Goal: Task Accomplishment & Management: Manage account settings

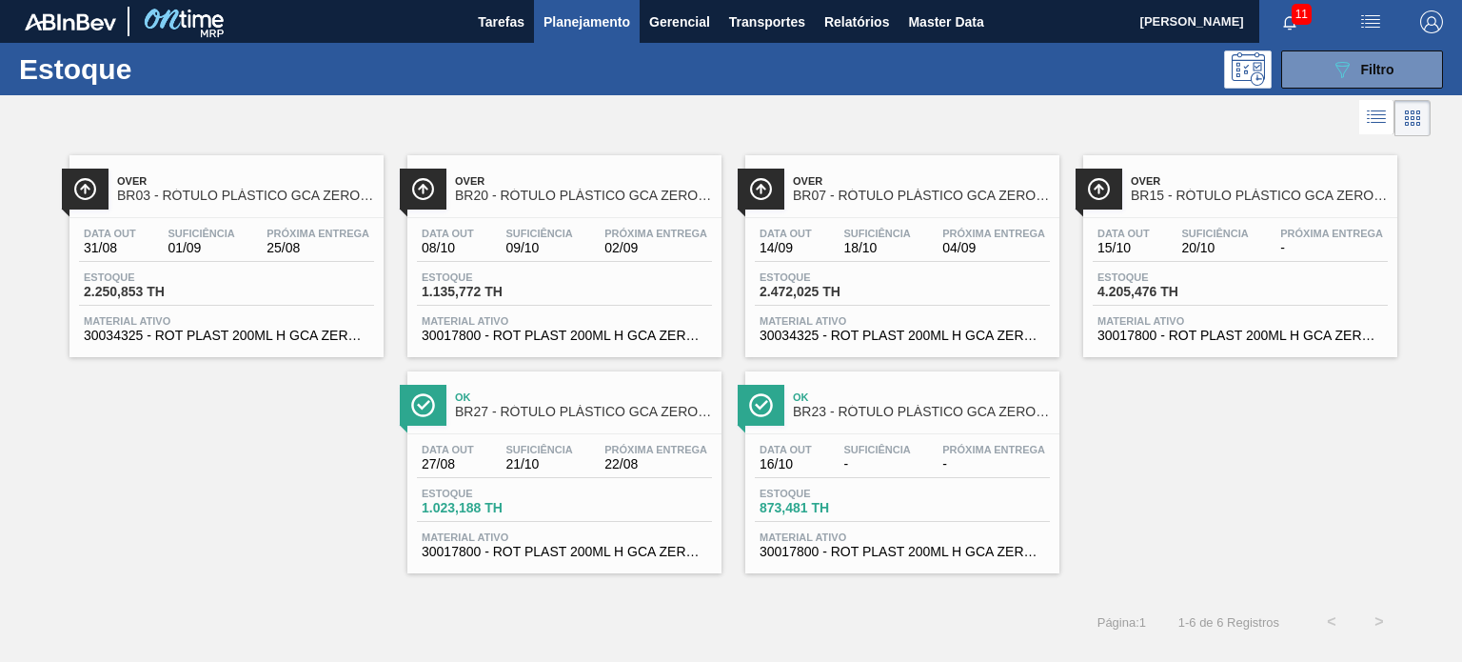
scroll to position [95, 0]
click at [1362, 82] on button "089F7B8B-B2A5-4AFE-B5C0-19BA573D28AC Filtro" at bounding box center [1362, 69] width 162 height 38
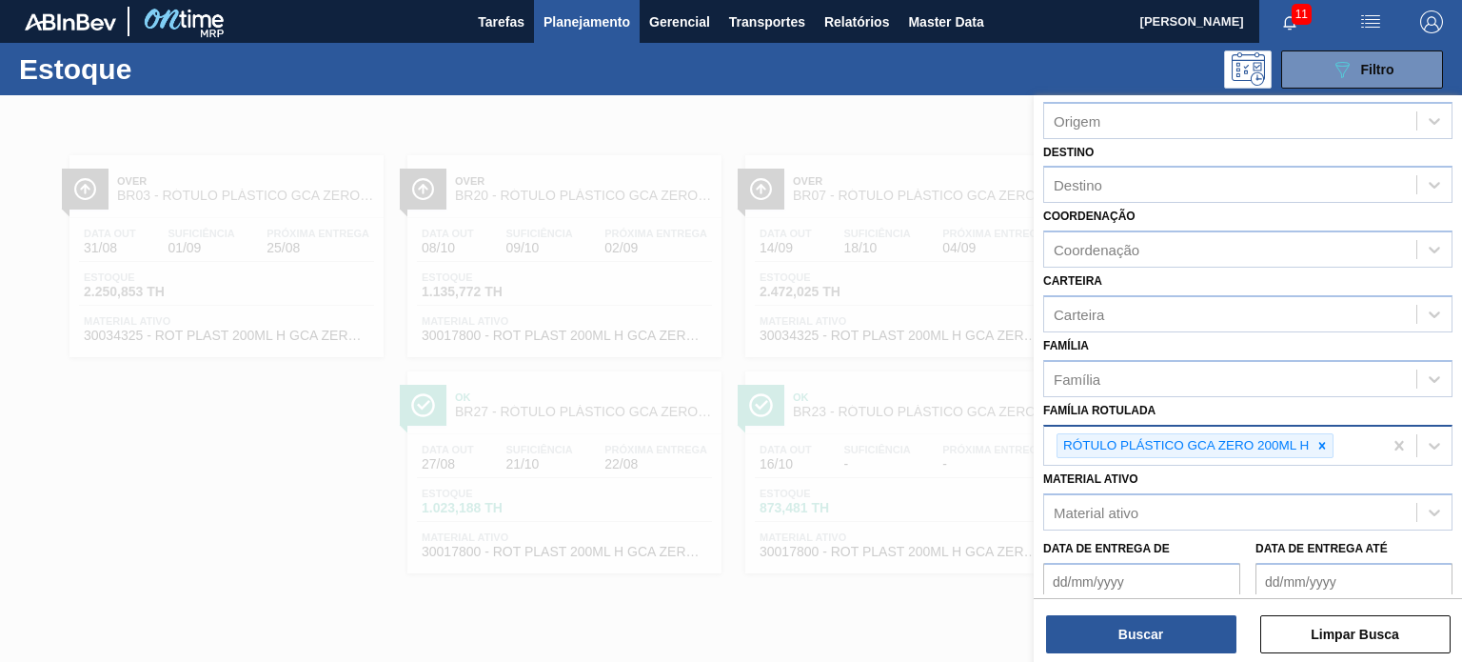
drag, startPoint x: 1325, startPoint y: 441, endPoint x: 1313, endPoint y: 444, distance: 12.7
click at [1325, 440] on icon at bounding box center [1321, 445] width 13 height 13
paste Rotulada "RÓTULO PLÁSTICO GCA 2L AH"
type Rotulada "RÓTULO PLÁSTICO GCA 2L AH"
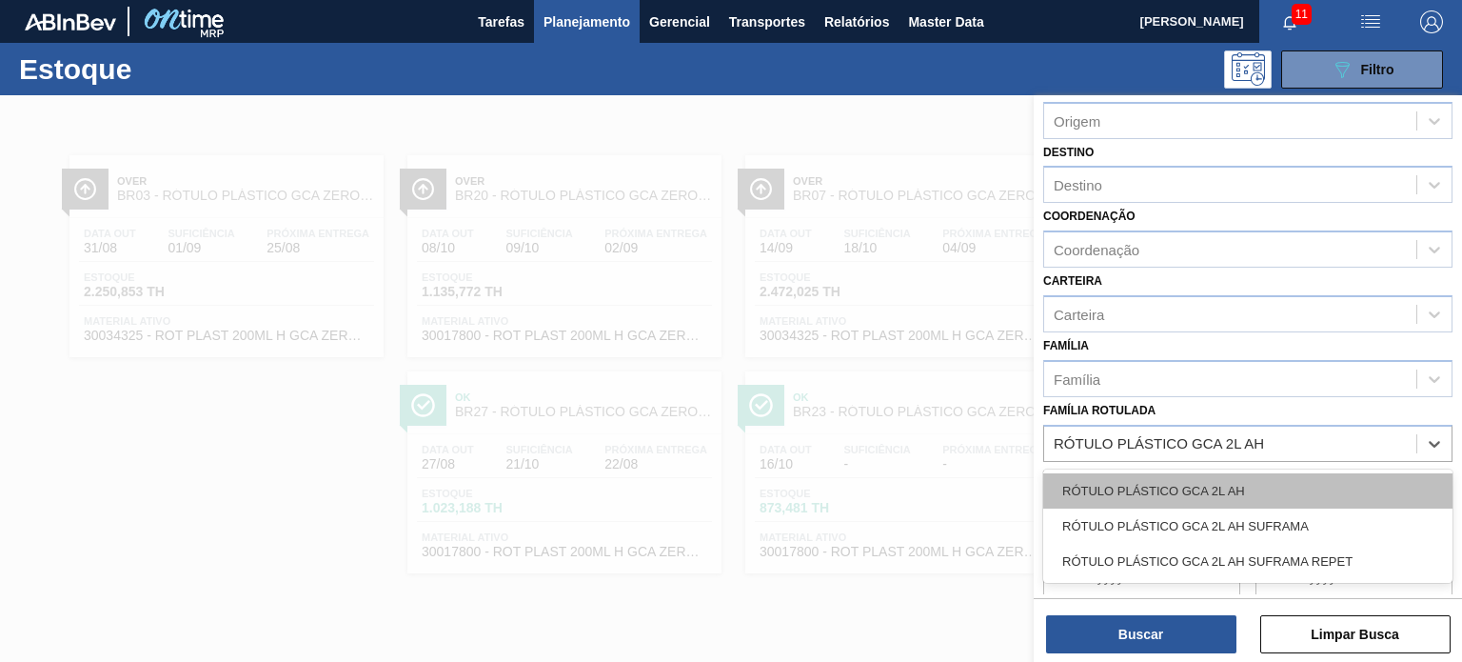
click at [1223, 489] on div "RÓTULO PLÁSTICO GCA 2L AH" at bounding box center [1247, 490] width 409 height 35
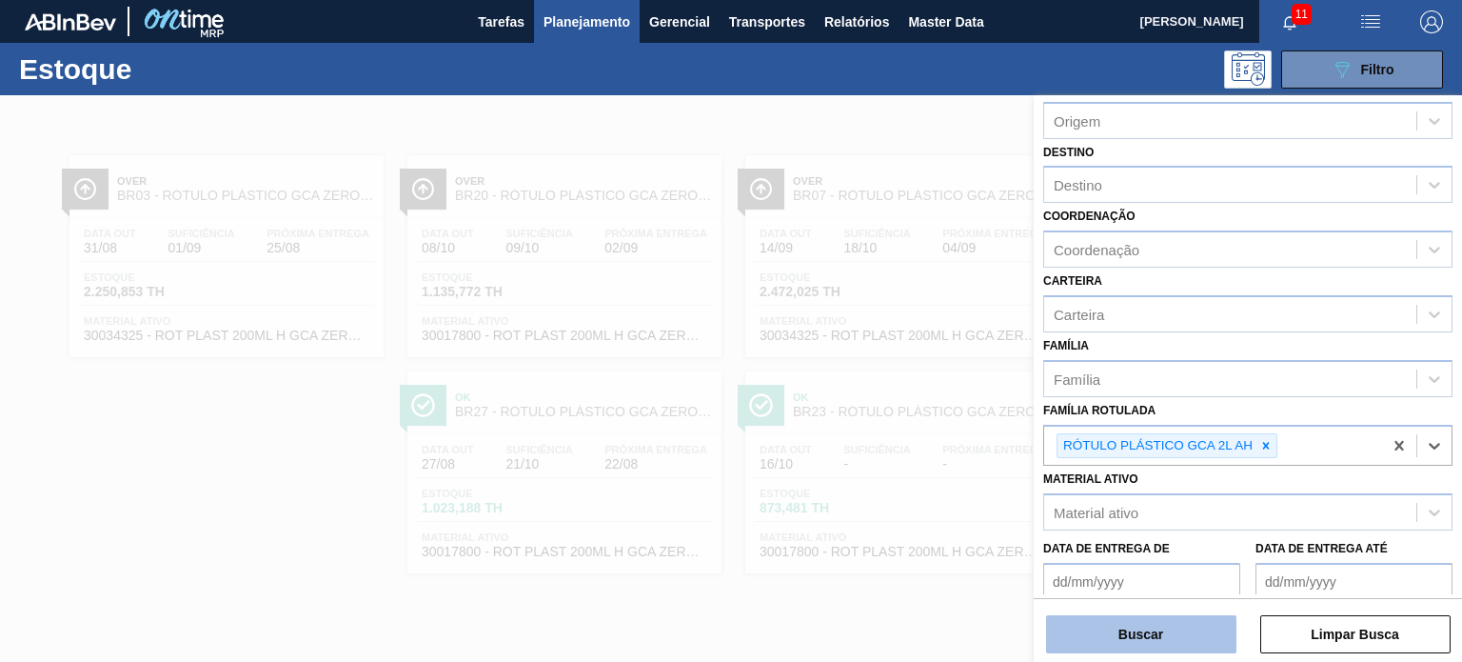
click at [1194, 616] on button "Buscar" at bounding box center [1141, 634] width 190 height 38
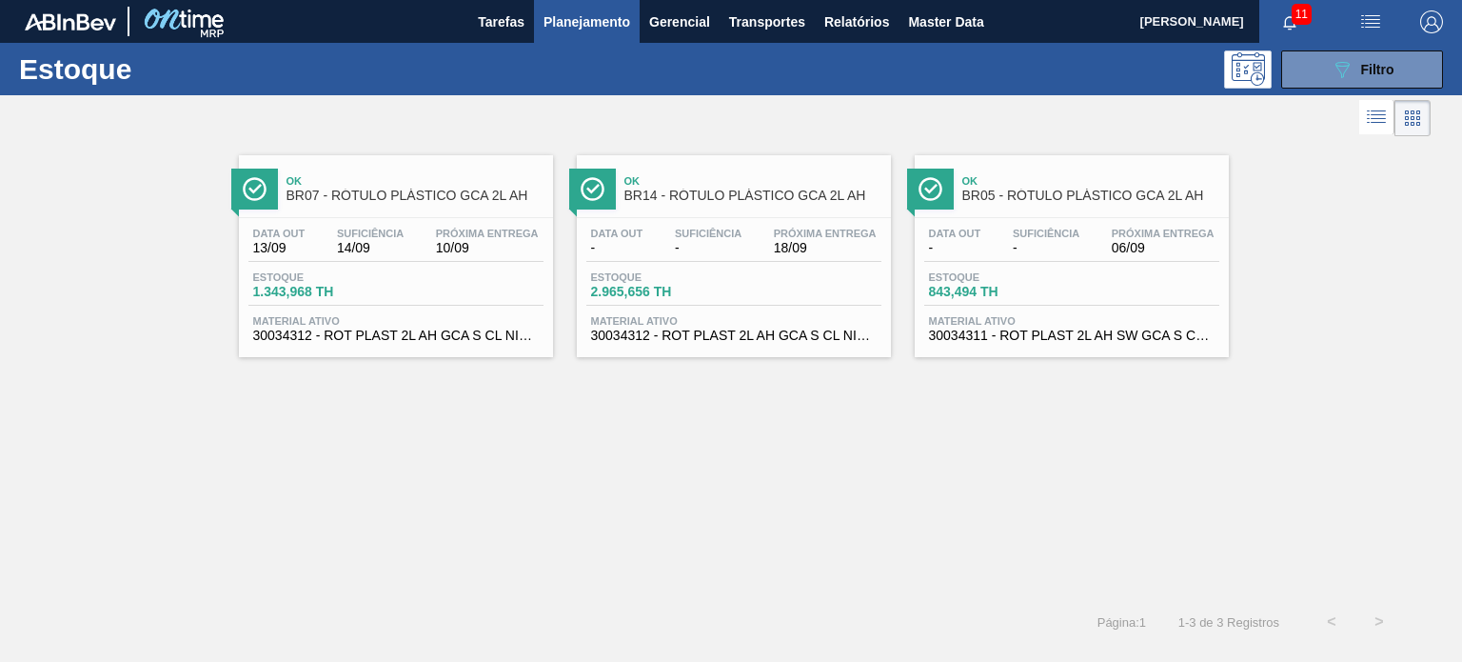
drag, startPoint x: 1317, startPoint y: 66, endPoint x: 1306, endPoint y: 97, distance: 33.4
click at [1315, 66] on button "089F7B8B-B2A5-4AFE-B5C0-19BA573D28AC Filtro" at bounding box center [1362, 69] width 162 height 38
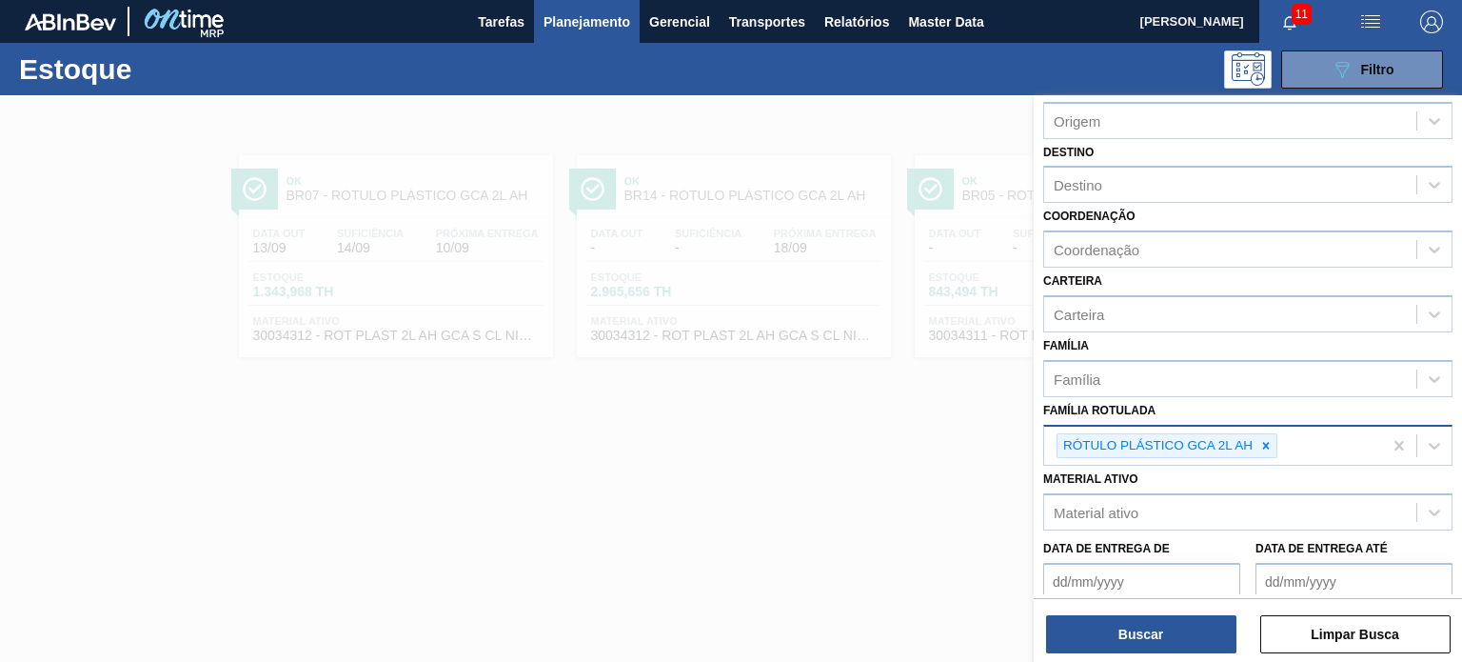
click at [1272, 435] on div at bounding box center [1265, 446] width 21 height 24
paste Rotulada "RÓTULO PLÁSTICO GCA 1L H"
type Rotulada "RÓTULO PLÁSTICO GCA 1L H"
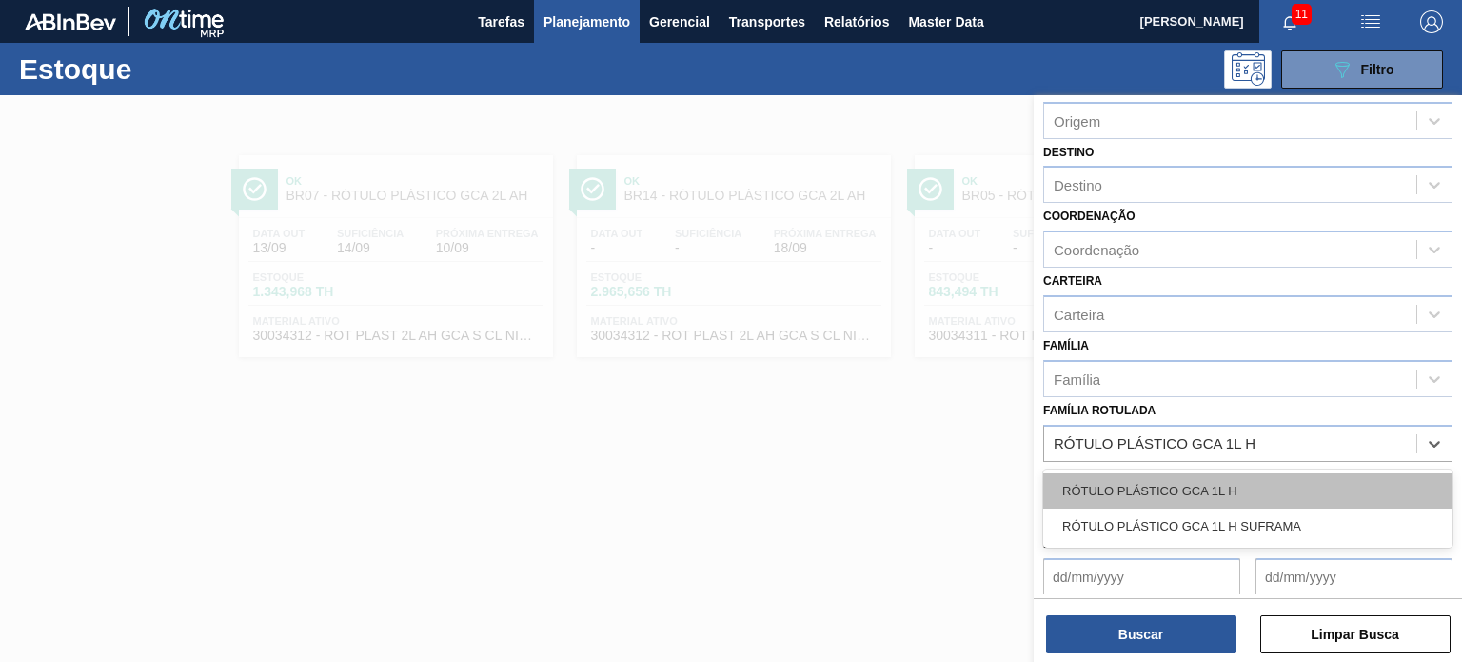
click at [1235, 483] on div "RÓTULO PLÁSTICO GCA 1L H" at bounding box center [1247, 490] width 409 height 35
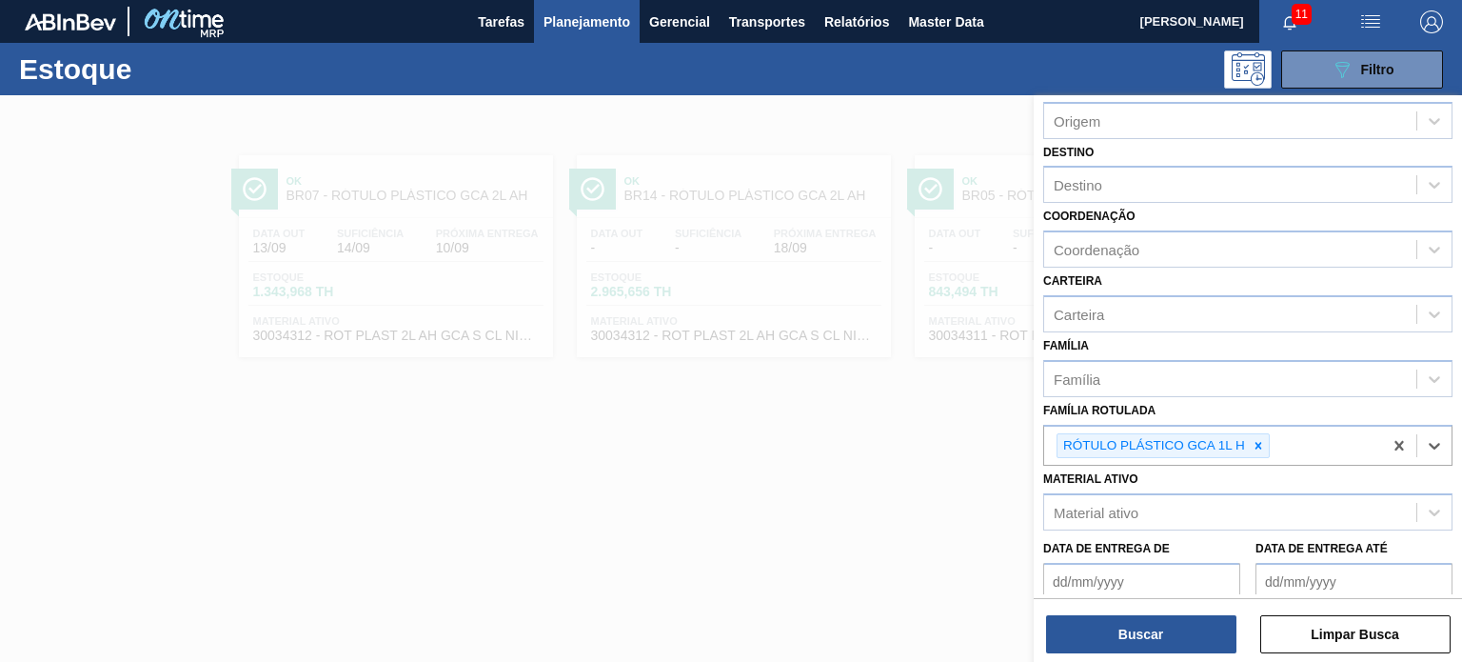
click at [1191, 606] on div "Buscar Limpar Busca" at bounding box center [1248, 624] width 428 height 53
click at [1179, 618] on button "Buscar" at bounding box center [1141, 634] width 190 height 38
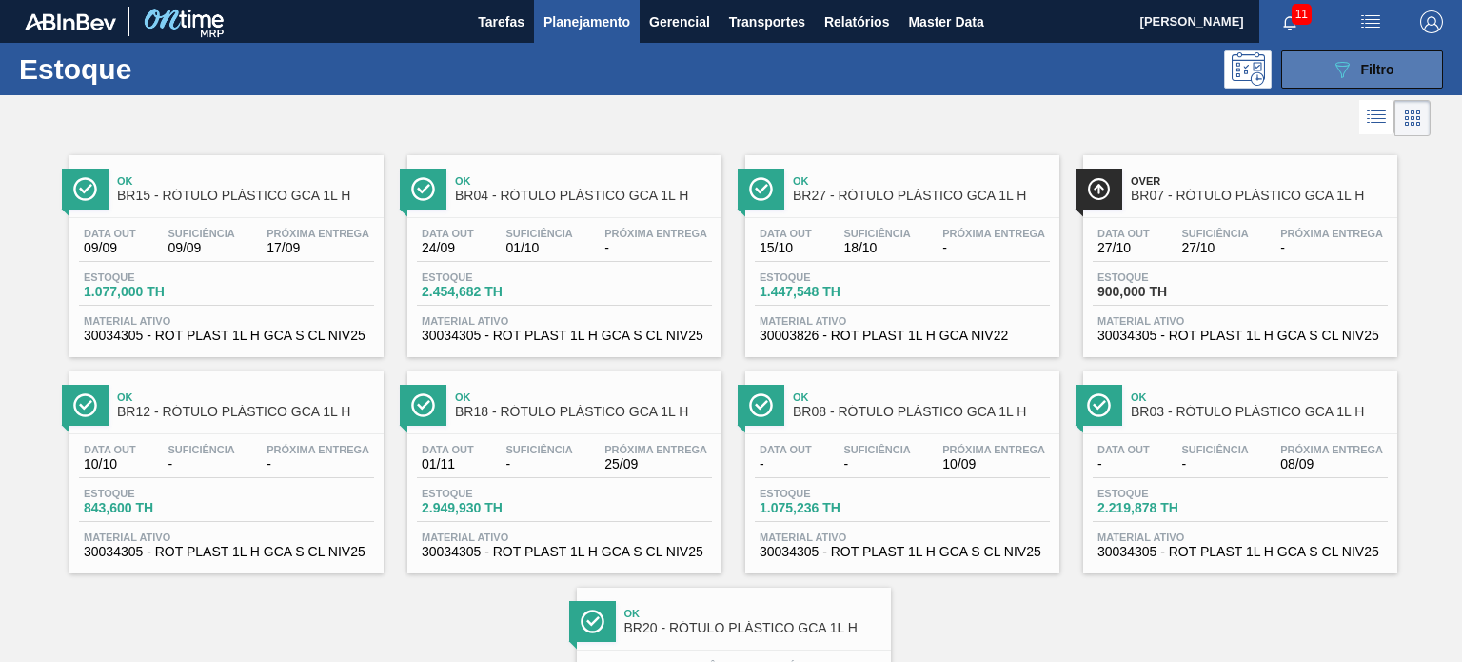
click at [1331, 70] on icon "089F7B8B-B2A5-4AFE-B5C0-19BA573D28AC" at bounding box center [1342, 69] width 23 height 23
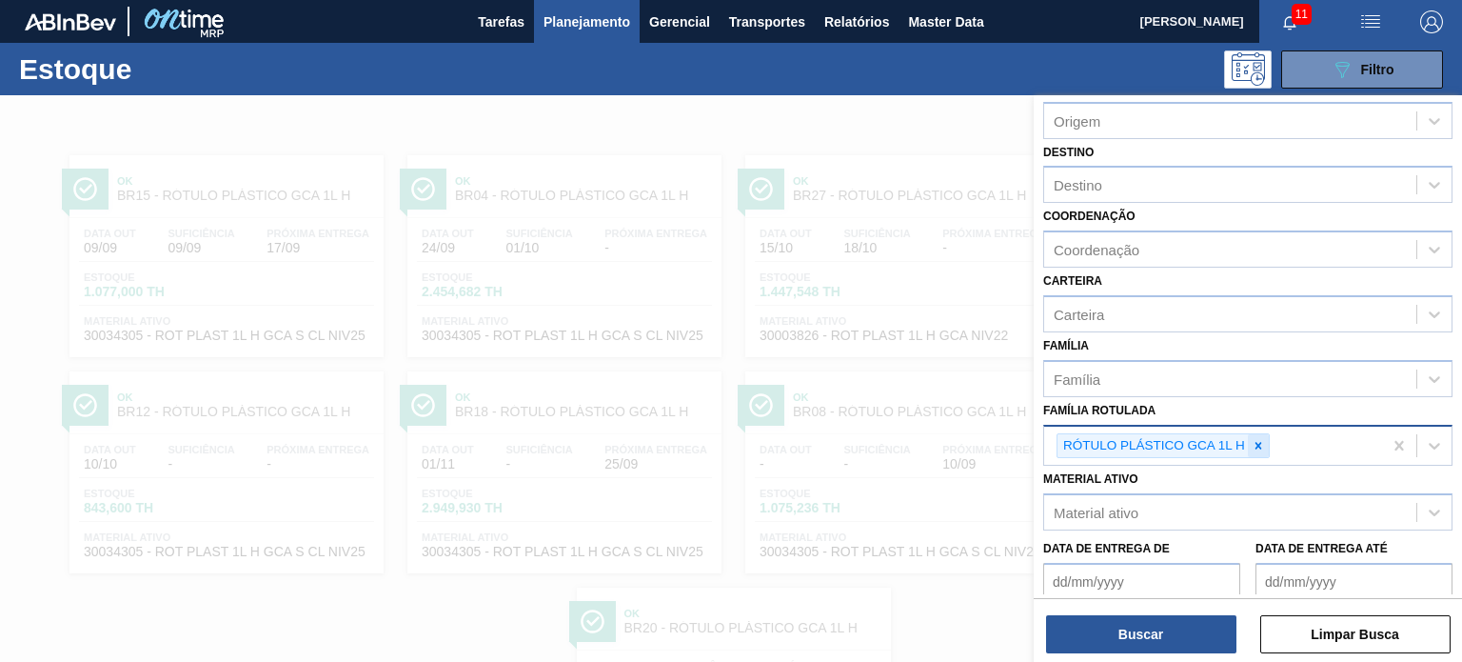
click at [1264, 438] on div at bounding box center [1258, 446] width 21 height 24
paste Rotulada "RÓTULO PLÁSTICO GCA ZERO 2L H"
type Rotulada "RÓTULO PLÁSTICO GCA ZERO 2L H"
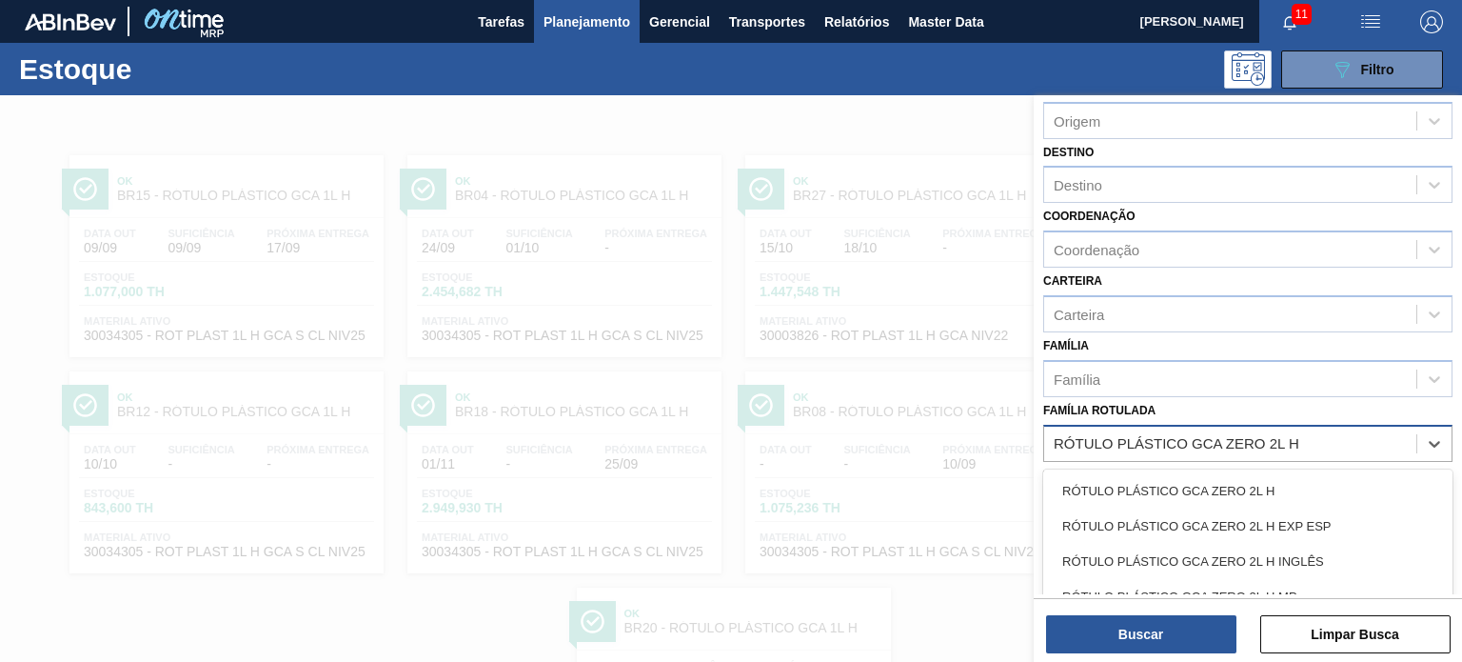
click at [1235, 475] on div "RÓTULO PLÁSTICO GCA ZERO 2L H" at bounding box center [1247, 490] width 409 height 35
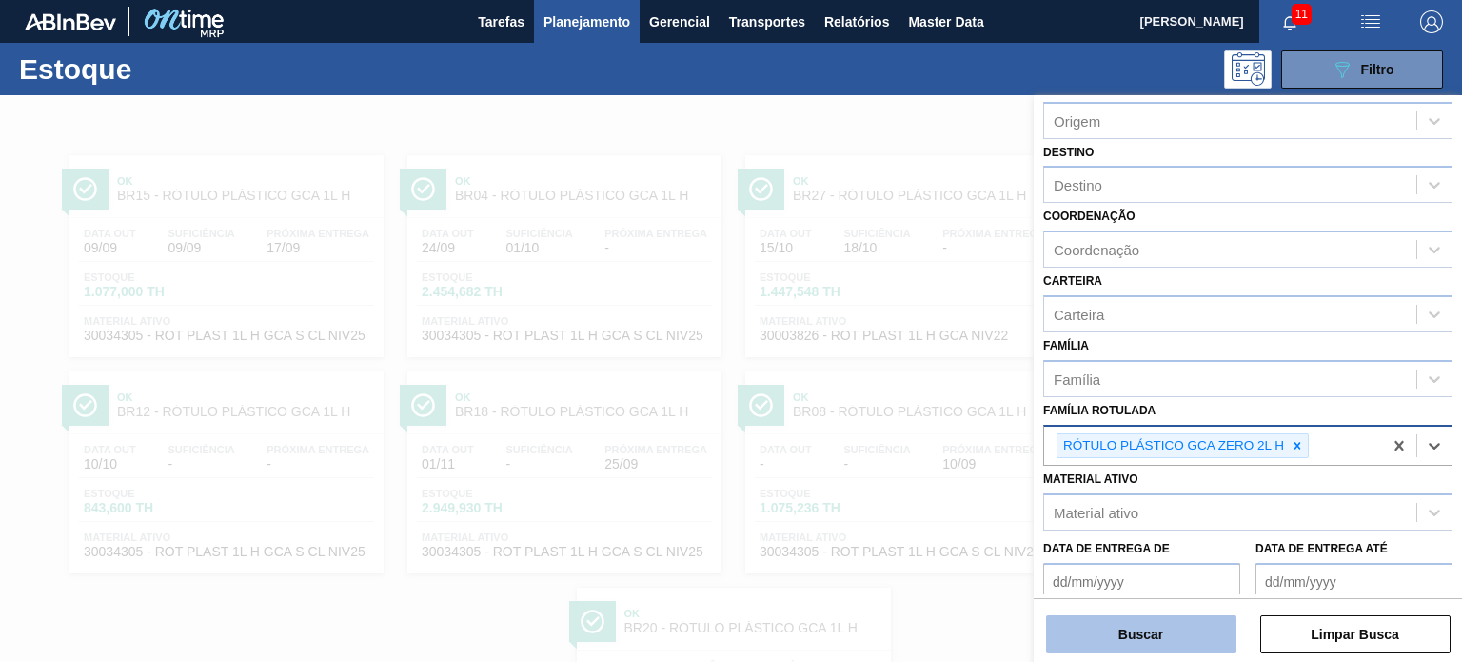
click at [1159, 623] on button "Buscar" at bounding box center [1141, 634] width 190 height 38
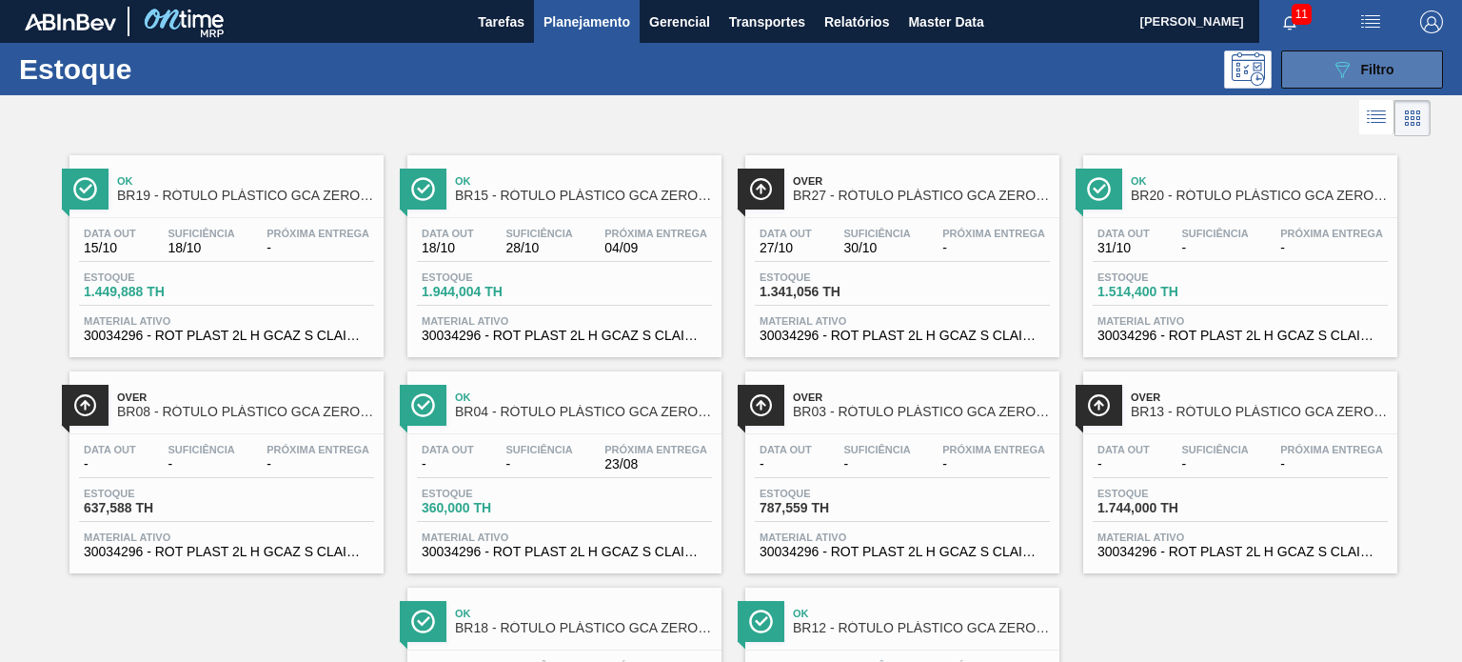
click at [1302, 86] on button "089F7B8B-B2A5-4AFE-B5C0-19BA573D28AC Filtro" at bounding box center [1362, 69] width 162 height 38
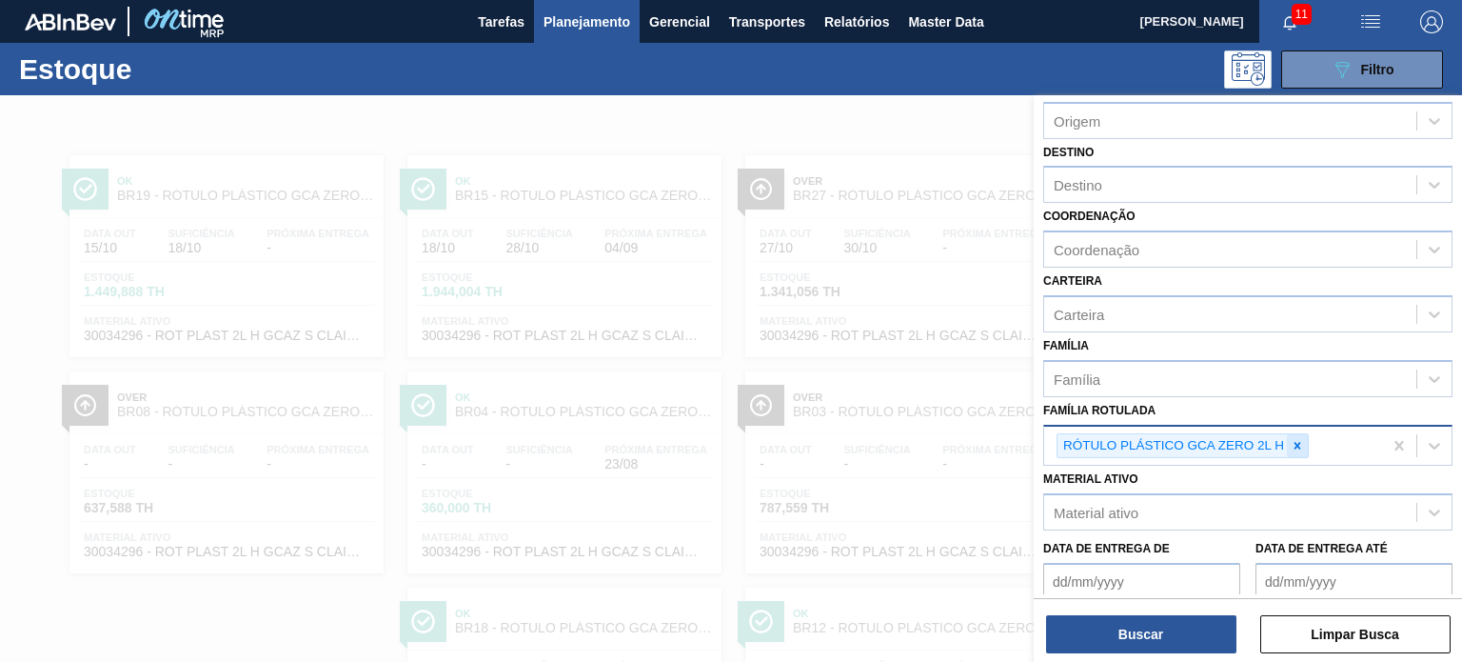
click at [1294, 449] on div at bounding box center [1297, 446] width 21 height 24
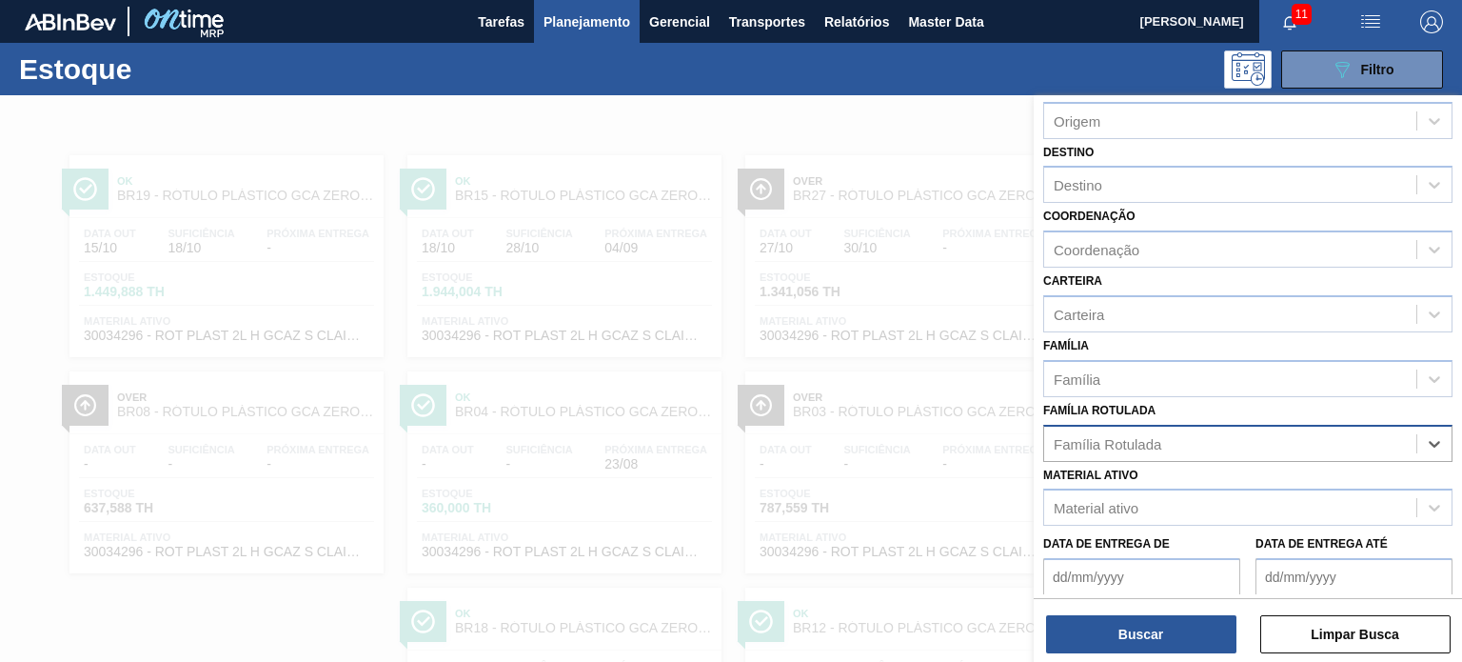
paste Rotulada "RÓTULO PLÁSTICO H2OH LIMONETO 500ML H"
type Rotulada "RÓTULO PLÁSTICO H2OH LIMONETO 500ML H"
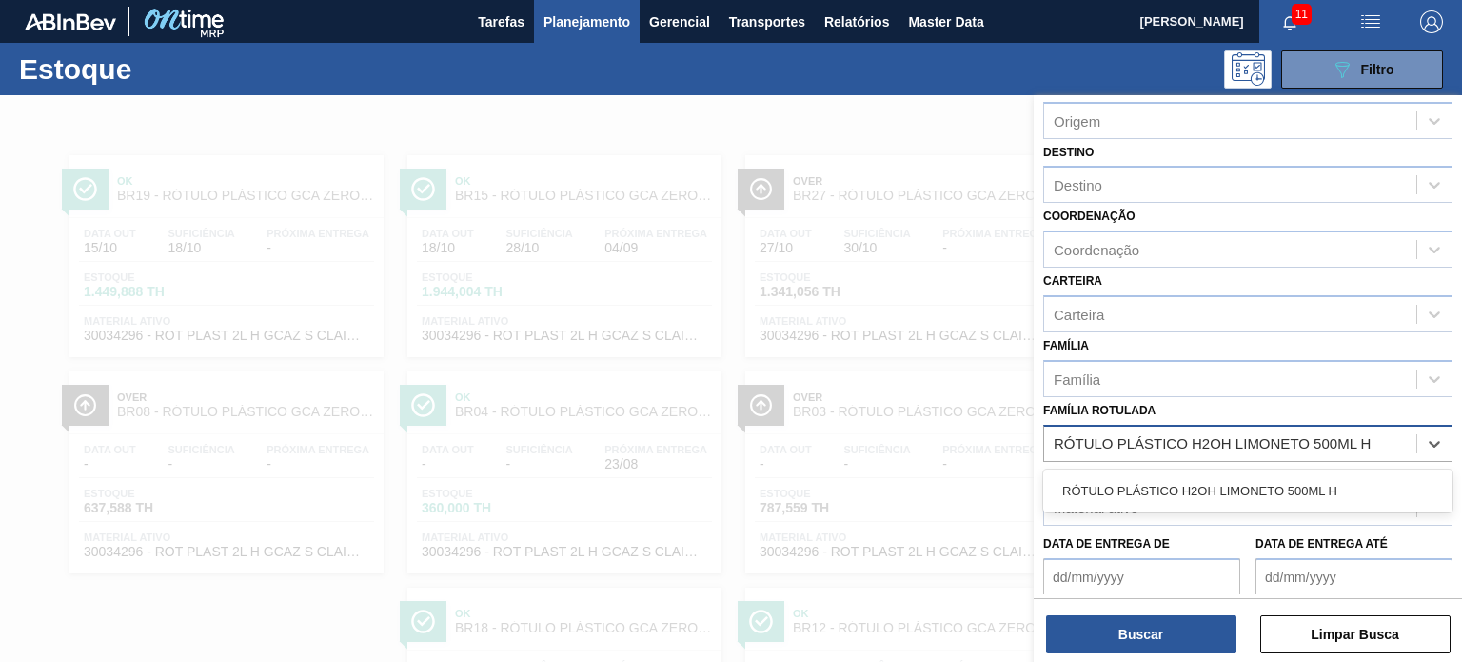
click at [1230, 488] on div "RÓTULO PLÁSTICO H2OH LIMONETO 500ML H" at bounding box center [1247, 490] width 409 height 35
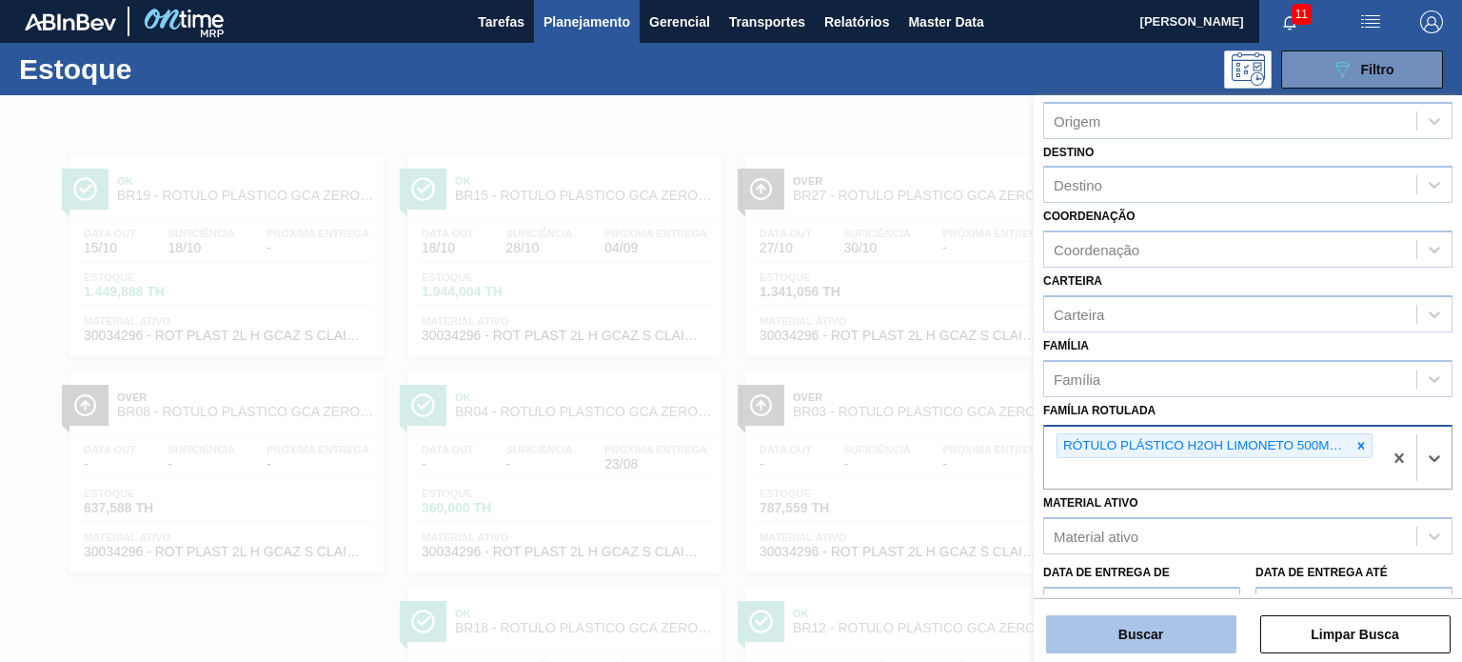
click at [1192, 617] on button "Buscar" at bounding box center [1141, 634] width 190 height 38
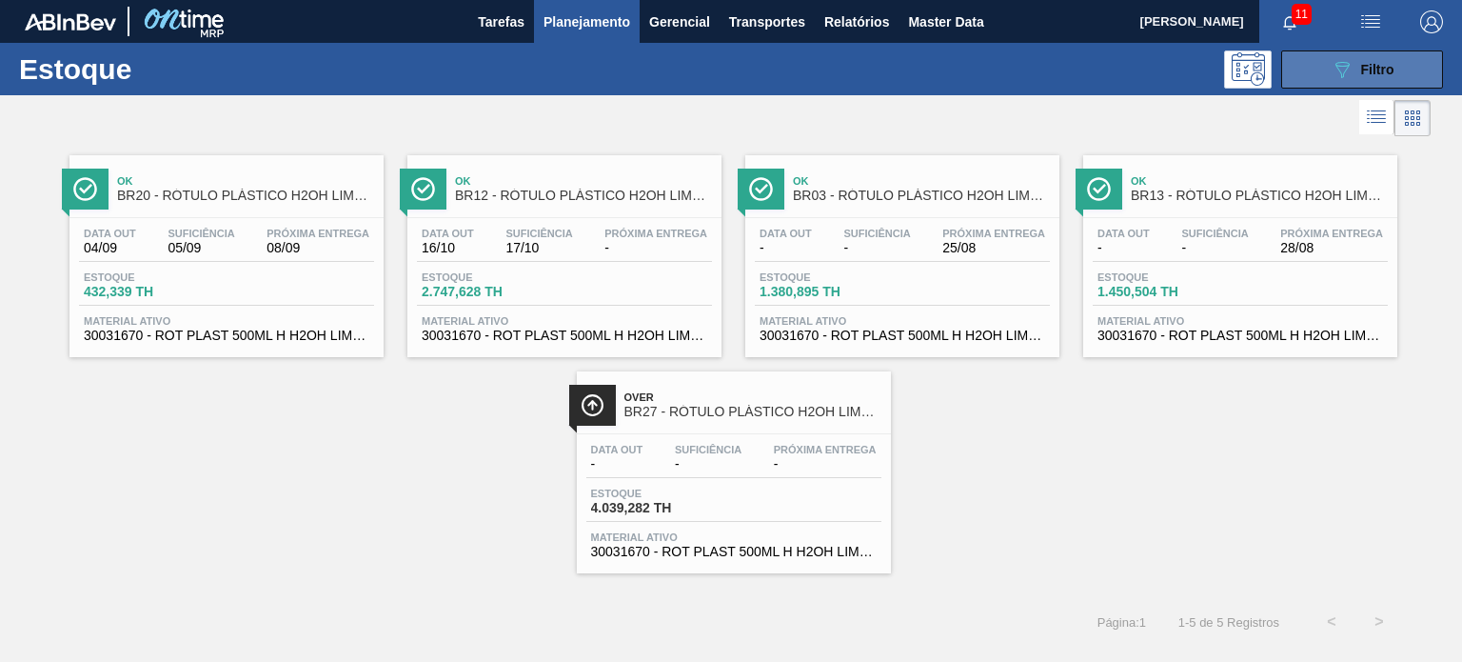
click at [1381, 72] on span "Filtro" at bounding box center [1377, 69] width 33 height 15
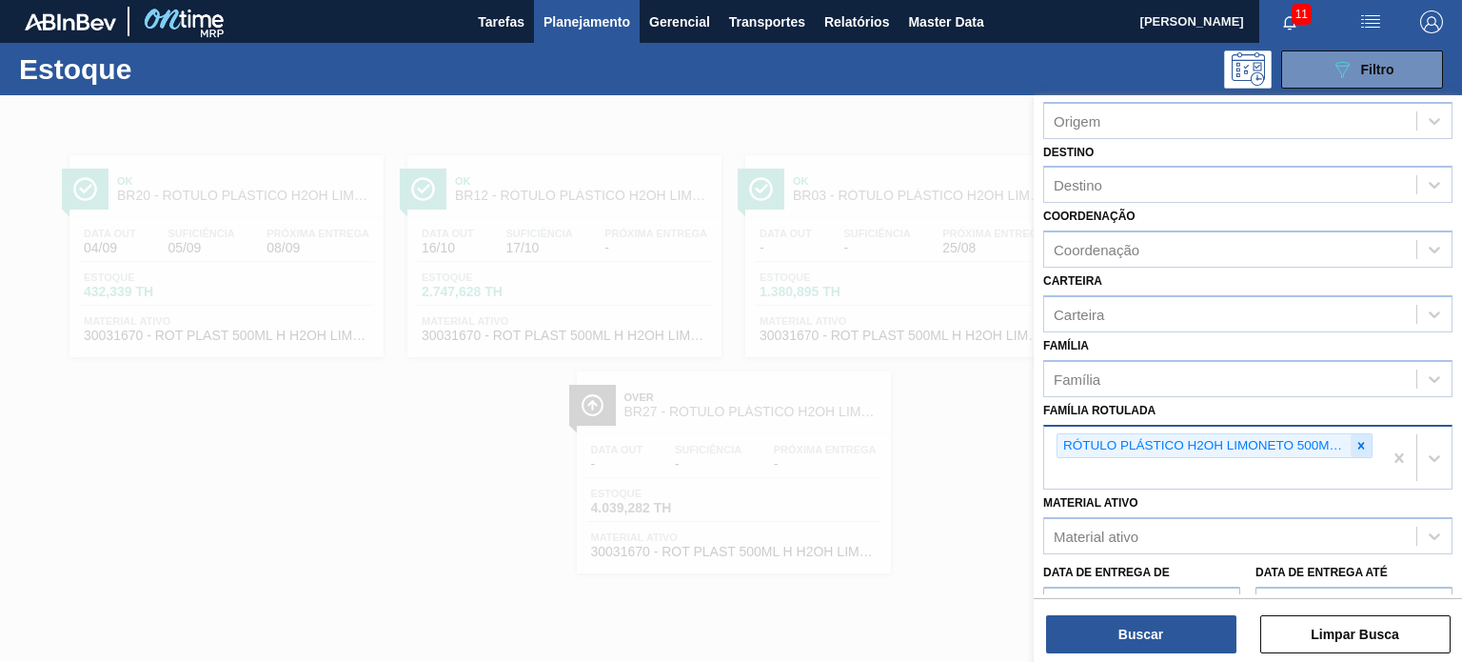
click at [1356, 442] on icon at bounding box center [1360, 445] width 13 height 13
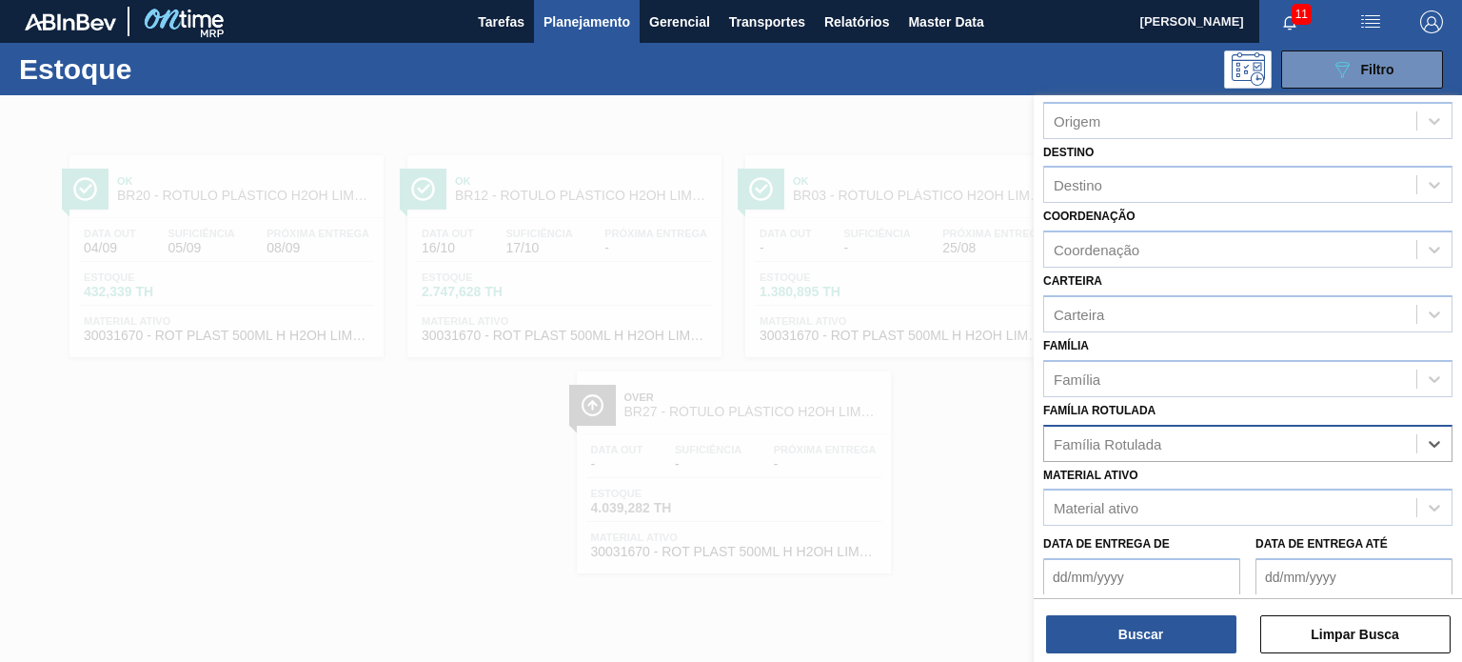
paste Rotulada "RÓTULO PLÁSTICO GCA 600ML H"
type Rotulada "RÓTULO PLÁSTICO GCA 600ML H"
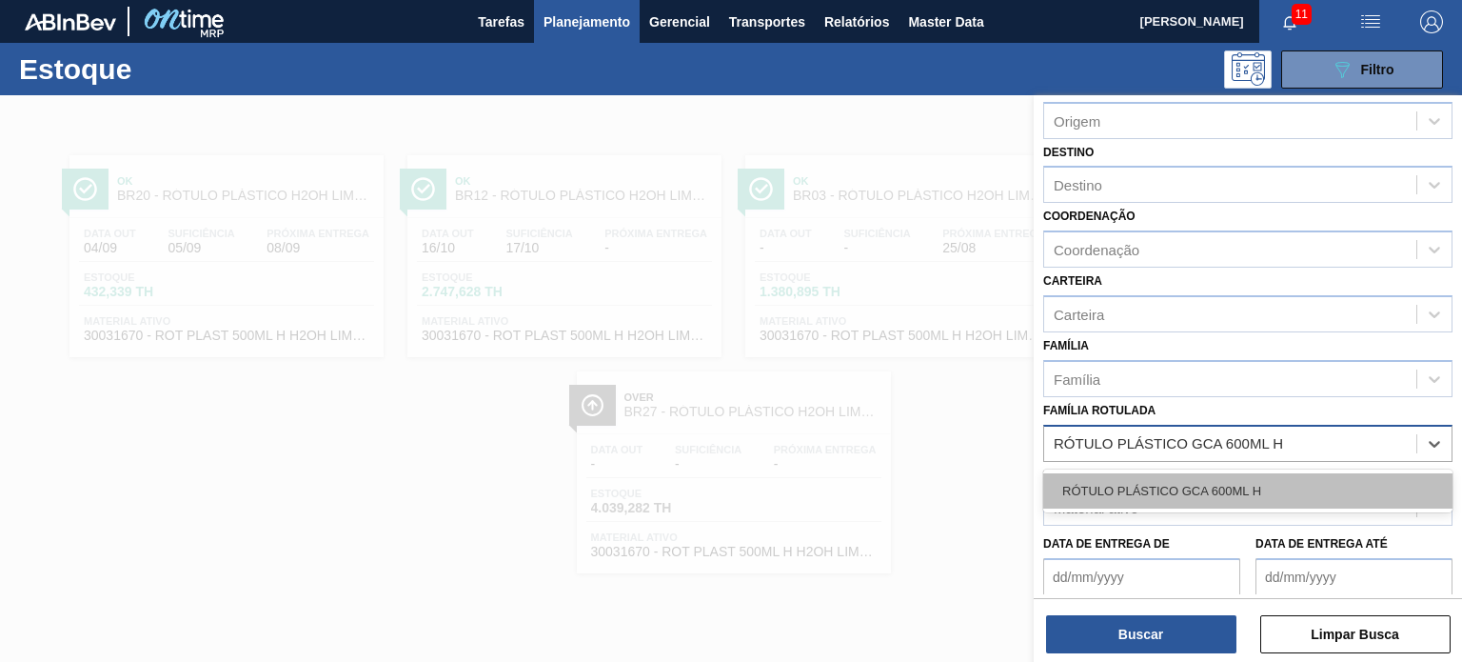
click at [1214, 479] on div "RÓTULO PLÁSTICO GCA 600ML H" at bounding box center [1247, 490] width 409 height 35
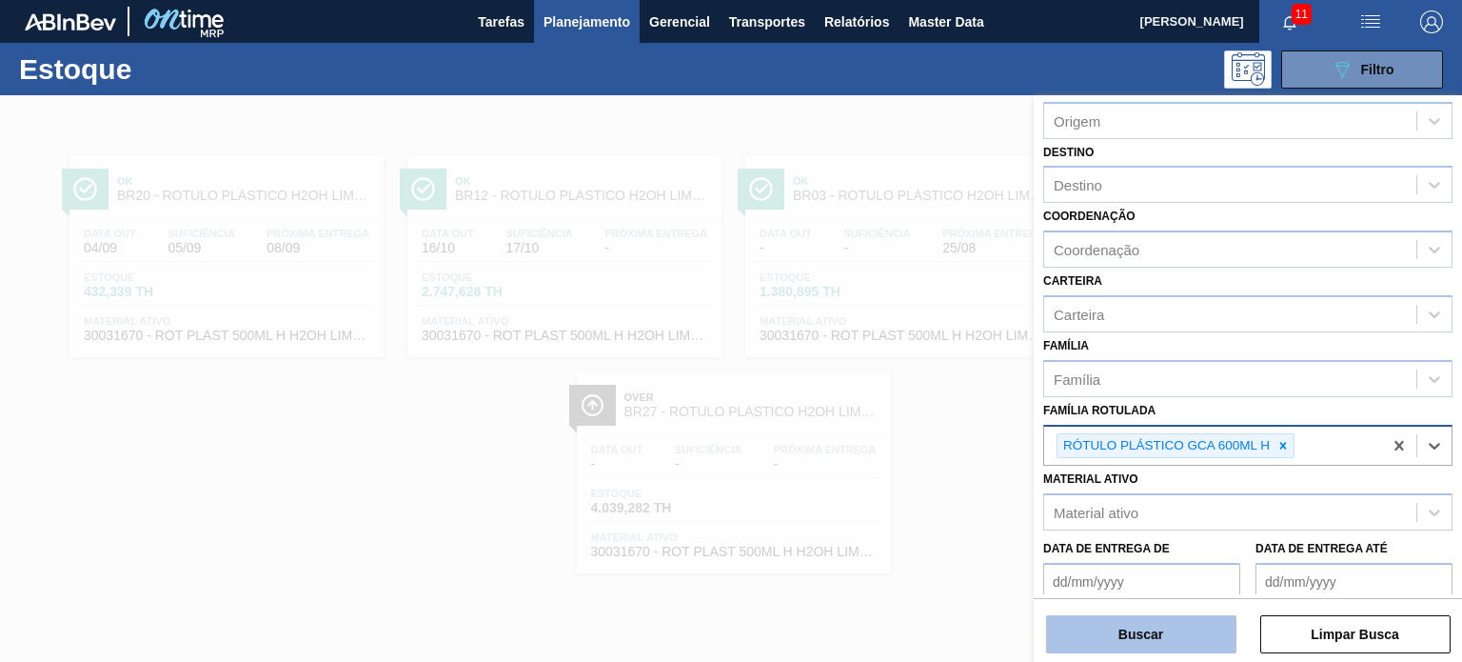
click at [1175, 620] on button "Buscar" at bounding box center [1141, 634] width 190 height 38
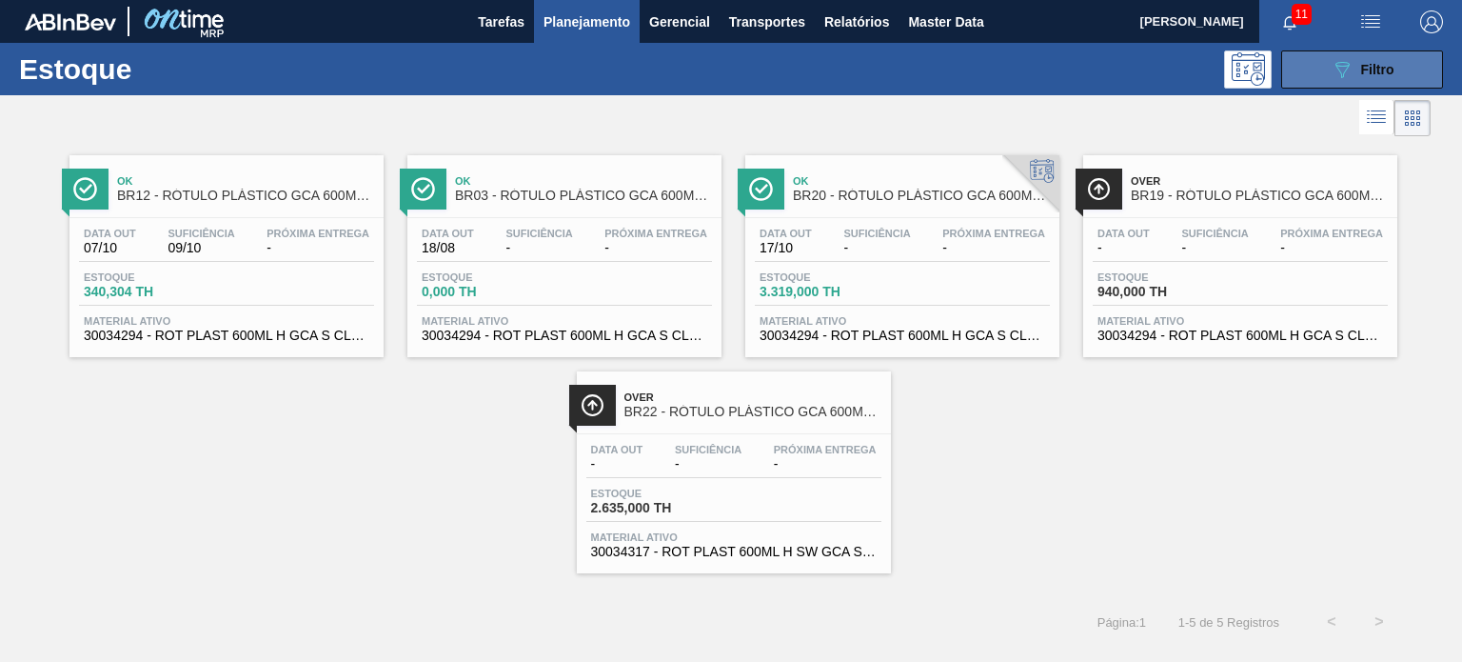
click at [1376, 58] on div "089F7B8B-B2A5-4AFE-B5C0-19BA573D28AC Filtro" at bounding box center [1363, 69] width 64 height 23
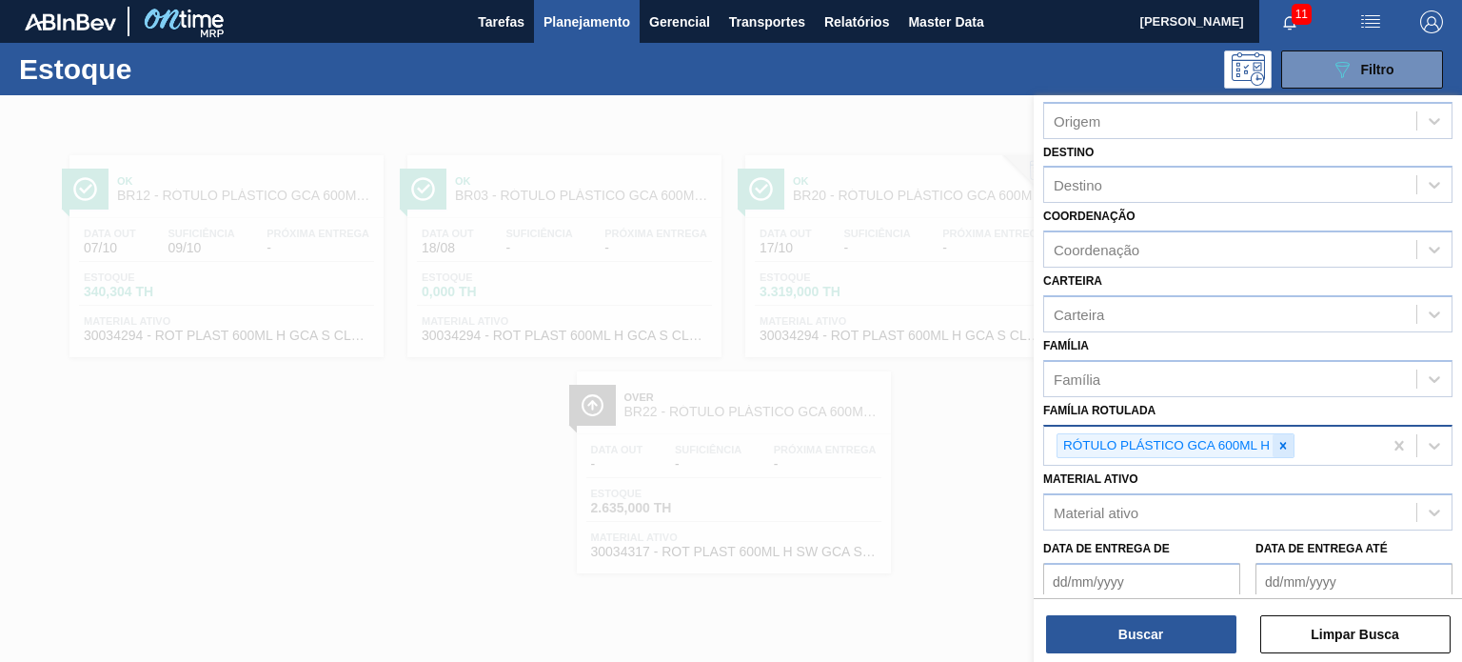
click at [1289, 439] on icon at bounding box center [1282, 445] width 13 height 13
paste Rotulada "RÓTULO PLÁSTICO GCA ZERO 2L H"
type Rotulada "RÓTULO PLÁSTICO GCA ZERO 2L H"
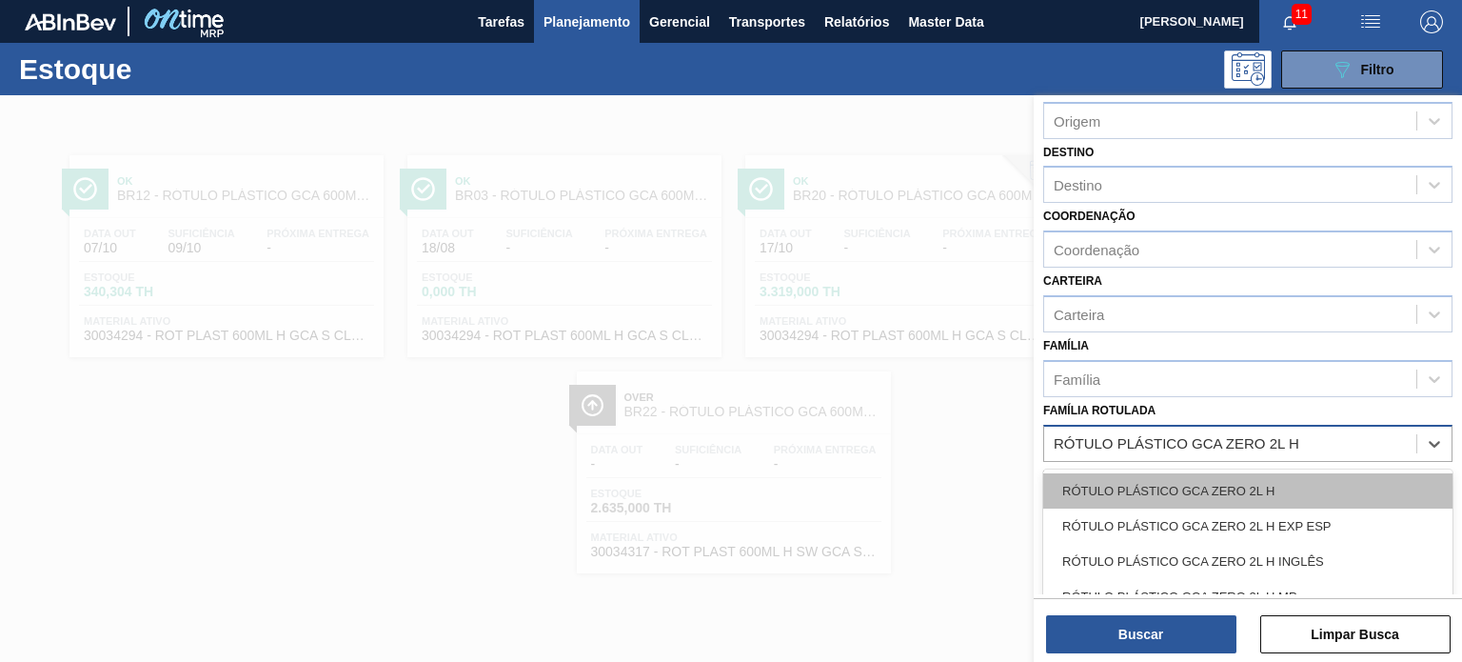
click at [1205, 483] on div "RÓTULO PLÁSTICO GCA ZERO 2L H" at bounding box center [1247, 490] width 409 height 35
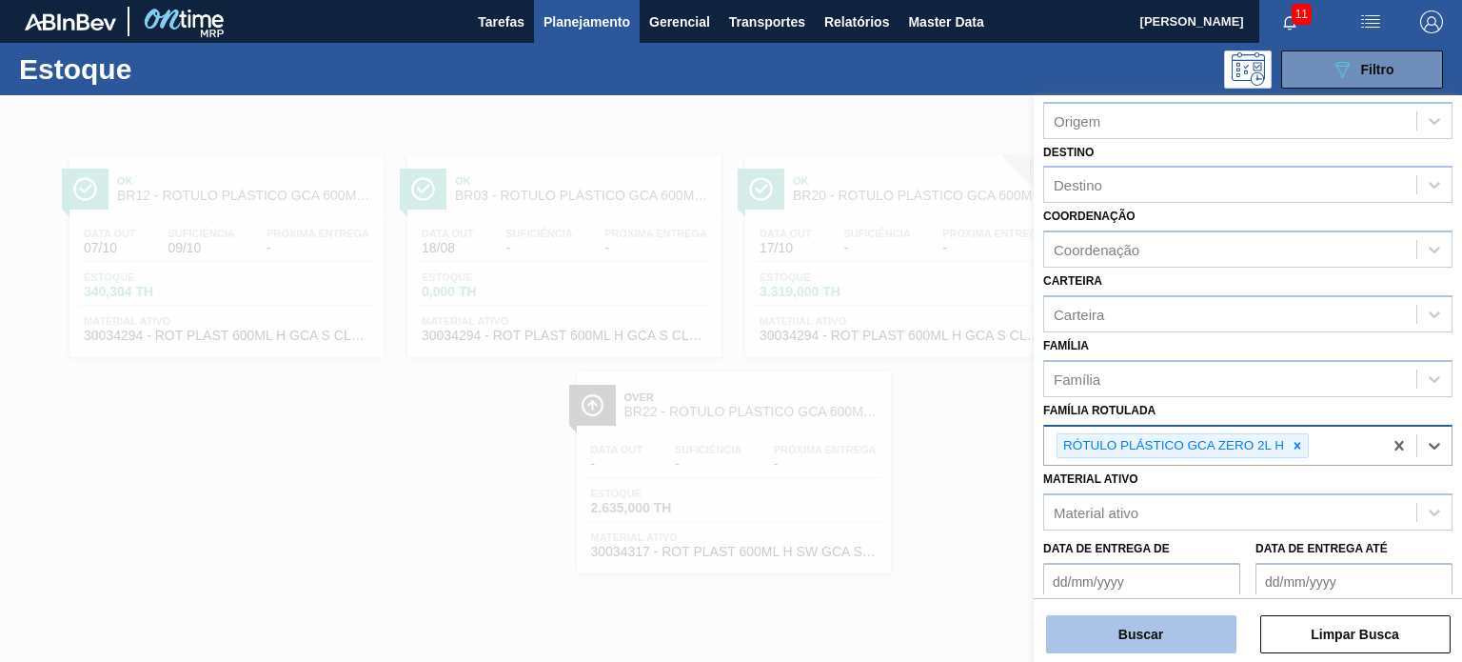
click at [1166, 637] on button "Buscar" at bounding box center [1141, 634] width 190 height 38
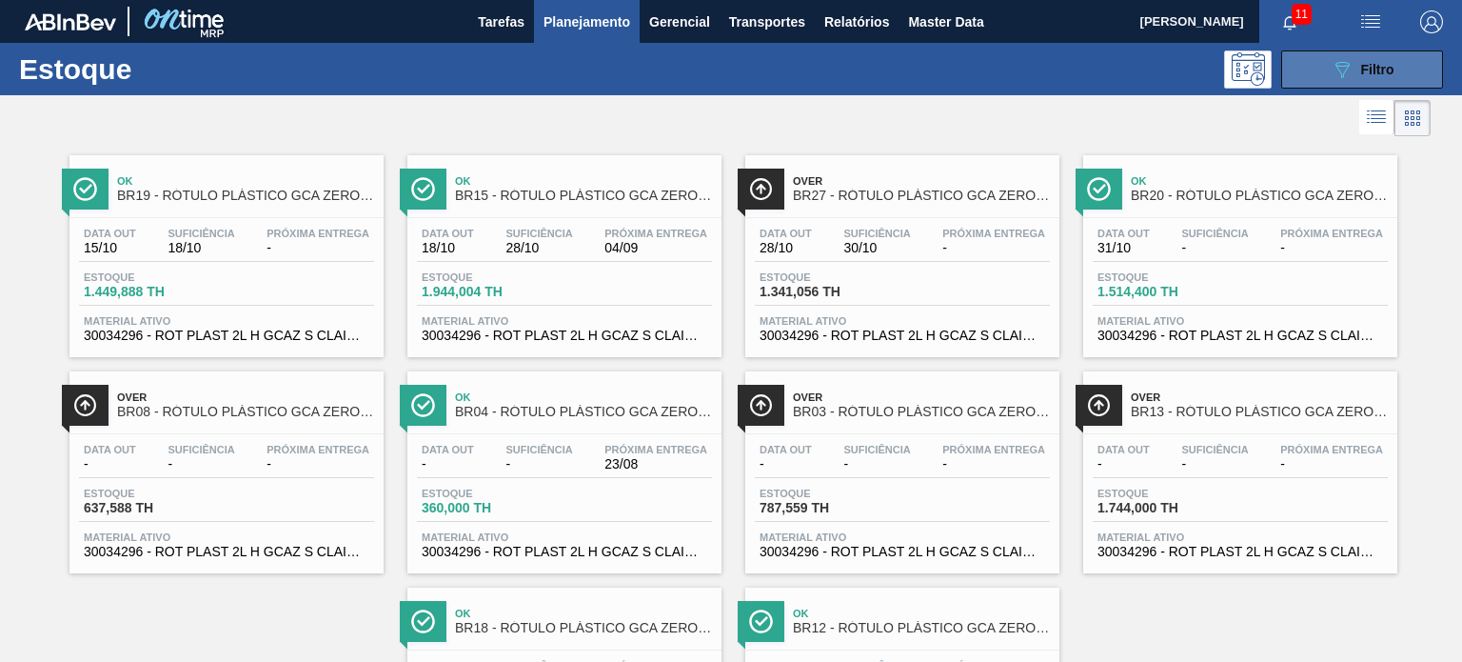
click at [1308, 69] on button "089F7B8B-B2A5-4AFE-B5C0-19BA573D28AC Filtro" at bounding box center [1362, 69] width 162 height 38
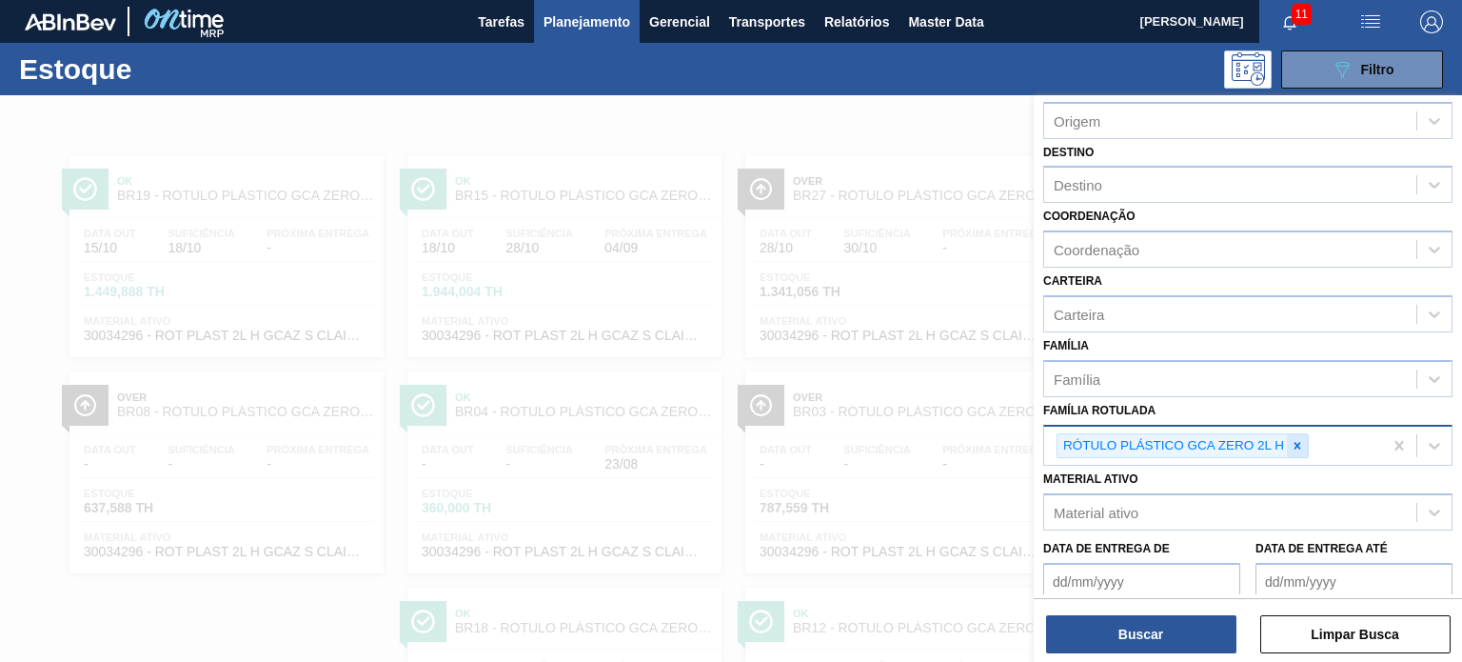
click at [1296, 439] on icon at bounding box center [1297, 445] width 13 height 13
paste Rotulada "RÓTULO PLÁSTICO PC 2L H"
type Rotulada "RÓTULO PLÁSTICO PC 2L H"
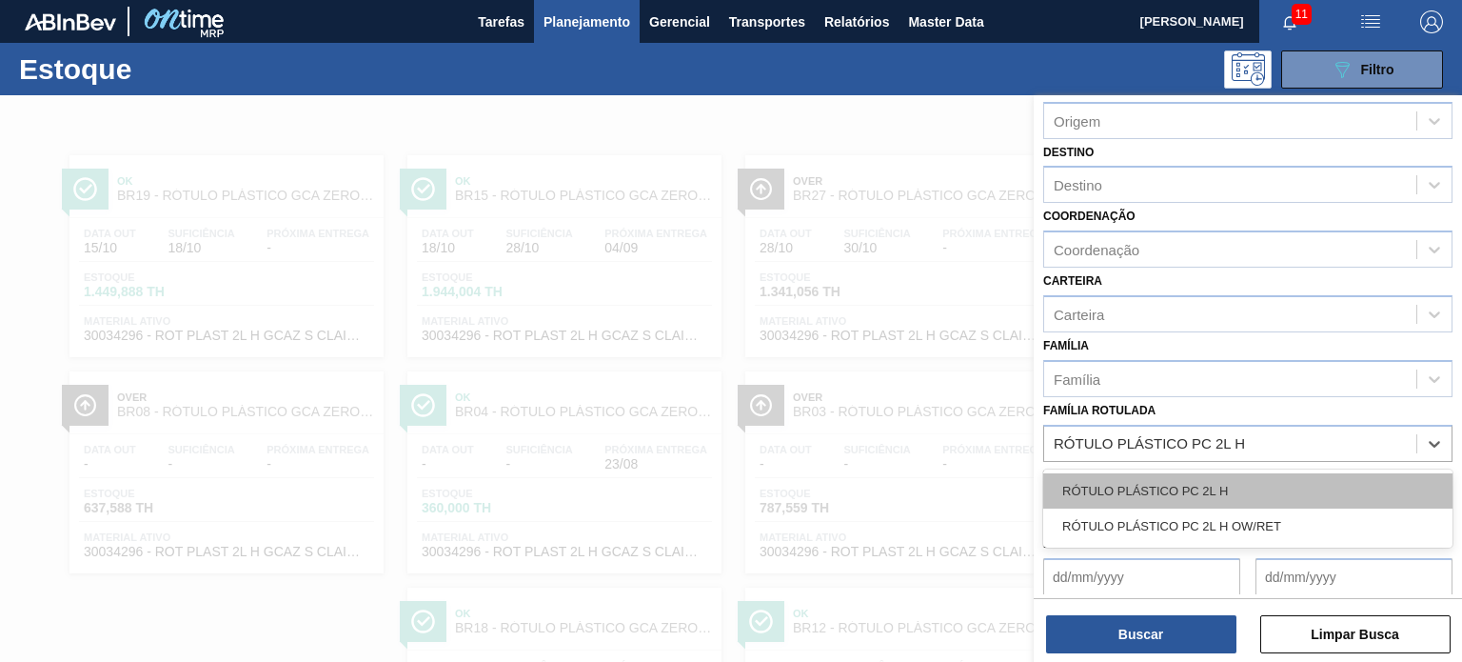
click at [1235, 485] on div "RÓTULO PLÁSTICO PC 2L H" at bounding box center [1247, 490] width 409 height 35
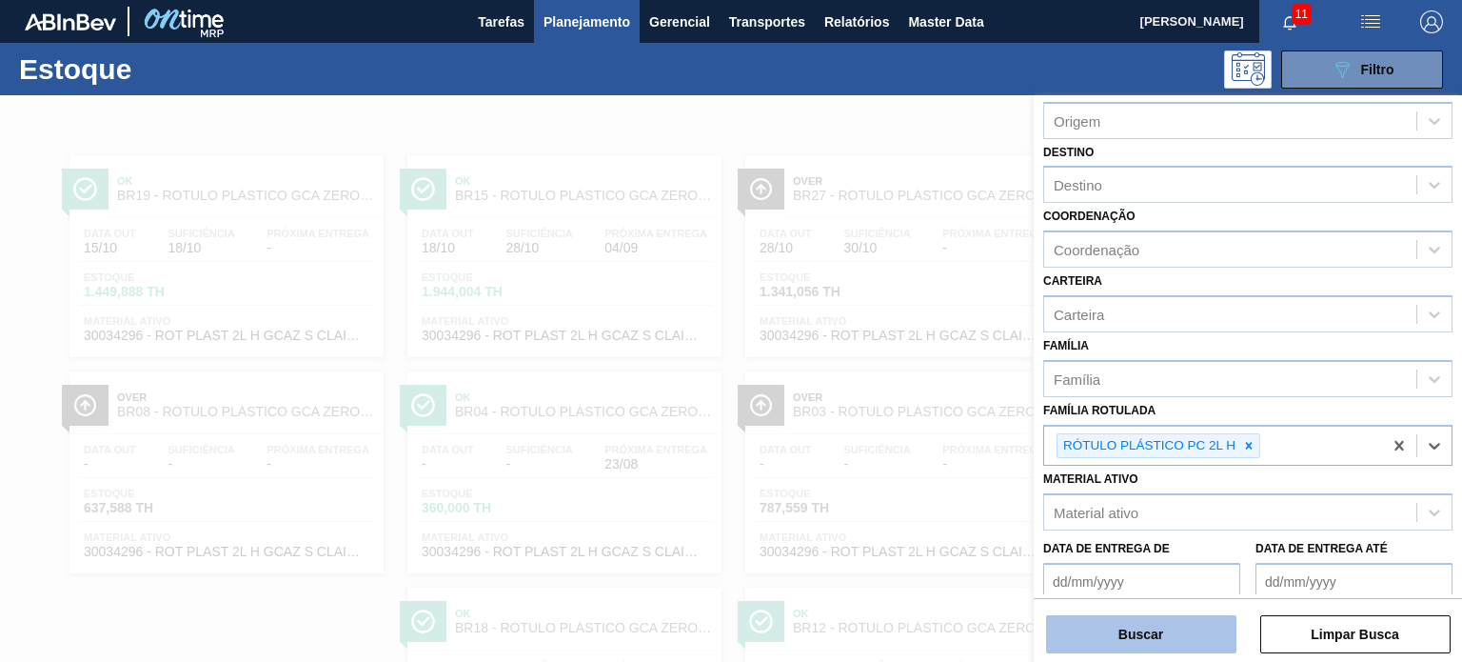
click at [1183, 628] on button "Buscar" at bounding box center [1141, 634] width 190 height 38
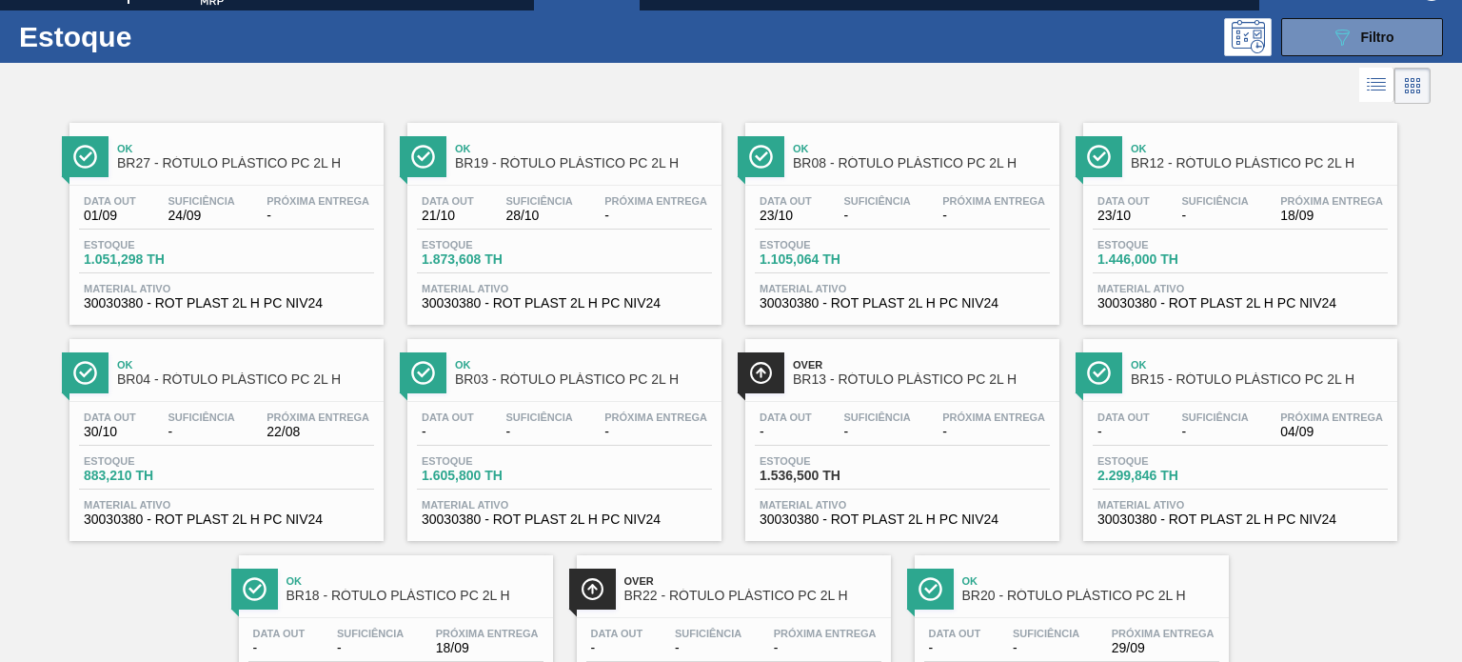
scroll to position [0, 0]
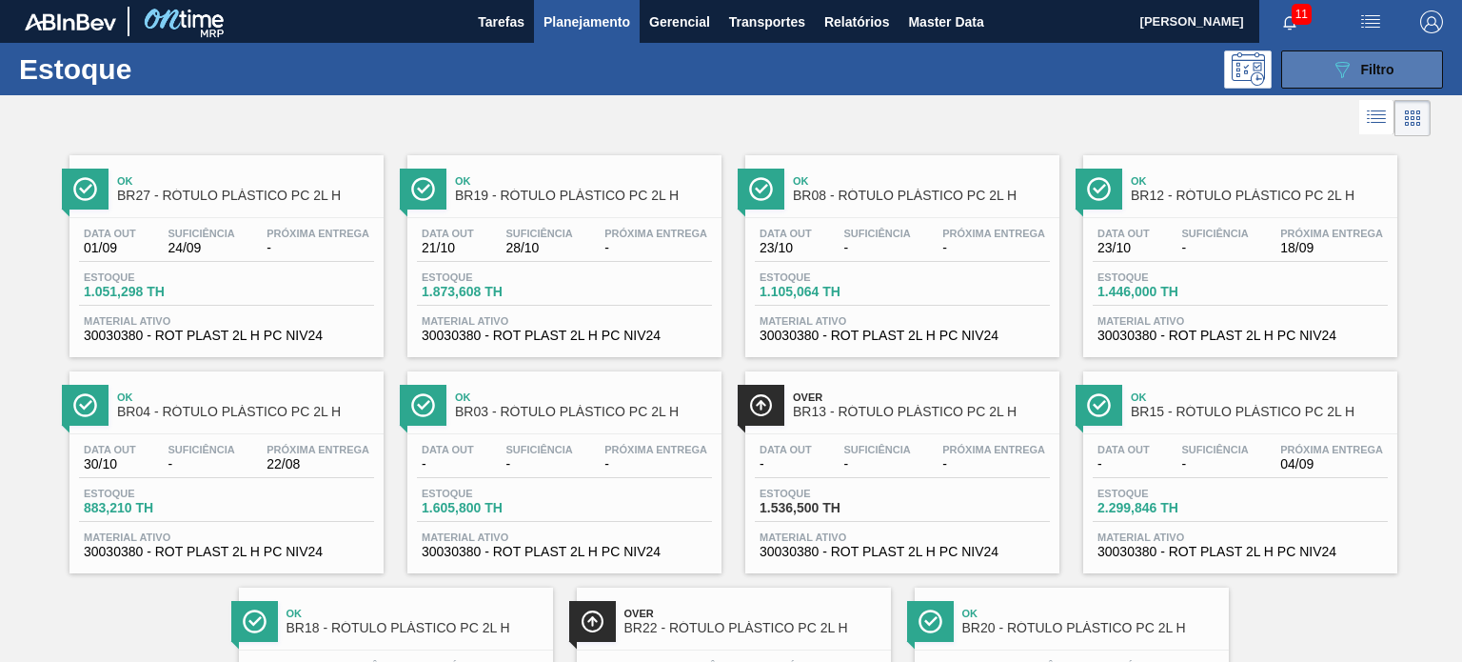
click at [1380, 68] on span "Filtro" at bounding box center [1377, 69] width 33 height 15
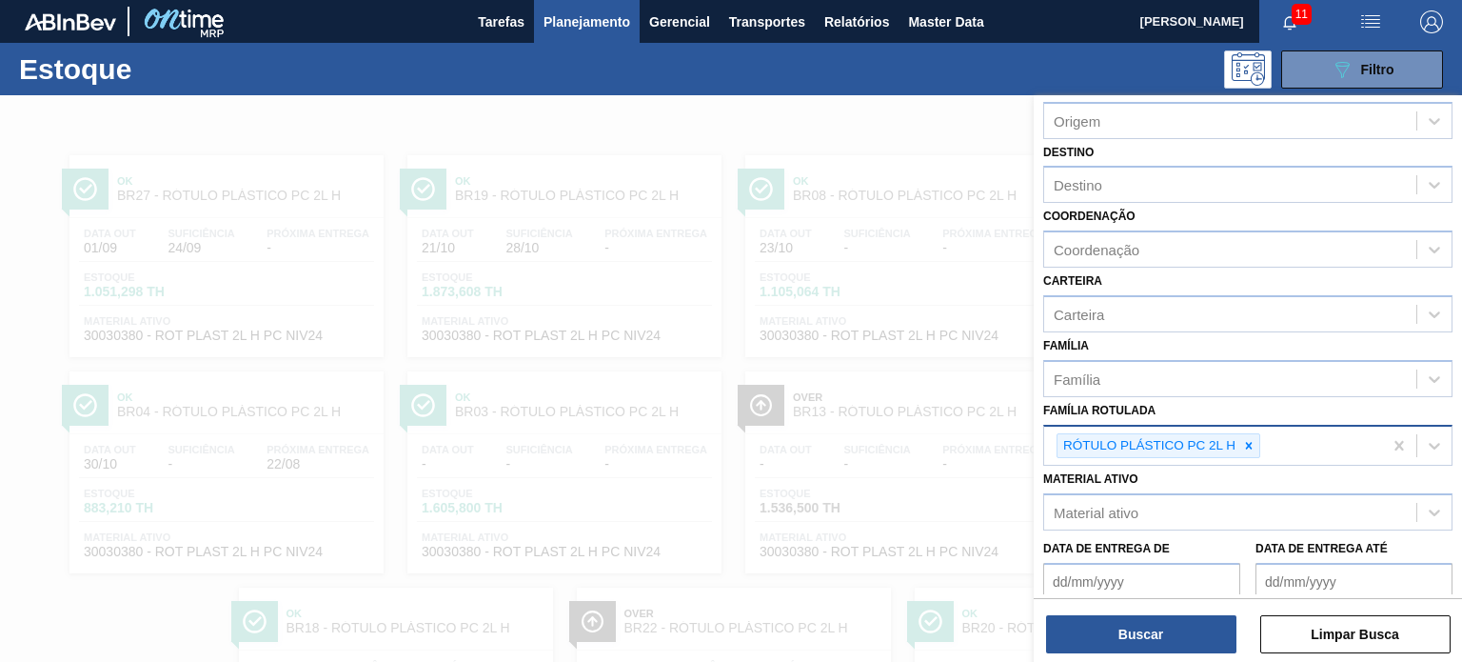
click at [1260, 432] on div "RÓTULO PLÁSTICO PC 2L H" at bounding box center [1213, 445] width 338 height 39
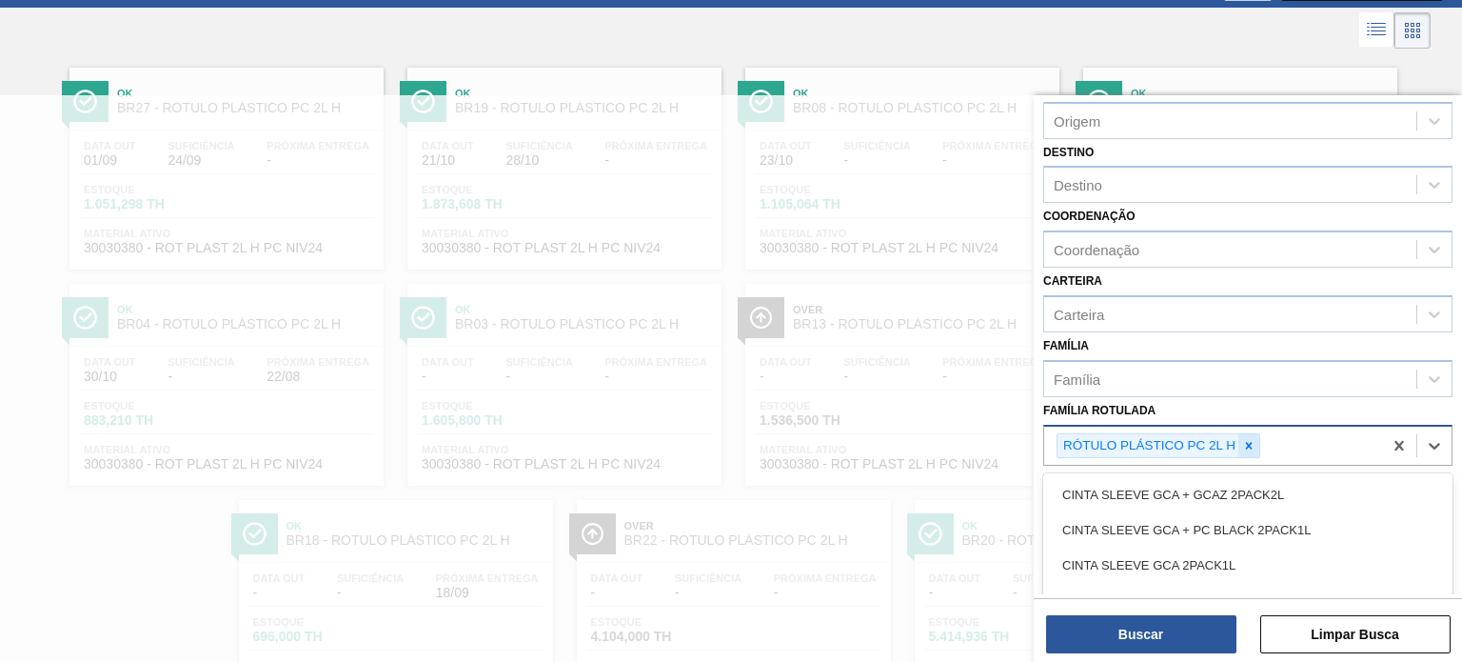
scroll to position [100, 0]
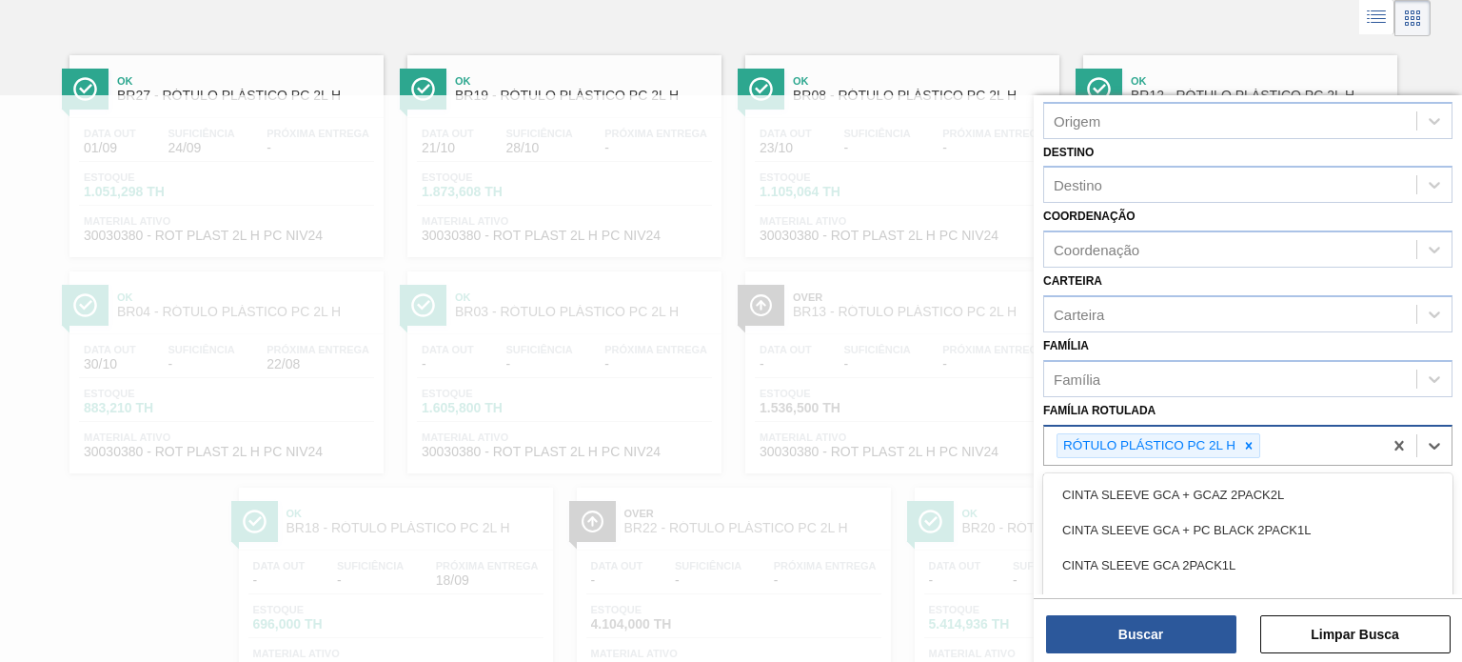
click at [1255, 437] on div at bounding box center [1248, 446] width 21 height 24
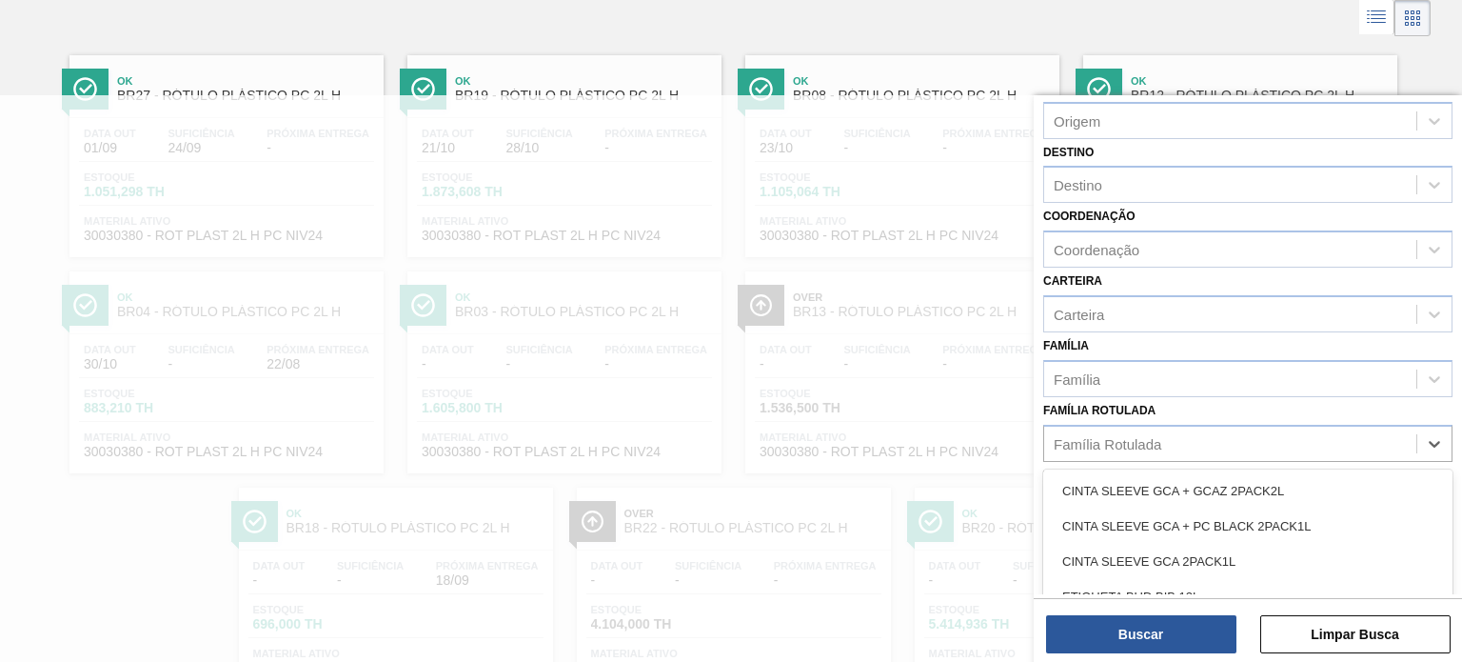
paste Rotulada "RÓTULO PLÁSTICO 200ML PC H"
type Rotulada "RÓTULO PLÁSTICO 200ML PC H"
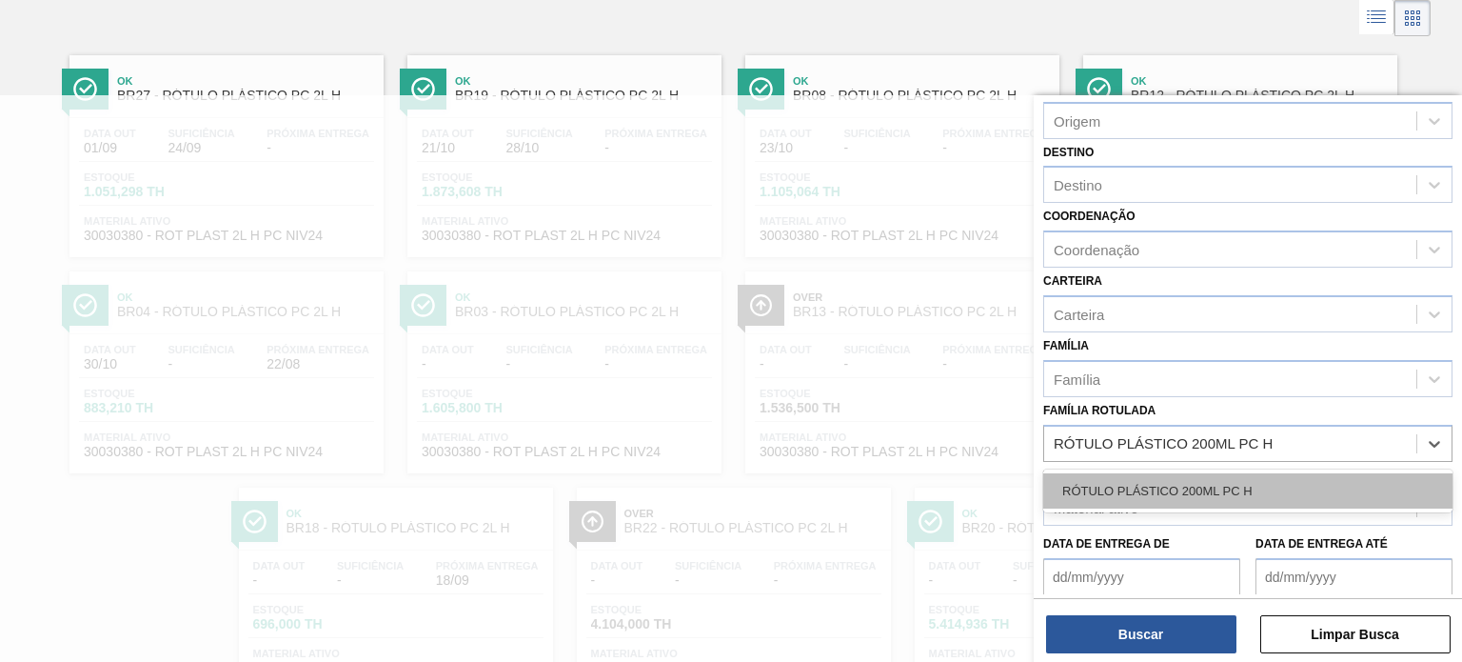
click at [1208, 481] on div "RÓTULO PLÁSTICO 200ML PC H" at bounding box center [1247, 490] width 409 height 35
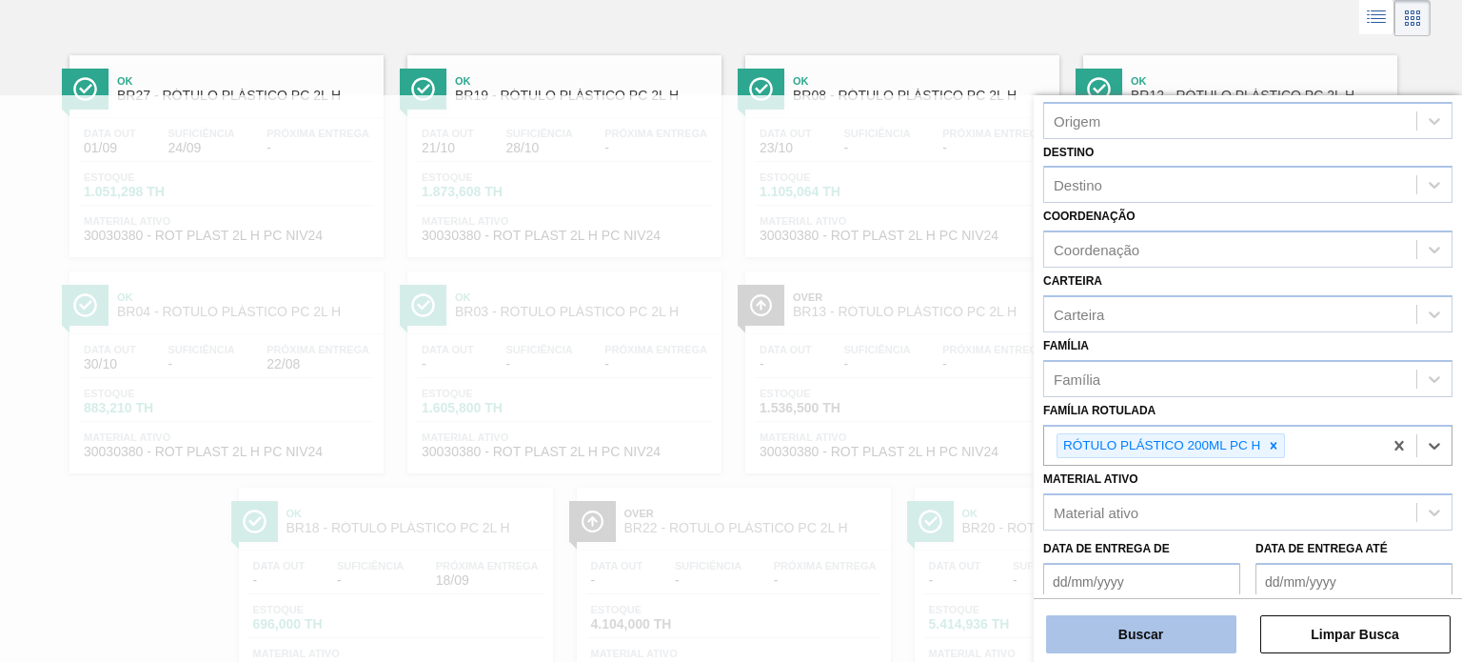
click at [1185, 650] on button "Buscar" at bounding box center [1141, 634] width 190 height 38
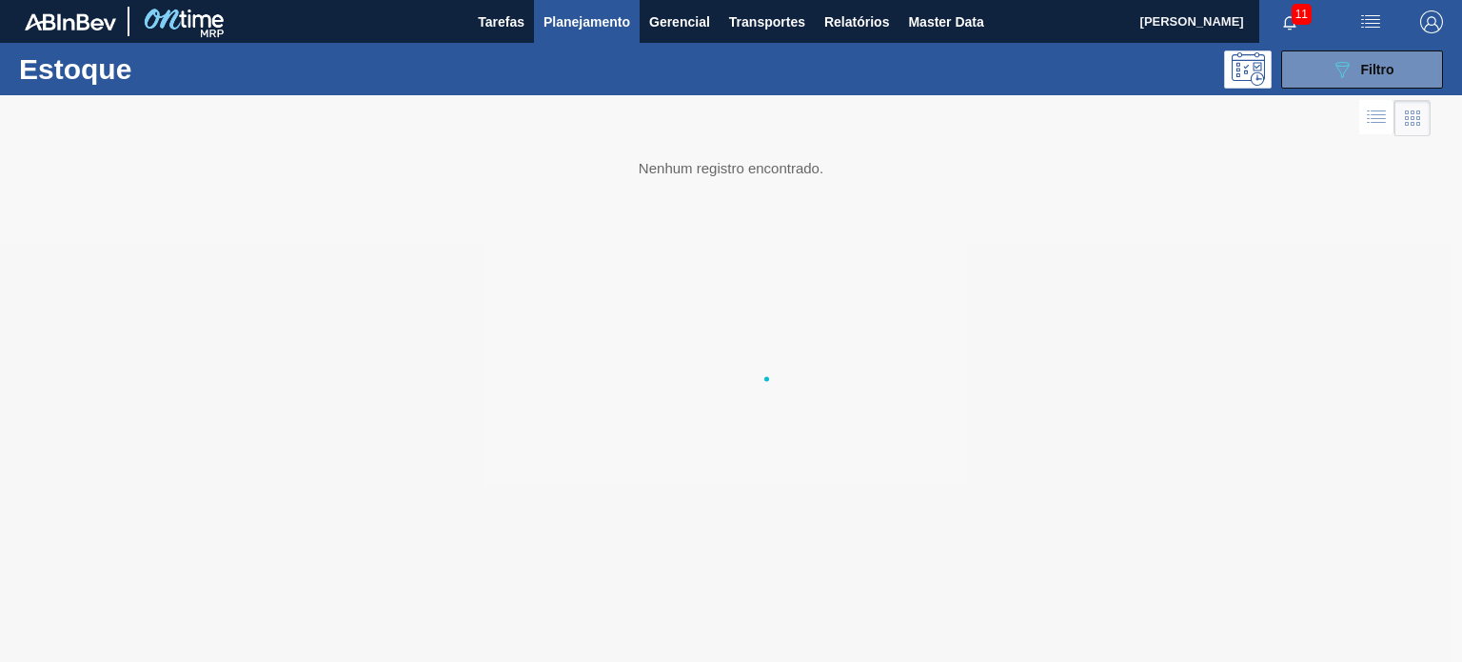
scroll to position [0, 0]
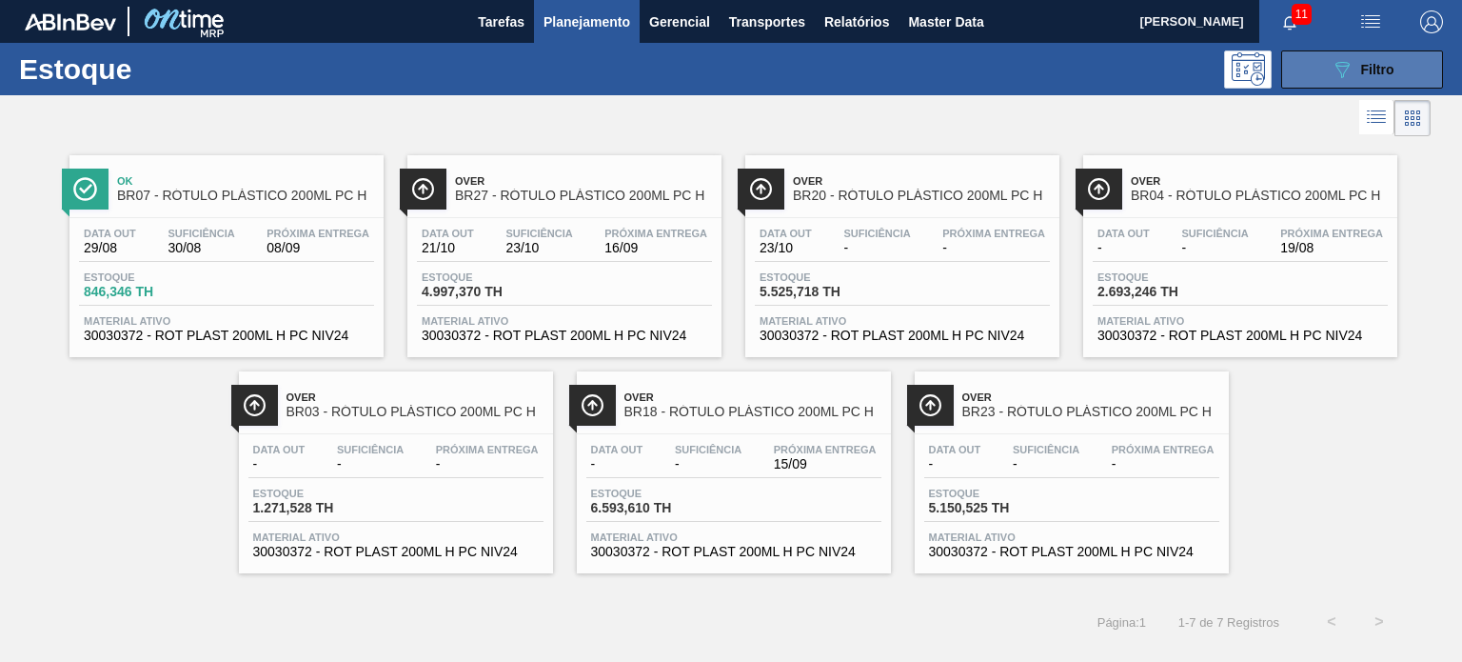
click at [1307, 57] on button "089F7B8B-B2A5-4AFE-B5C0-19BA573D28AC Filtro" at bounding box center [1362, 69] width 162 height 38
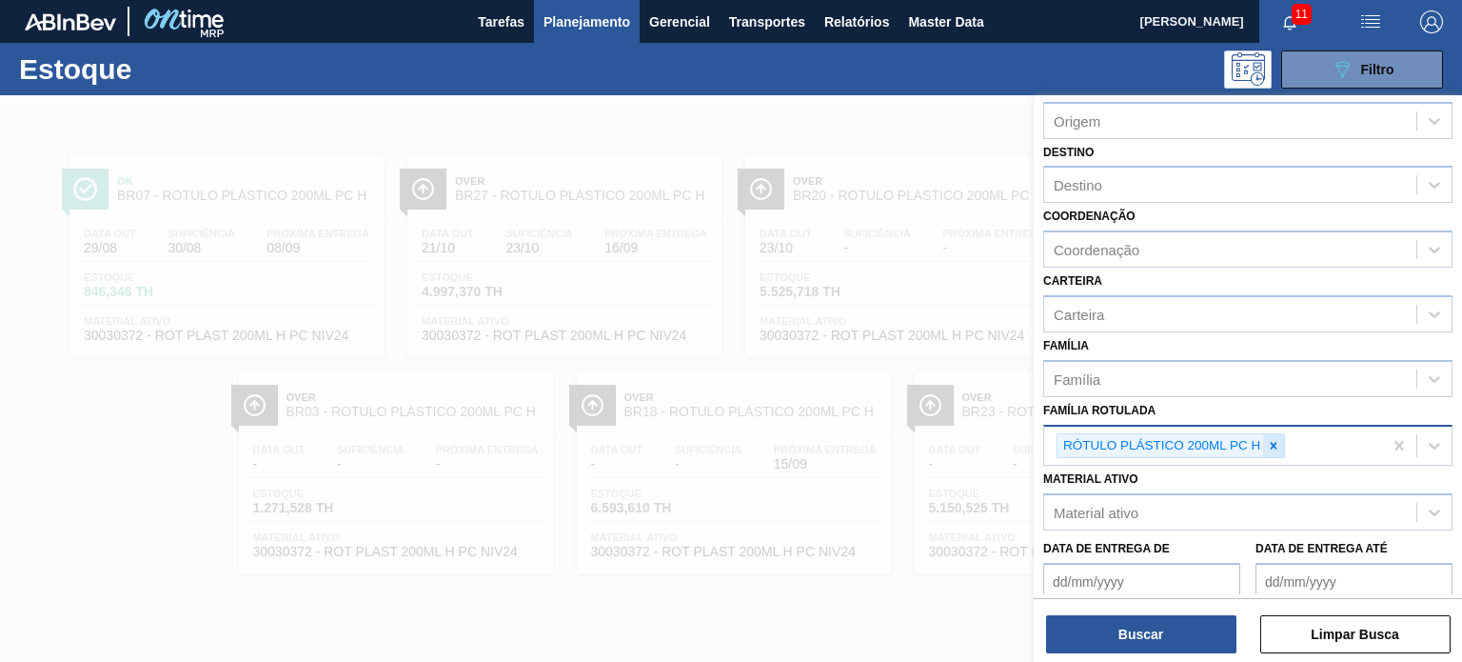
click at [1268, 439] on icon at bounding box center [1273, 445] width 13 height 13
paste Rotulada "RÓTULO PLÁSTICO H2OH LIMAO 1,5L H"
type Rotulada "RÓTULO PLÁSTICO H2OH LIMAO 1,5L H"
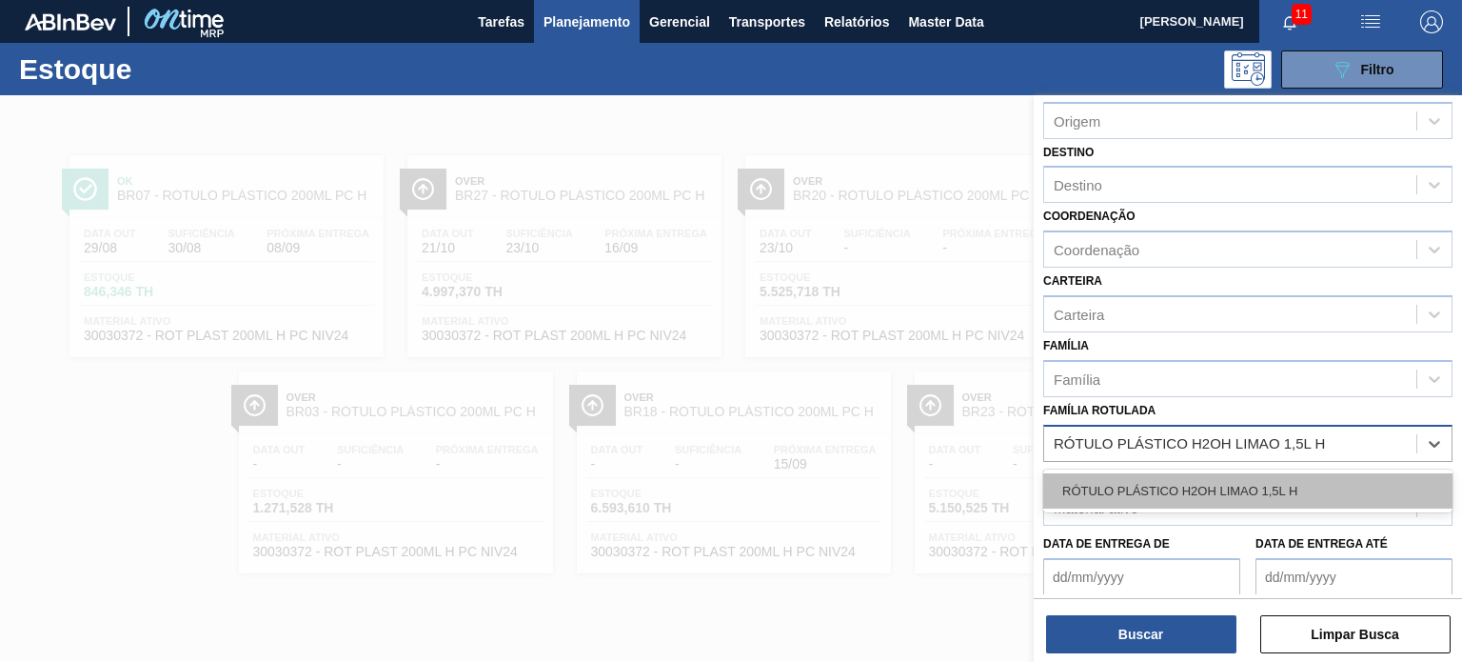
click at [1217, 490] on div "RÓTULO PLÁSTICO H2OH LIMAO 1,5L H" at bounding box center [1247, 490] width 409 height 35
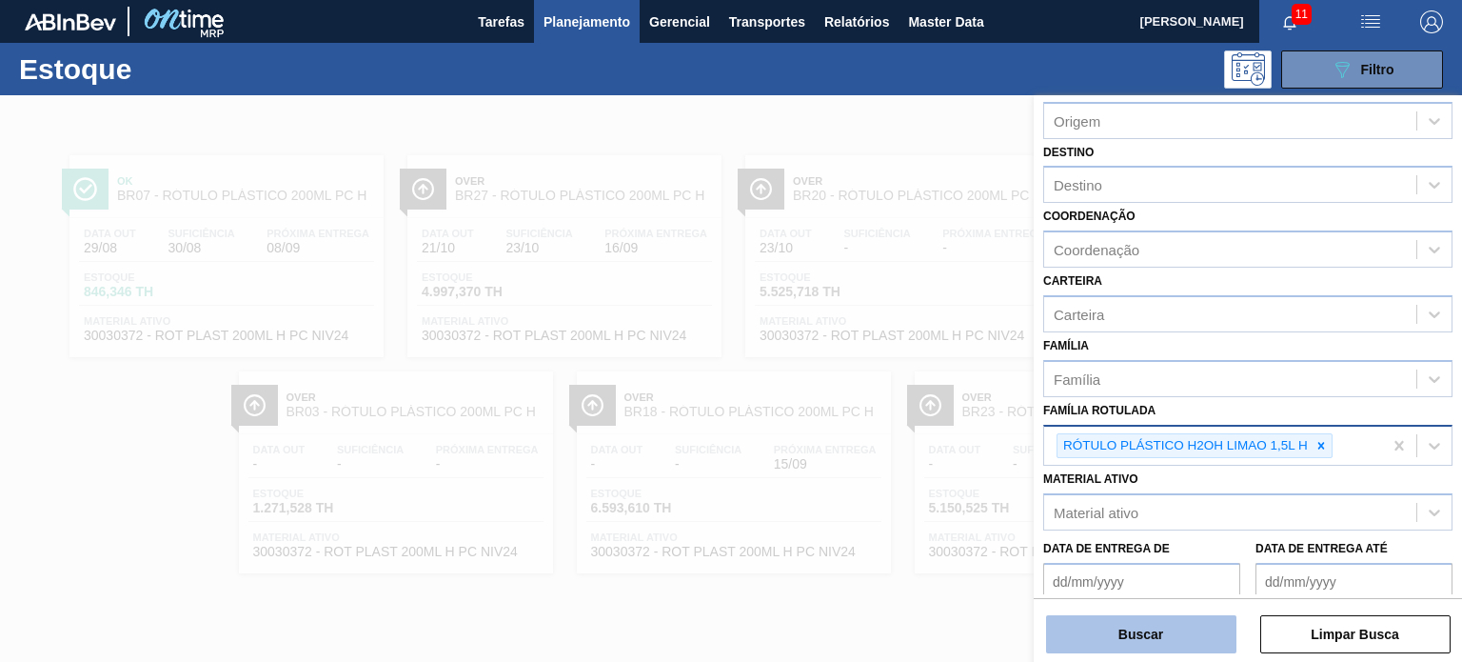
click at [1165, 616] on button "Buscar" at bounding box center [1141, 634] width 190 height 38
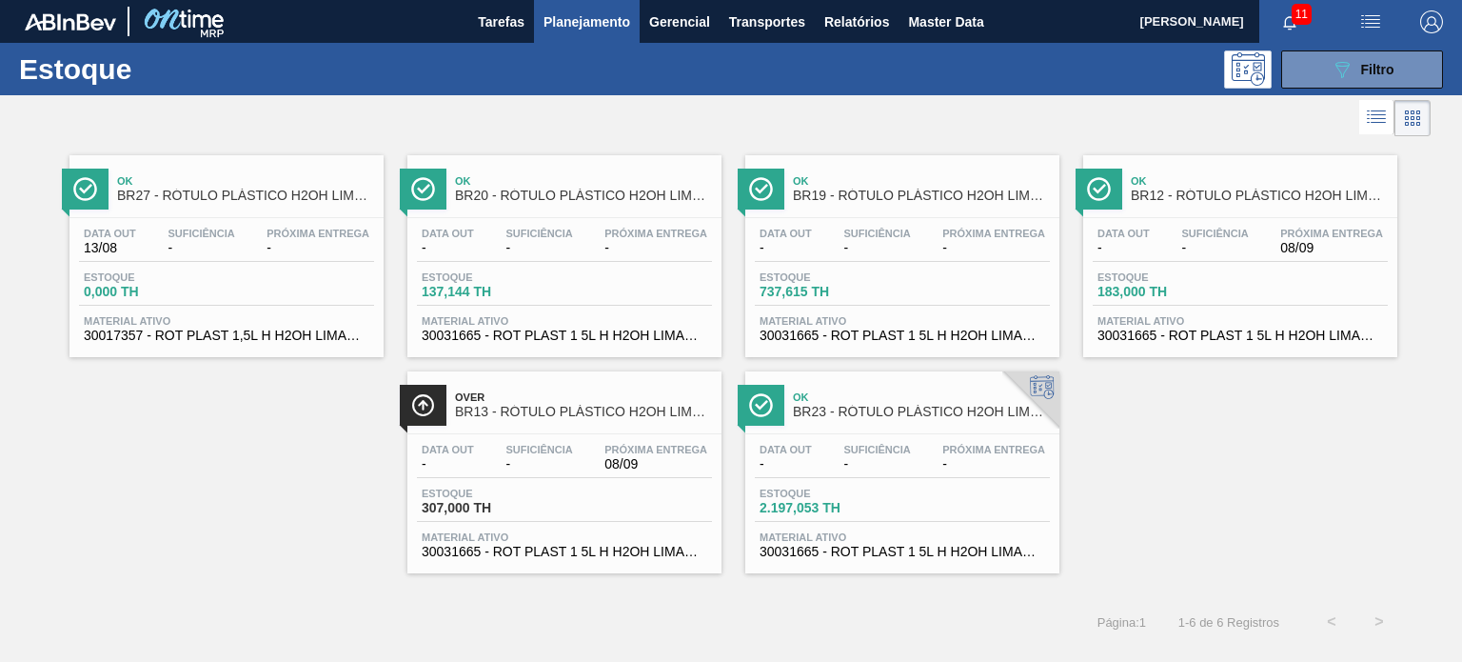
drag, startPoint x: 895, startPoint y: 457, endPoint x: 1157, endPoint y: 514, distance: 268.8
click at [1190, 536] on div "Ok BR27 - RÓTULO PLÁSTICO H2OH LIMAO 1,5L H Data out 13/08 Suficiência - Próxim…" at bounding box center [731, 357] width 1462 height 432
click at [1326, 80] on button "089F7B8B-B2A5-4AFE-B5C0-19BA573D28AC Filtro" at bounding box center [1362, 69] width 162 height 38
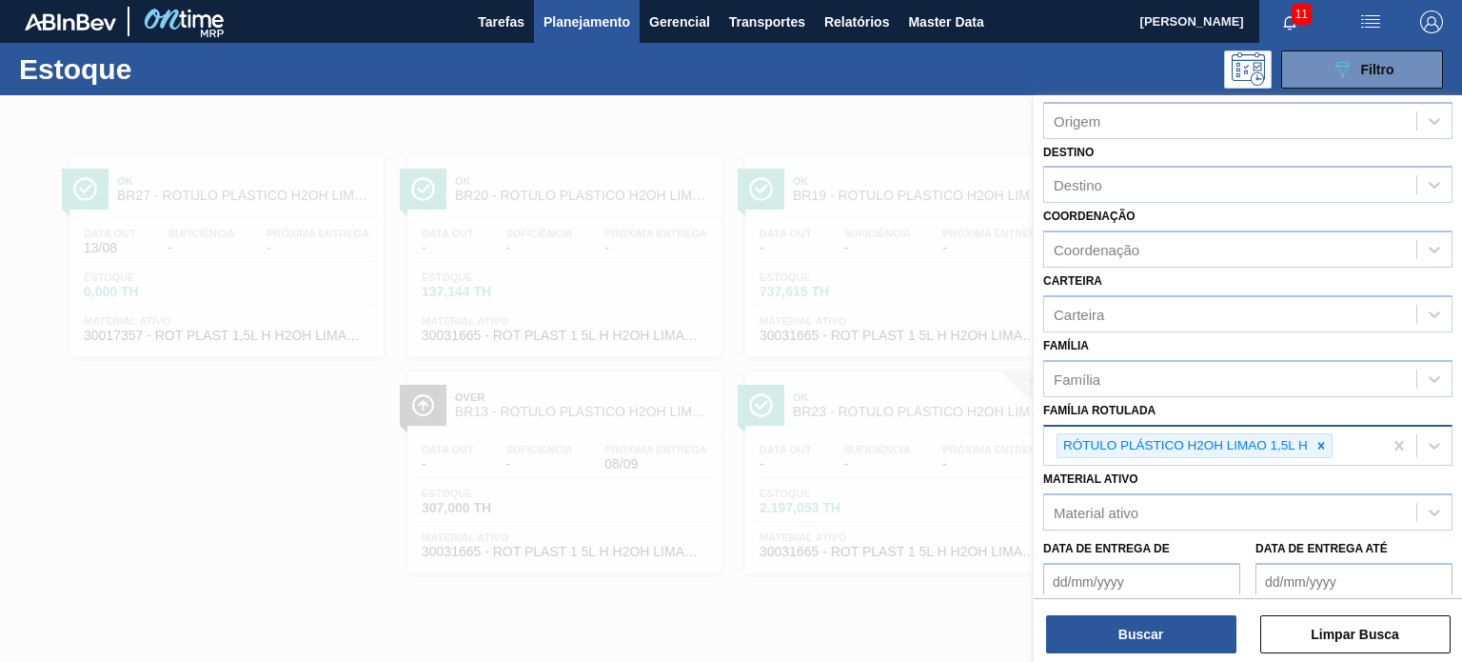
drag, startPoint x: 1325, startPoint y: 444, endPoint x: 1292, endPoint y: 453, distance: 34.6
click at [1324, 444] on icon at bounding box center [1320, 445] width 13 height 13
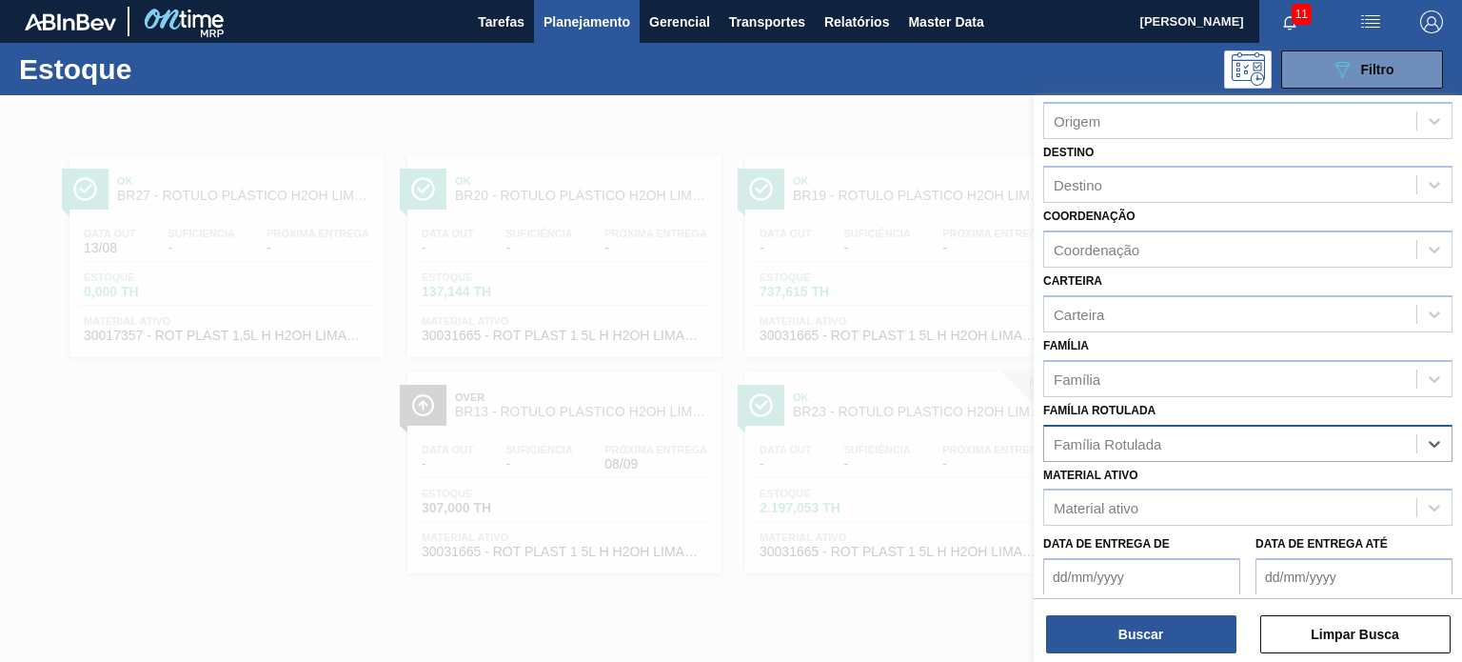
paste Rotulada "RÓTULO PLÁSTICO PC 1L H"
type Rotulada "RÓTULO PLÁSTICO PC 1L H"
click at [1248, 485] on div "RÓTULO PLÁSTICO PC 1L H" at bounding box center [1247, 490] width 409 height 35
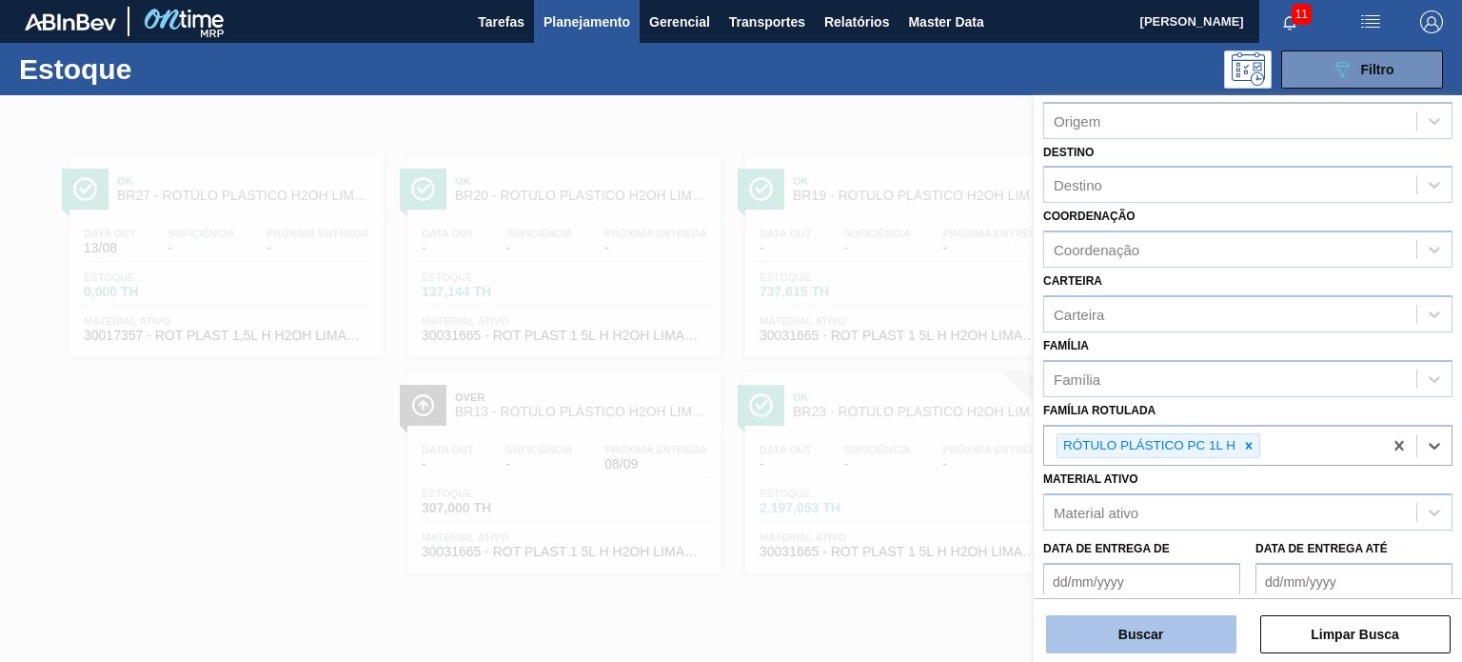
click at [1195, 616] on button "Buscar" at bounding box center [1141, 634] width 190 height 38
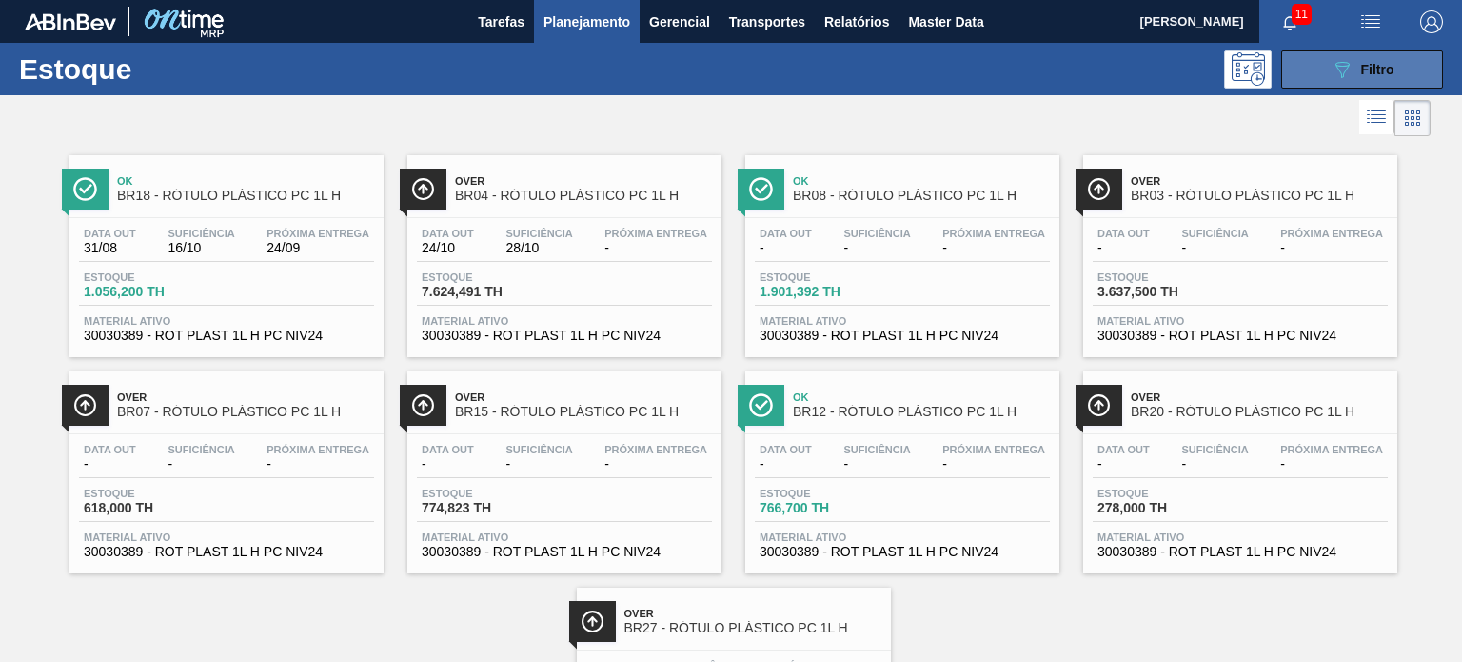
click at [1304, 75] on button "089F7B8B-B2A5-4AFE-B5C0-19BA573D28AC Filtro" at bounding box center [1362, 69] width 162 height 38
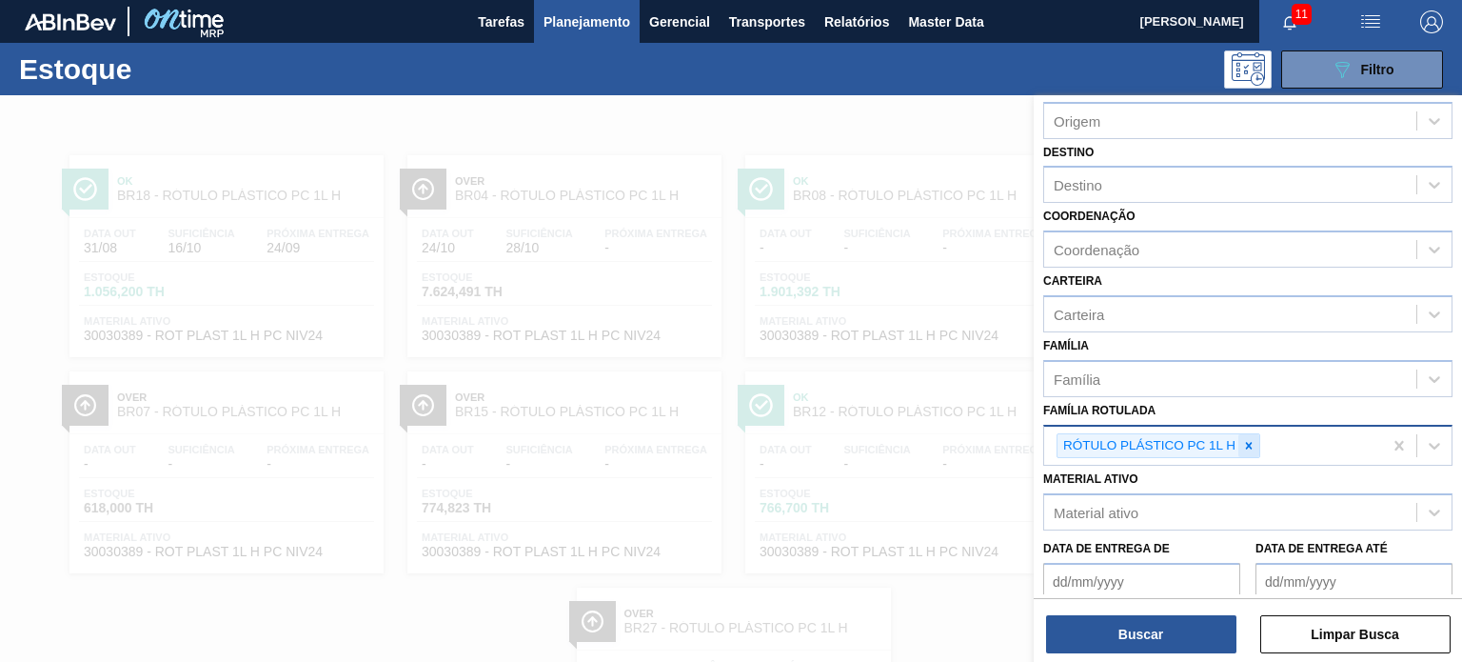
click at [1254, 439] on icon at bounding box center [1248, 445] width 13 height 13
paste Rotulada "RÓTULO PLÁSTICO PC 2L H"
type Rotulada "RÓTULO PLÁSTICO PC 2L H"
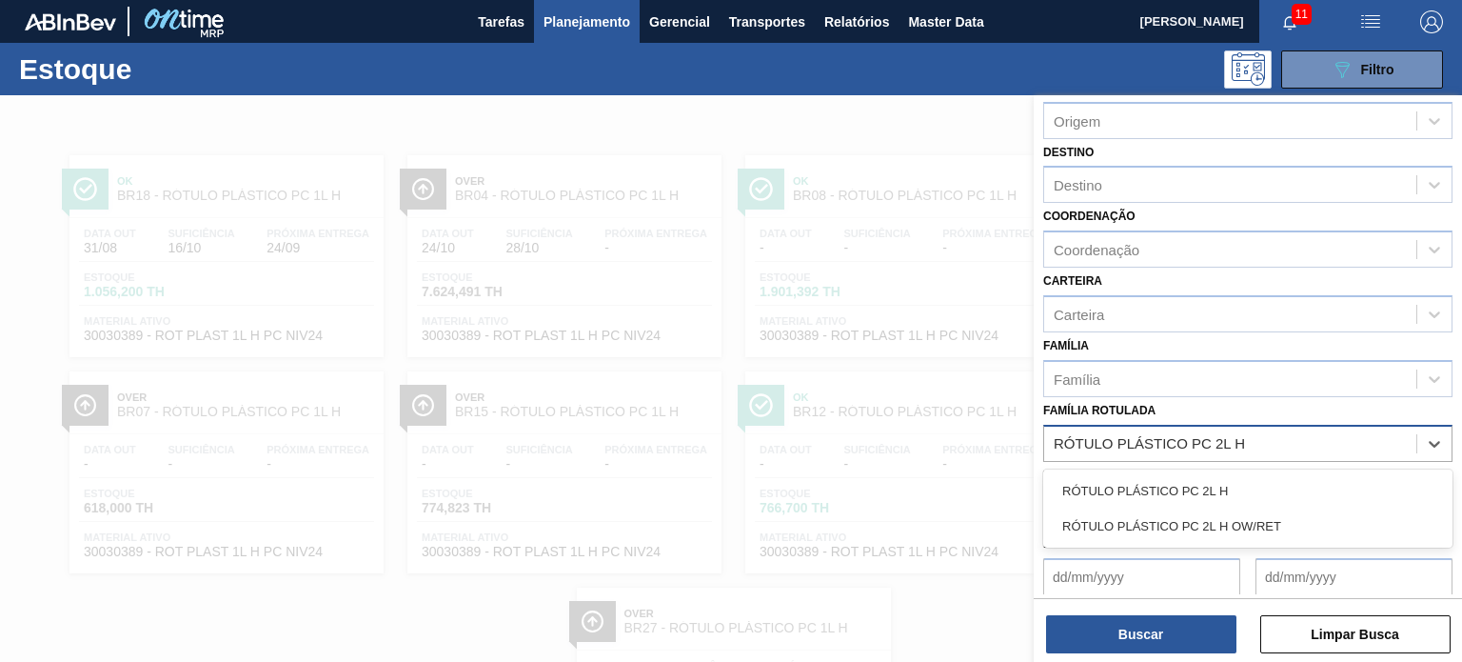
click at [1215, 475] on div "RÓTULO PLÁSTICO PC 2L H" at bounding box center [1247, 490] width 409 height 35
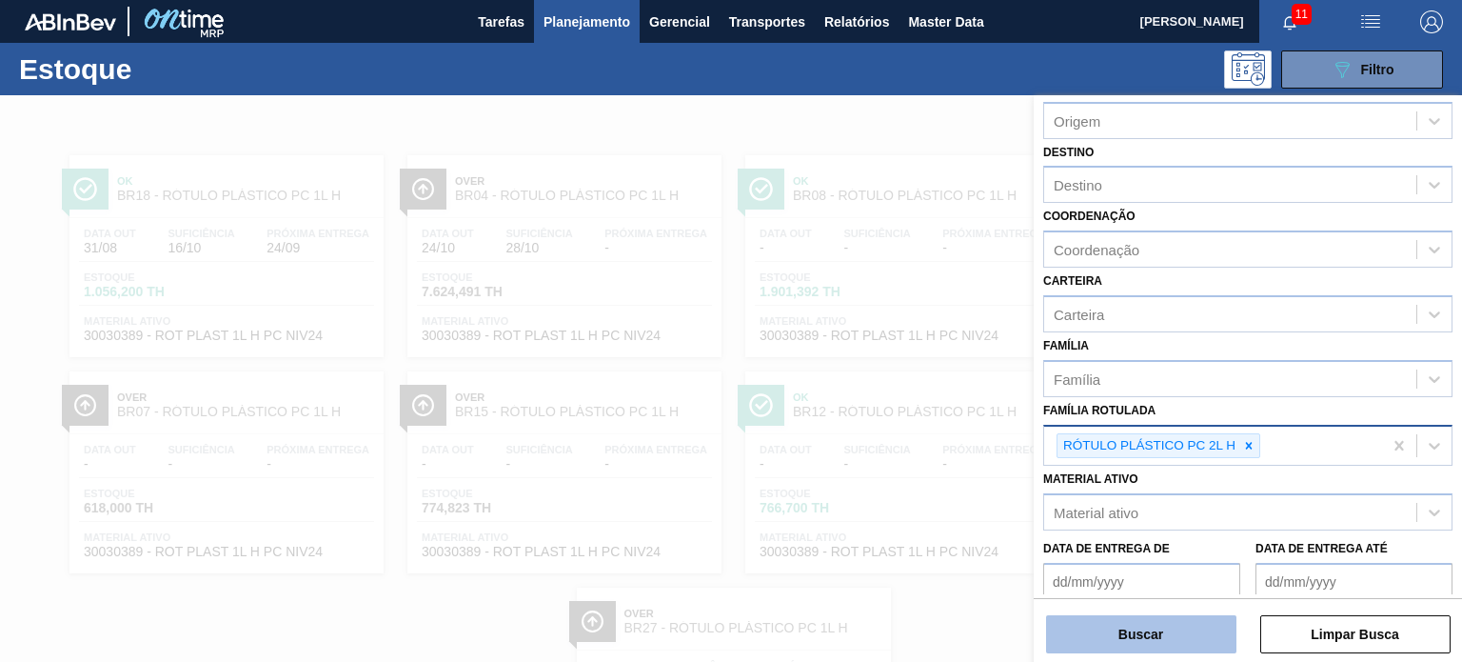
click at [1198, 615] on button "Buscar" at bounding box center [1141, 634] width 190 height 38
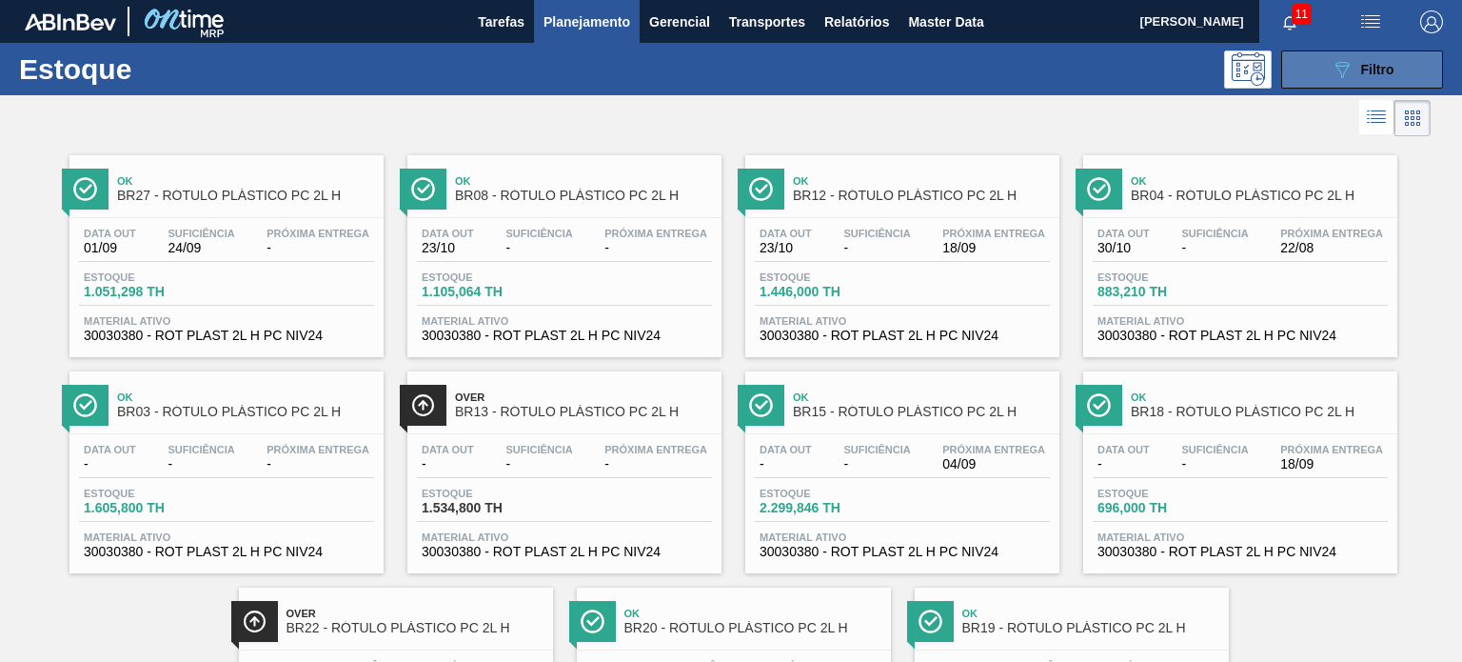
click at [1301, 76] on button "089F7B8B-B2A5-4AFE-B5C0-19BA573D28AC Filtro" at bounding box center [1362, 69] width 162 height 38
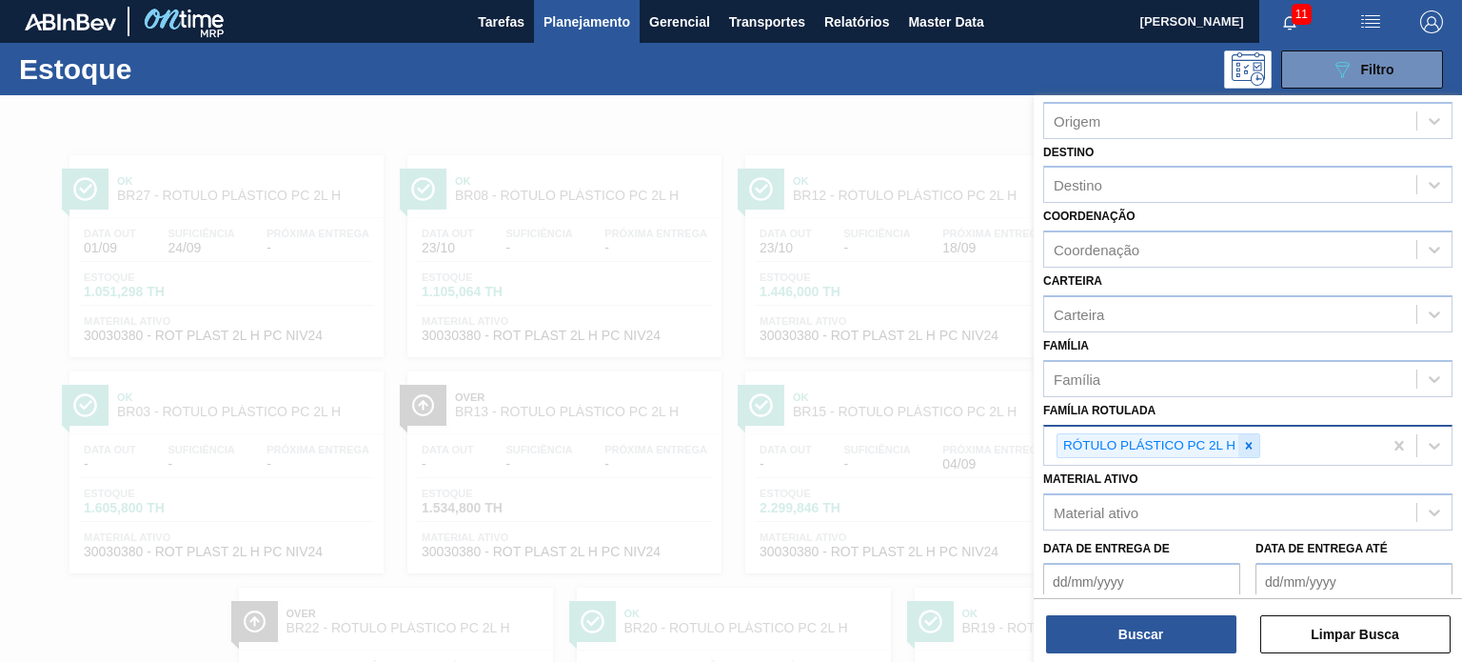
click at [1256, 443] on div at bounding box center [1248, 446] width 21 height 24
paste Rotulada "RÓTULO PLÁSTICO 200ML PC H"
type Rotulada "RÓTULO PLÁSTICO 200ML PC H"
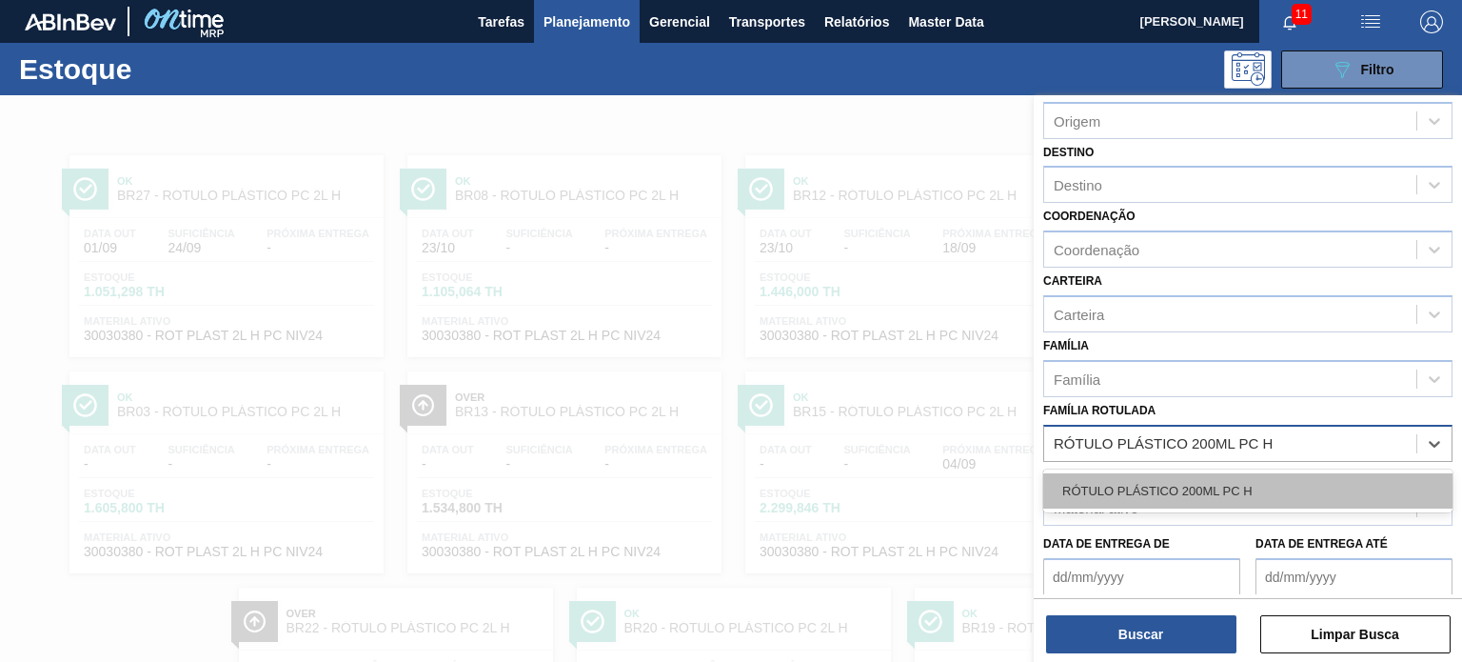
click at [1226, 495] on div "RÓTULO PLÁSTICO 200ML PC H" at bounding box center [1247, 490] width 409 height 35
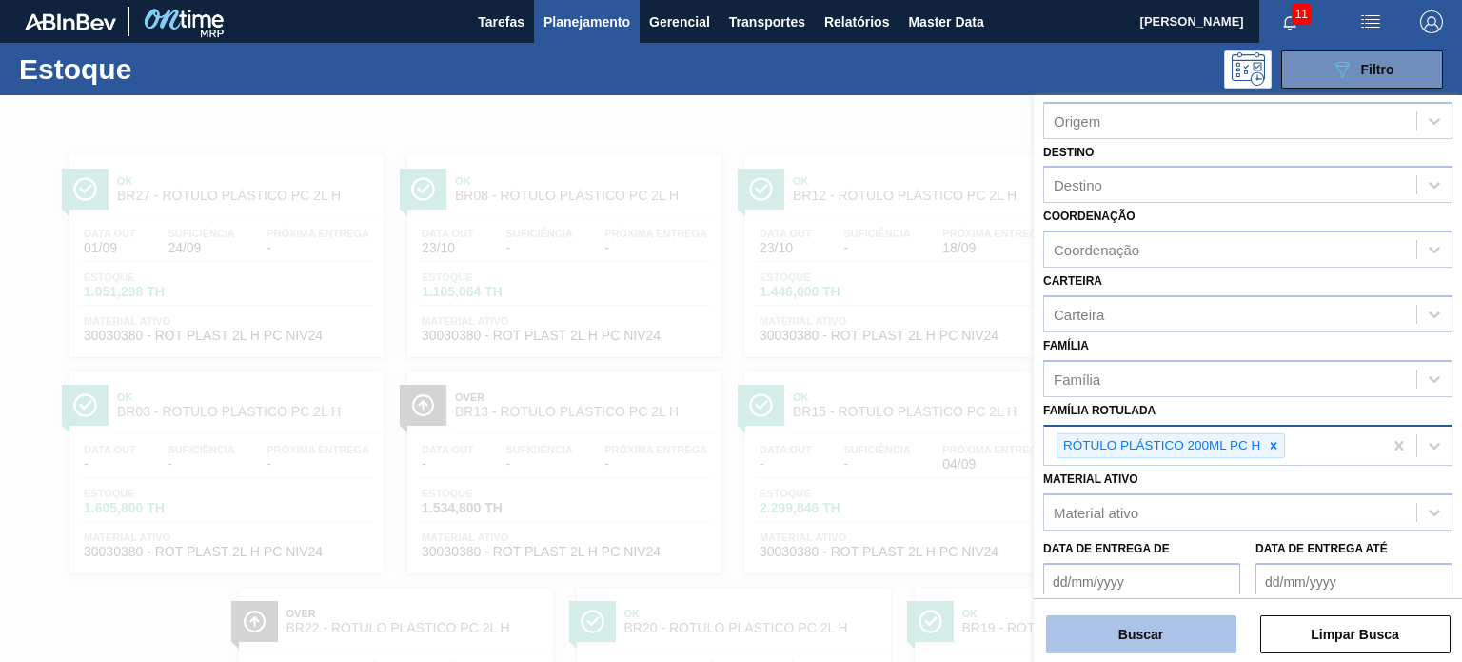
click at [1178, 642] on button "Buscar" at bounding box center [1141, 634] width 190 height 38
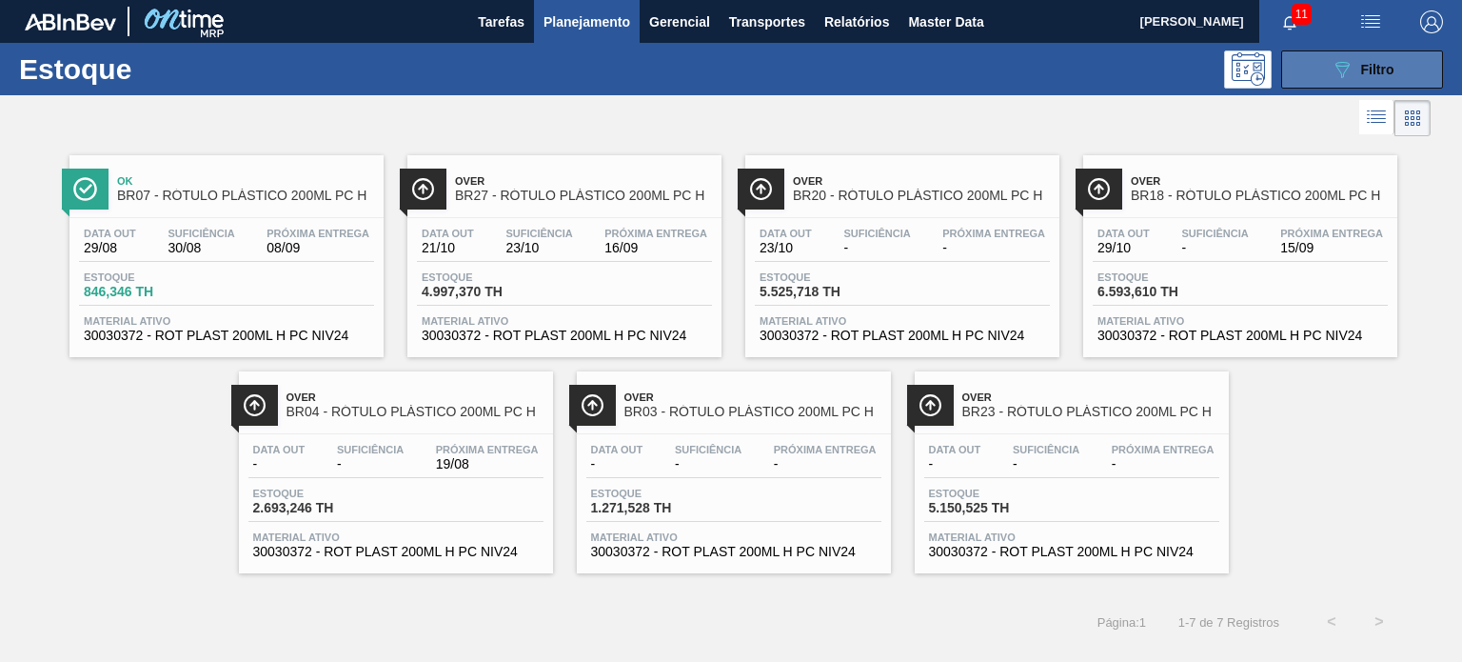
click at [1363, 62] on span "Filtro" at bounding box center [1377, 69] width 33 height 15
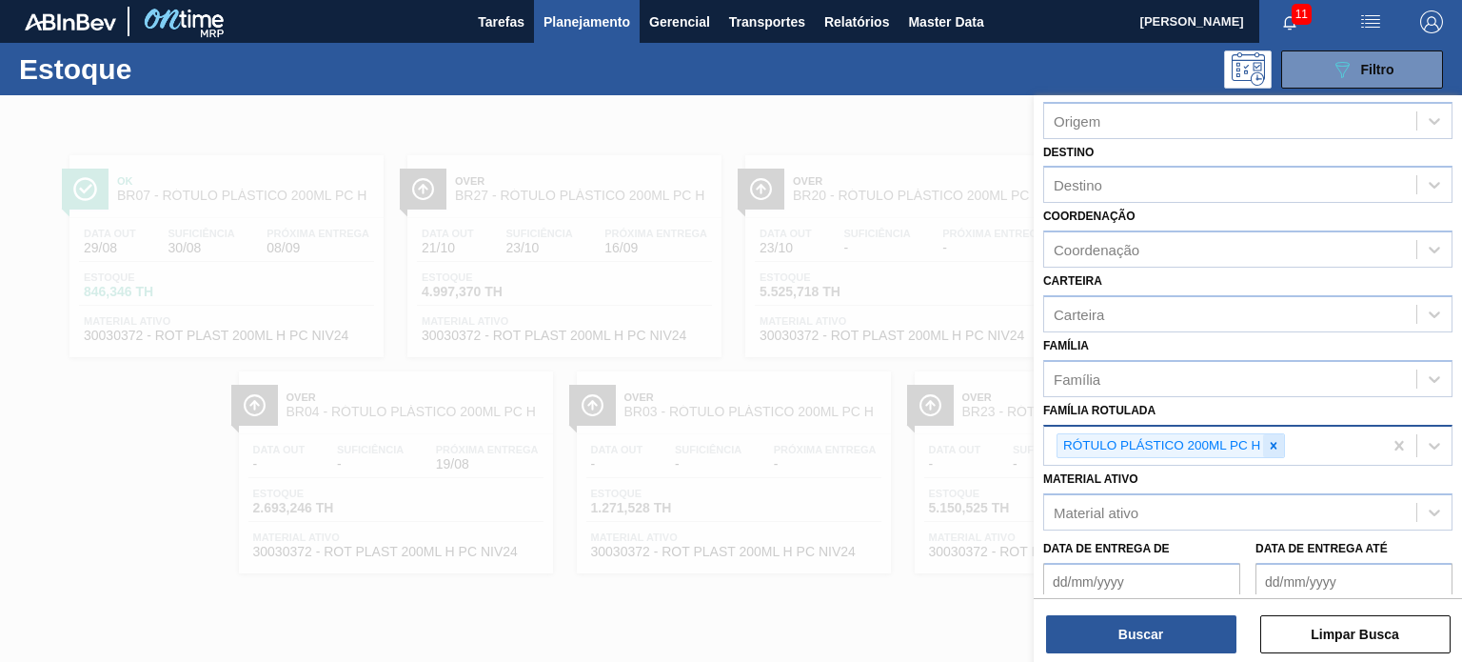
click at [1279, 444] on icon at bounding box center [1273, 445] width 13 height 13
paste Rotulada "RÓTULO PLÁSTICO GCA 200ML H"
type Rotulada "RÓTULO PLÁSTICO GCA 200ML H"
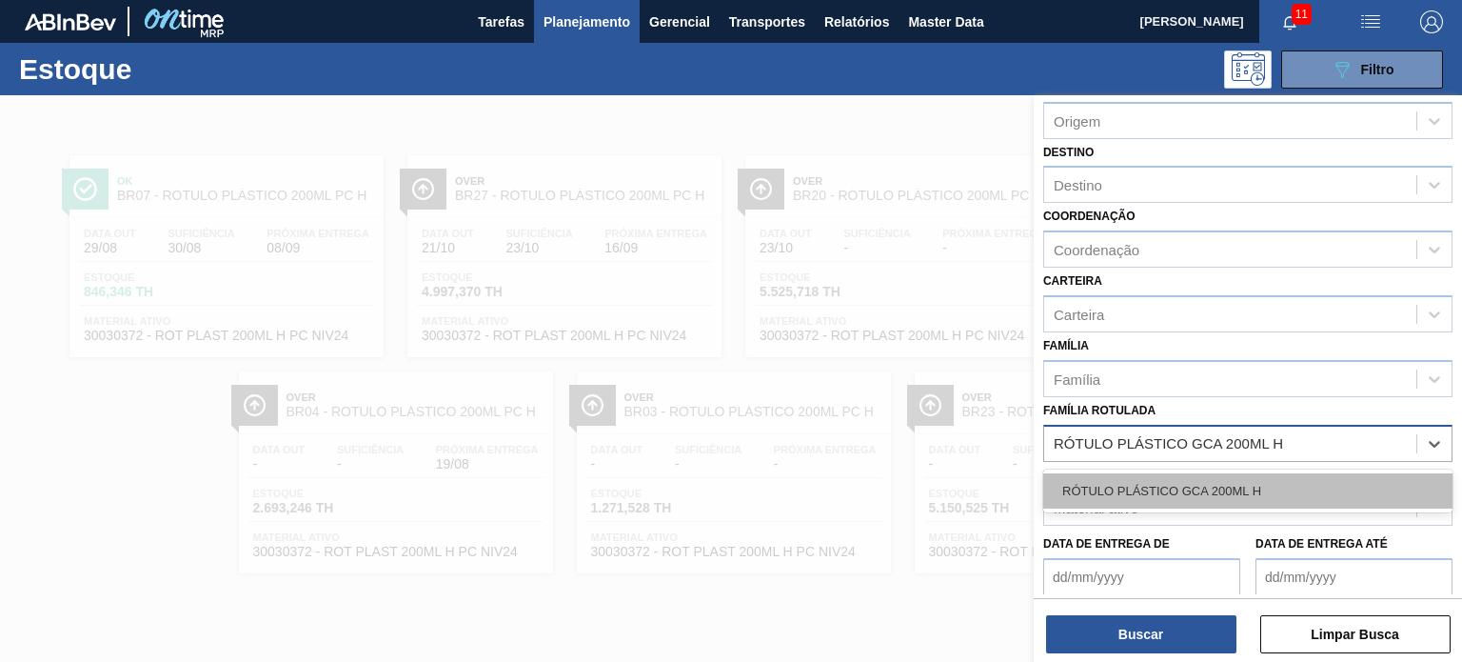
click at [1234, 478] on div "RÓTULO PLÁSTICO GCA 200ML H" at bounding box center [1247, 490] width 409 height 35
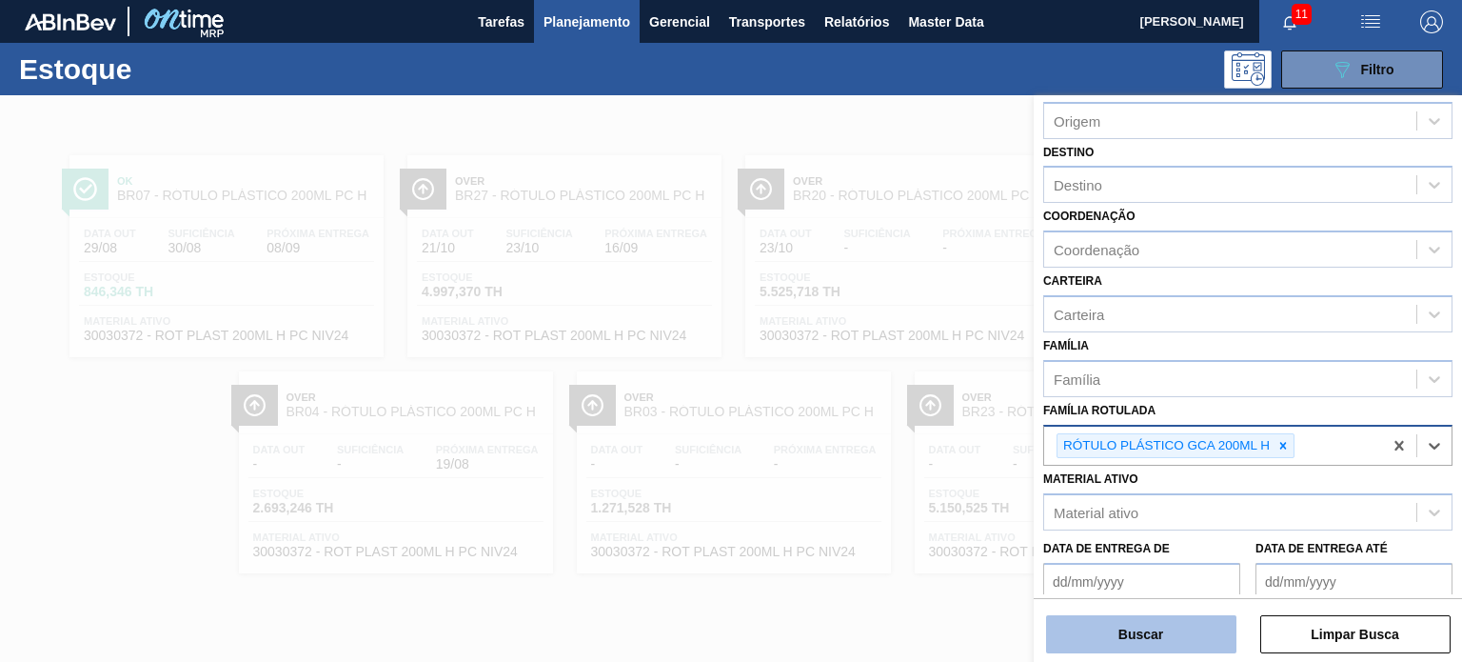
click at [1186, 638] on button "Buscar" at bounding box center [1141, 634] width 190 height 38
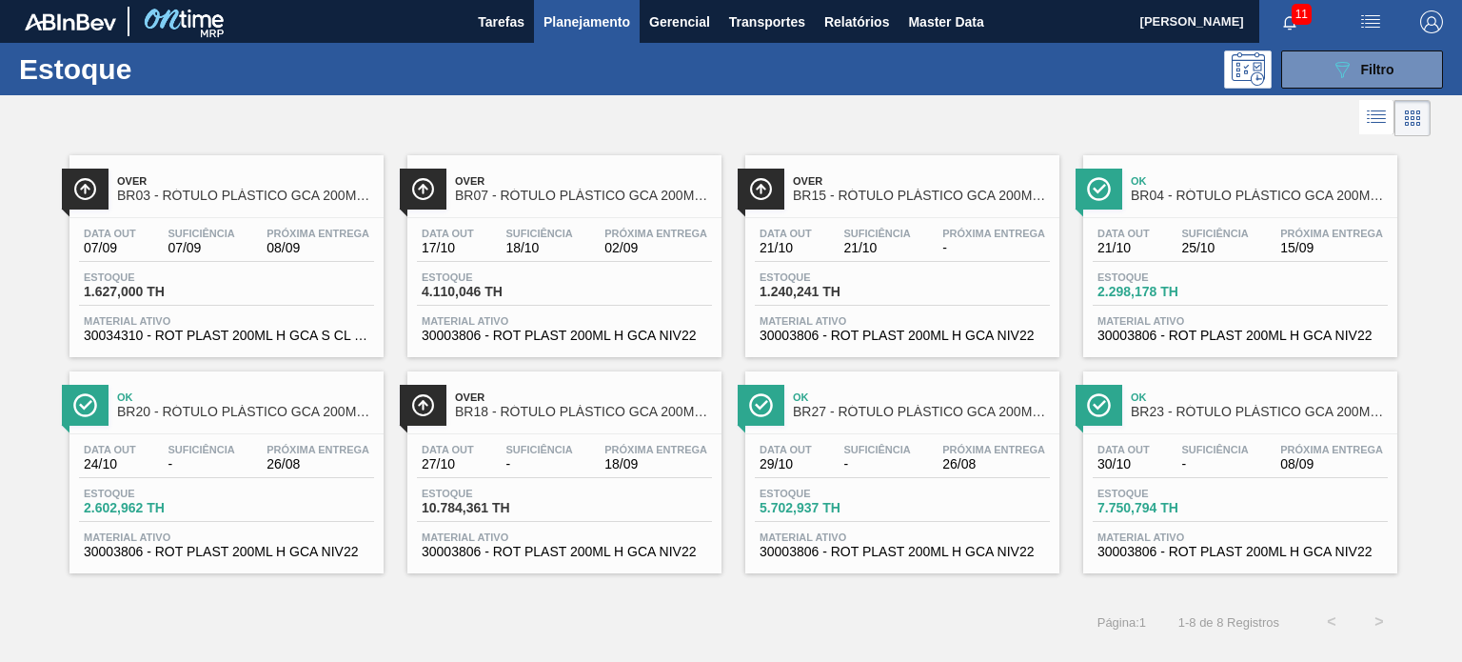
click at [1291, 94] on div "Estoque 089F7B8B-B2A5-4AFE-B5C0-19BA573D28AC Filtro" at bounding box center [731, 69] width 1462 height 52
click at [1309, 69] on button "089F7B8B-B2A5-4AFE-B5C0-19BA573D28AC Filtro" at bounding box center [1362, 69] width 162 height 38
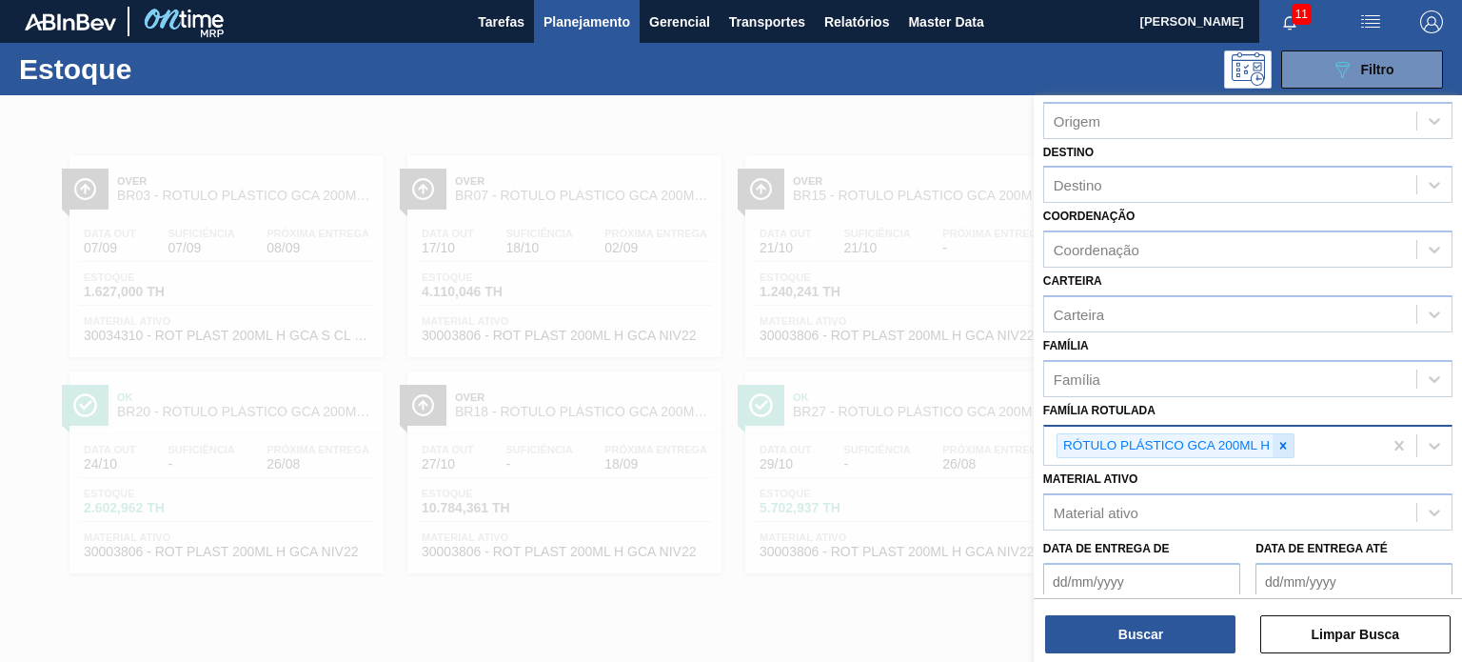
click at [1278, 439] on icon at bounding box center [1282, 445] width 13 height 13
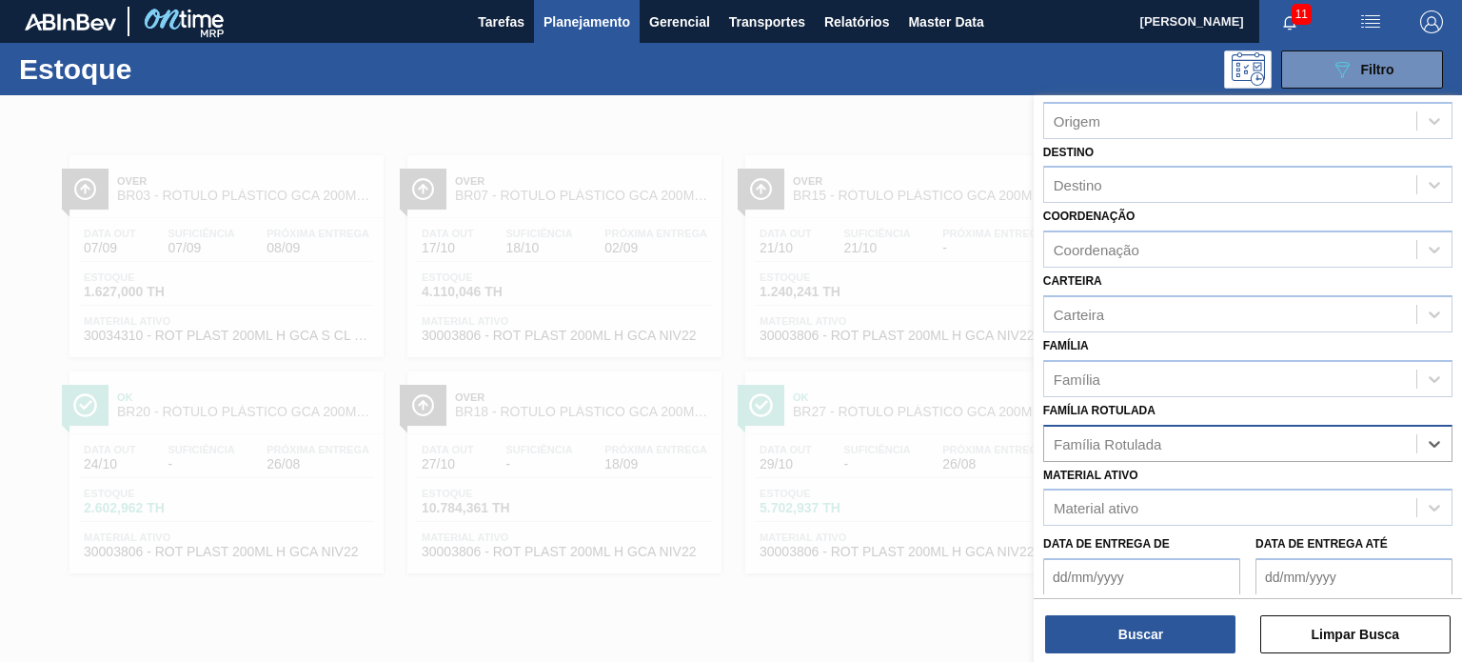
paste Rotulada "RÓTULO PLÁSTICO H2OH LIMAO 1,5L H"
type Rotulada "RÓTULO PLÁSTICO H2OH LIMAO 1,5L H"
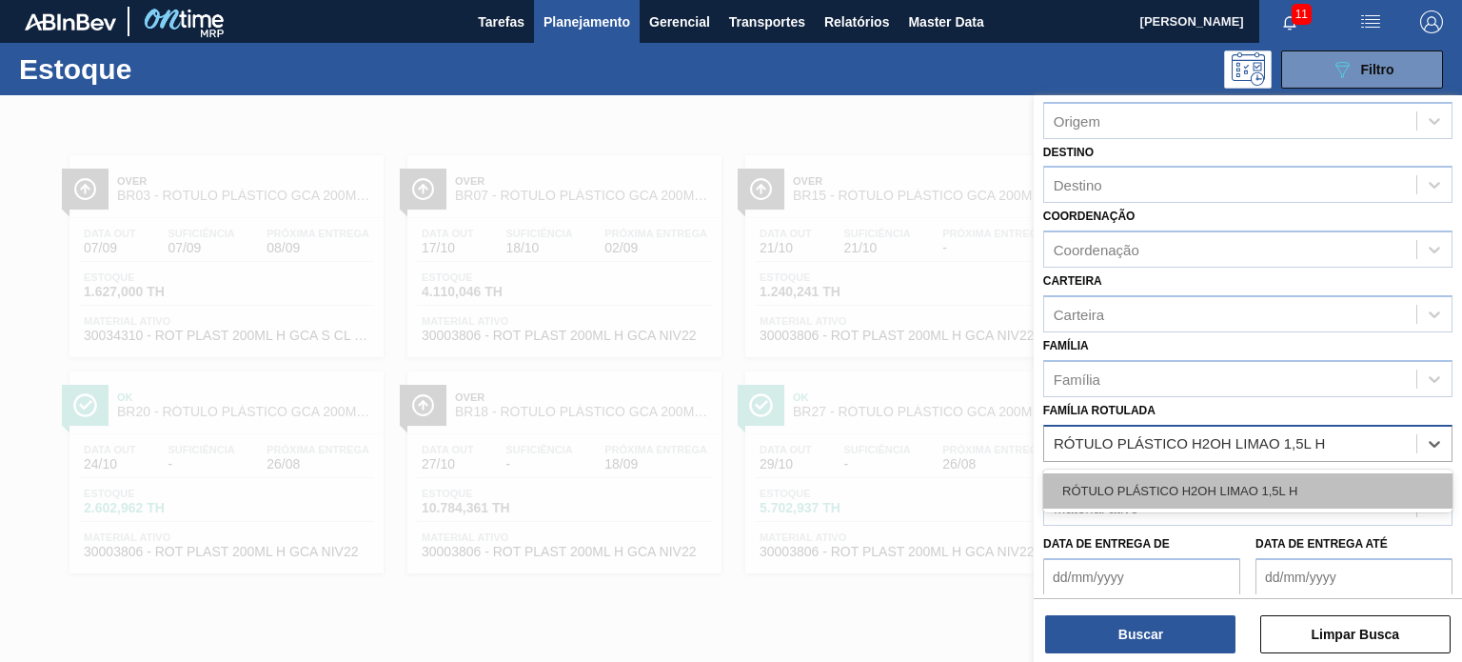
click at [1209, 485] on div "RÓTULO PLÁSTICO H2OH LIMAO 1,5L H" at bounding box center [1247, 490] width 409 height 35
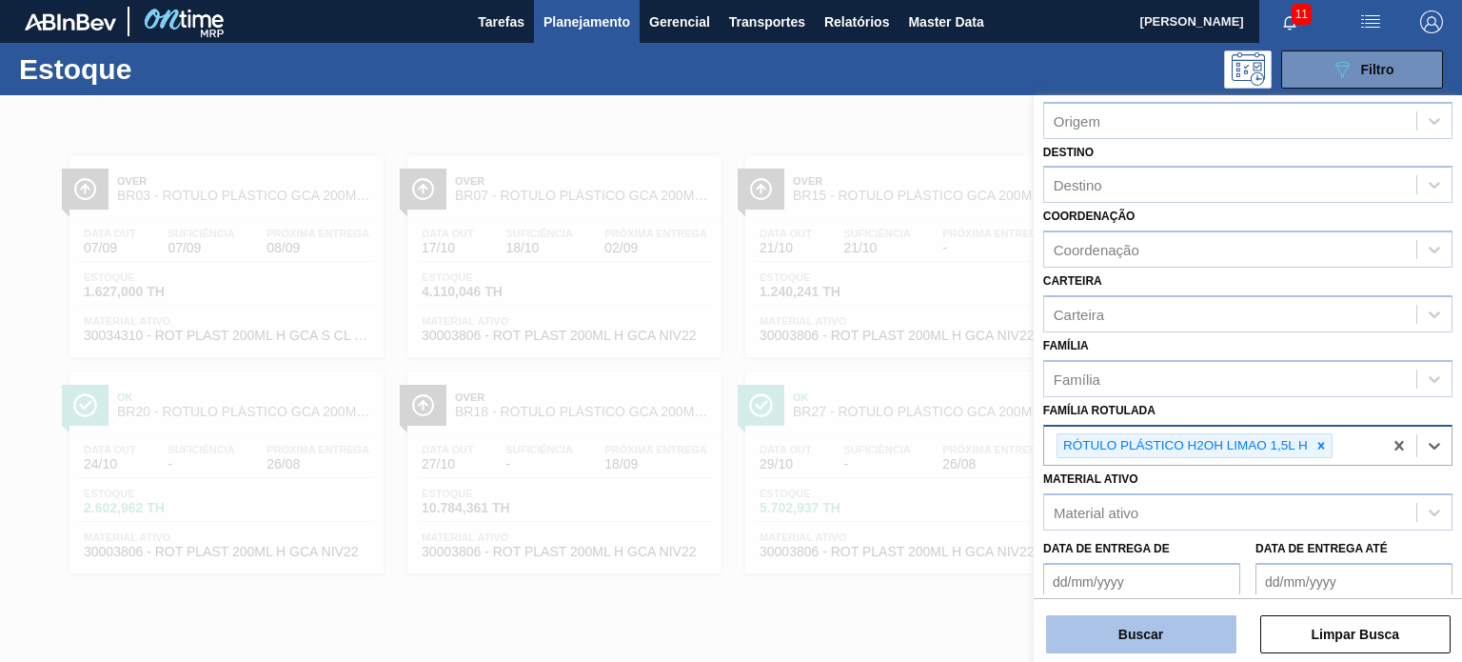
click at [1168, 630] on button "Buscar" at bounding box center [1141, 634] width 190 height 38
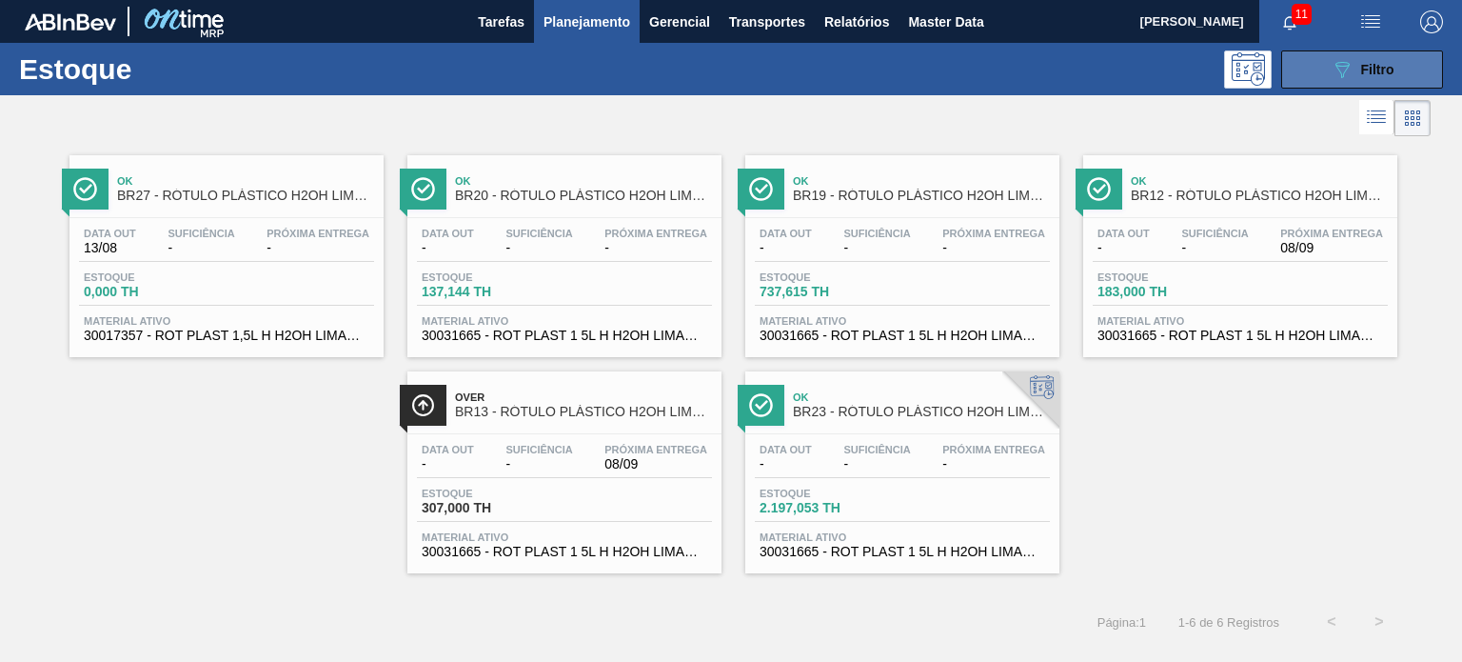
click at [1325, 61] on button "089F7B8B-B2A5-4AFE-B5C0-19BA573D28AC Filtro" at bounding box center [1362, 69] width 162 height 38
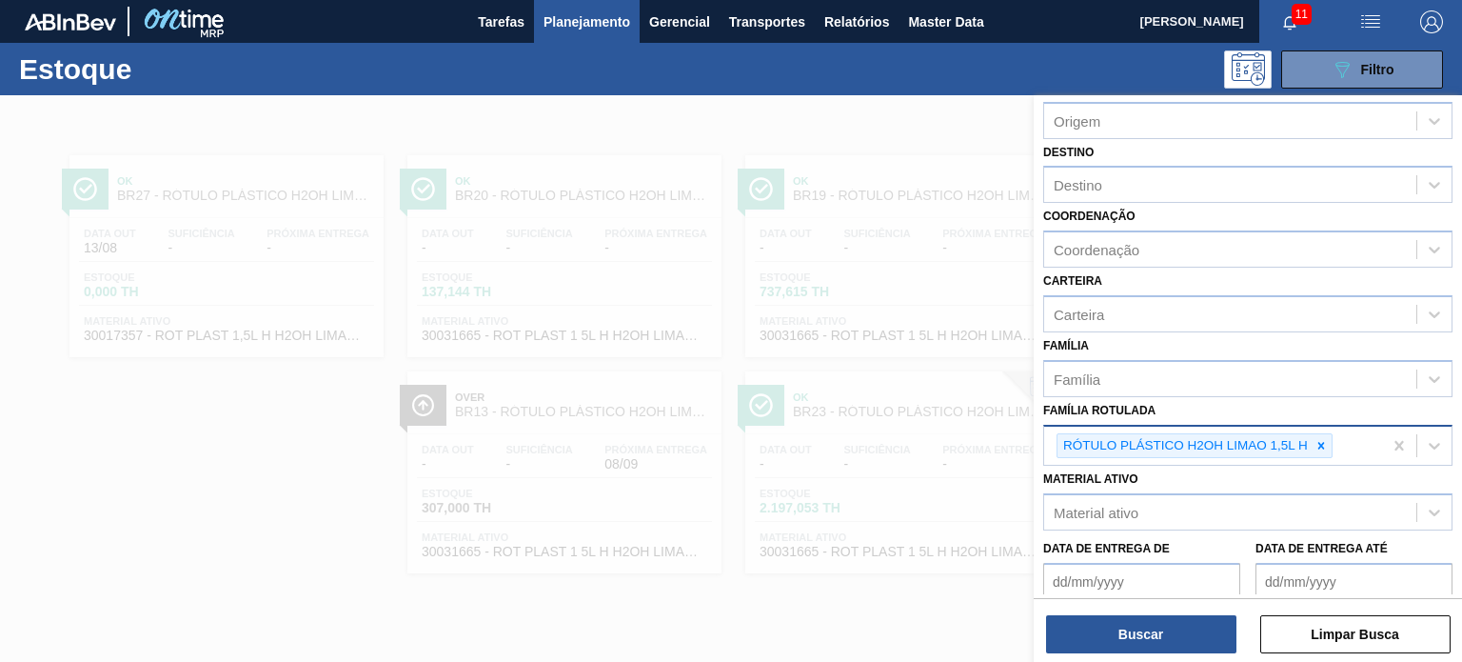
click at [1322, 442] on icon at bounding box center [1320, 445] width 13 height 13
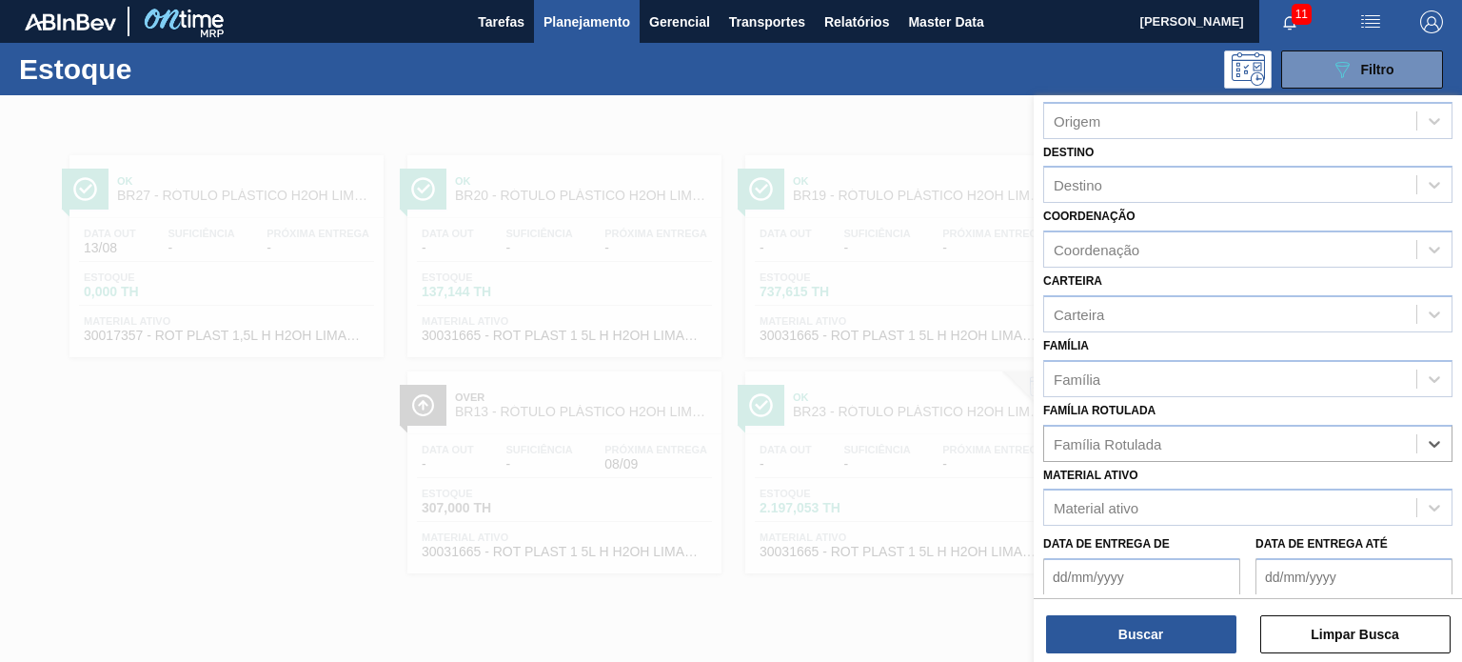
paste Rotulada "RÓTULO PLÁSTICO GCA ZERO 200ML H"
type Rotulada "RÓTULO PLÁSTICO GCA ZERO 200ML H"
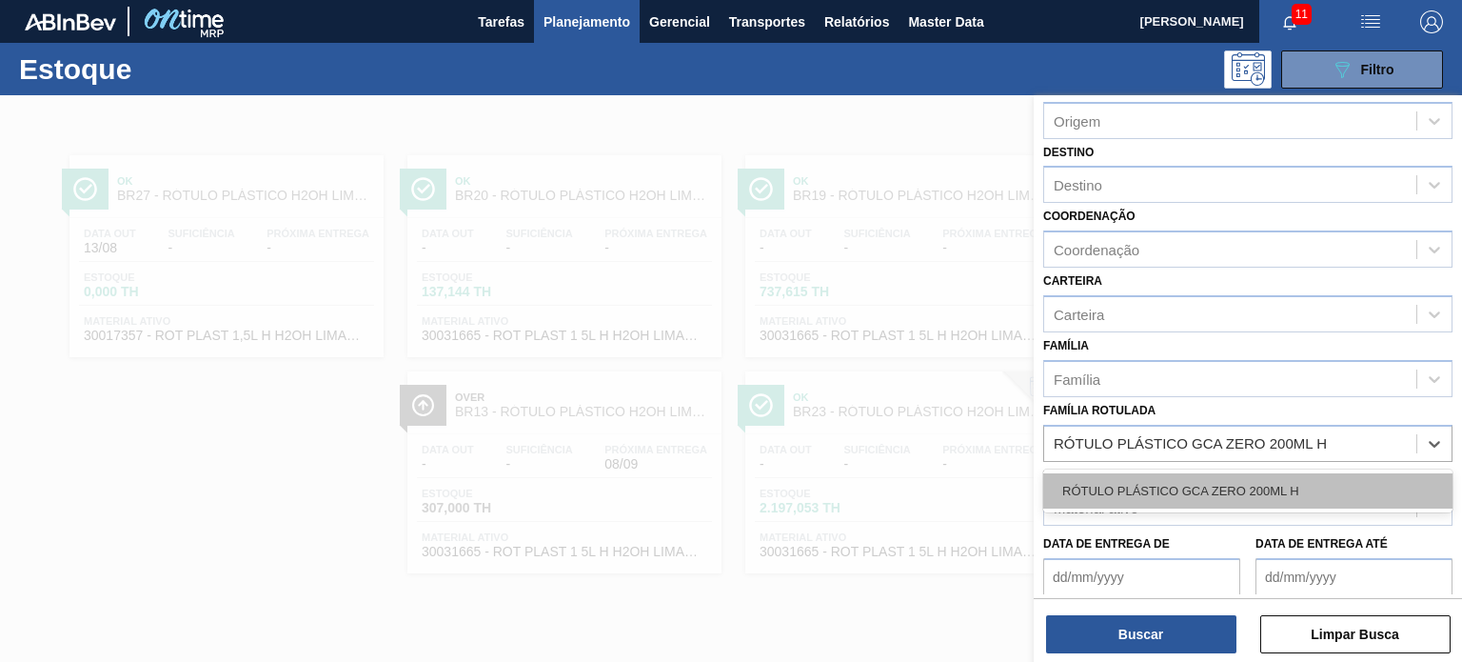
click at [1249, 474] on div "RÓTULO PLÁSTICO GCA ZERO 200ML H" at bounding box center [1247, 490] width 409 height 35
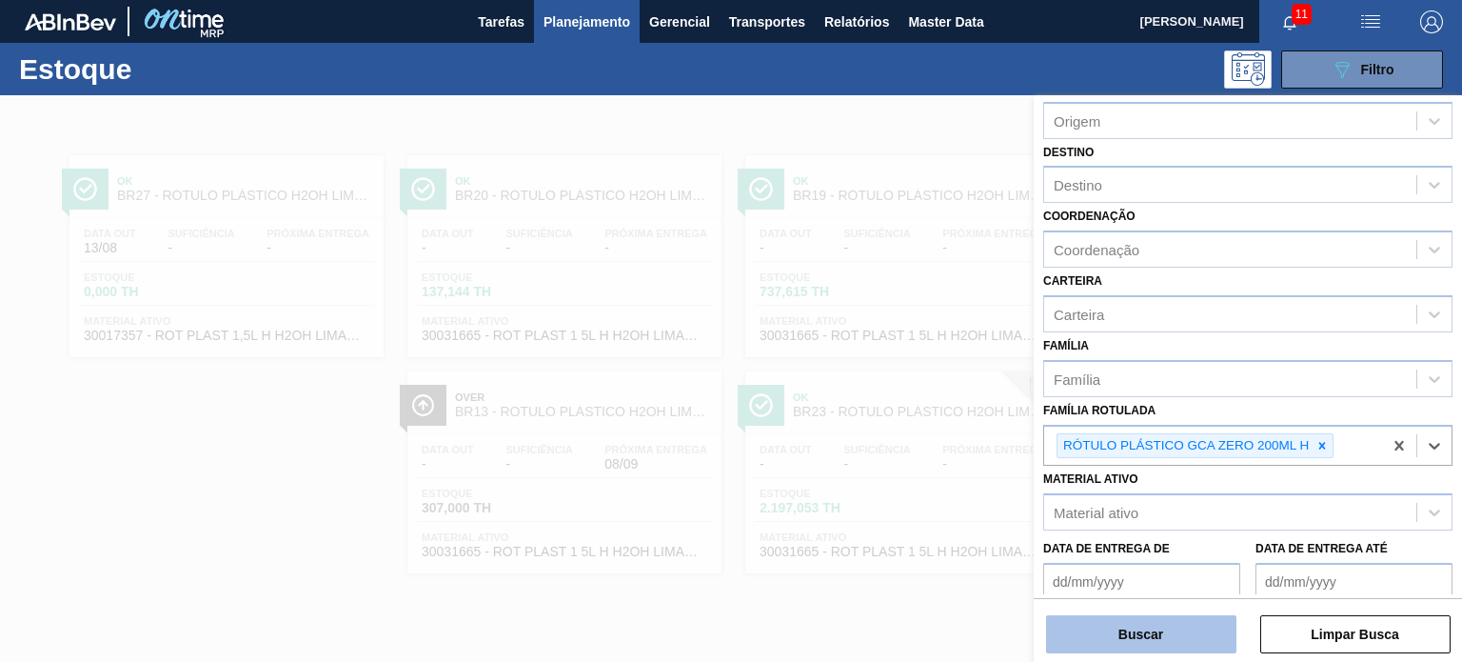
click at [1198, 618] on button "Buscar" at bounding box center [1141, 634] width 190 height 38
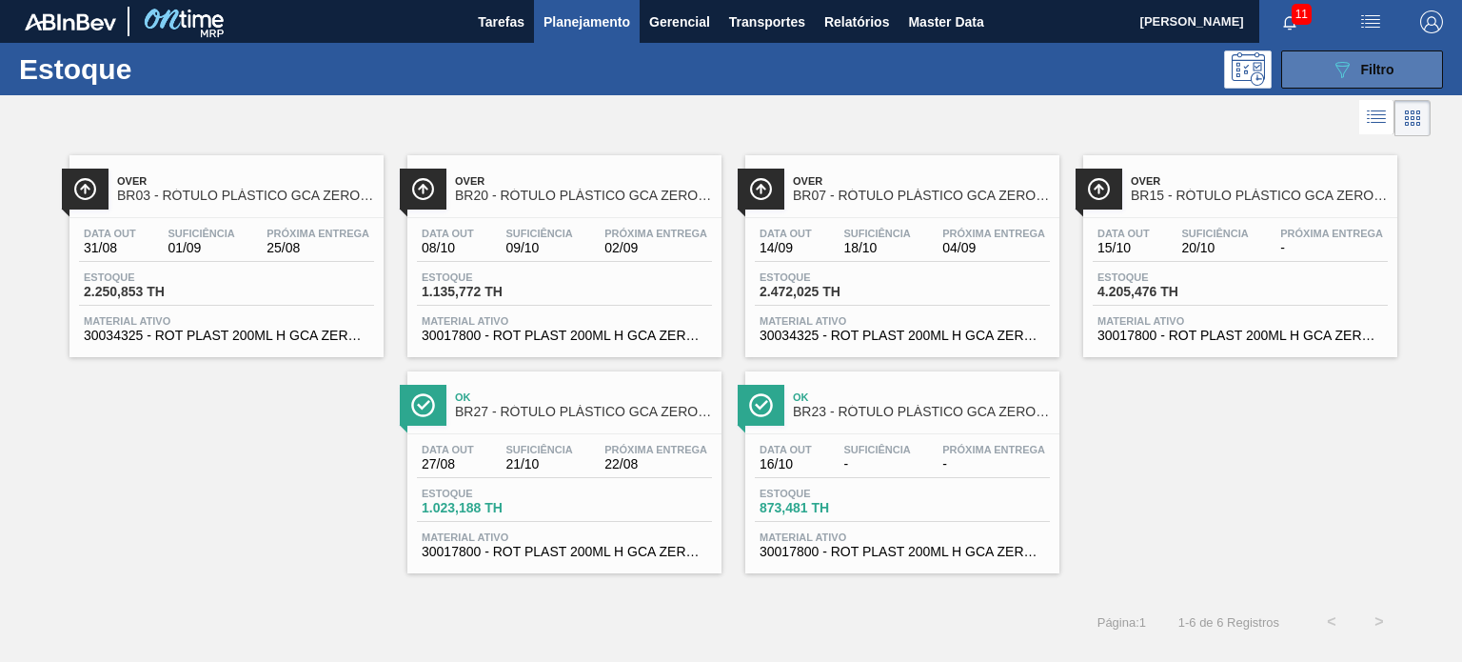
click at [1339, 84] on button "089F7B8B-B2A5-4AFE-B5C0-19BA573D28AC Filtro" at bounding box center [1362, 69] width 162 height 38
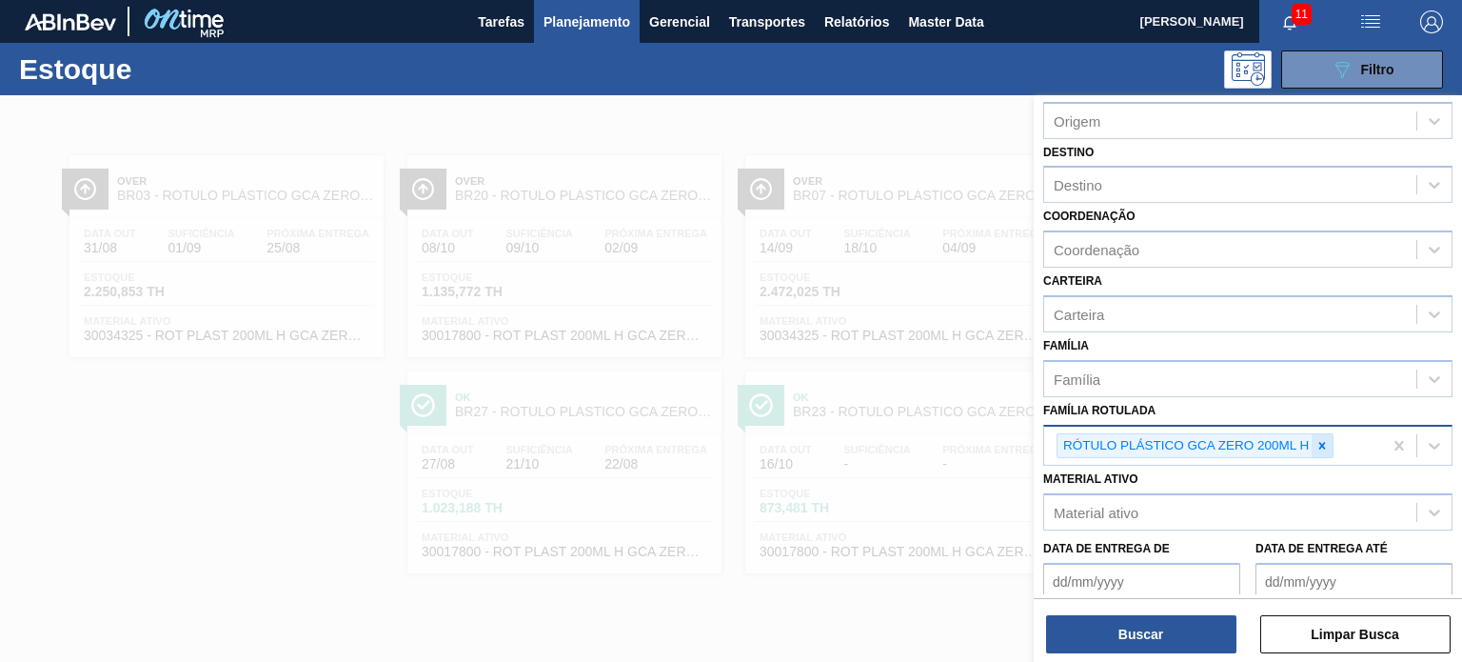
click at [1314, 440] on div at bounding box center [1322, 446] width 21 height 24
paste Rotulada "RÓTULO PLÁSTICO H2OH LIMONETO 1,5L H"
type Rotulada "RÓTULO PLÁSTICO H2OH LIMONETO 1,5L H"
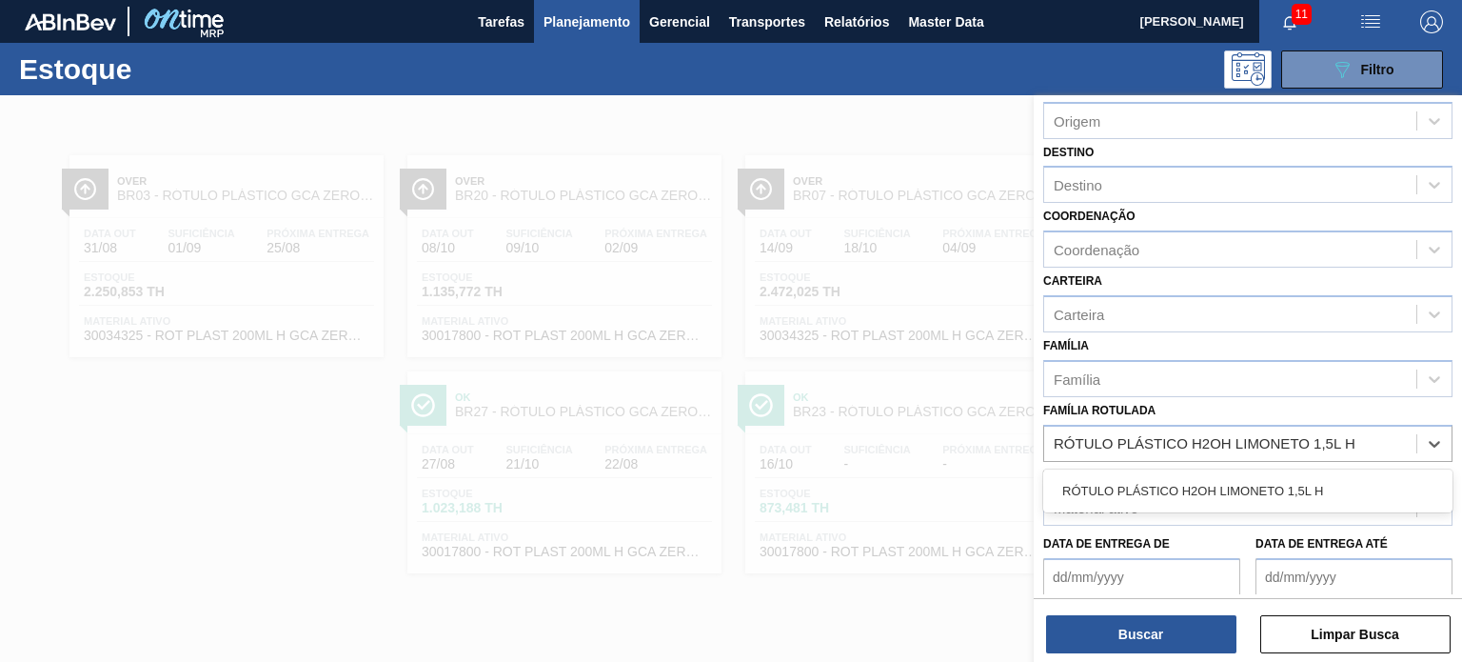
click at [1242, 473] on div "RÓTULO PLÁSTICO H2OH LIMONETO 1,5L H" at bounding box center [1247, 490] width 409 height 35
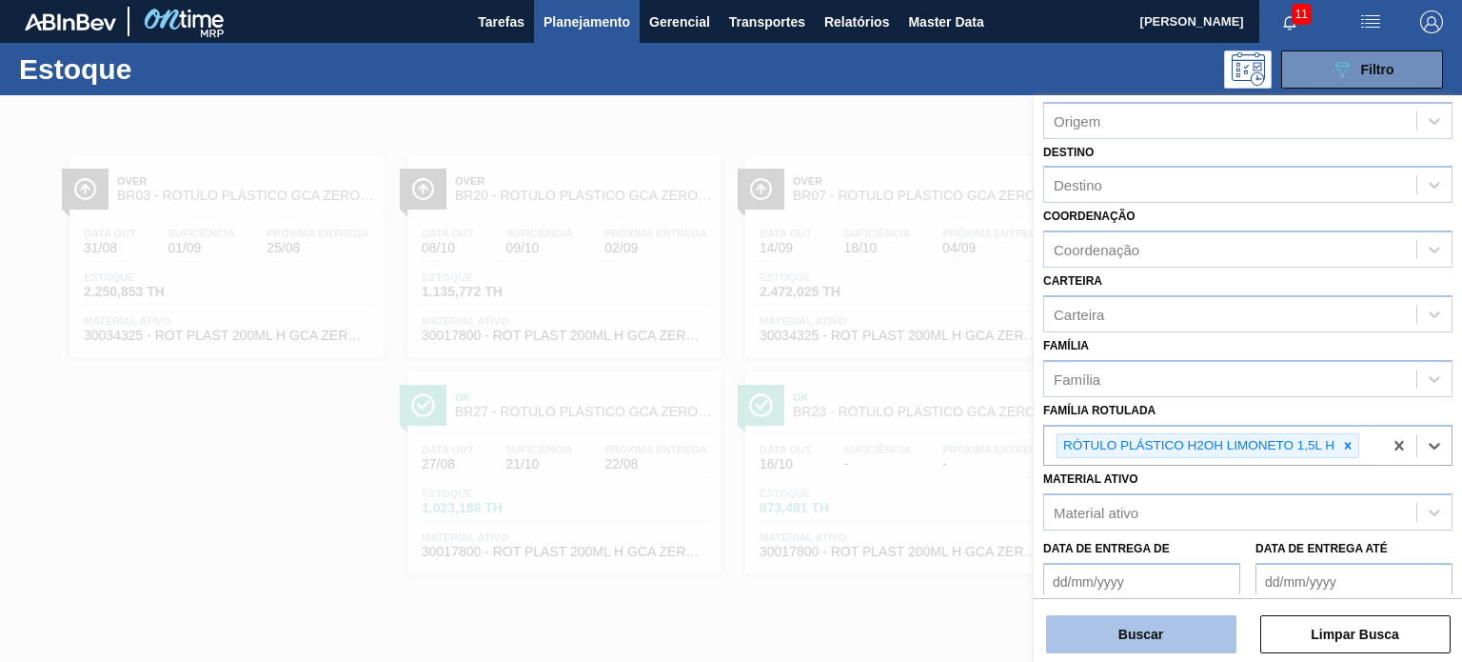
click at [1185, 623] on button "Buscar" at bounding box center [1141, 634] width 190 height 38
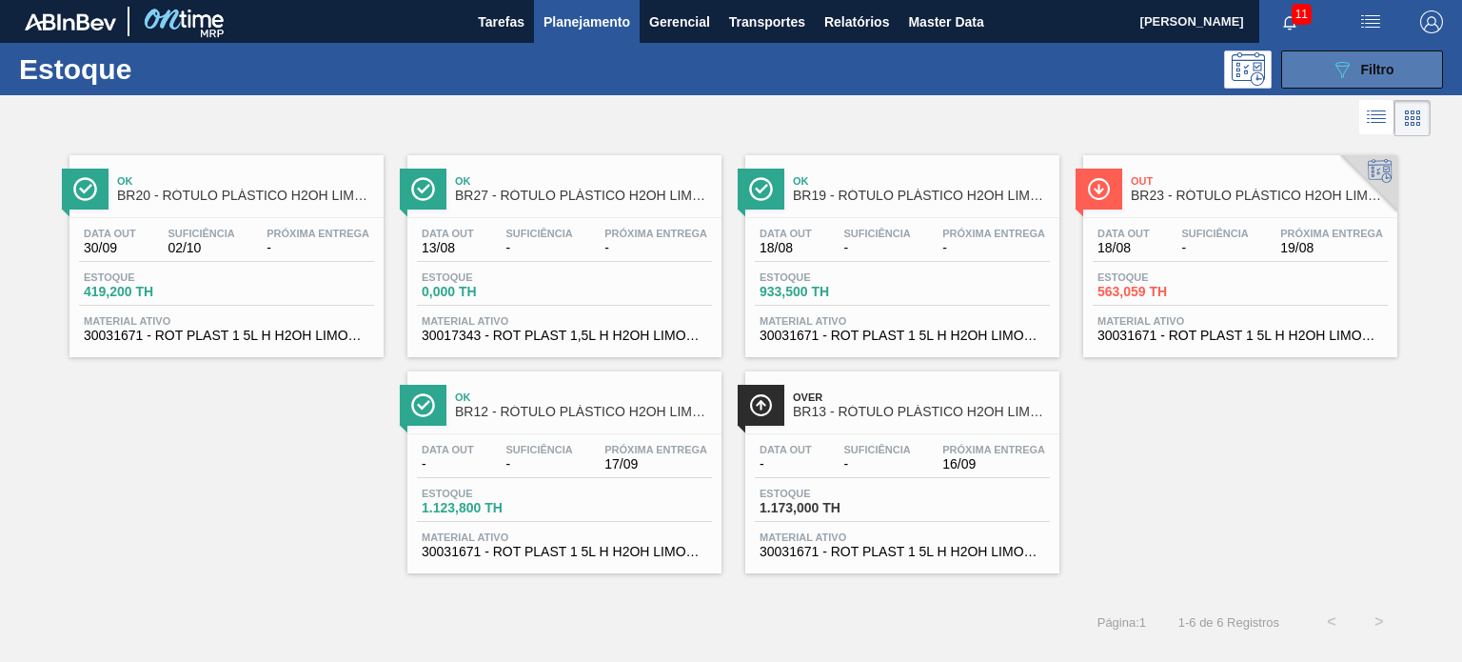
click at [1308, 87] on button "089F7B8B-B2A5-4AFE-B5C0-19BA573D28AC Filtro" at bounding box center [1362, 69] width 162 height 38
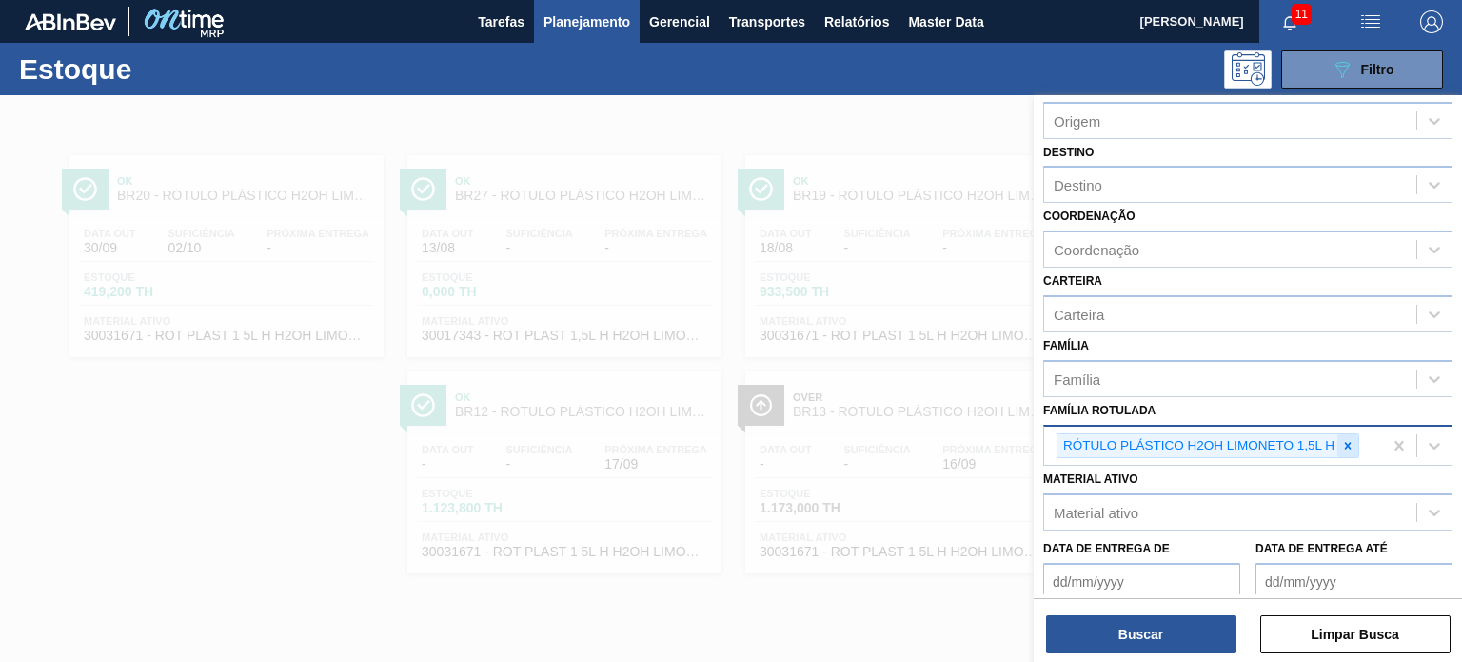
click at [1344, 439] on icon at bounding box center [1347, 445] width 13 height 13
paste Rotulada "RÓTULO PLÁSTICO PC 200ML H"
type Rotulada "RÓTULO PLÁSTICO PC 200ML H"
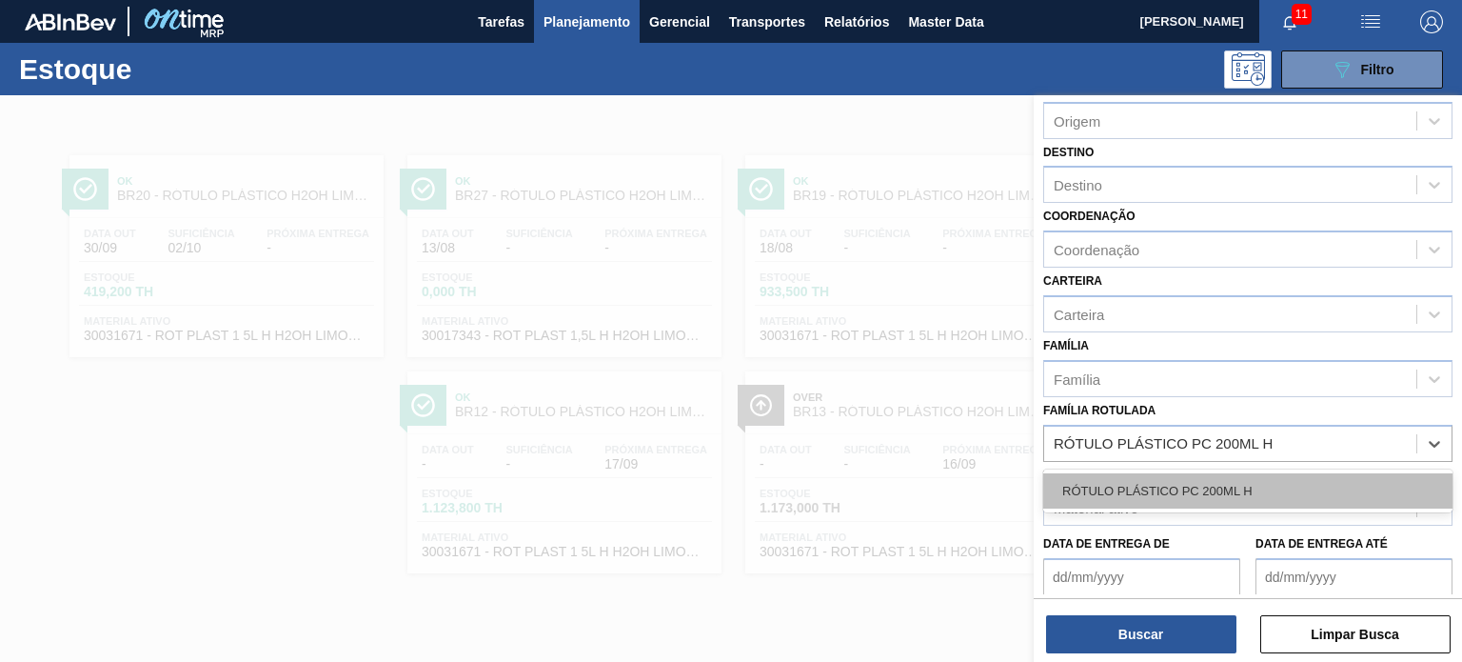
click at [1182, 480] on div "RÓTULO PLÁSTICO PC 200ML H" at bounding box center [1247, 490] width 409 height 35
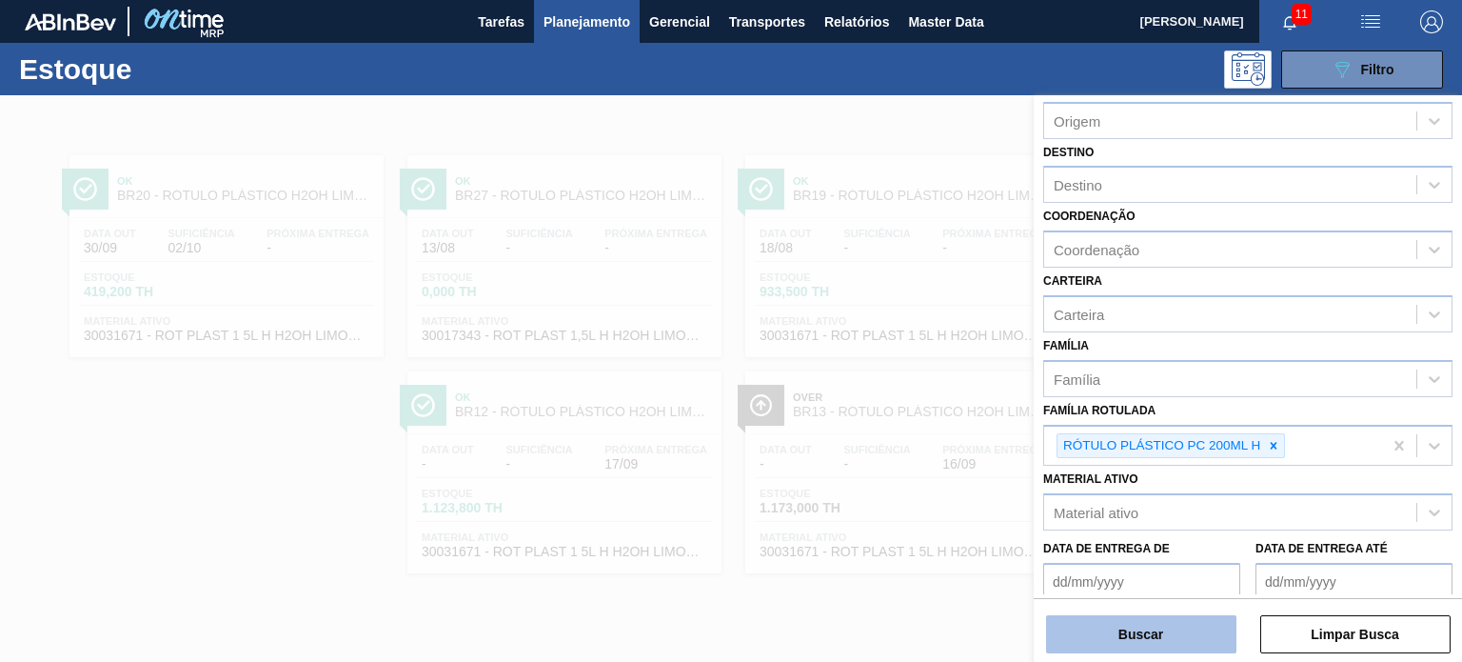
click at [1154, 627] on button "Buscar" at bounding box center [1141, 634] width 190 height 38
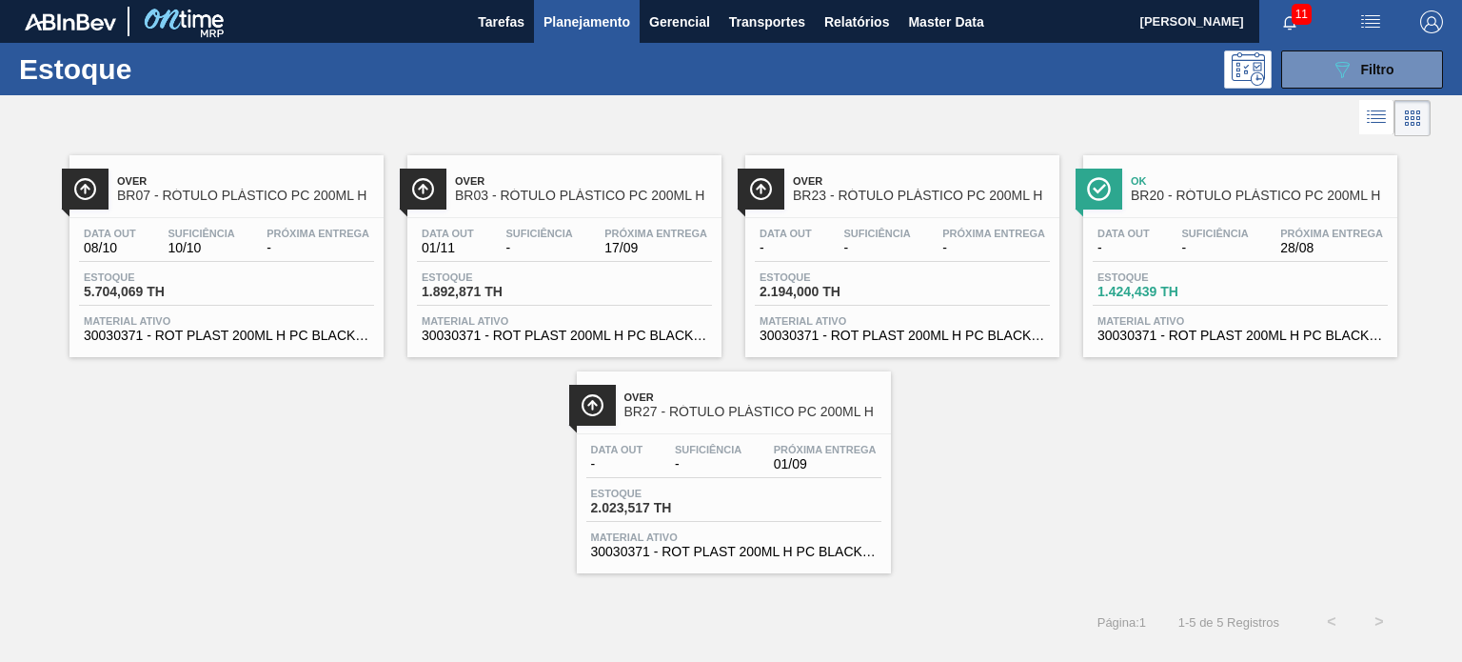
drag, startPoint x: 1094, startPoint y: 262, endPoint x: 1147, endPoint y: 221, distance: 67.2
click at [1345, 74] on icon "089F7B8B-B2A5-4AFE-B5C0-19BA573D28AC" at bounding box center [1342, 69] width 23 height 23
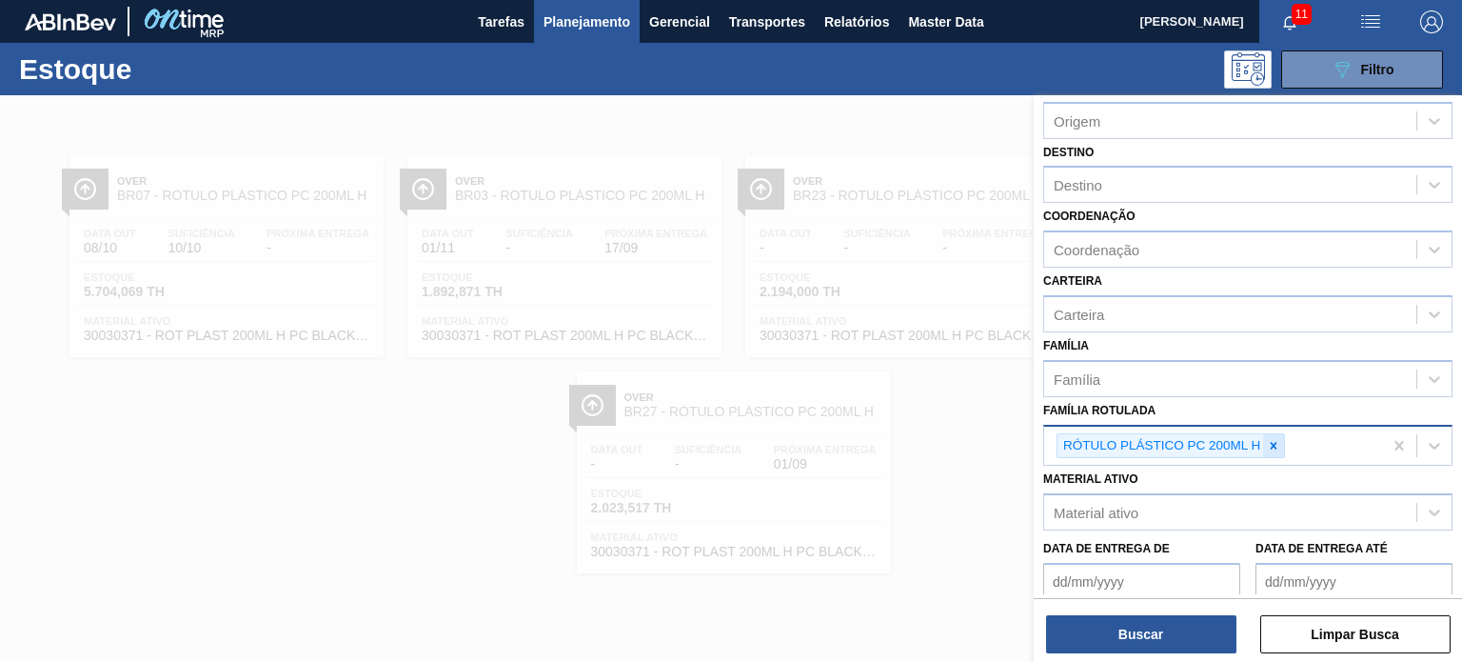
click at [1274, 439] on icon at bounding box center [1273, 445] width 13 height 13
paste Rotulada "RÓTULO PLÁSTICO GCA 1L H"
type Rotulada "RÓTULO PLÁSTICO GCA 1L H"
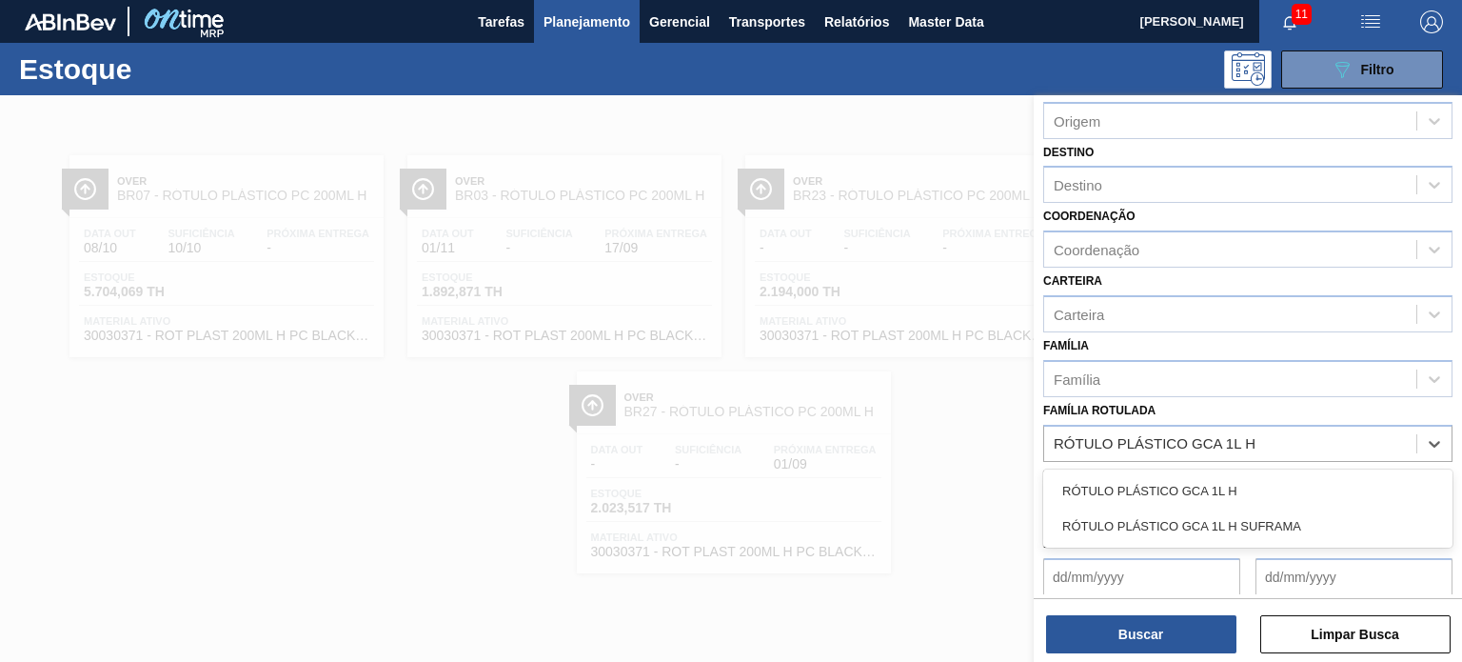
click at [1216, 481] on div "RÓTULO PLÁSTICO GCA 1L H" at bounding box center [1247, 490] width 409 height 35
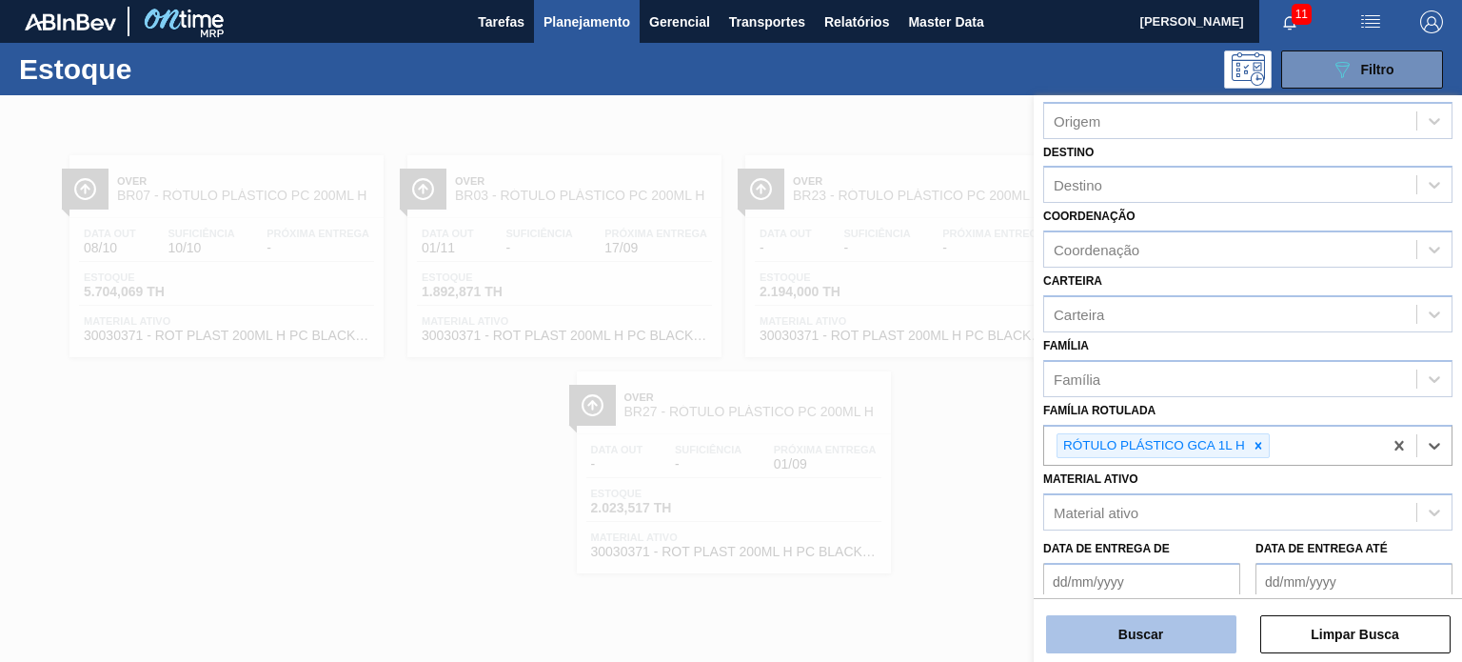
click at [1170, 643] on button "Buscar" at bounding box center [1141, 634] width 190 height 38
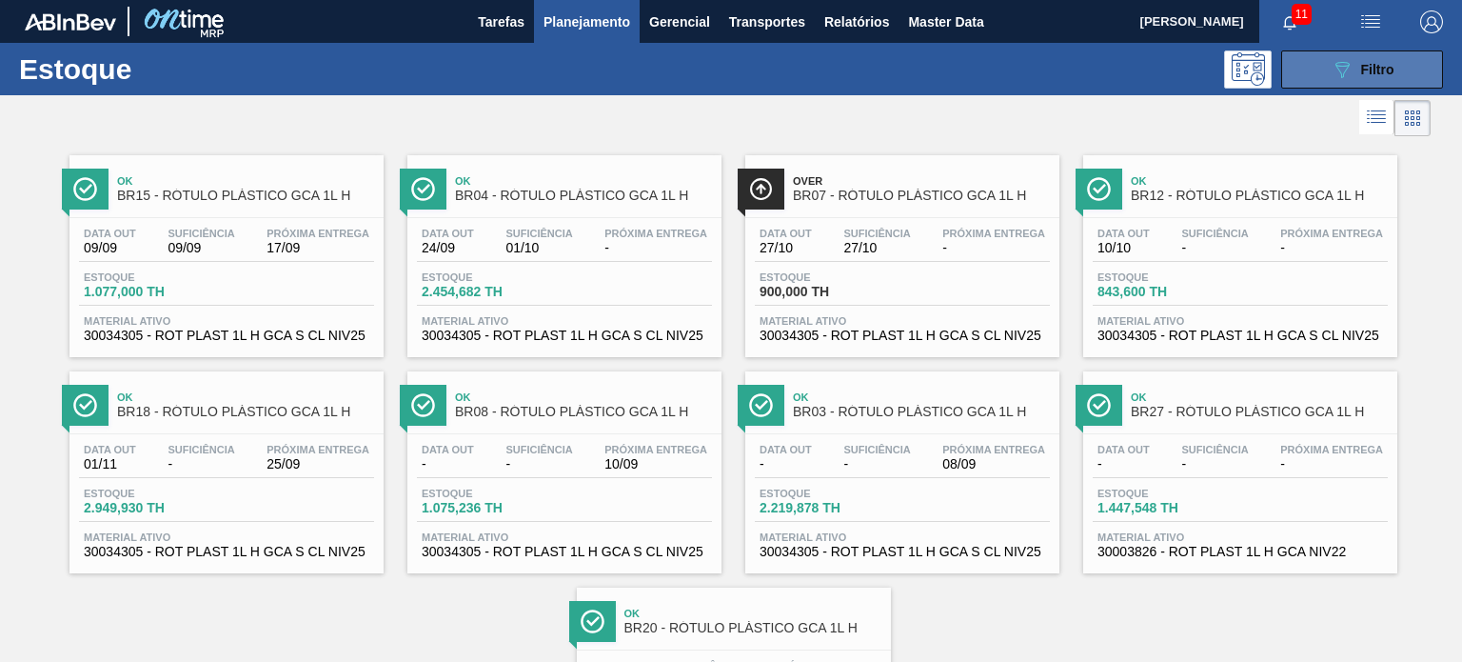
click at [1362, 79] on div "089F7B8B-B2A5-4AFE-B5C0-19BA573D28AC Filtro" at bounding box center [1363, 69] width 64 height 23
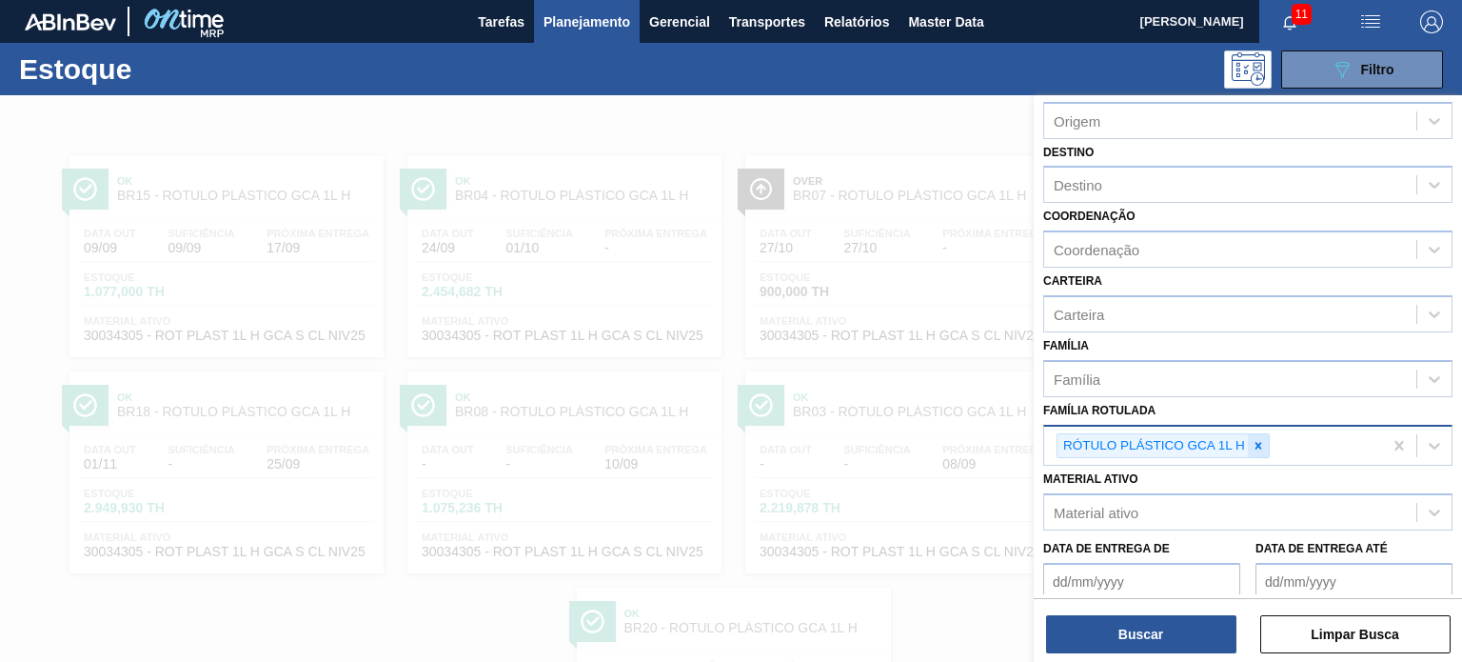
click at [1253, 452] on div at bounding box center [1258, 446] width 21 height 24
paste Rotulada "RÓTULO PLÁSTICO GCA 2L H"
type Rotulada "RÓTULO PLÁSTICO GCA 2L H"
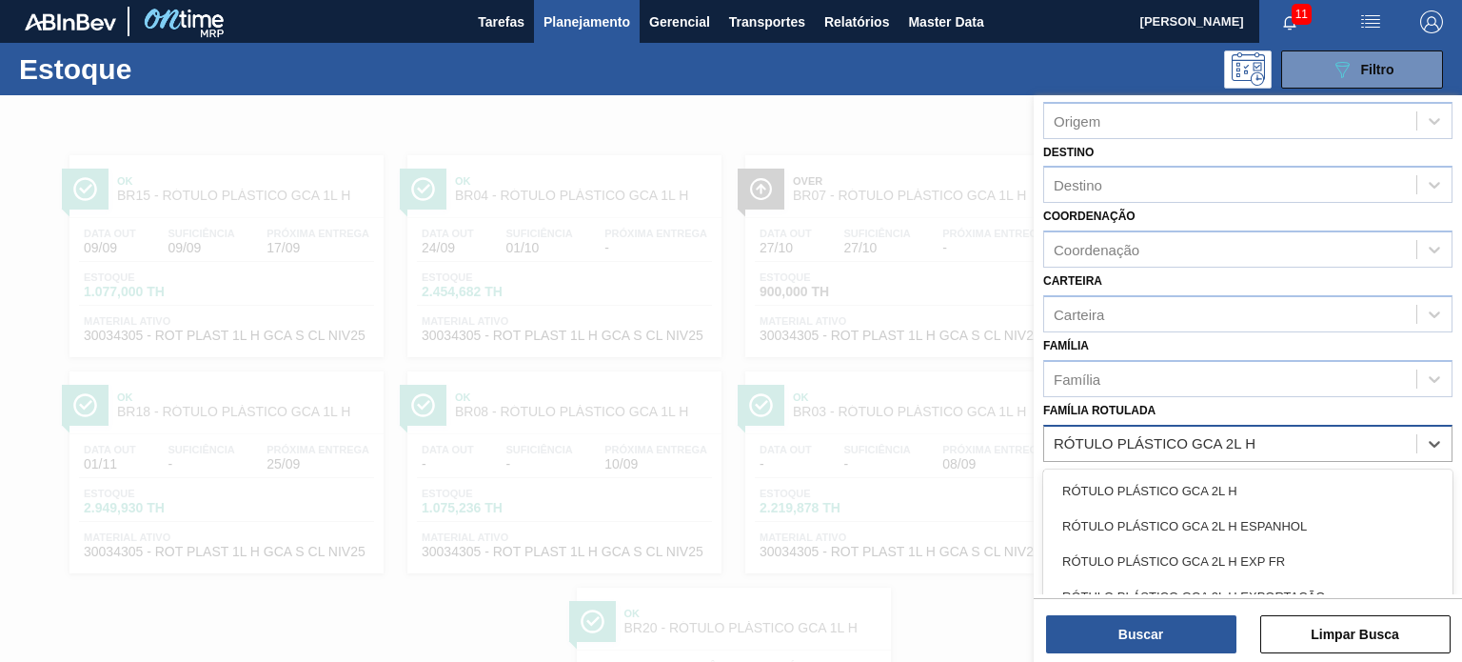
click at [1202, 490] on div "RÓTULO PLÁSTICO GCA 2L H" at bounding box center [1247, 490] width 409 height 35
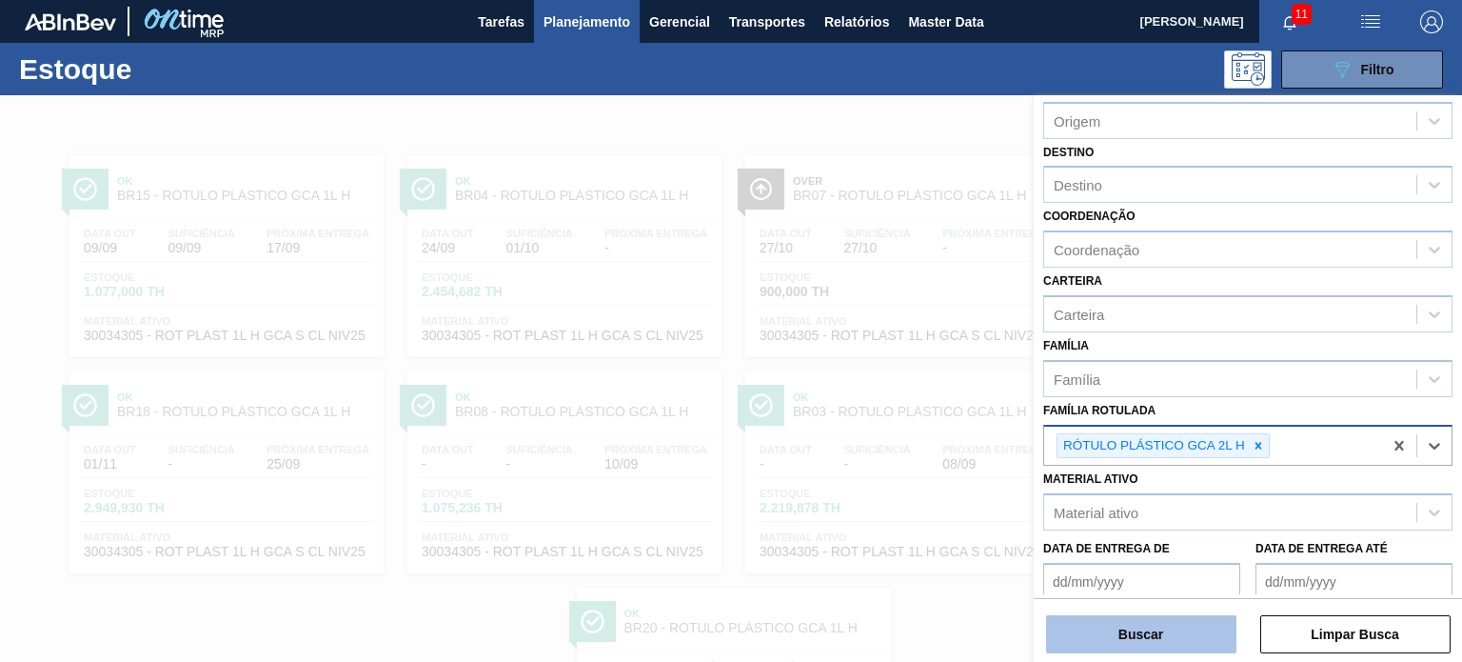
click at [1183, 640] on button "Buscar" at bounding box center [1141, 634] width 190 height 38
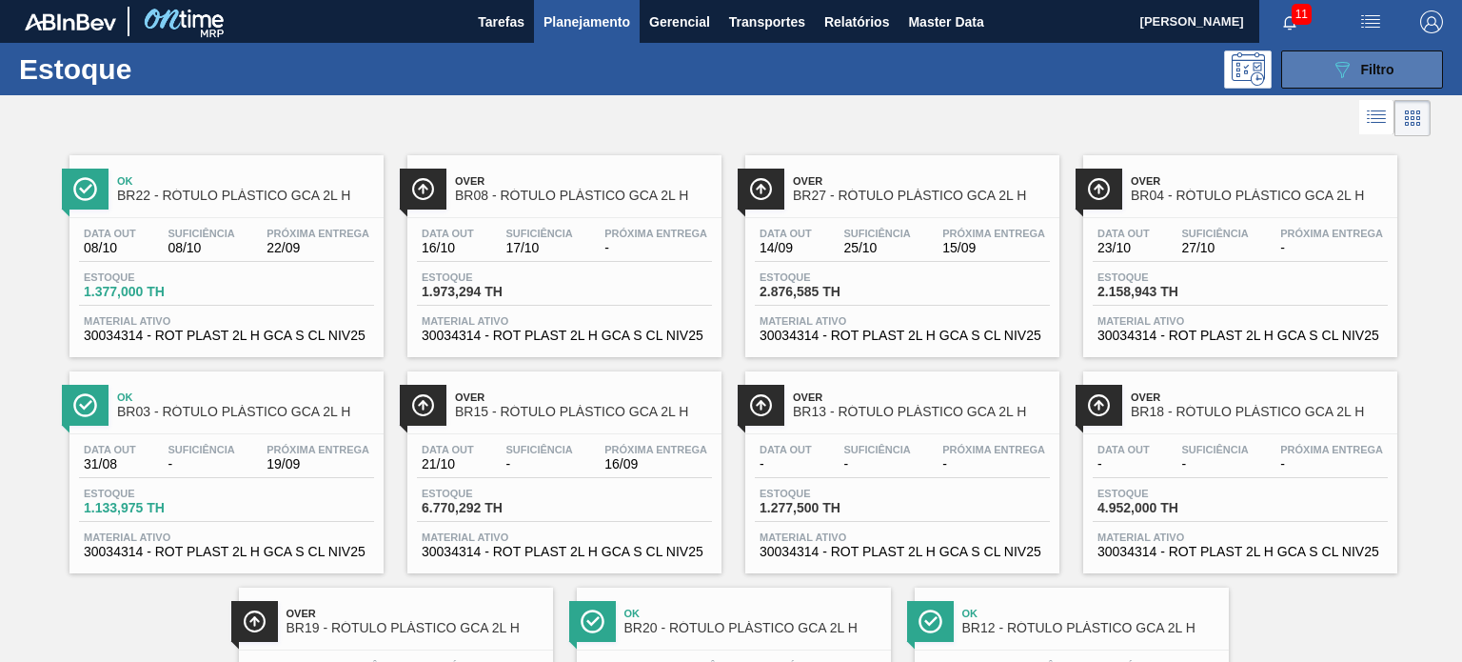
click at [1401, 68] on button "089F7B8B-B2A5-4AFE-B5C0-19BA573D28AC Filtro" at bounding box center [1362, 69] width 162 height 38
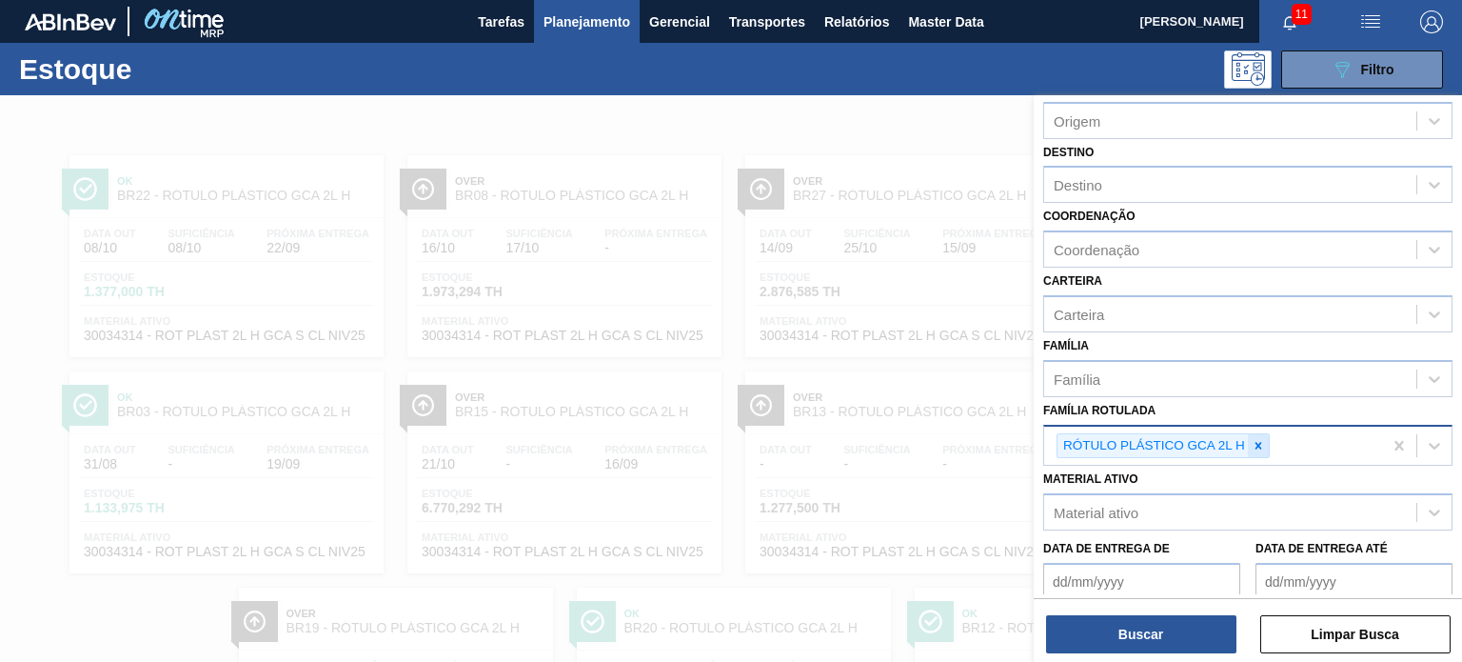
click at [1257, 434] on div at bounding box center [1258, 446] width 21 height 24
paste Rotulada "RÓTULO PLÁSTICO GCA 3L H"
type Rotulada "RÓTULO PLÁSTICO GCA 3L H"
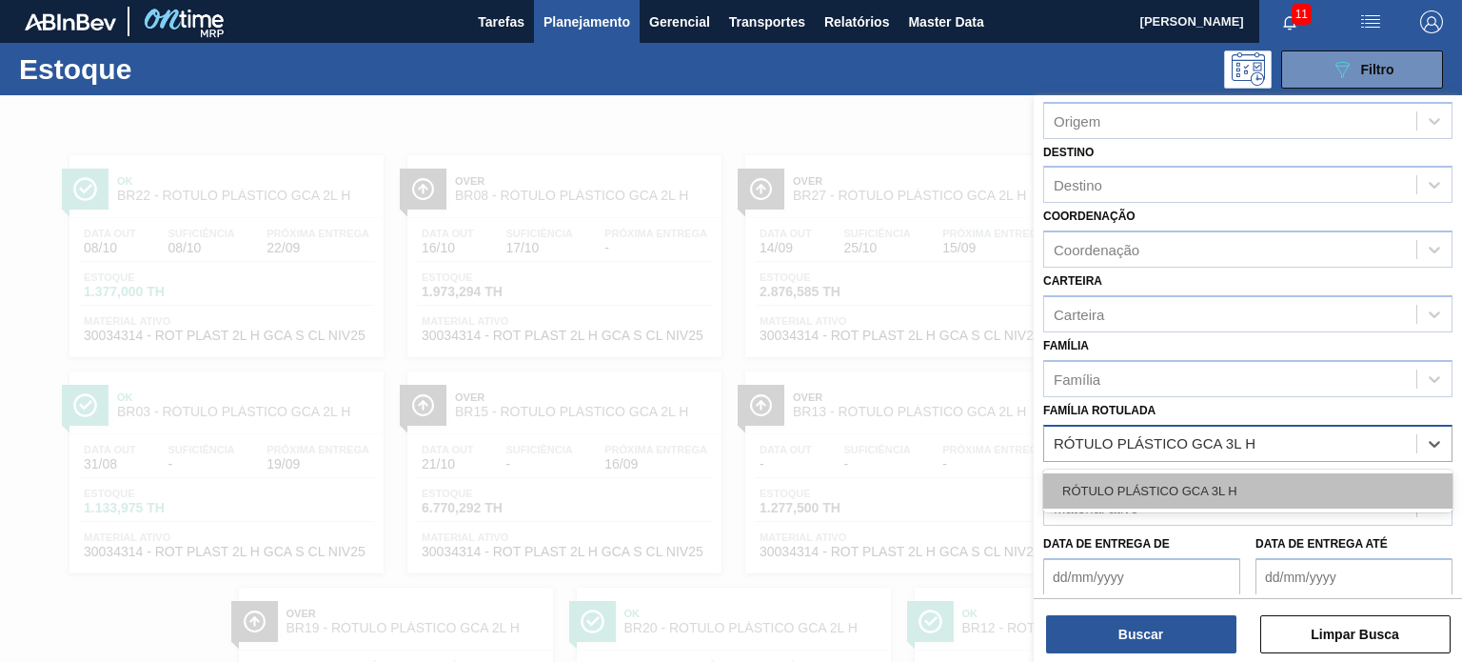
click at [1219, 489] on div "RÓTULO PLÁSTICO GCA 3L H" at bounding box center [1247, 490] width 409 height 35
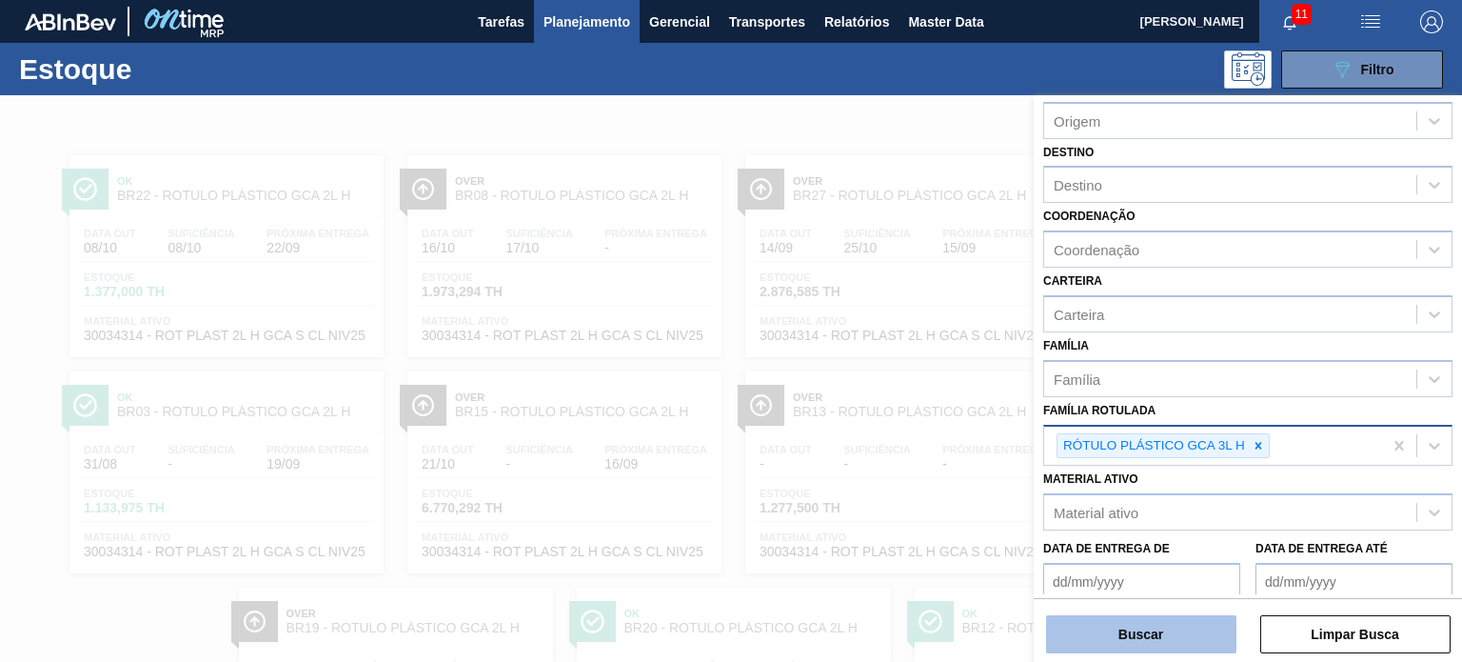
click at [1188, 626] on button "Buscar" at bounding box center [1141, 634] width 190 height 38
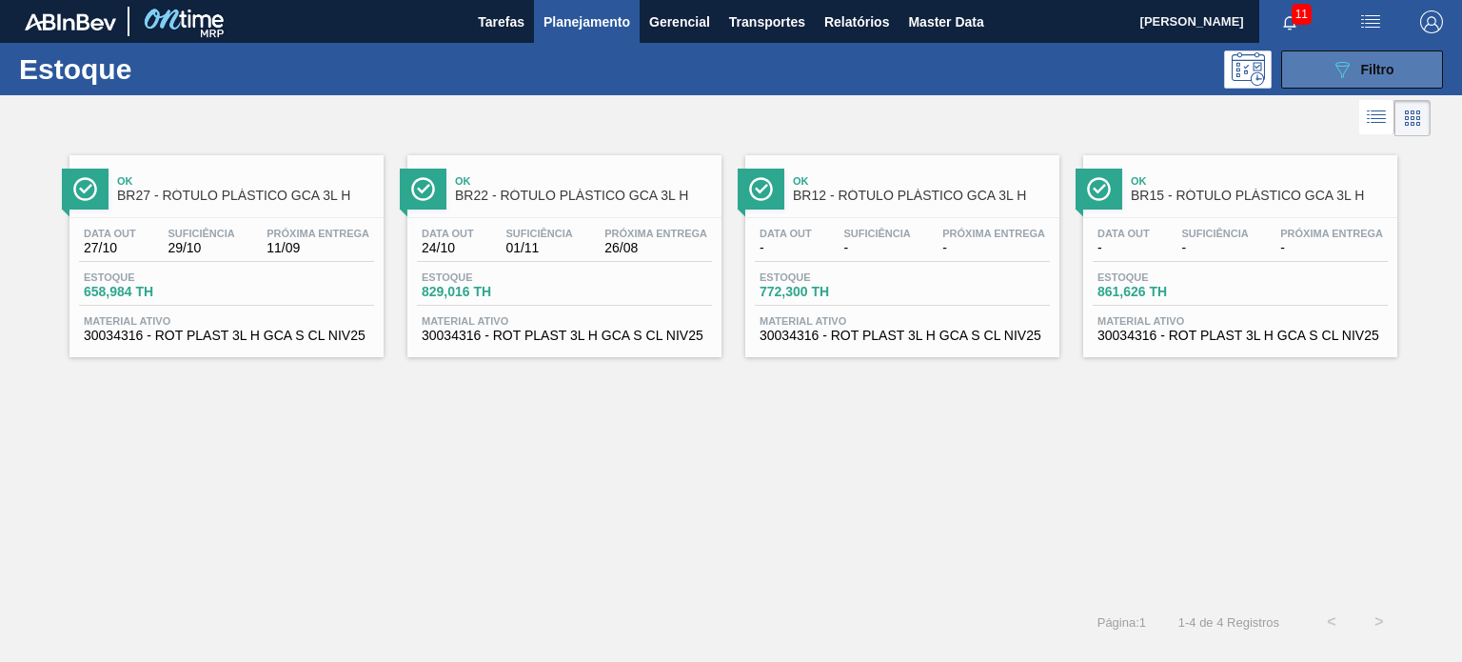
click at [1321, 76] on button "089F7B8B-B2A5-4AFE-B5C0-19BA573D28AC Filtro" at bounding box center [1362, 69] width 162 height 38
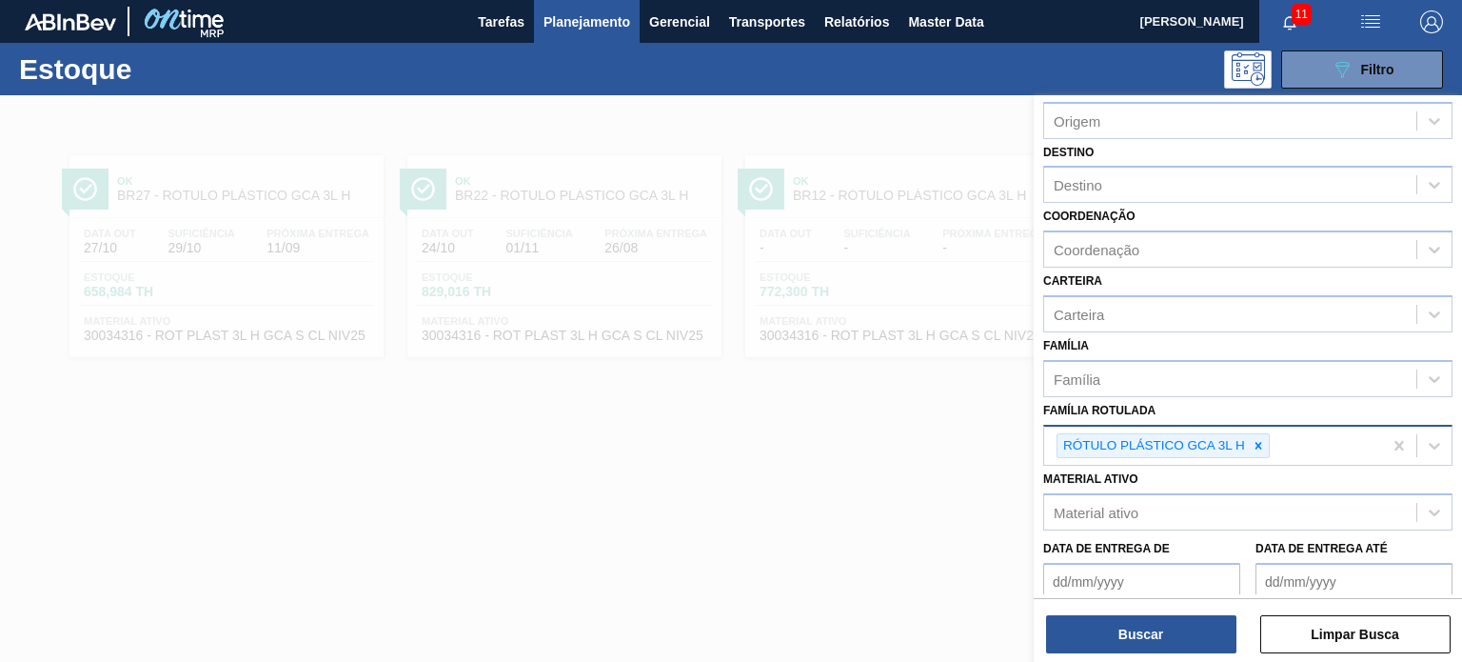
click at [1262, 434] on div at bounding box center [1258, 446] width 21 height 24
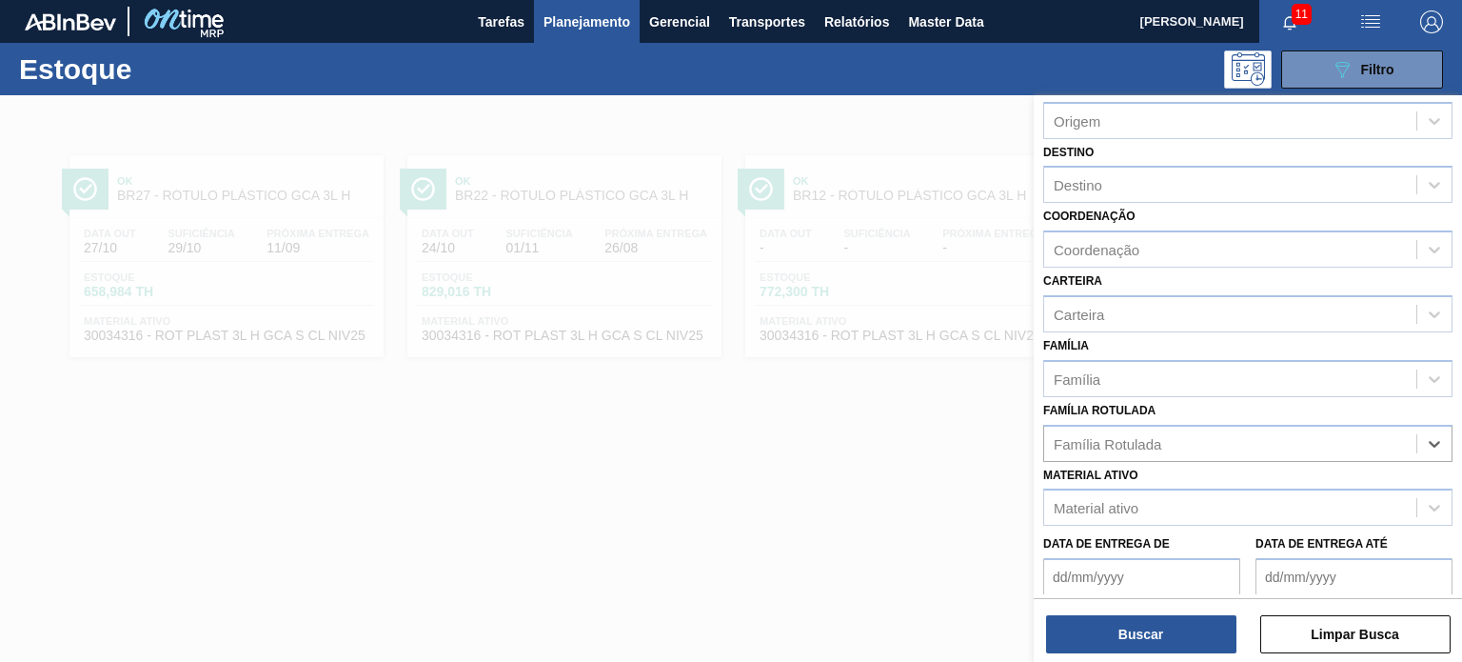
paste Rotulada "RÓTULO PLÁSTICO PC 3L H"
type Rotulada "RÓTULO PLÁSTICO PC 3L H"
click at [1203, 483] on div "RÓTULO PLÁSTICO PC 3L H" at bounding box center [1247, 490] width 409 height 35
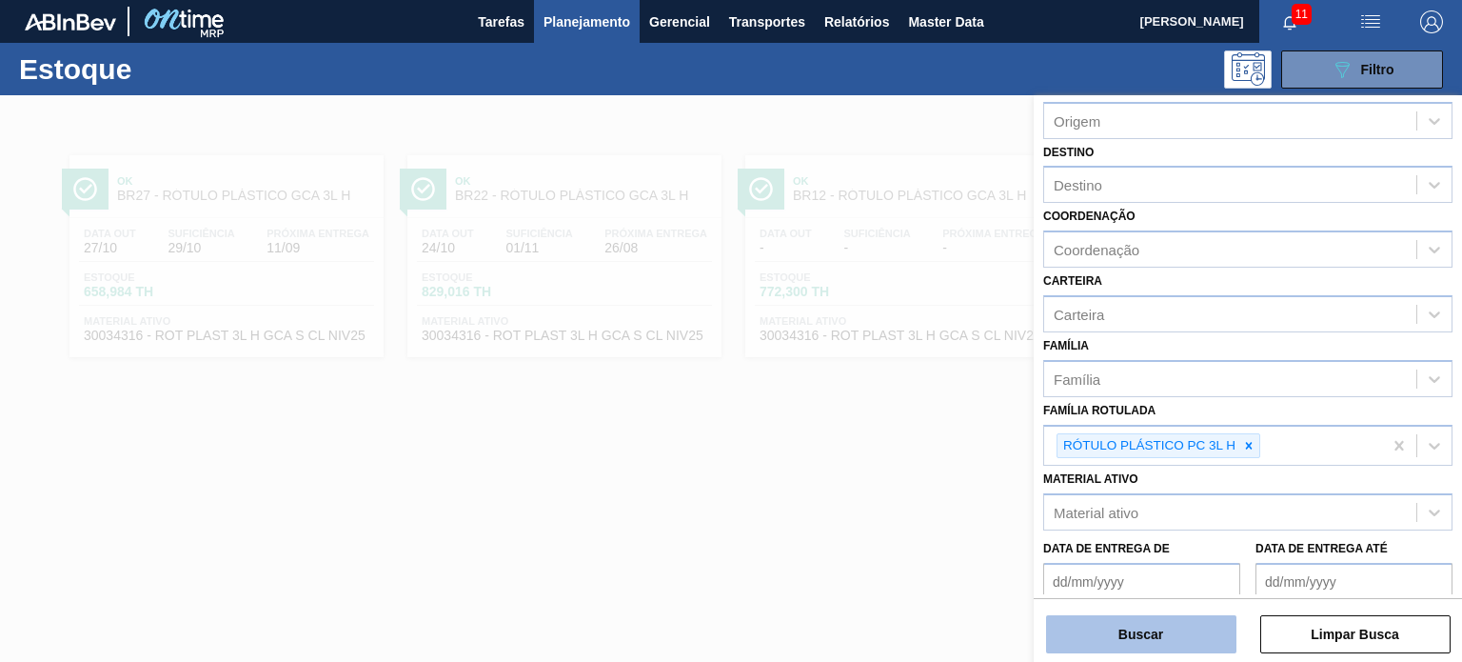
click at [1186, 620] on button "Buscar" at bounding box center [1141, 634] width 190 height 38
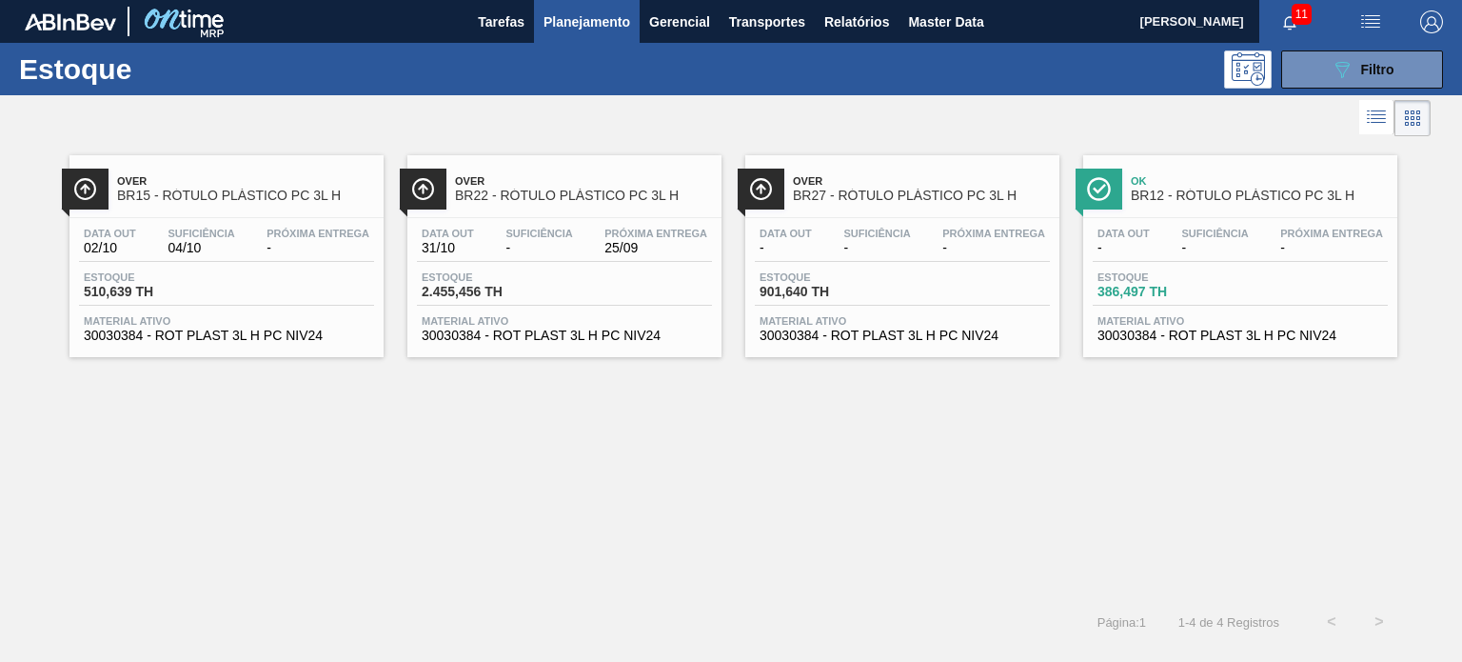
click at [576, 22] on span "Planejamento" at bounding box center [586, 21] width 87 height 23
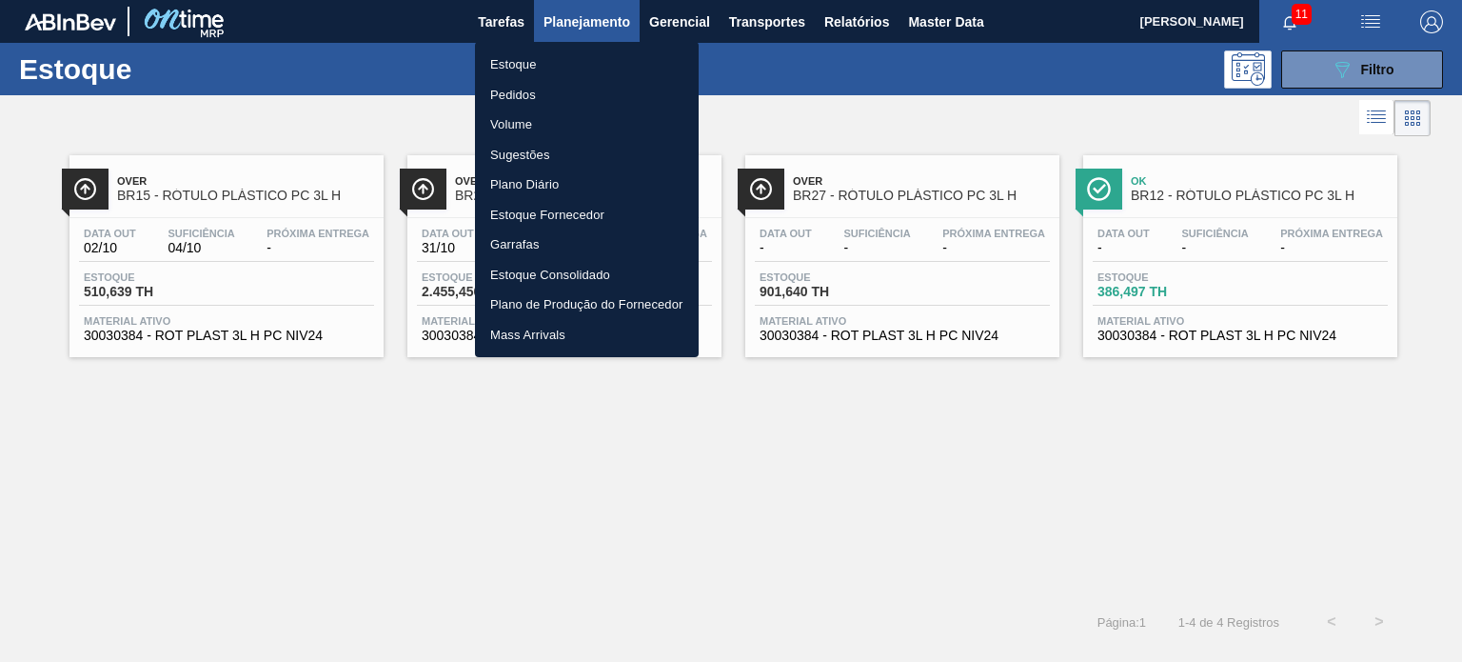
click at [534, 88] on li "Pedidos" at bounding box center [587, 95] width 224 height 30
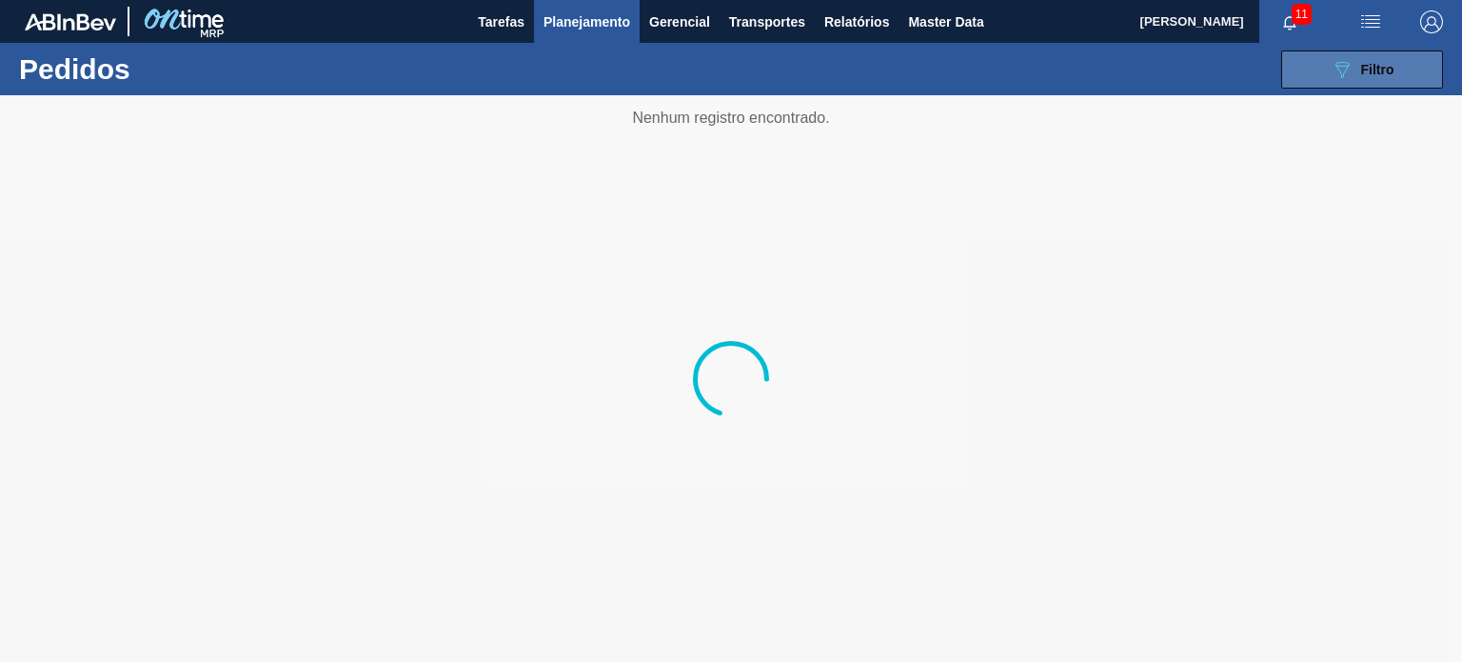
click at [1355, 58] on div "089F7B8B-B2A5-4AFE-B5C0-19BA573D28AC Filtro" at bounding box center [1363, 69] width 64 height 23
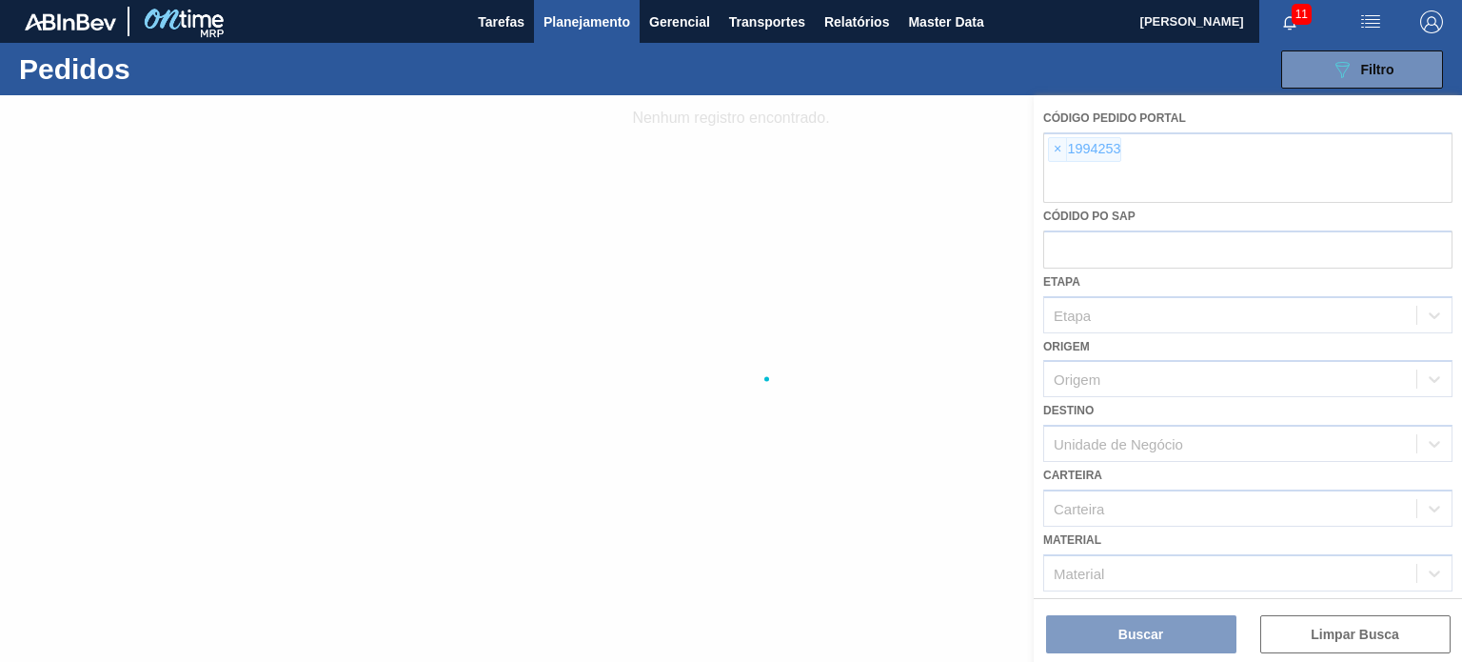
click at [1062, 148] on div at bounding box center [731, 378] width 1462 height 566
click at [1058, 147] on div at bounding box center [731, 378] width 1462 height 566
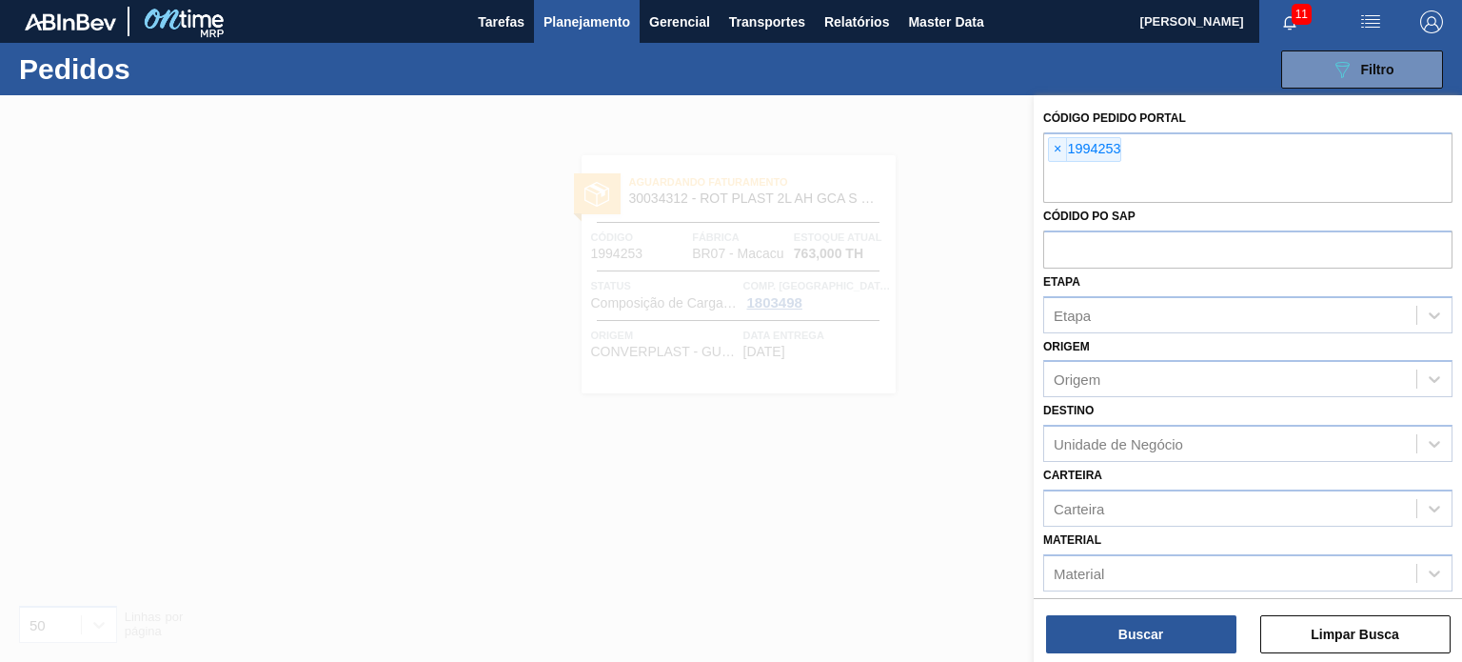
click at [1058, 147] on span "×" at bounding box center [1058, 149] width 18 height 23
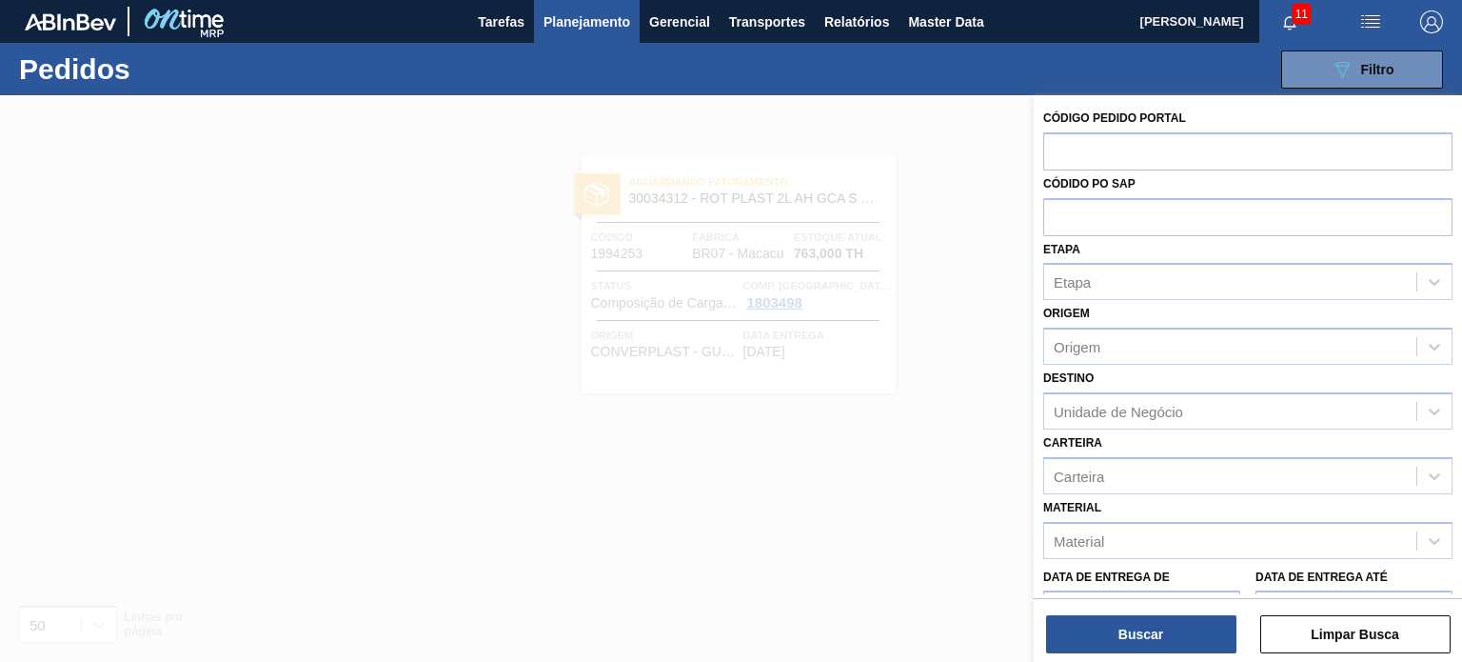
paste input "1991214"
type input "1991214"
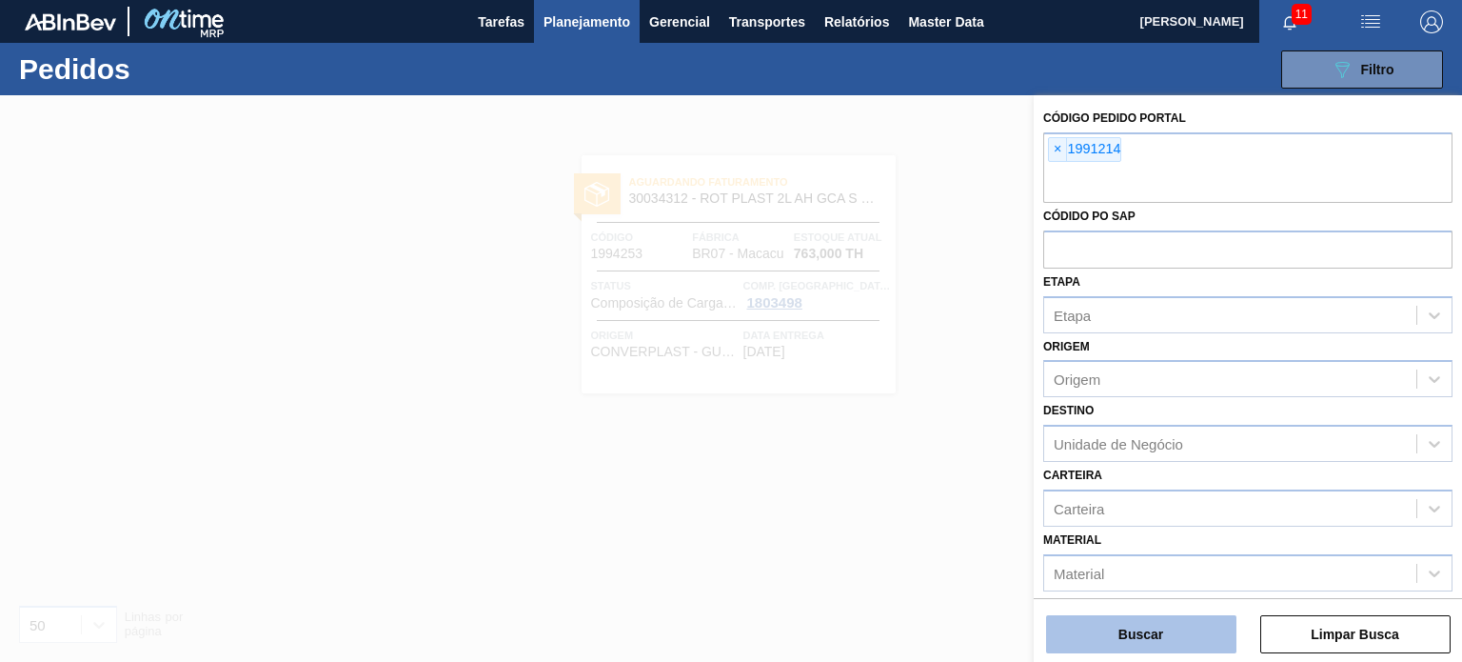
click at [1164, 649] on button "Buscar" at bounding box center [1141, 634] width 190 height 38
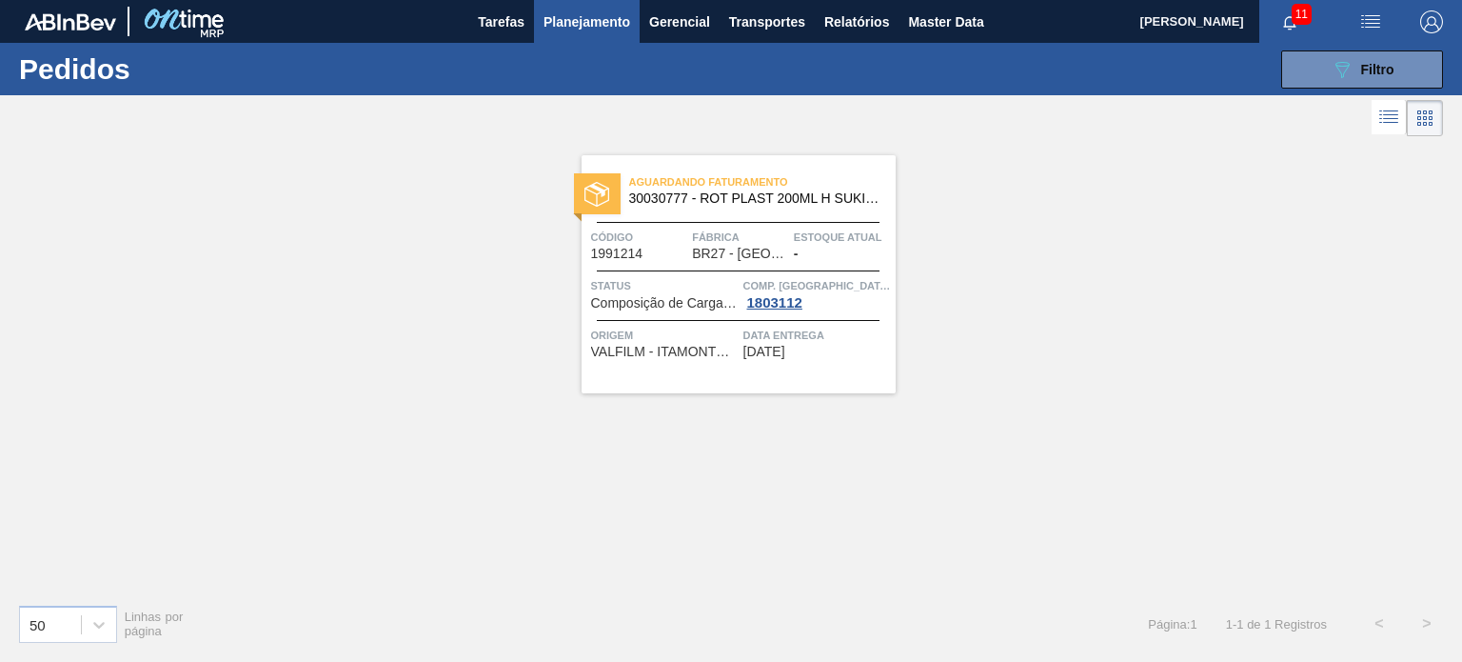
click at [556, 22] on span "Planejamento" at bounding box center [586, 21] width 87 height 23
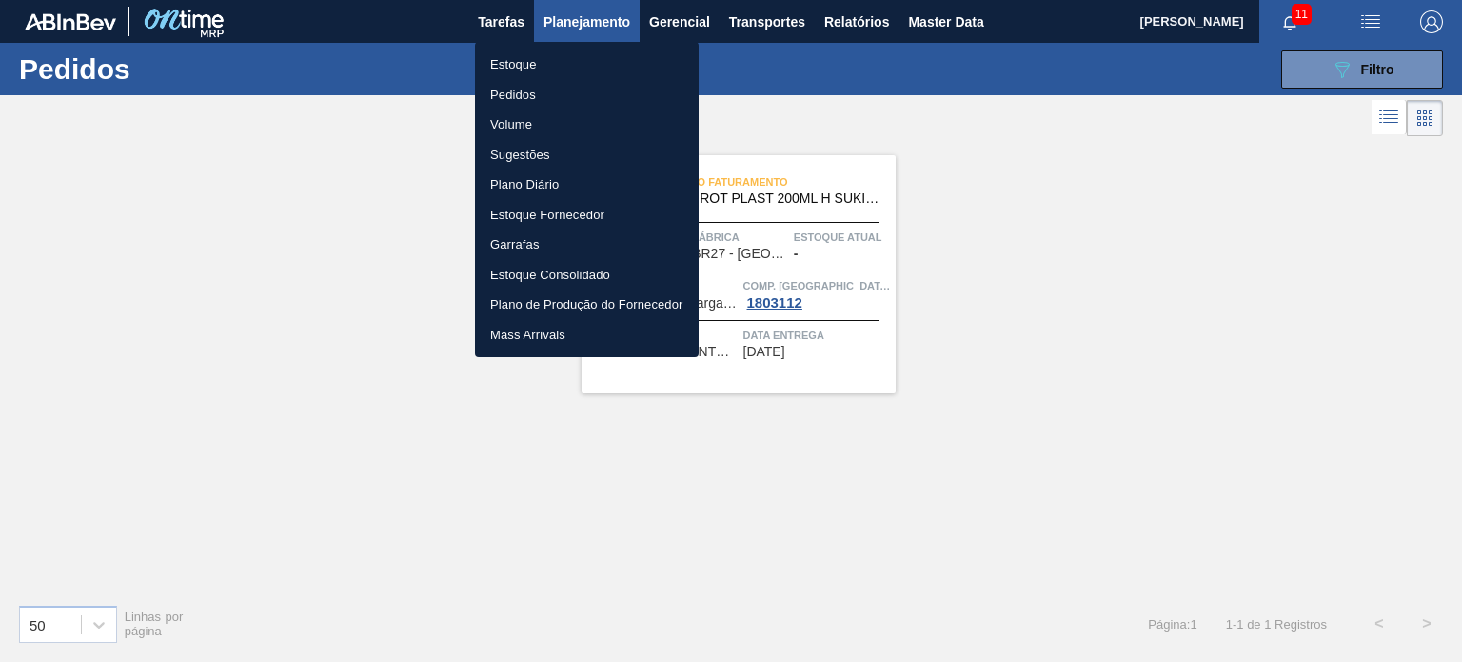
click at [534, 56] on li "Estoque" at bounding box center [587, 64] width 224 height 30
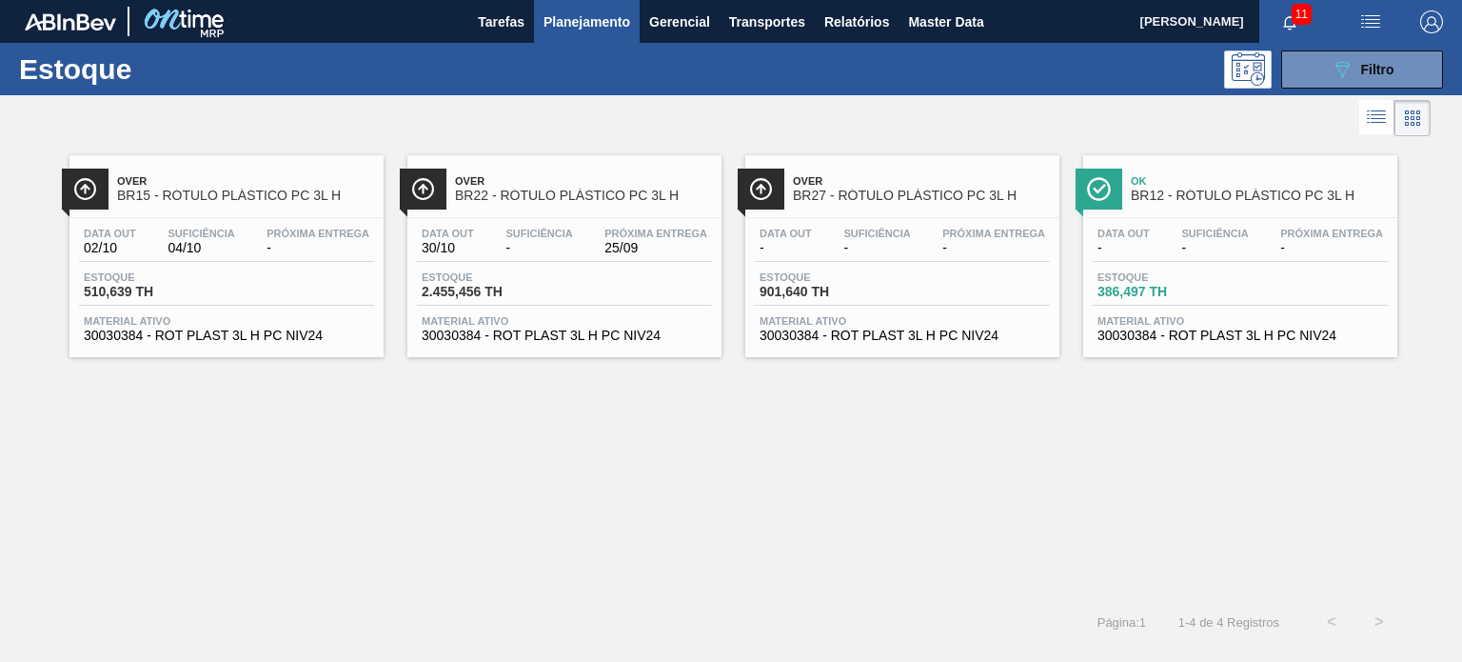
drag, startPoint x: 1324, startPoint y: 67, endPoint x: 1318, endPoint y: 97, distance: 31.0
click at [1322, 67] on button "089F7B8B-B2A5-4AFE-B5C0-19BA573D28AC Filtro" at bounding box center [1362, 69] width 162 height 38
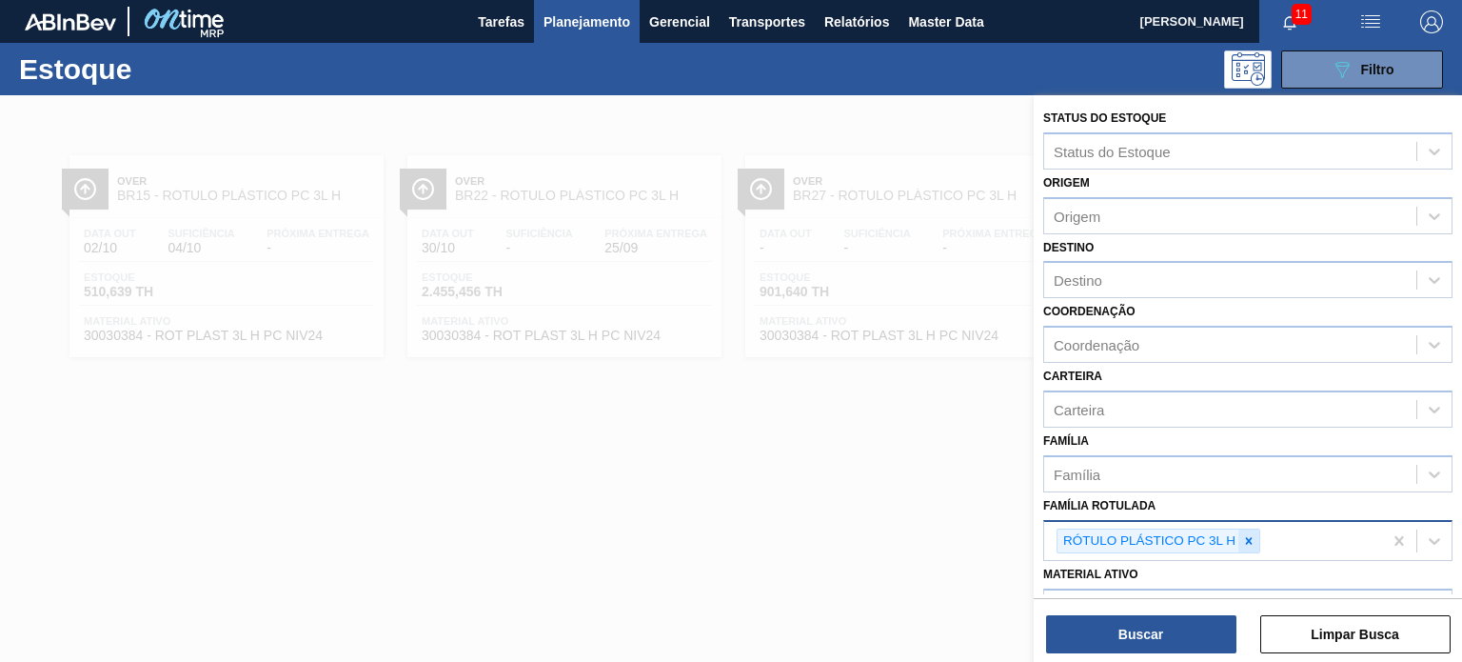
click at [1252, 534] on icon at bounding box center [1248, 540] width 13 height 13
paste Rotulada "RÓTULO PLÁSTICO SODA 2L H"
type Rotulada "RÓTULO PLÁSTICO SODA 2L H"
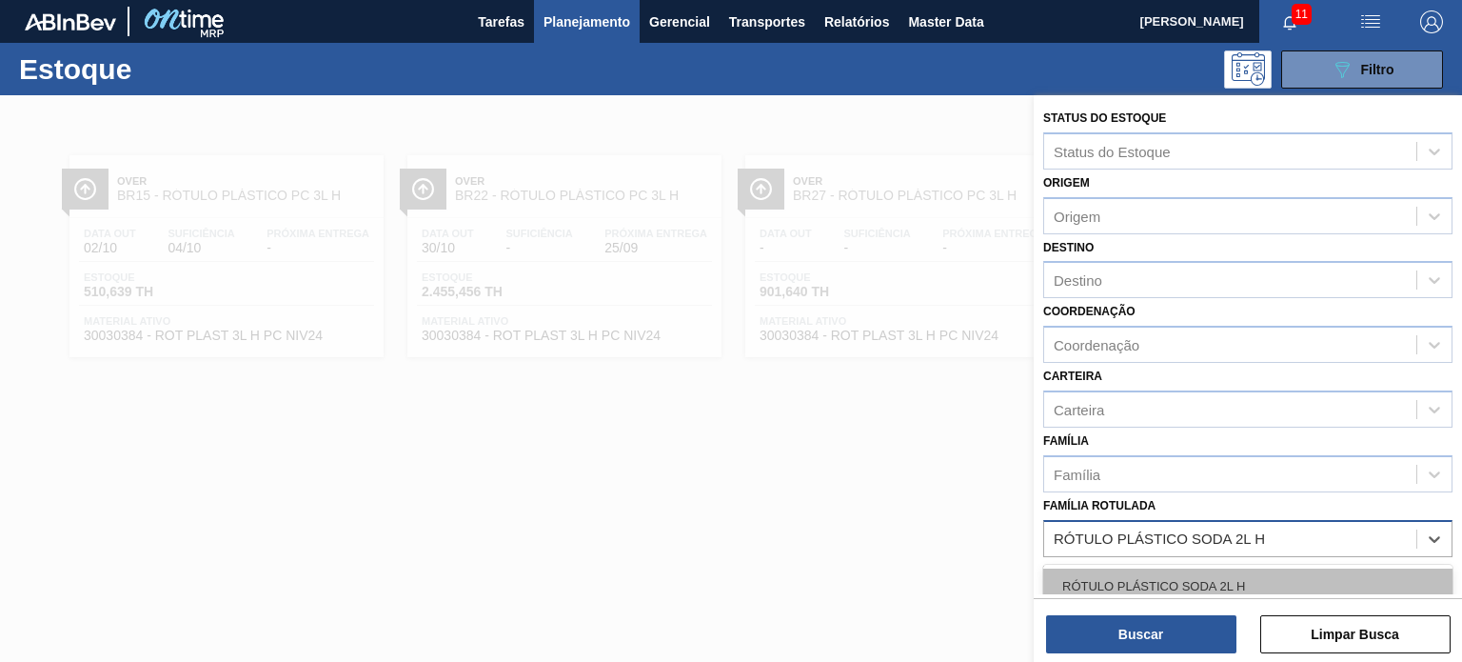
click at [1191, 588] on div "RÓTULO PLÁSTICO SODA 2L H" at bounding box center [1247, 585] width 409 height 35
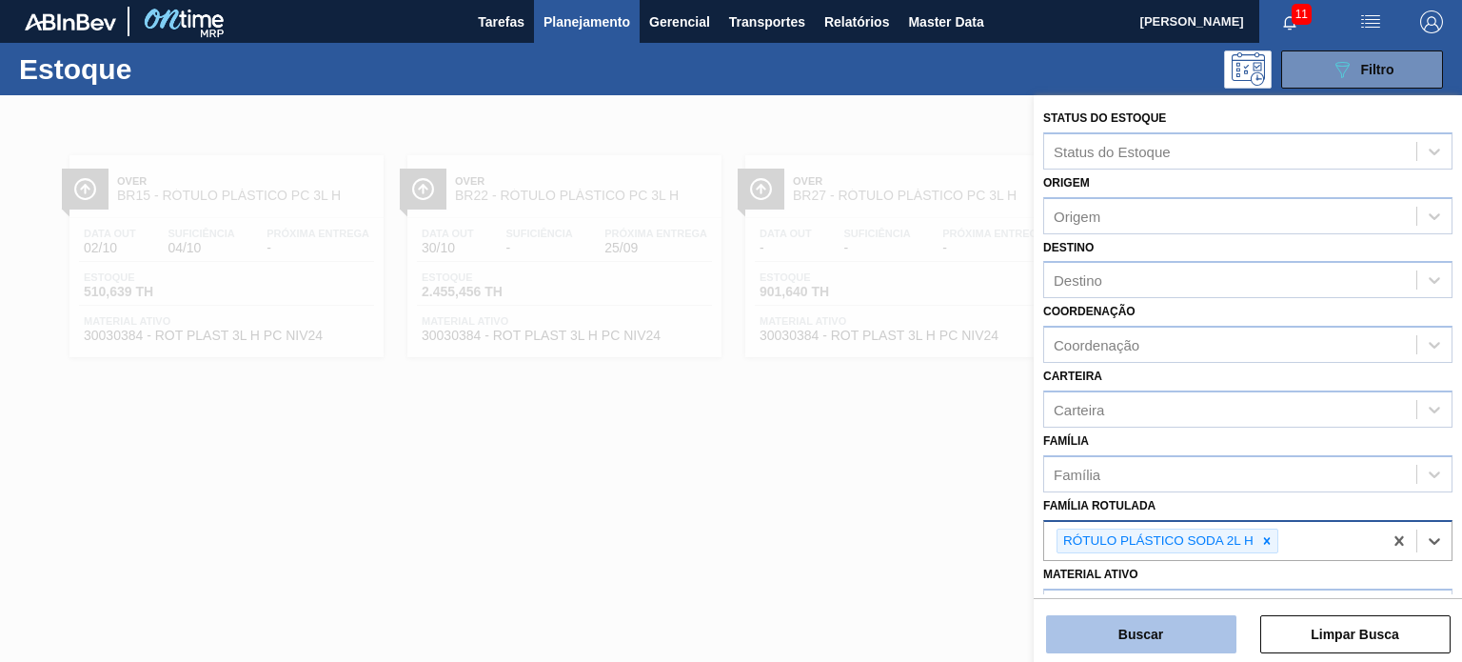
click at [1188, 638] on button "Buscar" at bounding box center [1141, 634] width 190 height 38
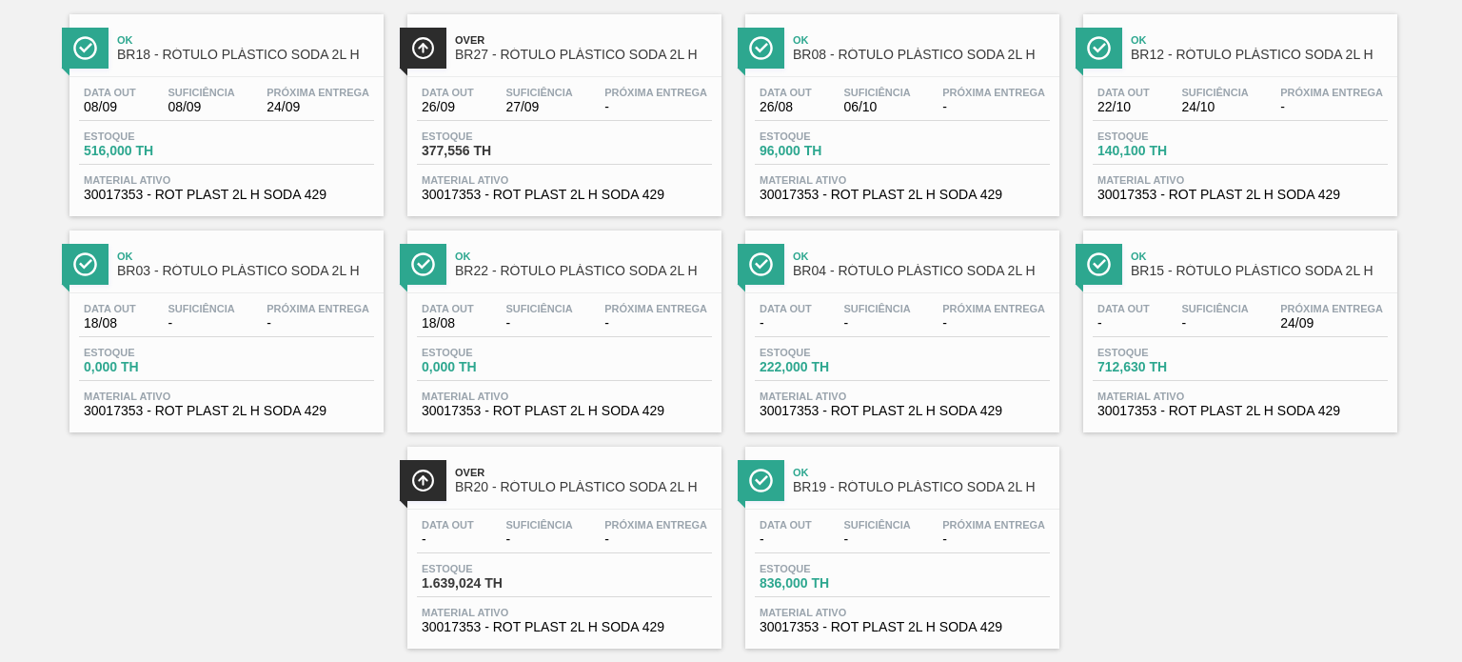
scroll to position [172, 0]
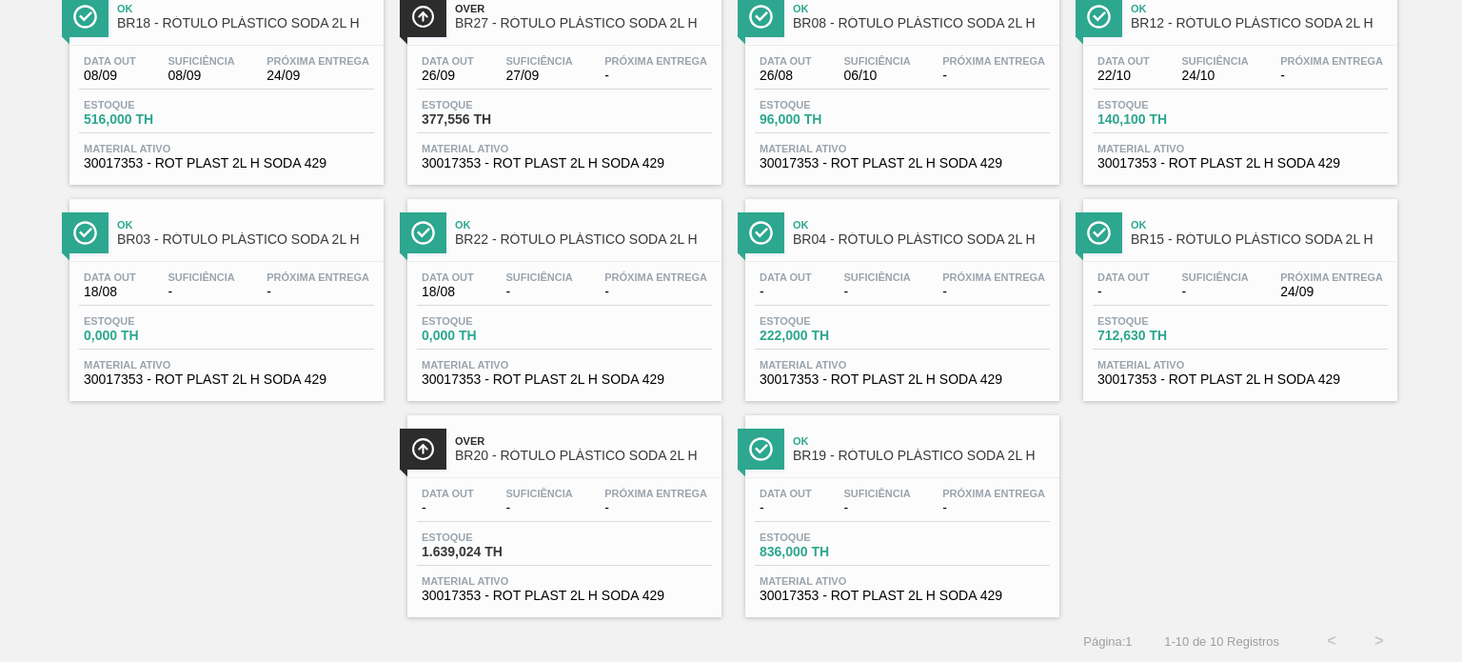
drag, startPoint x: 868, startPoint y: 287, endPoint x: 913, endPoint y: 294, distance: 45.2
click at [913, 294] on div "Suficiência -" at bounding box center [877, 285] width 76 height 28
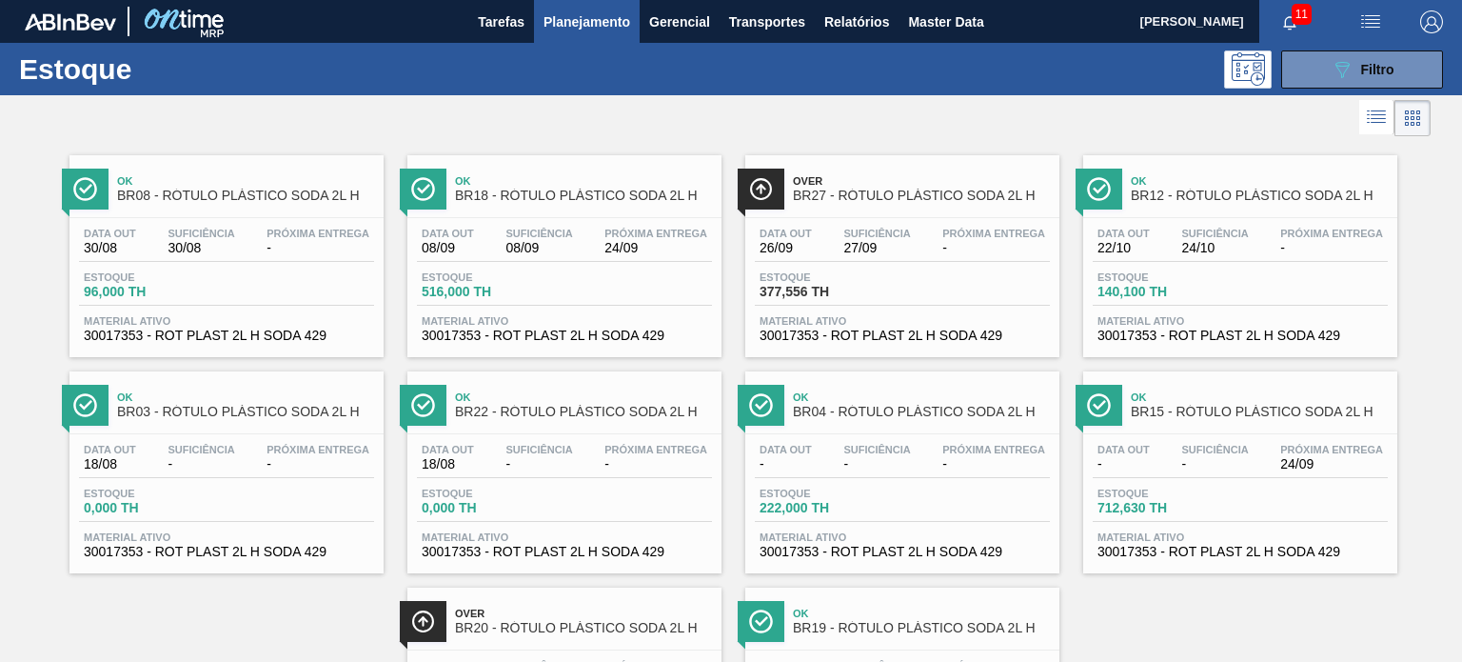
click at [1343, 90] on div "Estoque 089F7B8B-B2A5-4AFE-B5C0-19BA573D28AC Filtro" at bounding box center [731, 69] width 1462 height 52
click at [1335, 79] on icon "089F7B8B-B2A5-4AFE-B5C0-19BA573D28AC" at bounding box center [1342, 69] width 23 height 23
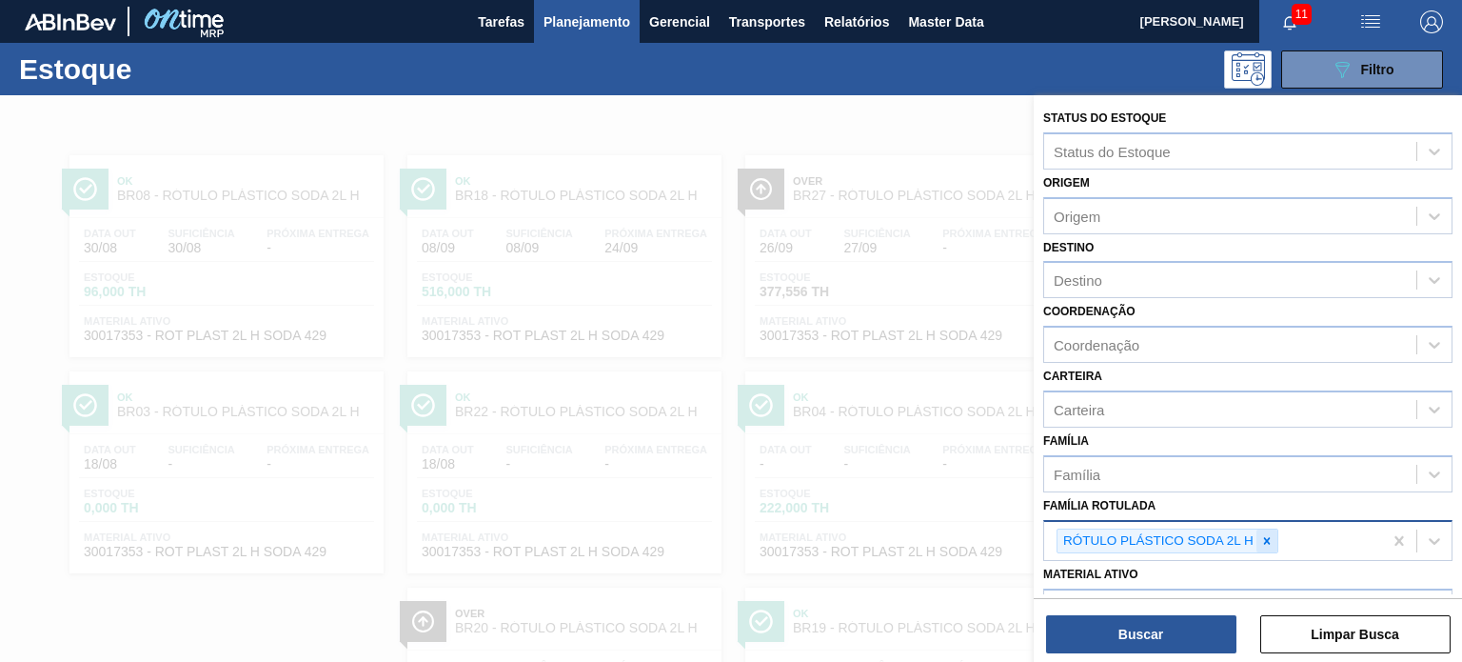
click at [1269, 529] on div at bounding box center [1266, 541] width 21 height 24
paste Rotulada "RÓTULO PLÁSTICO SUKITA 1L H"
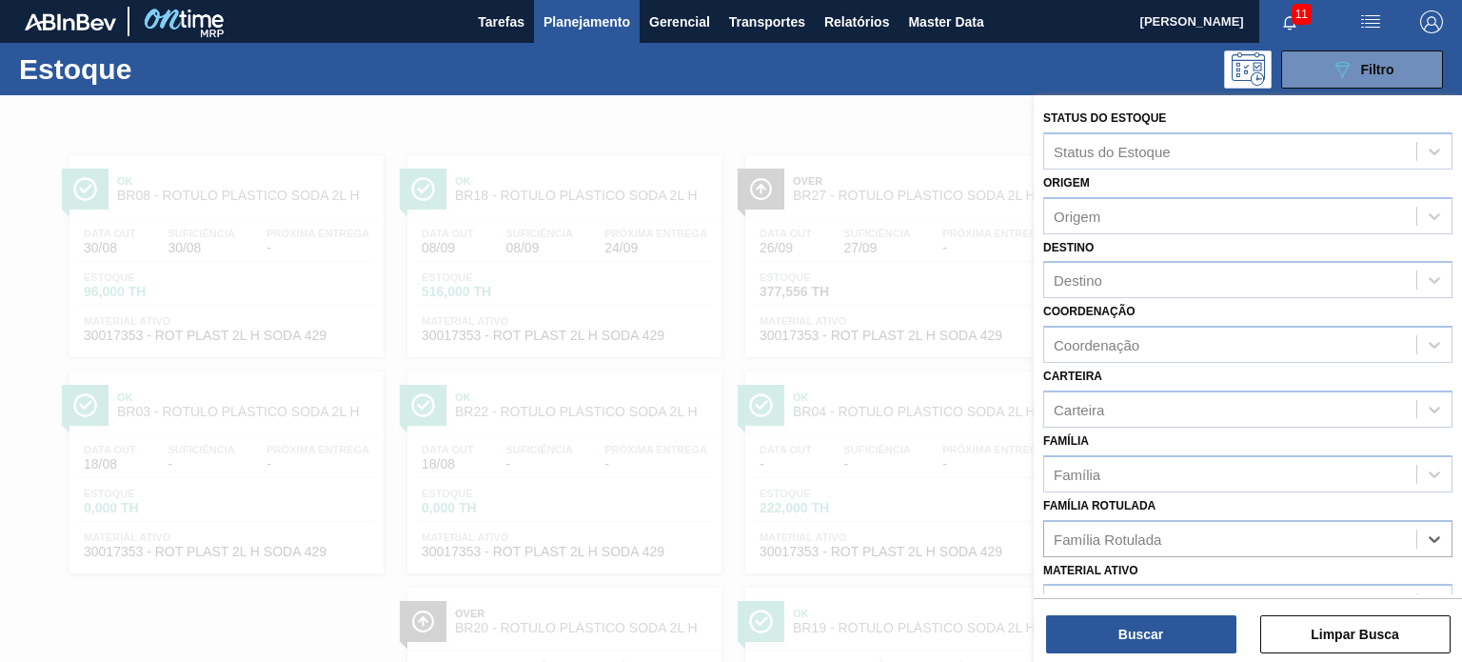
type Rotulada "RÓTULO PLÁSTICO SUKITA 1L H"
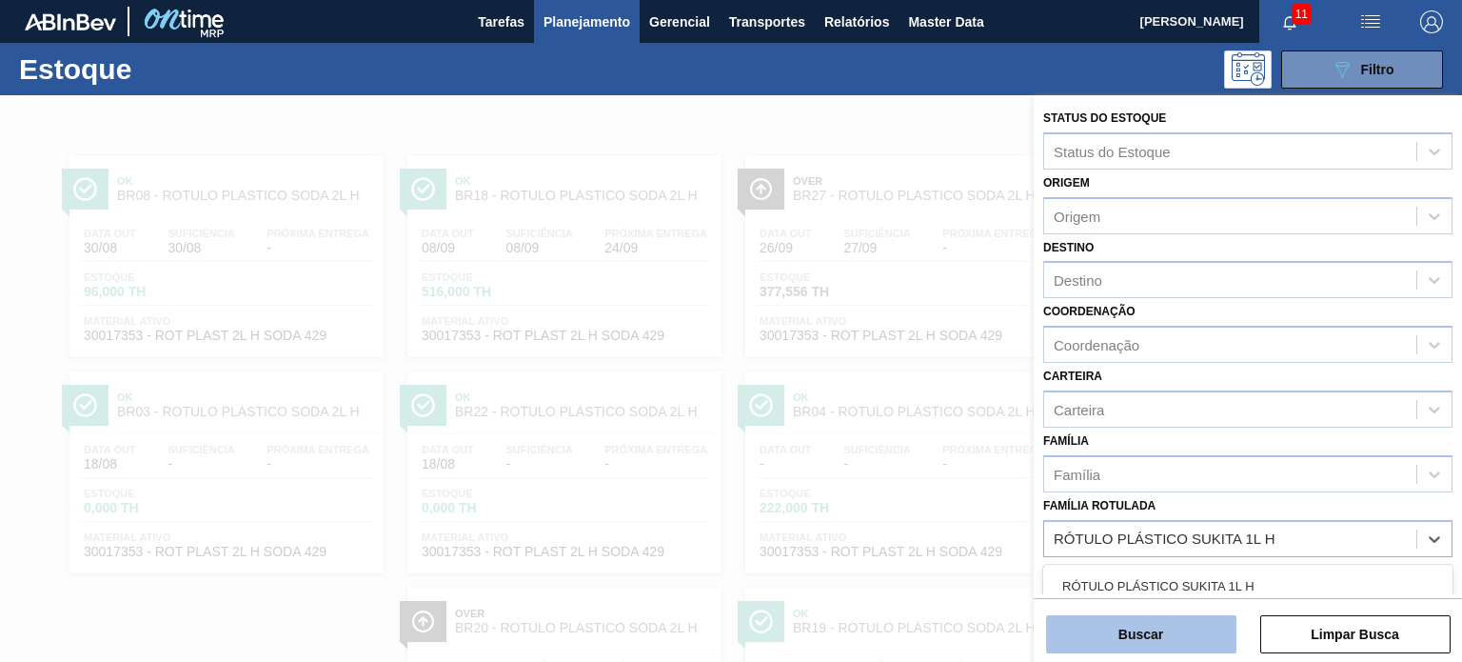
drag, startPoint x: 1243, startPoint y: 558, endPoint x: 1200, endPoint y: 617, distance: 72.9
click at [1226, 584] on div "RÓTULO PLÁSTICO SUKITA 1L H" at bounding box center [1247, 585] width 409 height 35
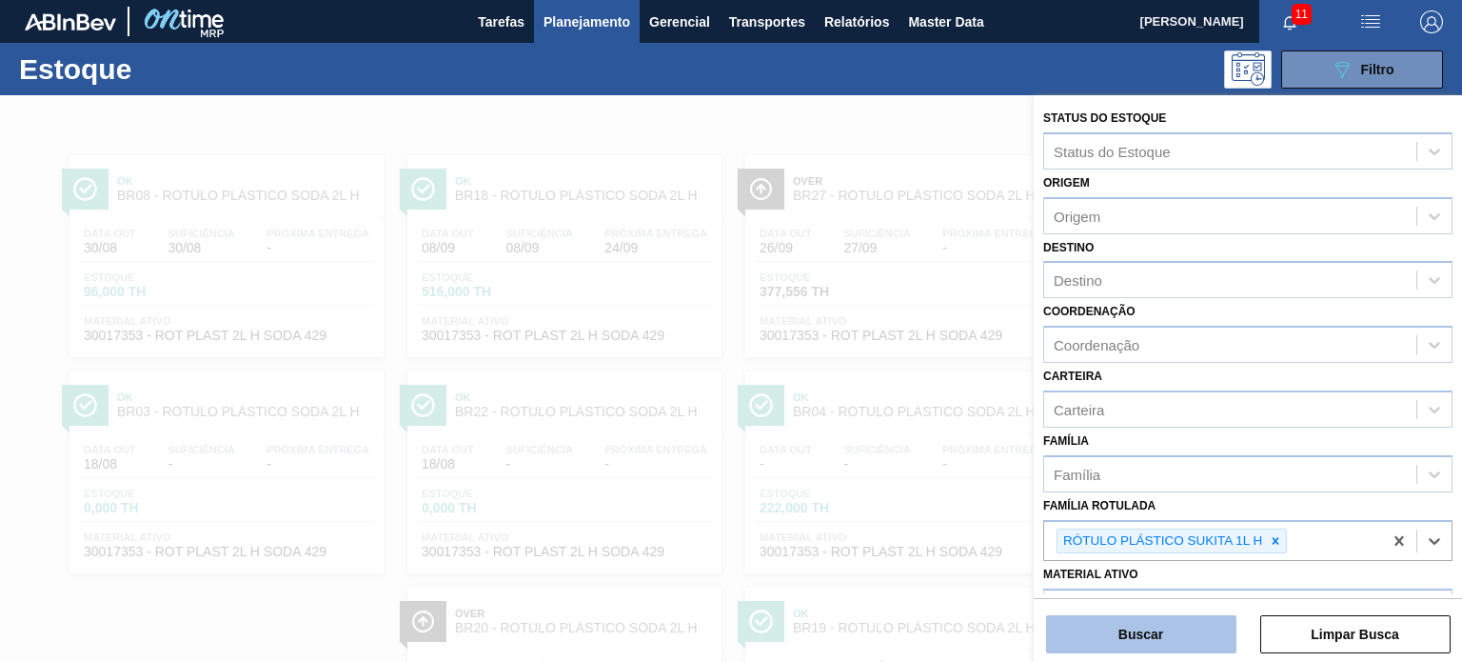
click at [1186, 638] on button "Buscar" at bounding box center [1141, 634] width 190 height 38
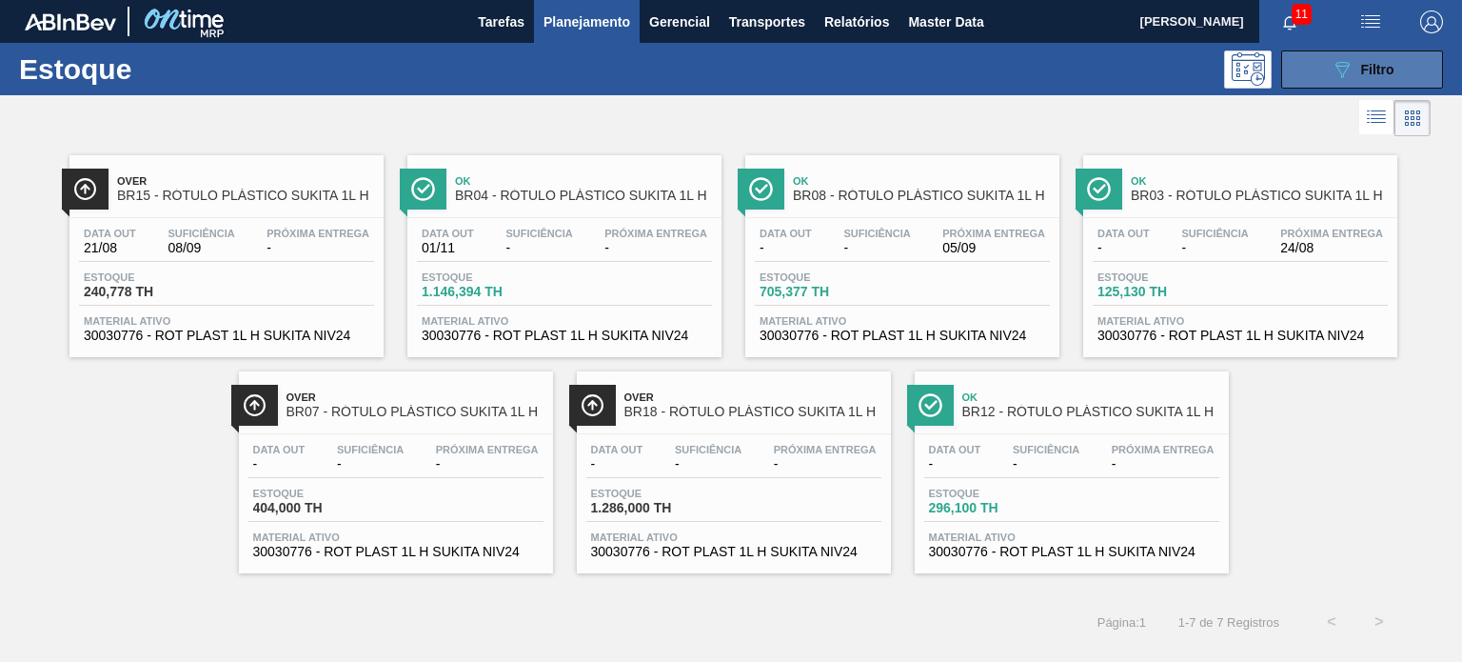
click at [1350, 66] on icon "089F7B8B-B2A5-4AFE-B5C0-19BA573D28AC" at bounding box center [1342, 69] width 23 height 23
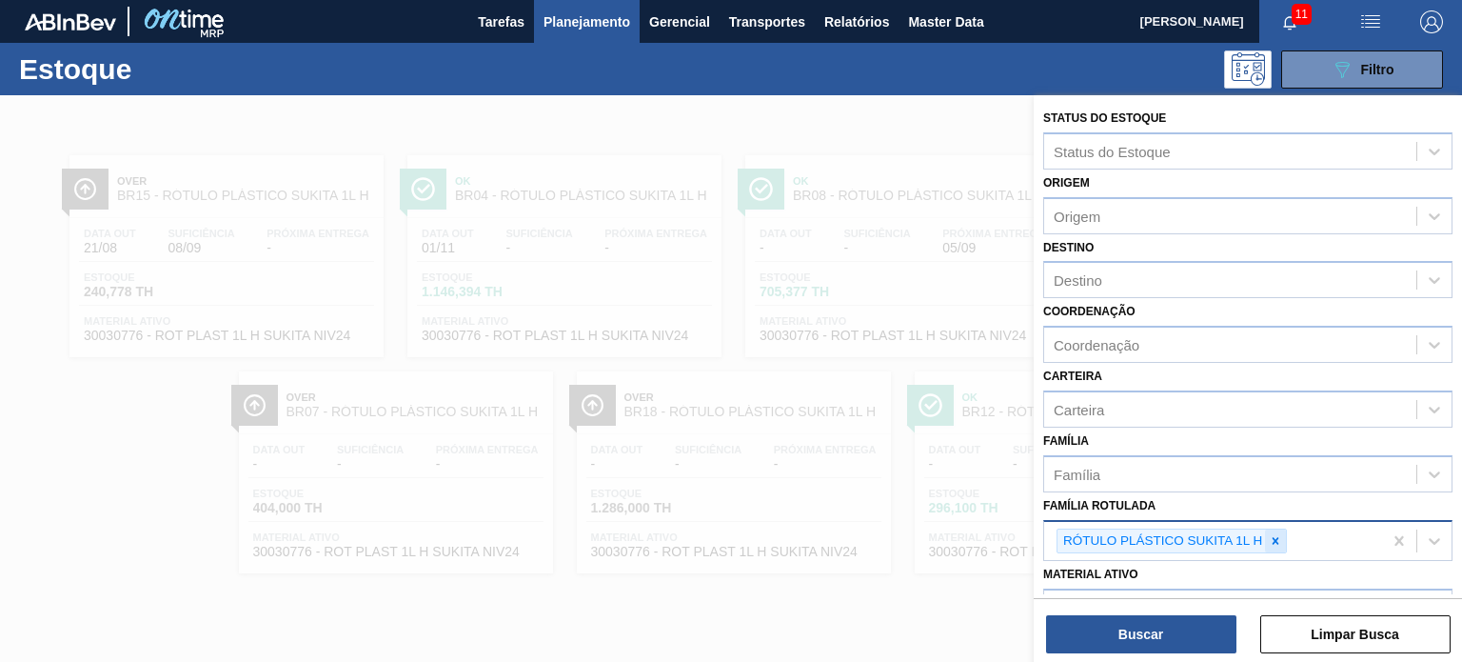
click at [1278, 534] on icon at bounding box center [1275, 540] width 13 height 13
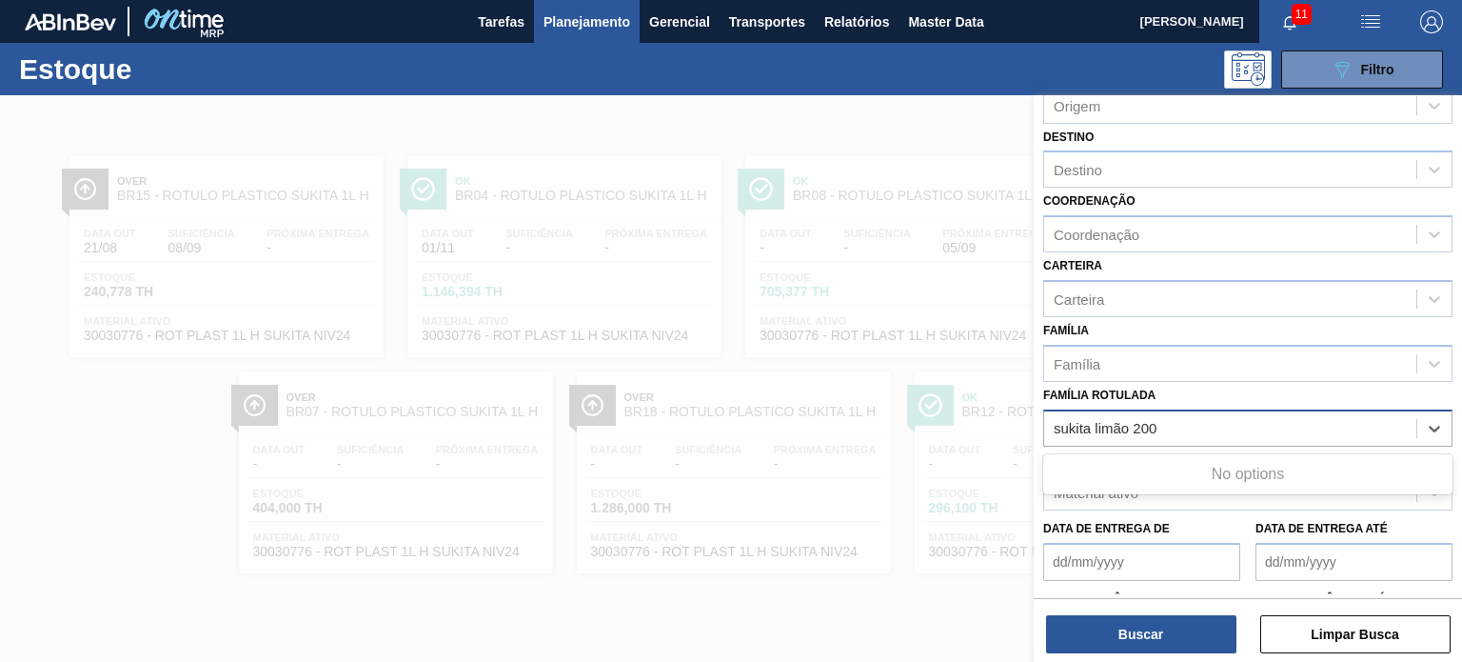
scroll to position [190, 0]
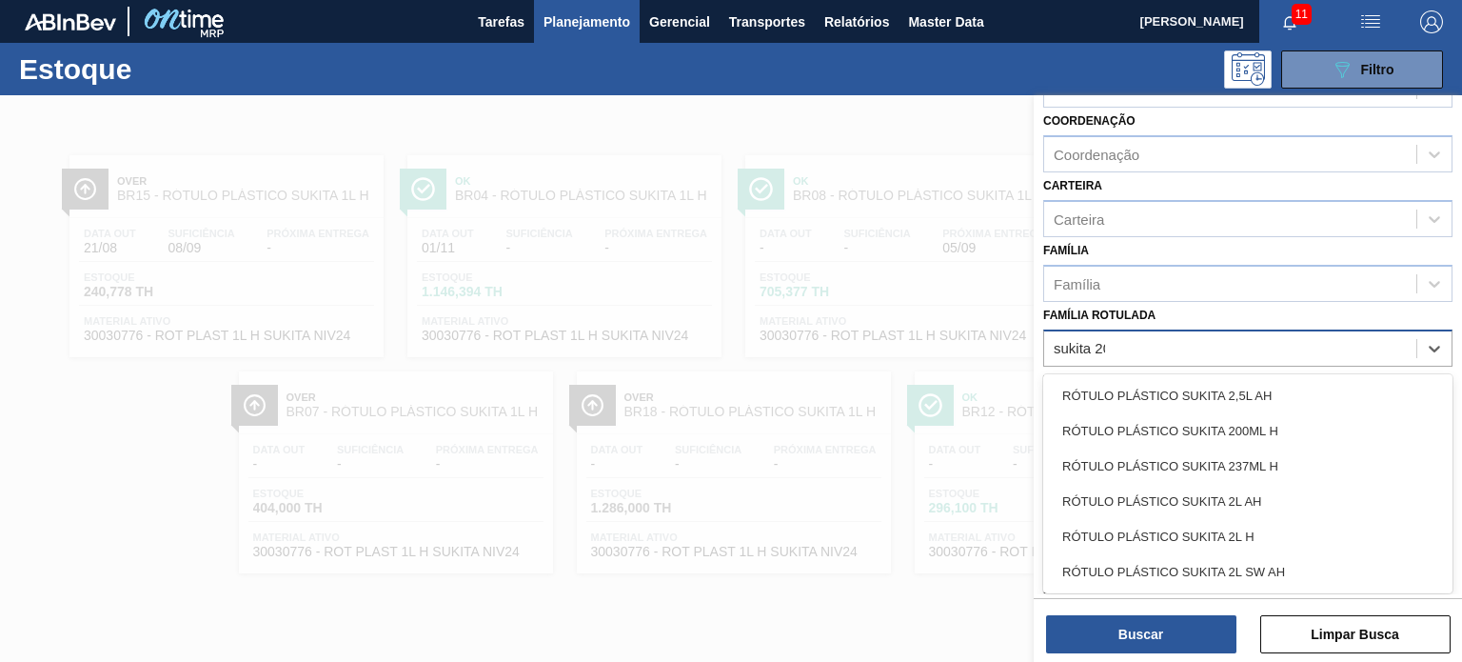
type Rotulada "sukita 200"
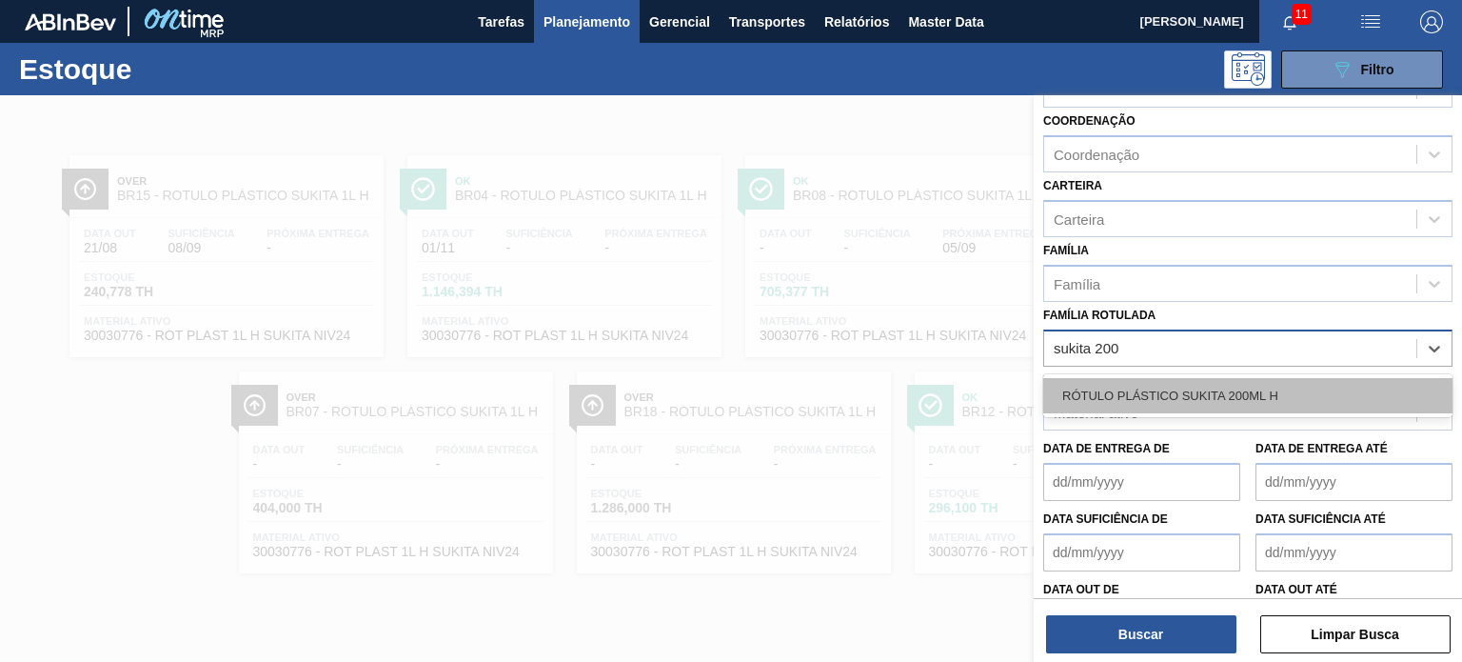
click at [1211, 395] on div "RÓTULO PLÁSTICO SUKITA 200ML H" at bounding box center [1247, 395] width 409 height 35
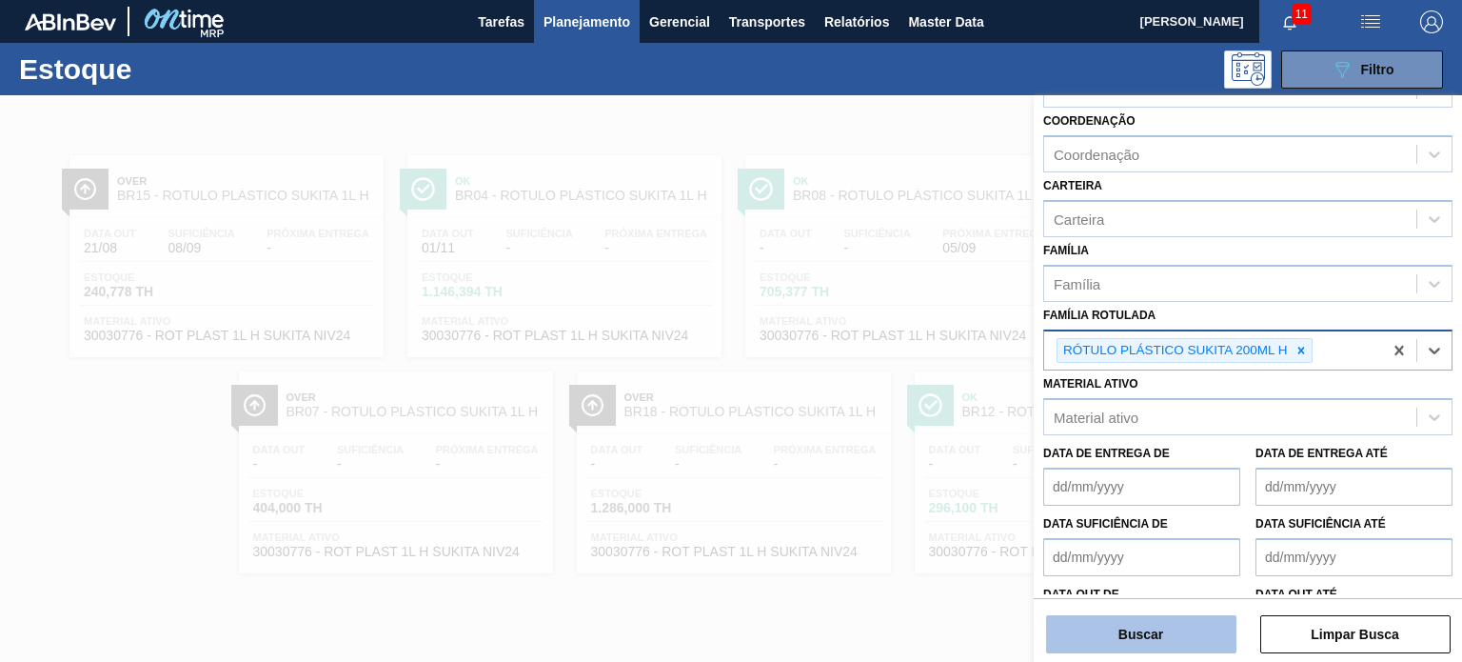
click at [1180, 609] on div "Buscar Limpar Busca" at bounding box center [1248, 624] width 428 height 53
click at [1177, 630] on button "Buscar" at bounding box center [1141, 634] width 190 height 38
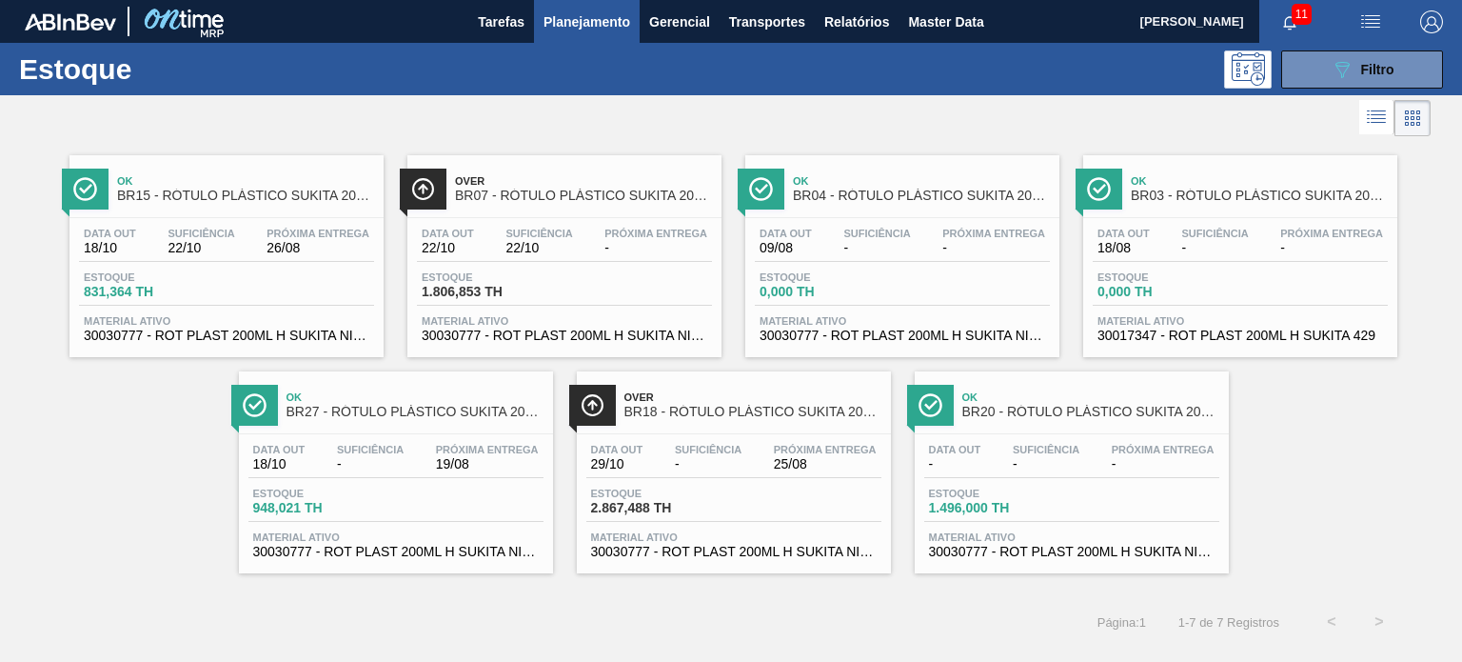
drag, startPoint x: 478, startPoint y: 440, endPoint x: 478, endPoint y: 452, distance: 12.4
drag, startPoint x: 1370, startPoint y: 55, endPoint x: 1297, endPoint y: 148, distance: 117.3
click at [1368, 55] on button "089F7B8B-B2A5-4AFE-B5C0-19BA573D28AC Filtro" at bounding box center [1362, 69] width 162 height 38
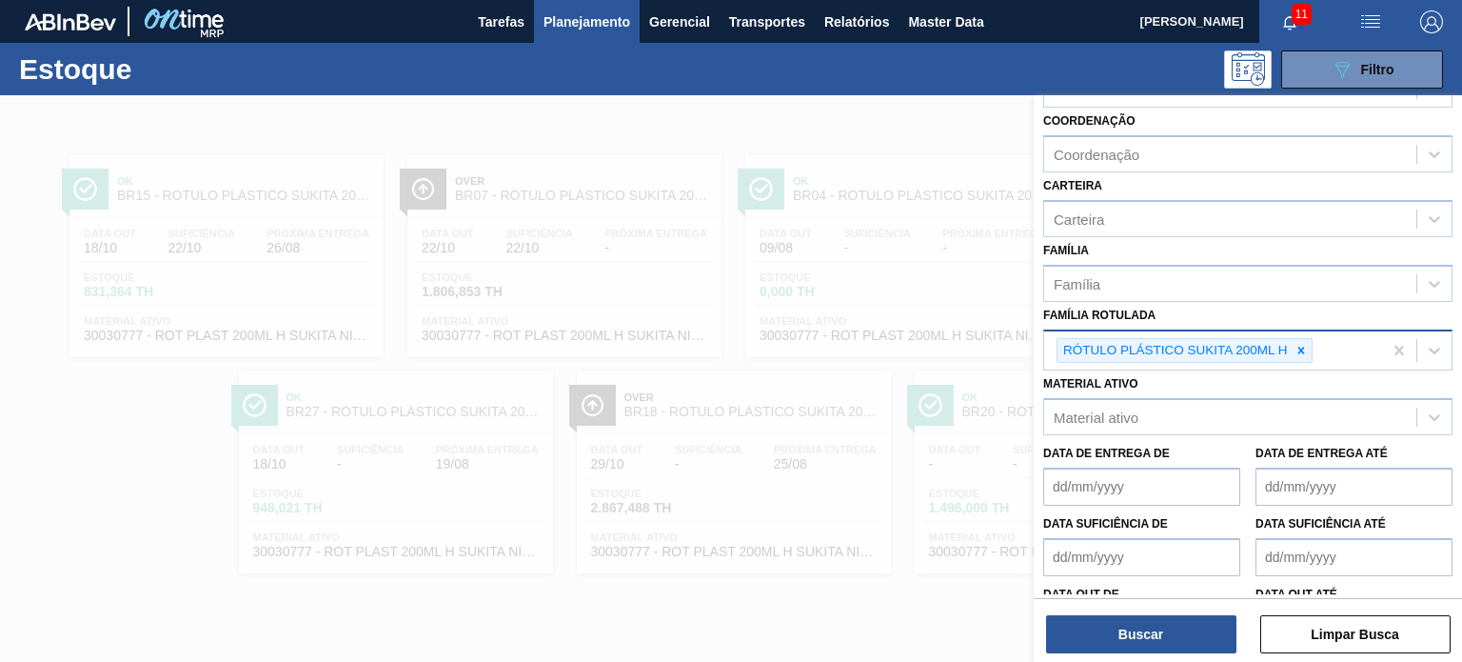
click at [1301, 346] on icon at bounding box center [1300, 349] width 7 height 7
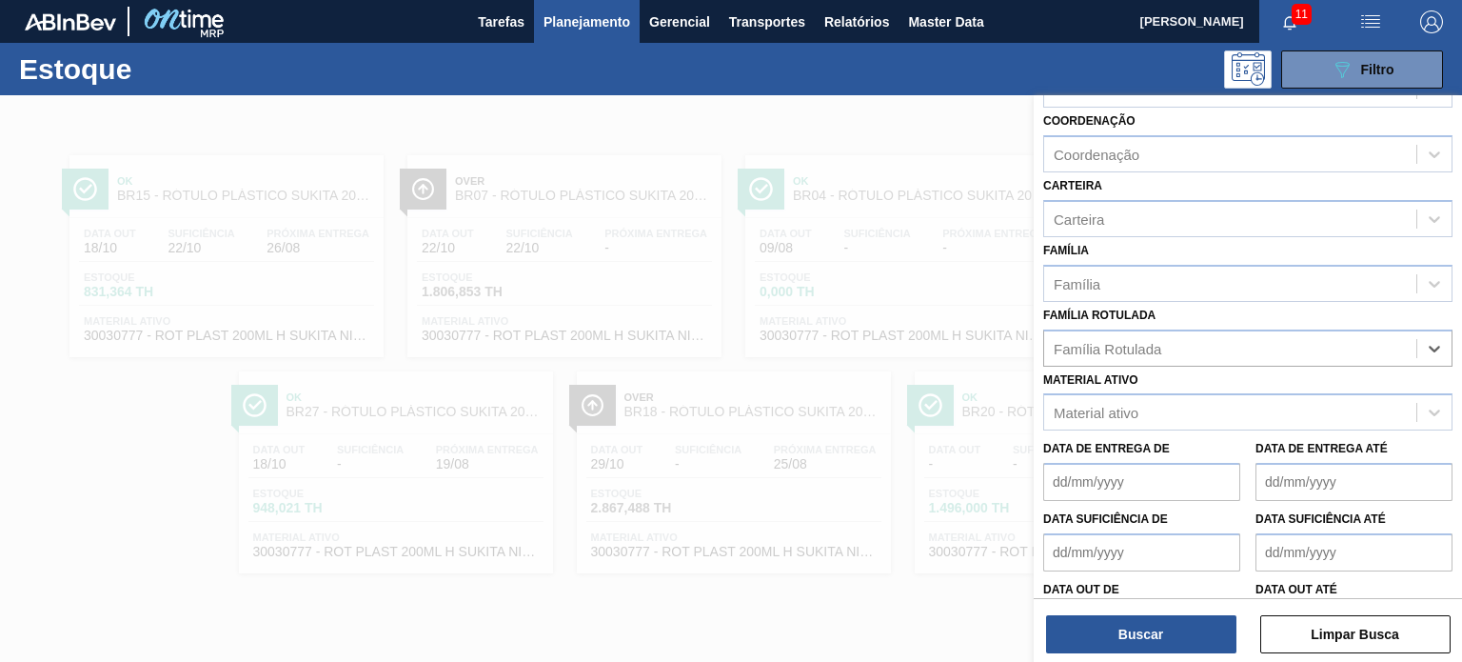
paste Rotulada "RÓTULO PLÁSTICO PC ZERO 2L H"
type Rotulada "RÓTULO PLÁSTICO PC ZERO 2L H"
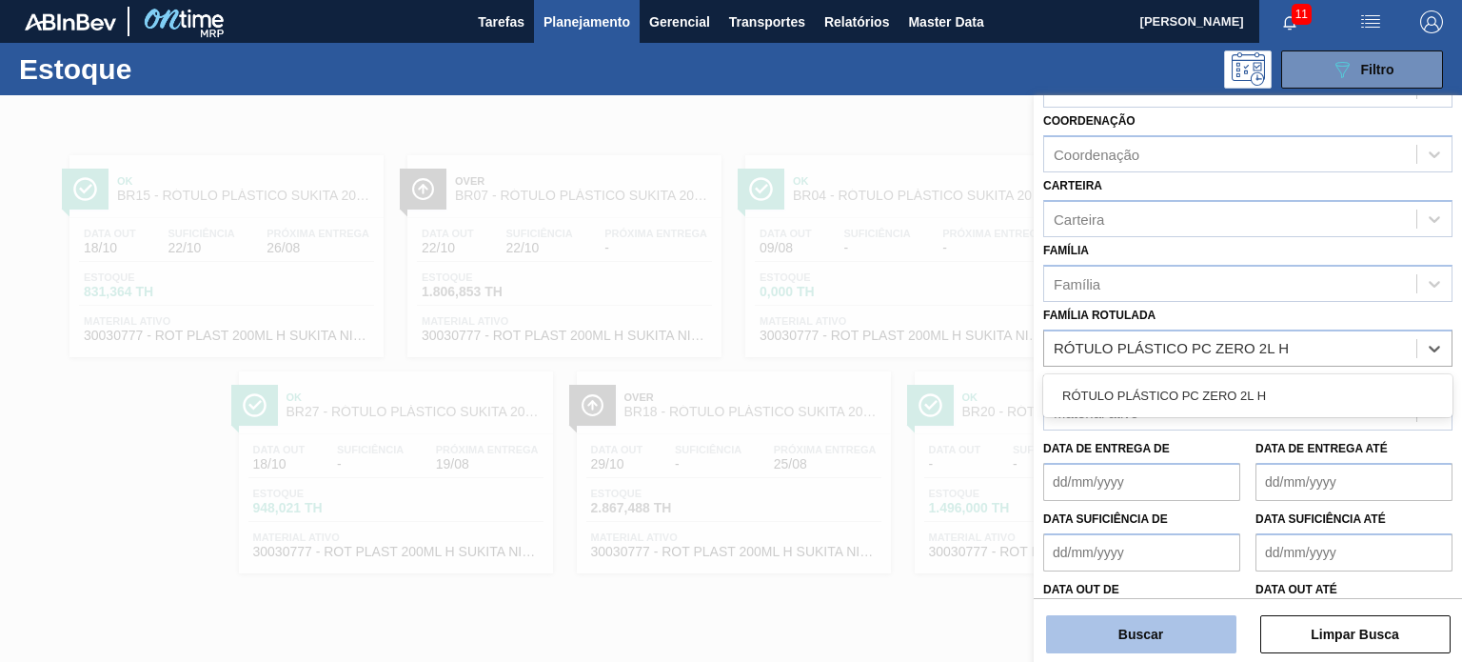
drag, startPoint x: 1219, startPoint y: 388, endPoint x: 1190, endPoint y: 623, distance: 236.9
click at [1218, 398] on div "RÓTULO PLÁSTICO PC ZERO 2L H" at bounding box center [1247, 395] width 409 height 35
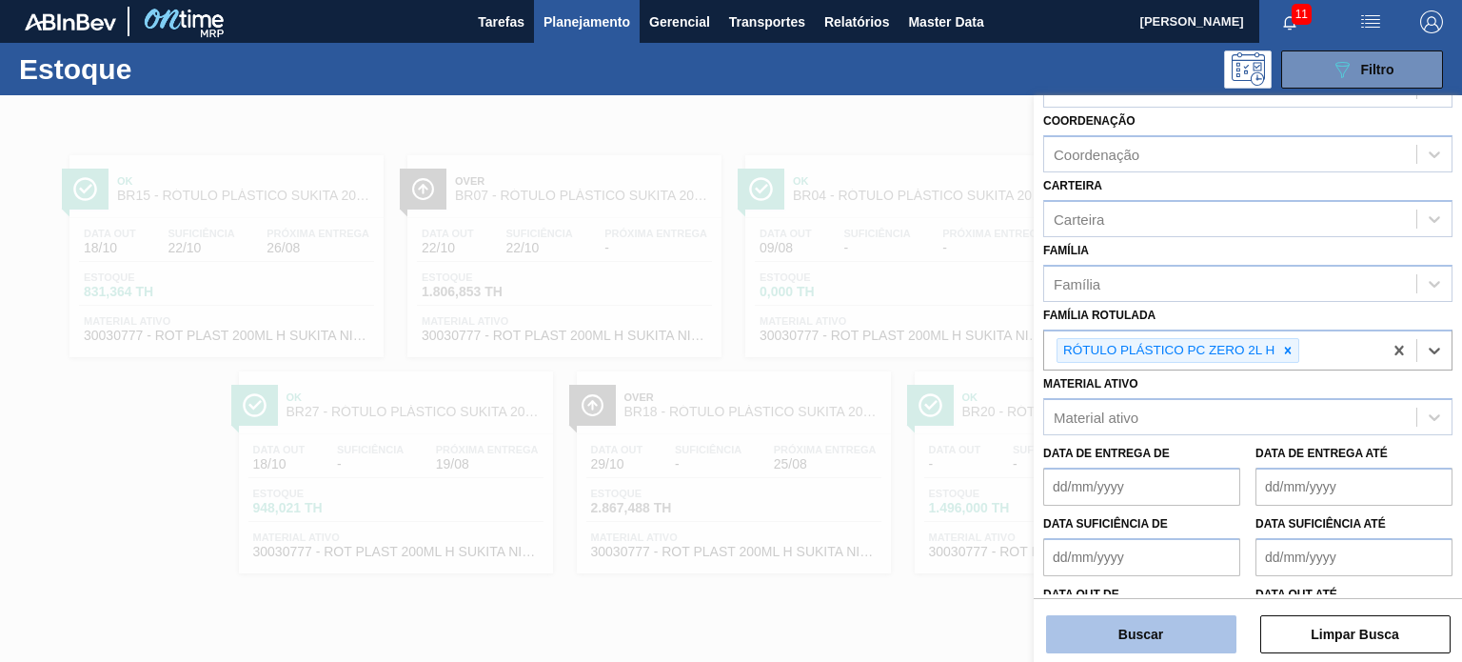
click at [1167, 640] on button "Buscar" at bounding box center [1141, 634] width 190 height 38
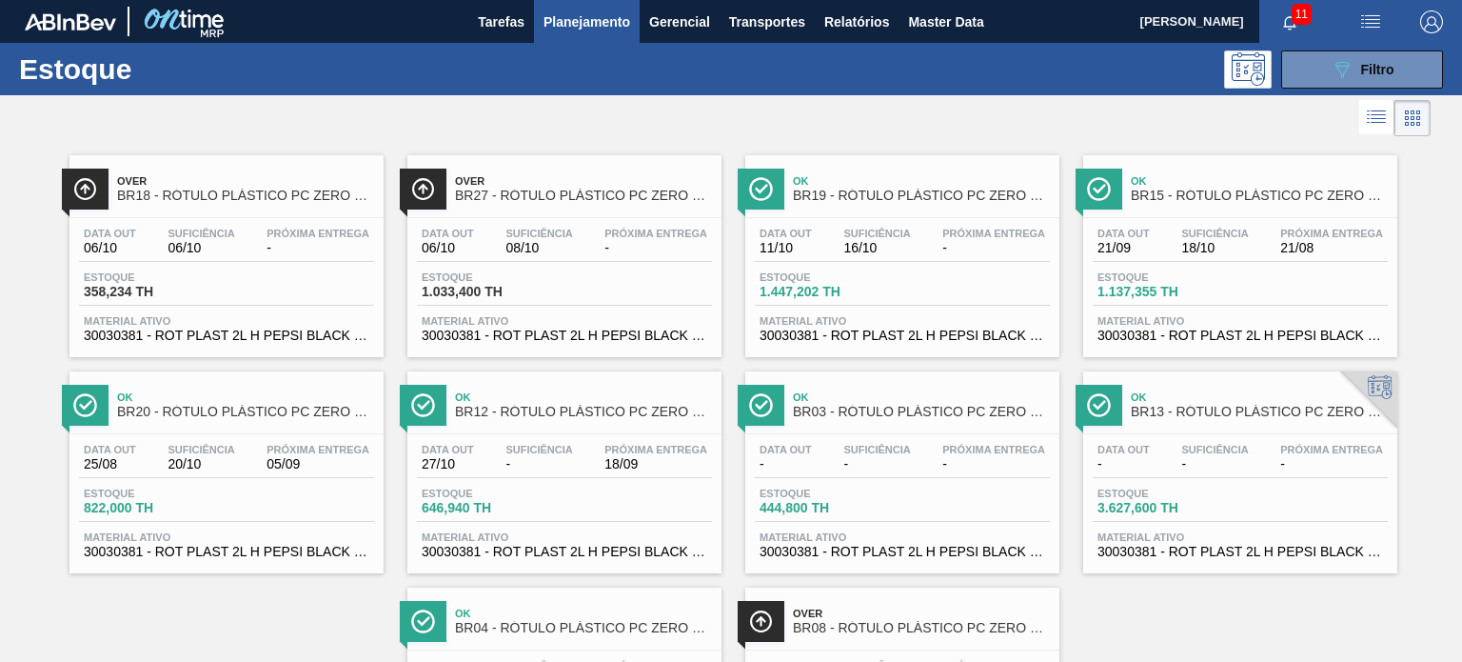
click at [571, 23] on span "Planejamento" at bounding box center [586, 21] width 87 height 23
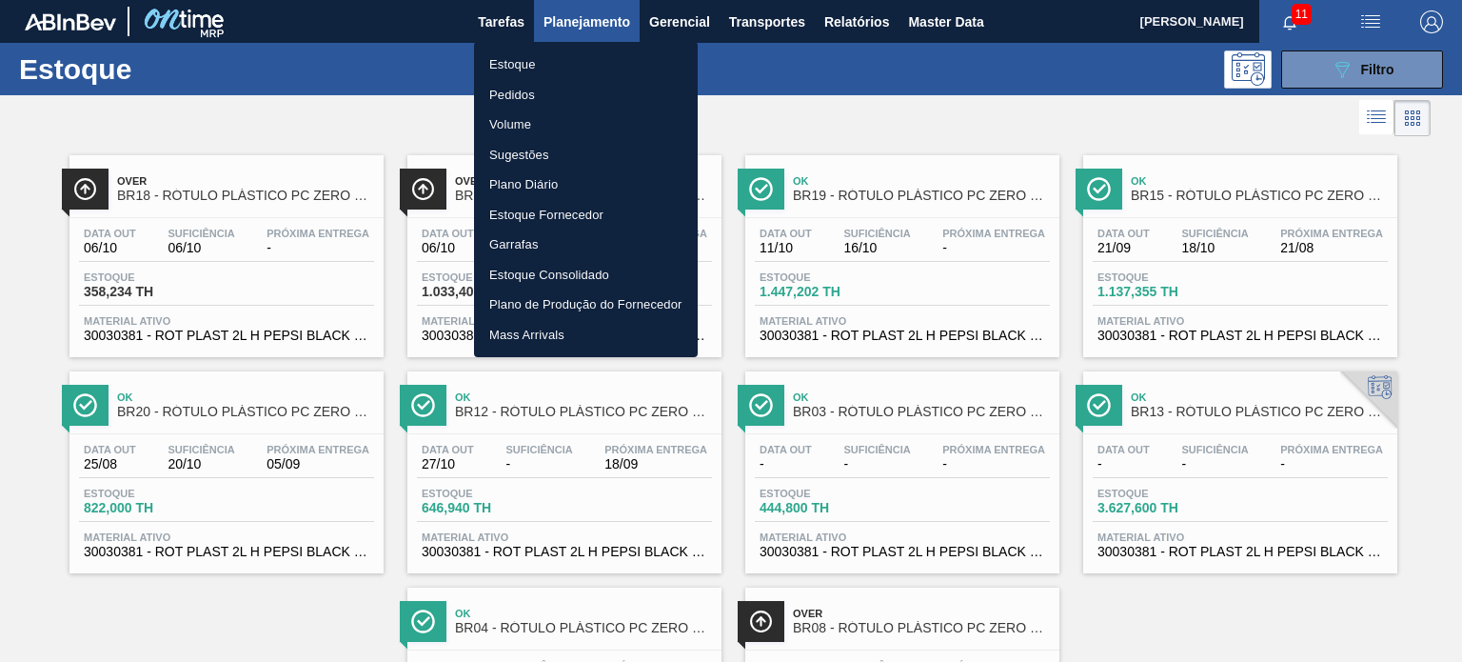
click at [534, 96] on li "Pedidos" at bounding box center [586, 95] width 224 height 30
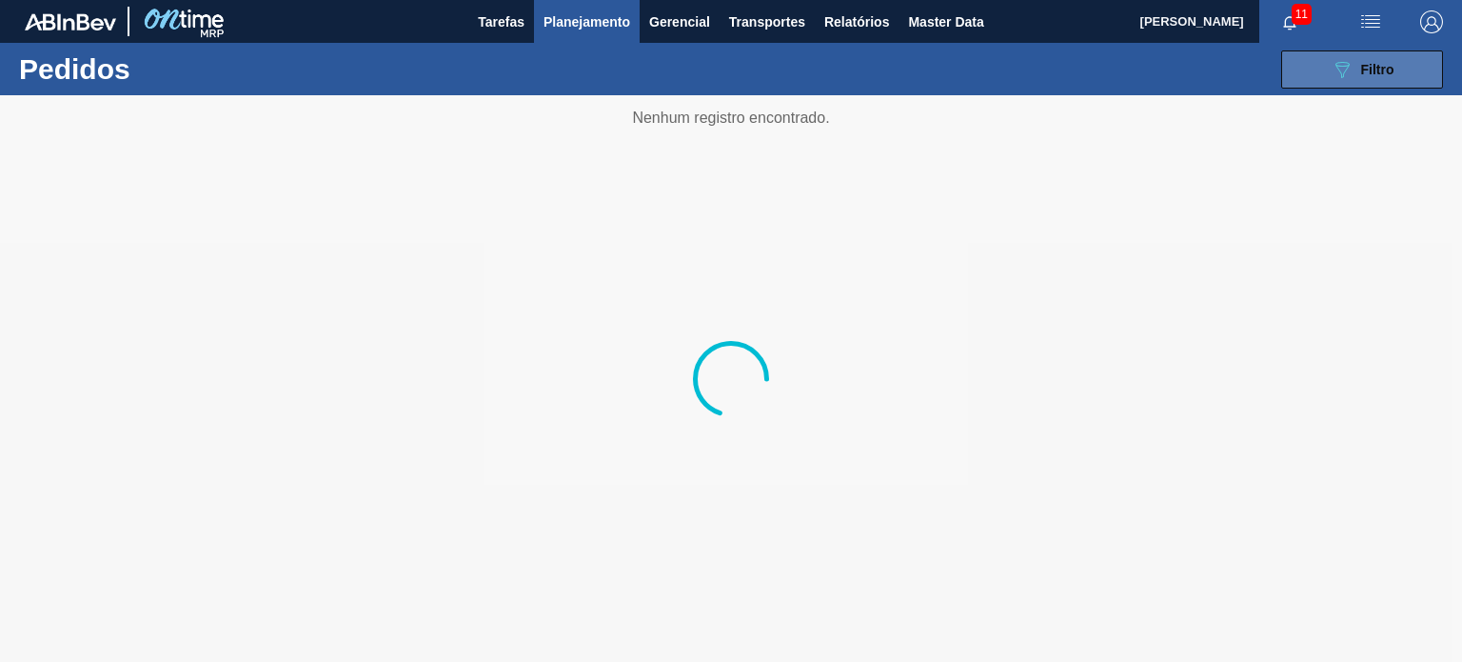
click at [1332, 74] on icon "089F7B8B-B2A5-4AFE-B5C0-19BA573D28AC" at bounding box center [1342, 69] width 23 height 23
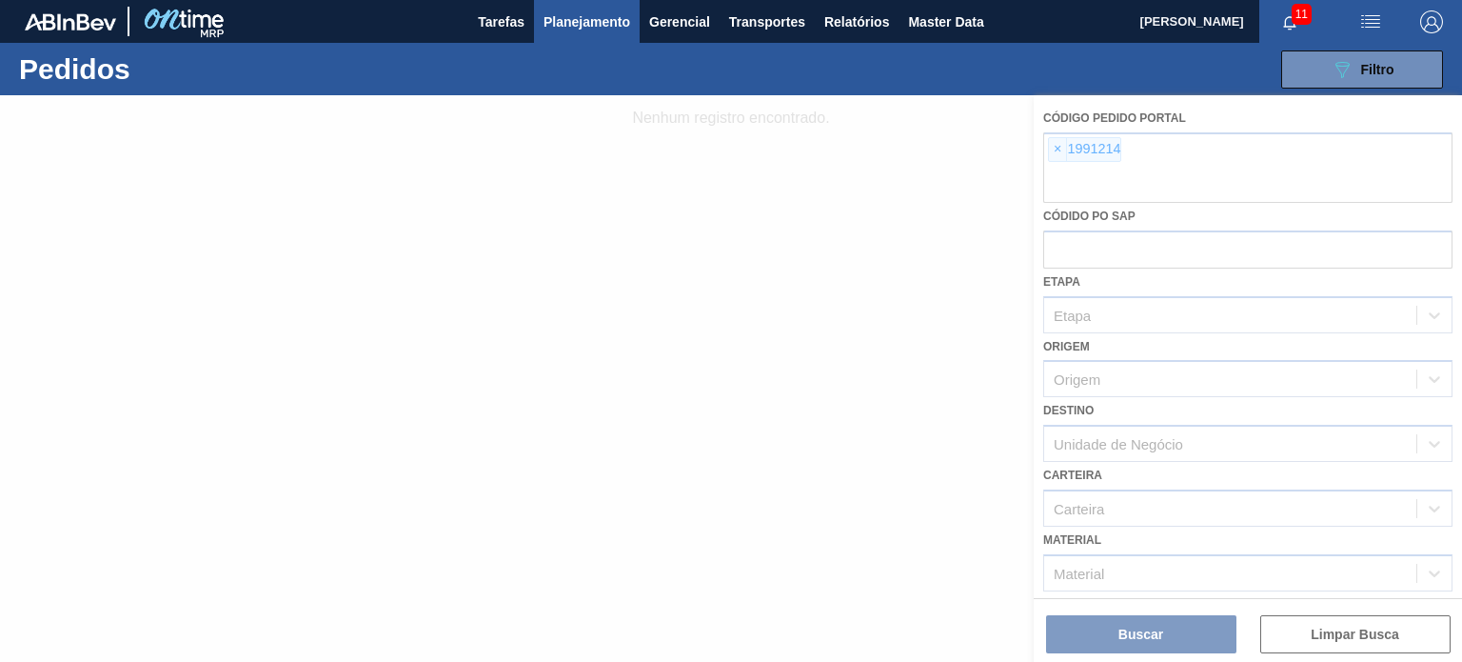
click at [1068, 140] on div at bounding box center [731, 378] width 1462 height 566
click at [1058, 146] on div at bounding box center [731, 378] width 1462 height 566
click at [1057, 148] on div at bounding box center [731, 378] width 1462 height 566
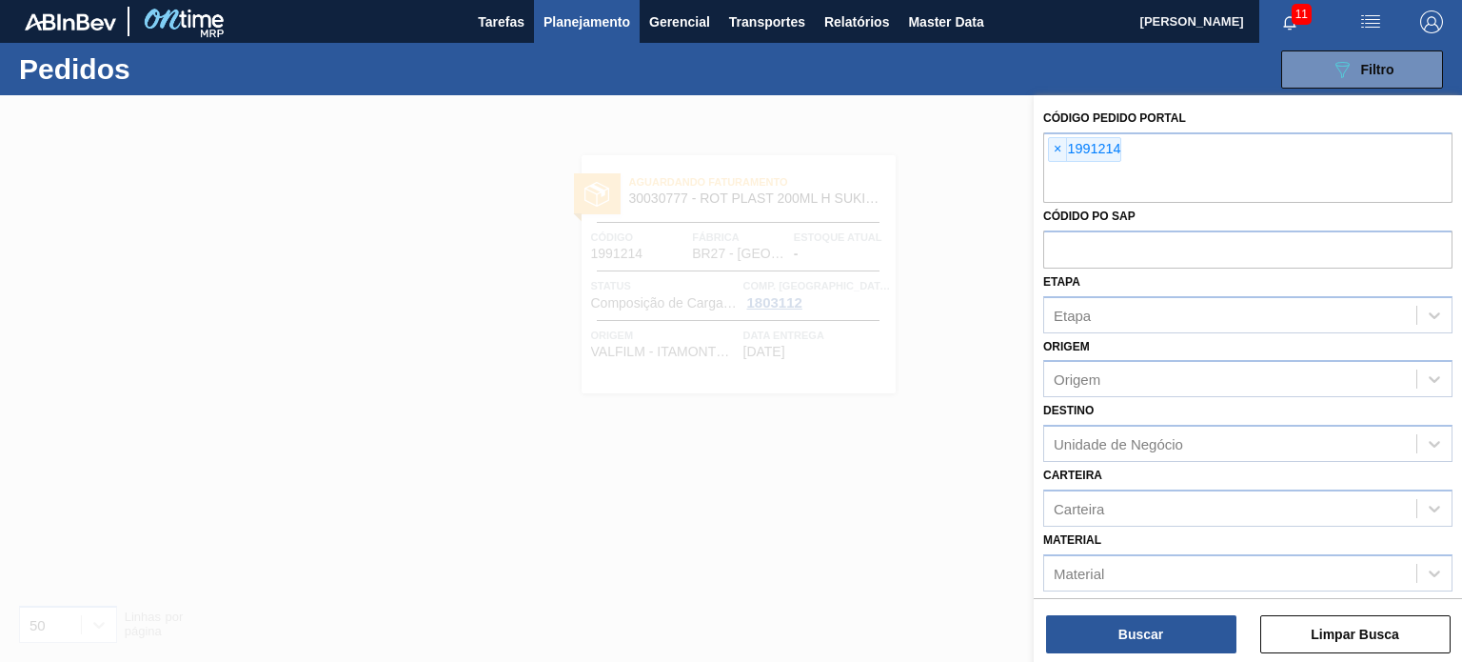
click at [1057, 148] on span "×" at bounding box center [1058, 149] width 18 height 23
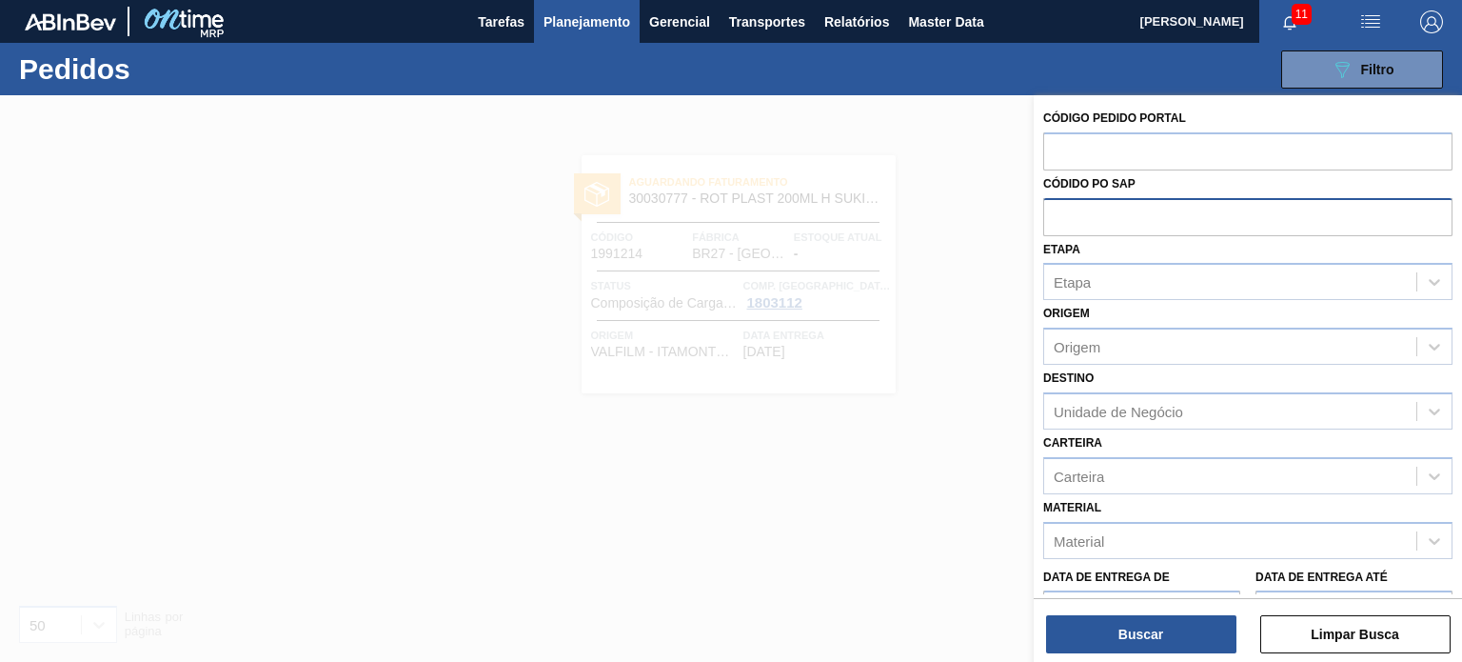
paste input "2001607"
type input "2001607"
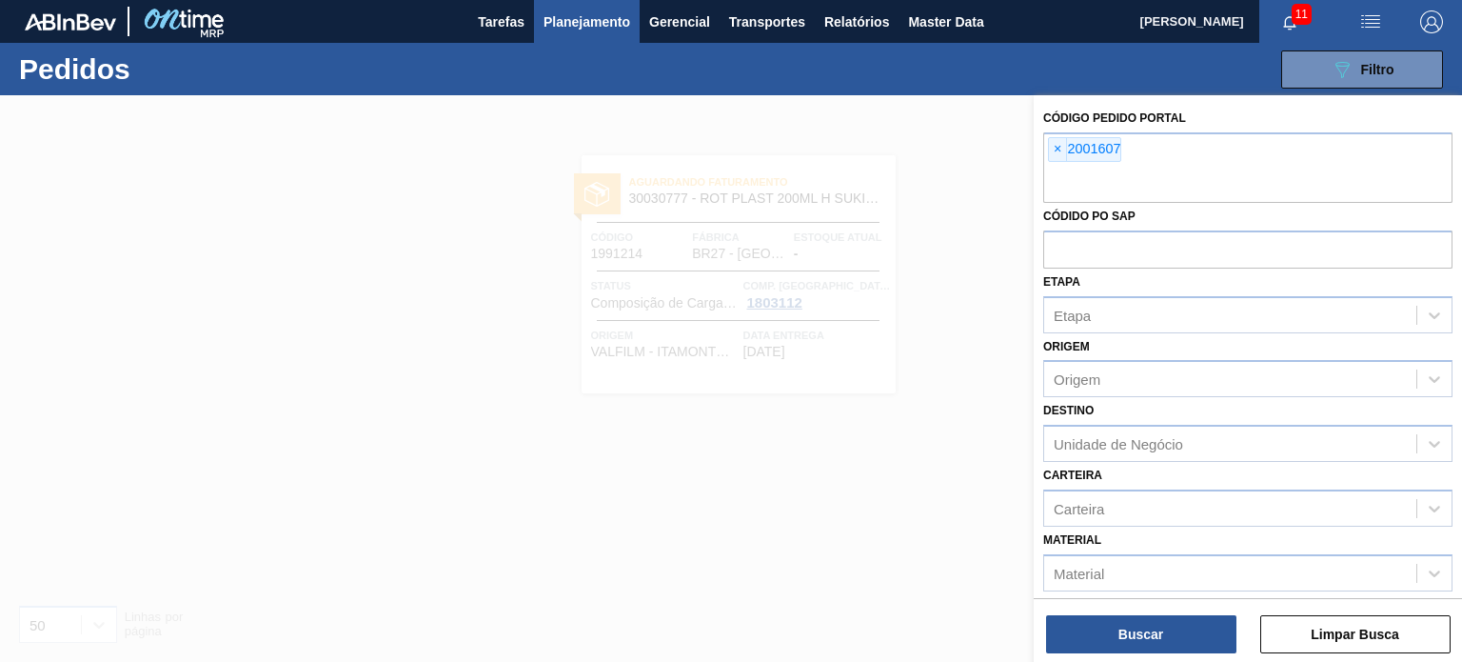
click at [1159, 605] on div "Buscar Limpar Busca" at bounding box center [1248, 624] width 428 height 53
click at [1157, 628] on button "Buscar" at bounding box center [1141, 634] width 190 height 38
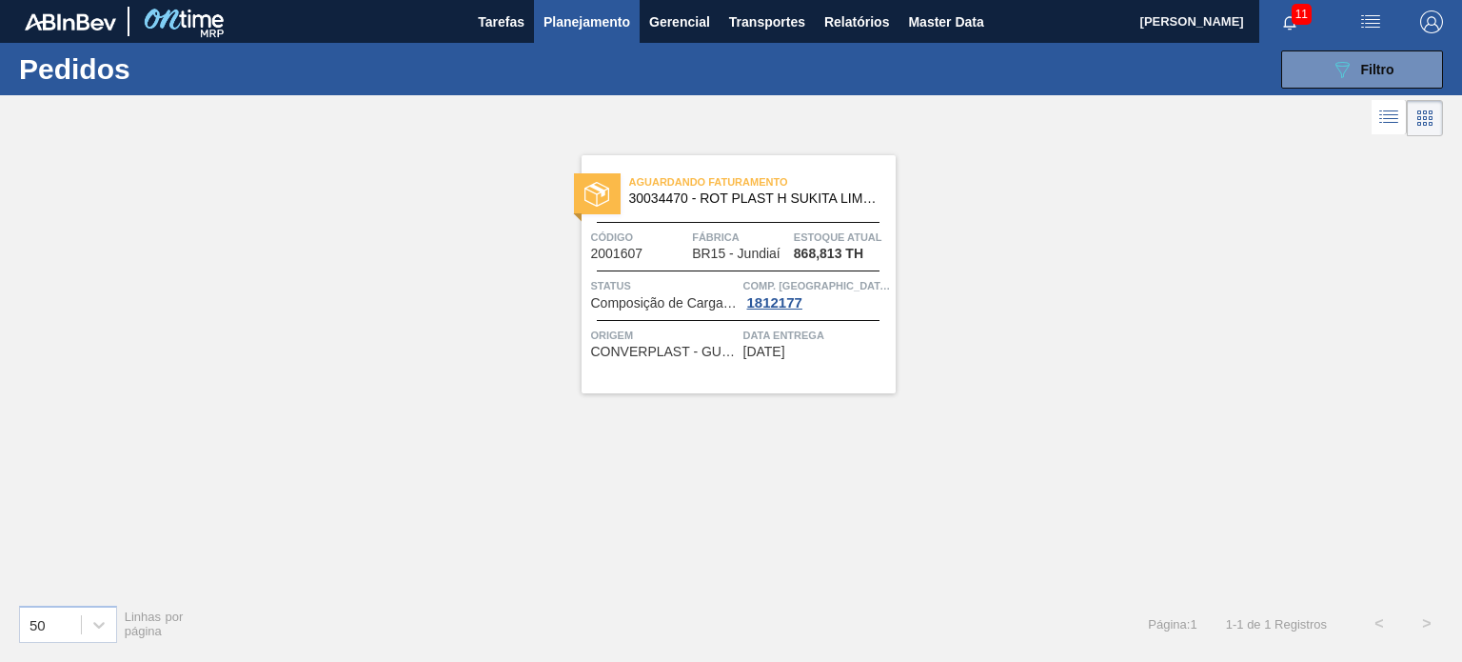
drag, startPoint x: 693, startPoint y: 239, endPoint x: 523, endPoint y: 262, distance: 171.0
click at [511, 262] on div "Aguardando Faturamento 30034470 - ROT PLAST H SUKITA LIMAO 2L NIV25 Código 2001…" at bounding box center [731, 364] width 1462 height 447
click at [553, 38] on button "Planejamento" at bounding box center [587, 21] width 106 height 43
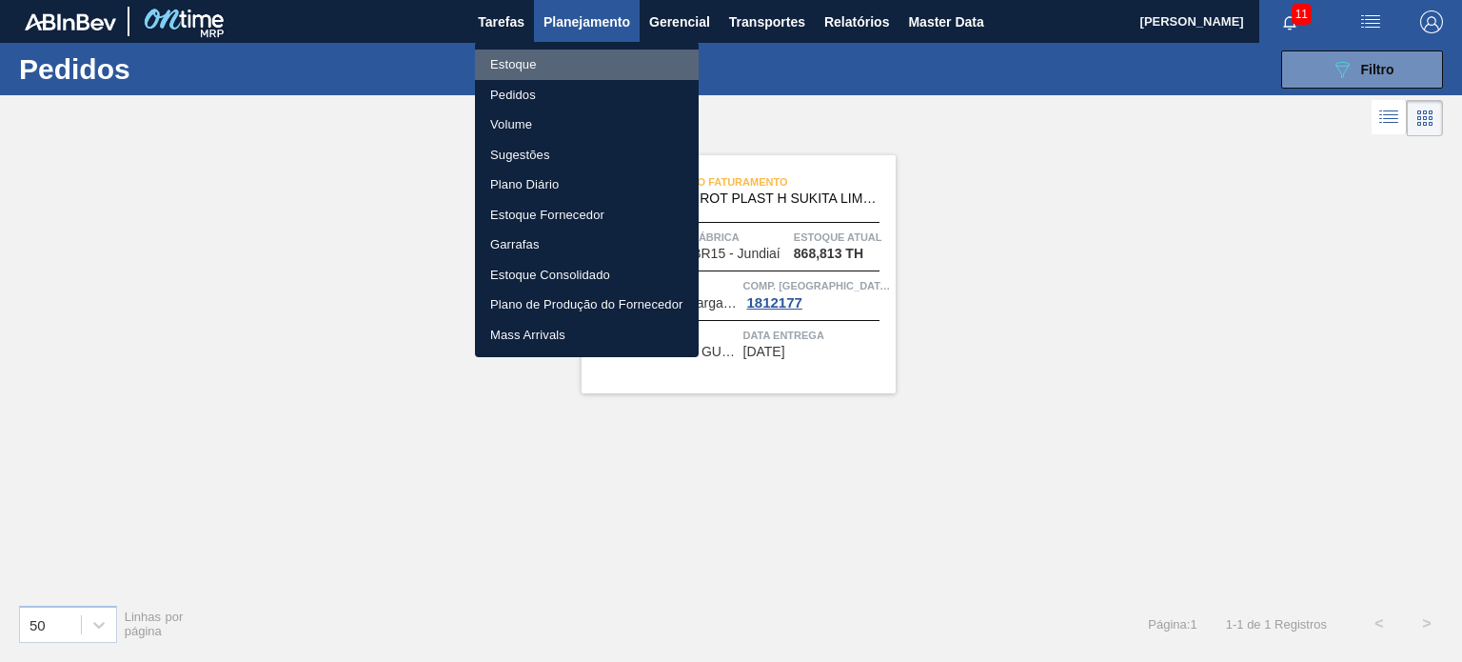
drag, startPoint x: 525, startPoint y: 62, endPoint x: 495, endPoint y: 50, distance: 32.5
click at [524, 62] on li "Estoque" at bounding box center [587, 64] width 224 height 30
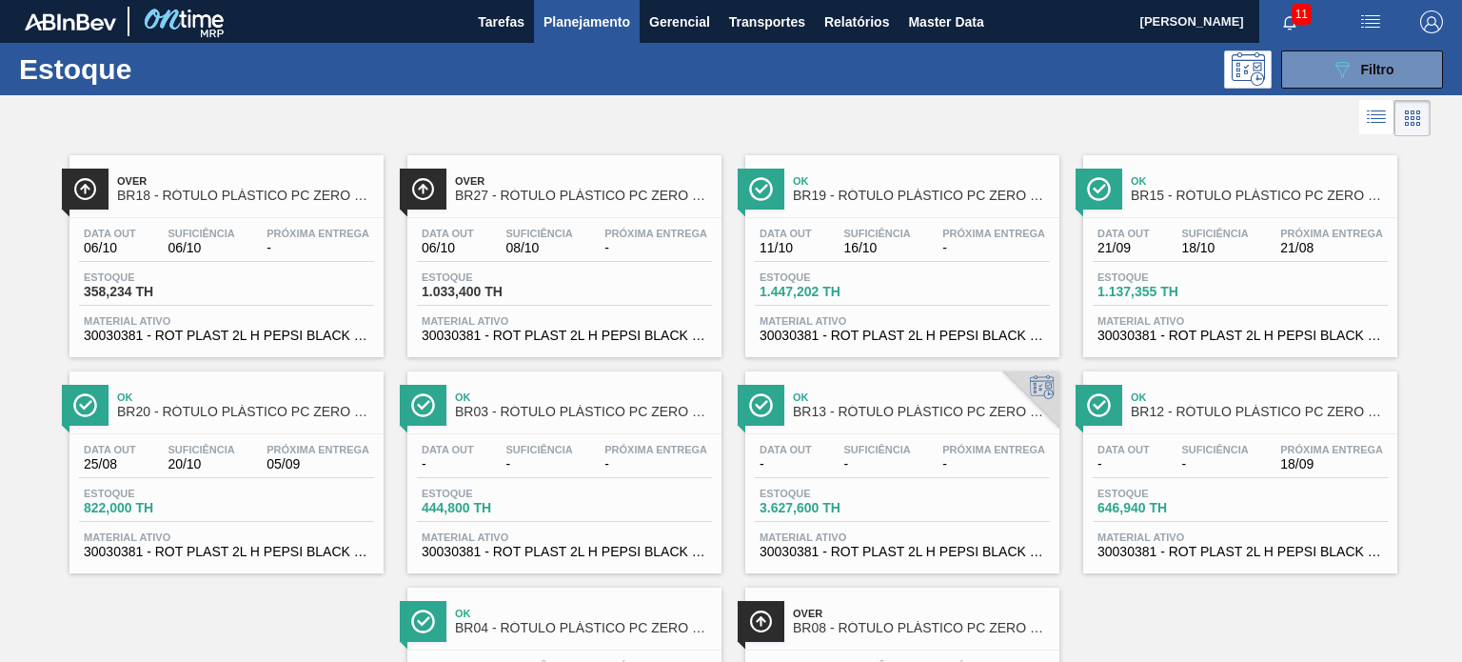
click at [1316, 88] on div "Estoque 089F7B8B-B2A5-4AFE-B5C0-19BA573D28AC Filtro" at bounding box center [731, 69] width 1462 height 52
click at [1306, 89] on div "Estoque 089F7B8B-B2A5-4AFE-B5C0-19BA573D28AC Filtro" at bounding box center [731, 69] width 1462 height 52
click at [1301, 75] on button "089F7B8B-B2A5-4AFE-B5C0-19BA573D28AC Filtro" at bounding box center [1362, 69] width 162 height 38
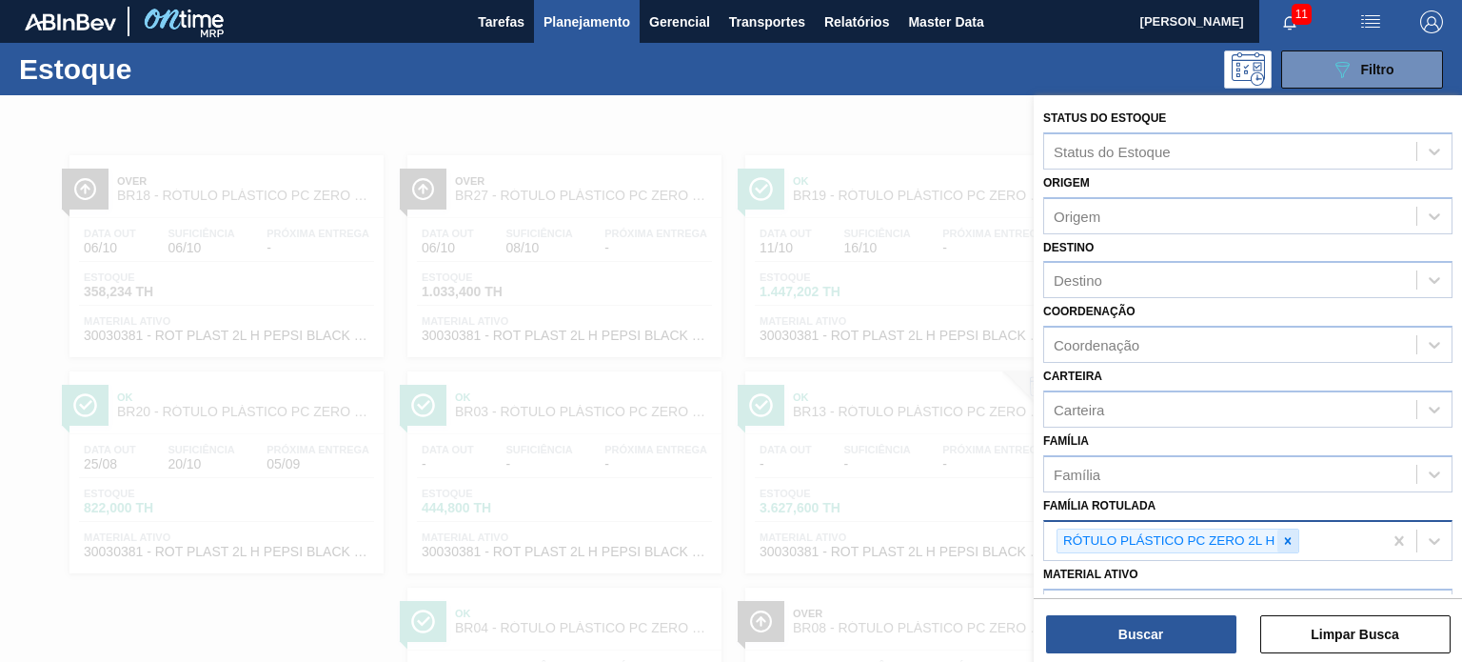
click at [1277, 547] on div at bounding box center [1287, 541] width 21 height 24
paste Rotulada "RÓTULO PLÁSTICO SODA 2L H"
type Rotulada "RÓTULO PLÁSTICO SODA 2L H"
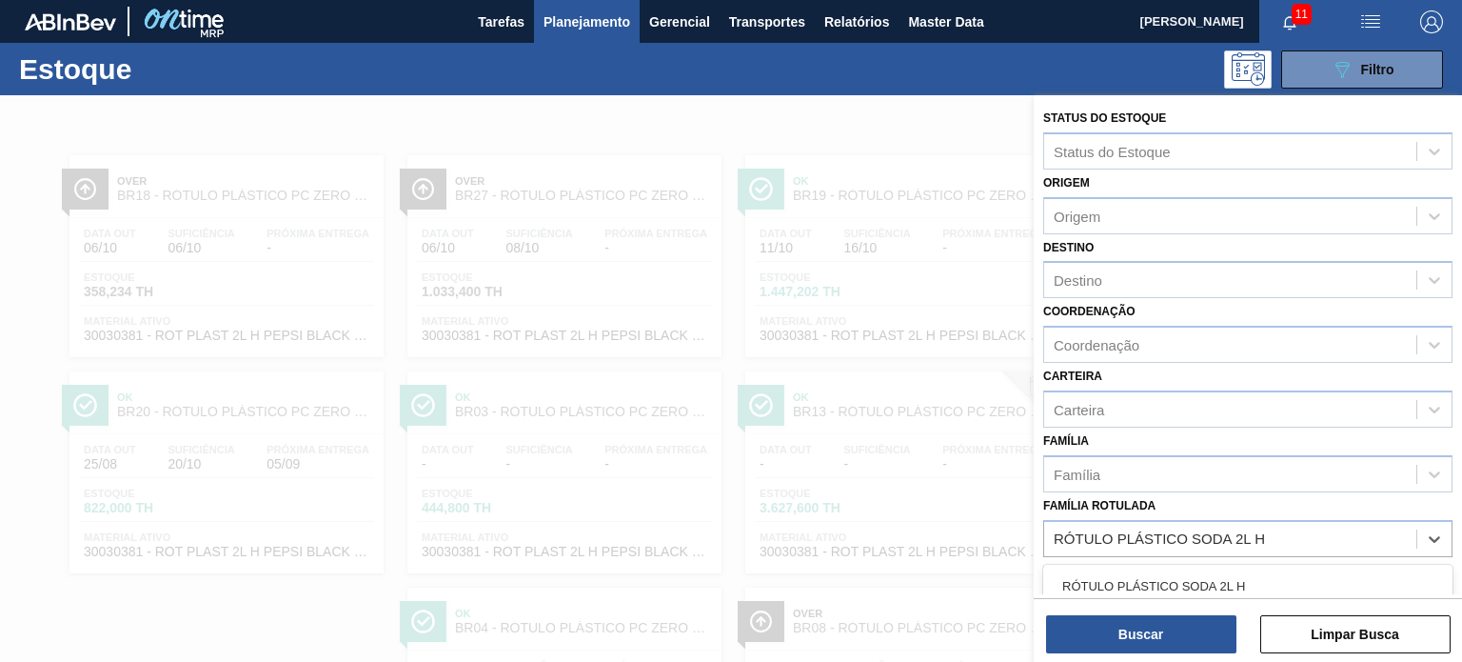
click at [1223, 585] on div "RÓTULO PLÁSTICO SODA 2L H" at bounding box center [1247, 585] width 409 height 35
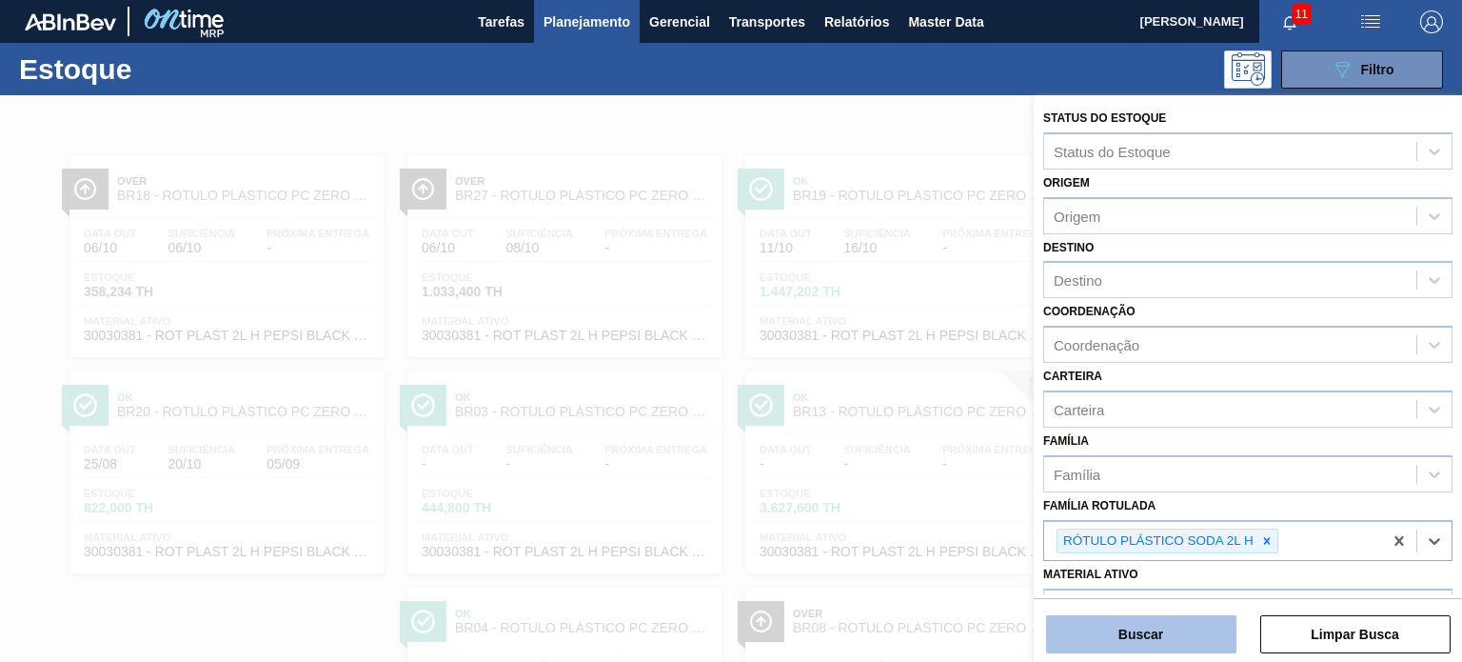
click at [1208, 619] on button "Buscar" at bounding box center [1141, 634] width 190 height 38
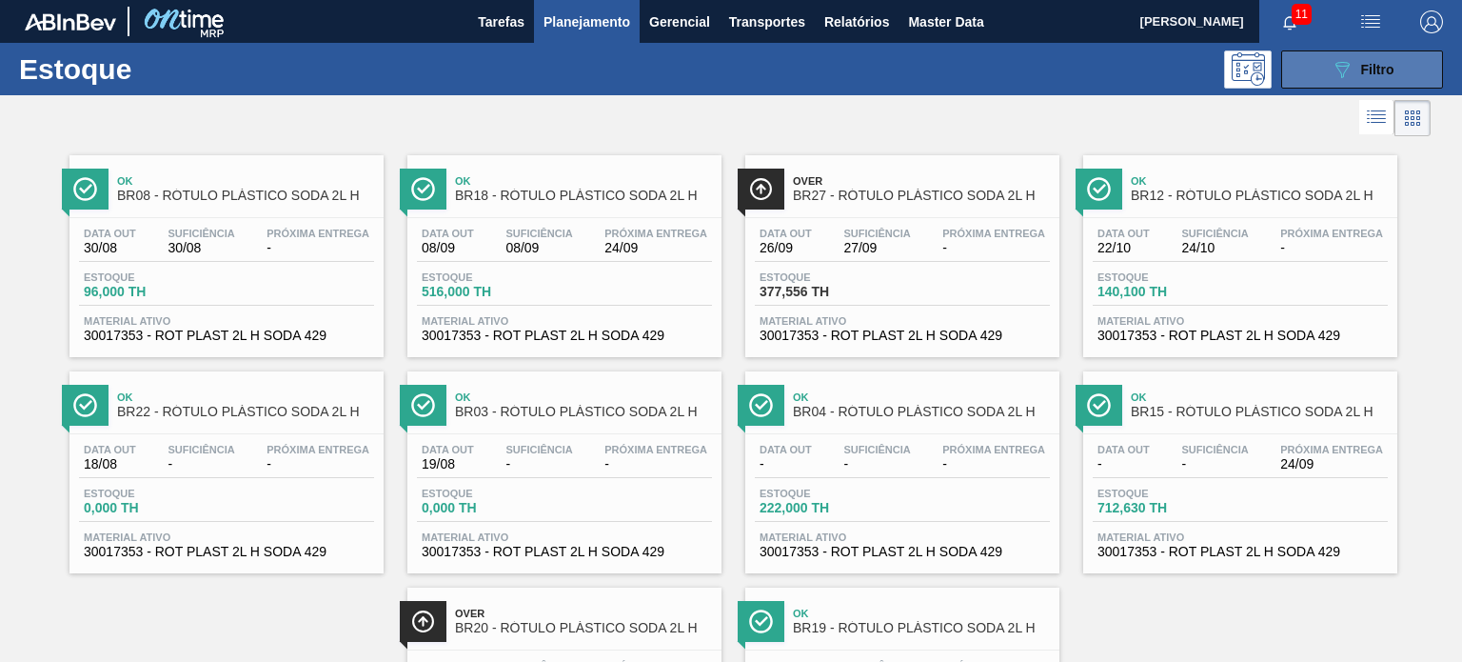
click at [1347, 75] on icon "089F7B8B-B2A5-4AFE-B5C0-19BA573D28AC" at bounding box center [1342, 69] width 23 height 23
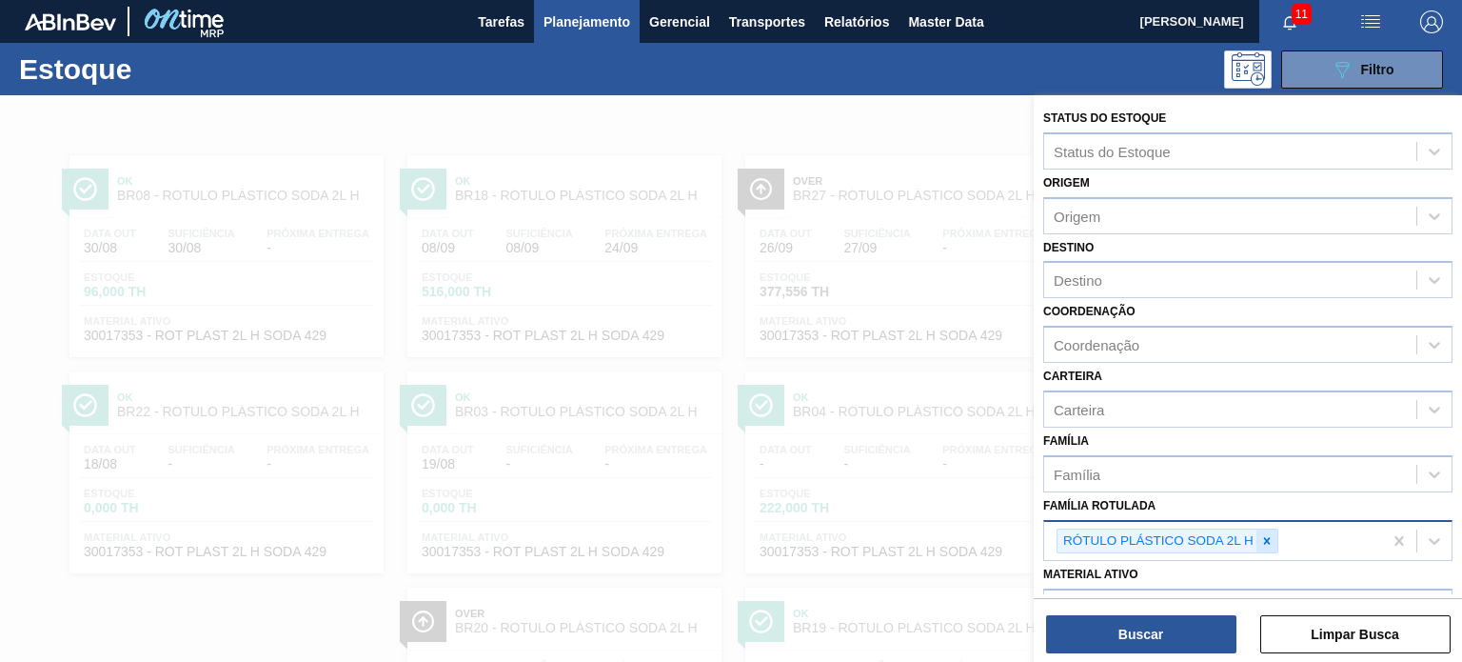
click at [1261, 529] on div at bounding box center [1266, 541] width 21 height 24
paste Rotulada "RÓTULO PLÁSTICO SUKITA 2L H"
type Rotulada "RÓTULO PLÁSTICO SUKITA 2L H"
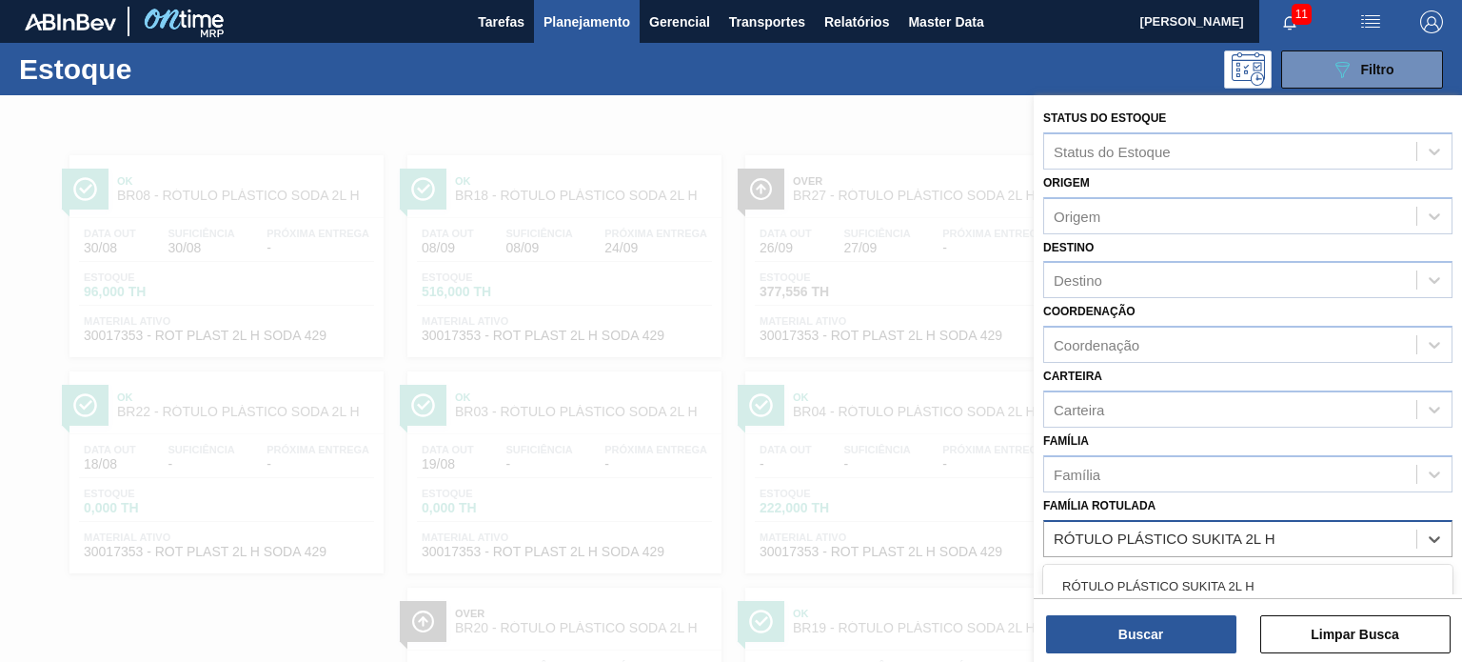
click at [1220, 568] on div "RÓTULO PLÁSTICO SUKITA 2L H" at bounding box center [1247, 585] width 409 height 35
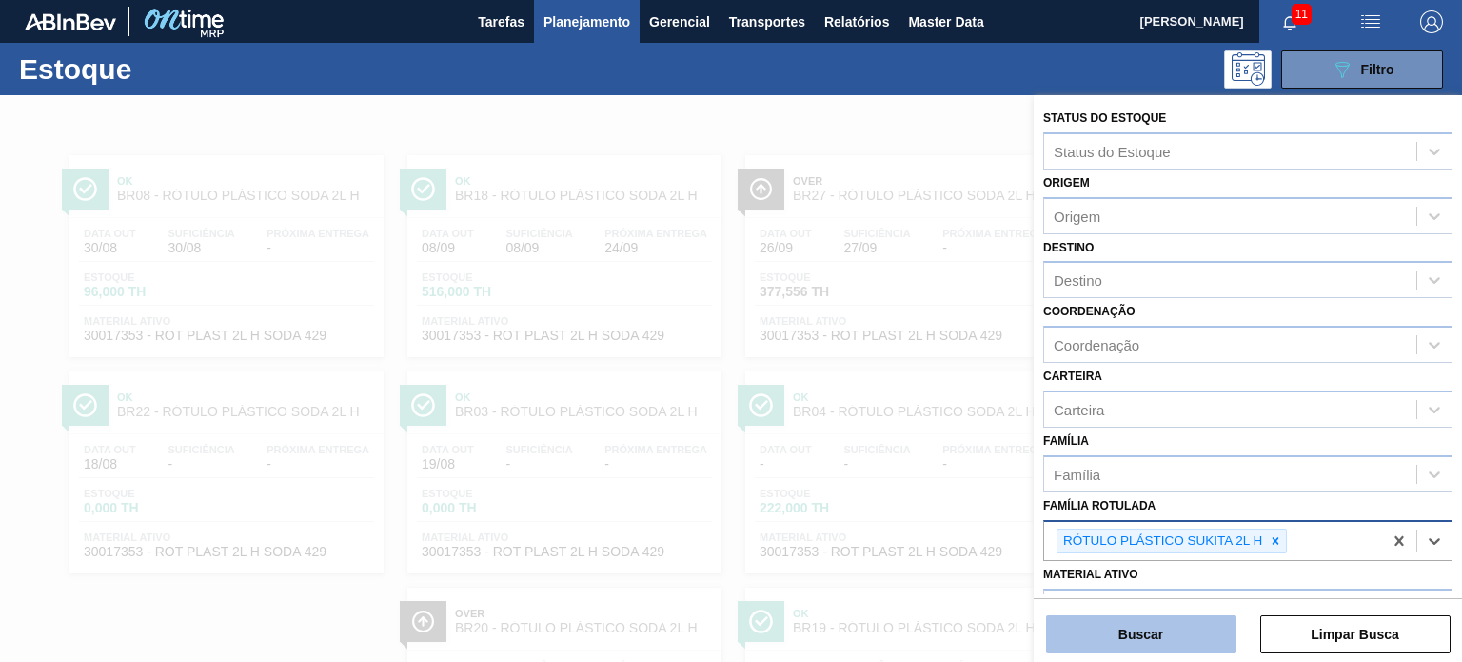
click at [1199, 622] on button "Buscar" at bounding box center [1141, 634] width 190 height 38
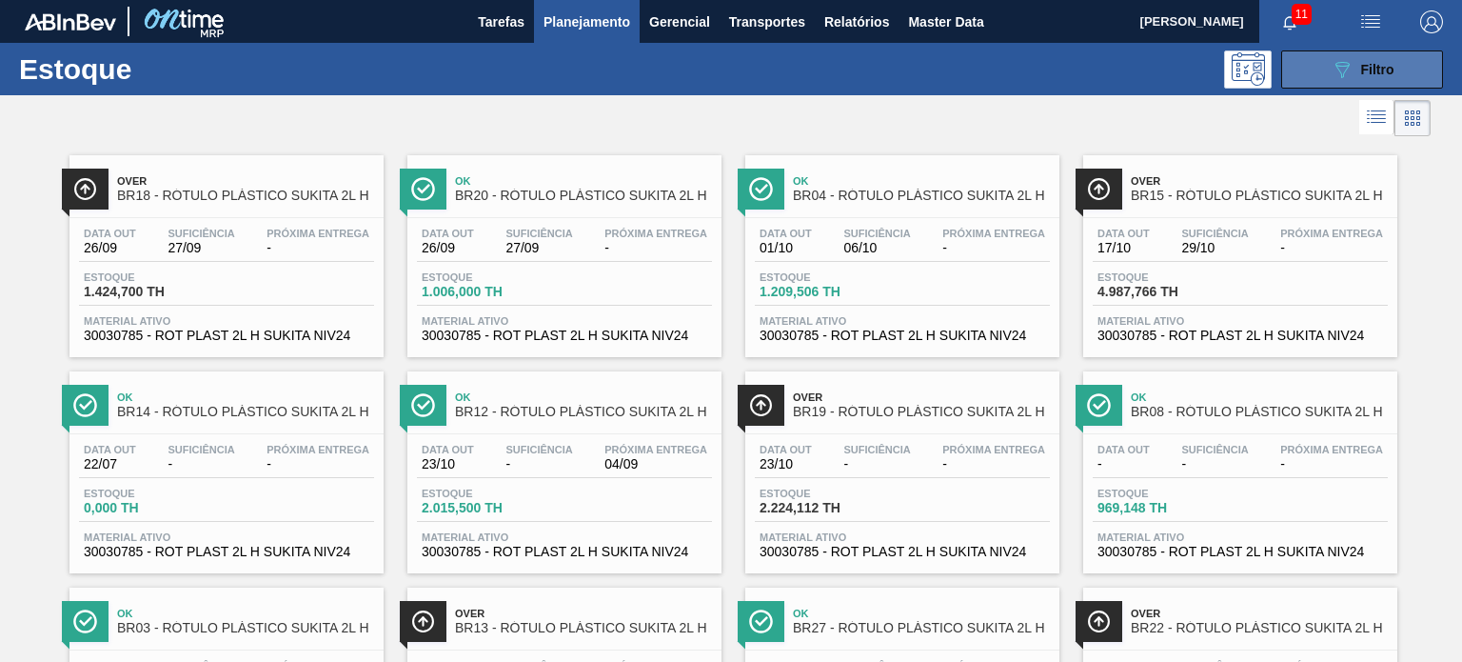
click at [1314, 87] on button "089F7B8B-B2A5-4AFE-B5C0-19BA573D28AC Filtro" at bounding box center [1362, 69] width 162 height 38
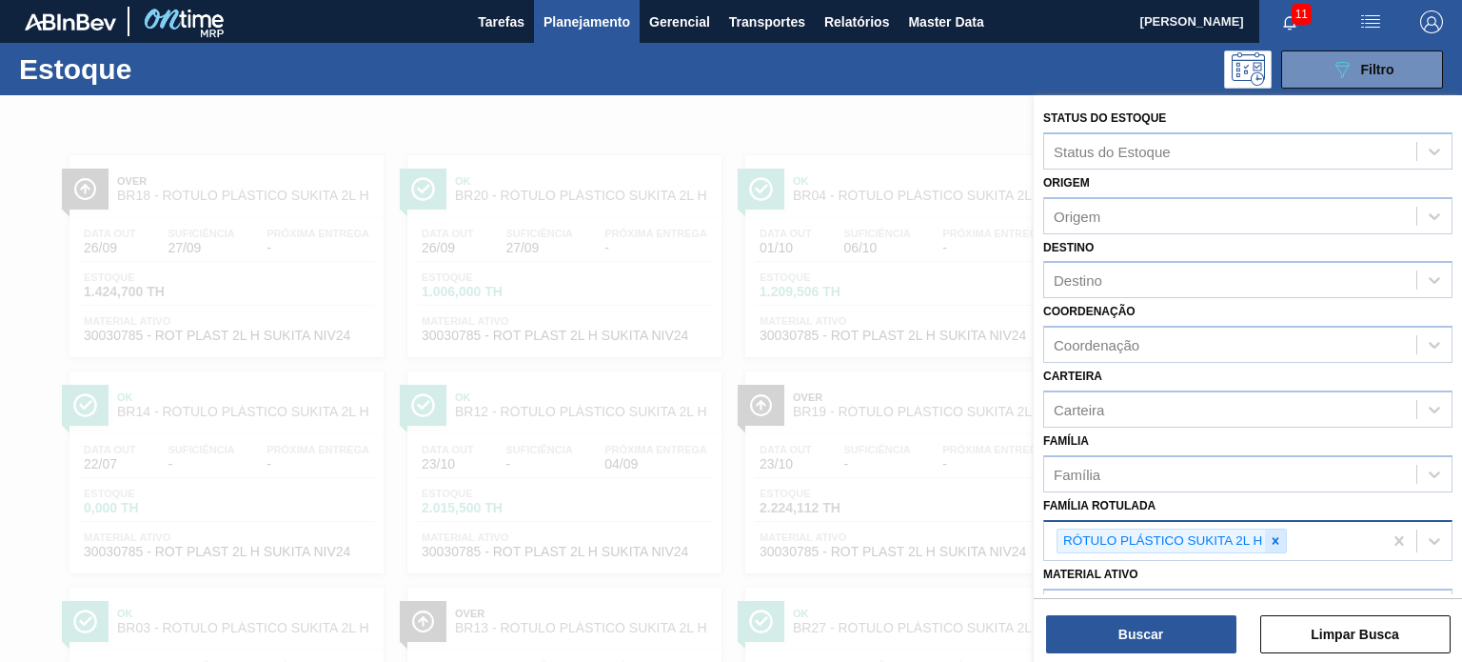
click at [1275, 534] on icon at bounding box center [1275, 540] width 13 height 13
paste Rotulada "RÓTULO PLÁSTICO SUKITA UVA MISTA 2L H"
type Rotulada "RÓTULO PLÁSTICO SUKITA UVA MISTA 2L H"
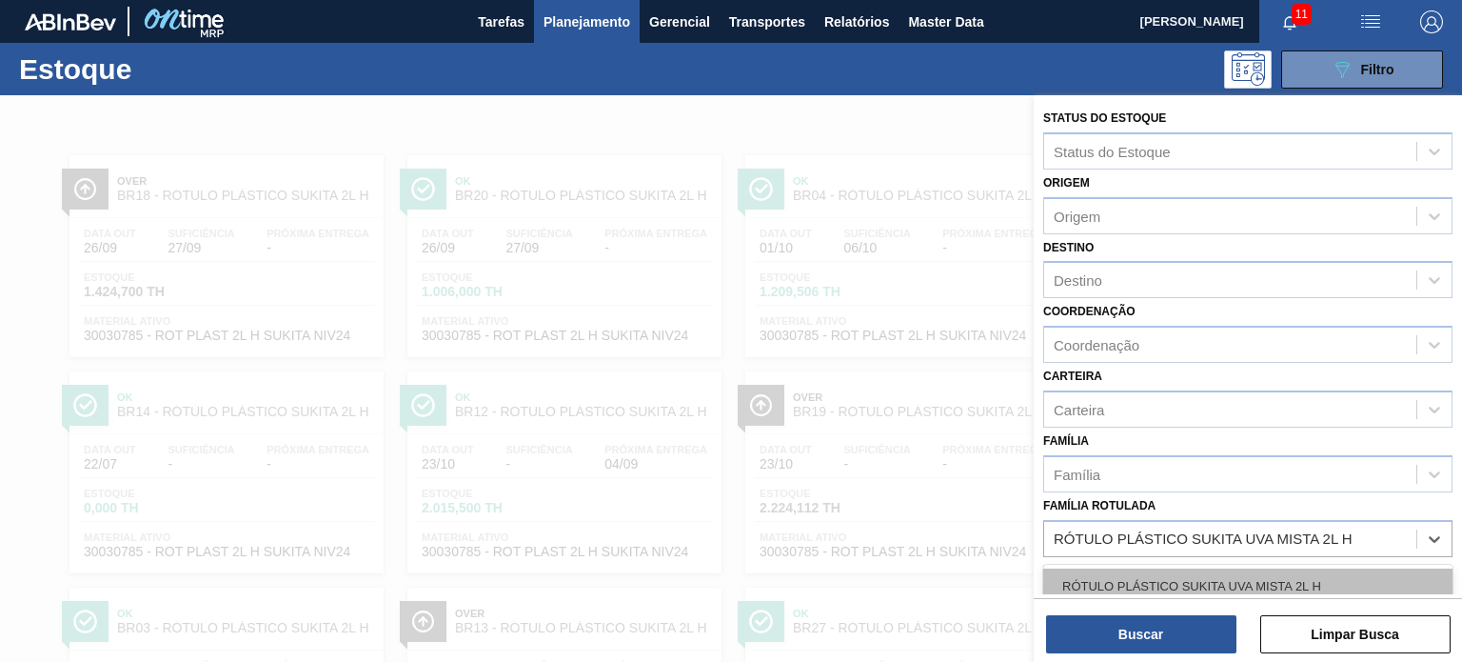
click at [1215, 578] on div "RÓTULO PLÁSTICO SUKITA UVA MISTA 2L H" at bounding box center [1247, 585] width 409 height 35
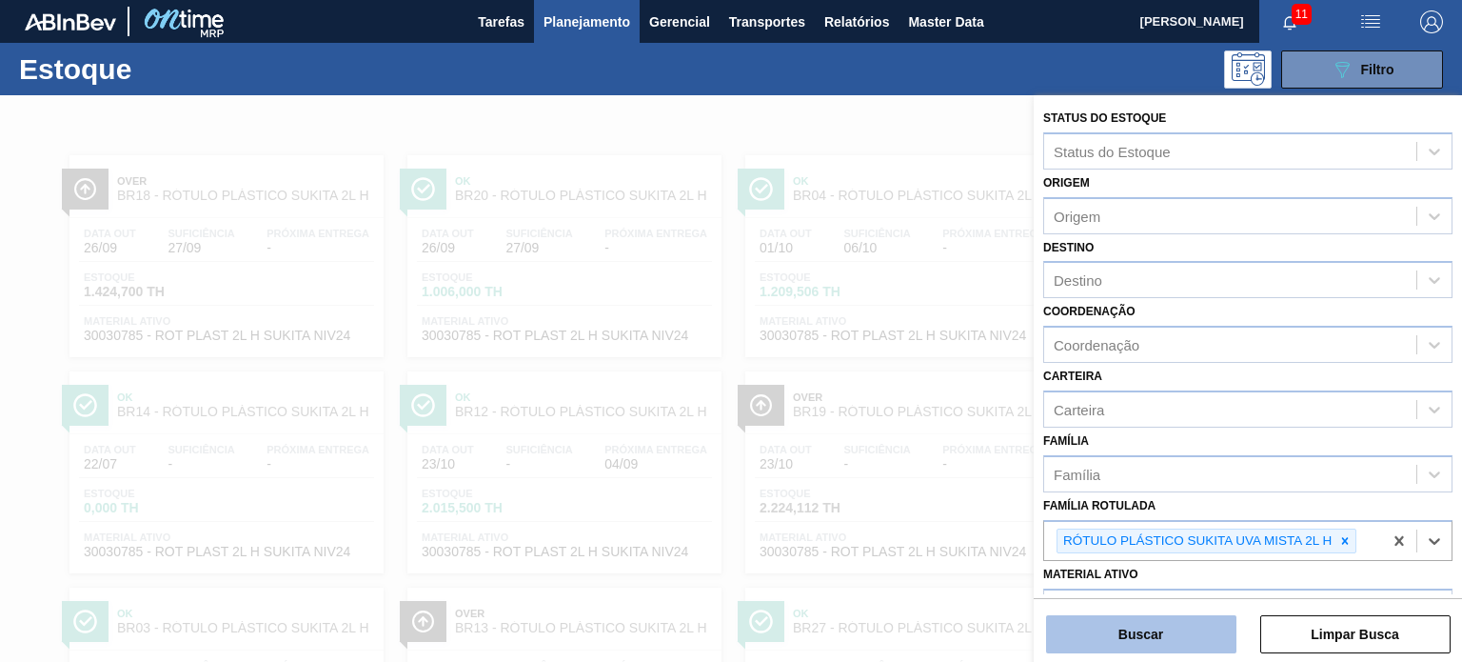
click at [1190, 640] on button "Buscar" at bounding box center [1141, 634] width 190 height 38
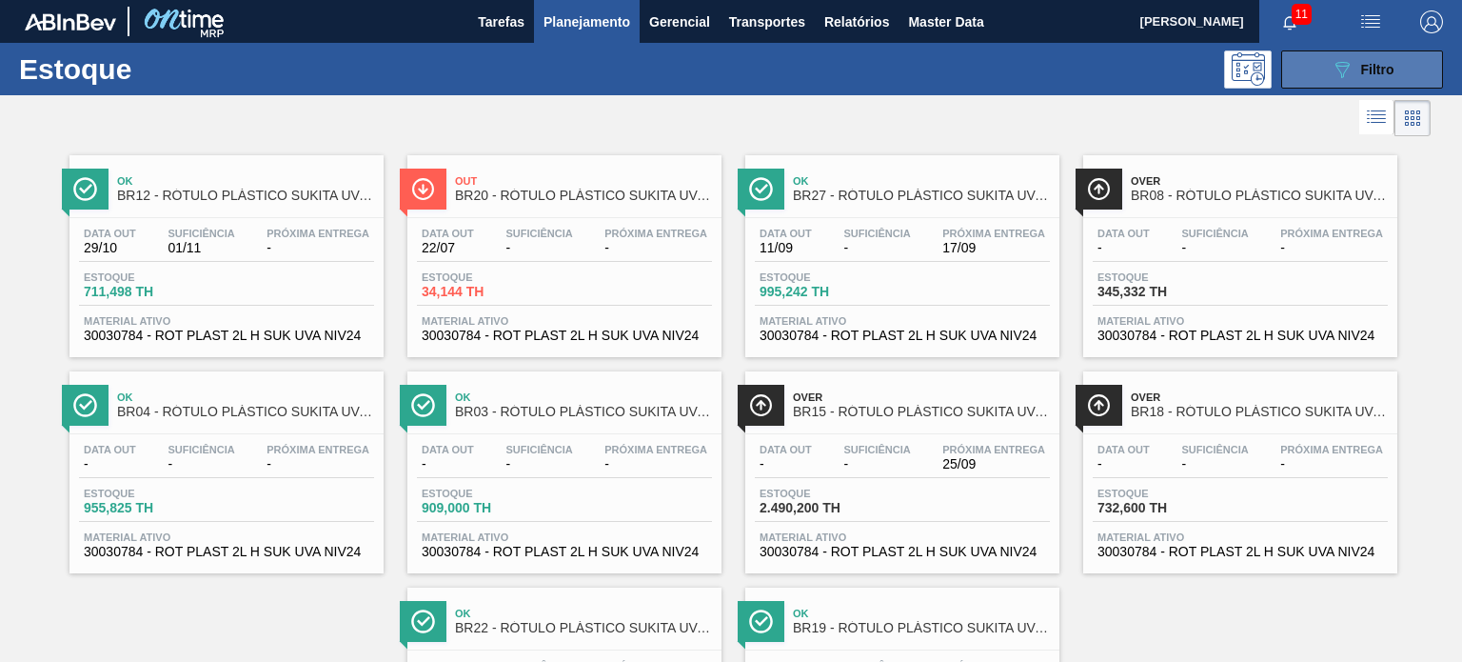
click at [1398, 57] on button "089F7B8B-B2A5-4AFE-B5C0-19BA573D28AC Filtro" at bounding box center [1362, 69] width 162 height 38
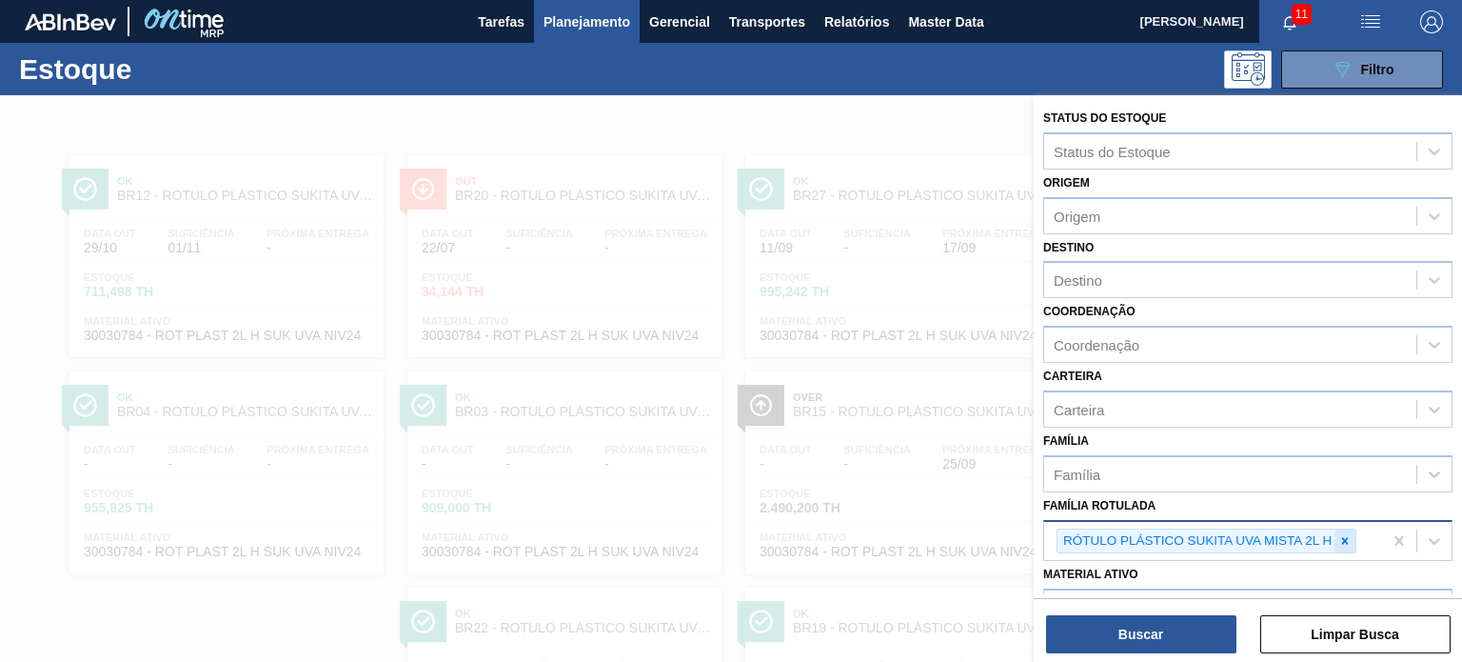
click at [1335, 536] on div at bounding box center [1344, 541] width 21 height 24
paste Rotulada "RÓTULO PLÁSTICO SUKITA UVA MISTA 2L AH SW"
type Rotulada "RÓTULO PLÁSTICO SUKITA UVA MISTA 2L AH SW"
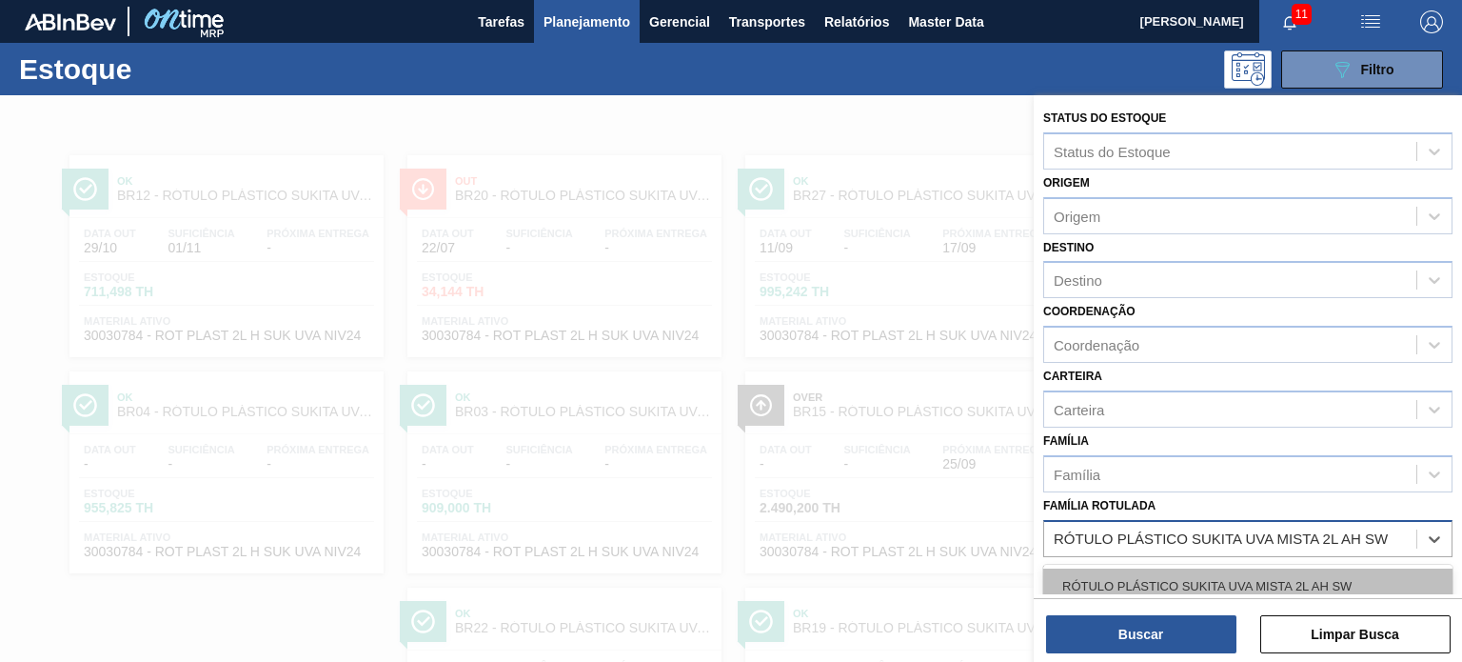
click at [1252, 582] on div "RÓTULO PLÁSTICO SUKITA UVA MISTA 2L AH SW" at bounding box center [1247, 585] width 409 height 35
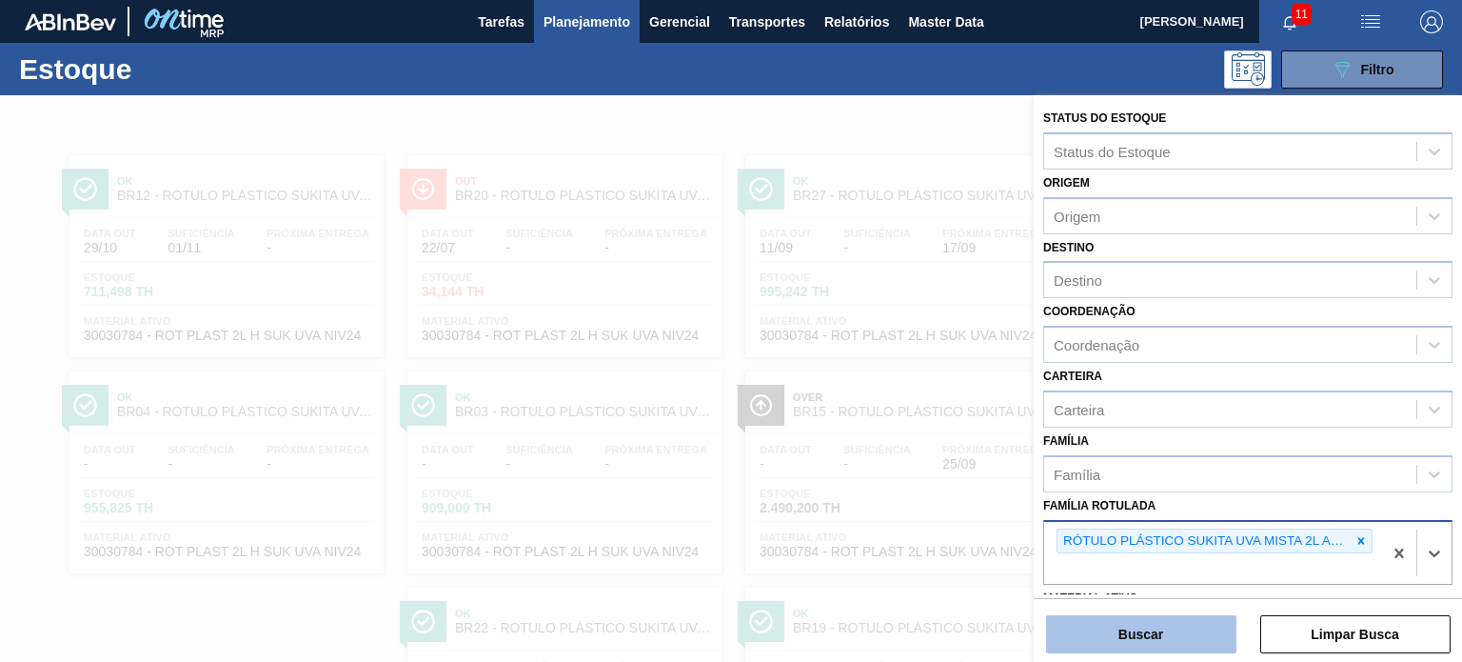
click at [1204, 632] on button "Buscar" at bounding box center [1141, 634] width 190 height 38
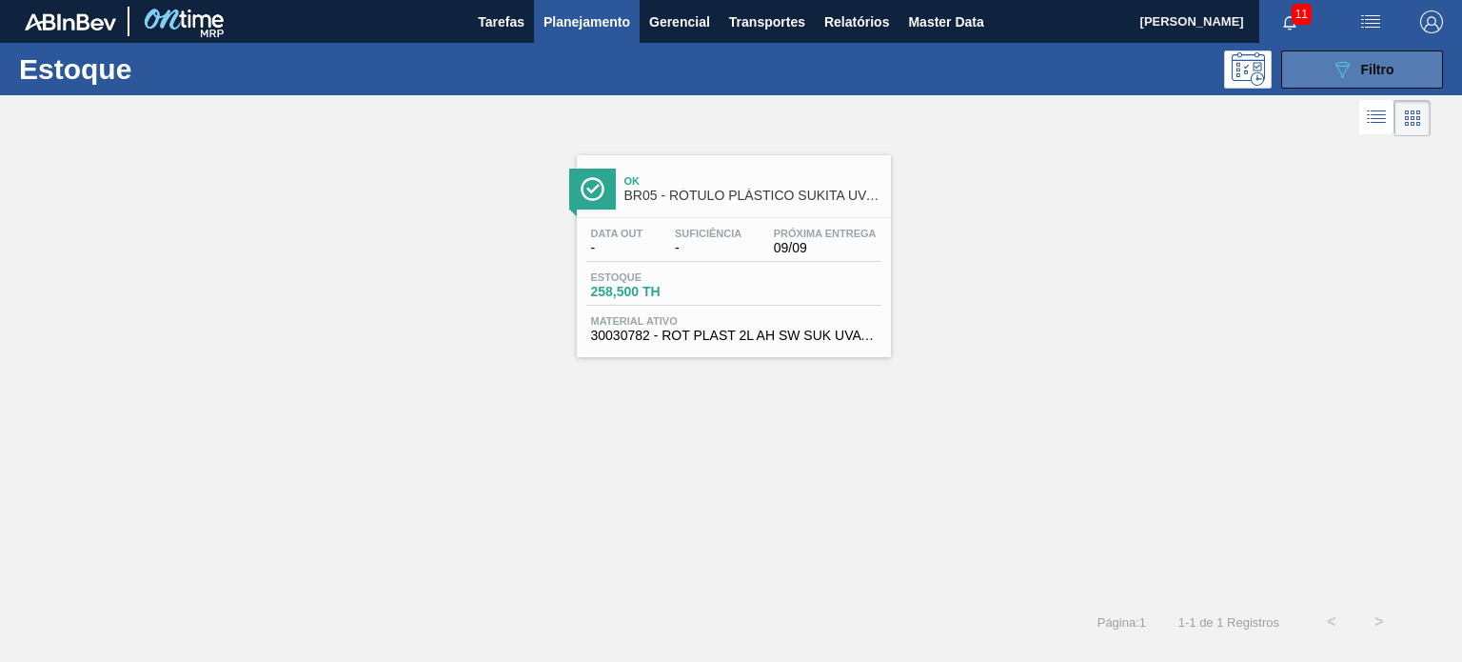
click at [1346, 72] on icon "089F7B8B-B2A5-4AFE-B5C0-19BA573D28AC" at bounding box center [1342, 69] width 23 height 23
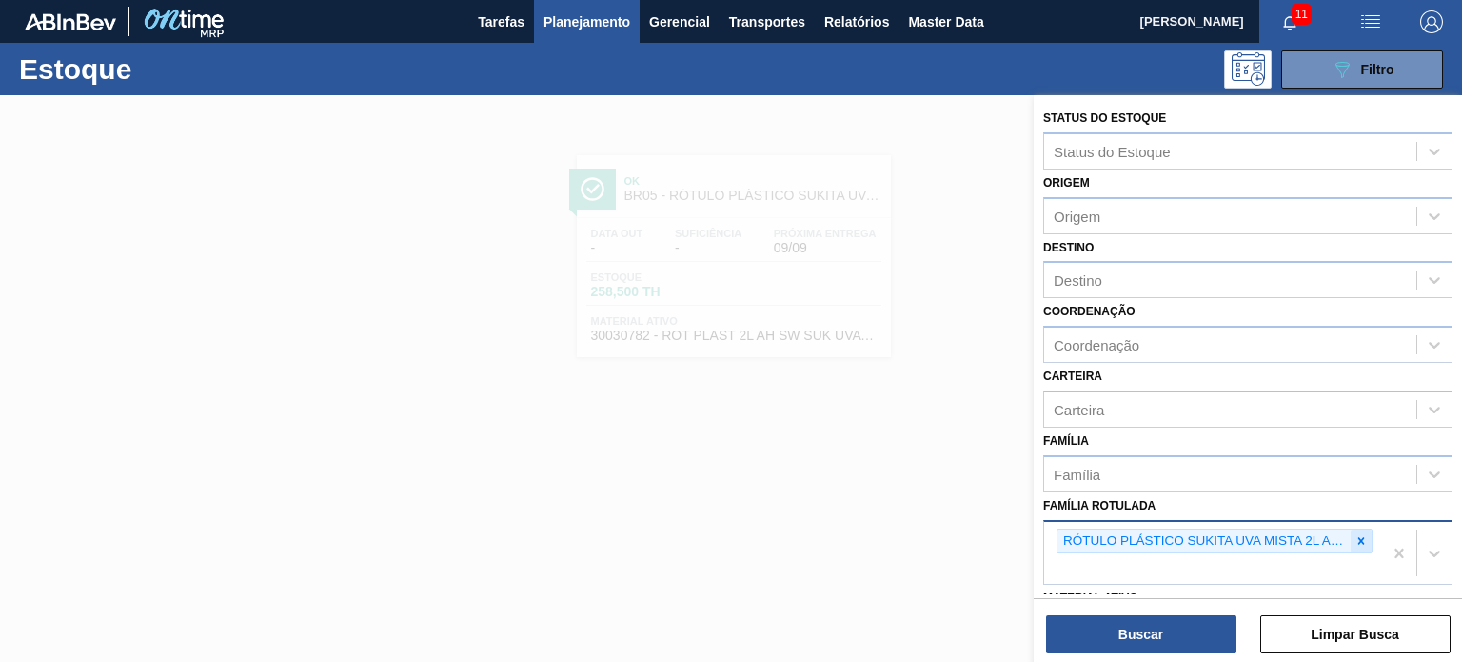
click at [1358, 537] on icon at bounding box center [1361, 540] width 7 height 7
paste Rotulada "RÓTULO PLÁSTICO GCA 1,5L H"
type Rotulada "RÓTULO PLÁSTICO GCA 1,5L H"
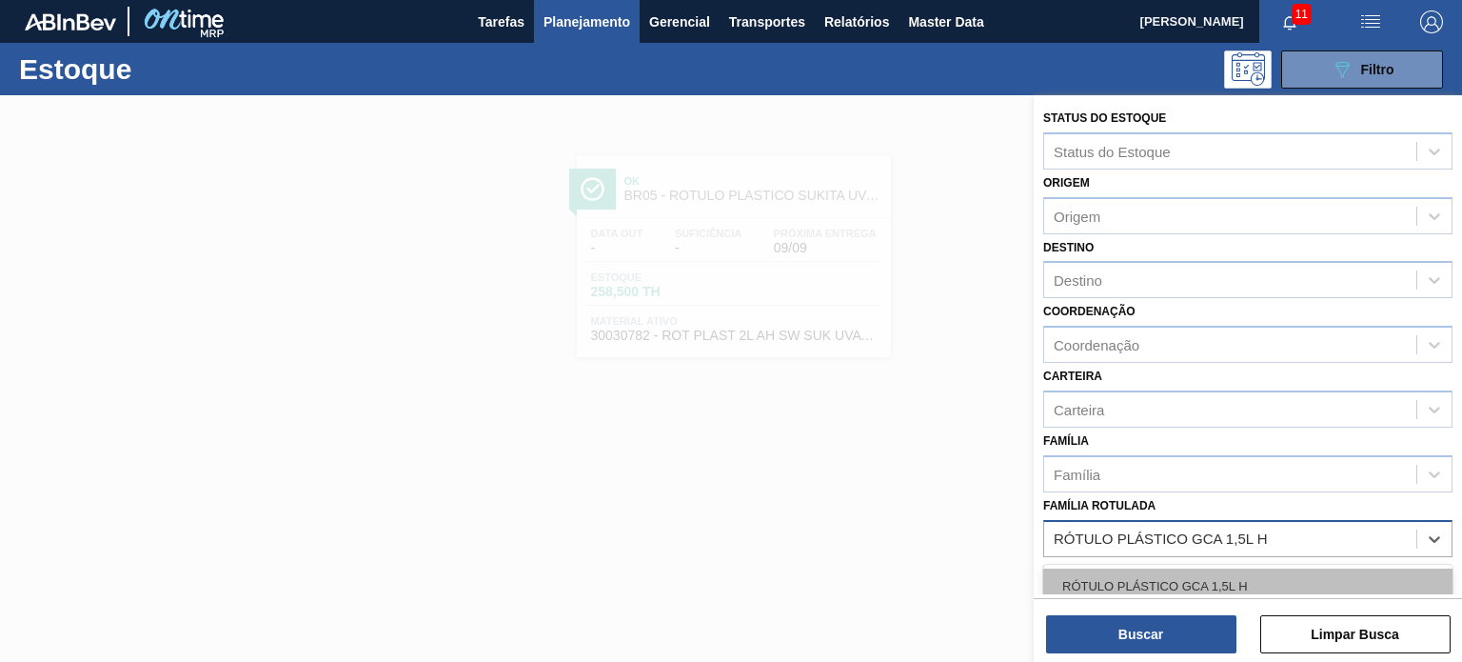
click at [1213, 580] on div "RÓTULO PLÁSTICO GCA 1,5L H" at bounding box center [1247, 585] width 409 height 35
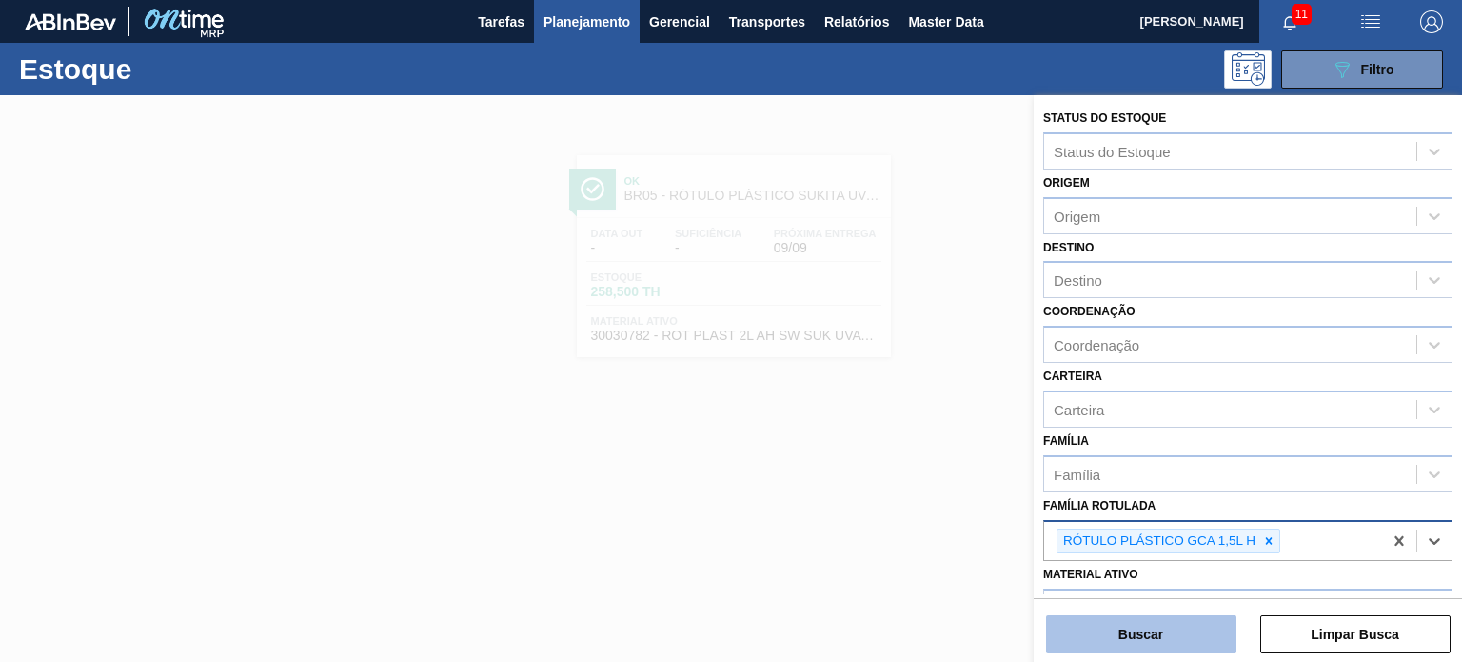
click at [1189, 627] on button "Buscar" at bounding box center [1141, 634] width 190 height 38
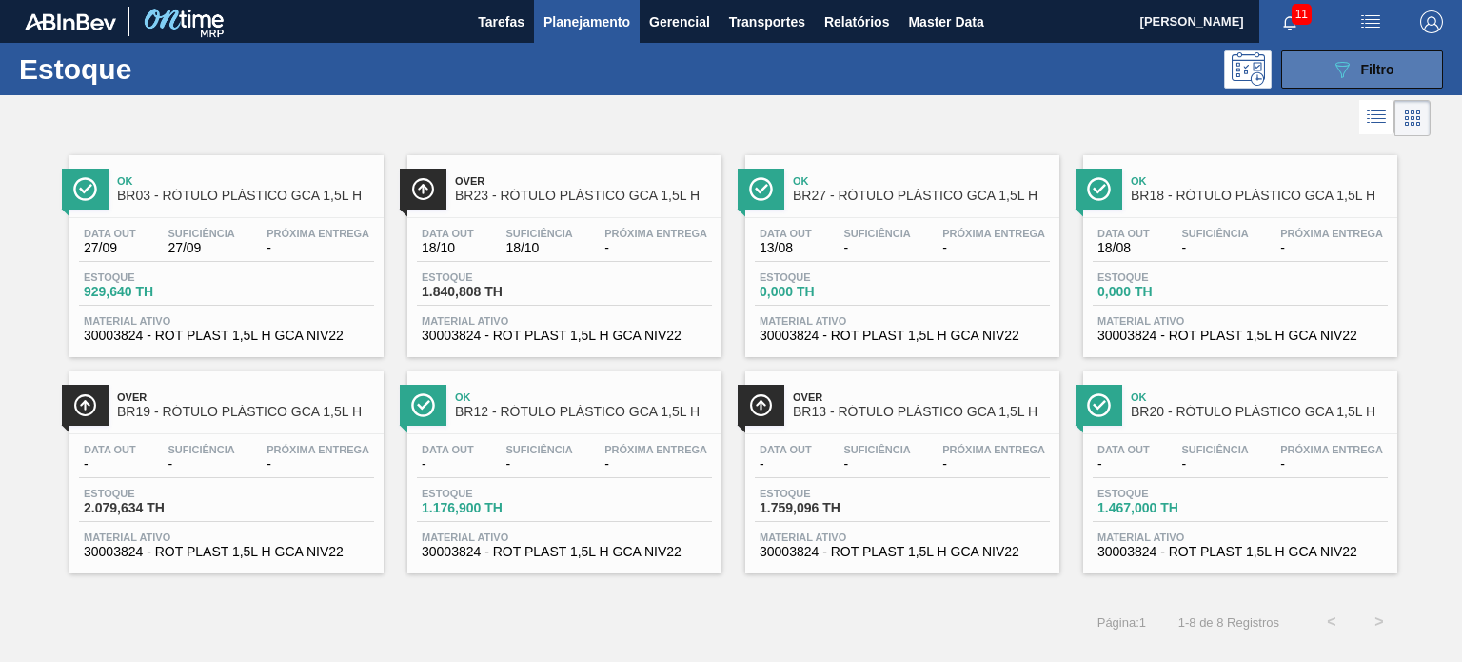
click at [1314, 75] on button "089F7B8B-B2A5-4AFE-B5C0-19BA573D28AC Filtro" at bounding box center [1362, 69] width 162 height 38
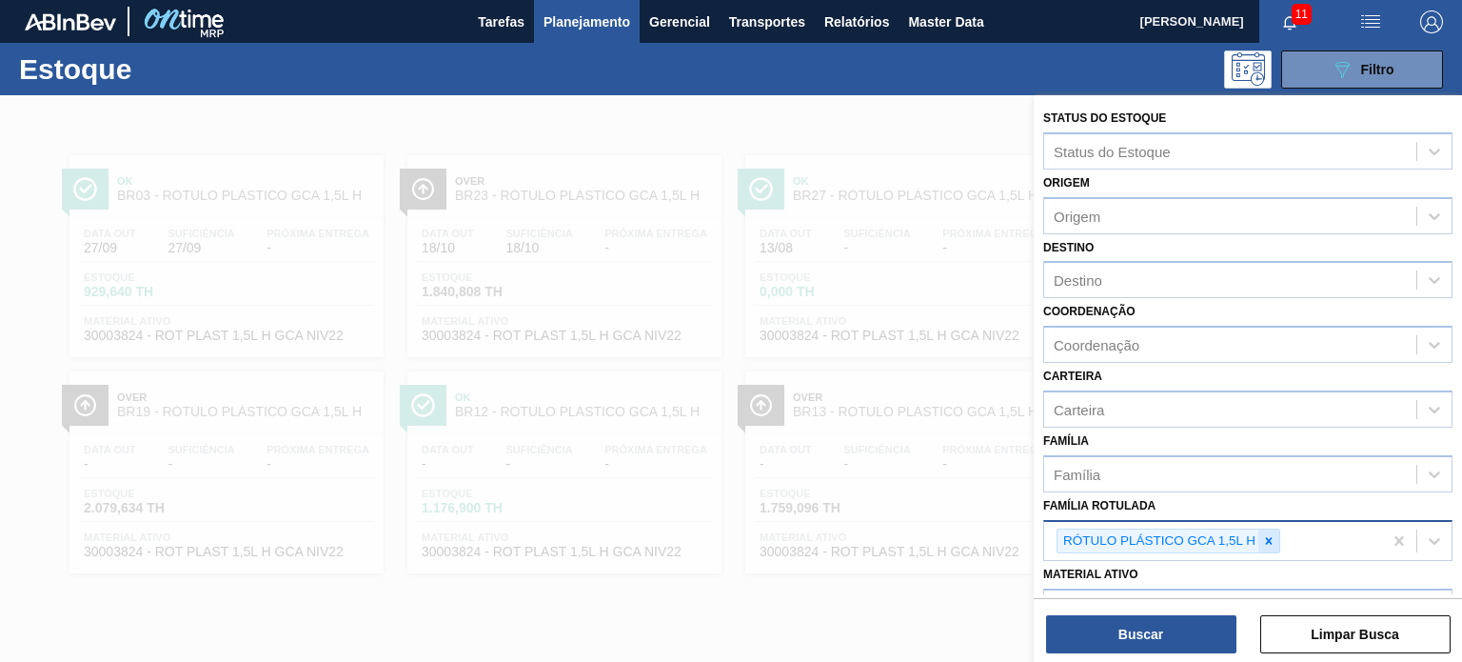
click at [1264, 537] on icon at bounding box center [1268, 540] width 13 height 13
paste Rotulada "RÓTULO PLÁSTICO GCA 200ML H"
type Rotulada "RÓTULO PLÁSTICO GCA 200ML H"
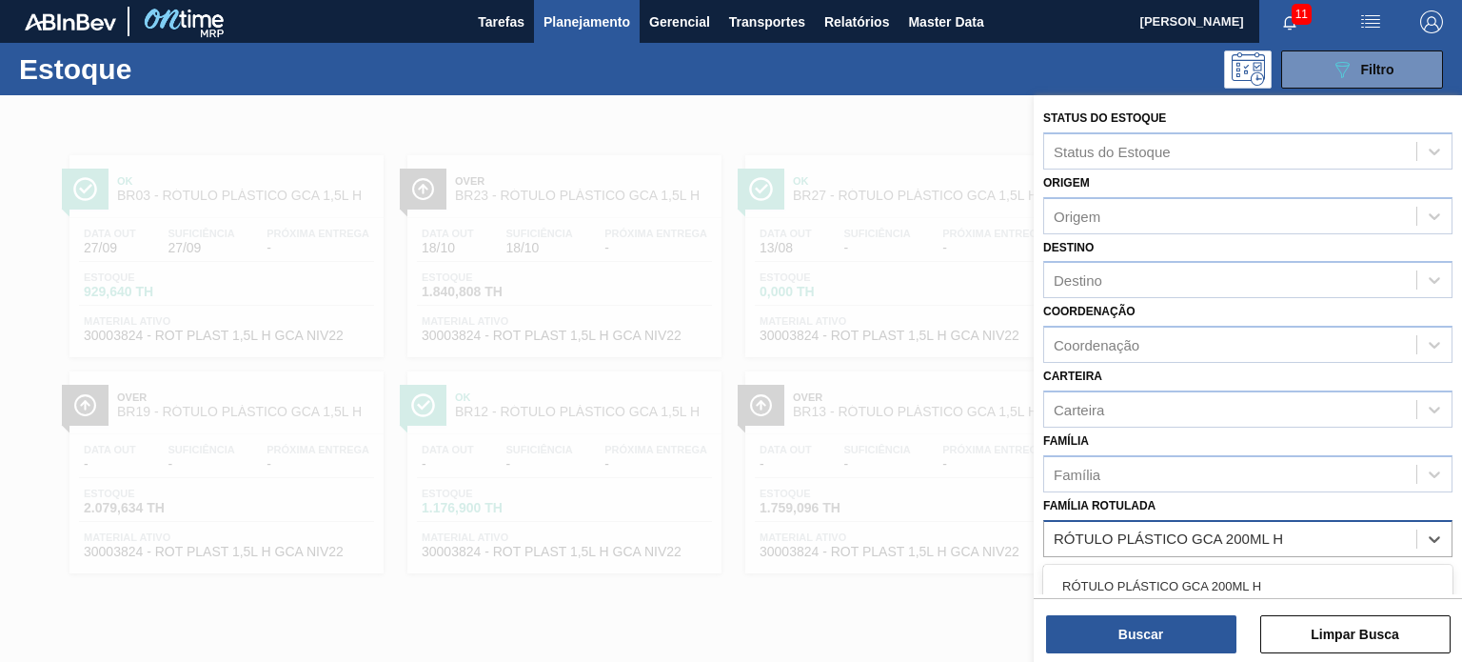
click at [1206, 568] on div "RÓTULO PLÁSTICO GCA 200ML H" at bounding box center [1247, 585] width 409 height 35
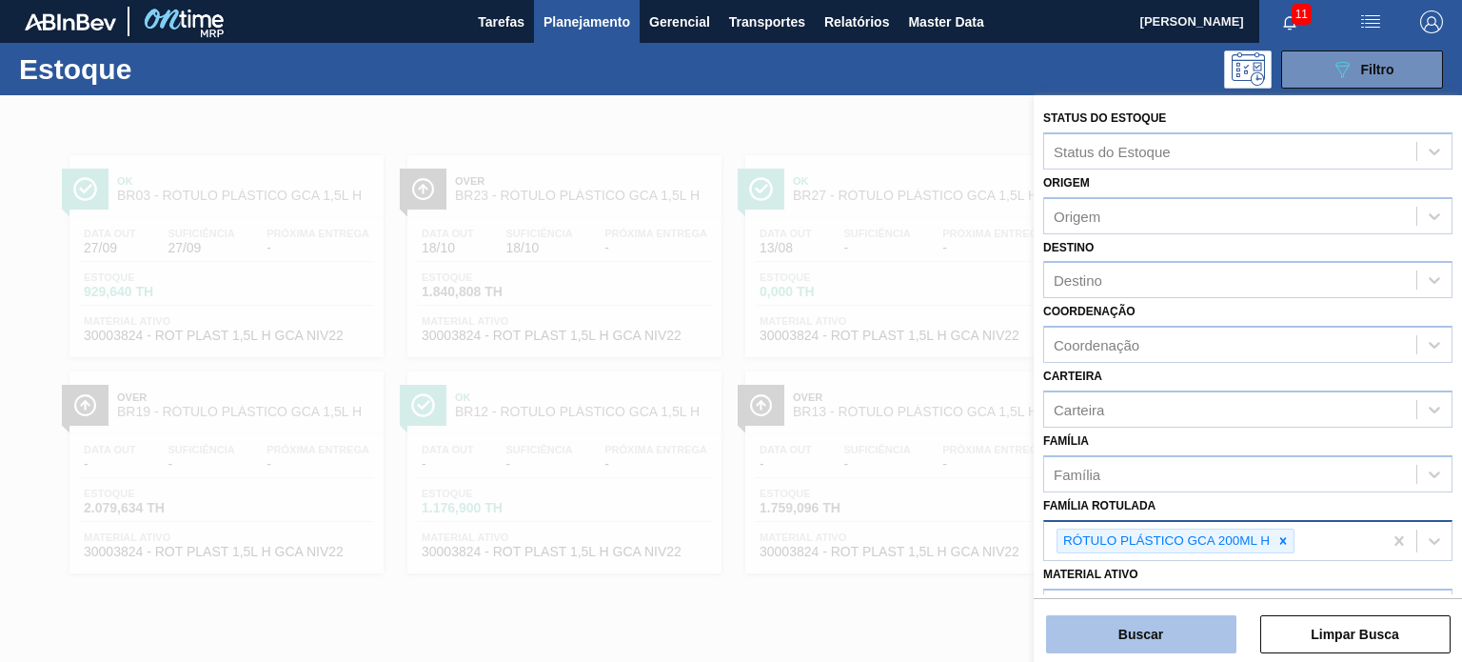
click at [1187, 620] on button "Buscar" at bounding box center [1141, 634] width 190 height 38
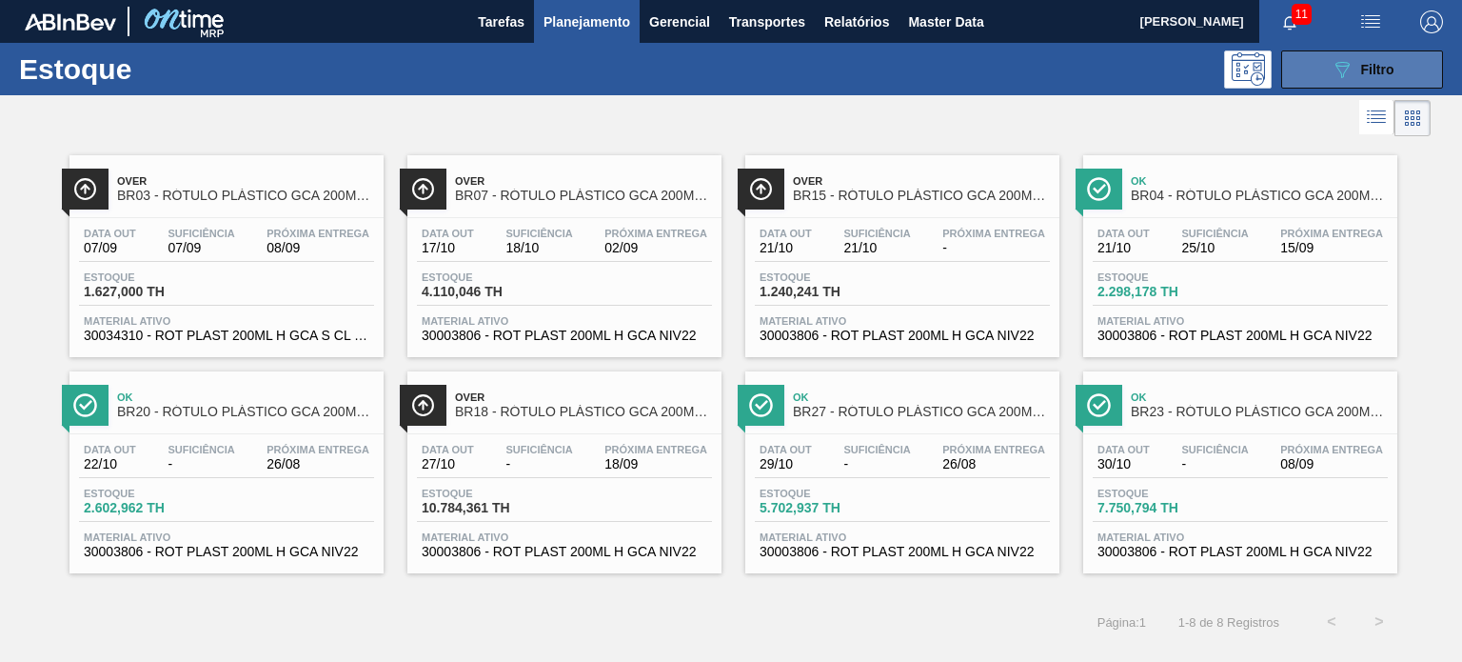
click at [1325, 67] on button "089F7B8B-B2A5-4AFE-B5C0-19BA573D28AC Filtro" at bounding box center [1362, 69] width 162 height 38
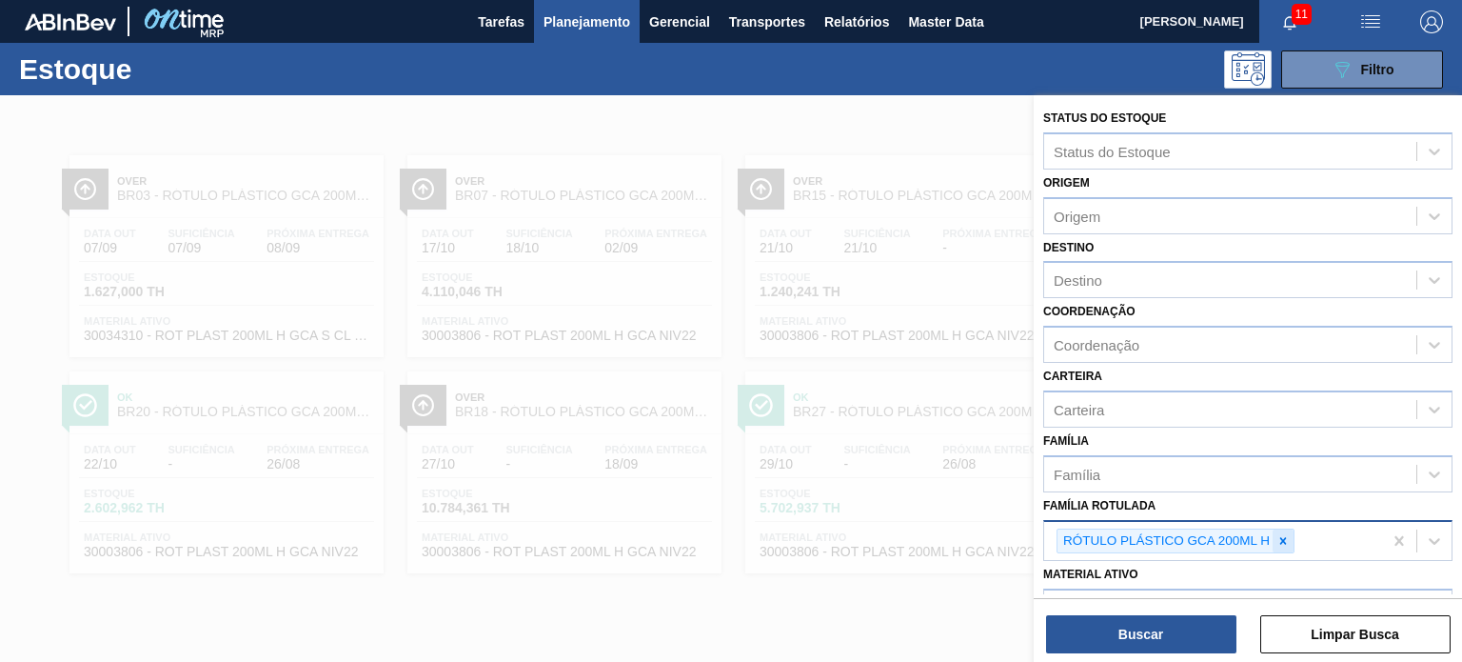
click at [1291, 540] on div at bounding box center [1283, 541] width 21 height 24
paste Rotulada "RÓTULO PLÁSTICO GCA 600ML AH"
type Rotulada "RÓTULO PLÁSTICO GCA 600ML AH"
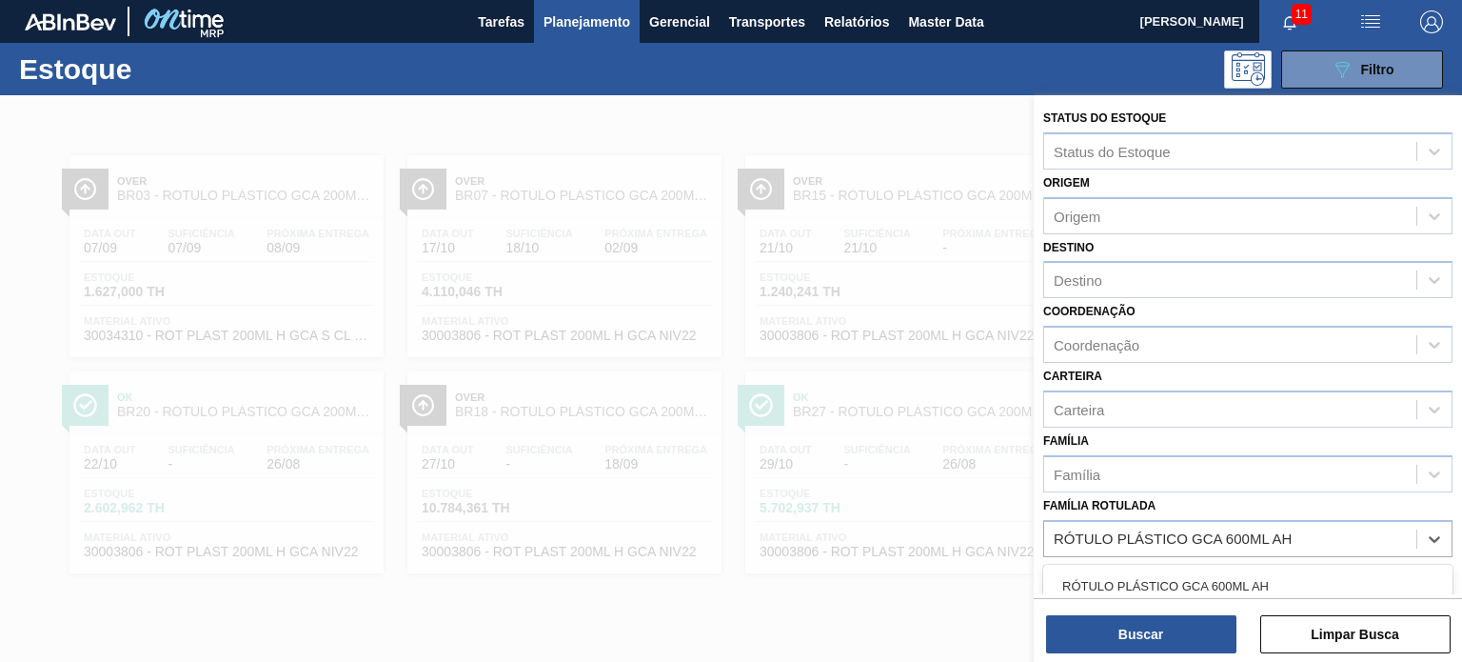
click at [1248, 568] on div "RÓTULO PLÁSTICO GCA 600ML AH" at bounding box center [1247, 585] width 409 height 35
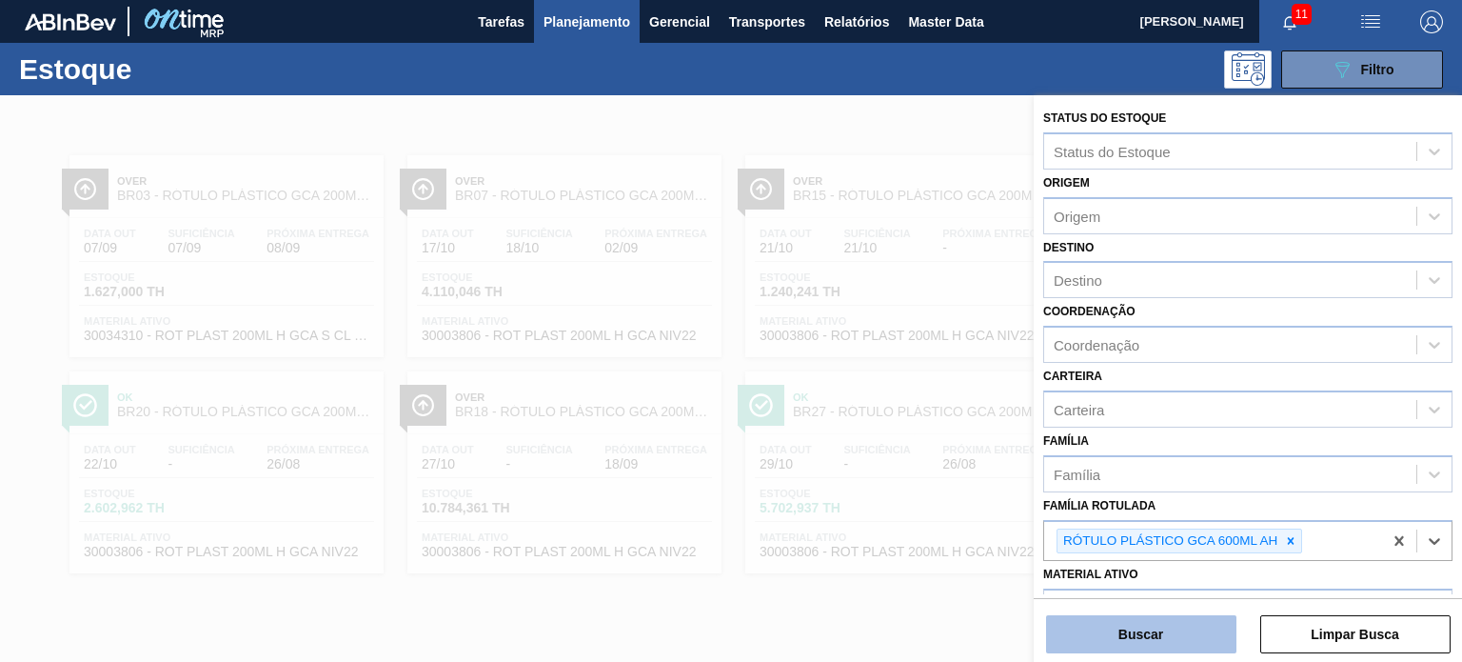
click at [1221, 619] on button "Buscar" at bounding box center [1141, 634] width 190 height 38
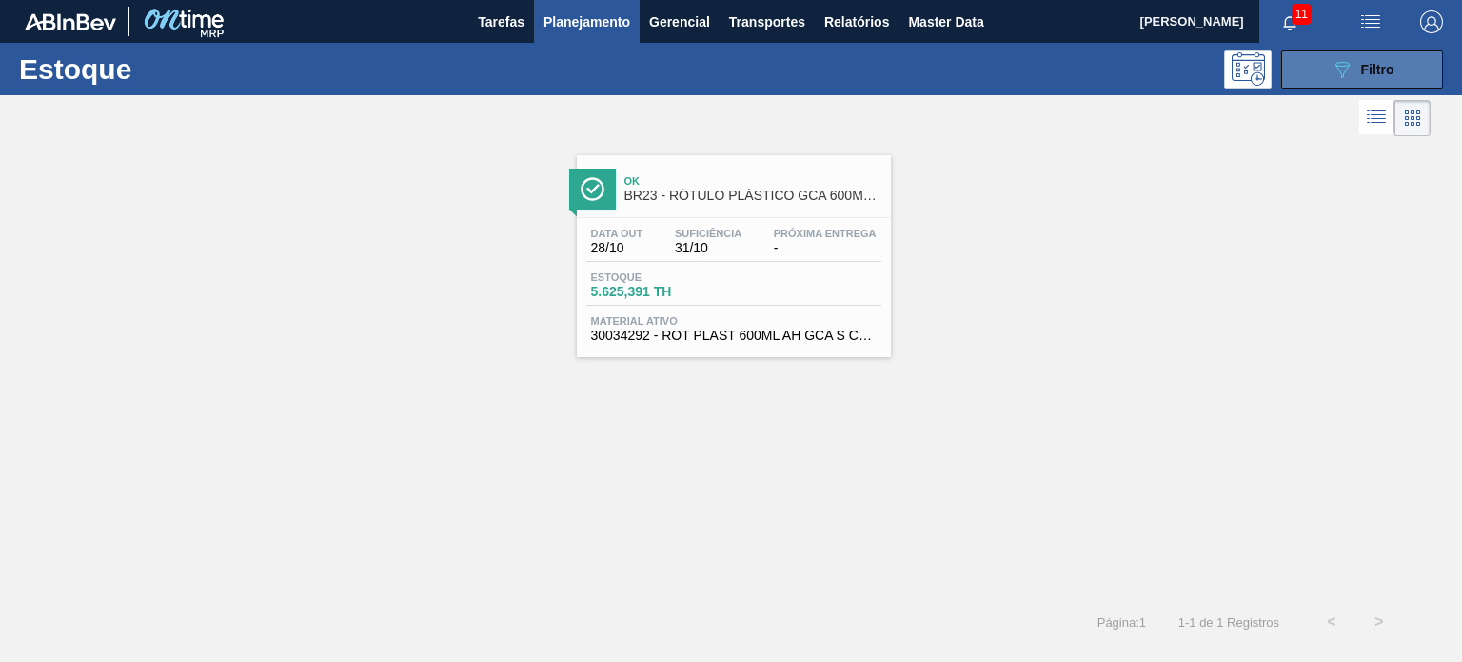
click at [1346, 72] on icon "089F7B8B-B2A5-4AFE-B5C0-19BA573D28AC" at bounding box center [1342, 69] width 23 height 23
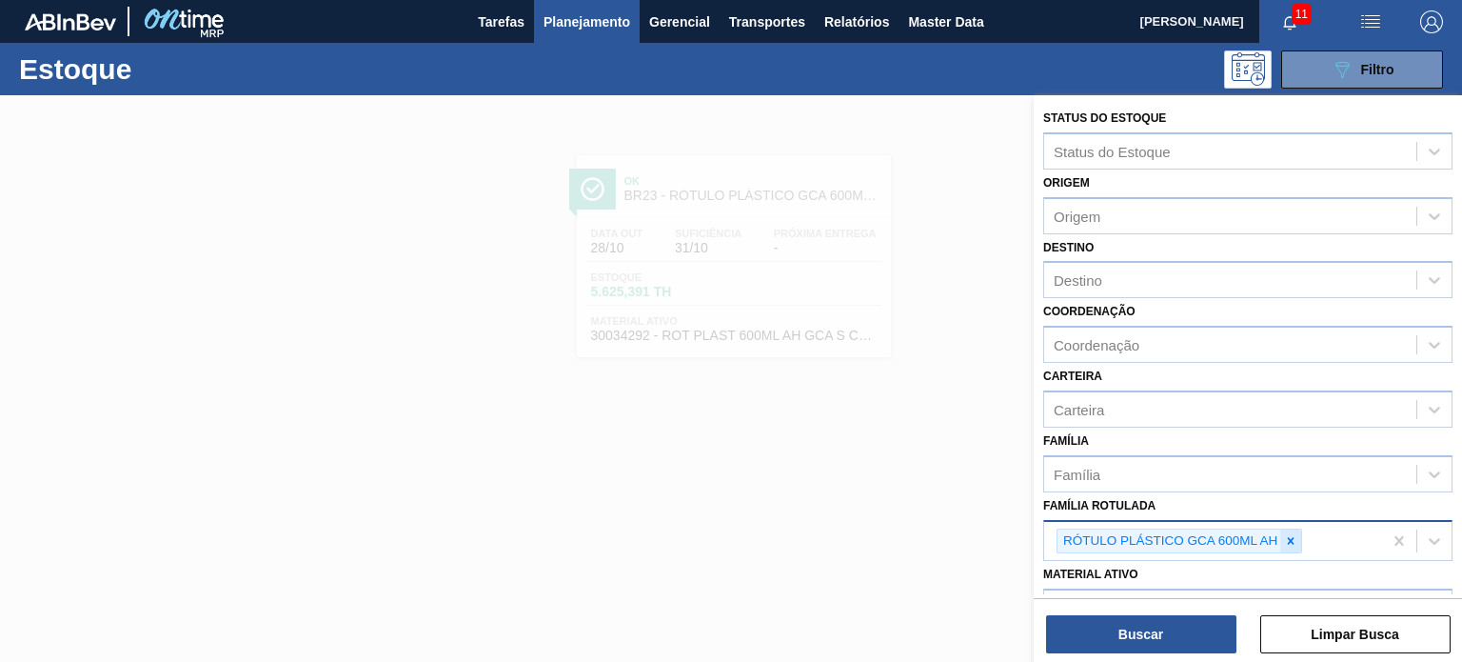
click at [1291, 537] on icon at bounding box center [1291, 540] width 7 height 7
paste Rotulada "RÓTULO PLÁSTICO LIPTON LIMÃO 1,5L H"
type Rotulada "RÓTULO PLÁSTICO LIPTON LIMÃO 1,5L H"
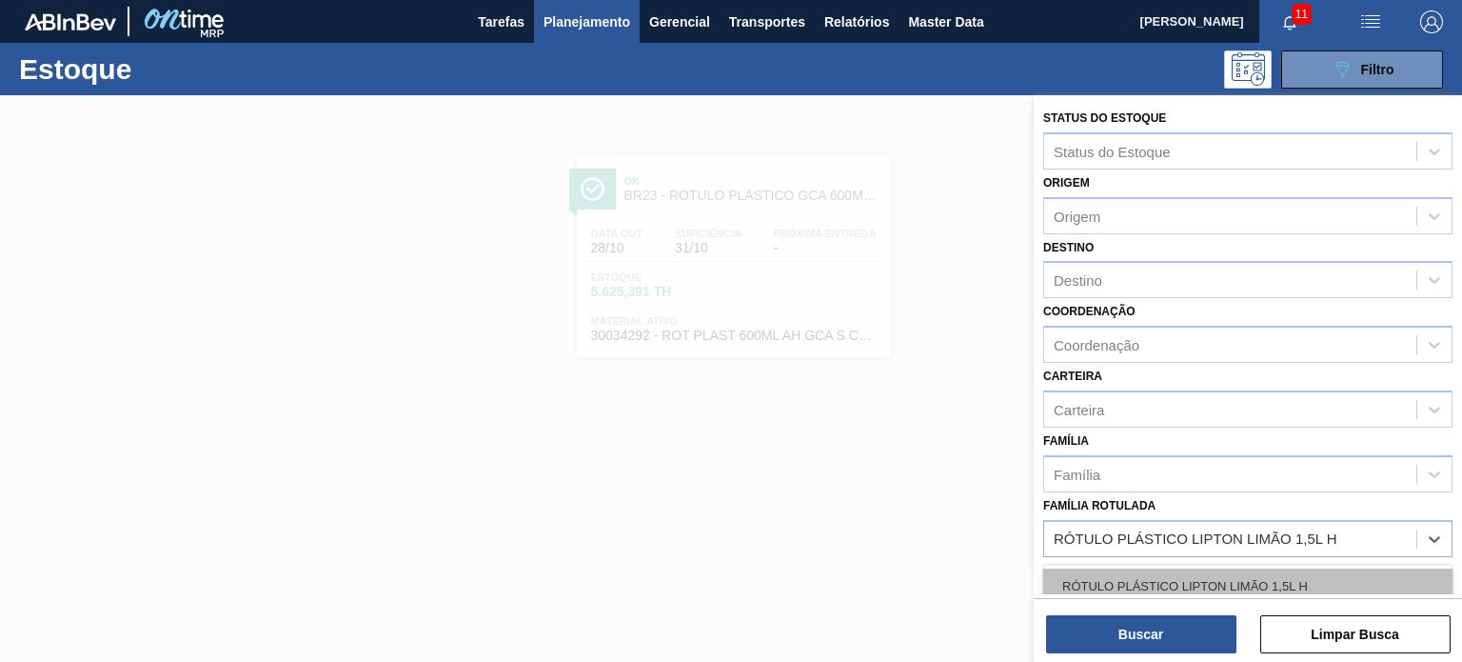
click at [1199, 574] on div "RÓTULO PLÁSTICO LIPTON LIMÃO 1,5L H" at bounding box center [1247, 585] width 409 height 35
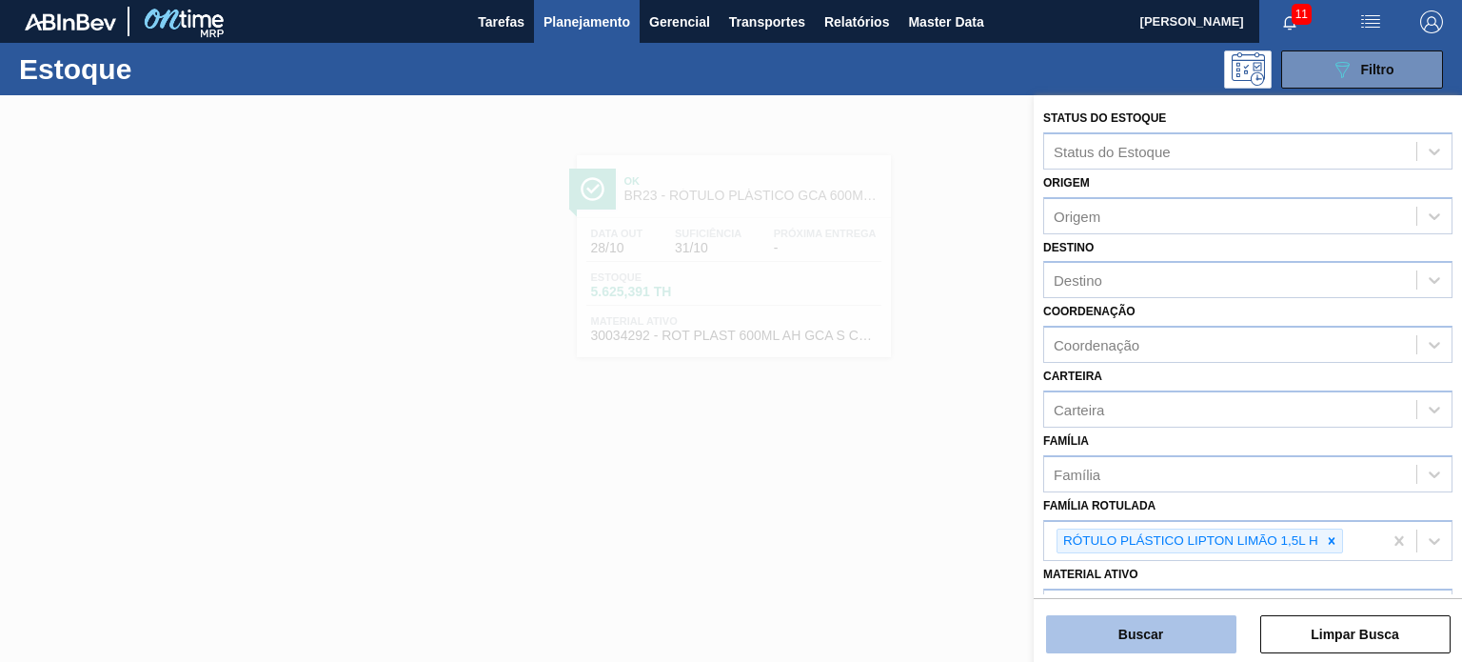
click at [1185, 622] on button "Buscar" at bounding box center [1141, 634] width 190 height 38
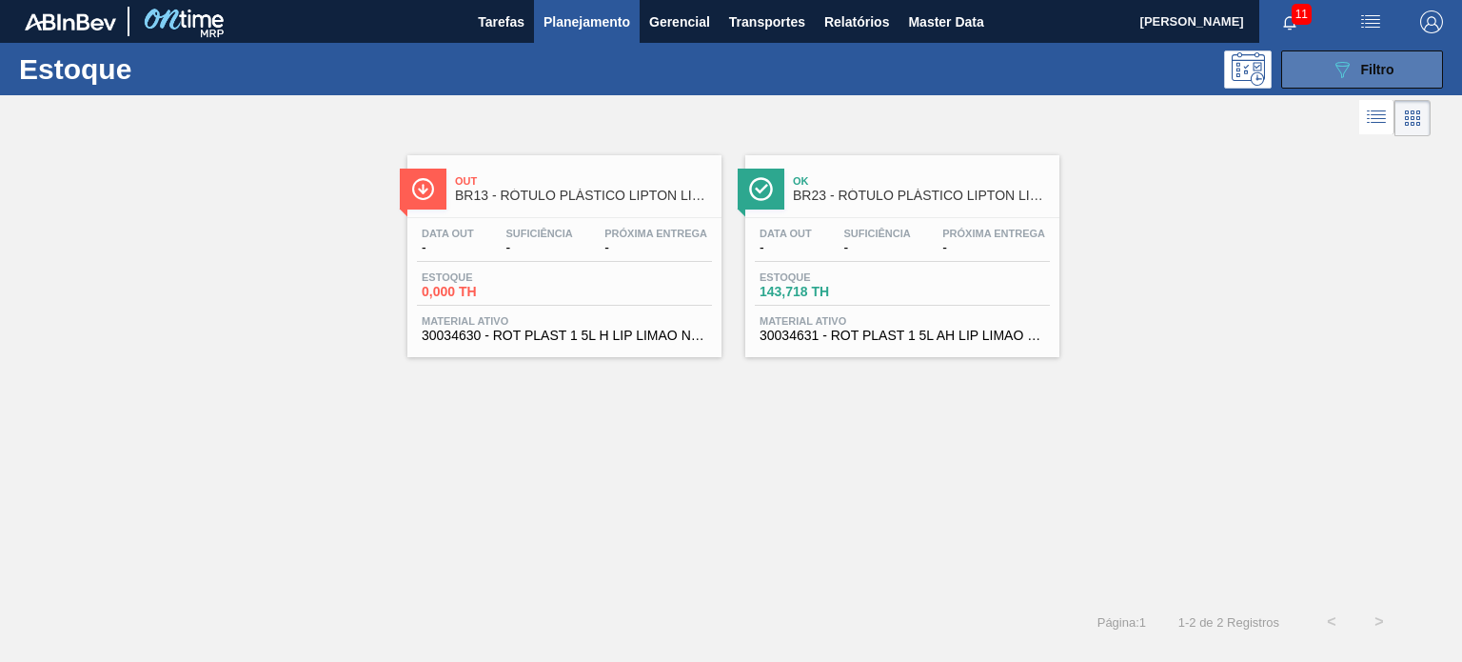
click at [1367, 82] on button "089F7B8B-B2A5-4AFE-B5C0-19BA573D28AC Filtro" at bounding box center [1362, 69] width 162 height 38
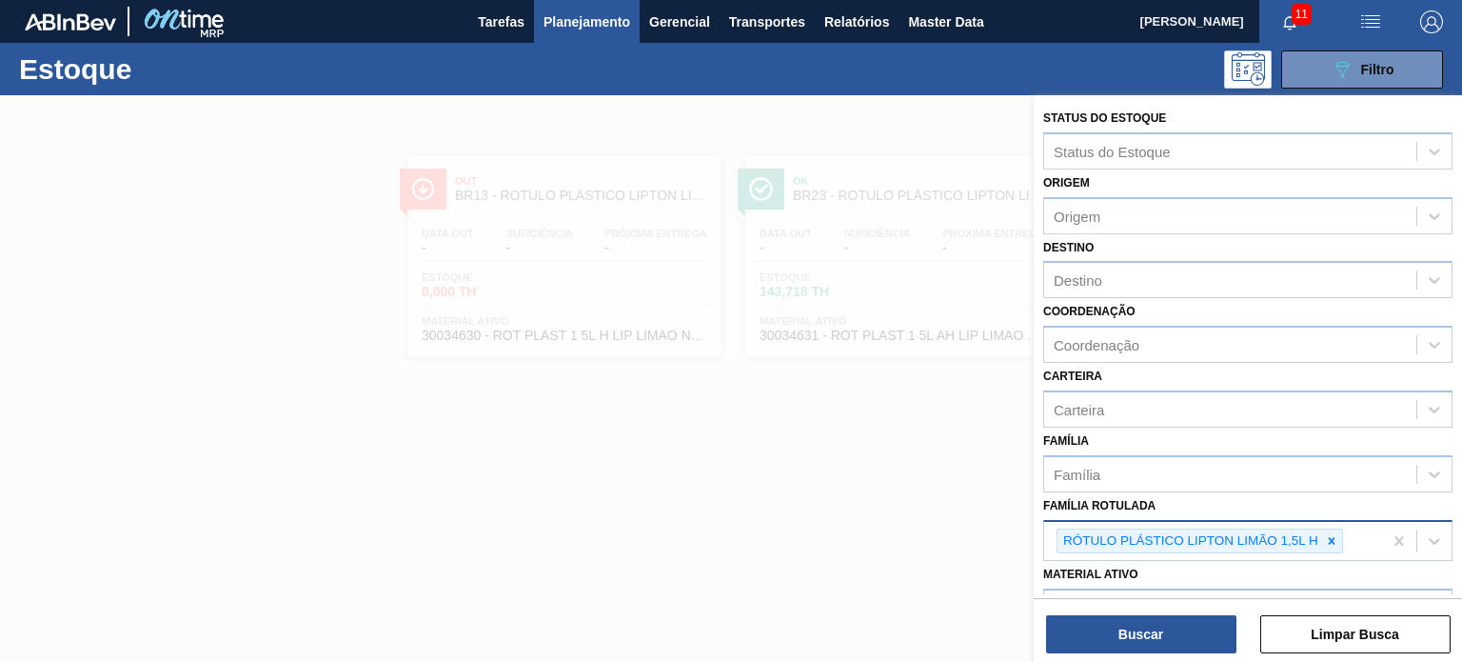
click at [1344, 531] on div "RÓTULO PLÁSTICO LIPTON LIMÃO 1,5L H" at bounding box center [1213, 541] width 338 height 39
click at [1333, 534] on icon at bounding box center [1331, 540] width 13 height 13
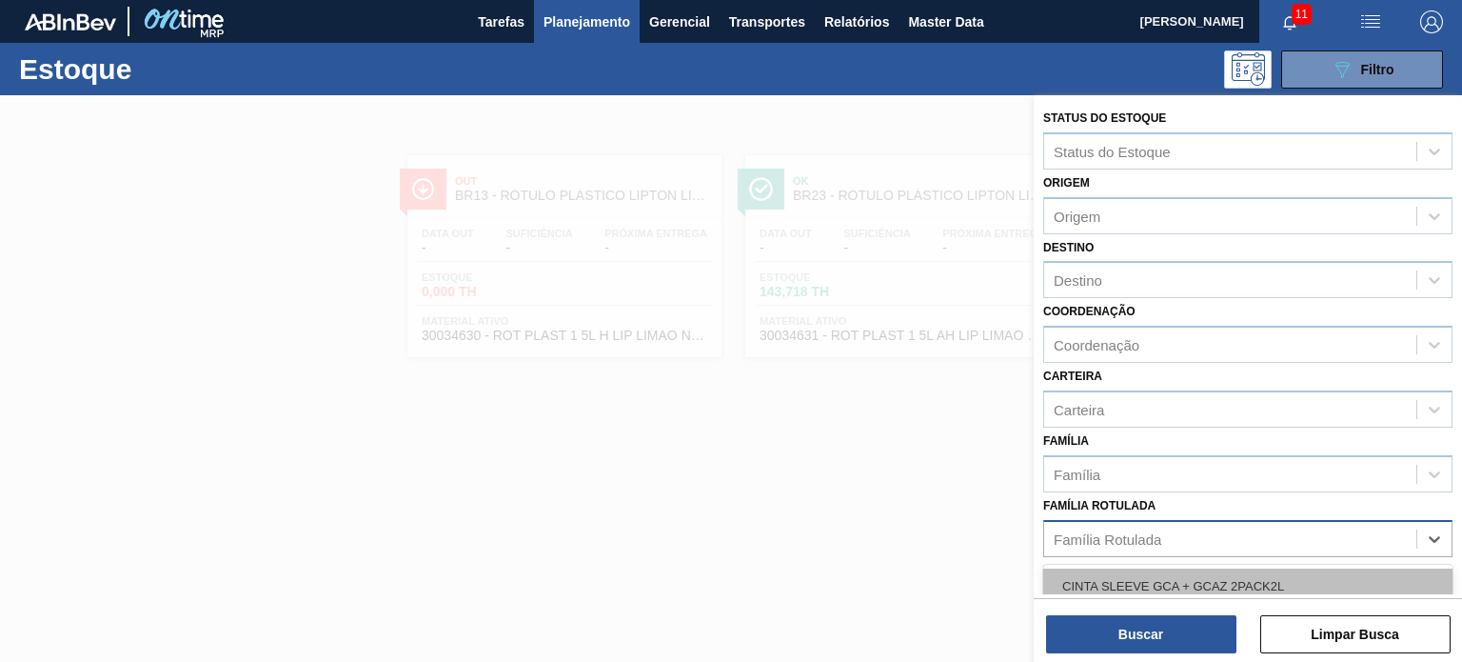
paste Rotulada "RÓTULO PLÁSTICO SODA 2L H"
type Rotulada "RÓTULO PLÁSTICO SODA 2L H"
click at [1241, 584] on div "RÓTULO PLÁSTICO SODA 2L H" at bounding box center [1247, 585] width 409 height 35
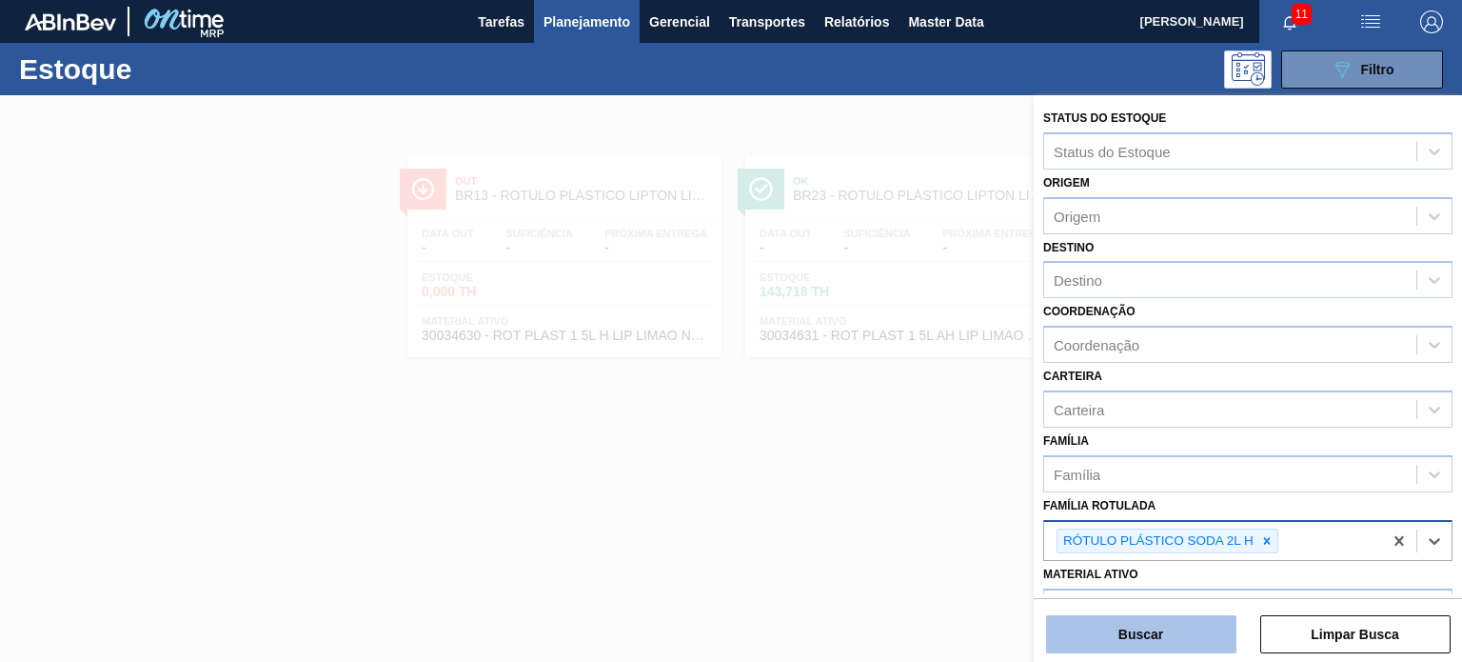
click at [1212, 620] on button "Buscar" at bounding box center [1141, 634] width 190 height 38
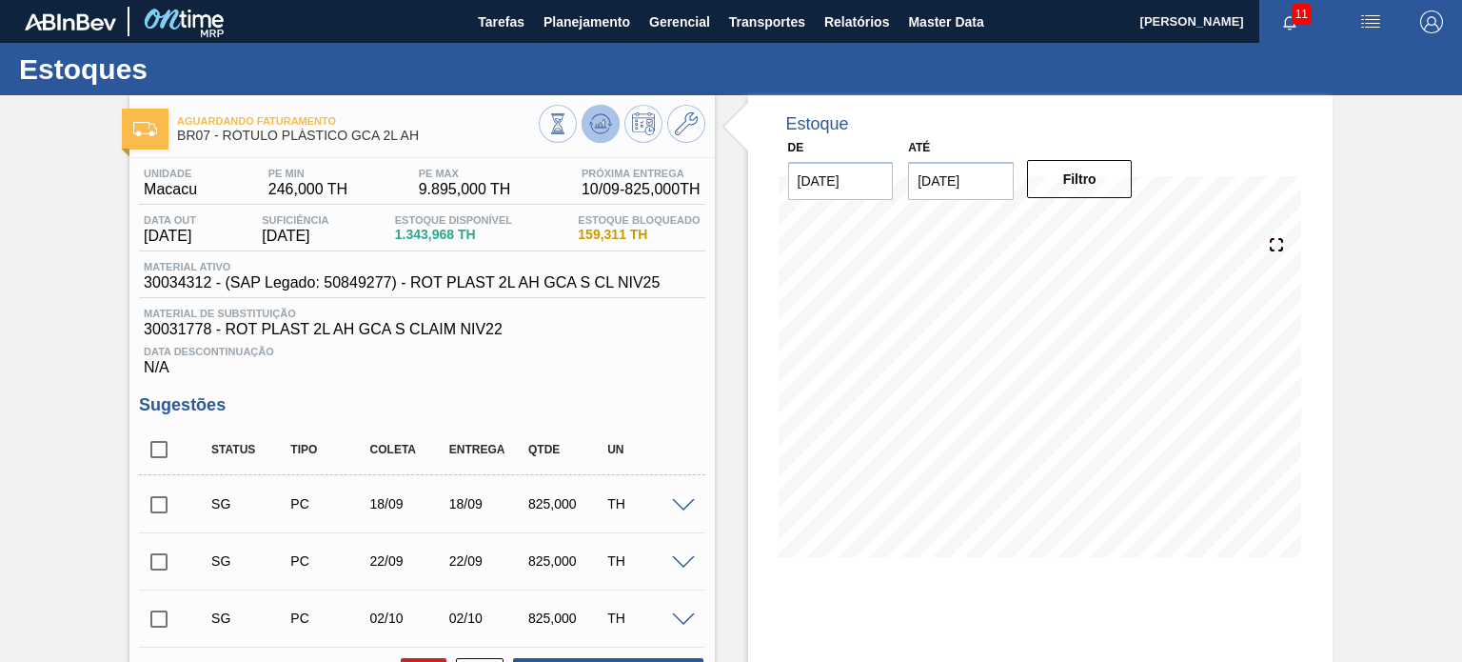
click at [602, 136] on button at bounding box center [601, 124] width 38 height 38
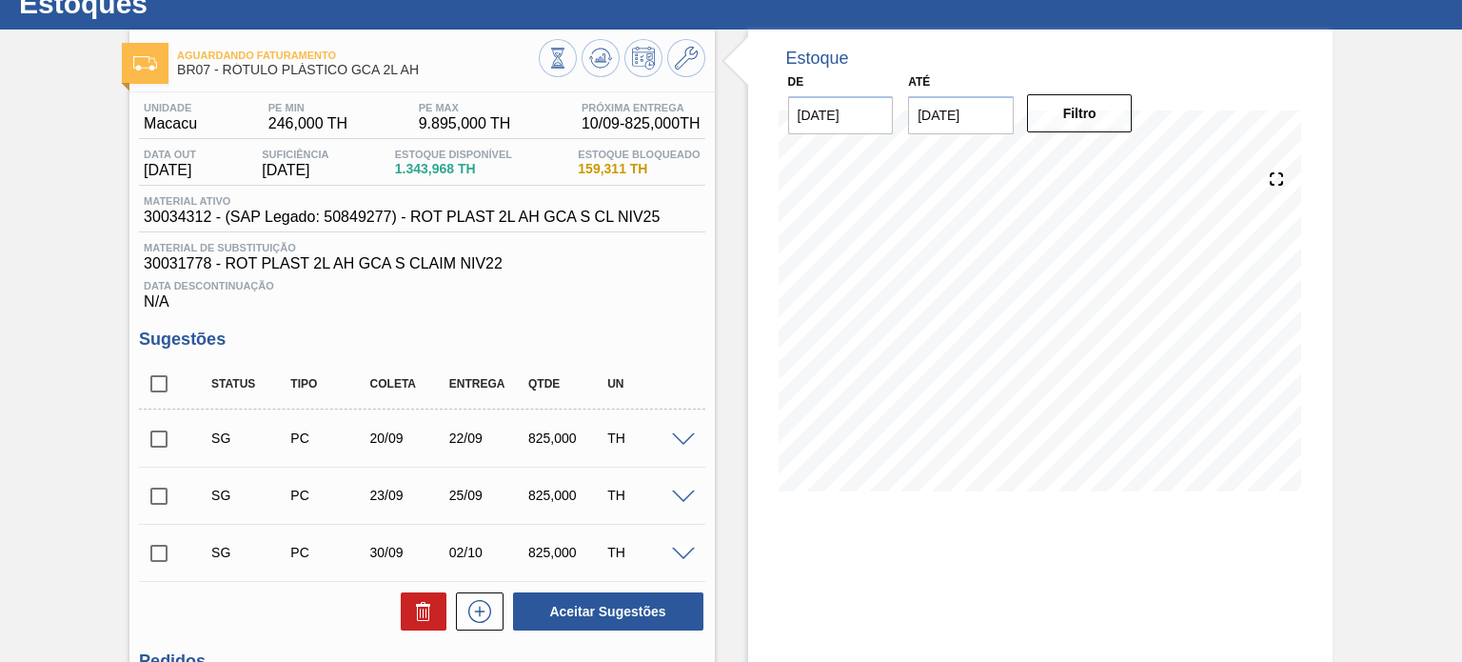
scroll to position [95, 0]
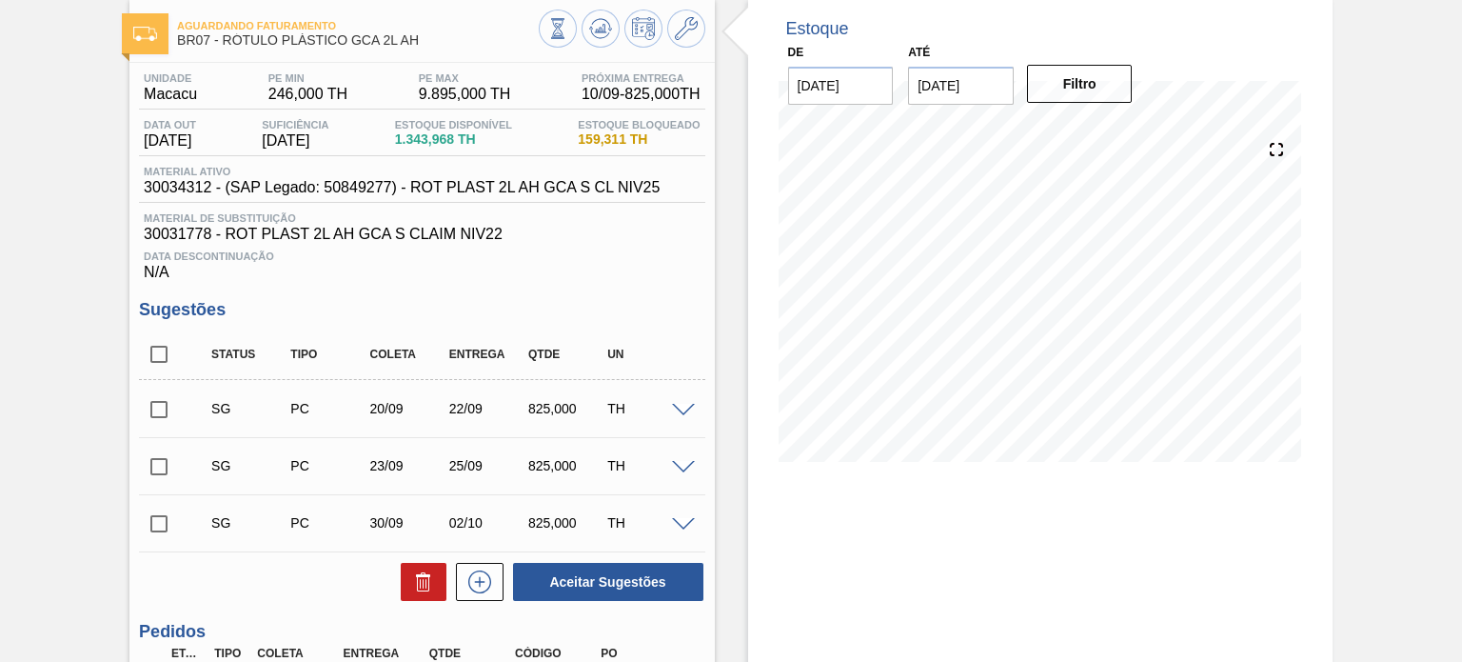
click at [160, 404] on input "checkbox" at bounding box center [159, 409] width 40 height 40
checkbox input "true"
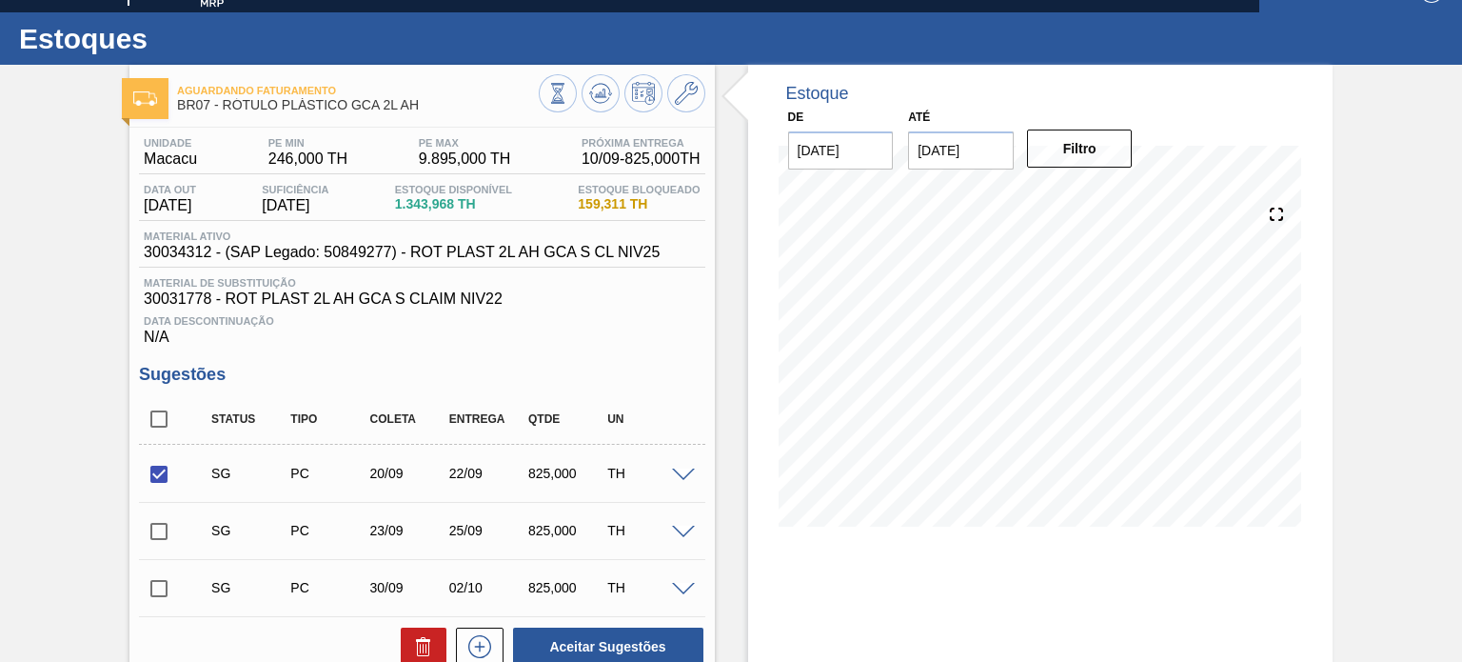
scroll to position [0, 0]
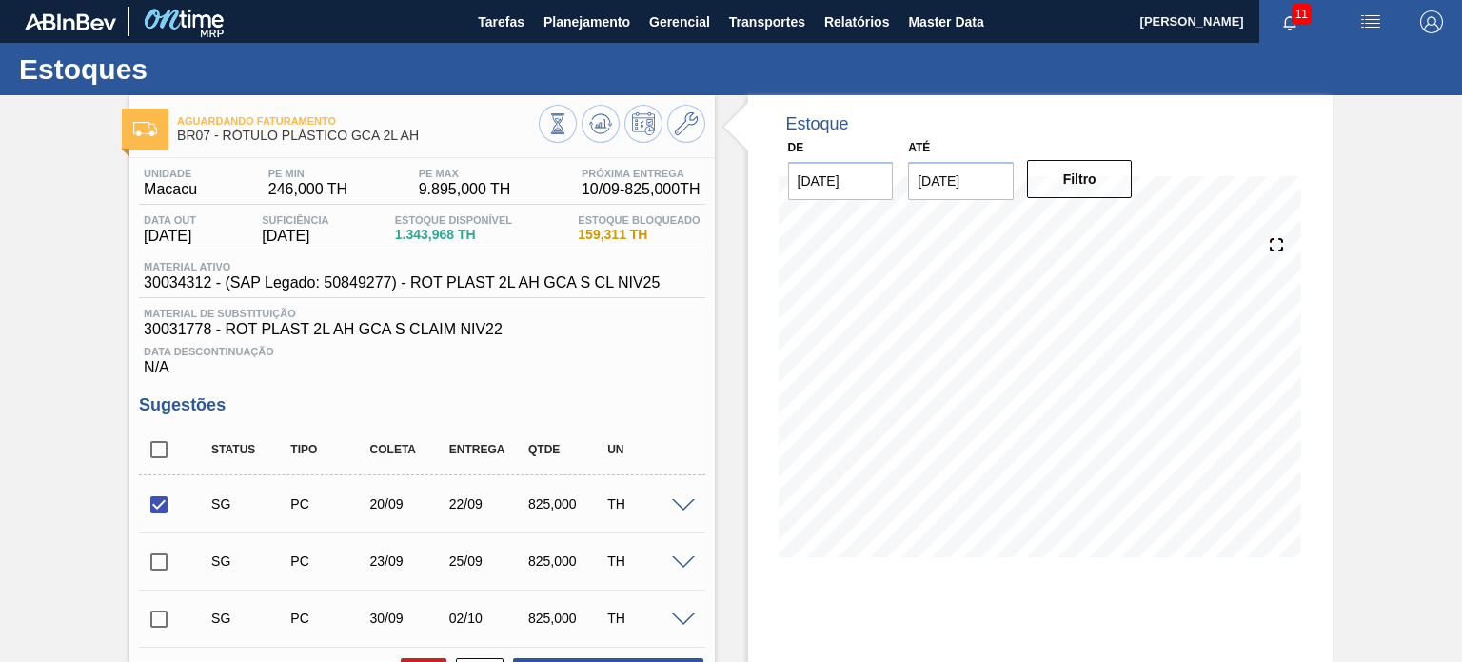
click at [693, 146] on div at bounding box center [622, 126] width 167 height 43
click at [693, 139] on button at bounding box center [686, 124] width 38 height 38
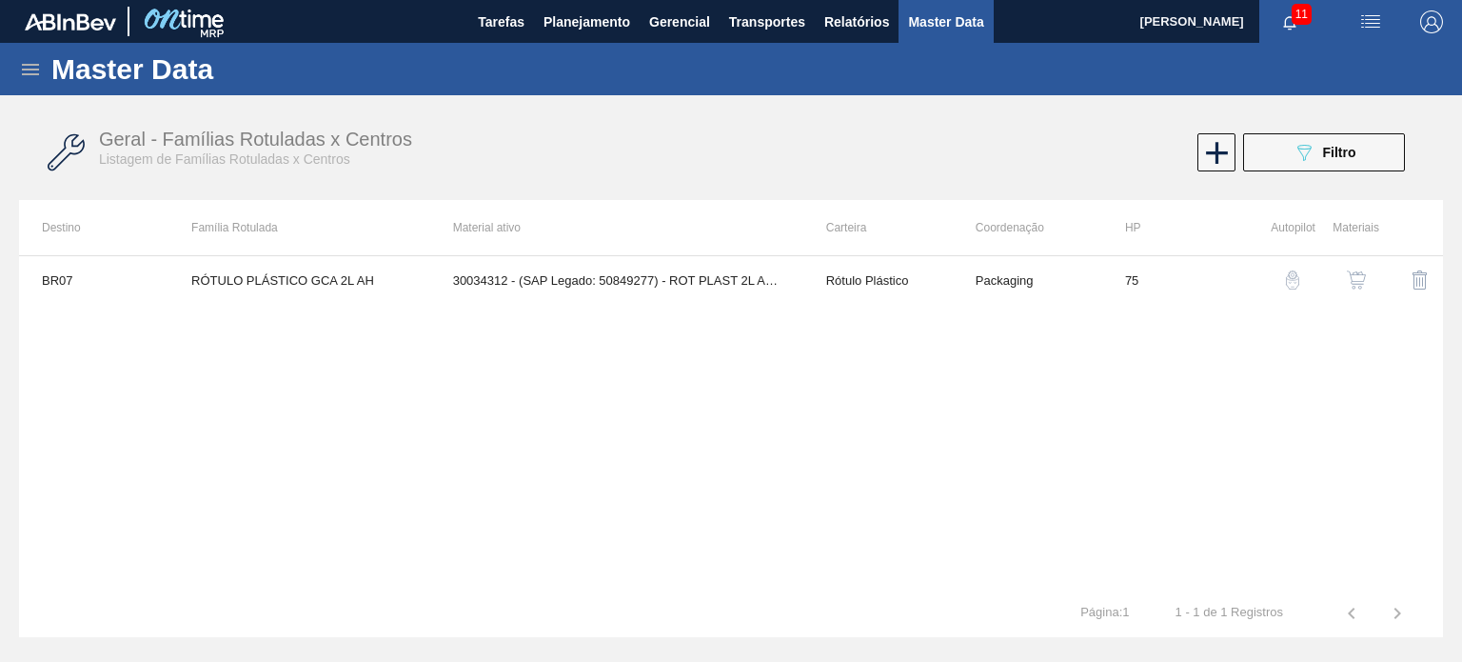
click at [1365, 276] on img "button" at bounding box center [1356, 279] width 19 height 19
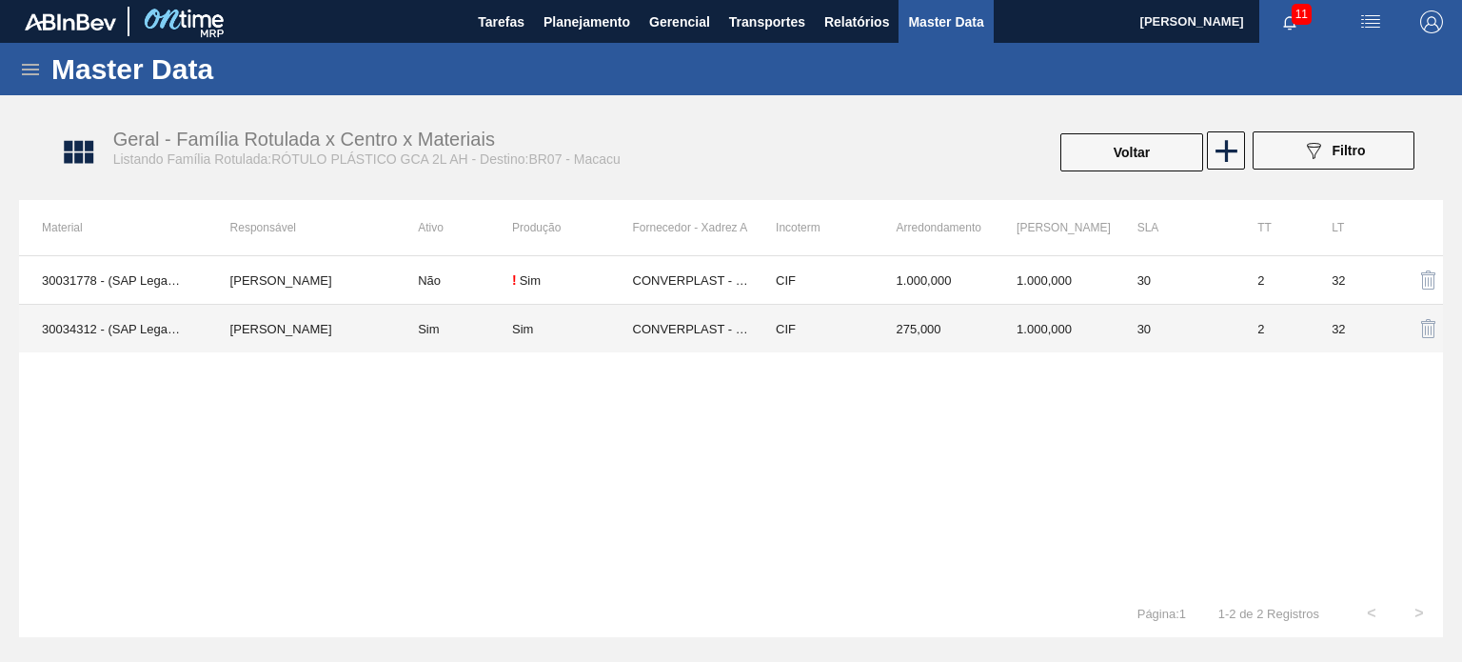
click at [1106, 332] on td "1.000,000" at bounding box center [1054, 329] width 121 height 49
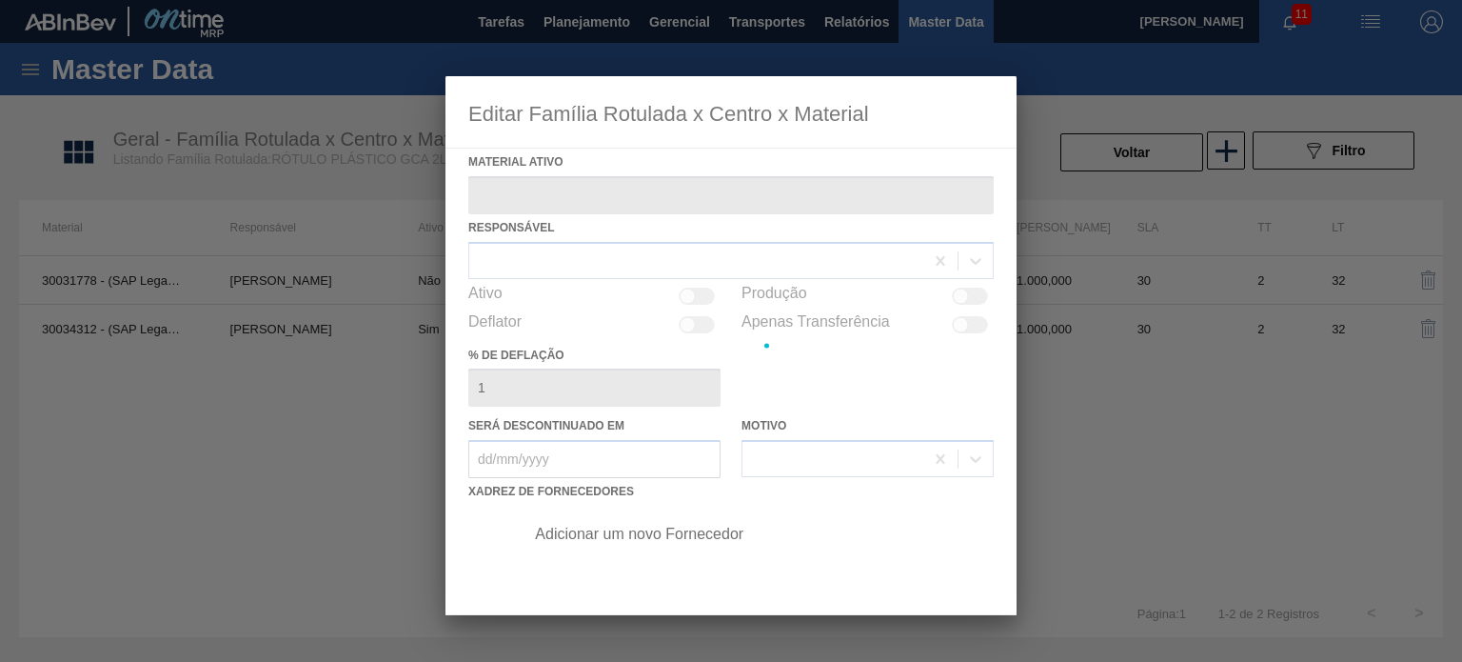
type ativo "30034312 - (SAP Legado: 50849277) - ROT PLAST 2L AH GCA S CL NIV25"
checkbox input "true"
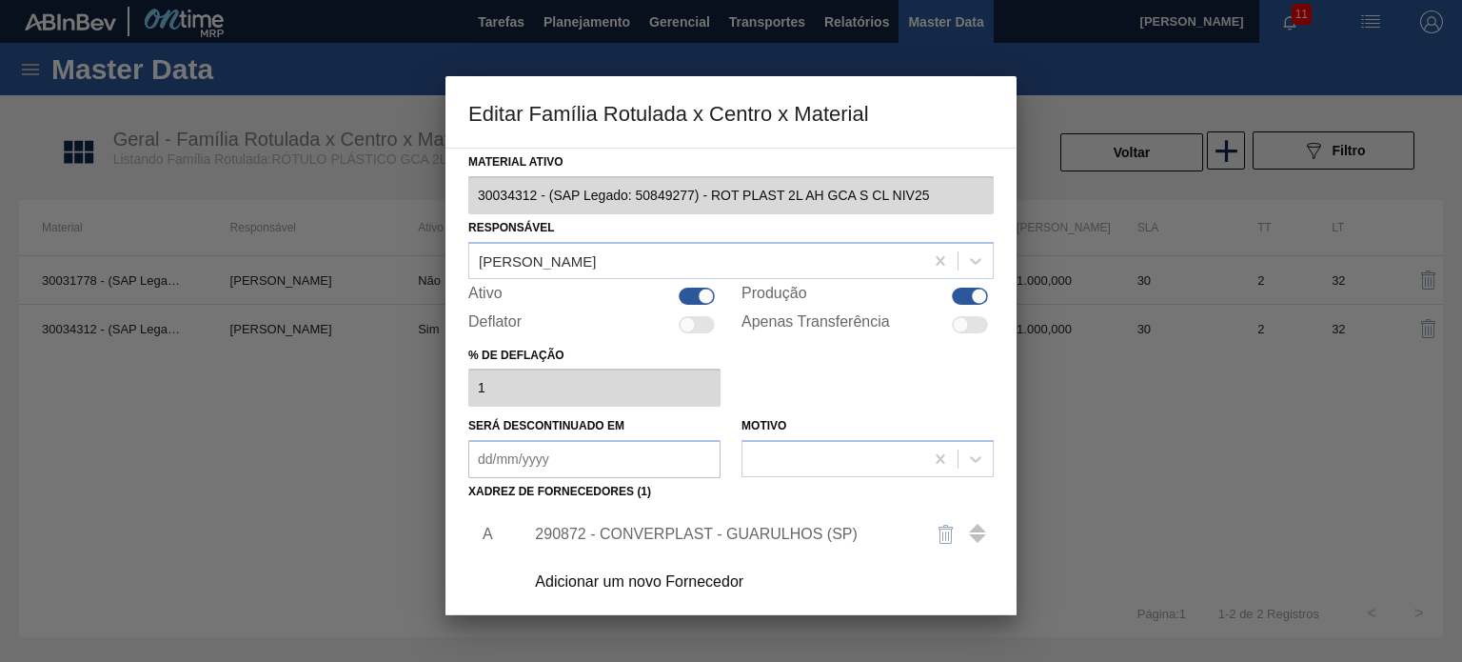
click at [720, 528] on div "290872 - CONVERPLAST - GUARULHOS (SP)" at bounding box center [721, 533] width 373 height 17
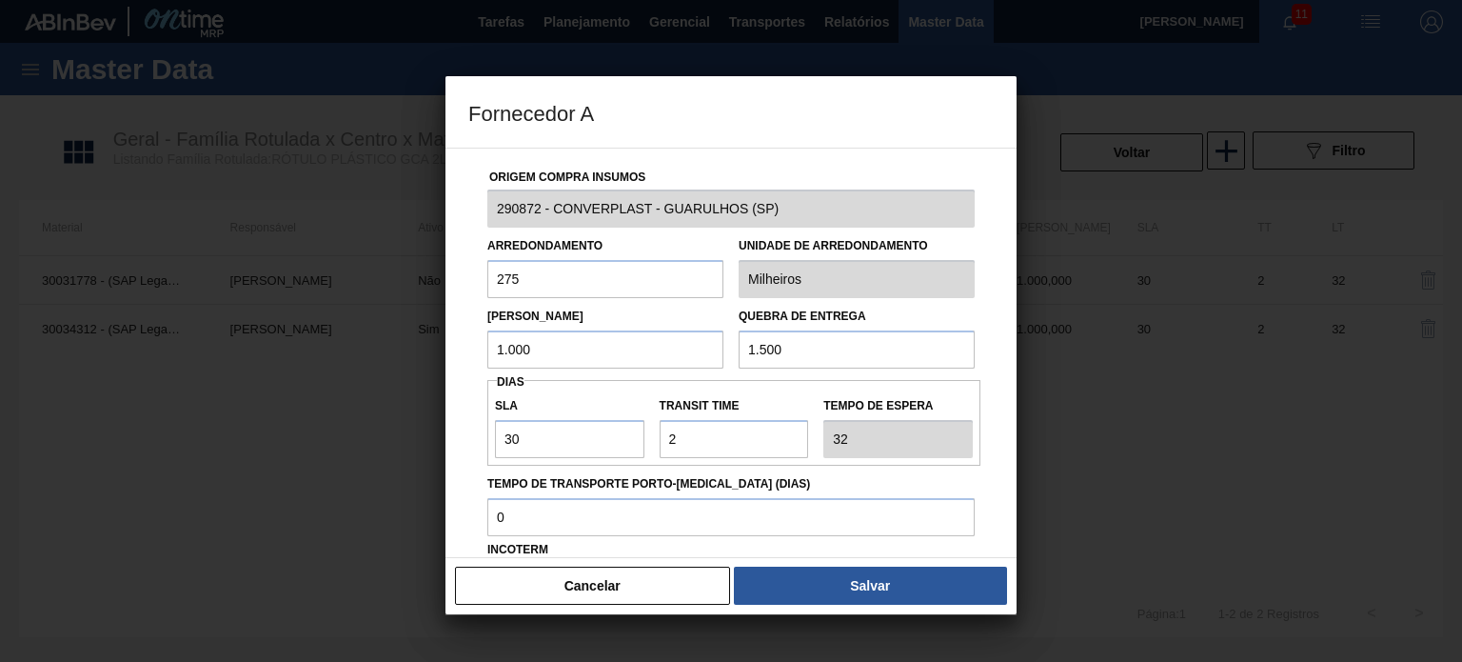
drag, startPoint x: 579, startPoint y: 342, endPoint x: 458, endPoint y: 328, distance: 121.6
click at [471, 330] on div "Origem Compra Insumos 290872 - CONVERPLAST - GUARULHOS (SP) Arredondamento 275 …" at bounding box center [730, 463] width 525 height 630
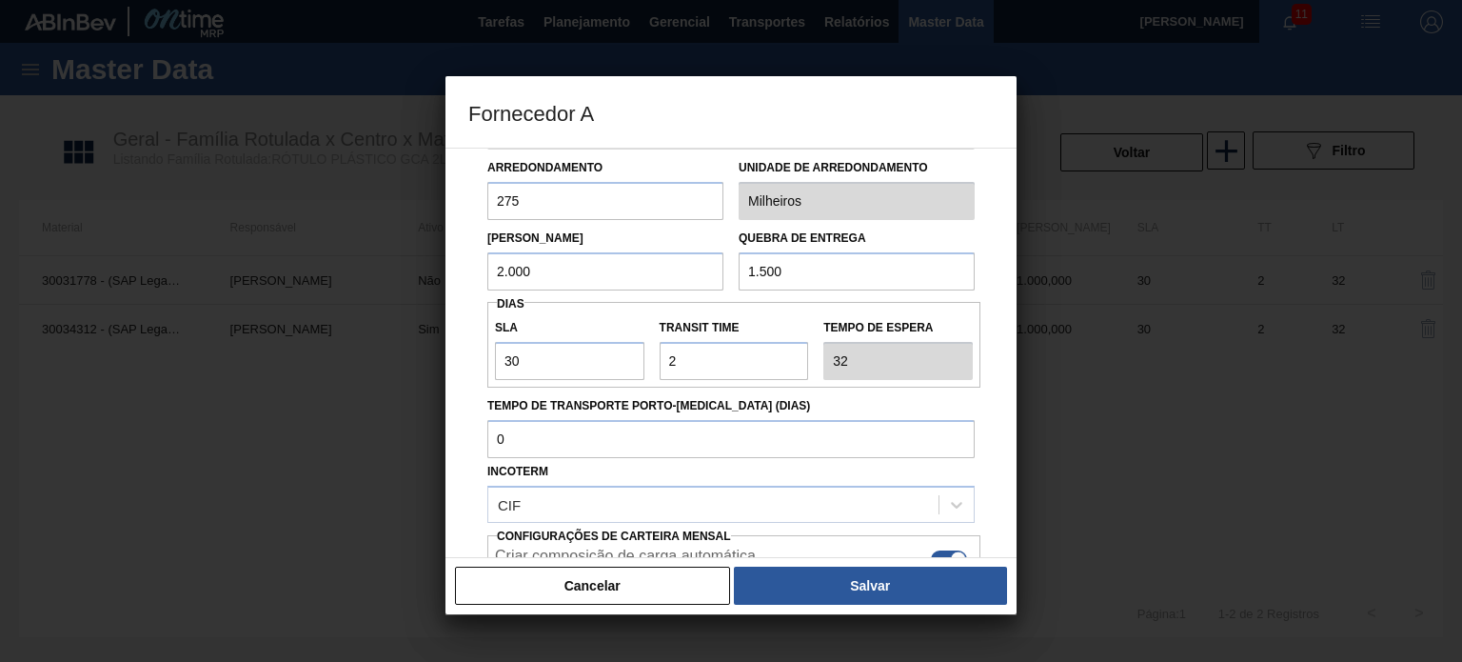
scroll to position [190, 0]
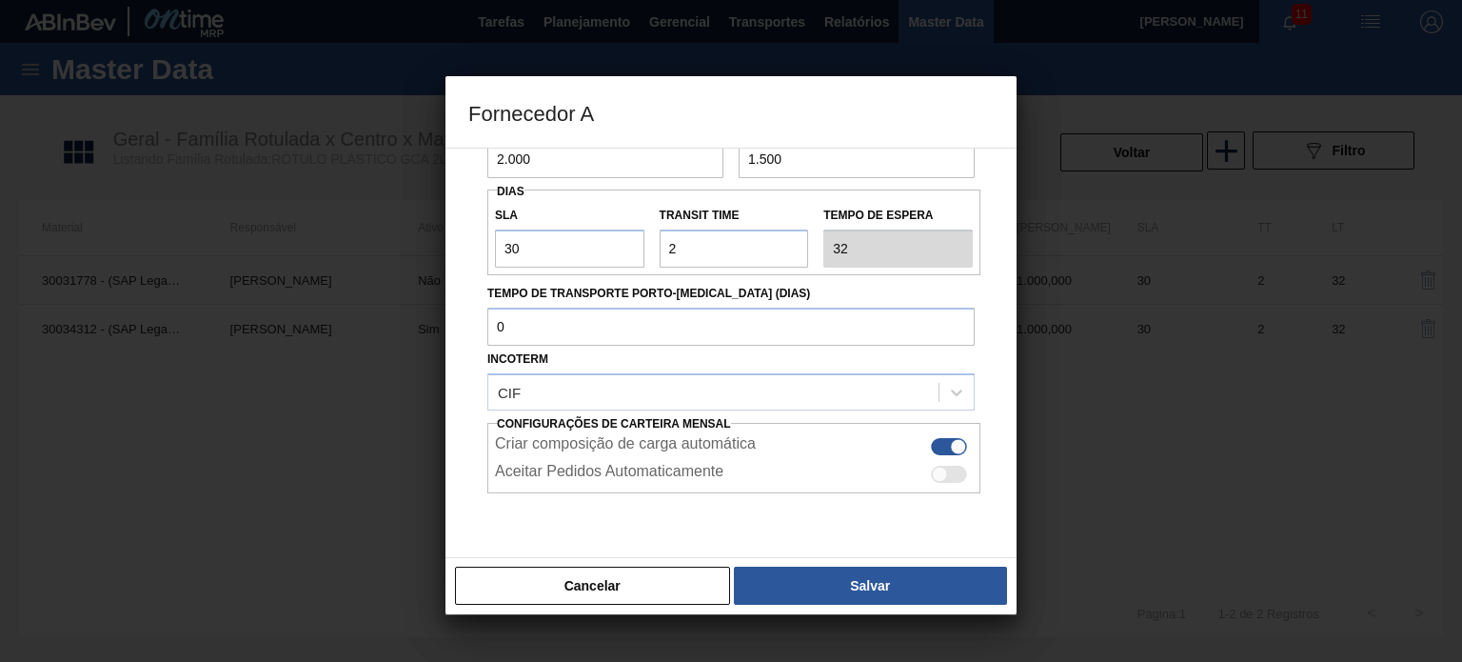
type input "2.000"
drag, startPoint x: 698, startPoint y: 249, endPoint x: 659, endPoint y: 247, distance: 39.1
click at [660, 247] on input "Transit Time" at bounding box center [734, 248] width 149 height 38
type input "0"
type input "30"
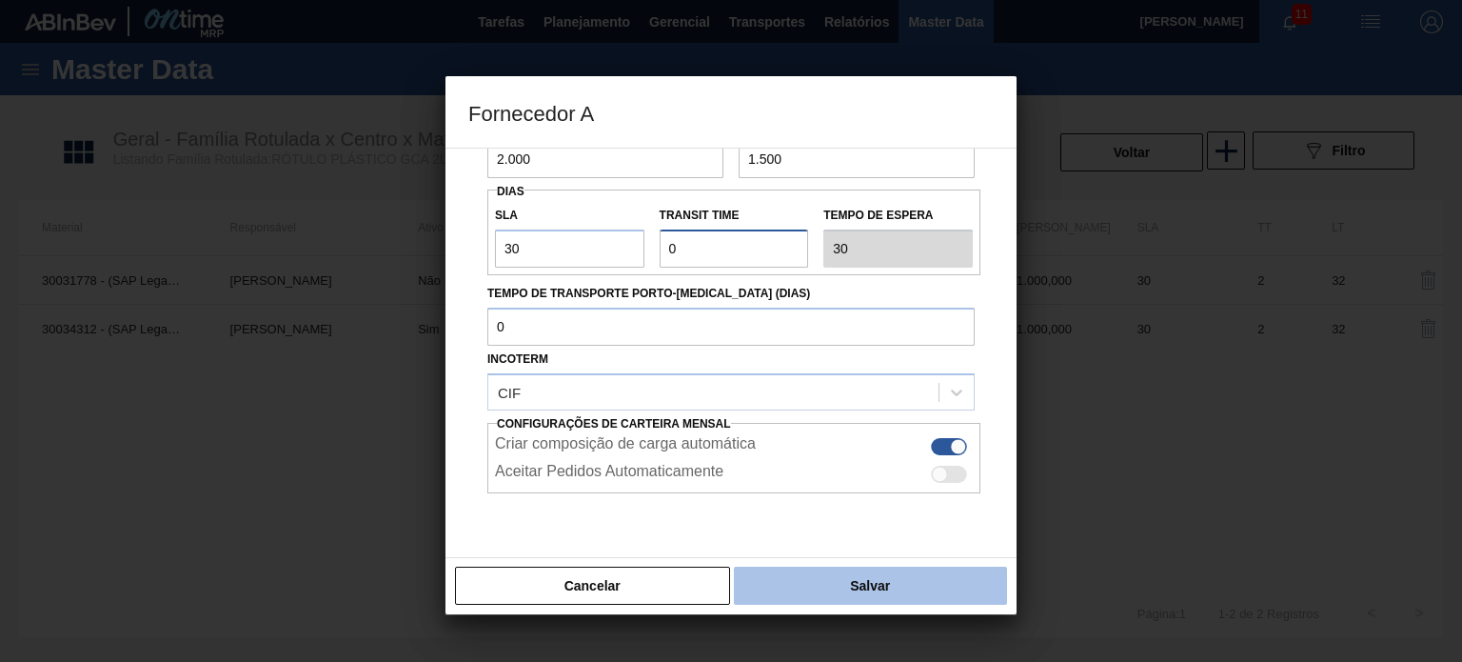
type input "0"
click at [851, 579] on button "Salvar" at bounding box center [870, 585] width 273 height 38
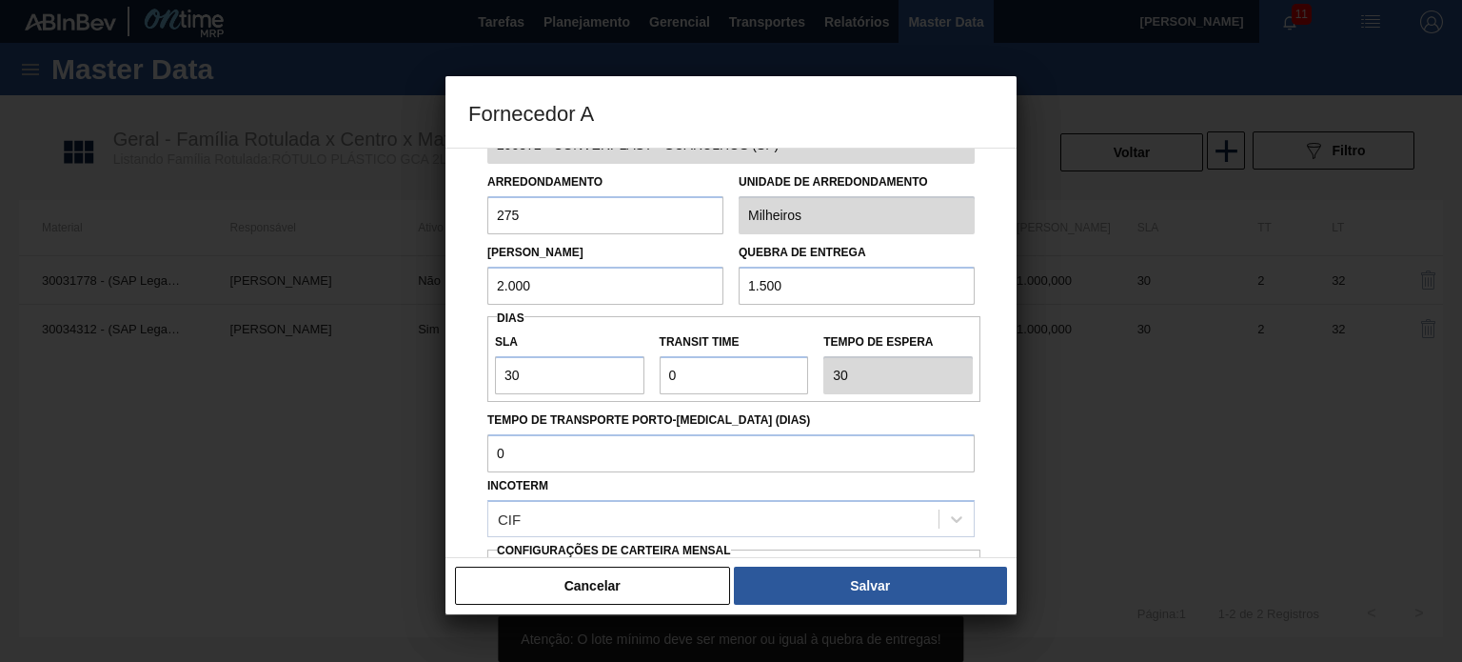
scroll to position [0, 0]
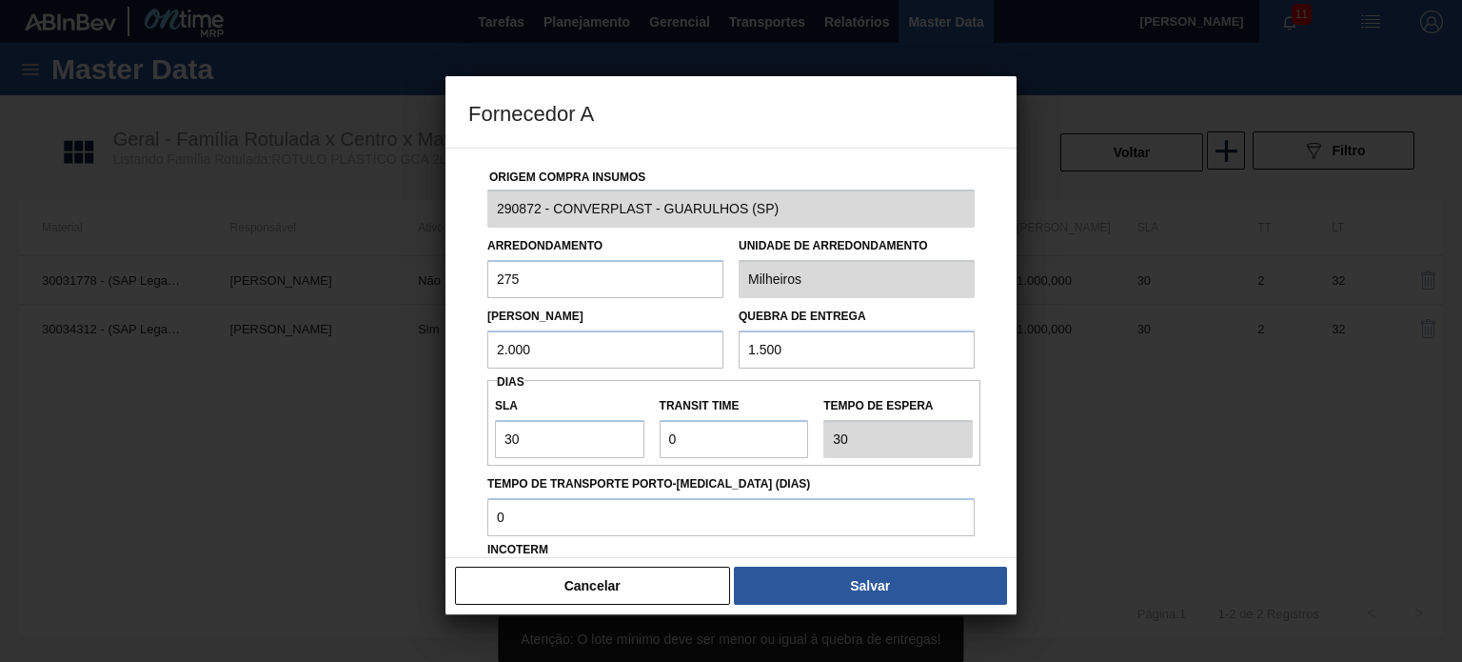
drag, startPoint x: 777, startPoint y: 349, endPoint x: 693, endPoint y: 342, distance: 84.1
click at [687, 342] on div "Lote Mínimo 2.000 Quebra de entrega 1.500" at bounding box center [731, 333] width 503 height 70
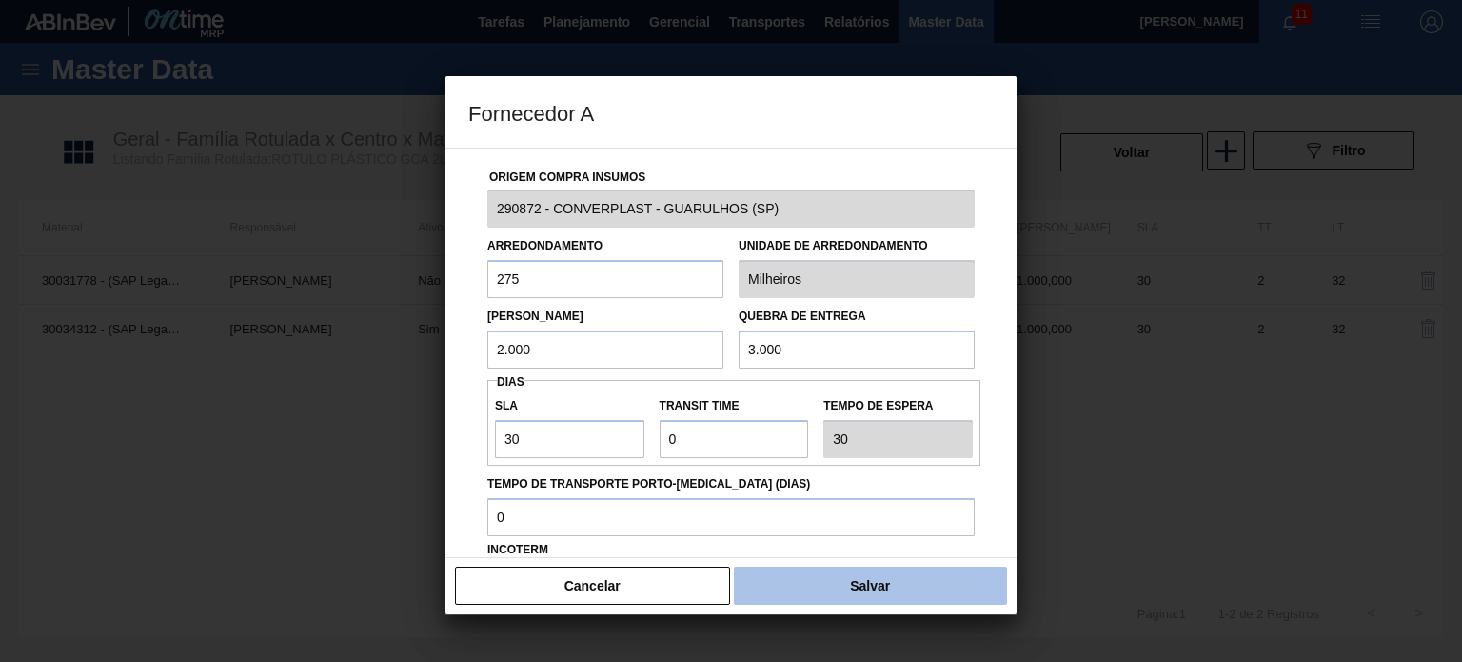
type input "3.000"
click at [872, 583] on button "Salvar" at bounding box center [870, 585] width 273 height 38
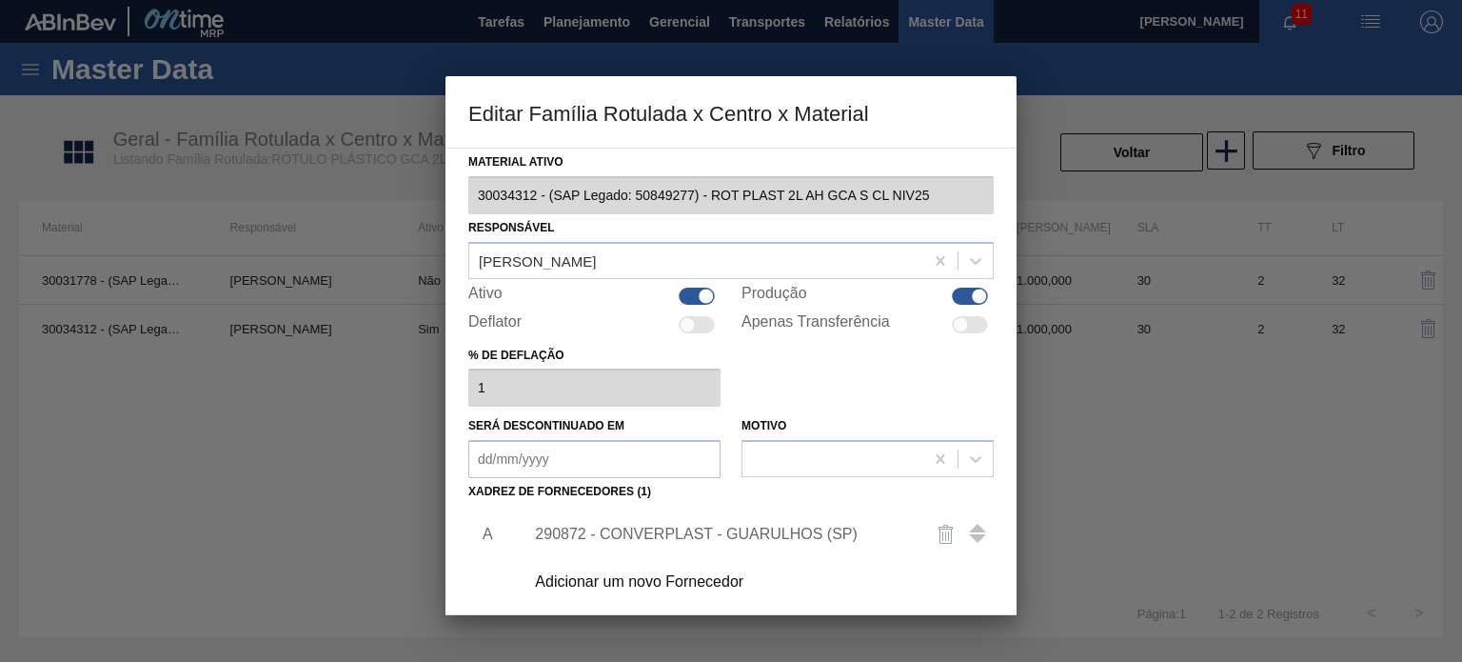
scroll to position [190, 0]
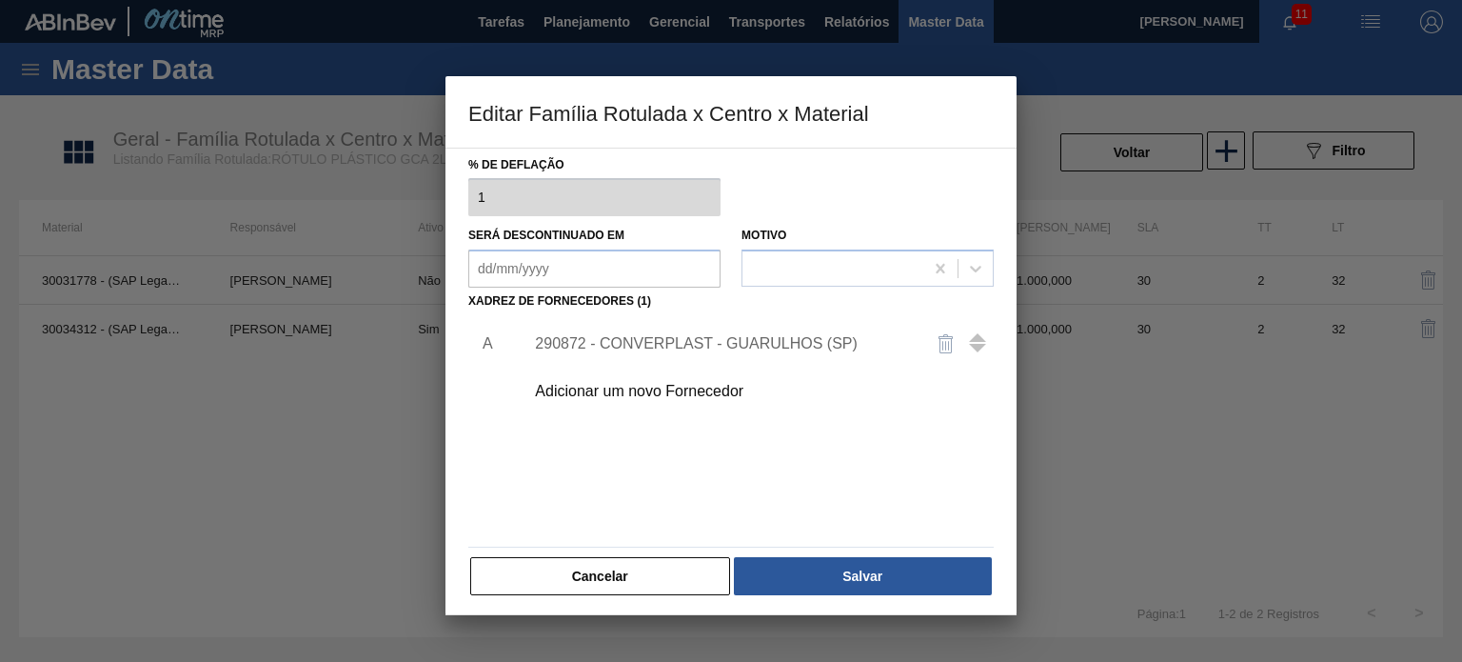
click at [872, 583] on button "Salvar" at bounding box center [863, 576] width 258 height 38
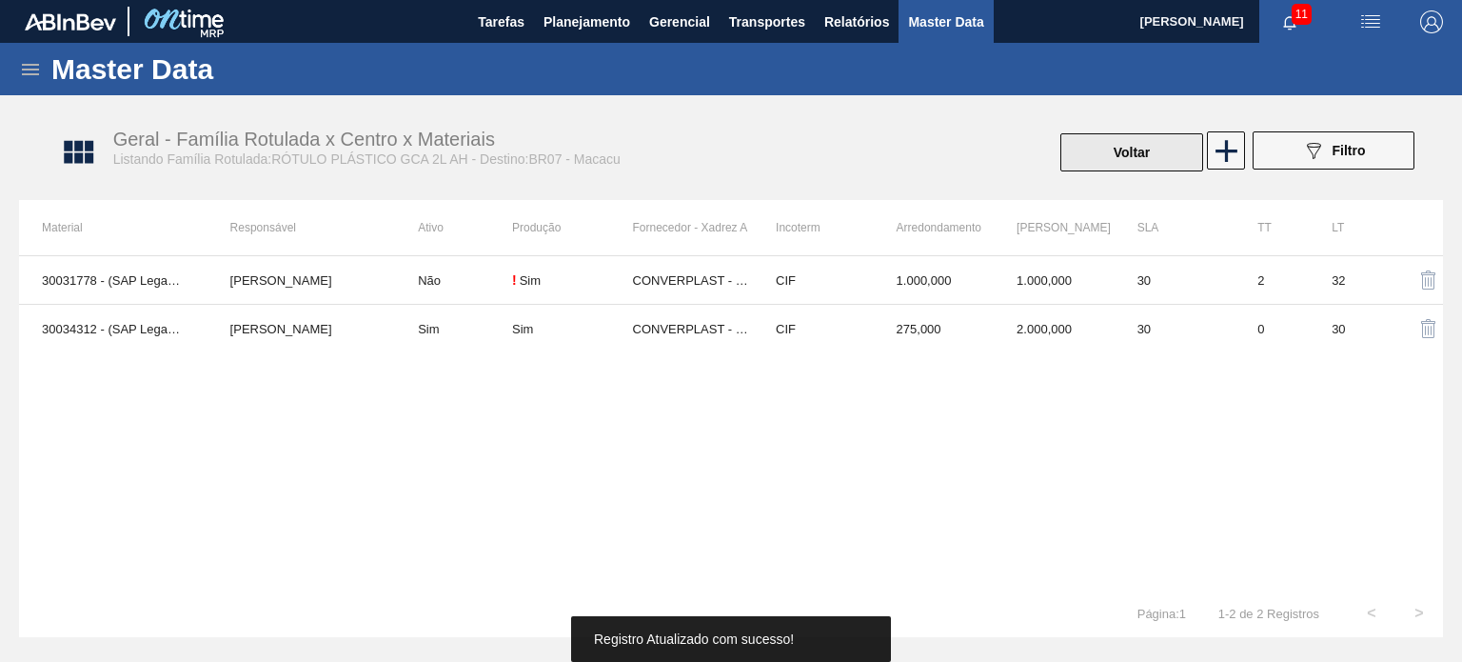
click at [1134, 163] on button "Voltar" at bounding box center [1131, 152] width 143 height 38
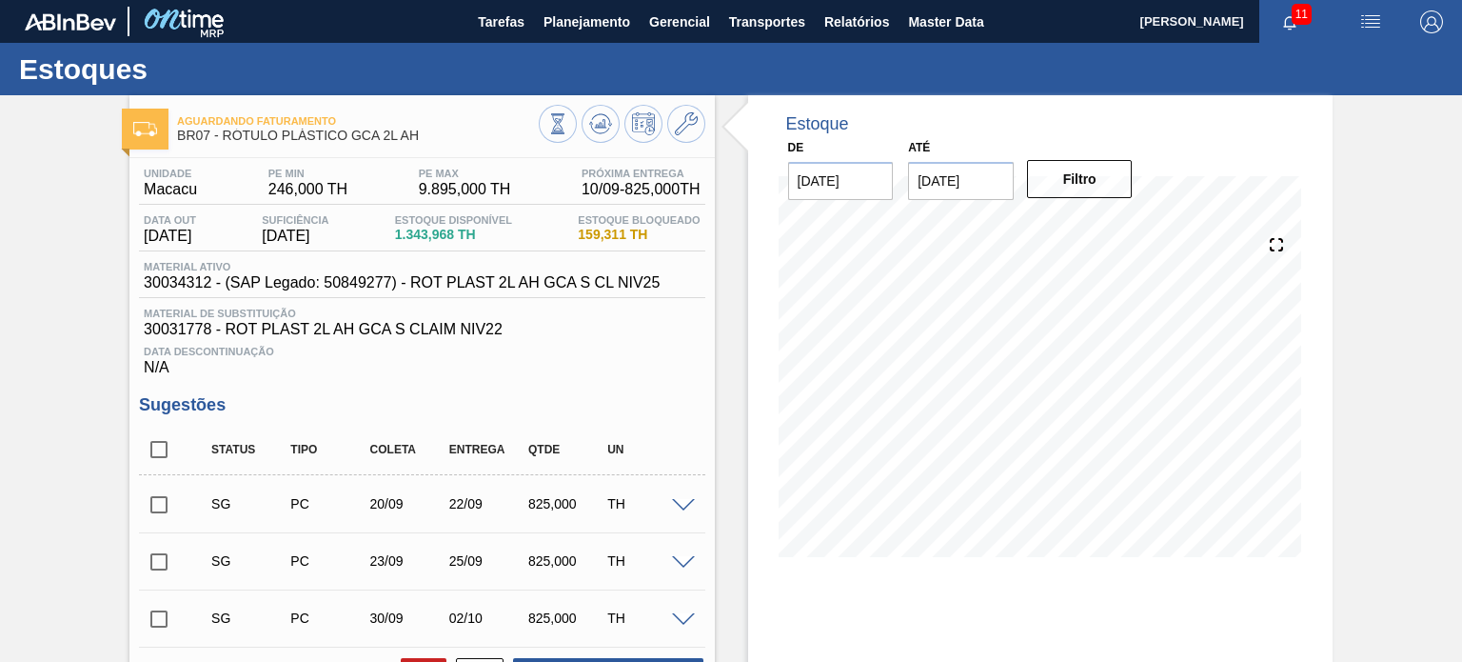
click at [568, 131] on icon at bounding box center [557, 123] width 21 height 21
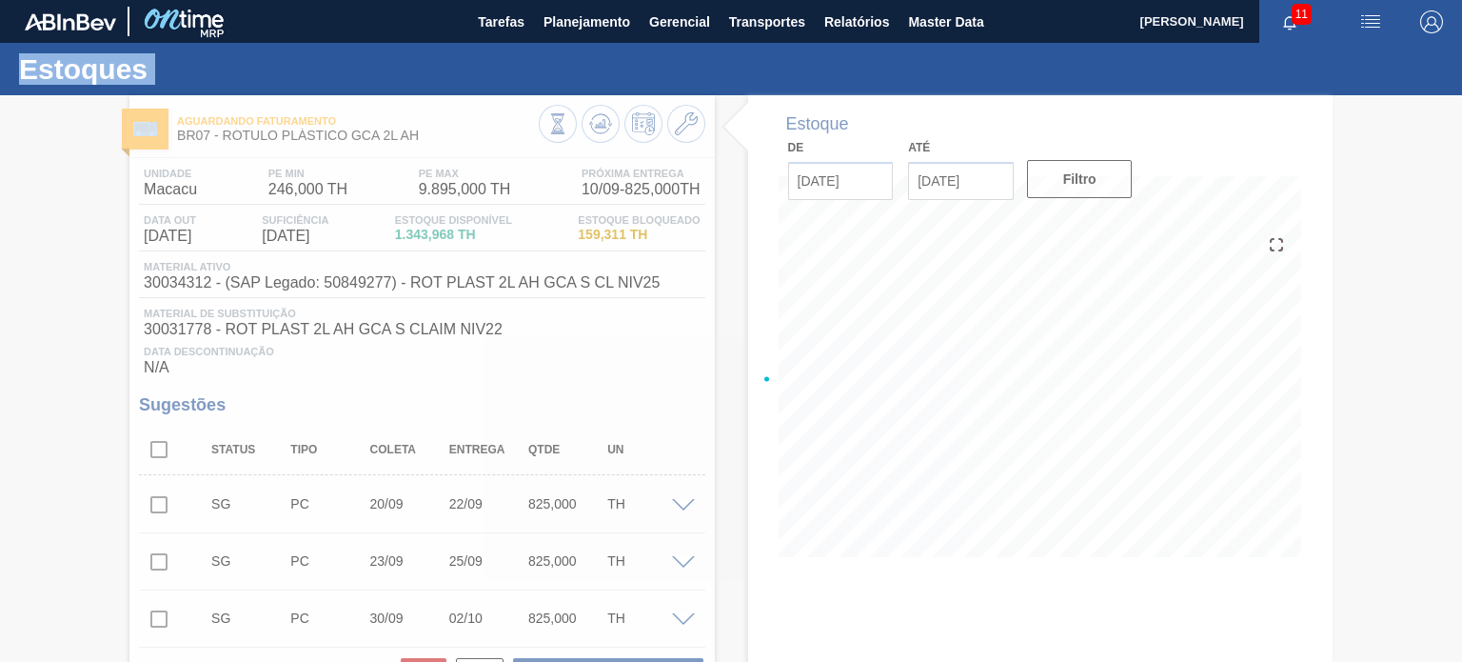
click at [597, 131] on div at bounding box center [731, 378] width 1462 height 566
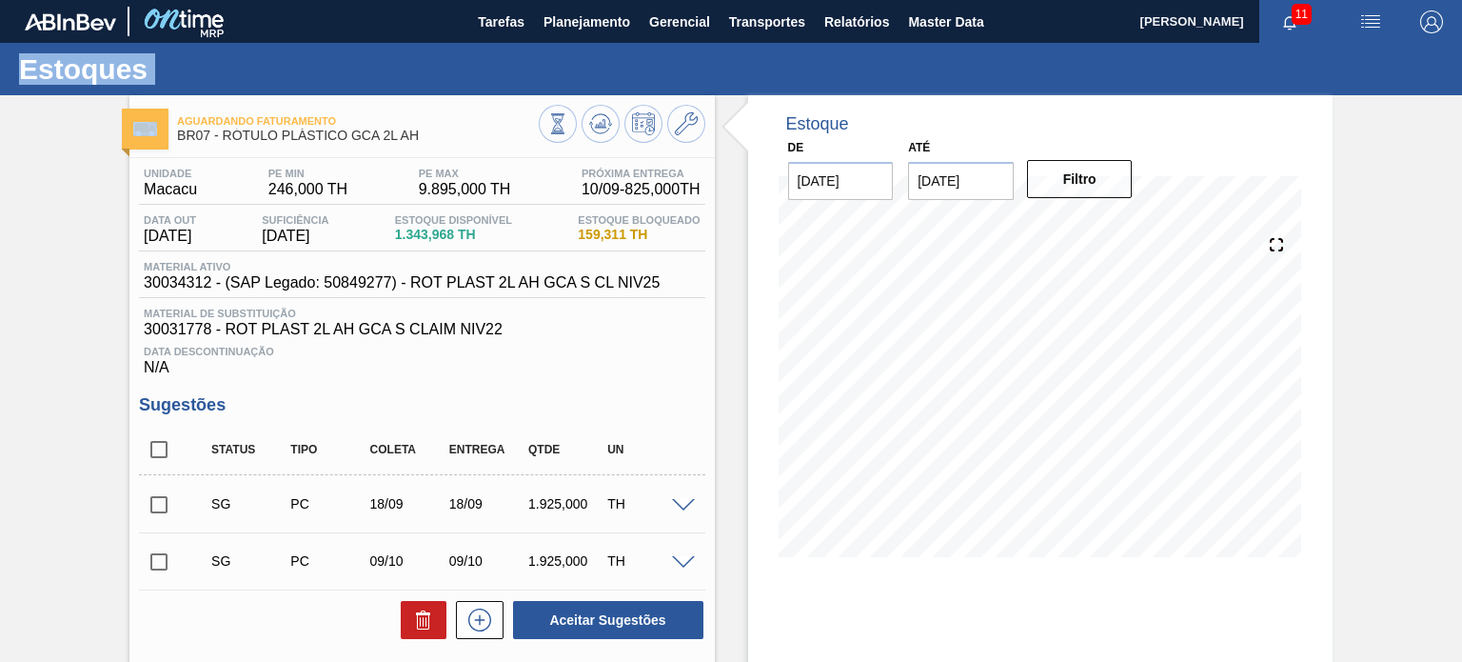
click at [160, 498] on input "checkbox" at bounding box center [159, 504] width 40 height 40
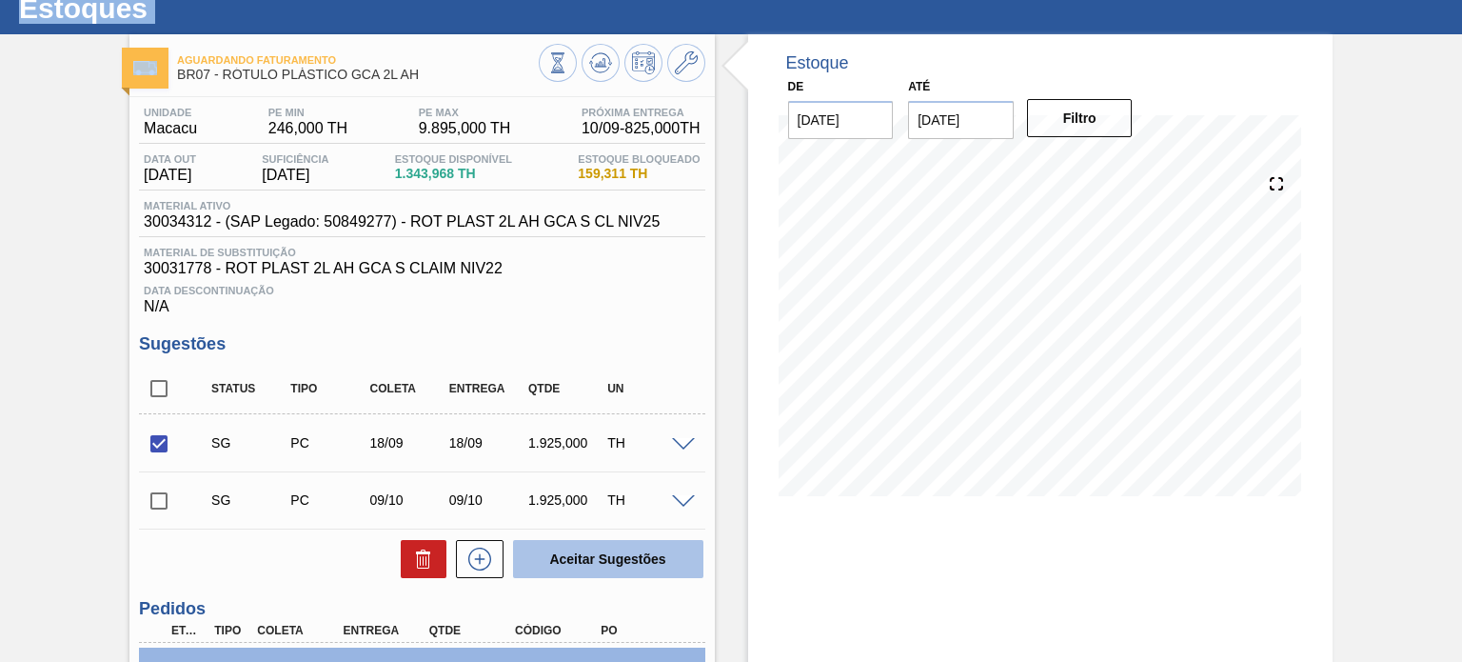
scroll to position [95, 0]
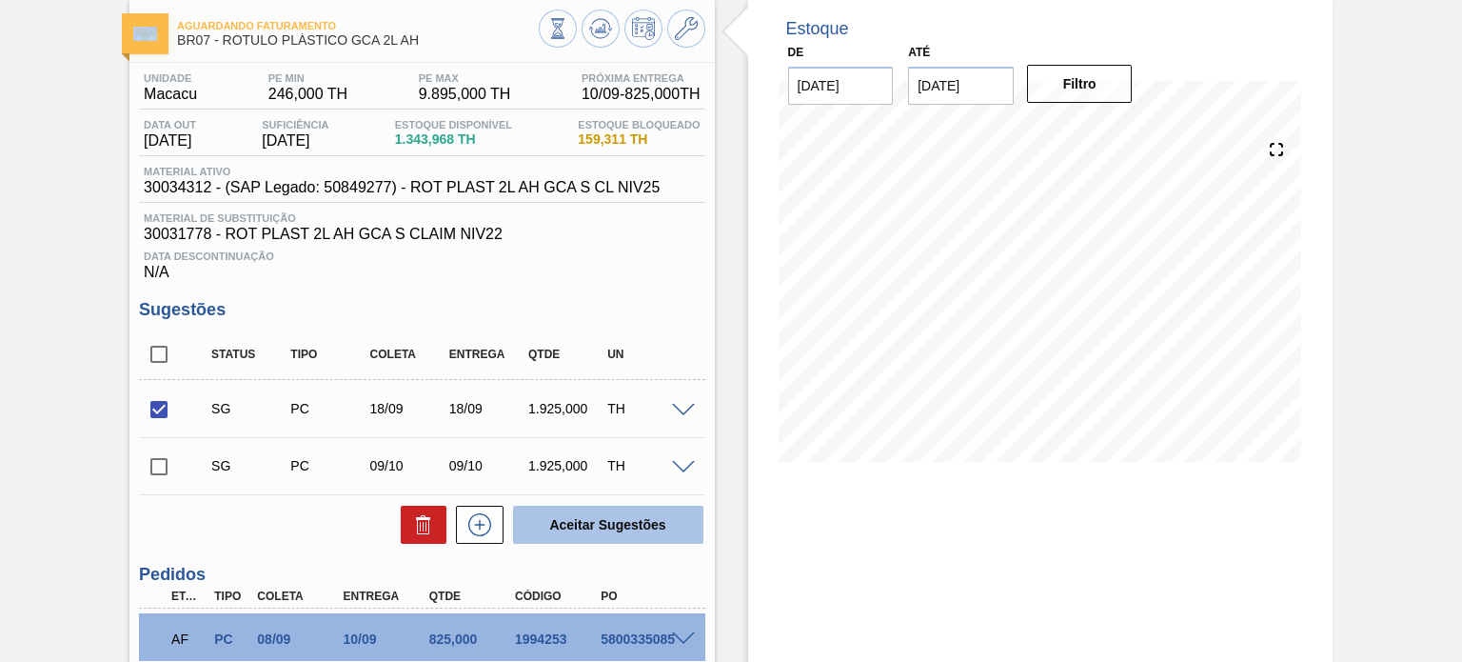
click at [625, 524] on button "Aceitar Sugestões" at bounding box center [608, 524] width 190 height 38
checkbox input "false"
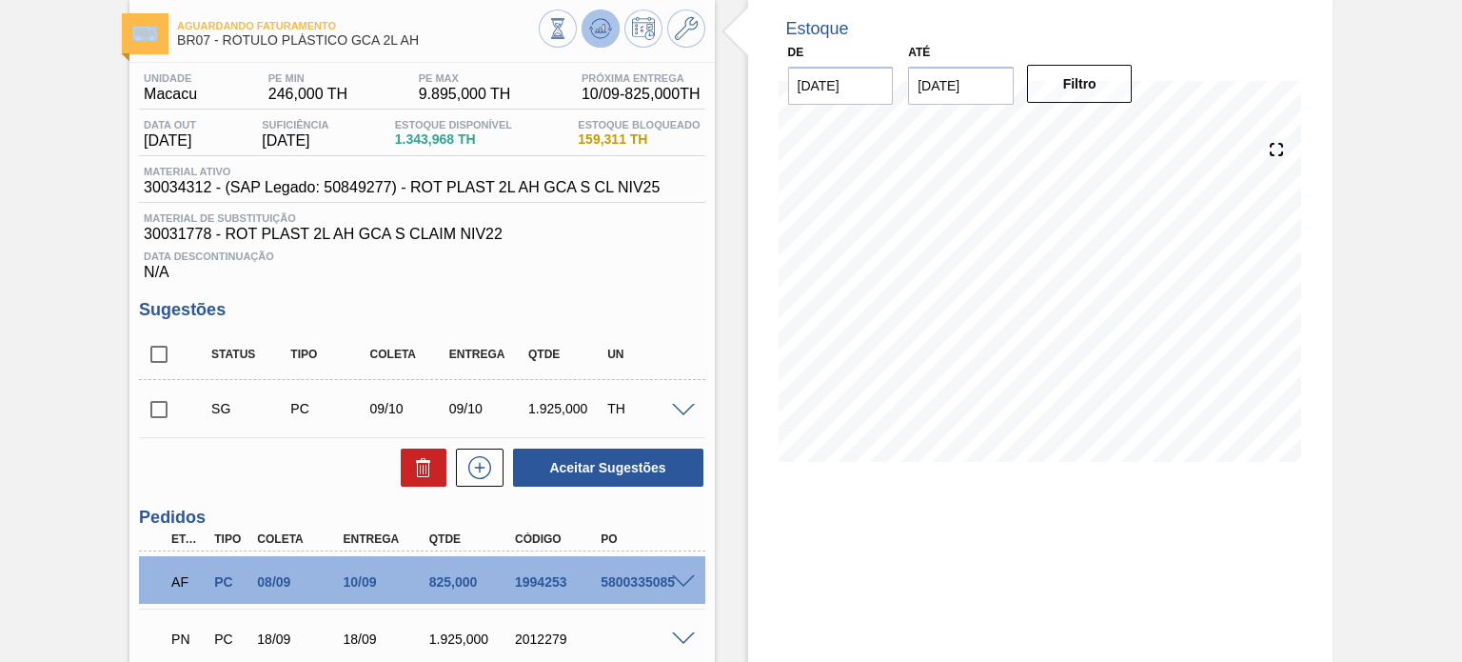
click at [568, 34] on icon at bounding box center [557, 28] width 21 height 21
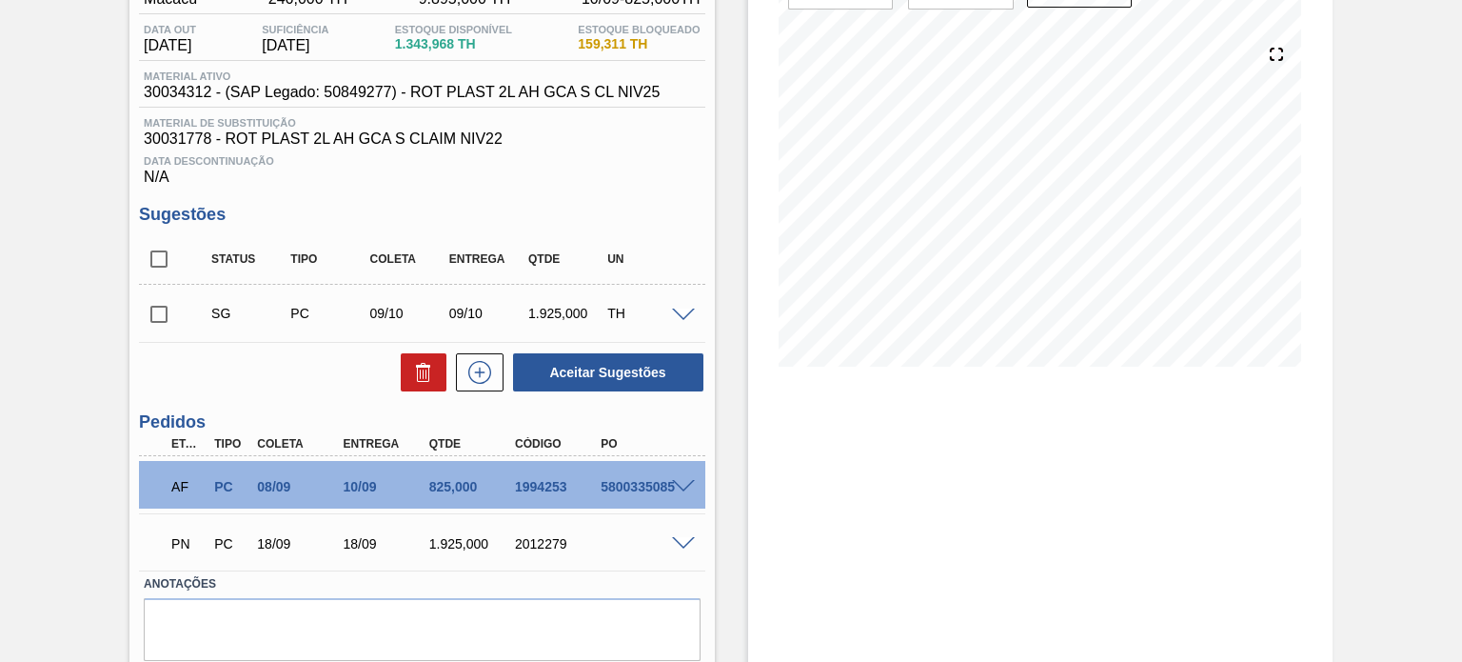
click at [554, 536] on div "2012279" at bounding box center [557, 543] width 94 height 15
copy div "2012279"
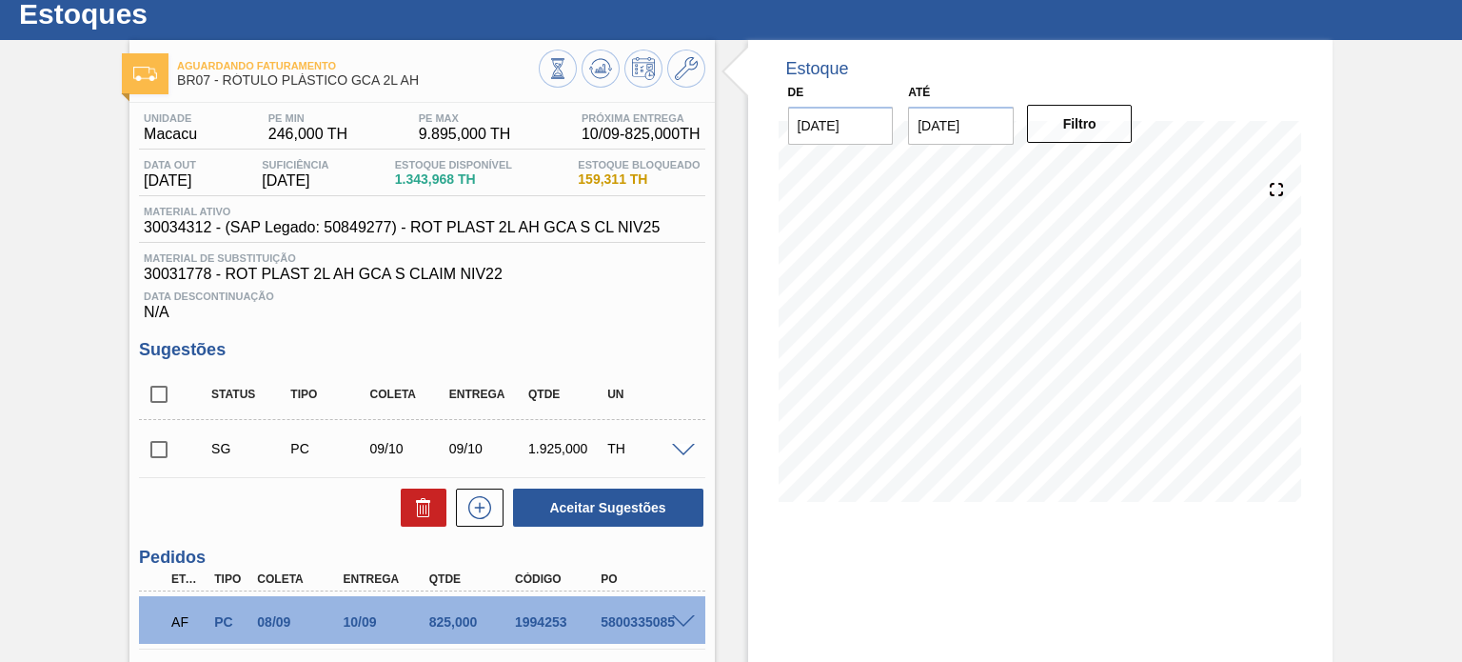
scroll to position [0, 0]
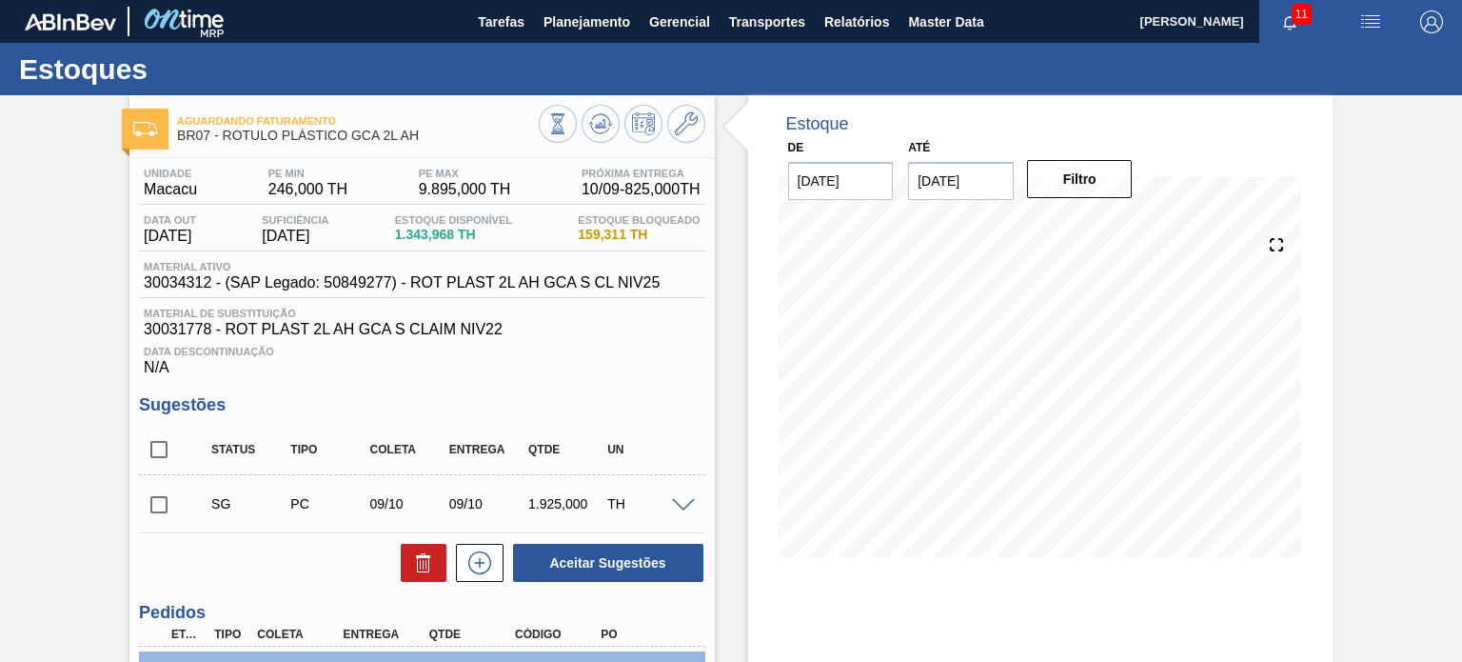
click at [661, 147] on div at bounding box center [622, 126] width 167 height 43
click at [676, 122] on icon at bounding box center [686, 123] width 23 height 23
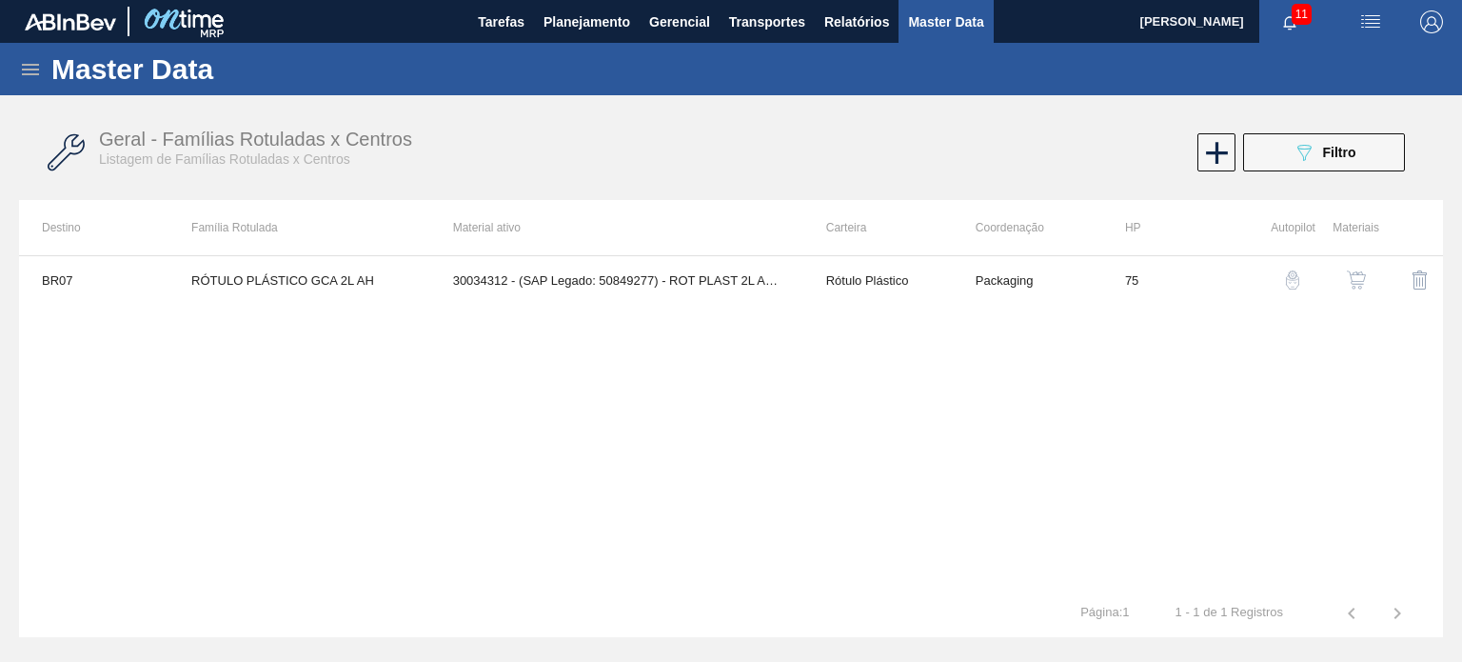
click at [1359, 276] on img "button" at bounding box center [1356, 279] width 19 height 19
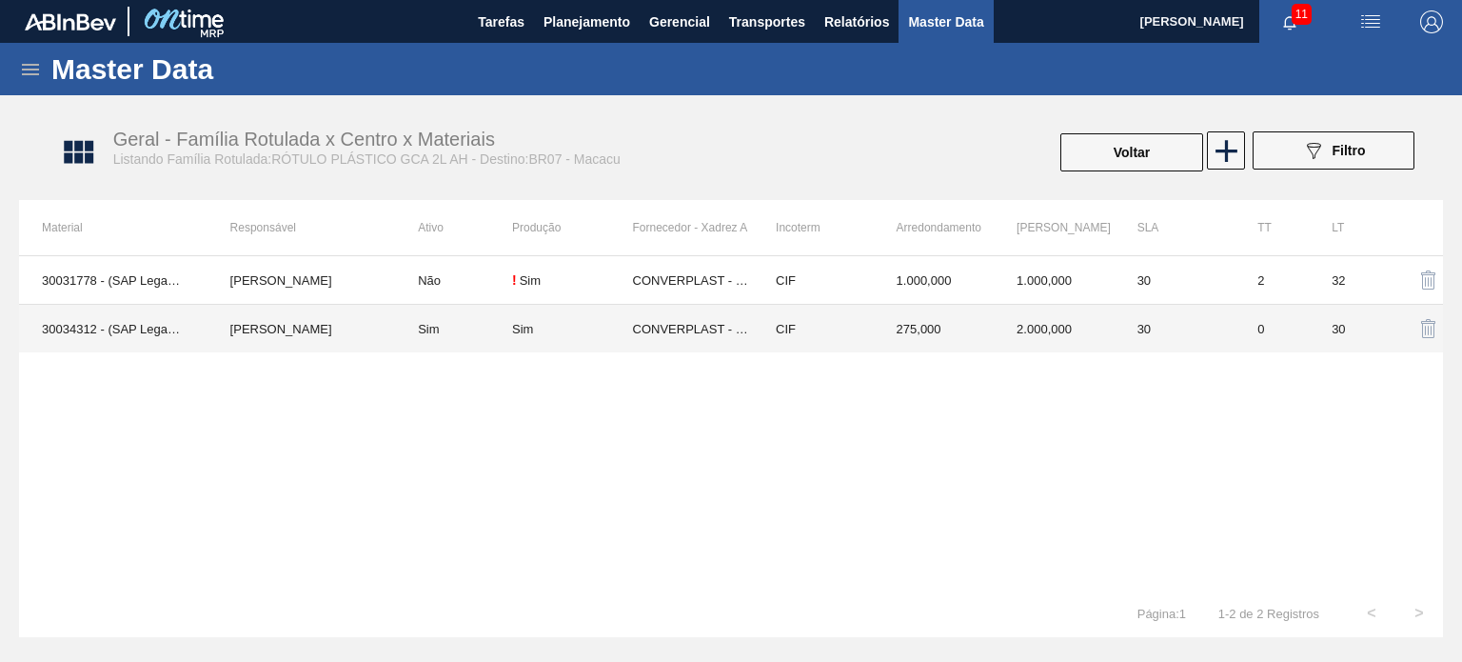
click at [903, 340] on td "275,000" at bounding box center [934, 329] width 121 height 49
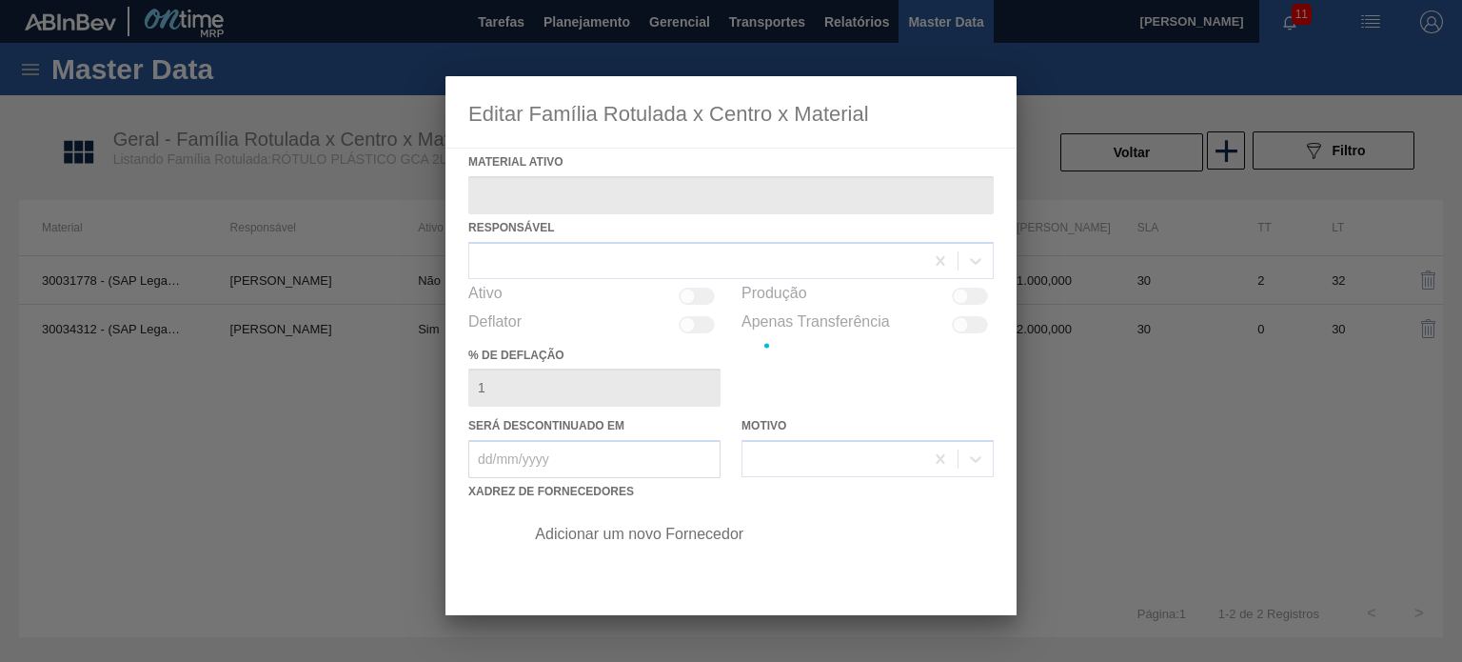
type ativo "30034312 - (SAP Legado: 50849277) - ROT PLAST 2L AH GCA S CL NIV25"
checkbox input "true"
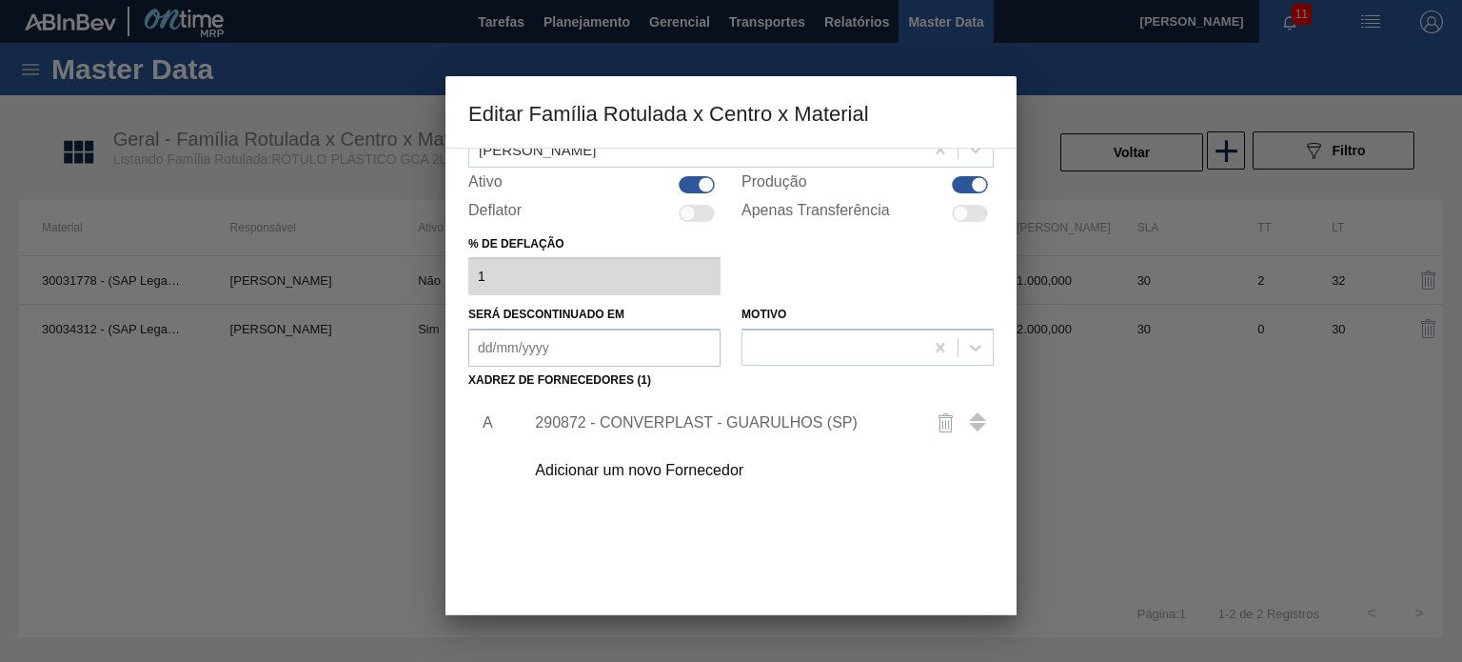
scroll to position [194, 0]
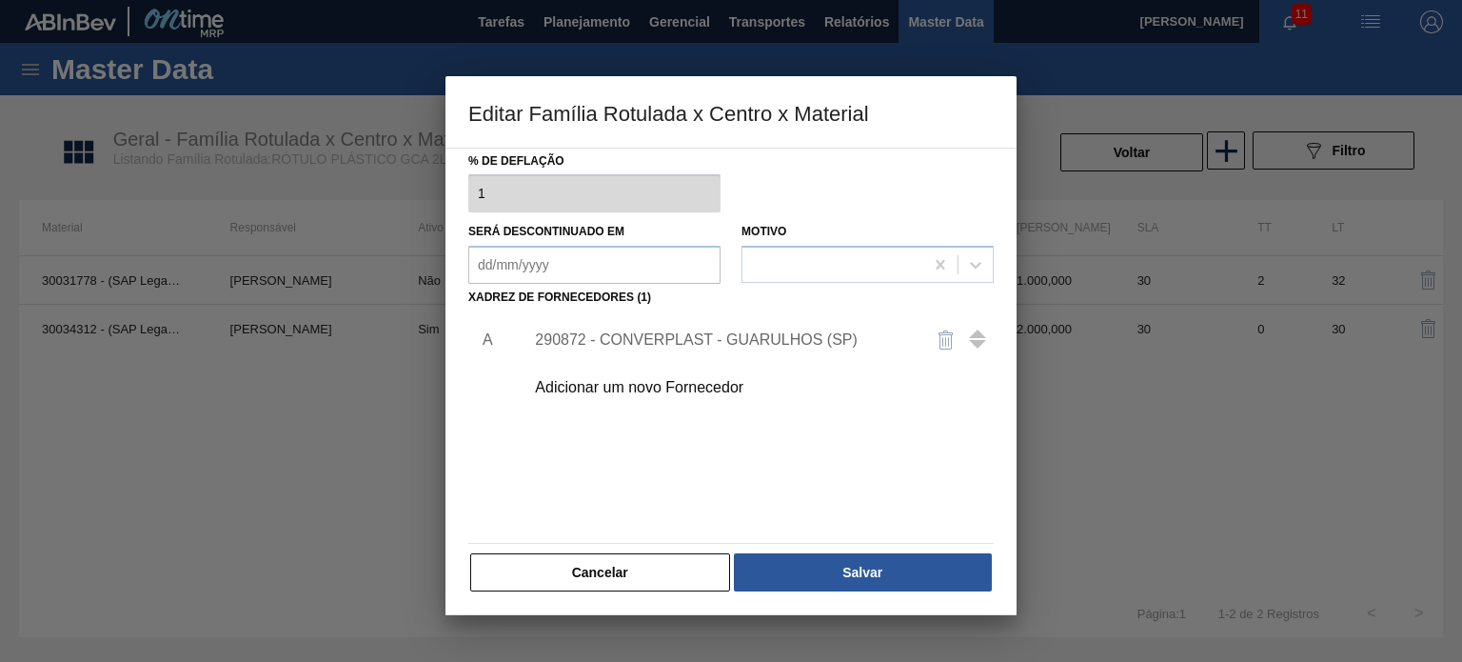
click at [721, 340] on div "290872 - CONVERPLAST - GUARULHOS (SP)" at bounding box center [721, 339] width 373 height 17
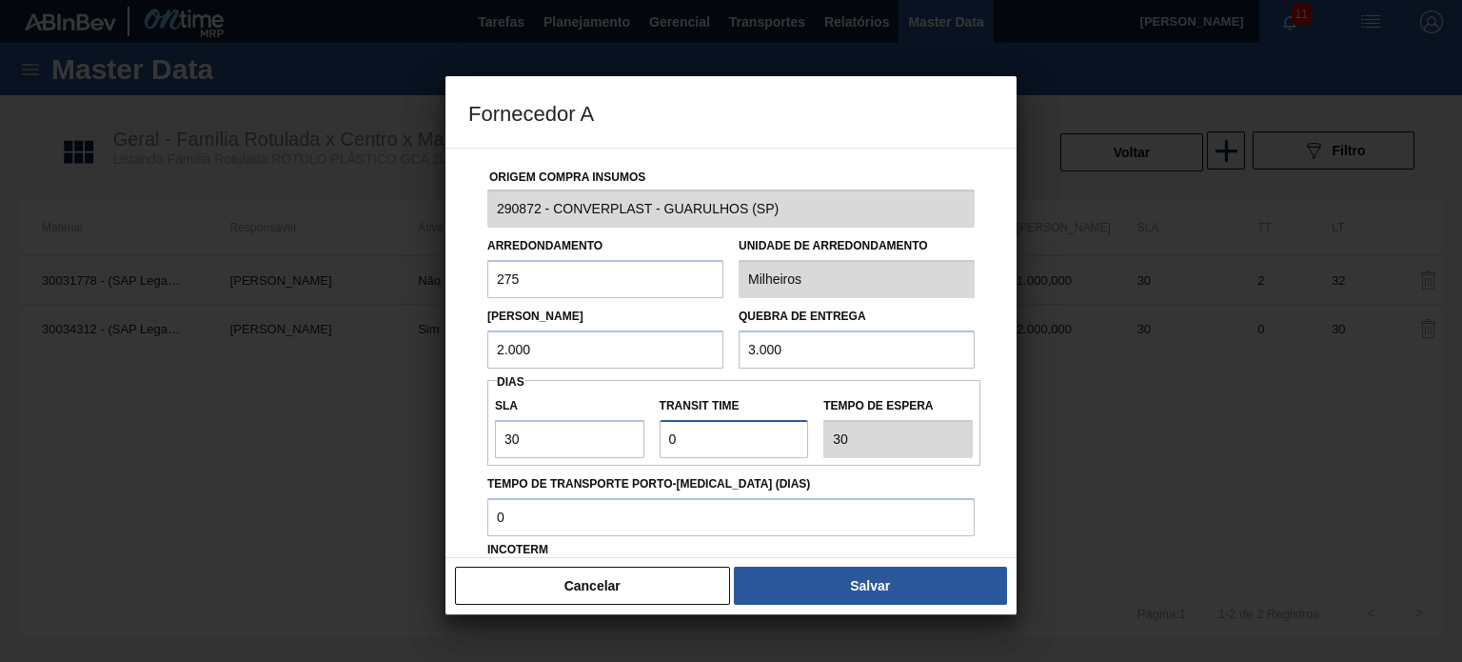
drag, startPoint x: 682, startPoint y: 426, endPoint x: 632, endPoint y: 428, distance: 49.5
click at [638, 431] on div "SLA 30 Transit Time Tempo de espera 30" at bounding box center [733, 422] width 493 height 70
type input "2"
type input "32"
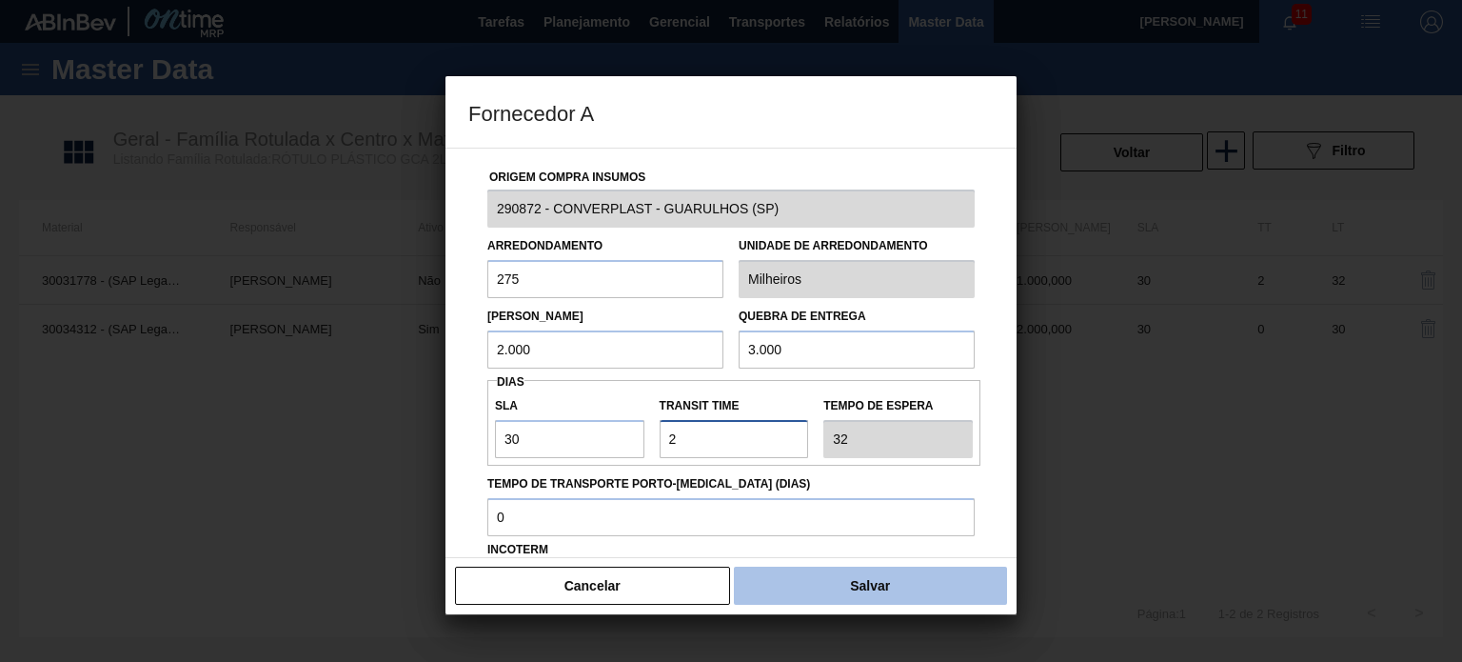
type input "2"
click at [885, 589] on button "Salvar" at bounding box center [870, 585] width 273 height 38
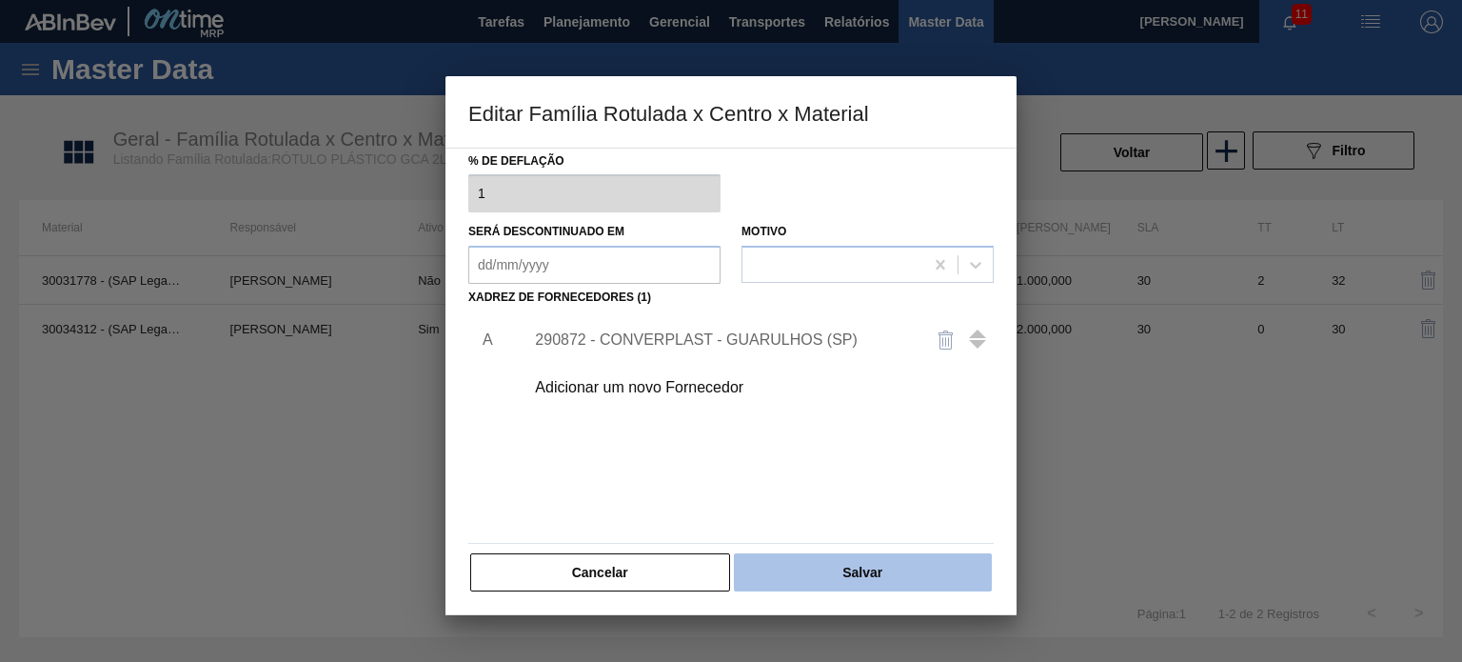
click at [921, 563] on button "Salvar" at bounding box center [863, 572] width 258 height 38
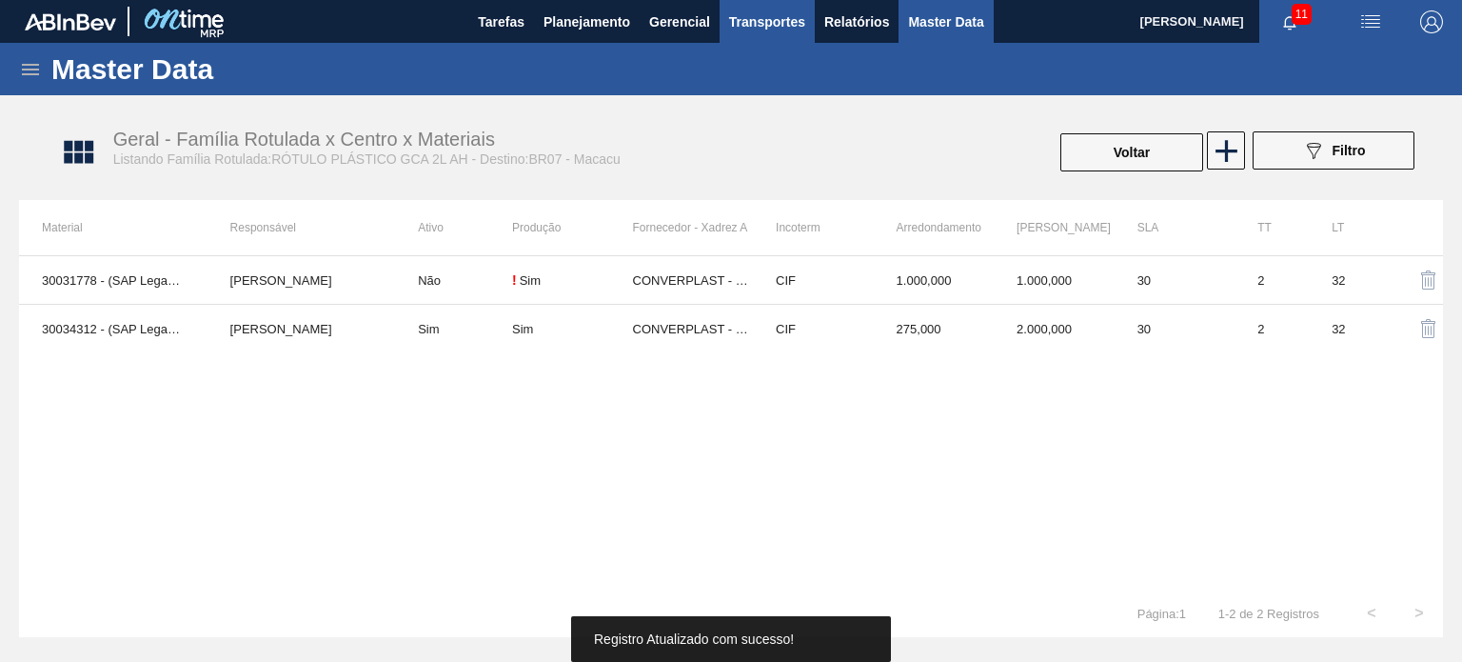
drag, startPoint x: 1110, startPoint y: 140, endPoint x: 749, endPoint y: 41, distance: 374.1
click at [1112, 140] on button "Voltar" at bounding box center [1131, 152] width 143 height 38
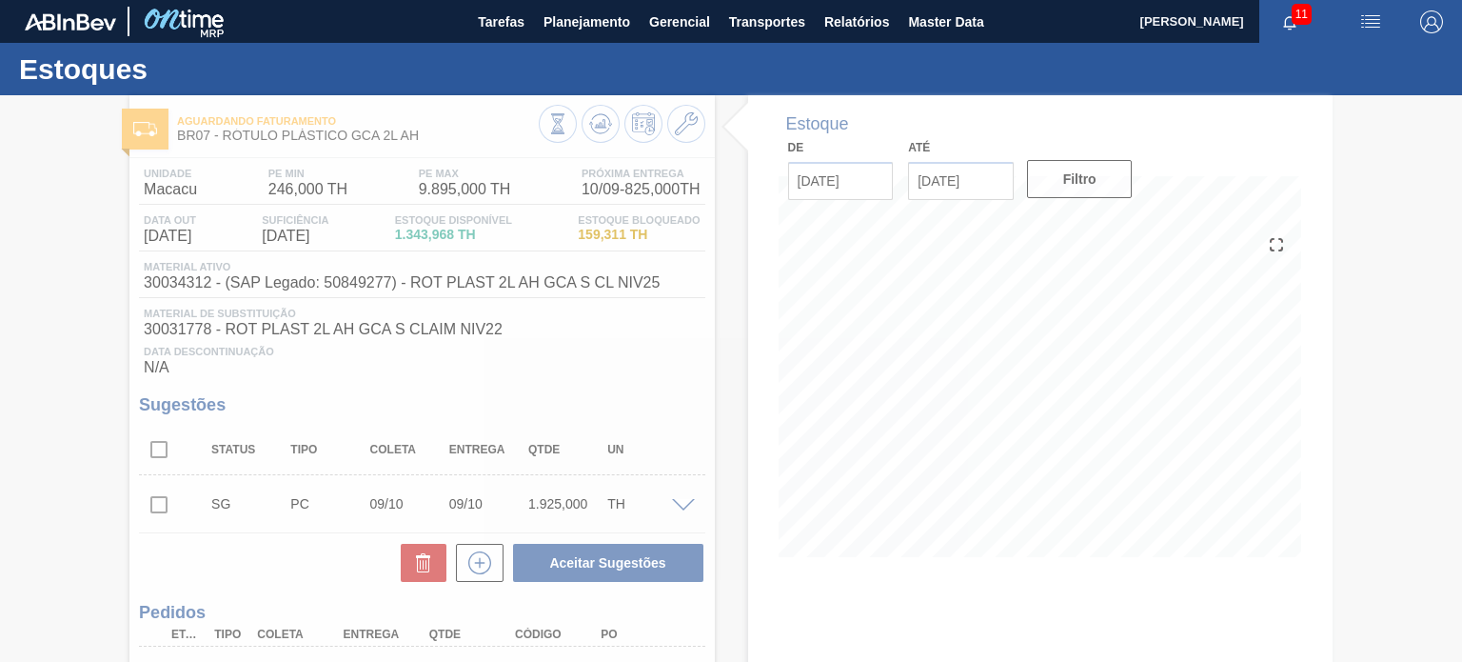
click at [609, 133] on div at bounding box center [731, 378] width 1462 height 566
click at [605, 119] on div at bounding box center [731, 378] width 1462 height 566
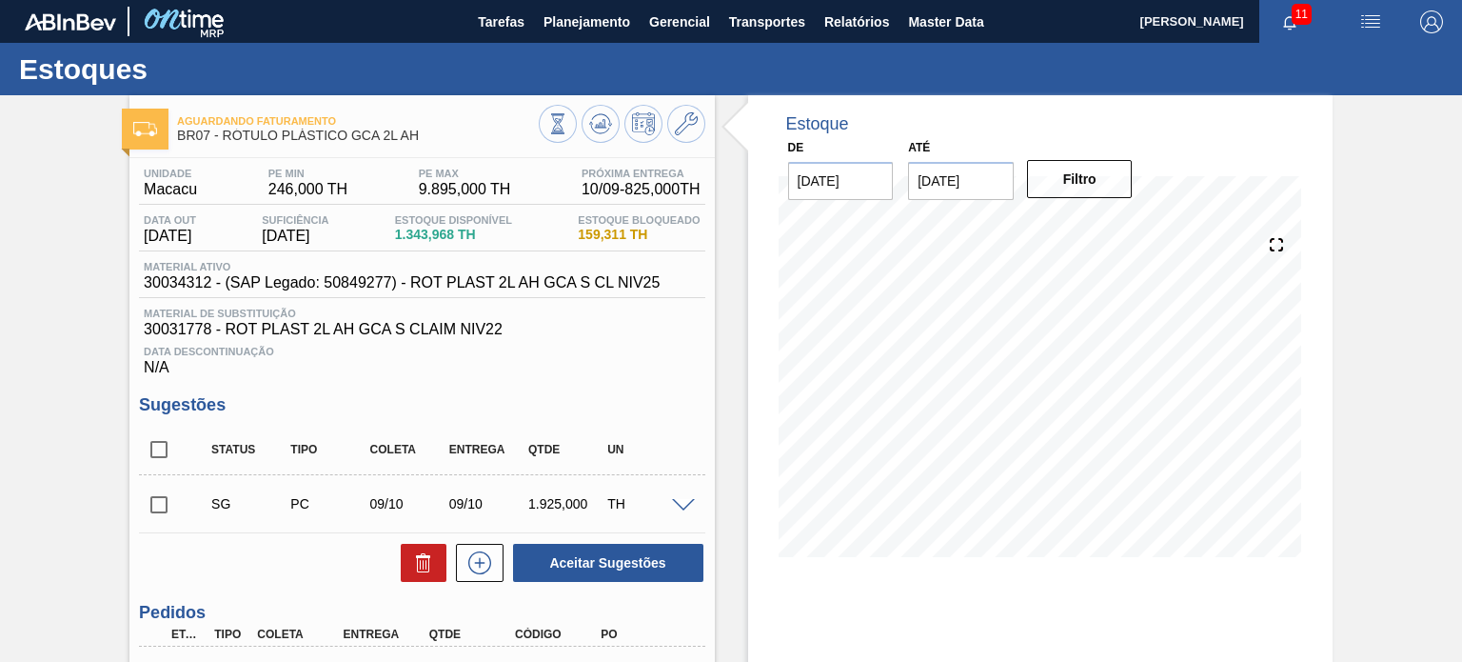
click at [568, 119] on icon at bounding box center [557, 123] width 21 height 21
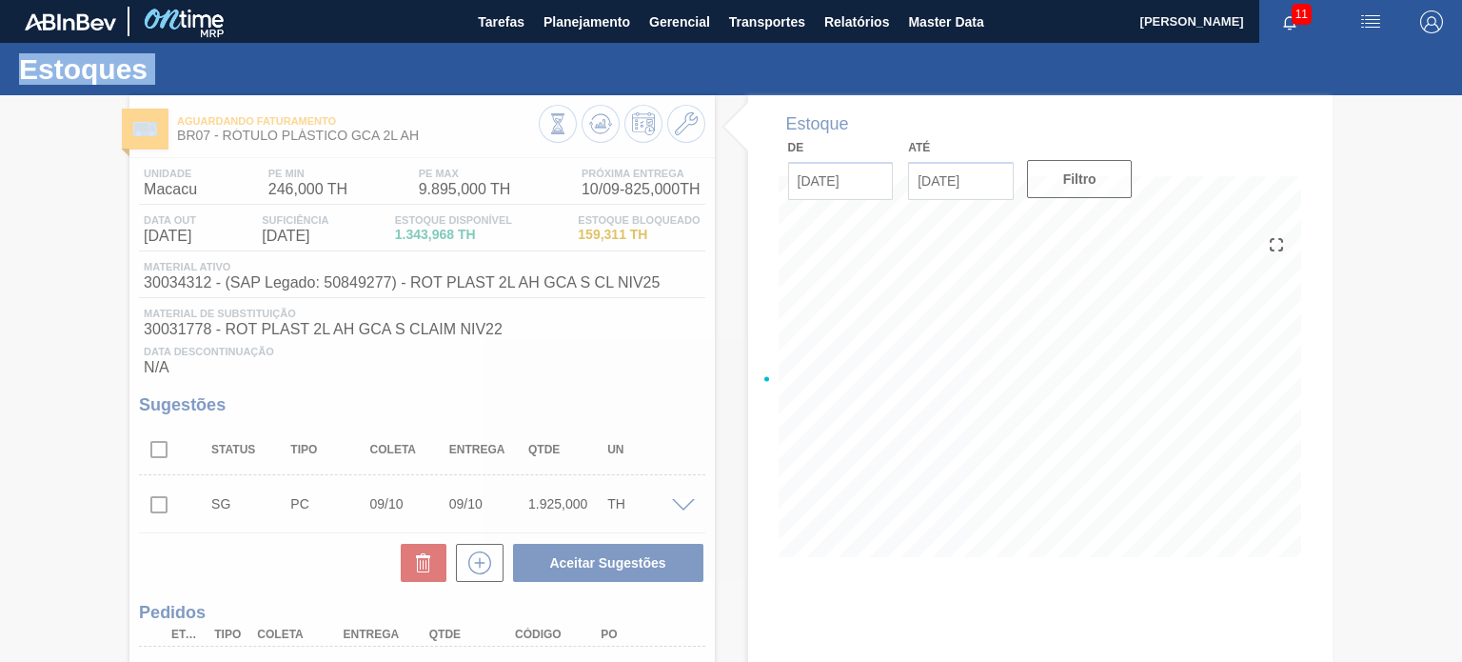
click at [603, 120] on div at bounding box center [731, 378] width 1462 height 566
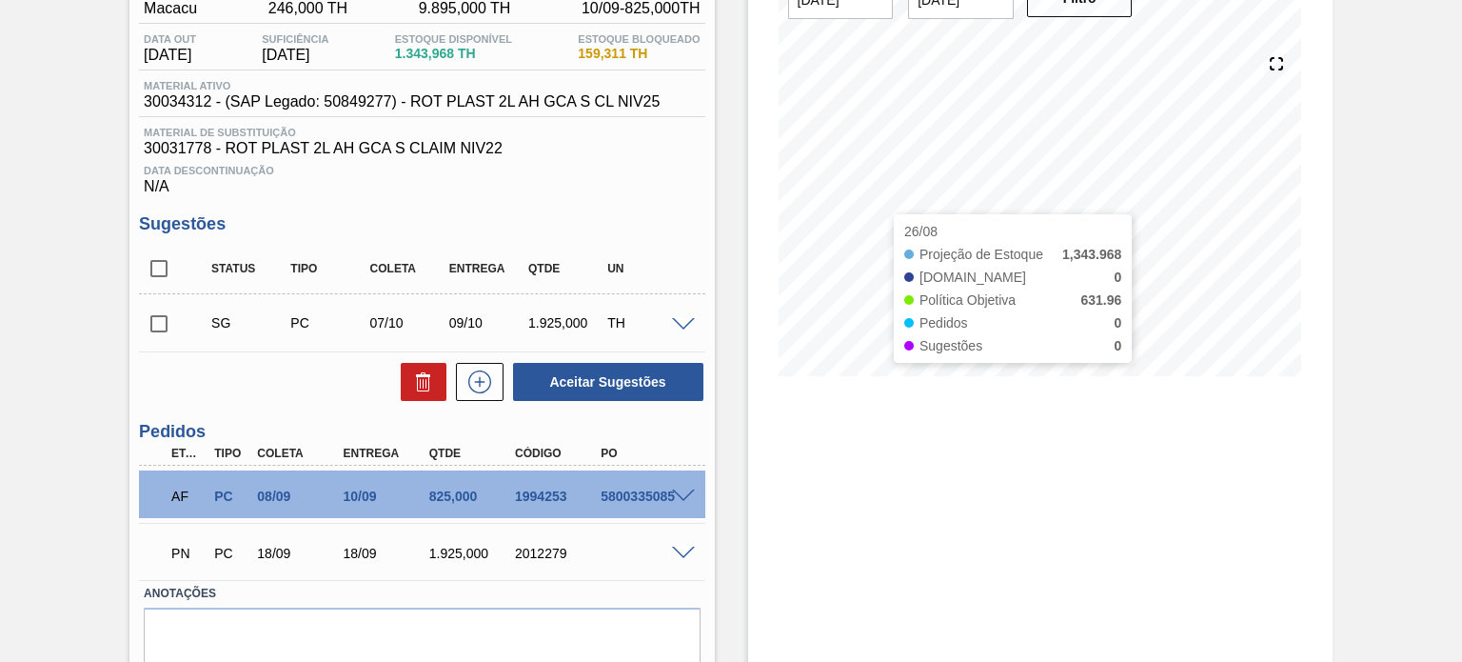
scroll to position [160, 0]
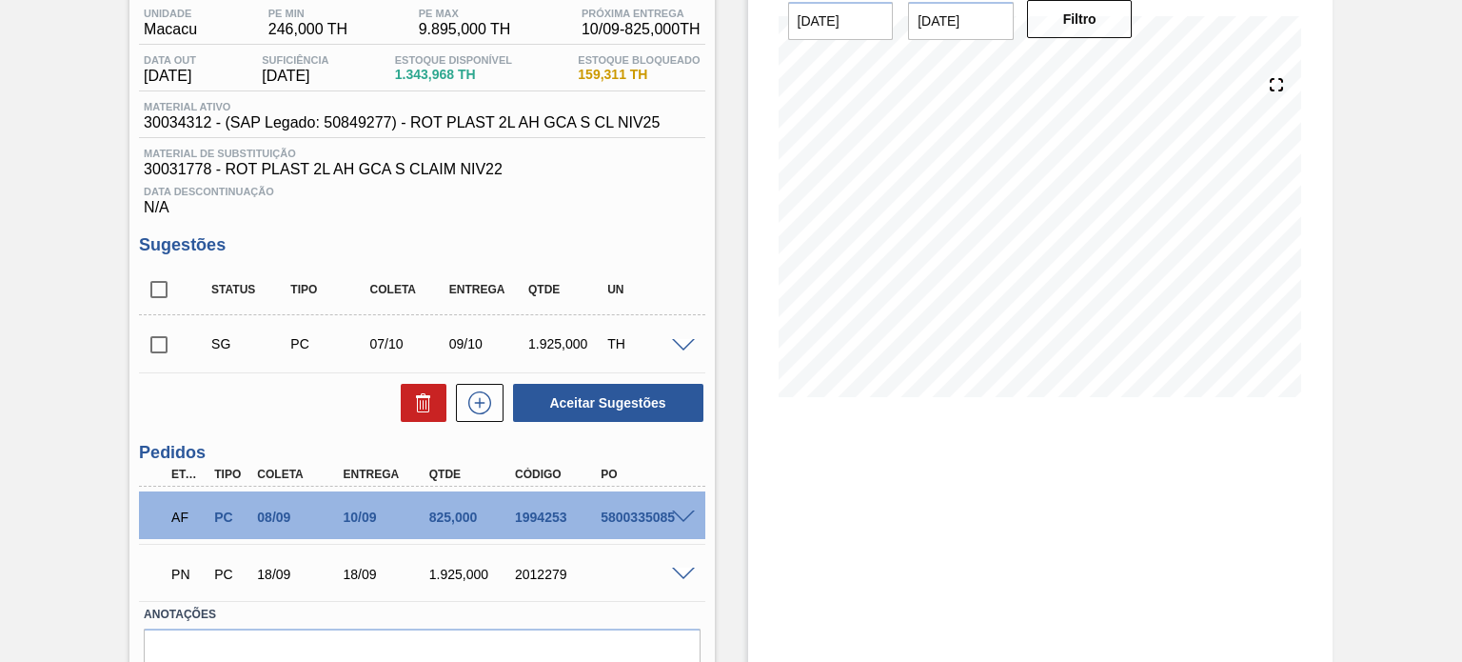
click at [682, 517] on span at bounding box center [683, 517] width 23 height 14
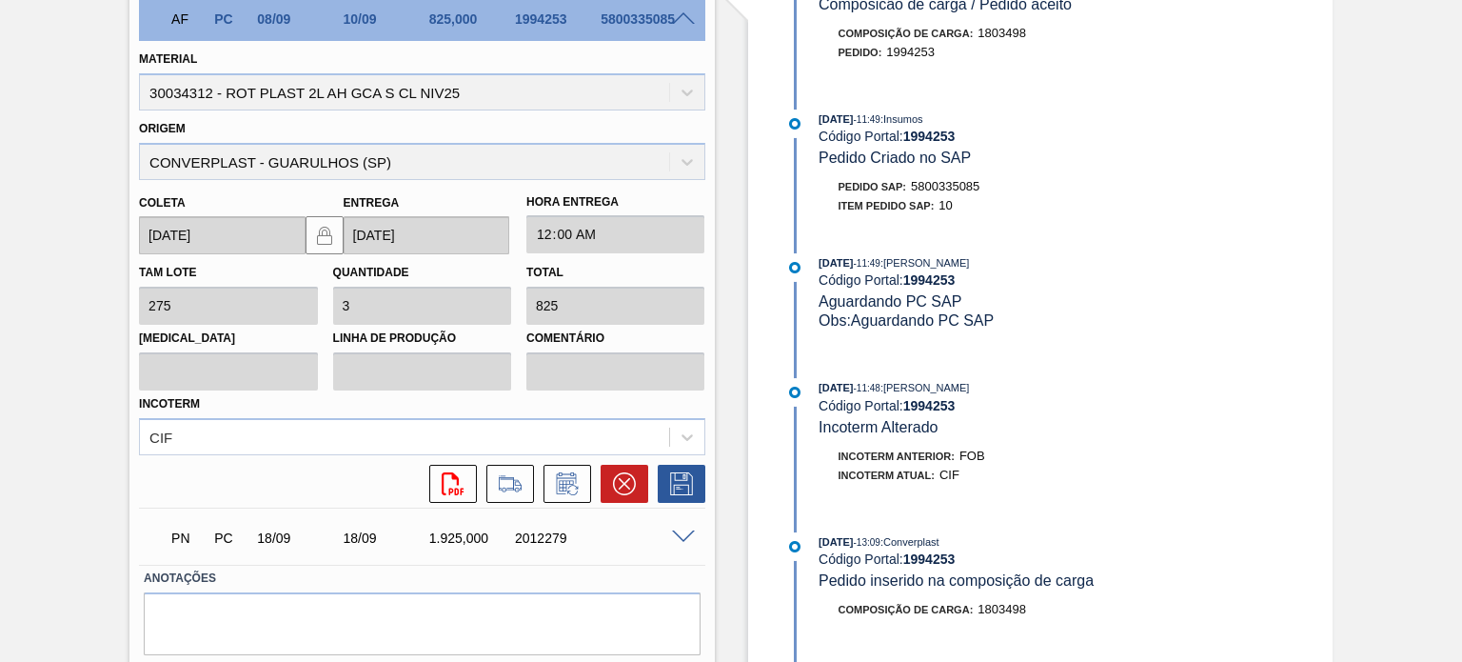
scroll to position [715, 0]
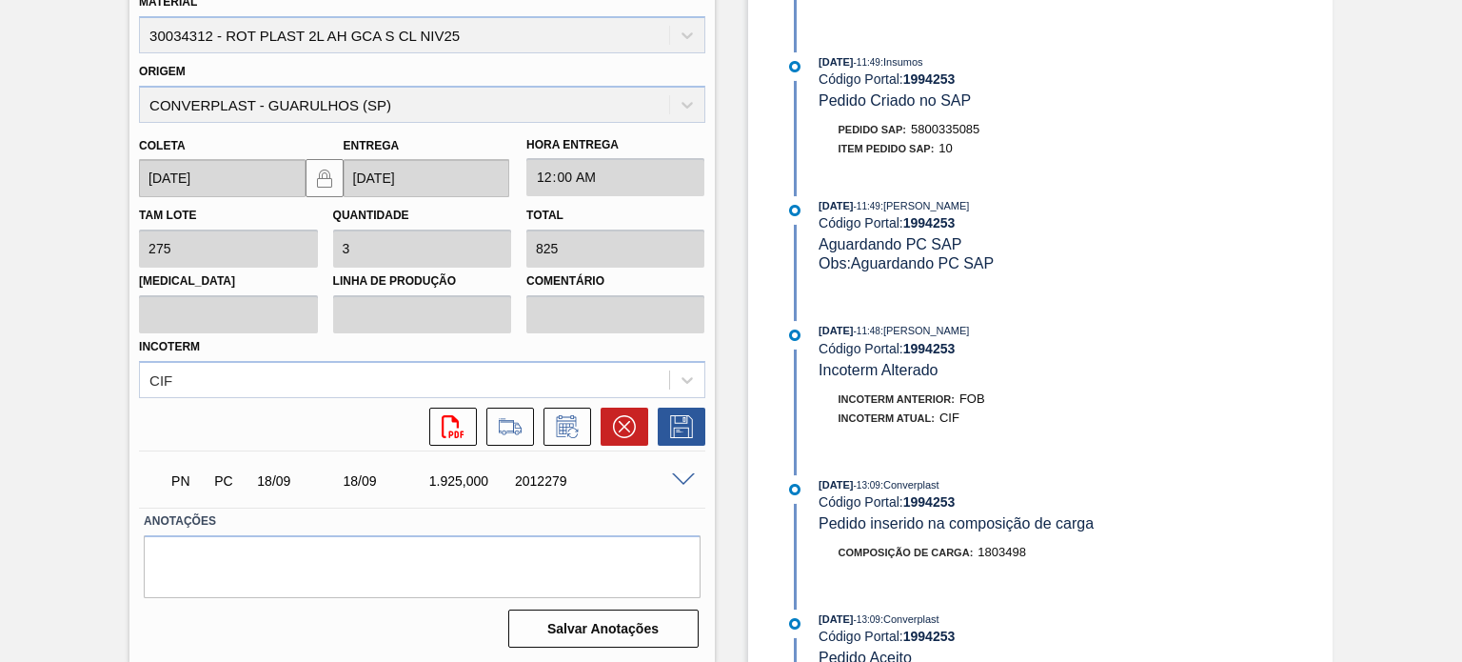
click at [541, 476] on div "2012279" at bounding box center [557, 480] width 94 height 15
copy div "2012279"
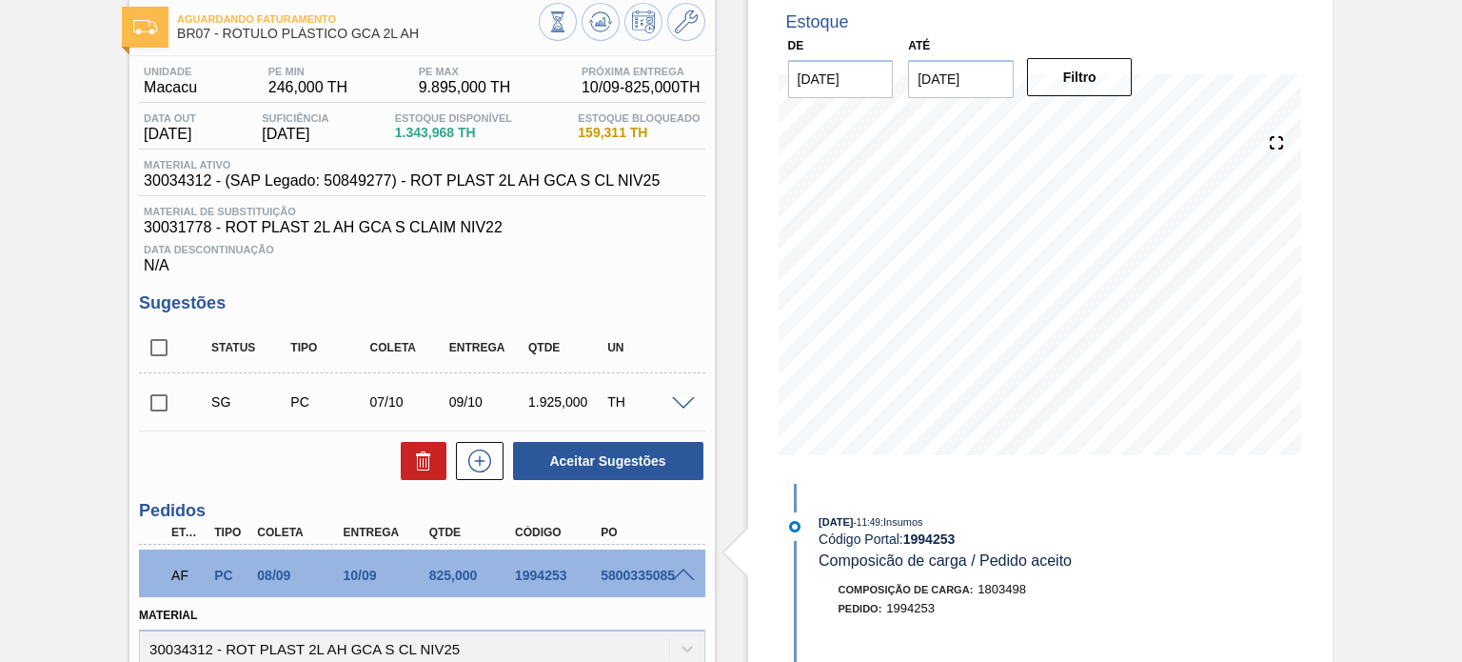
scroll to position [0, 0]
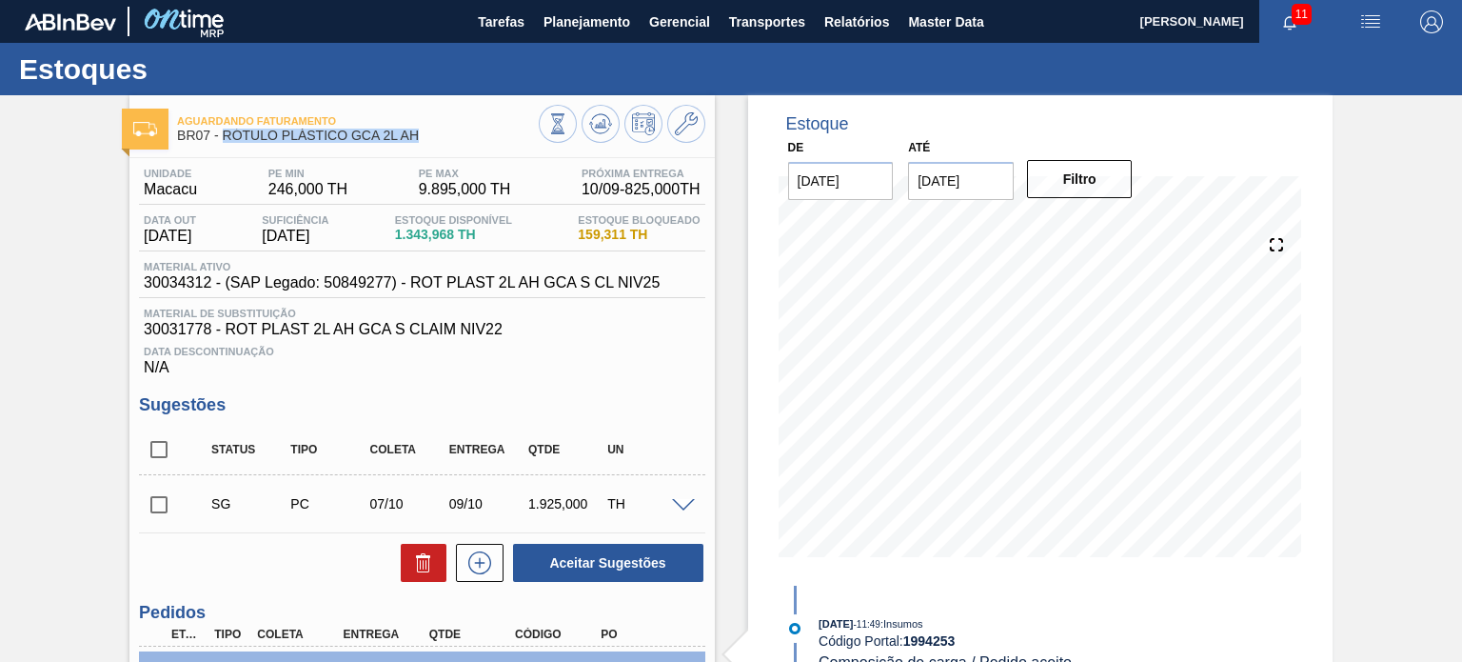
drag, startPoint x: 425, startPoint y: 134, endPoint x: 223, endPoint y: 134, distance: 201.8
click at [223, 134] on span "BR07 - RÓTULO PLÁSTICO GCA 2L AH" at bounding box center [357, 135] width 361 height 14
copy span "RÓTULO PLÁSTICO GCA 2L AH"
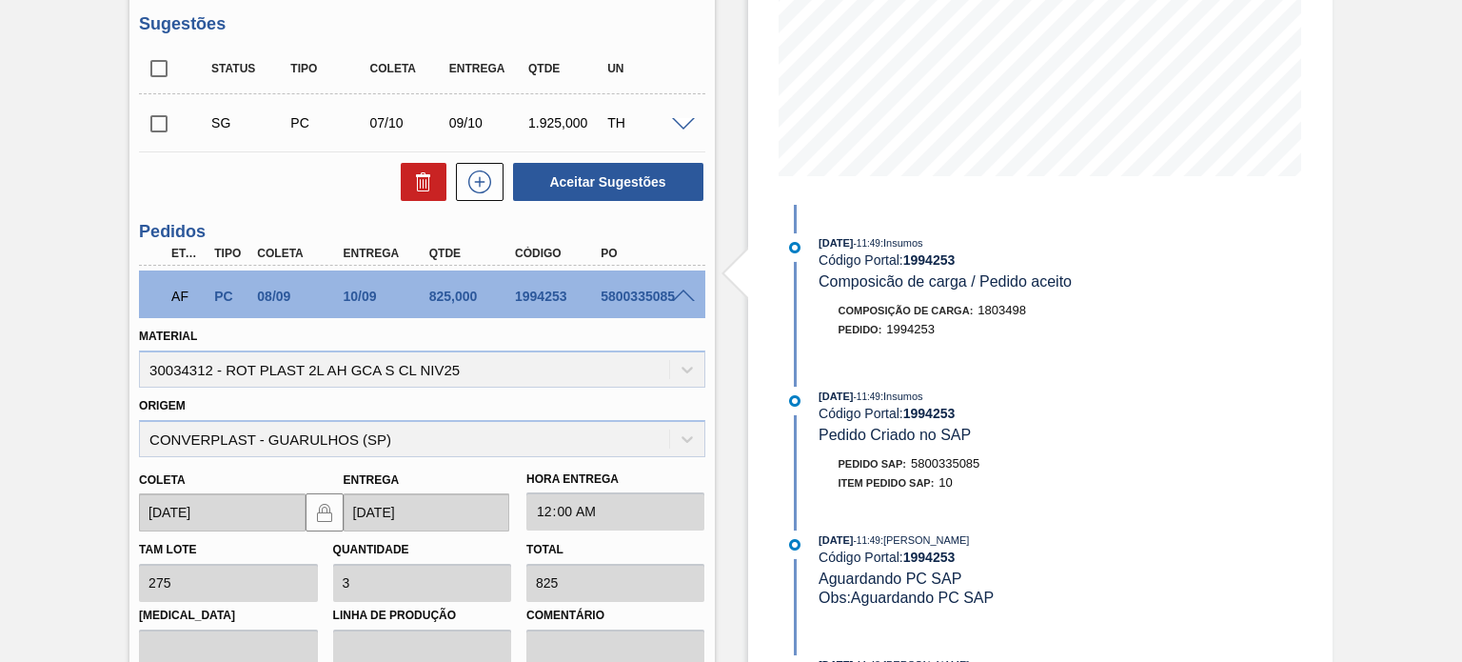
click at [680, 289] on span at bounding box center [683, 296] width 23 height 14
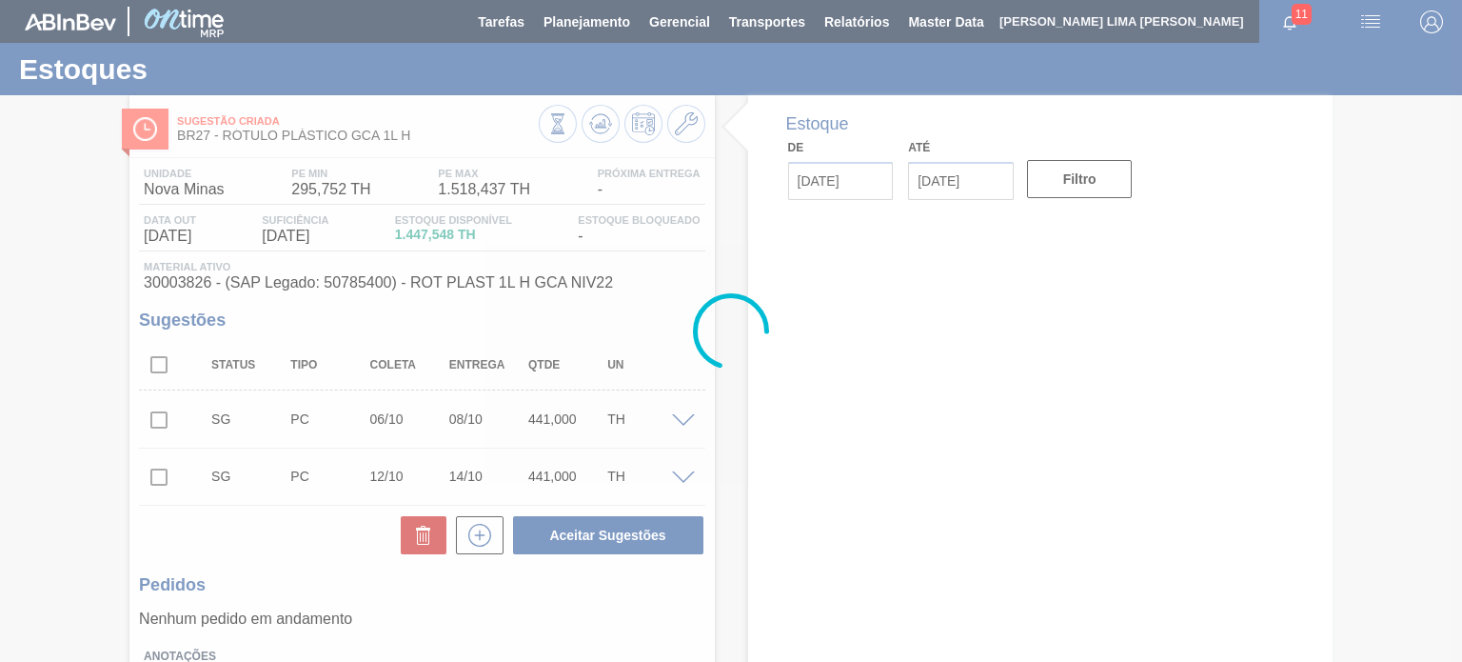
click at [597, 118] on div at bounding box center [731, 331] width 1462 height 662
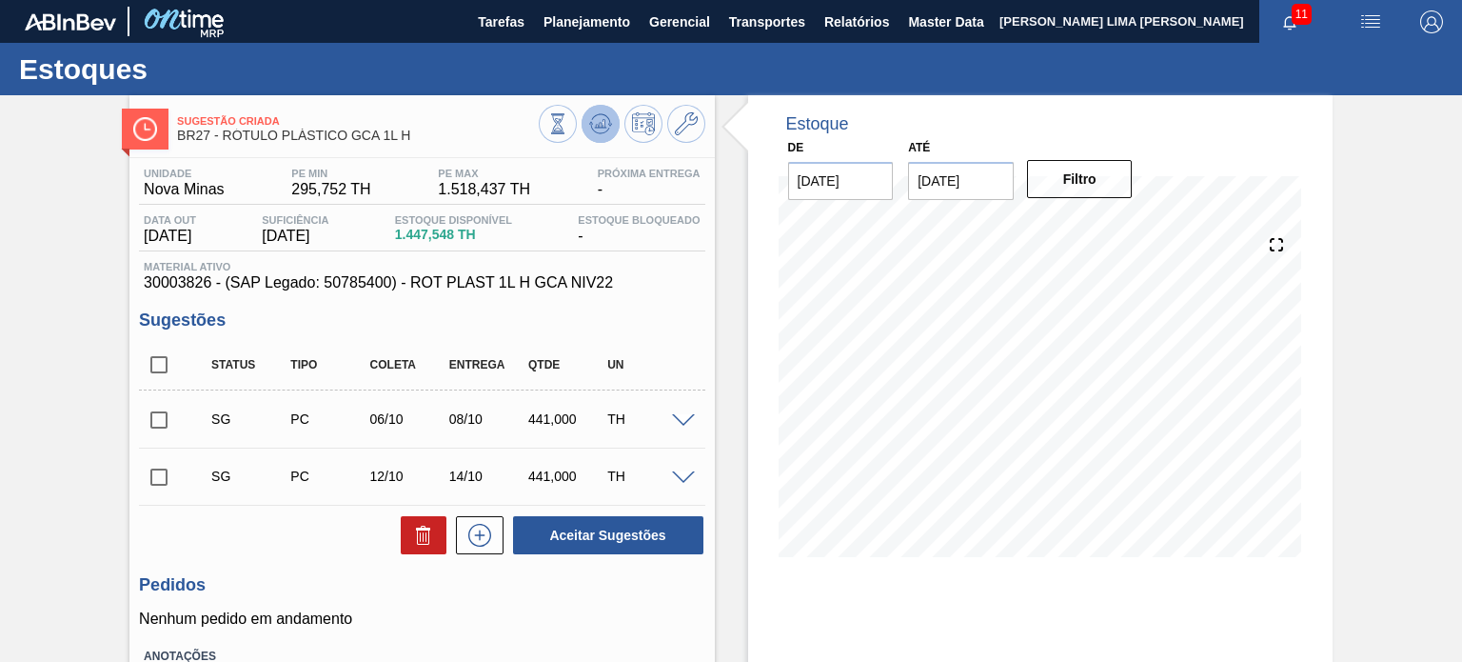
click at [568, 119] on icon at bounding box center [557, 123] width 21 height 21
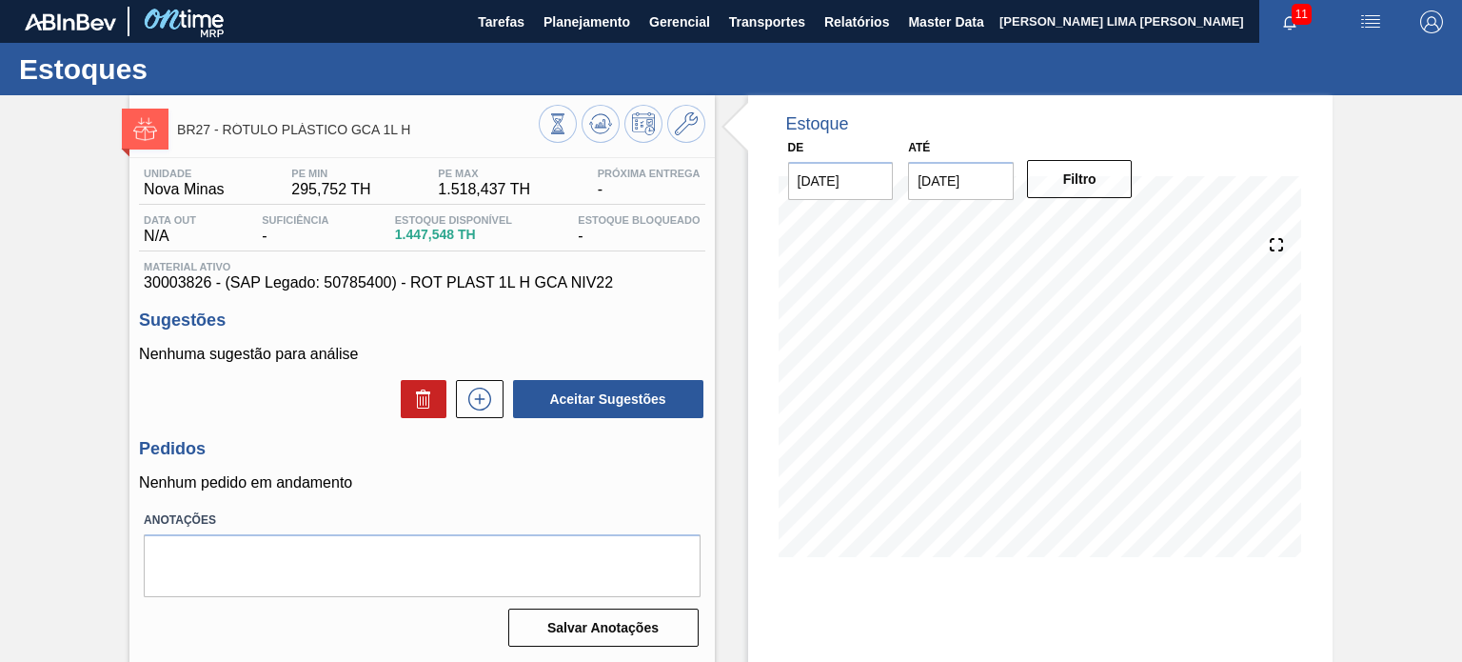
click at [568, 125] on icon at bounding box center [557, 123] width 21 height 21
click at [603, 136] on button at bounding box center [601, 124] width 38 height 38
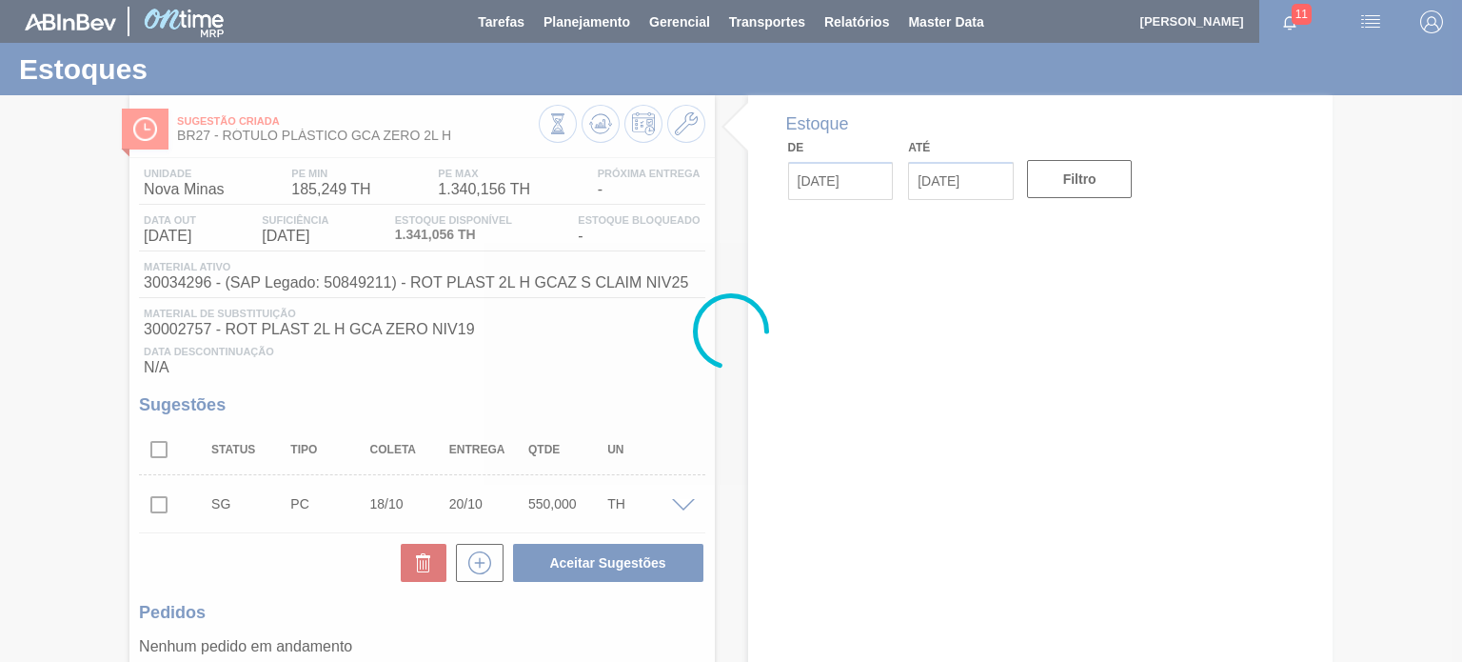
click at [585, 123] on div at bounding box center [731, 331] width 1462 height 662
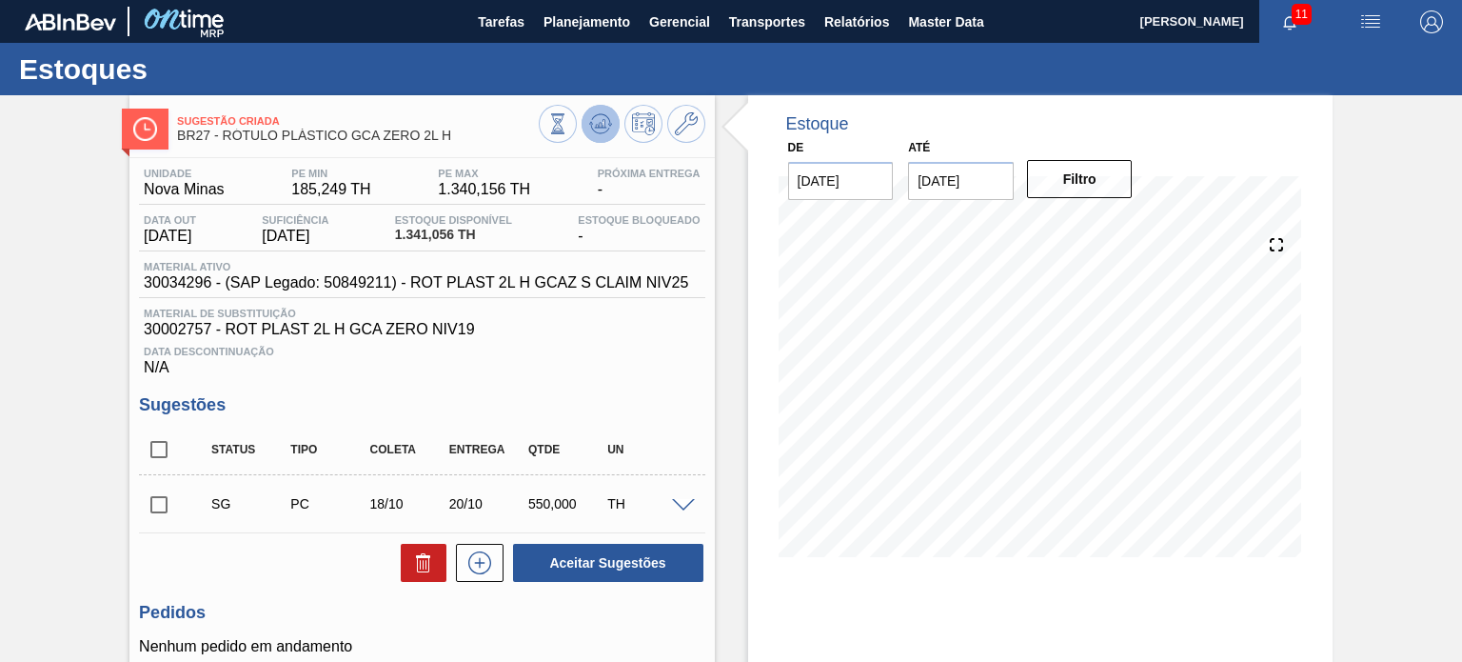
click at [568, 123] on icon at bounding box center [557, 123] width 21 height 21
click at [590, 128] on icon at bounding box center [599, 129] width 19 height 10
click at [628, 254] on div "Unidade Nova Minas PE MIN 185,249 TH PE MAX 1.340,156 TH Próxima Entrega - Data…" at bounding box center [421, 272] width 565 height 208
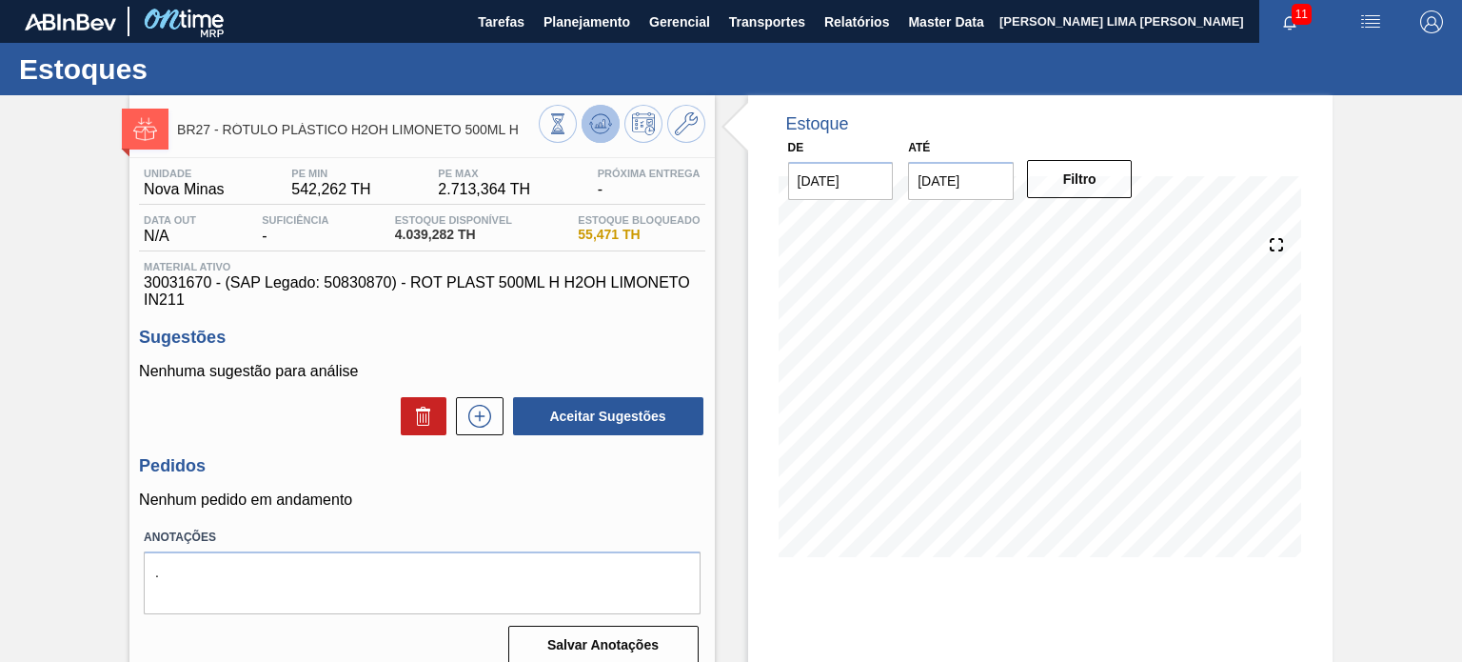
click at [583, 129] on button at bounding box center [601, 124] width 38 height 38
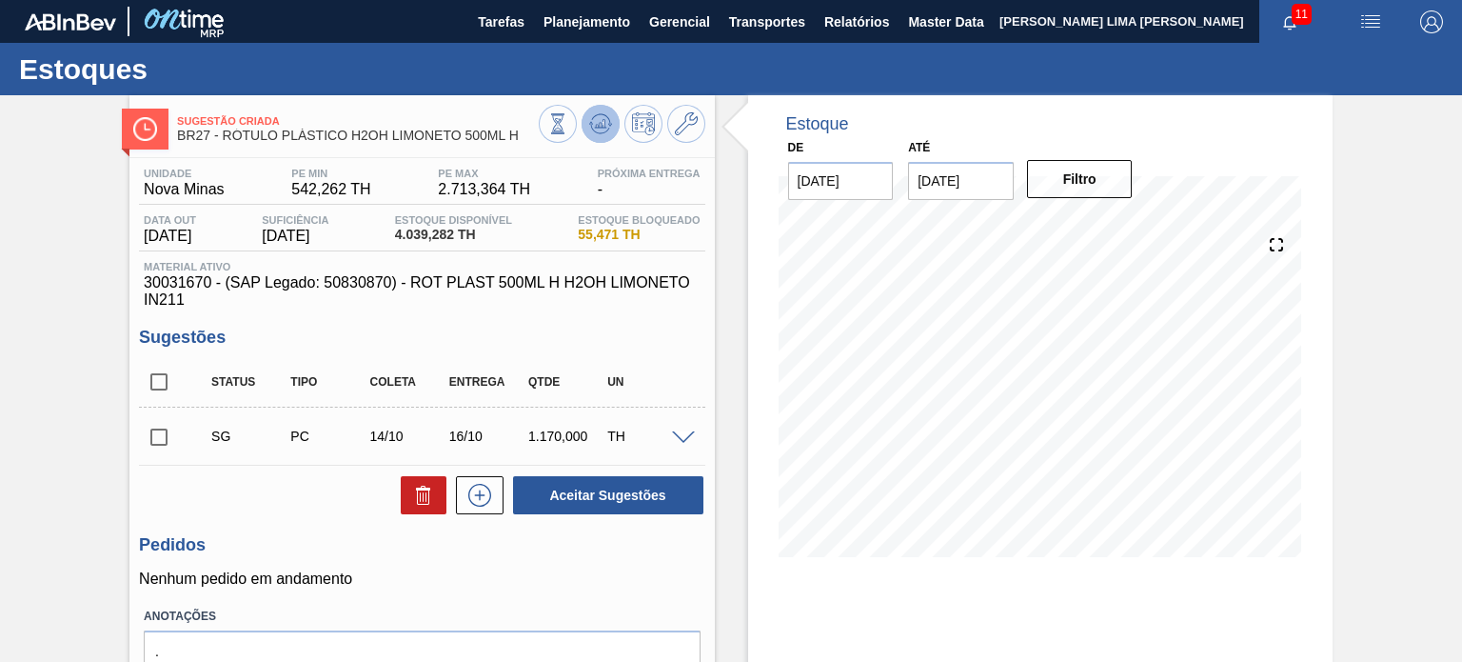
click at [568, 126] on icon at bounding box center [557, 123] width 21 height 21
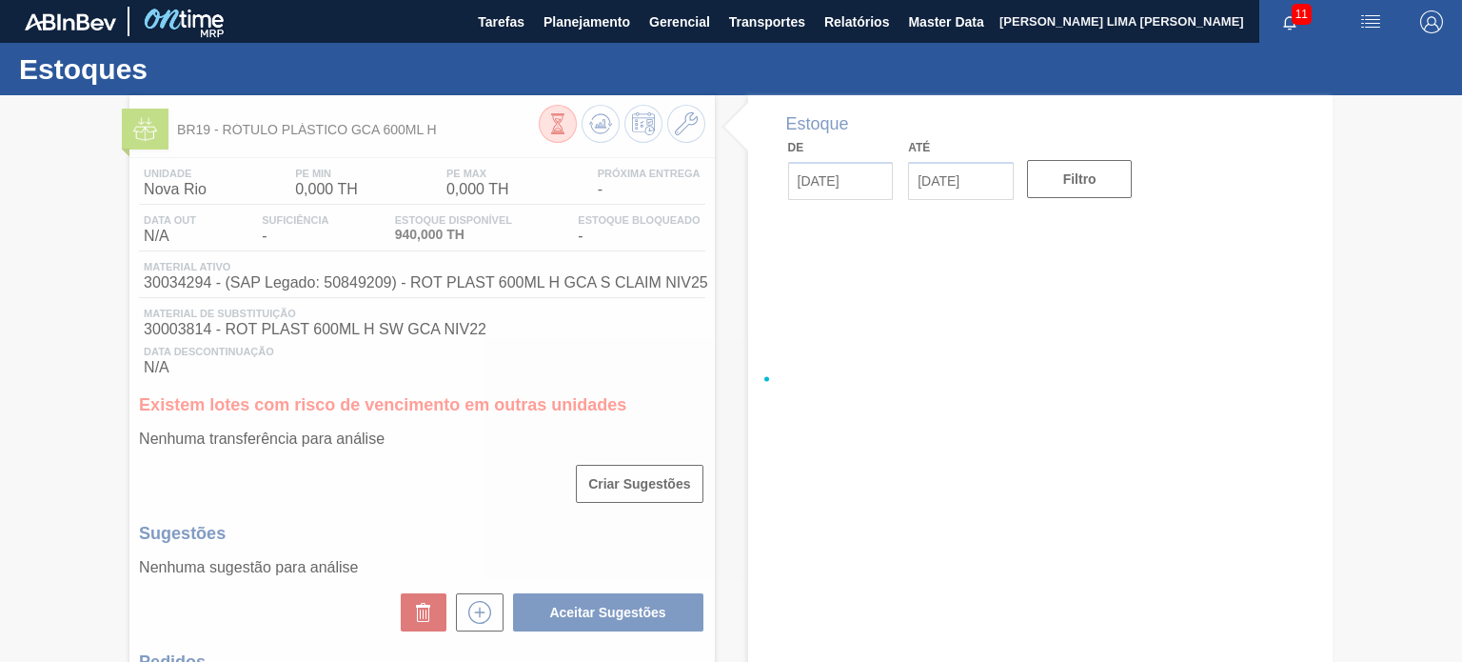
click at [605, 133] on div at bounding box center [731, 378] width 1462 height 566
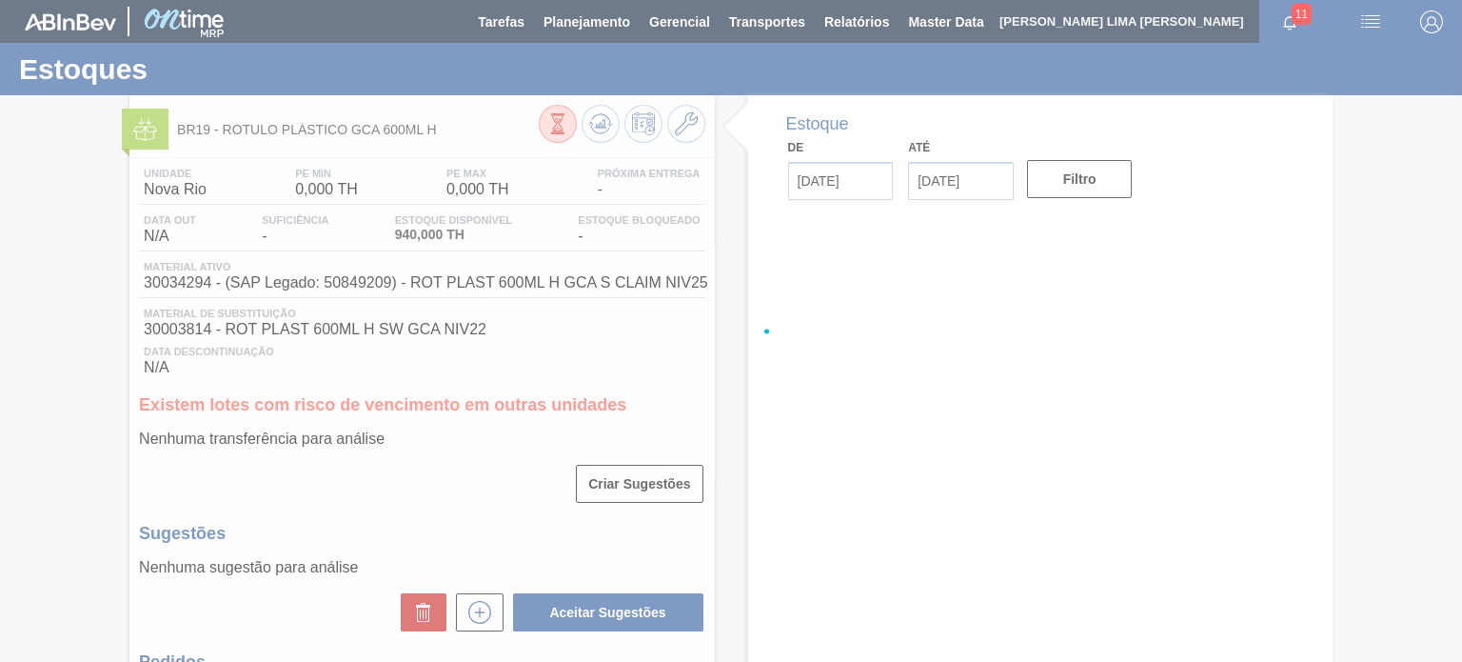
click at [597, 123] on div at bounding box center [731, 331] width 1462 height 662
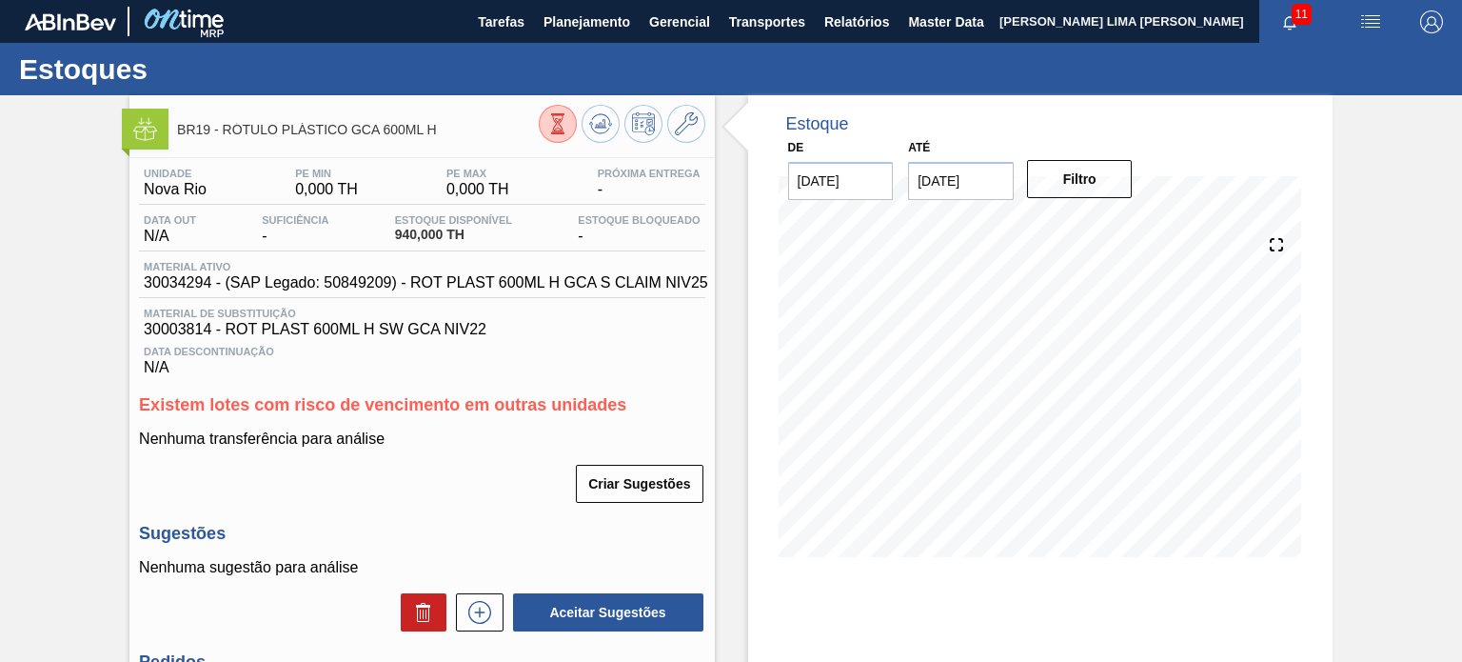
click at [568, 123] on icon at bounding box center [557, 123] width 21 height 21
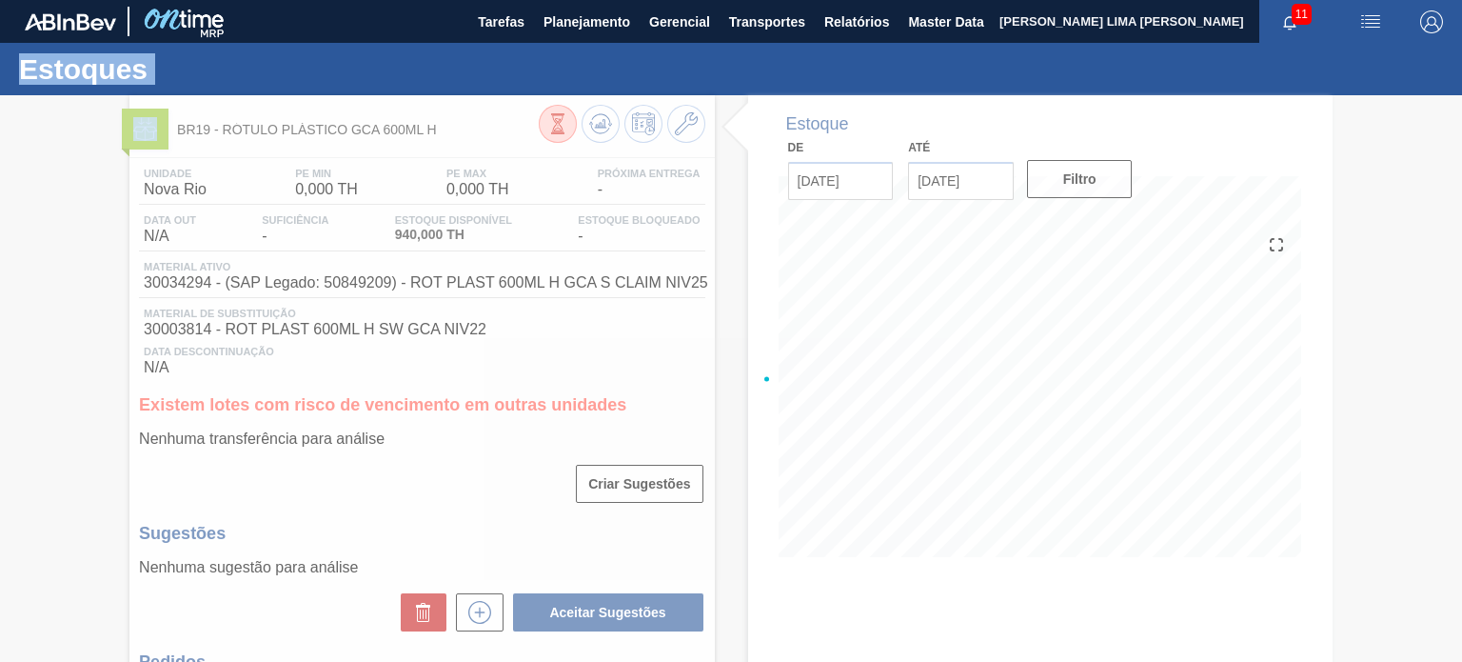
click at [597, 123] on div at bounding box center [731, 378] width 1462 height 566
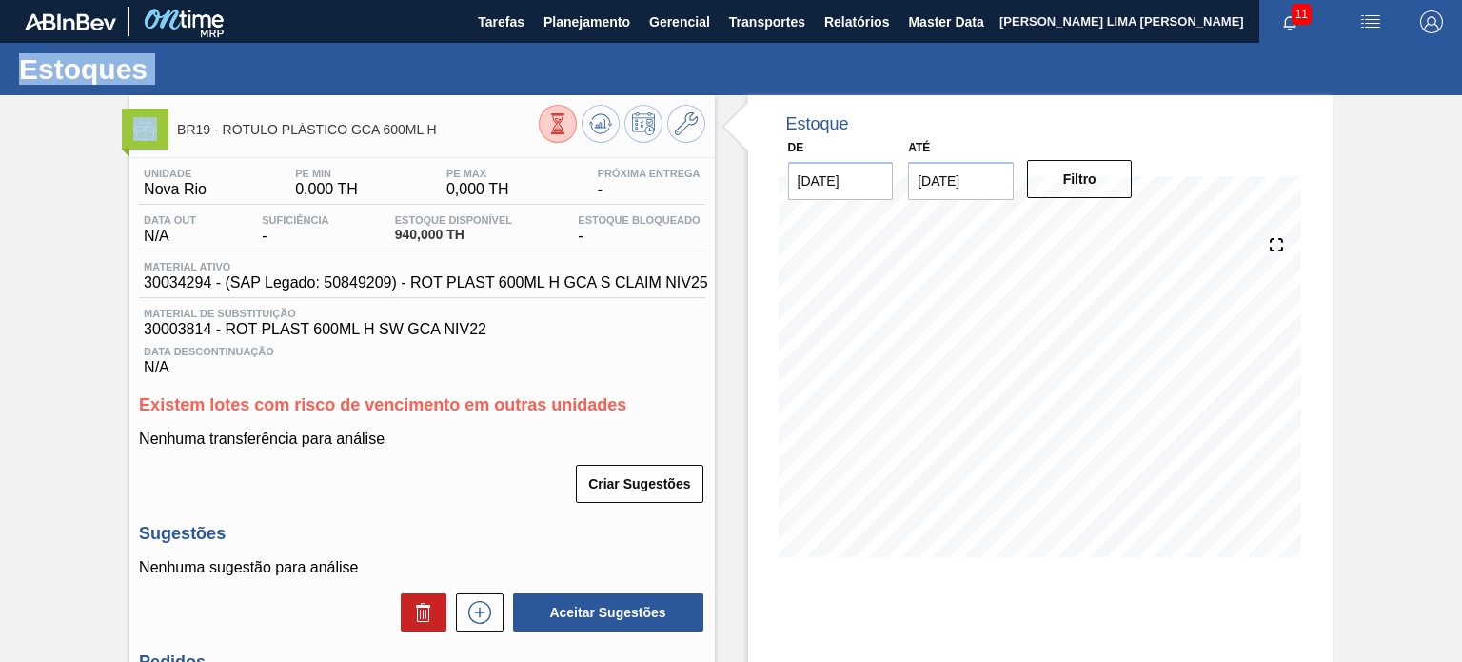
click at [679, 126] on icon at bounding box center [686, 123] width 23 height 23
click at [612, 124] on button at bounding box center [601, 124] width 38 height 38
click at [608, 121] on icon at bounding box center [600, 119] width 19 height 10
click at [584, 110] on button at bounding box center [601, 124] width 38 height 38
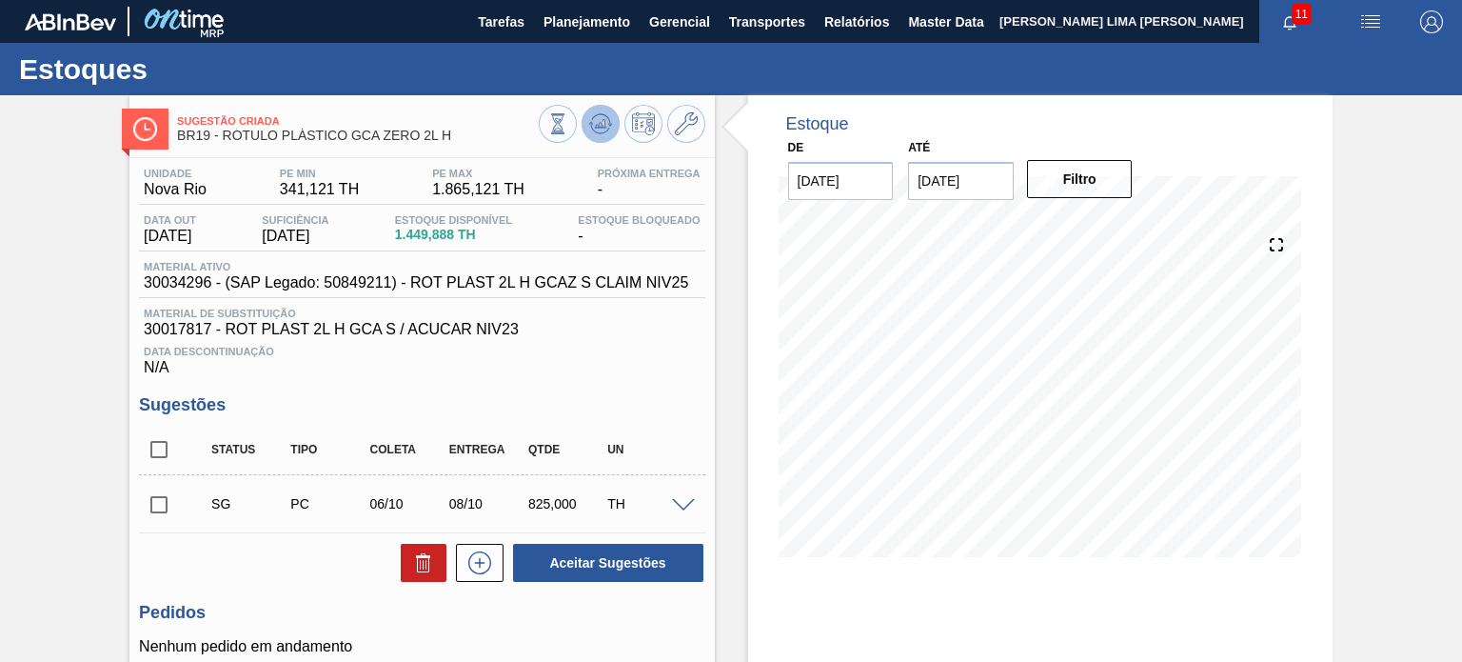
click at [568, 134] on icon at bounding box center [557, 123] width 21 height 21
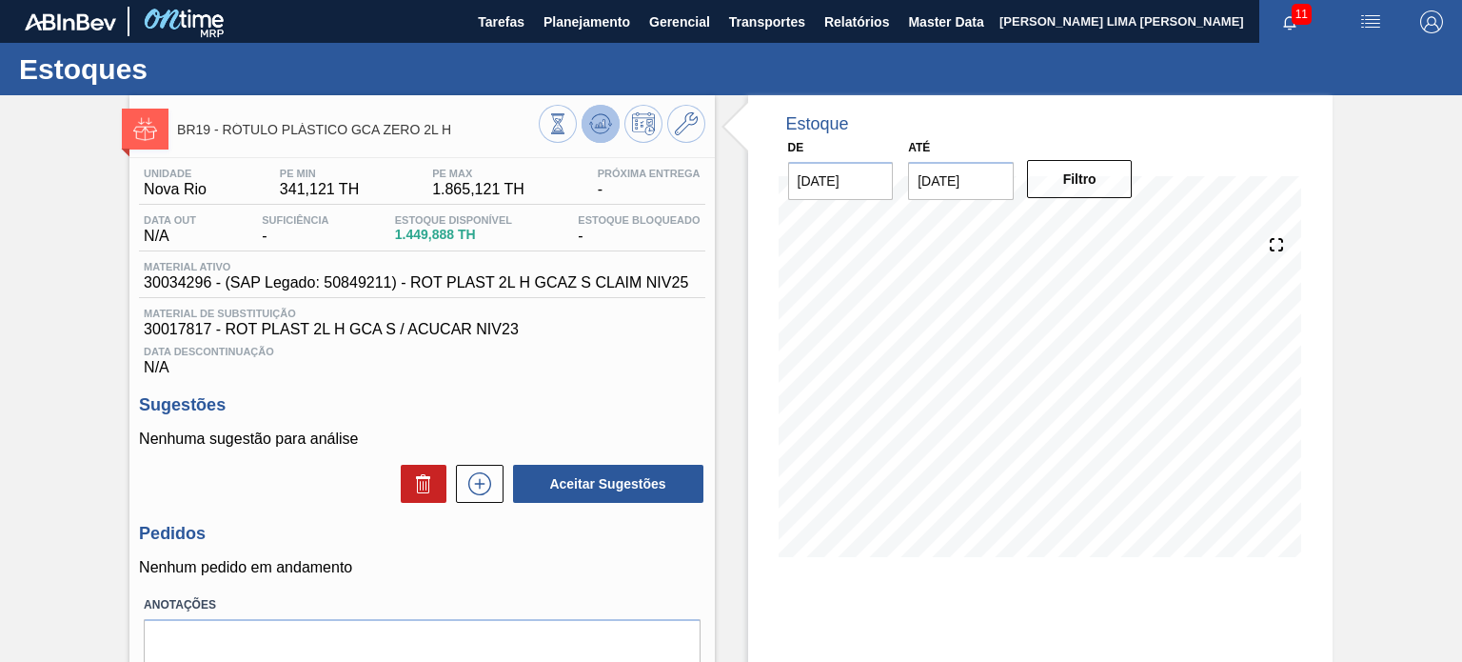
click at [568, 132] on icon at bounding box center [557, 123] width 21 height 21
click at [568, 116] on icon at bounding box center [557, 123] width 21 height 21
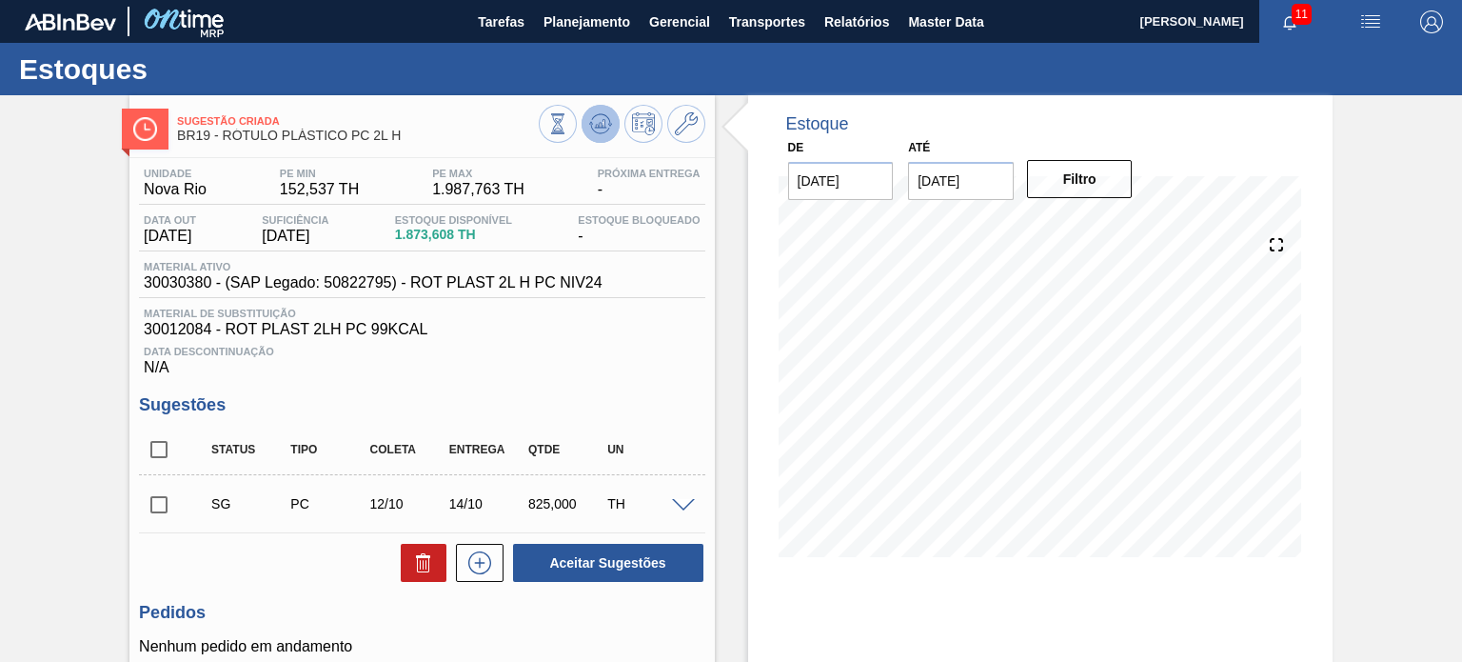
click at [568, 125] on icon at bounding box center [557, 123] width 21 height 21
click at [728, 481] on div "Estoque De 19/08/2025 Até 28/02/2026 Filtro 04/09 Projeção de Estoque 1,323.606…" at bounding box center [1024, 460] width 618 height 731
click at [148, 504] on input "checkbox" at bounding box center [159, 504] width 40 height 40
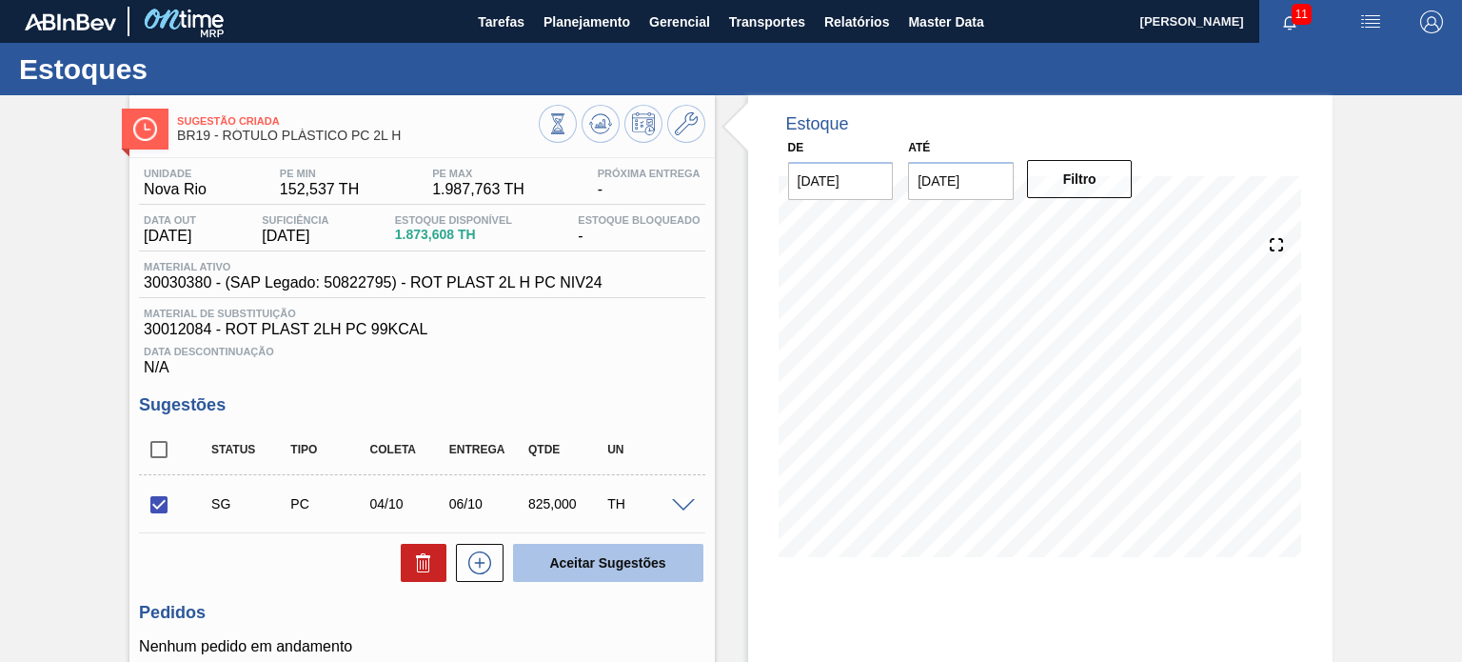
click at [612, 547] on button "Aceitar Sugestões" at bounding box center [608, 562] width 190 height 38
checkbox input "false"
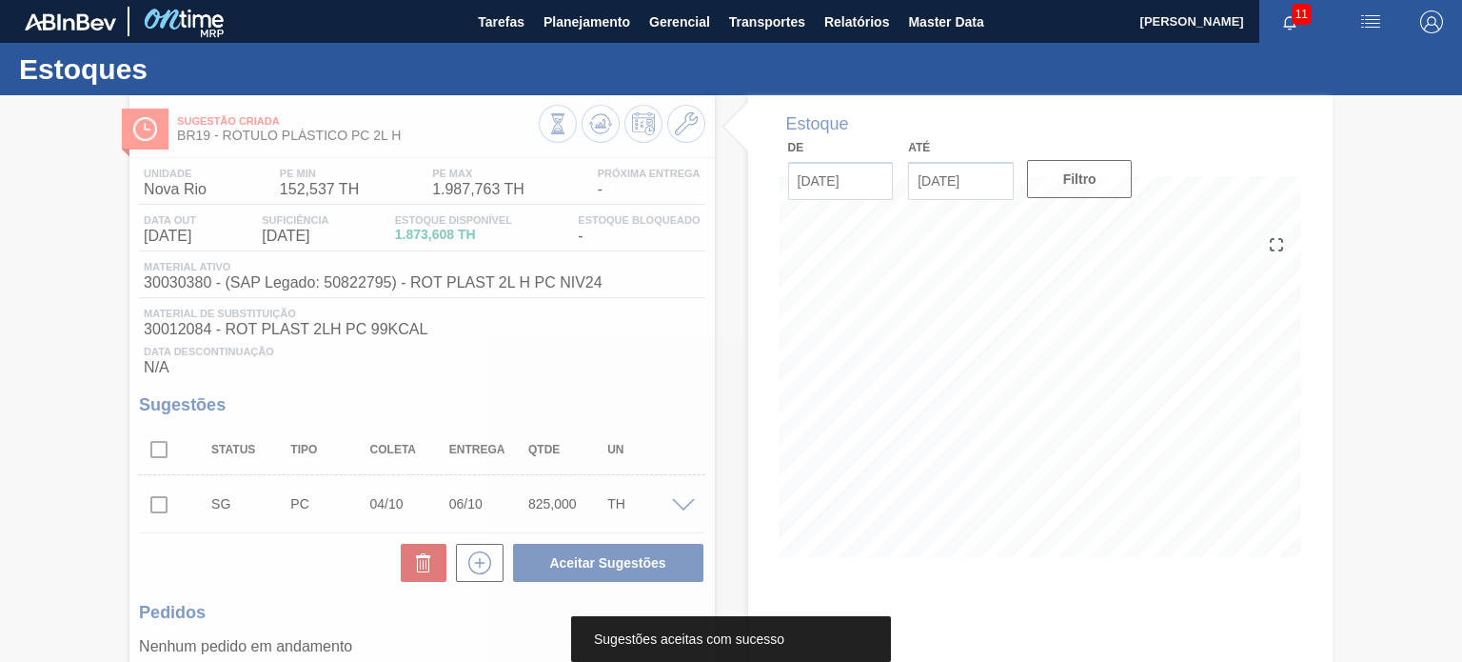
click at [602, 129] on div at bounding box center [731, 378] width 1462 height 566
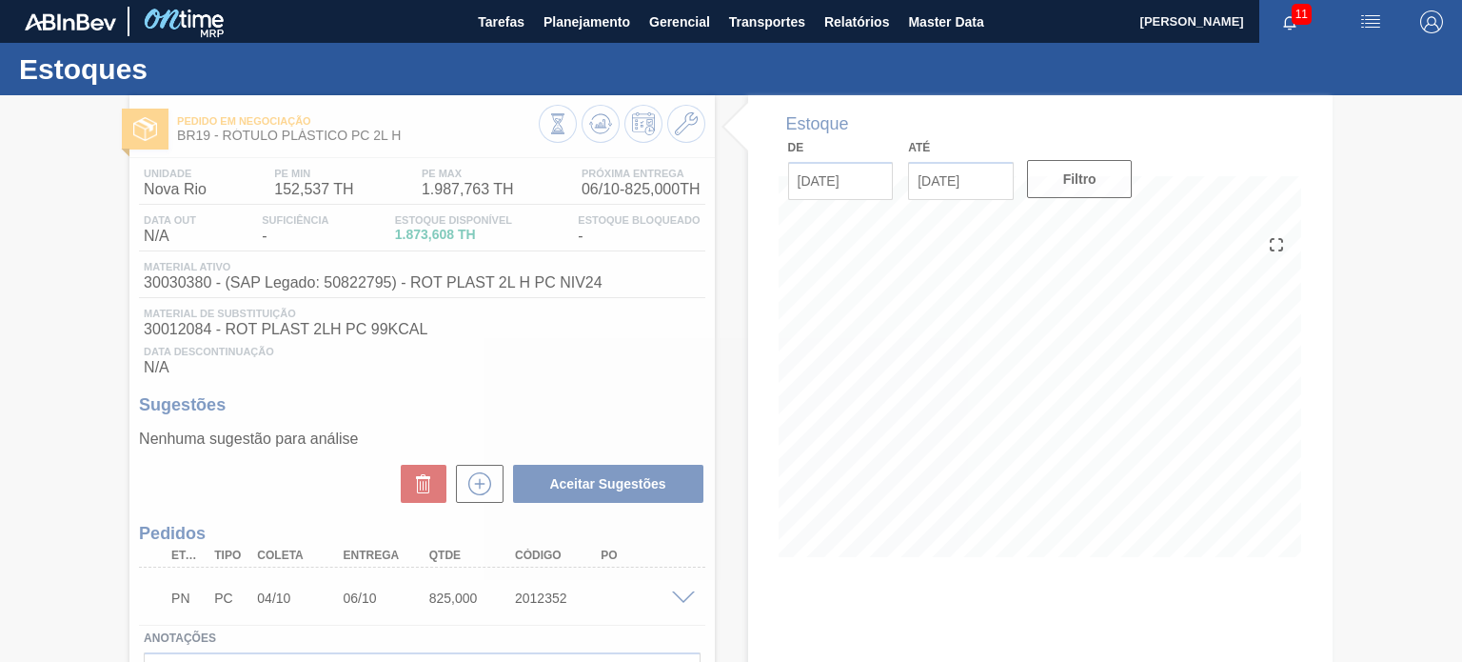
click at [602, 129] on div at bounding box center [731, 378] width 1462 height 566
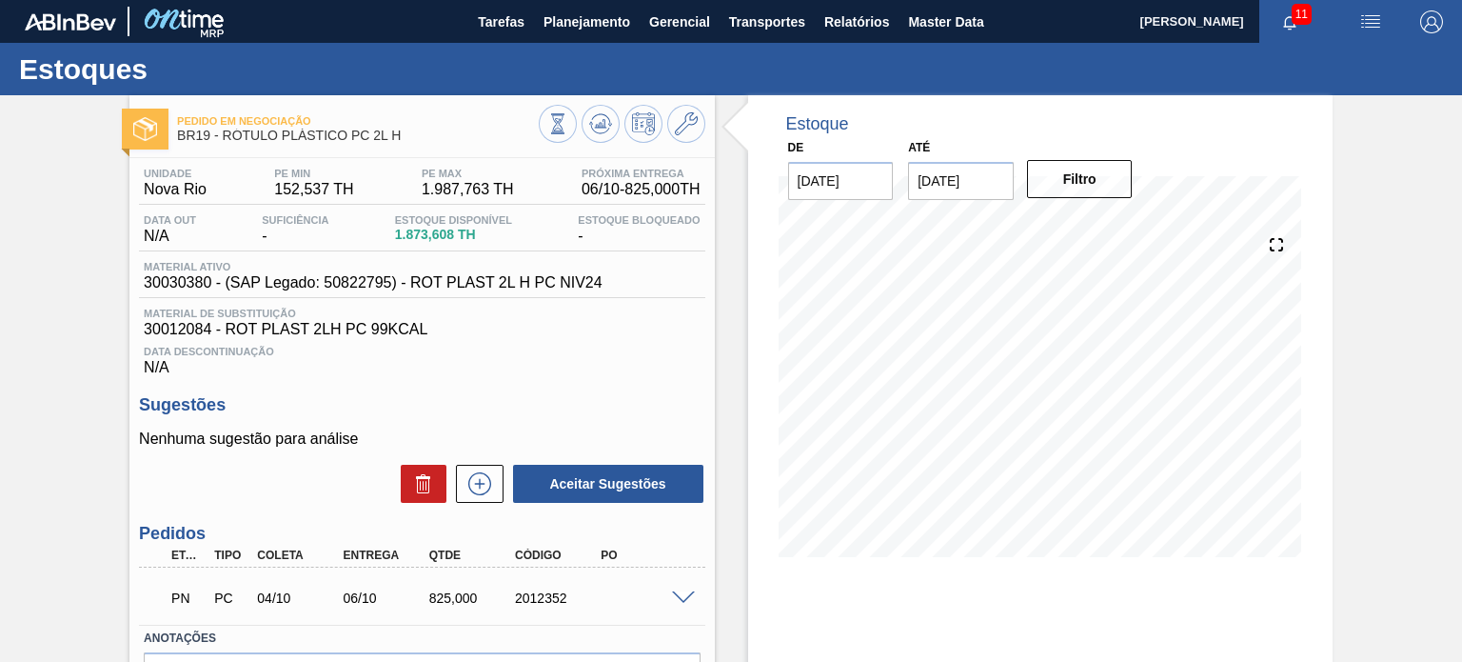
click at [537, 602] on div "2012352" at bounding box center [557, 597] width 94 height 15
copy div "2012352"
drag, startPoint x: 400, startPoint y: 140, endPoint x: 222, endPoint y: 144, distance: 178.0
click at [222, 144] on div "Pedido em Negociação BR19 - RÓTULO PLÁSTICO PC 2L H" at bounding box center [357, 129] width 361 height 43
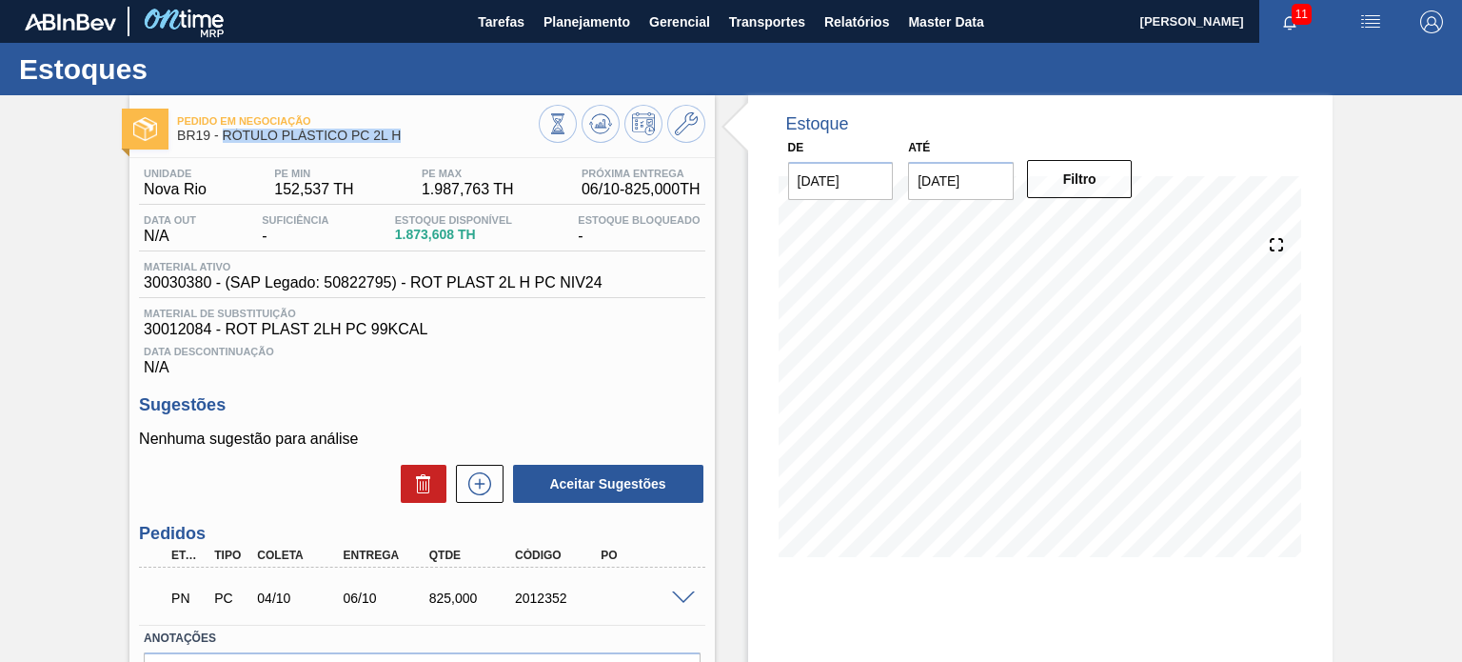
copy span "RÓTULO PLÁSTICO PC 2L H"
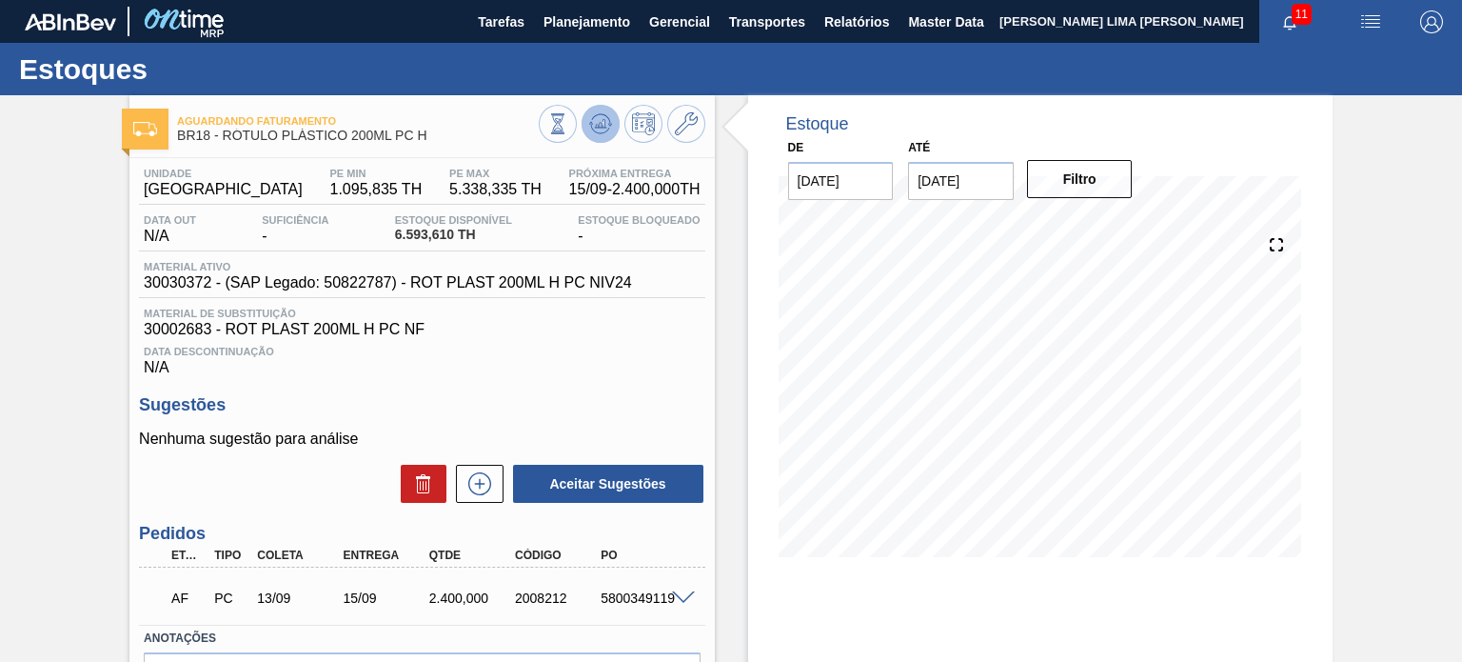
click at [568, 128] on icon at bounding box center [557, 123] width 21 height 21
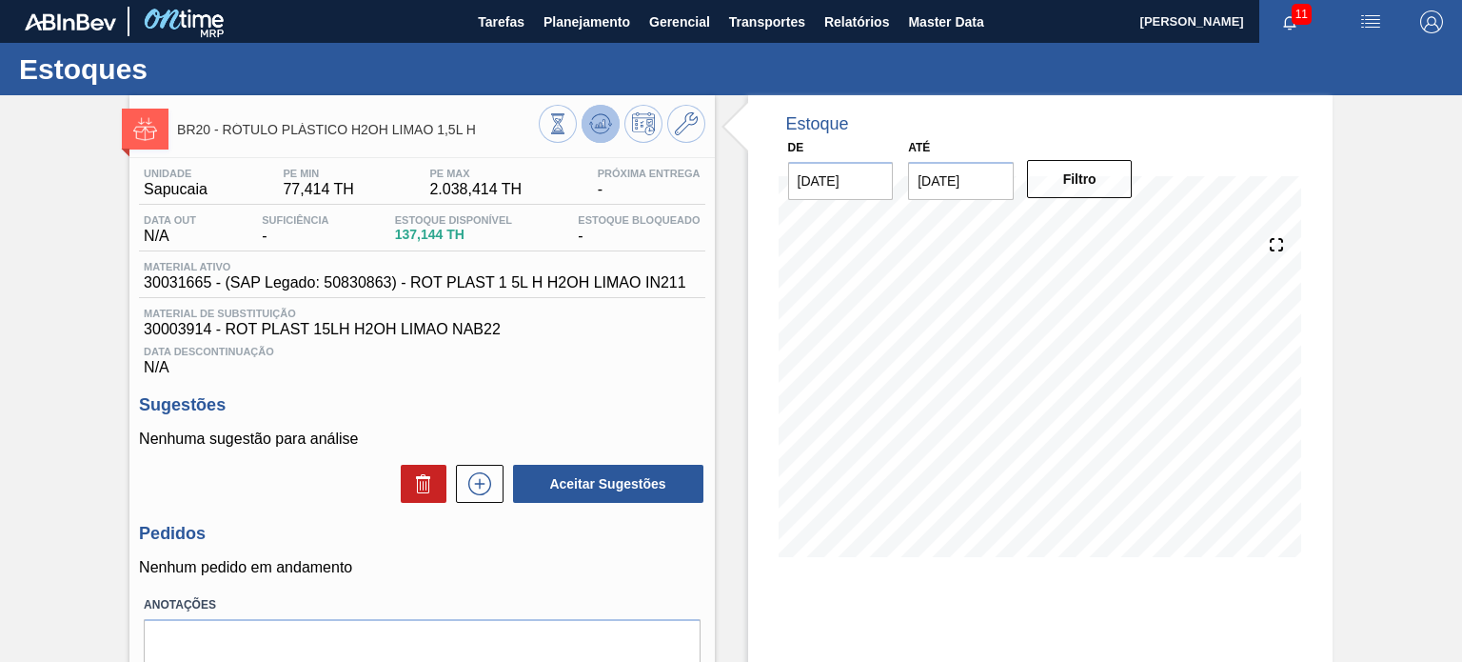
click at [568, 117] on icon at bounding box center [557, 123] width 21 height 21
click at [795, 599] on div "Estoque De 19/08/2025 Até 28/02/2026 Filtro 01/10 Projeção de Estoque 137.144 N…" at bounding box center [1040, 456] width 584 height 723
drag, startPoint x: 481, startPoint y: 125, endPoint x: 222, endPoint y: 132, distance: 259.0
click at [222, 132] on span "BR20 - RÓTULO PLÁSTICO H2OH LIMAO 1,5L H" at bounding box center [357, 130] width 361 height 14
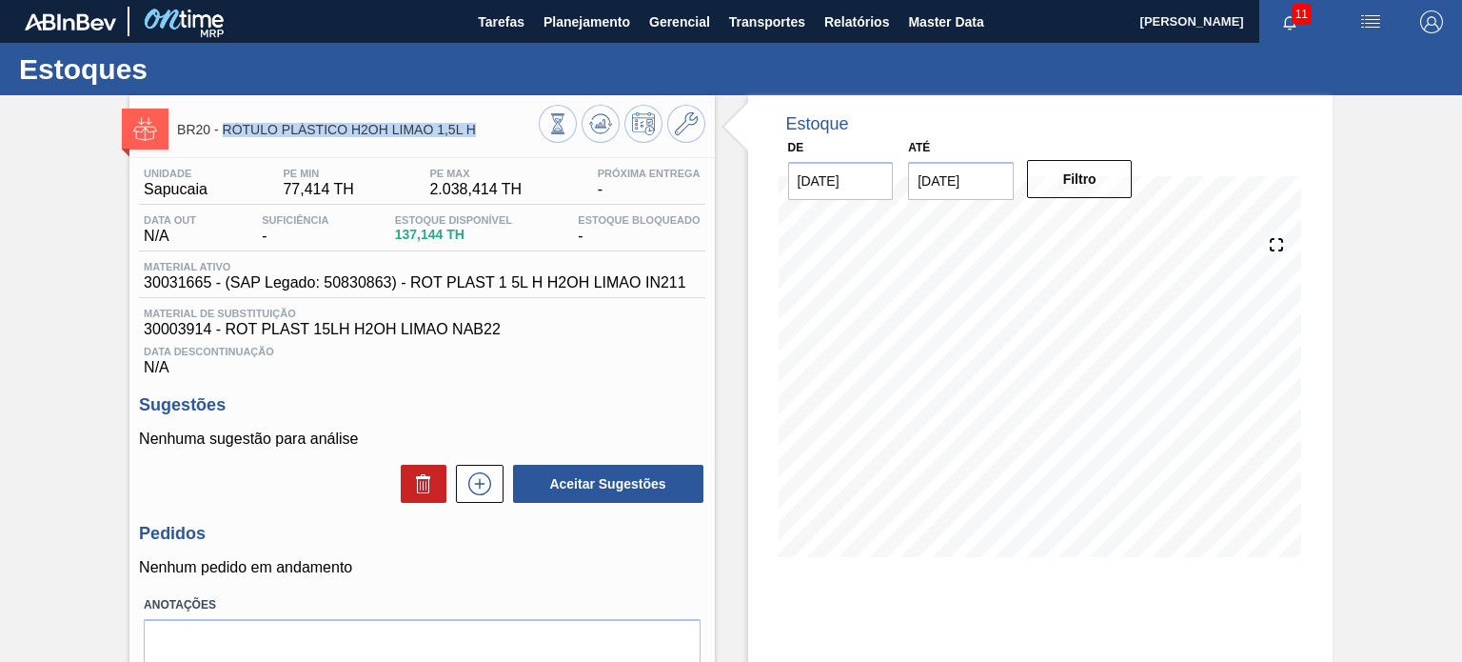
copy span "RÓTULO PLÁSTICO H2OH LIMAO 1,5L H"
click at [491, 301] on div "Unidade Sapucaia PE MIN 77,414 TH PE MAX 2.038,414 TH Próxima Entrega - Data ou…" at bounding box center [421, 272] width 565 height 208
click at [534, 314] on span "Material de Substituição" at bounding box center [422, 312] width 556 height 11
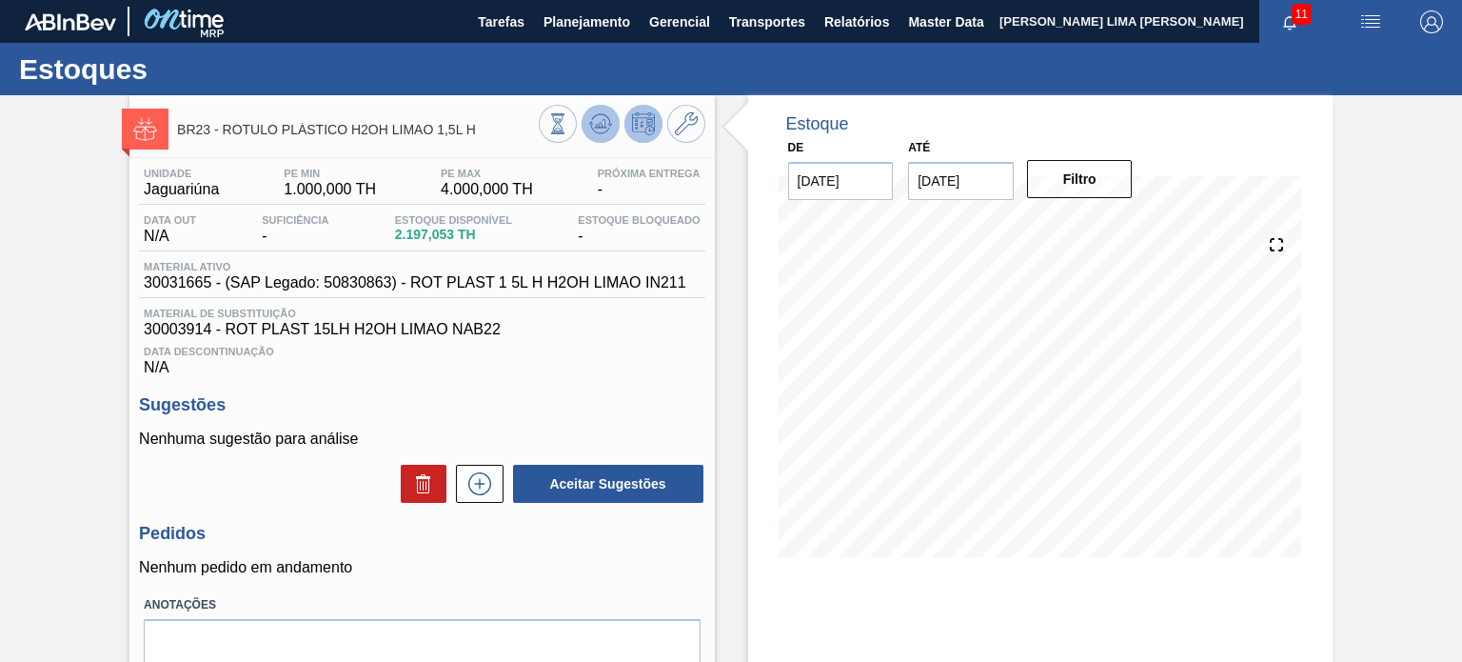
click at [602, 136] on button at bounding box center [601, 124] width 38 height 38
drag, startPoint x: 485, startPoint y: 129, endPoint x: 223, endPoint y: 128, distance: 262.7
click at [223, 128] on span "BR23 - RÓTULO PLÁSTICO H2OH LIMAO 1,5L H" at bounding box center [357, 130] width 361 height 14
copy span "RÓTULO PLÁSTICO H2OH LIMAO 1,5L H"
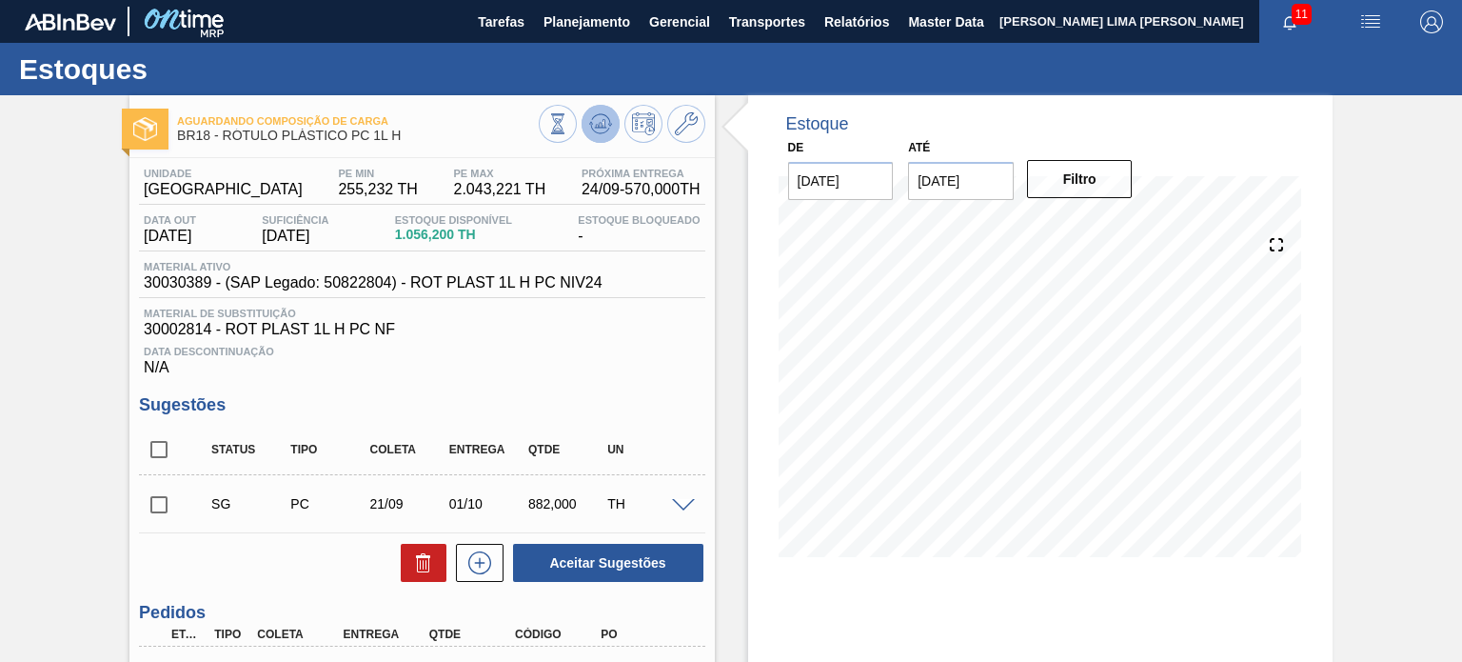
click at [568, 121] on icon at bounding box center [557, 123] width 21 height 21
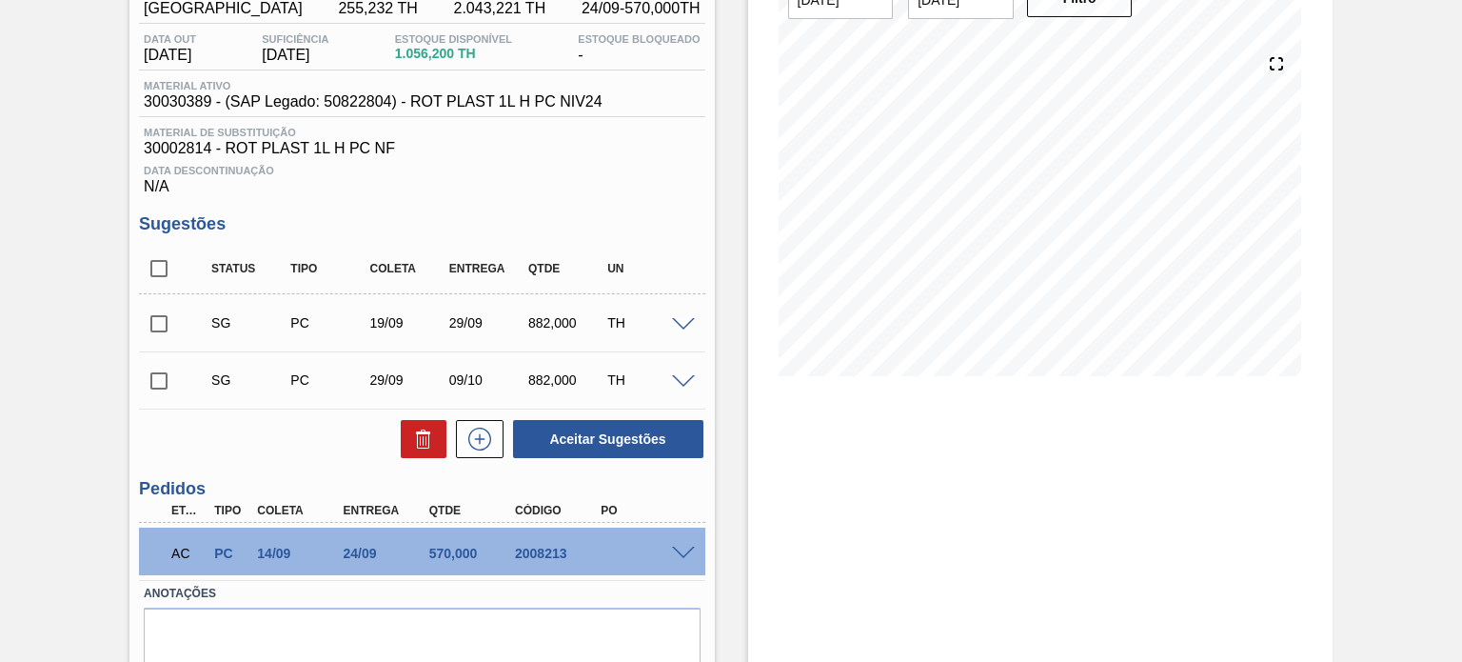
scroll to position [255, 0]
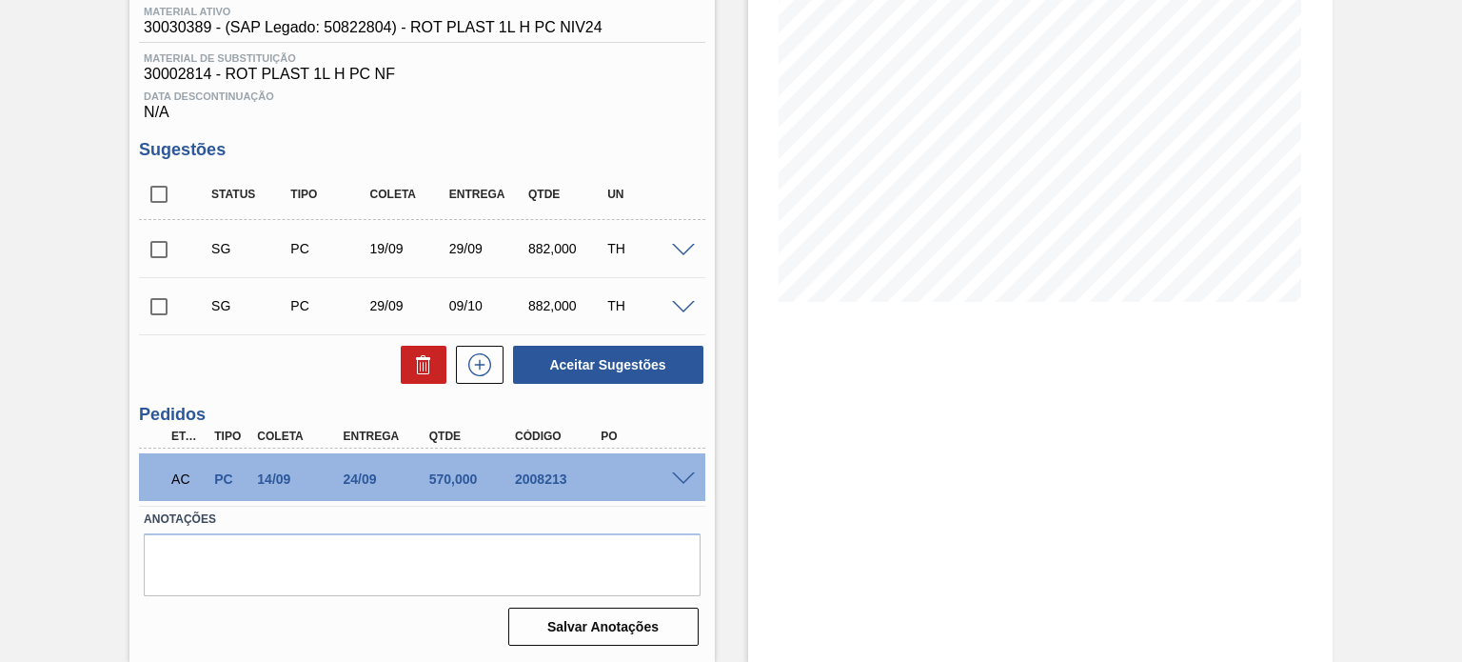
click at [687, 481] on span at bounding box center [683, 479] width 23 height 14
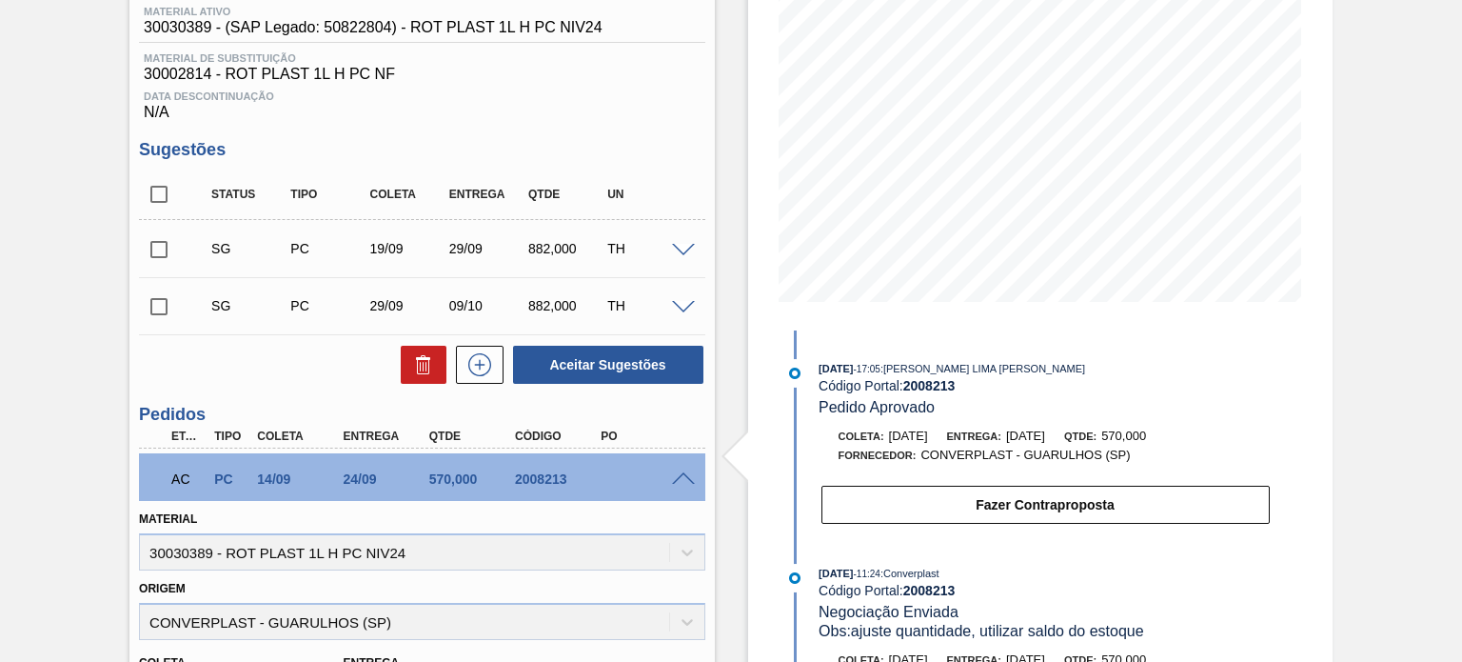
click at [522, 484] on div "2008213" at bounding box center [557, 478] width 94 height 15
copy div "2008213"
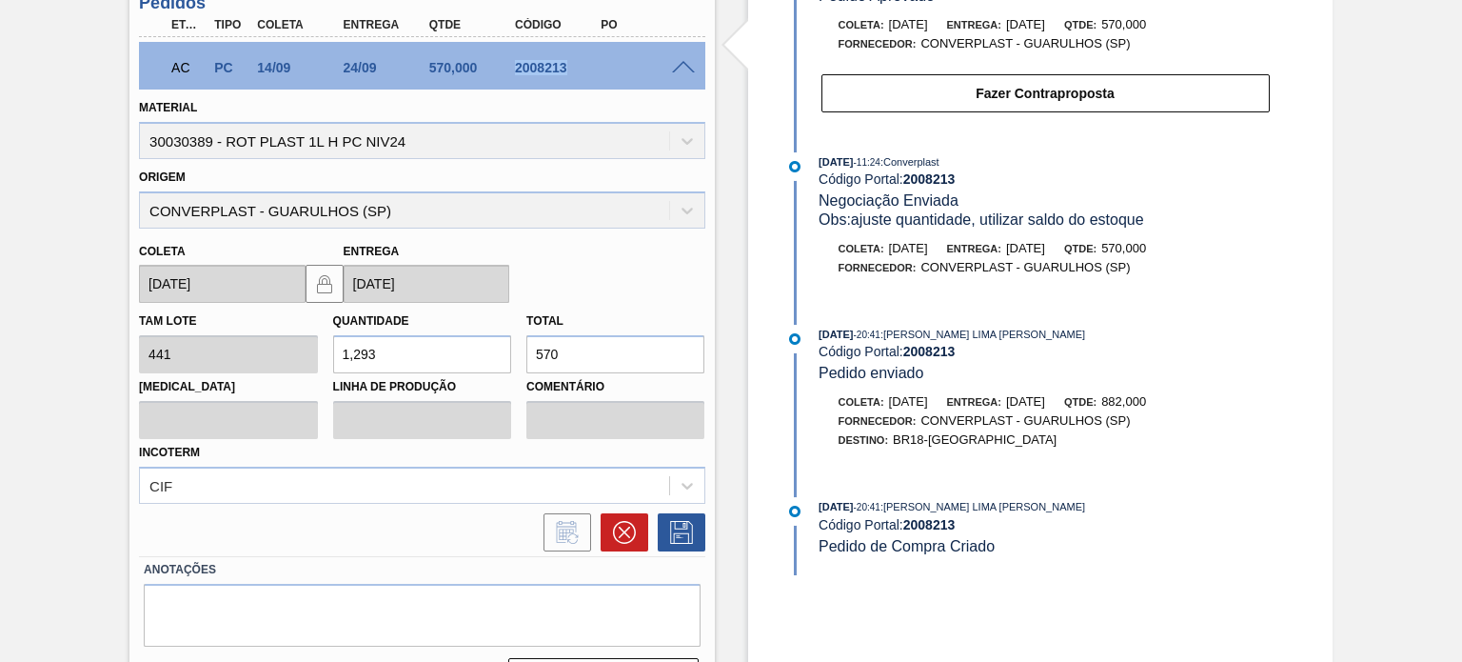
scroll to position [286, 0]
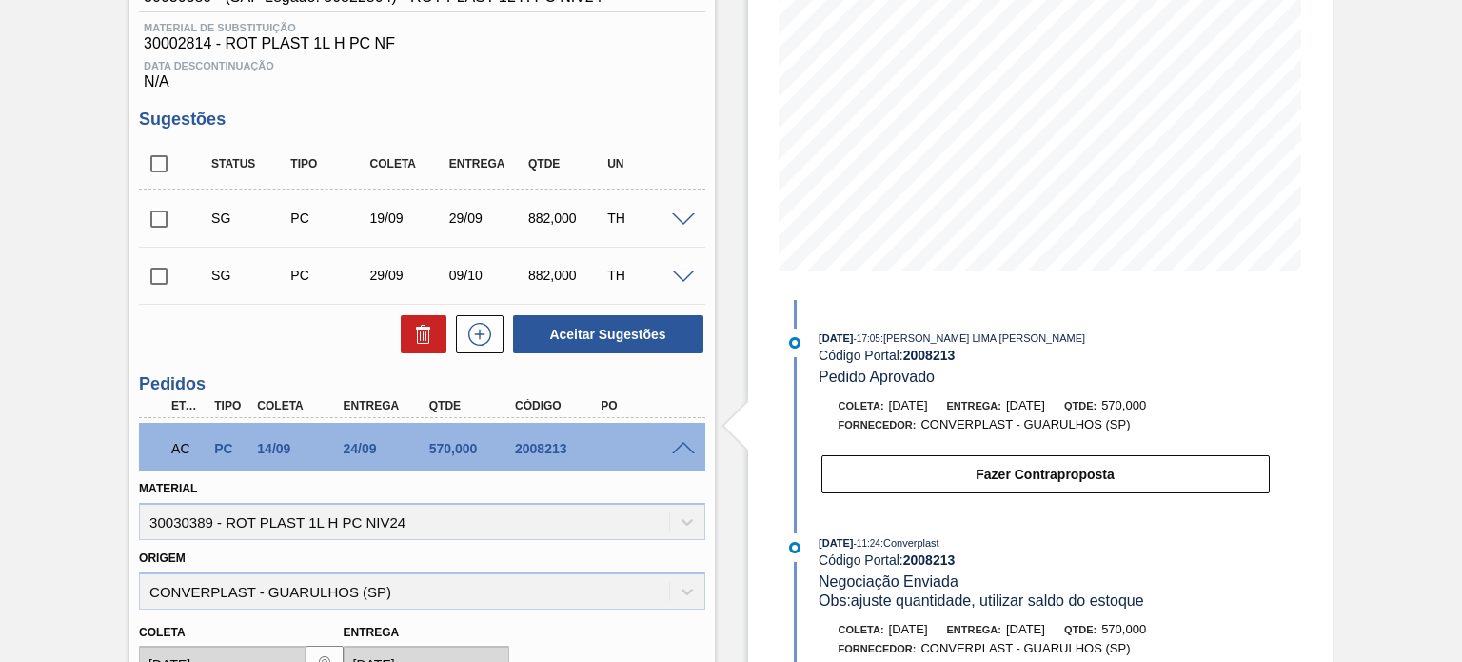
click at [683, 448] on span at bounding box center [683, 449] width 23 height 14
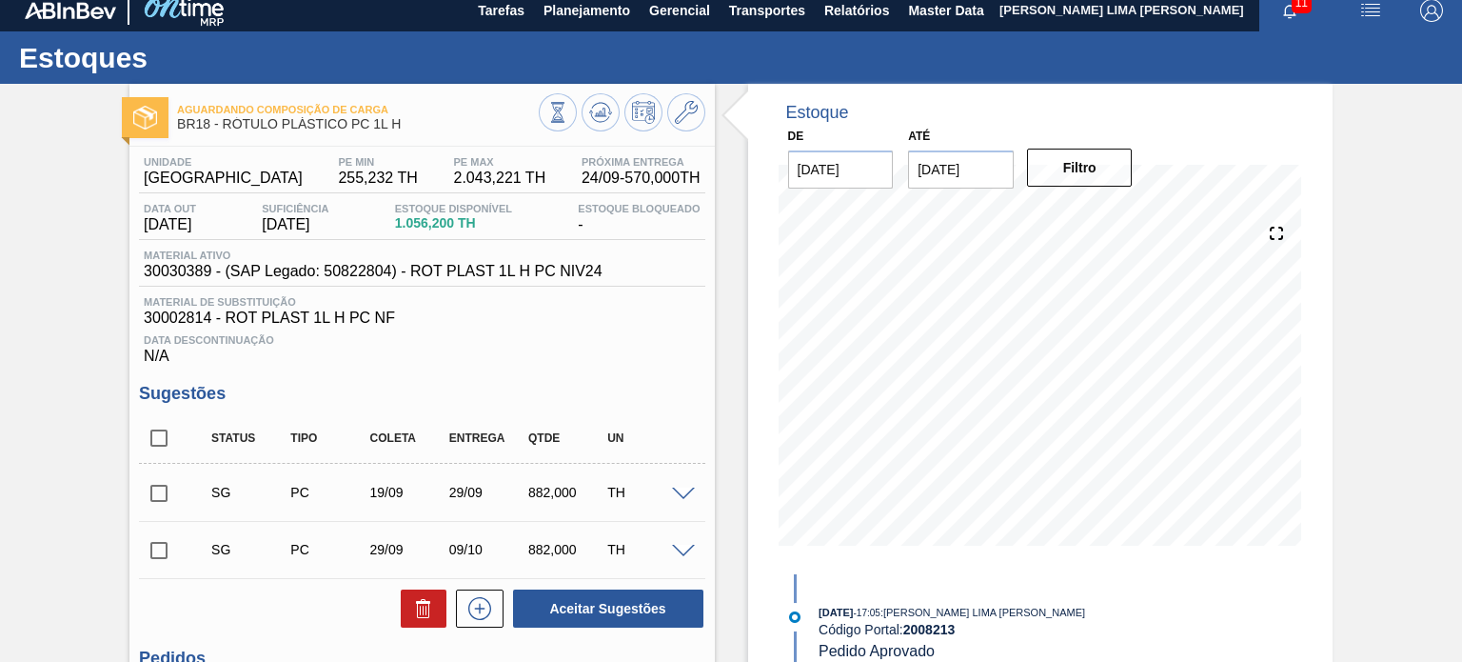
scroll to position [0, 0]
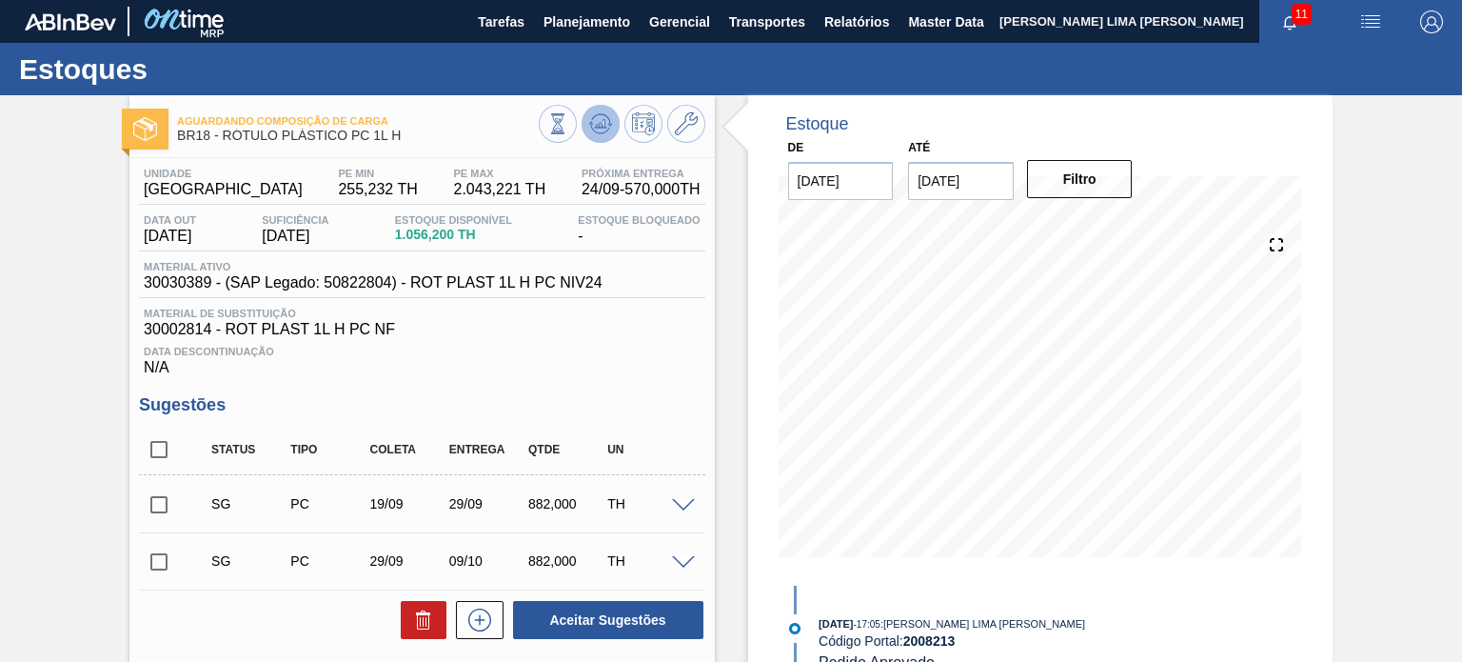
click at [568, 133] on icon at bounding box center [557, 123] width 21 height 21
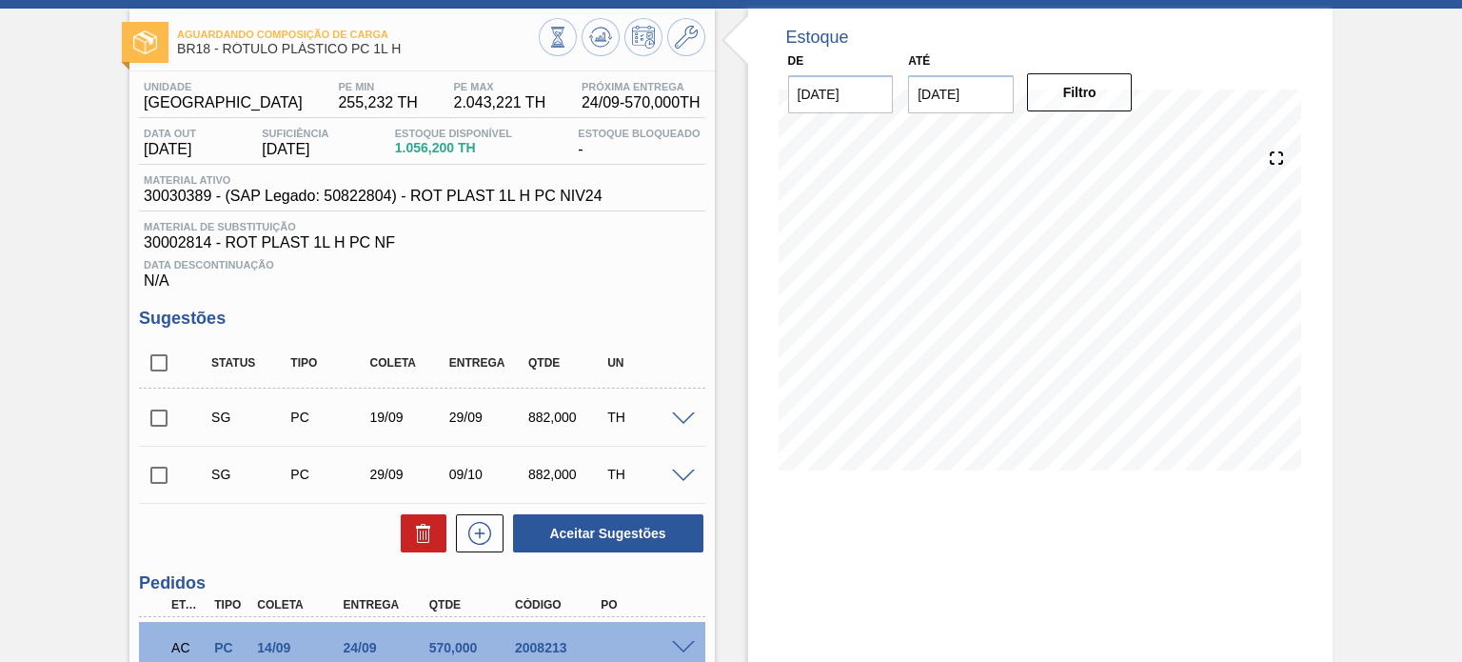
scroll to position [190, 0]
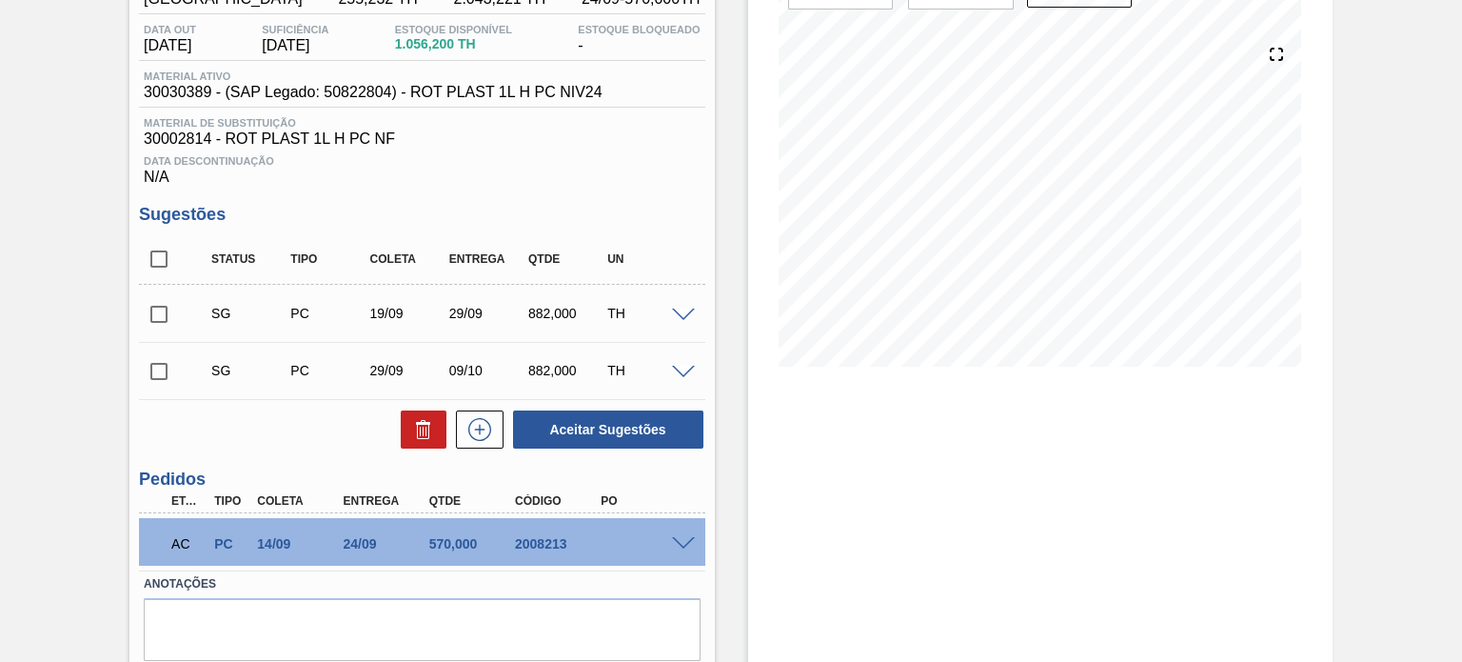
click at [522, 555] on div "AC PC 14/09 24/09 570,000 2008213" at bounding box center [416, 542] width 515 height 38
click at [524, 551] on div "AC PC 14/09 24/09 570,000 2008213" at bounding box center [416, 542] width 515 height 38
drag, startPoint x: 576, startPoint y: 304, endPoint x: 523, endPoint y: 310, distance: 53.7
click at [523, 310] on div "SG PC 19/09 29/09 882,000 TH" at bounding box center [436, 313] width 475 height 38
click at [553, 313] on div "882,000" at bounding box center [566, 313] width 87 height 15
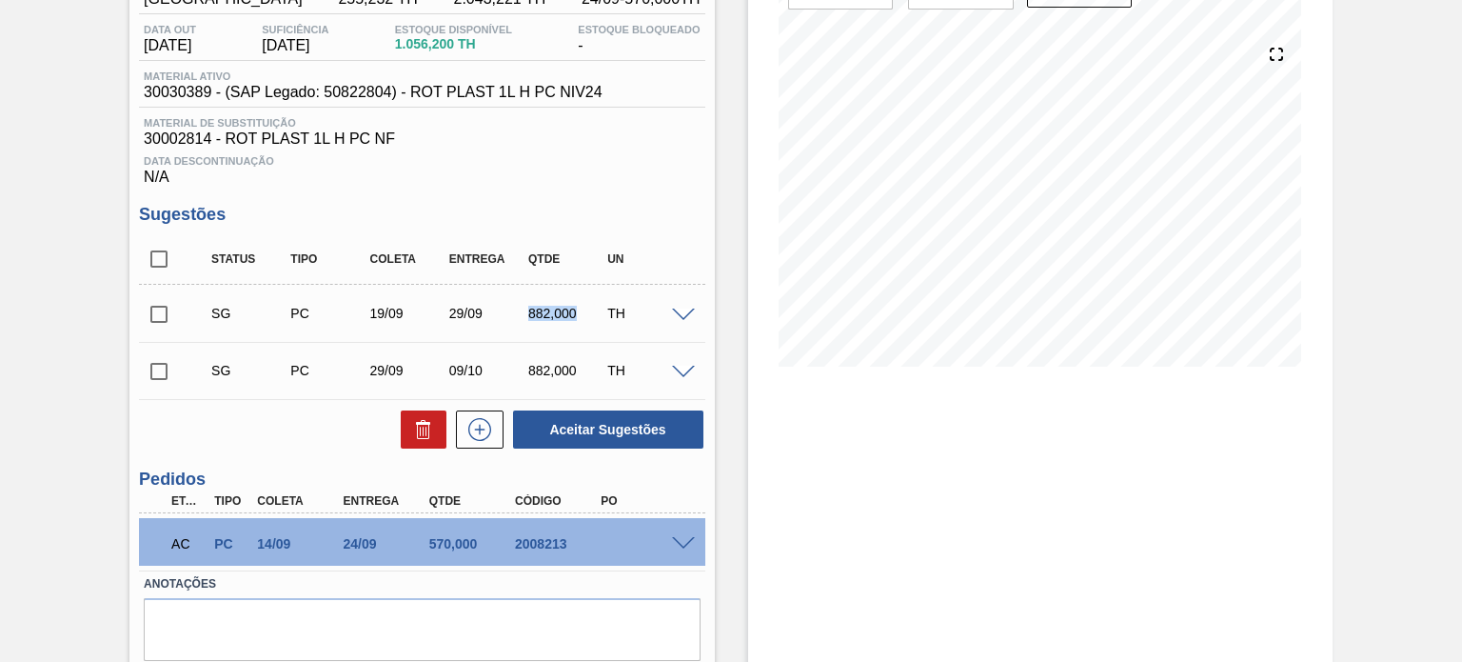
click at [553, 313] on div "882,000" at bounding box center [566, 313] width 87 height 15
click at [556, 371] on div "882,000" at bounding box center [566, 370] width 87 height 15
click at [544, 298] on div "SG PC 19/09 29/09 882,000 TH" at bounding box center [436, 313] width 475 height 38
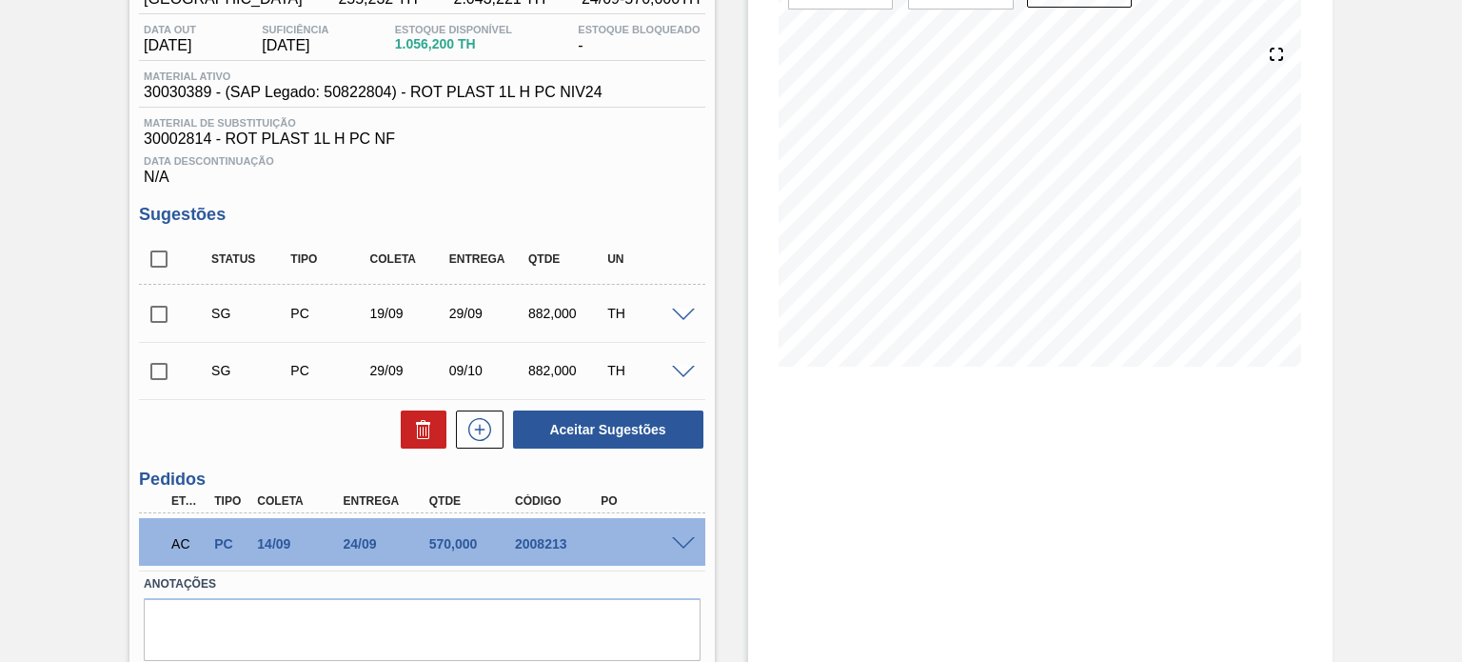
click at [544, 321] on div "882,000" at bounding box center [566, 313] width 87 height 15
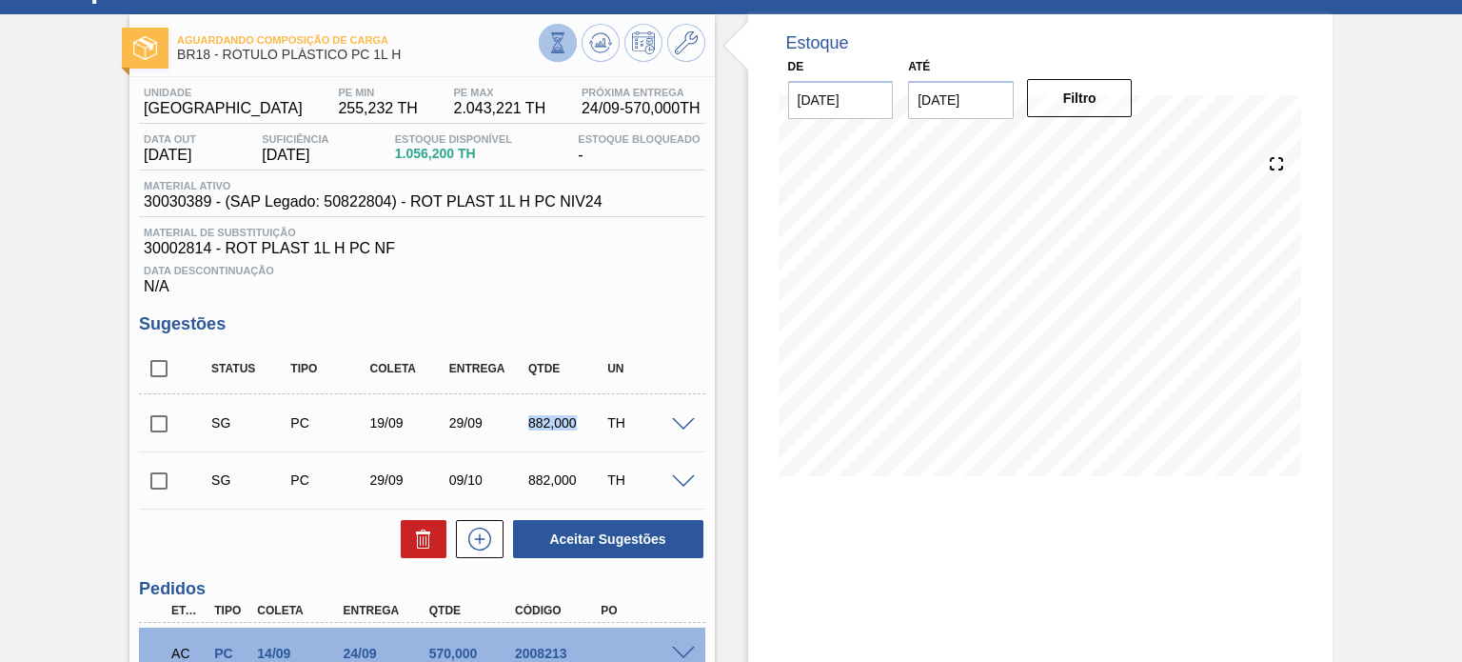
scroll to position [0, 0]
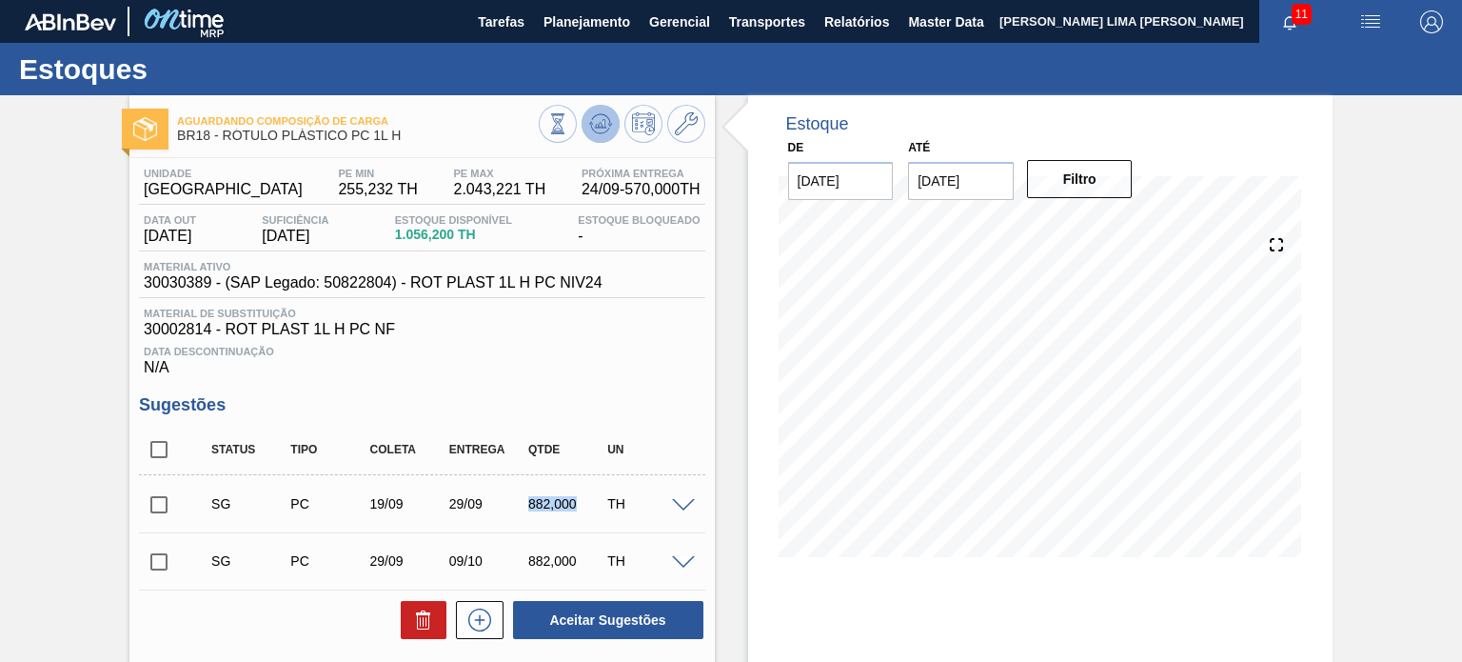
click at [568, 125] on icon at bounding box center [557, 123] width 21 height 21
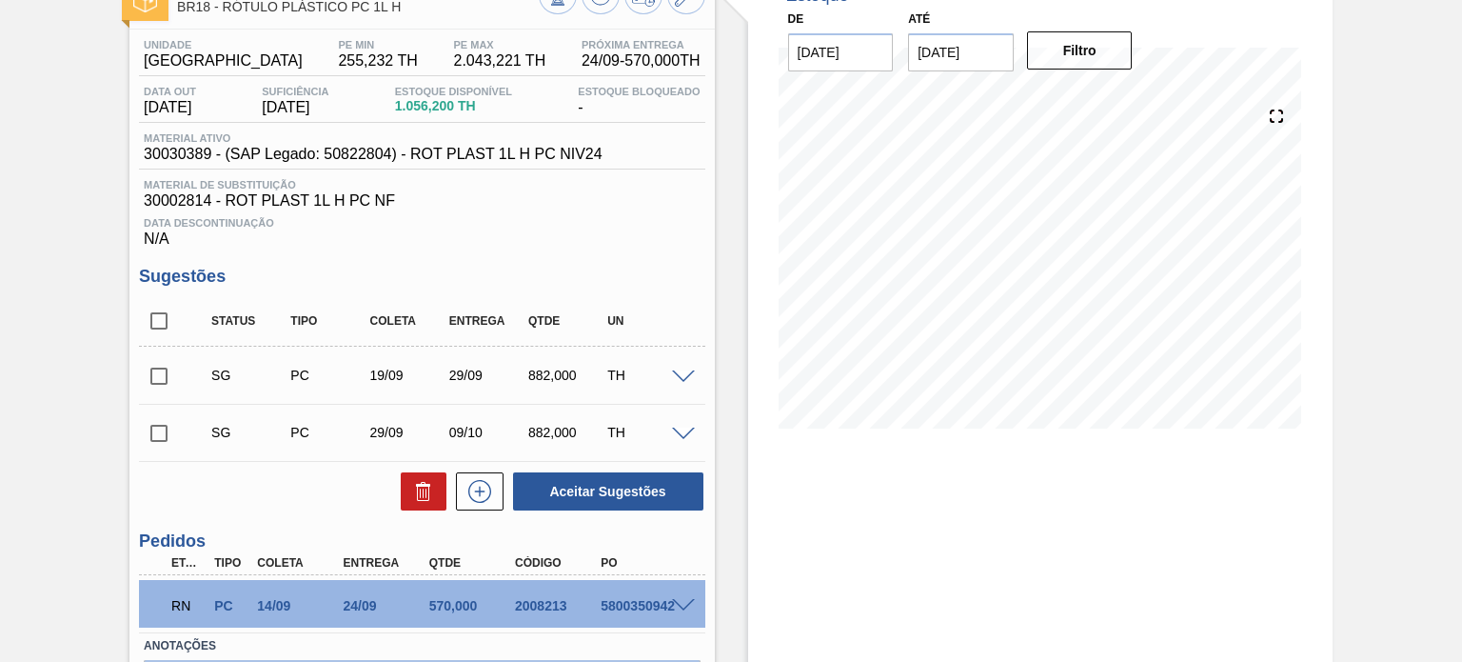
scroll to position [255, 0]
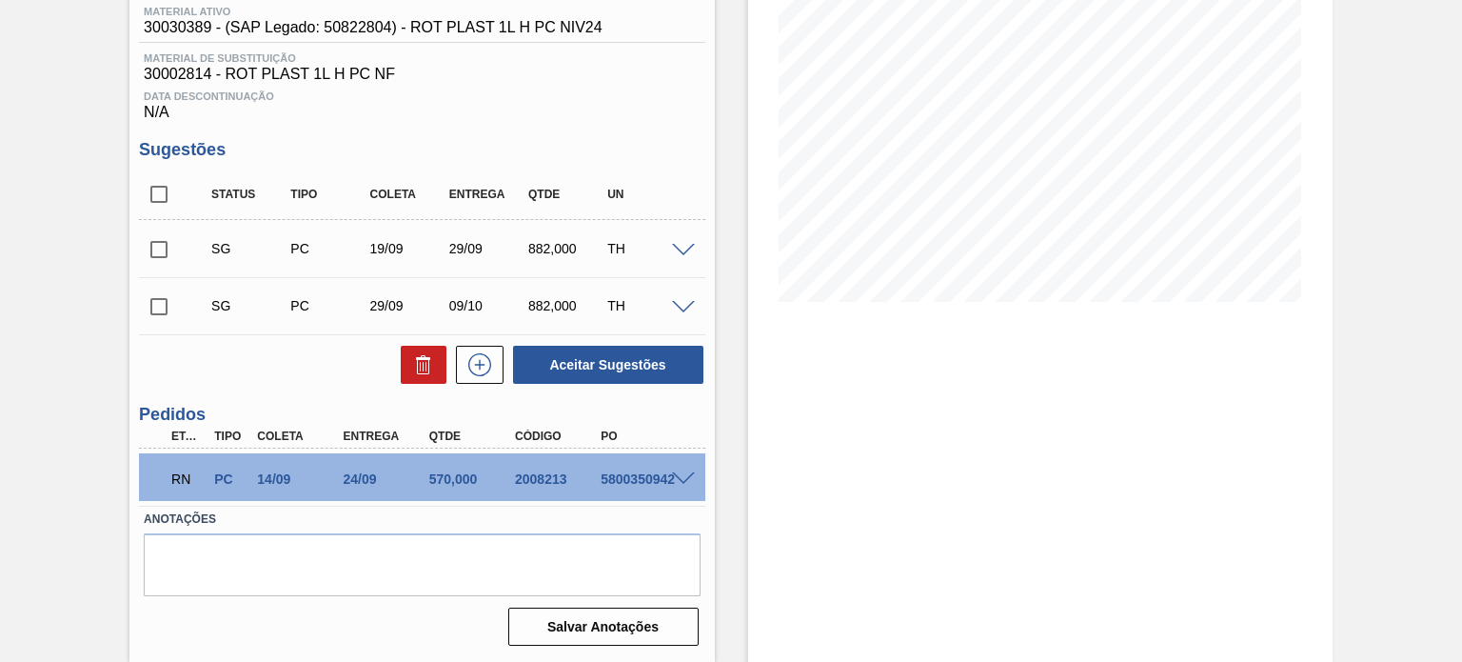
click at [677, 474] on span at bounding box center [683, 479] width 23 height 14
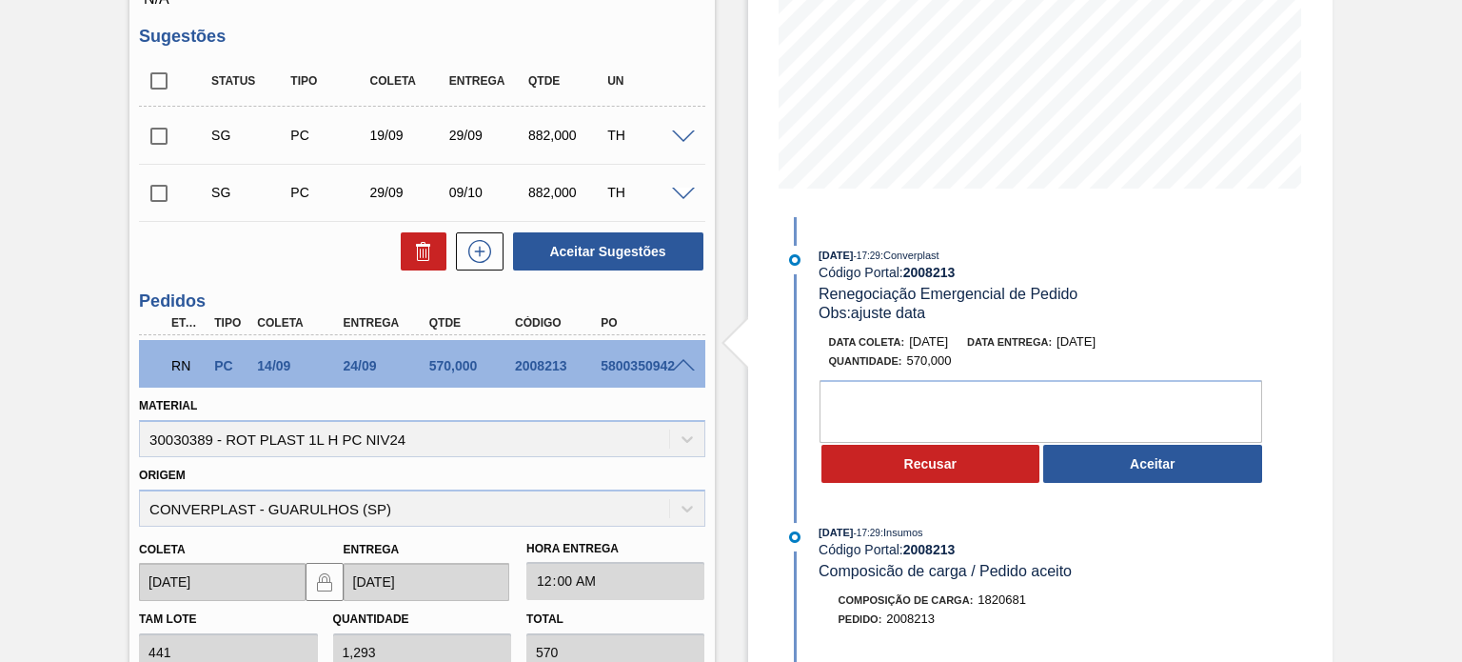
scroll to position [445, 0]
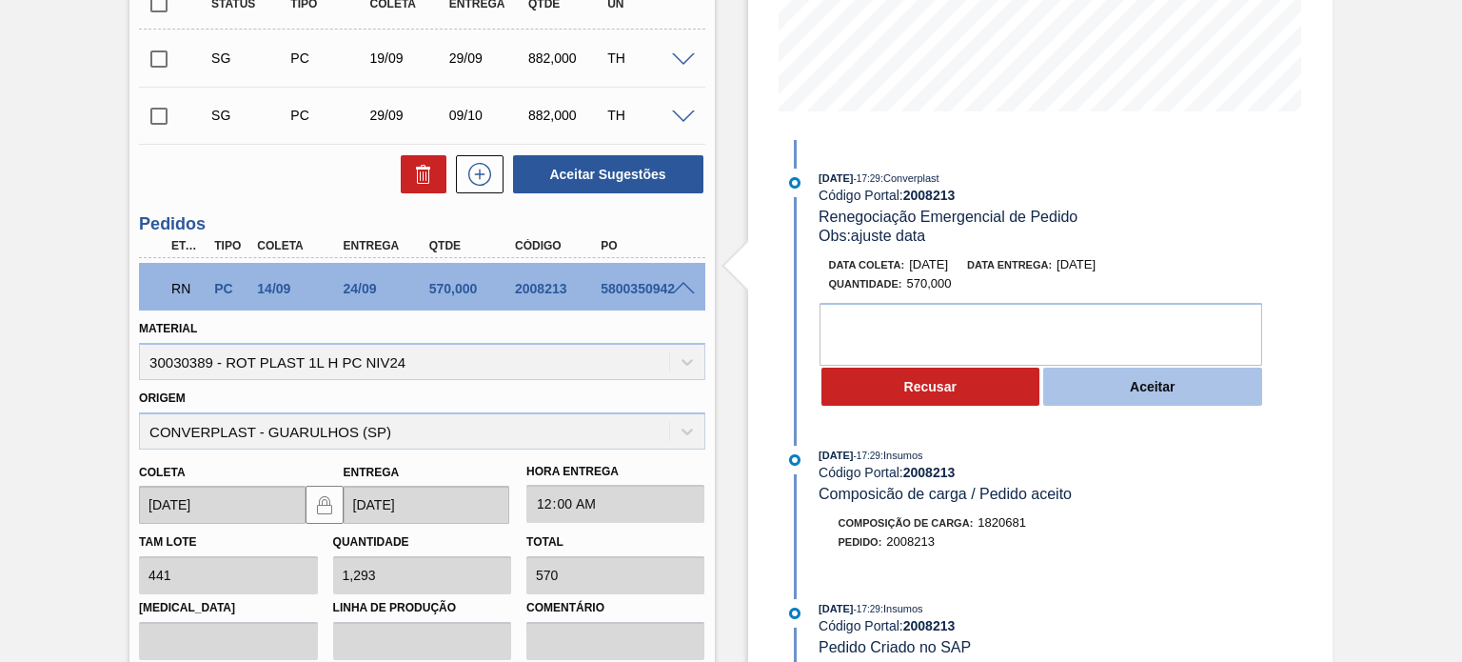
click at [1160, 391] on button "Aceitar" at bounding box center [1152, 386] width 219 height 38
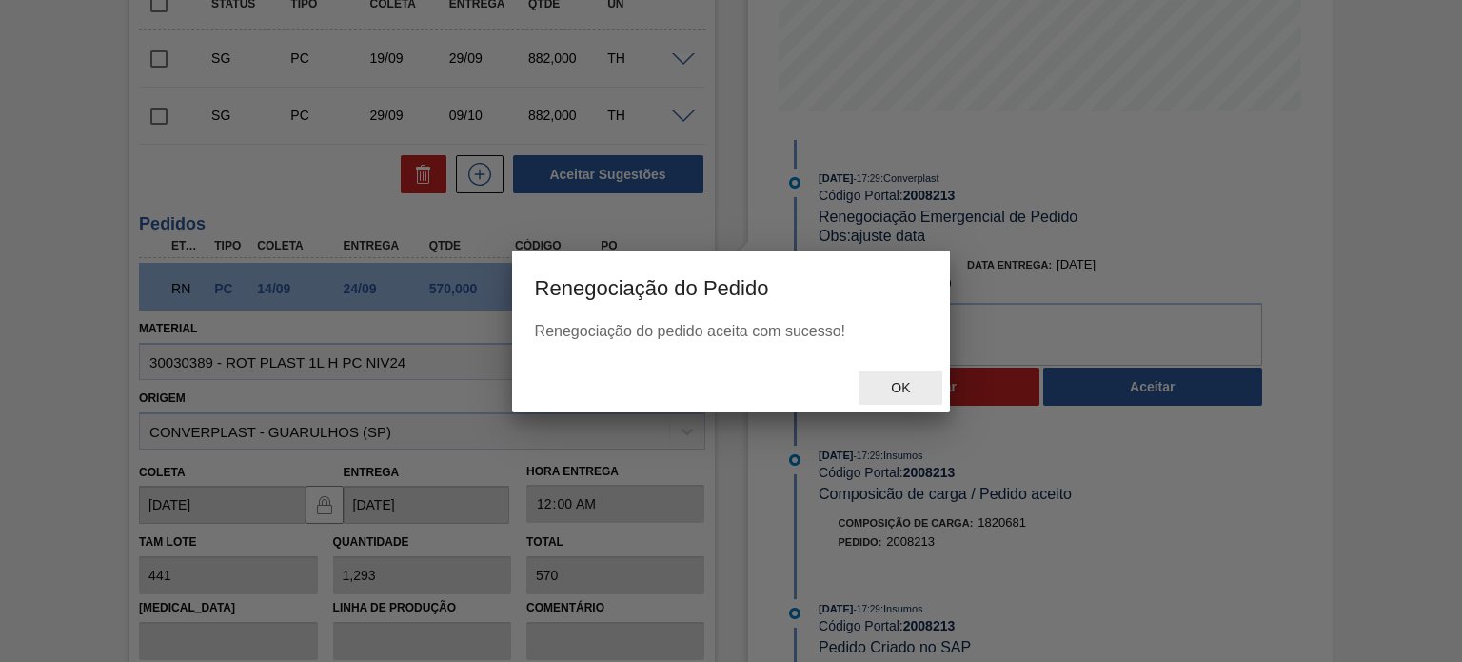
click at [886, 377] on div "Ok" at bounding box center [901, 387] width 84 height 35
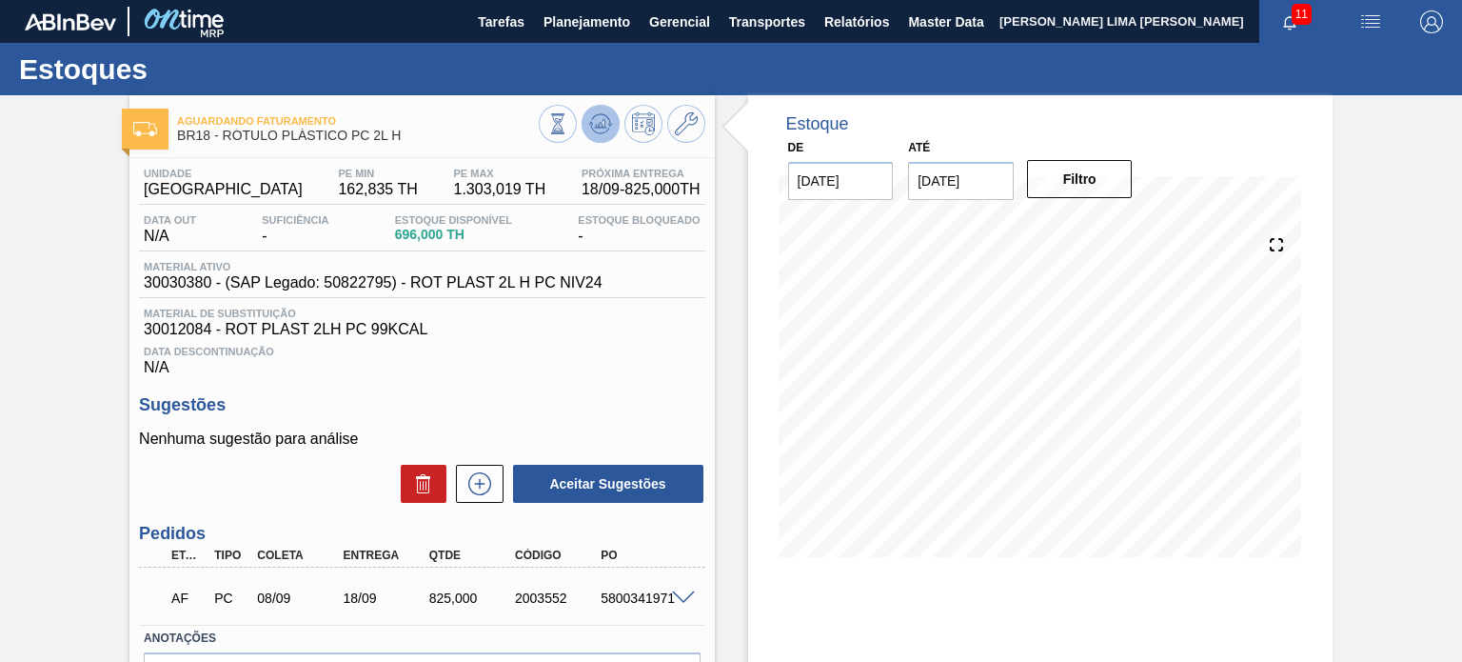
click at [595, 138] on button at bounding box center [601, 124] width 38 height 38
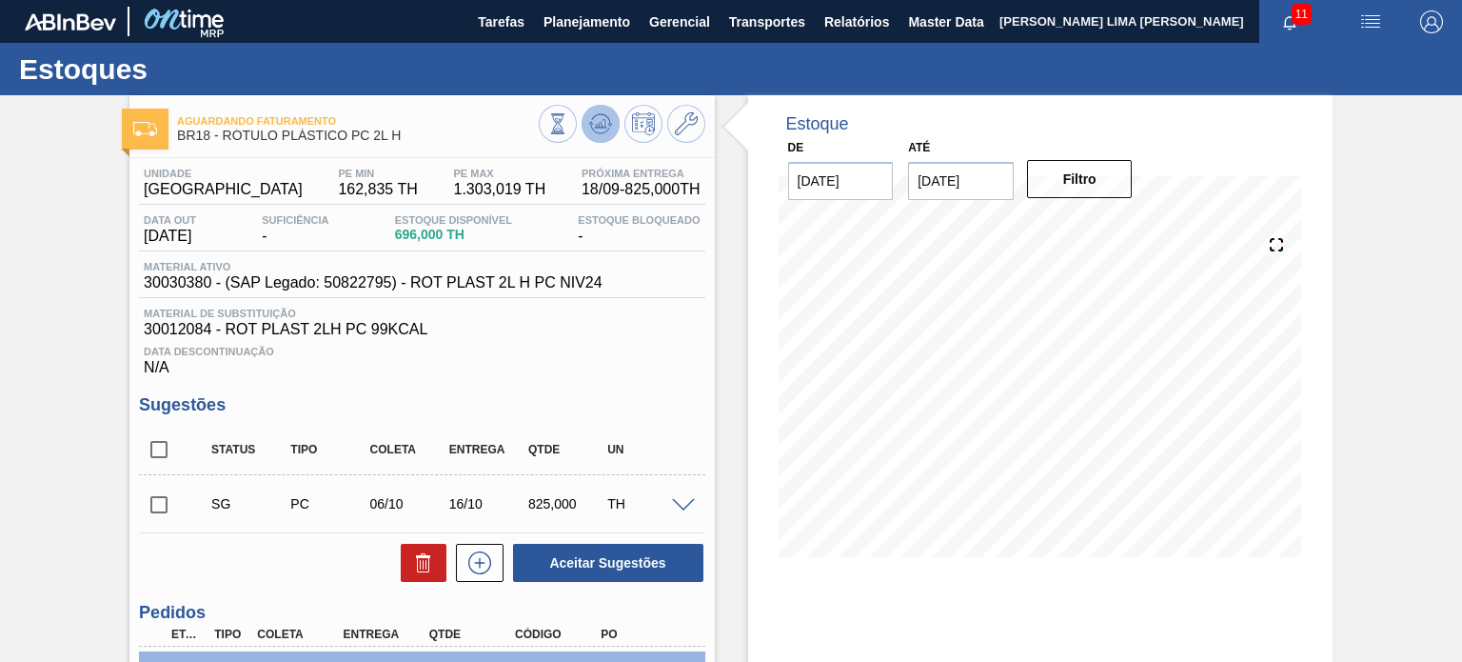
click at [568, 130] on icon at bounding box center [557, 123] width 21 height 21
click at [622, 111] on div at bounding box center [622, 126] width 167 height 43
click at [609, 113] on button at bounding box center [601, 124] width 38 height 38
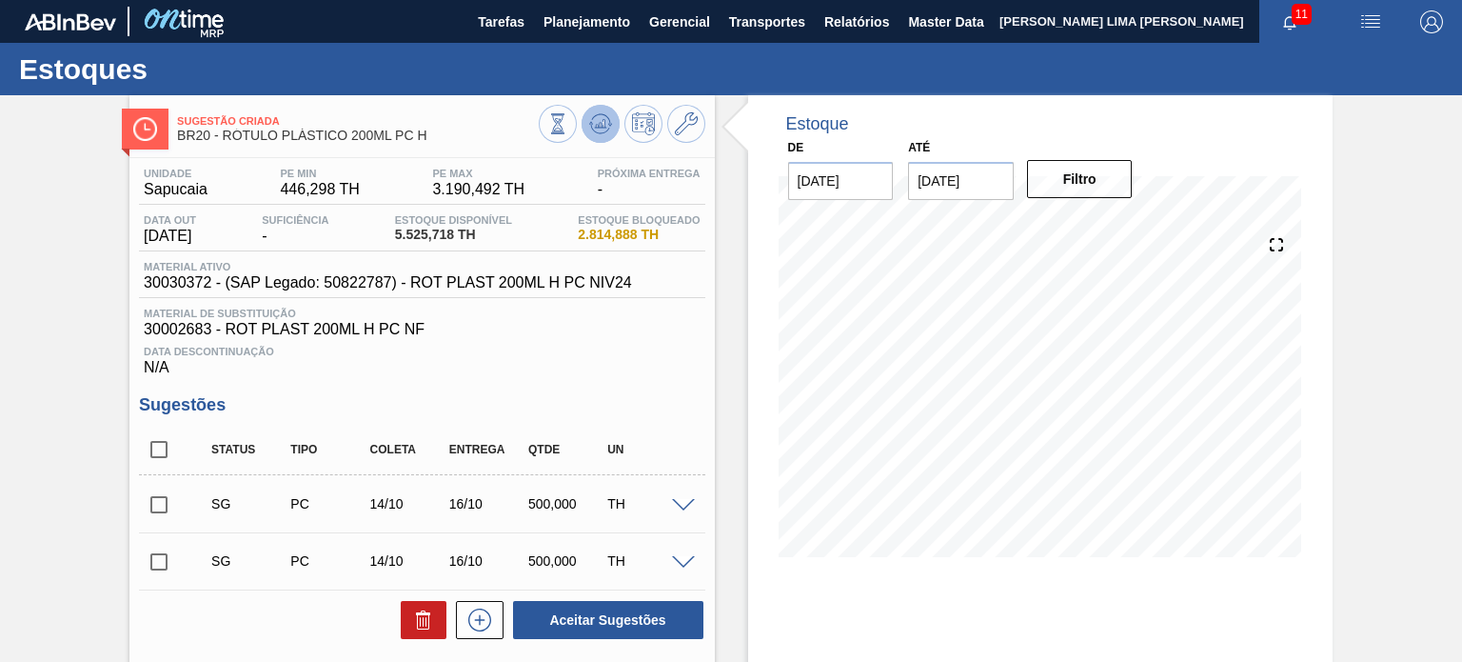
click at [568, 118] on icon at bounding box center [557, 123] width 21 height 21
click at [602, 132] on icon at bounding box center [599, 129] width 19 height 10
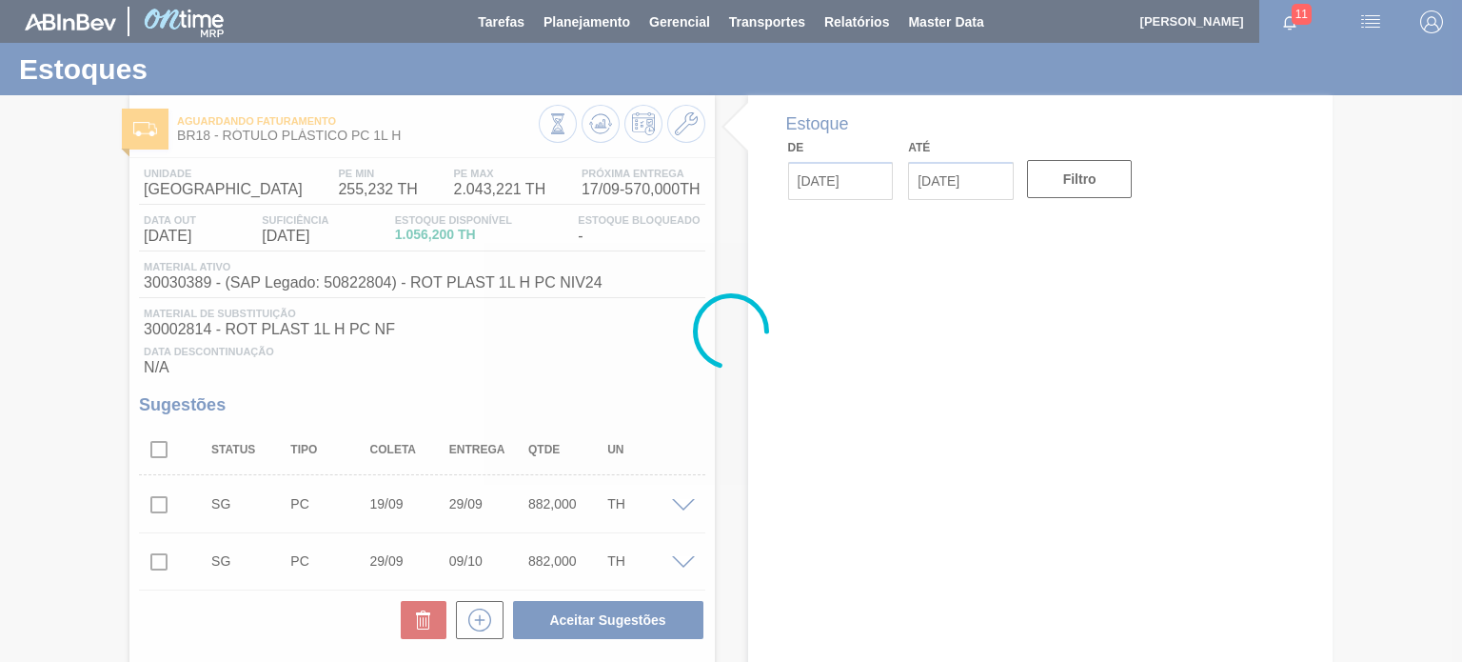
click at [598, 127] on div at bounding box center [731, 331] width 1462 height 662
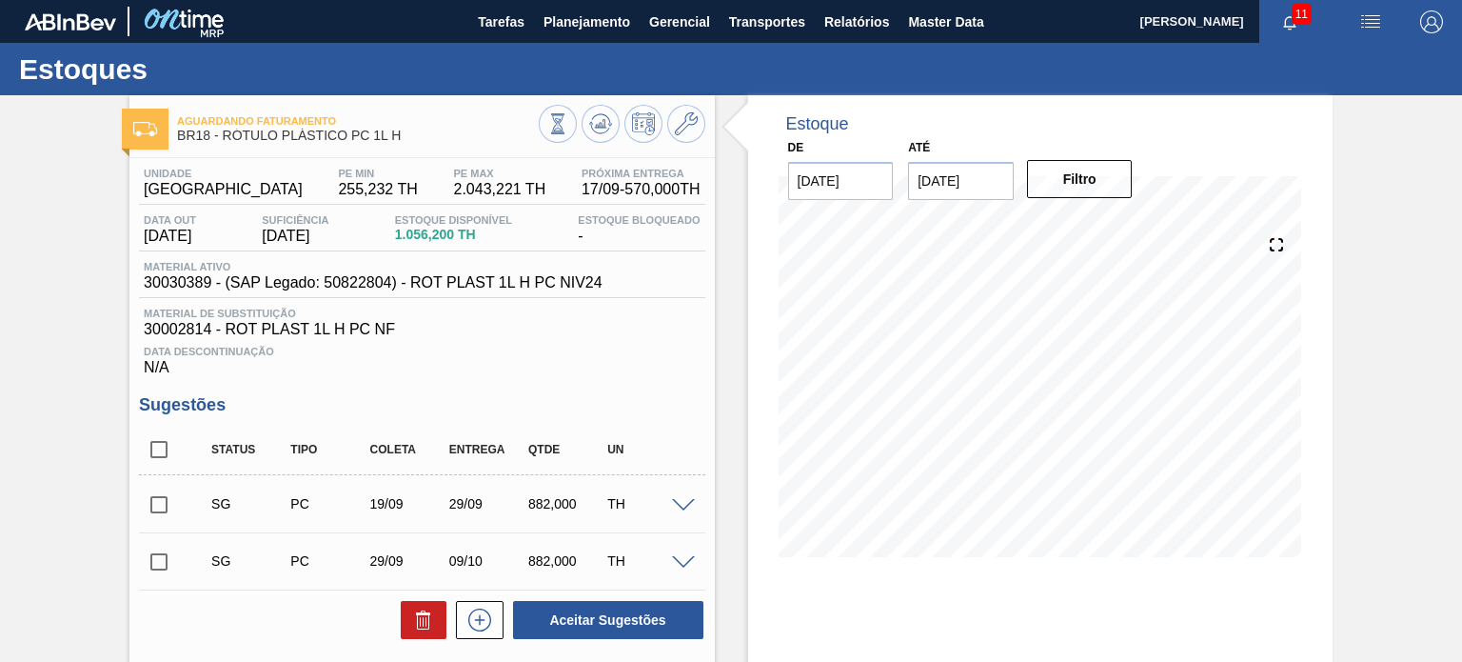
click at [599, 127] on icon at bounding box center [600, 125] width 2 height 5
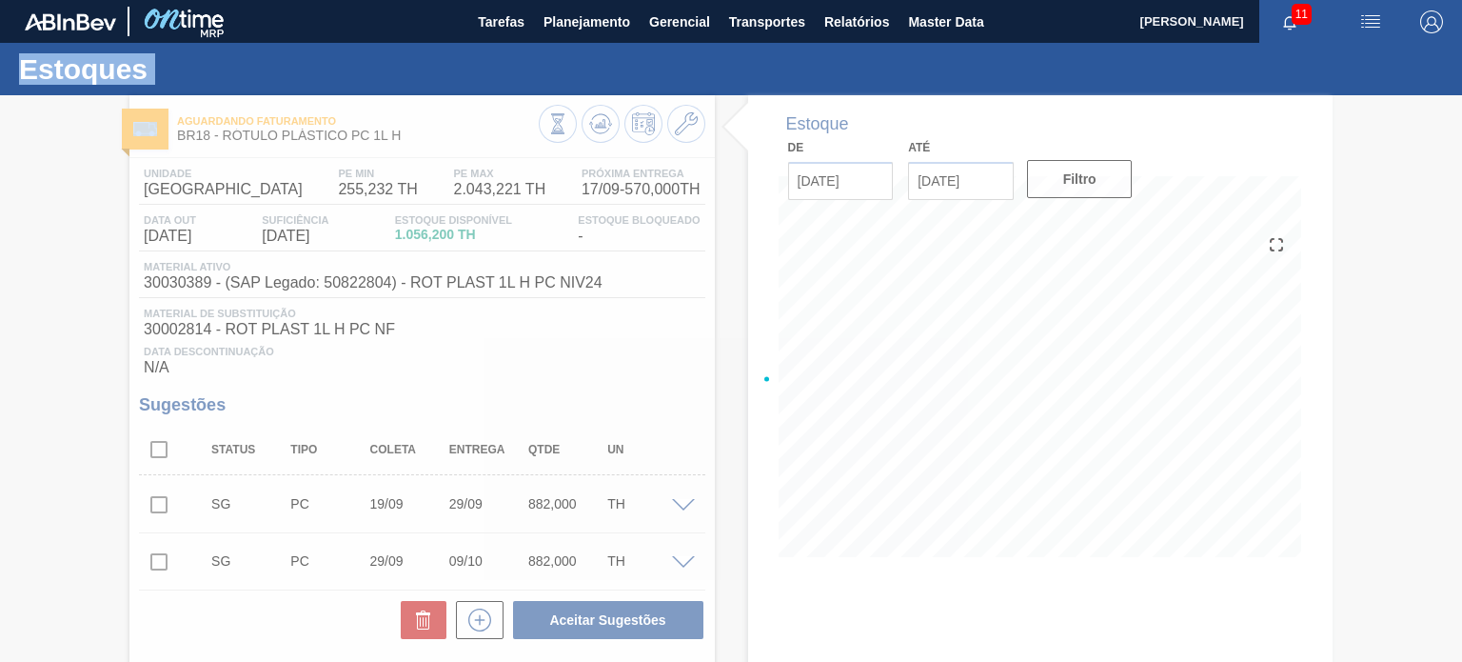
click at [598, 127] on div at bounding box center [731, 378] width 1462 height 566
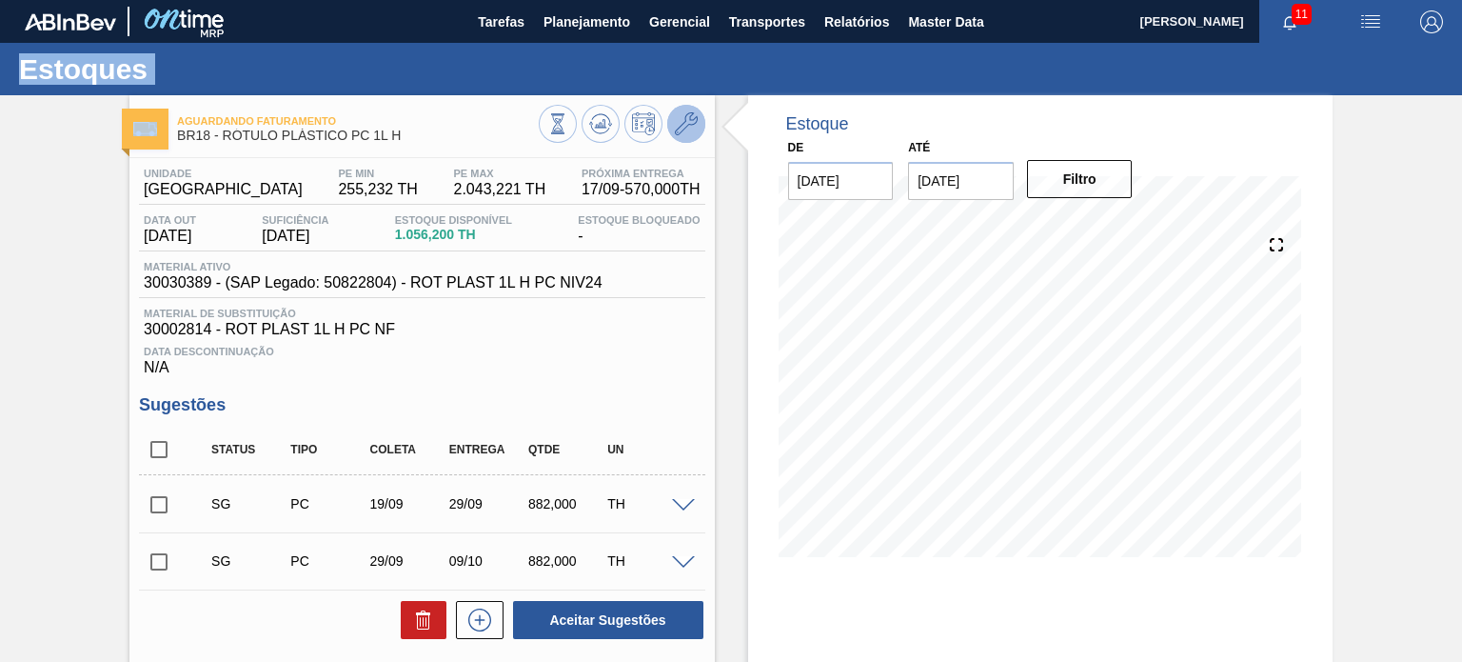
click at [675, 125] on icon at bounding box center [686, 123] width 23 height 23
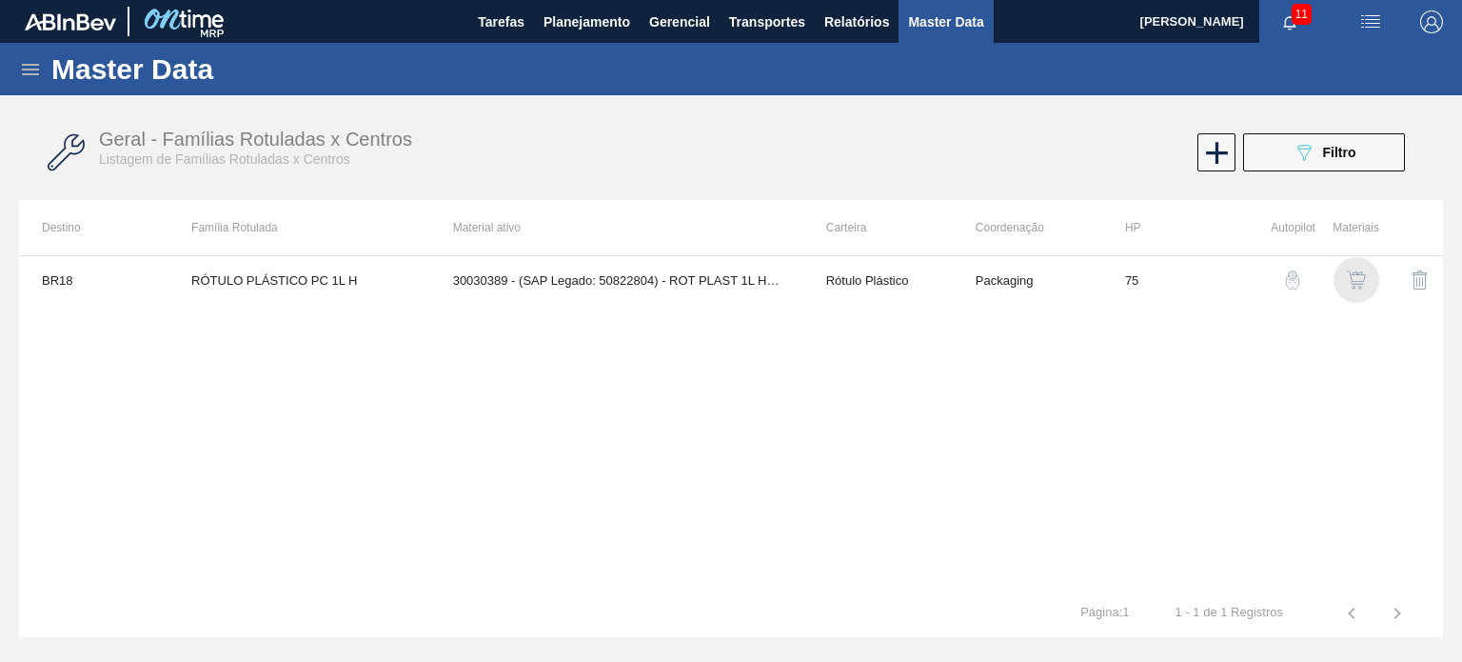
click at [1367, 284] on div "button" at bounding box center [1356, 279] width 23 height 19
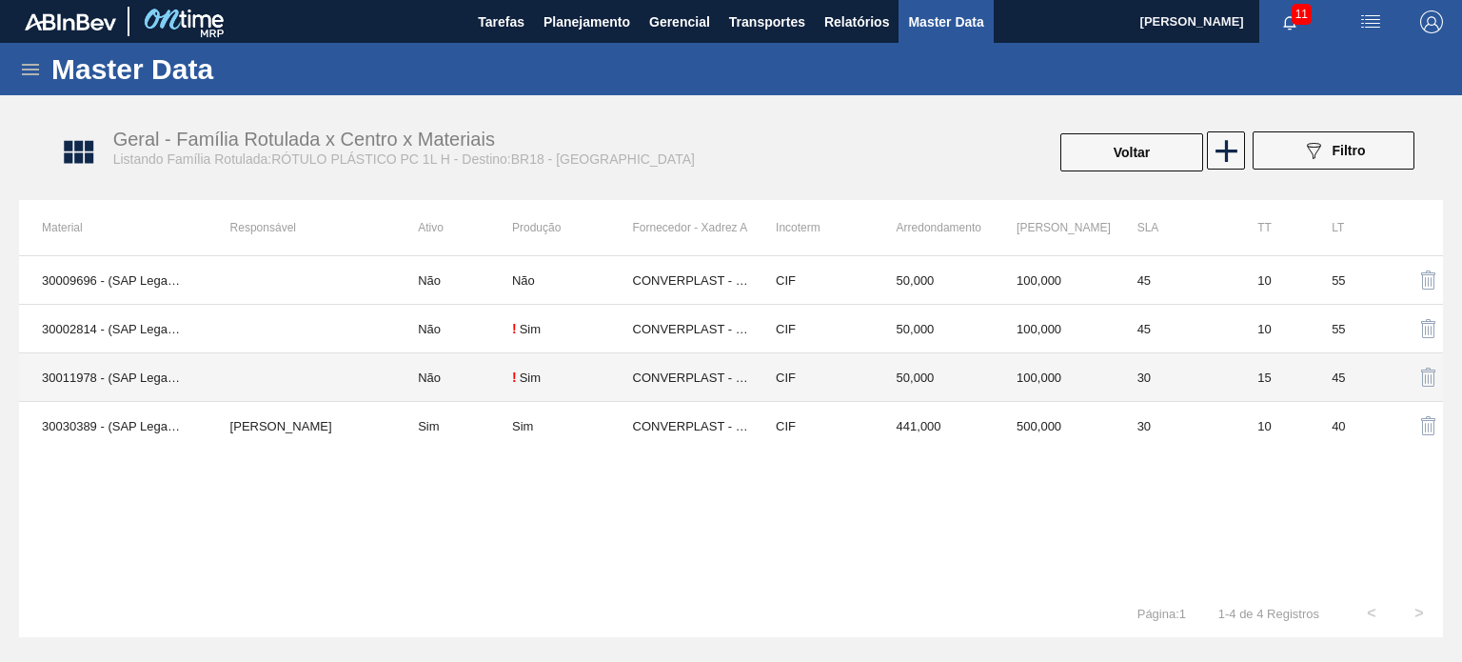
click at [910, 405] on td "441,000" at bounding box center [934, 426] width 121 height 49
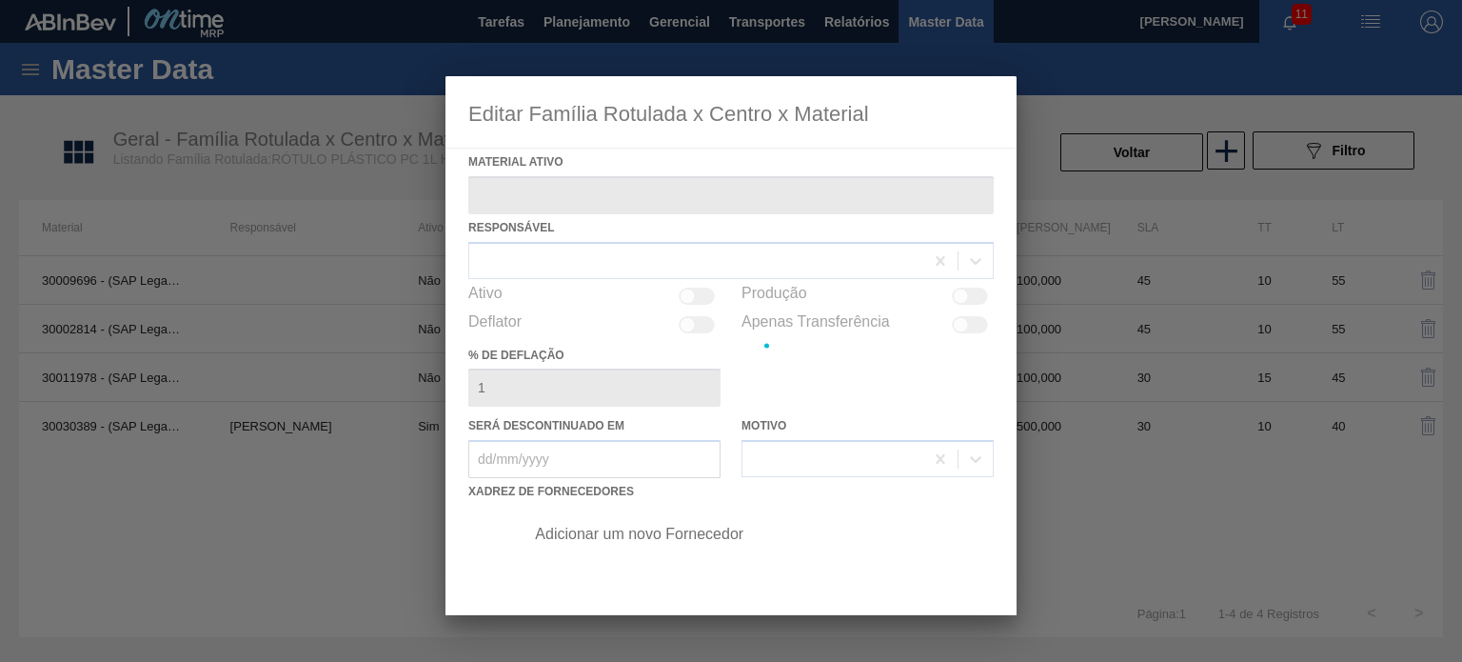
type ativo "30030389 - (SAP Legado: 50822804) - ROT PLAST 1L H PC NIV24"
checkbox input "true"
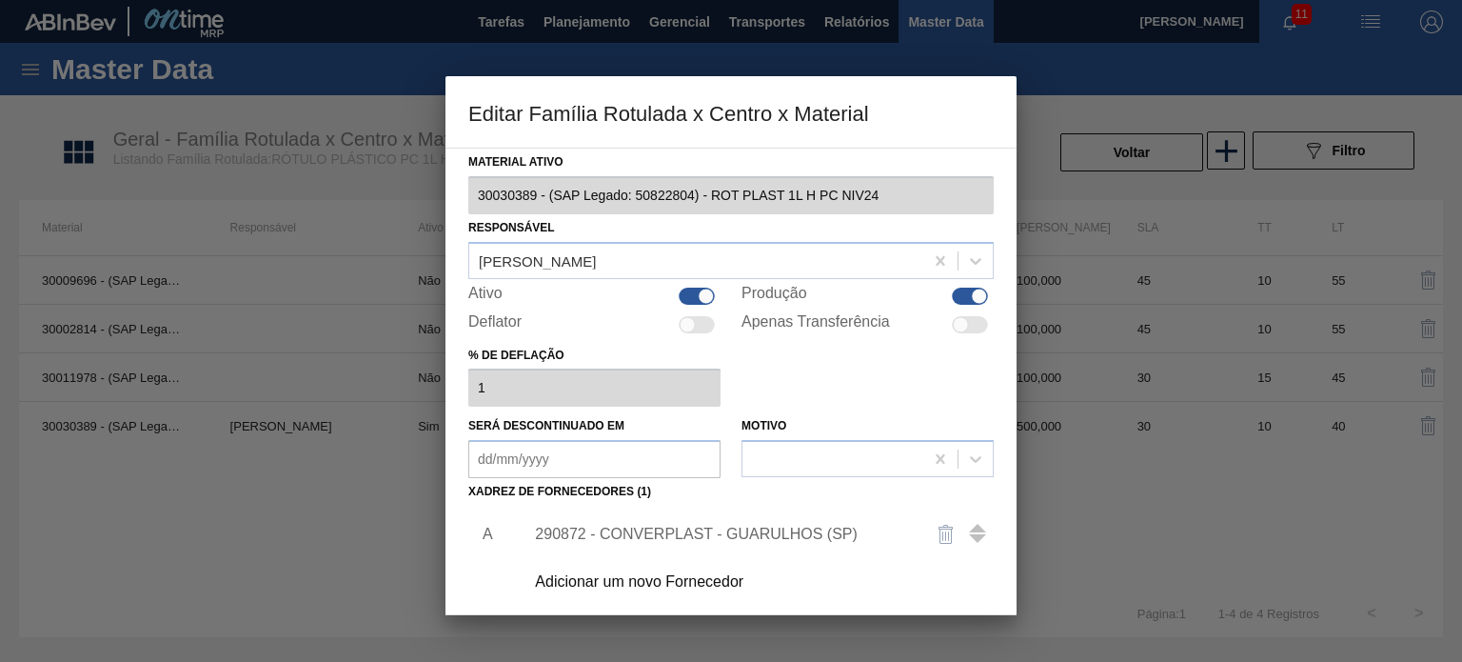
click at [797, 525] on div "290872 - CONVERPLAST - GUARULHOS (SP)" at bounding box center [721, 533] width 373 height 17
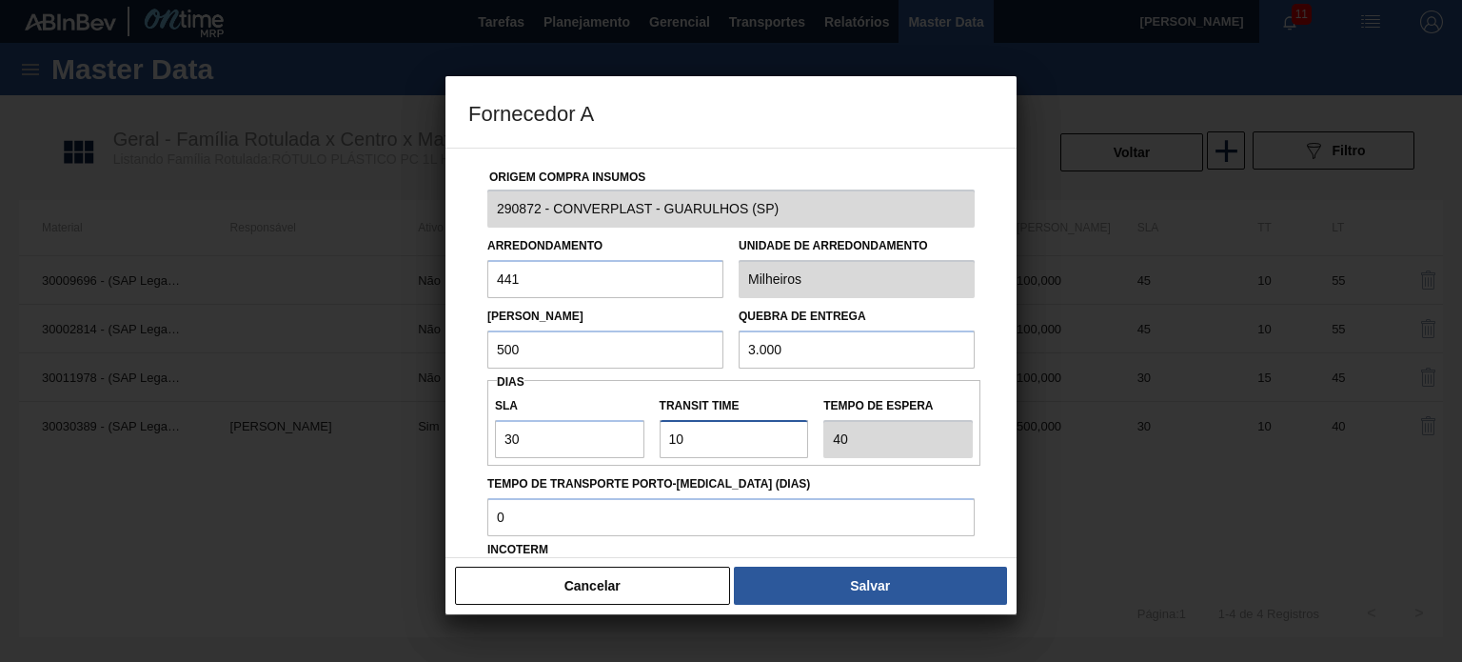
drag, startPoint x: 681, startPoint y: 433, endPoint x: 669, endPoint y: 433, distance: 11.4
click at [669, 433] on input "Transit Time" at bounding box center [734, 439] width 149 height 38
type input "8"
type input "38"
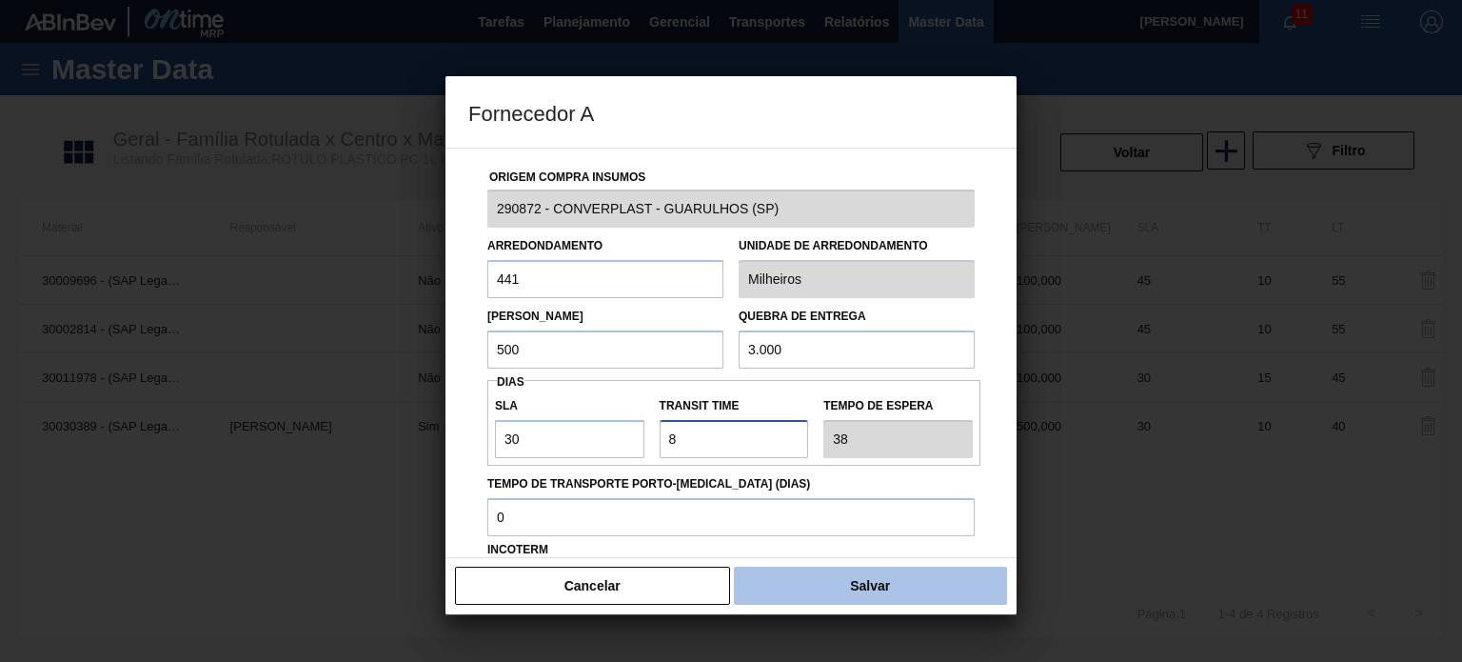
type input "8"
click at [831, 601] on button "Salvar" at bounding box center [870, 585] width 273 height 38
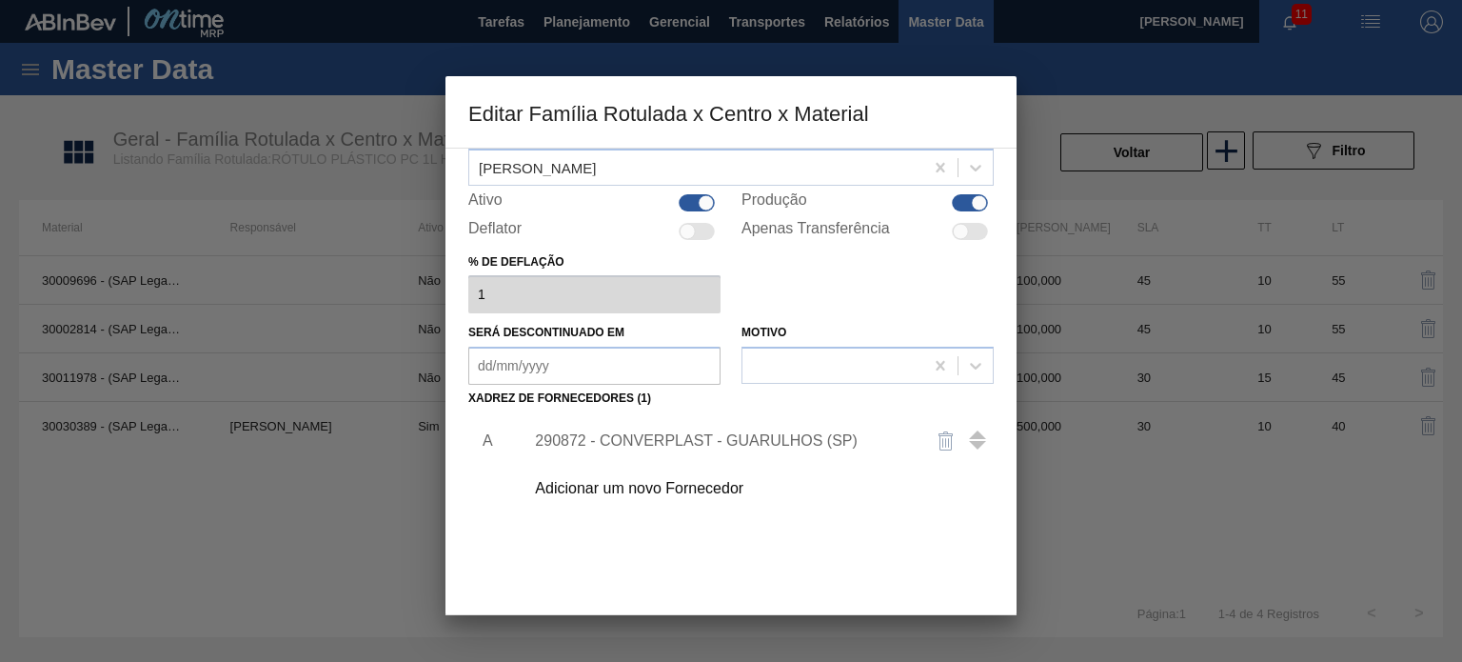
scroll to position [194, 0]
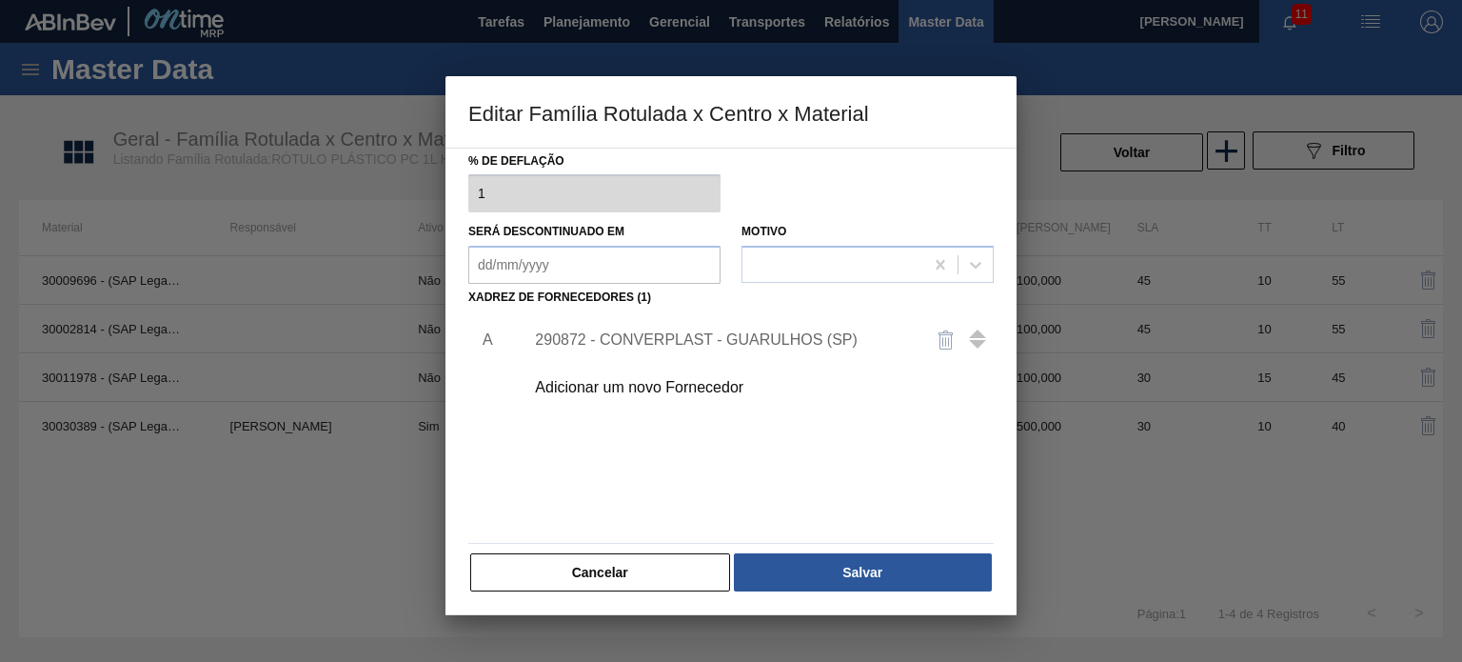
click at [821, 571] on button "Salvar" at bounding box center [863, 572] width 258 height 38
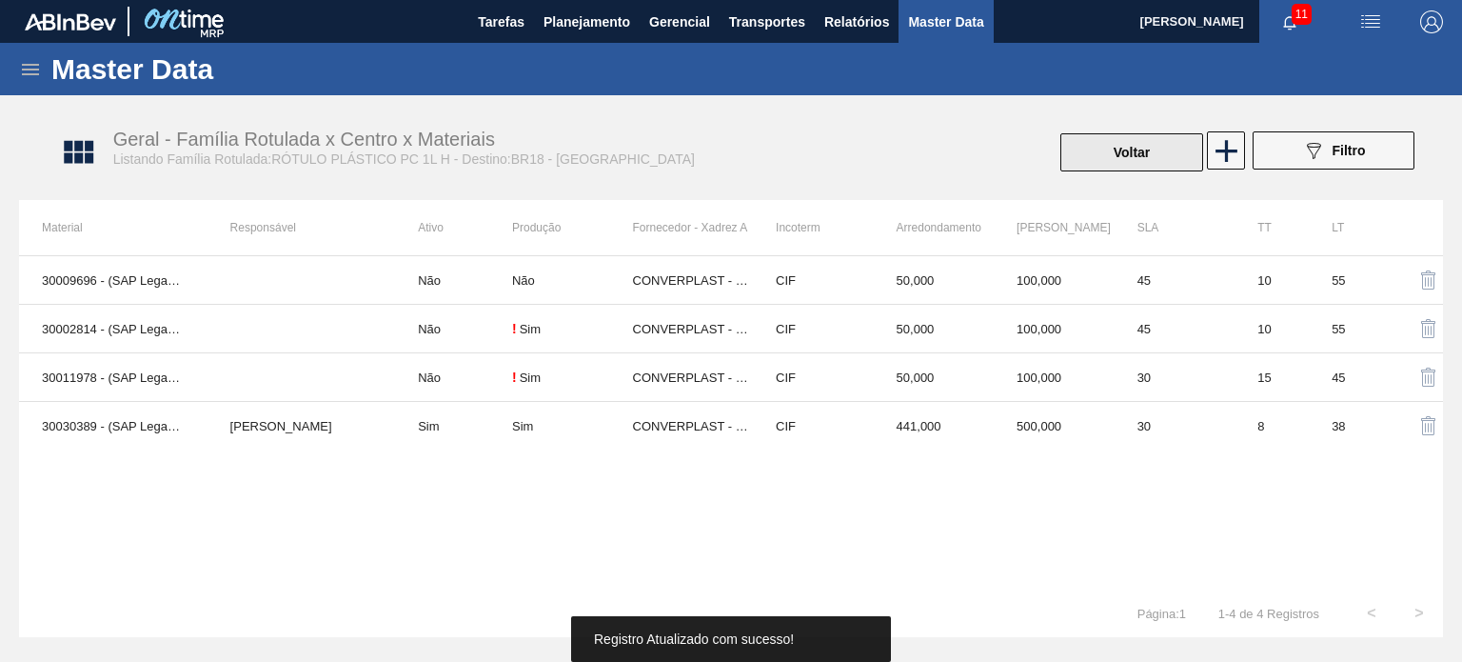
click at [1074, 163] on button "Voltar" at bounding box center [1131, 152] width 143 height 38
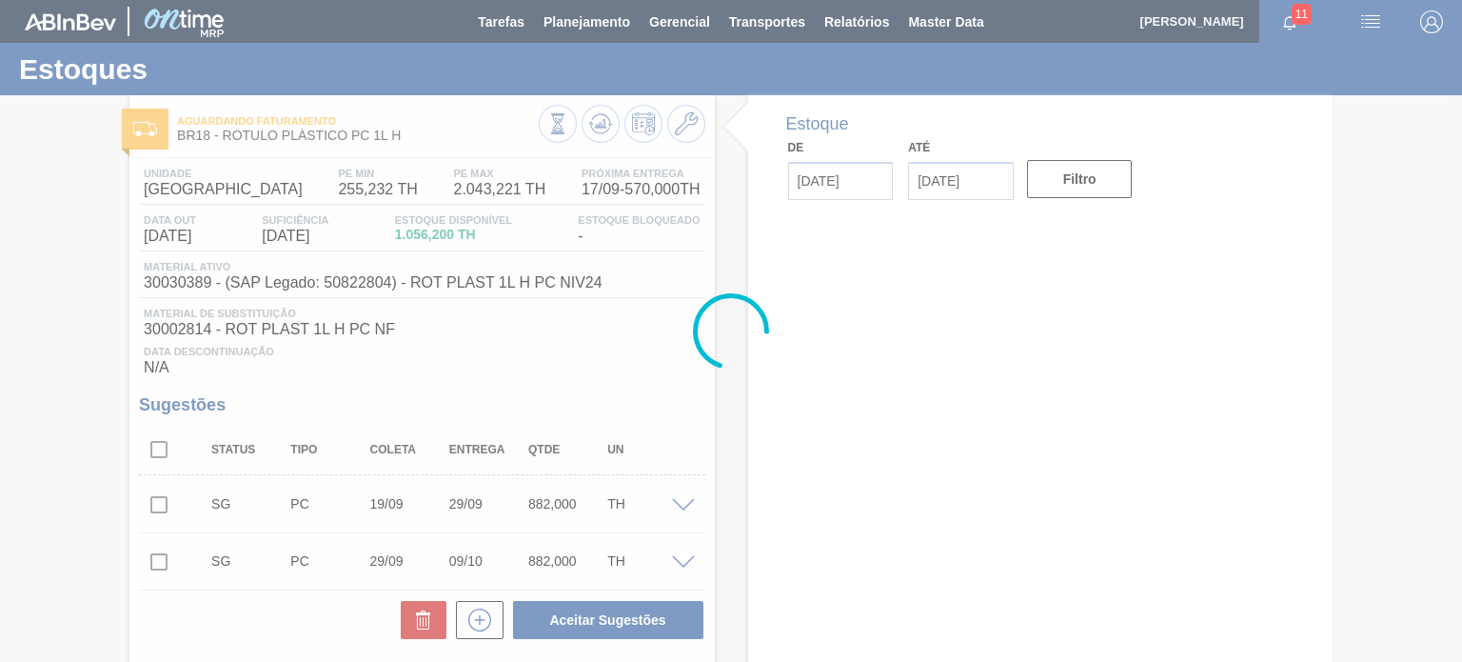
click at [593, 121] on div at bounding box center [731, 331] width 1462 height 662
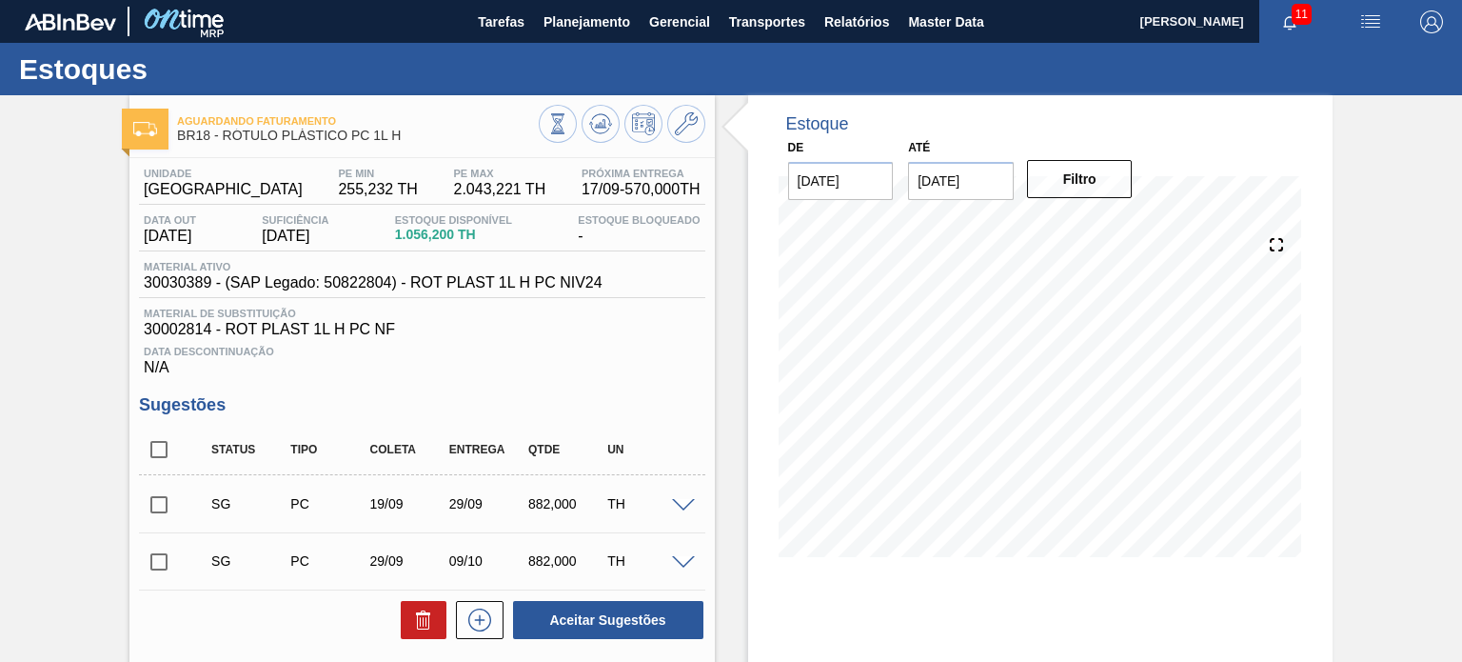
click at [568, 121] on icon at bounding box center [557, 123] width 21 height 21
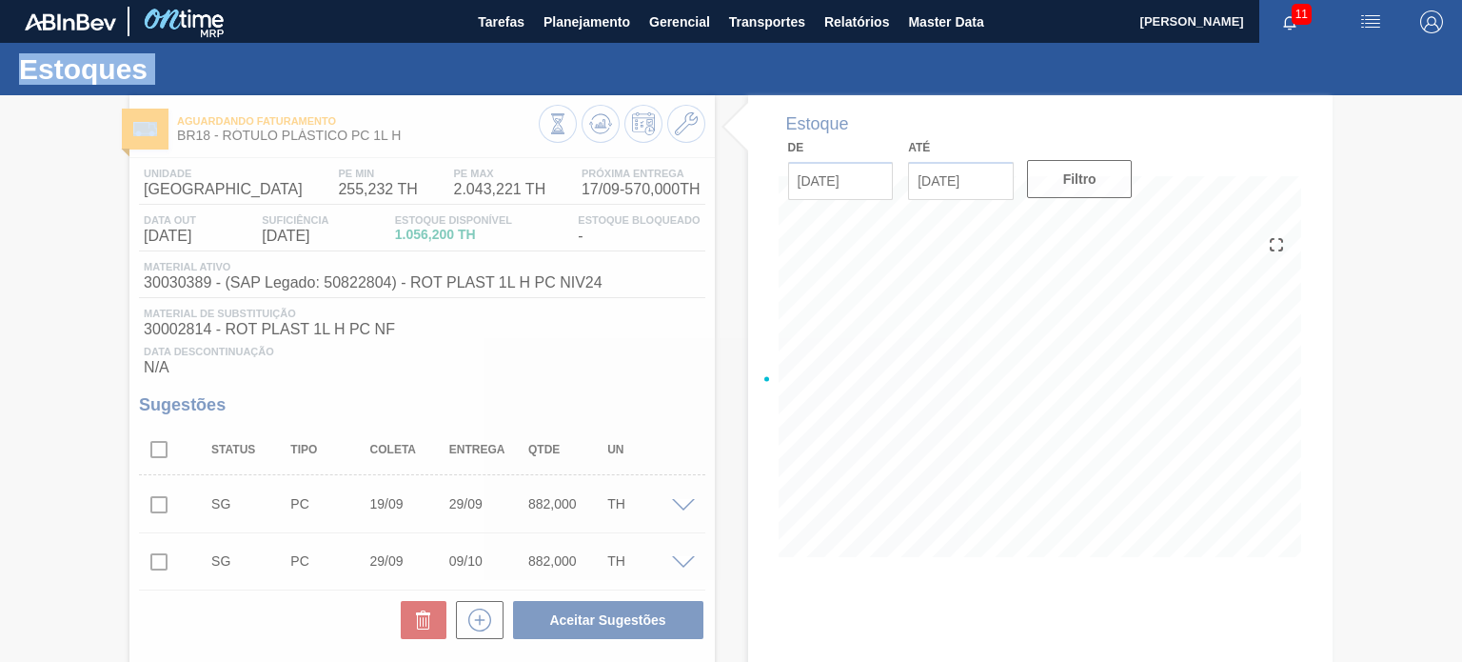
click at [593, 121] on div at bounding box center [731, 378] width 1462 height 566
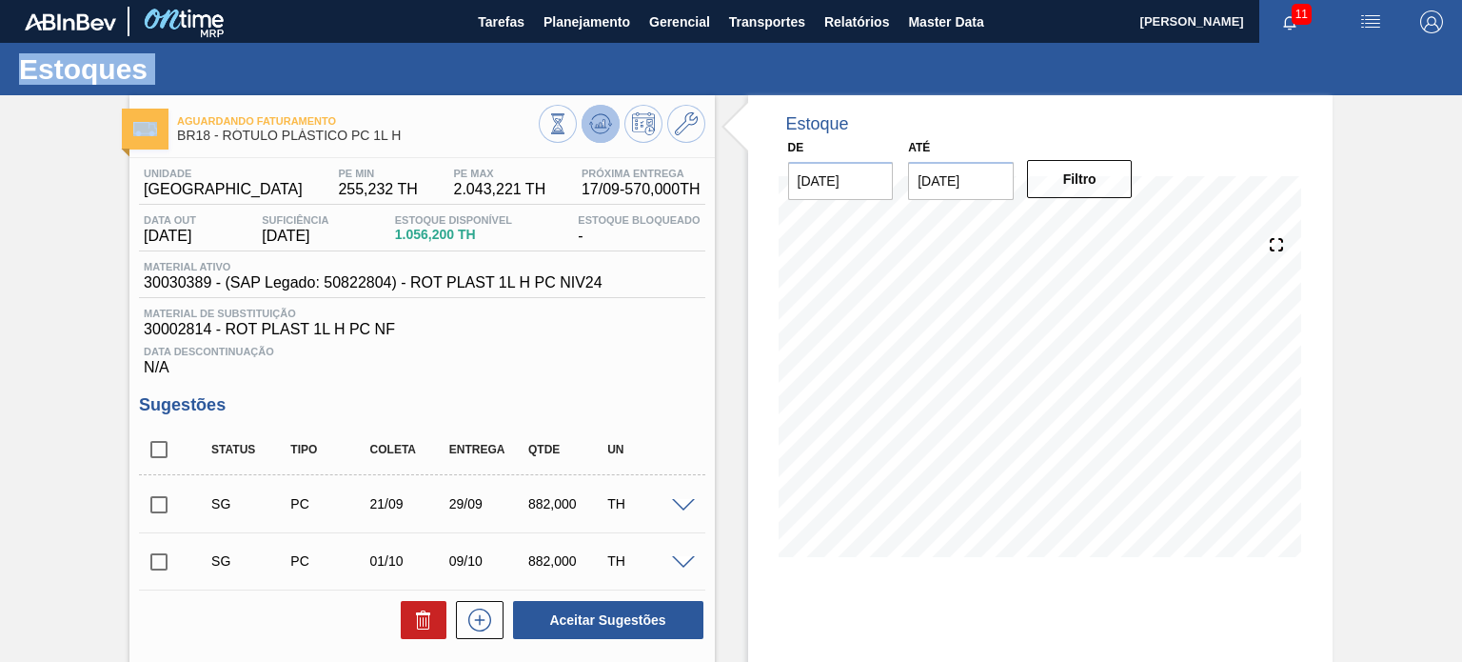
click at [568, 113] on icon at bounding box center [557, 123] width 21 height 21
click at [675, 132] on icon at bounding box center [686, 123] width 23 height 23
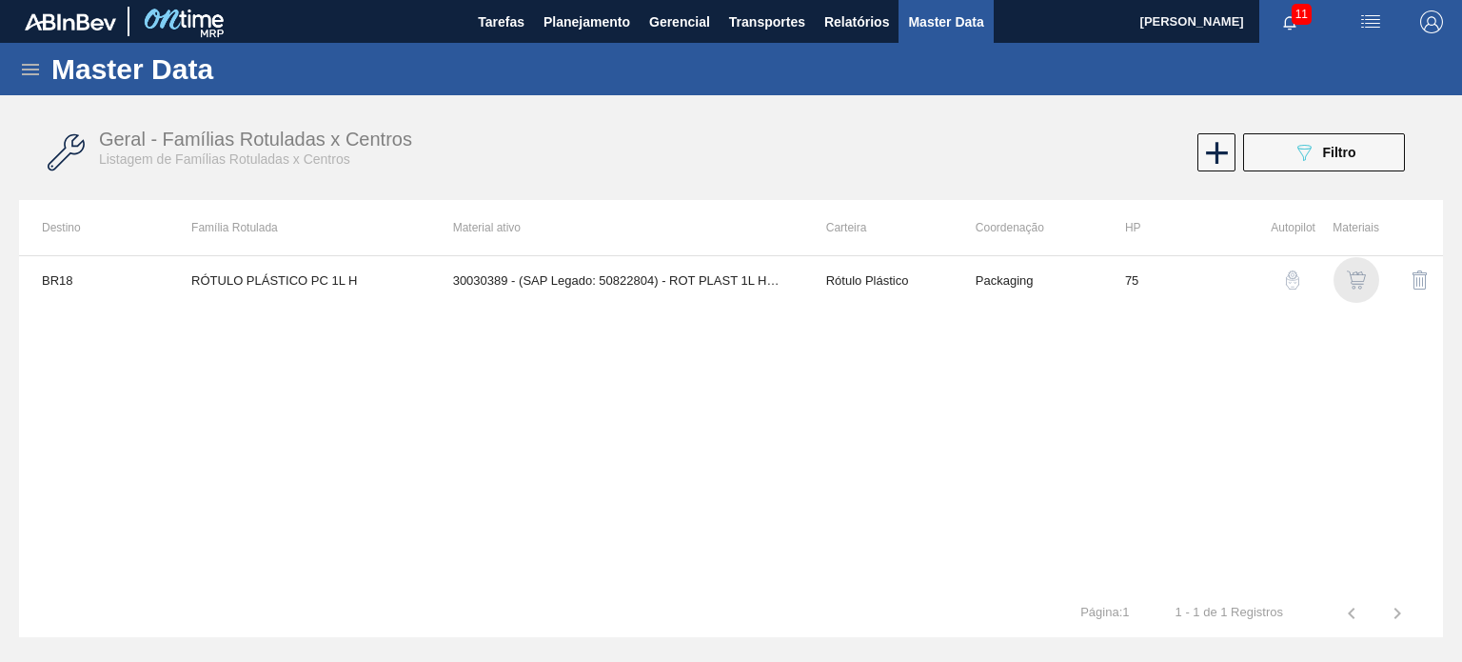
click at [1351, 274] on img "button" at bounding box center [1356, 279] width 19 height 19
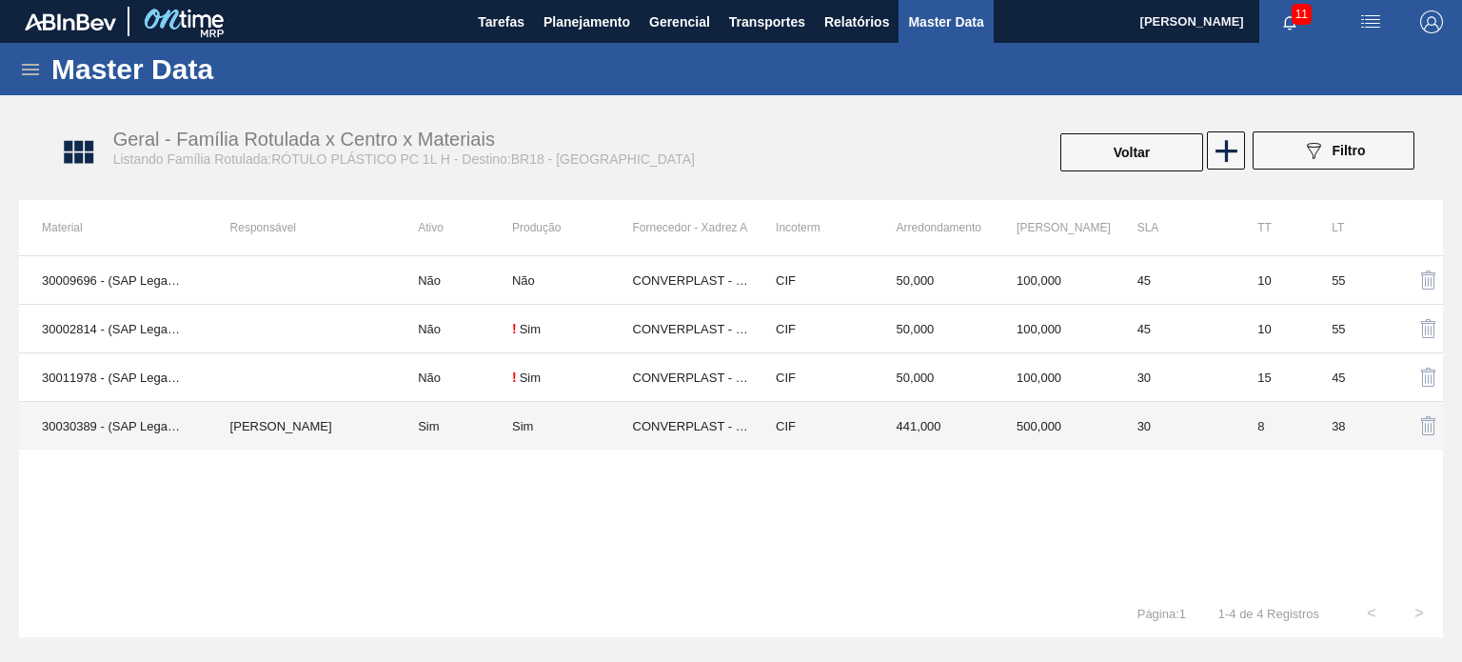
click at [925, 419] on td "441,000" at bounding box center [934, 426] width 121 height 49
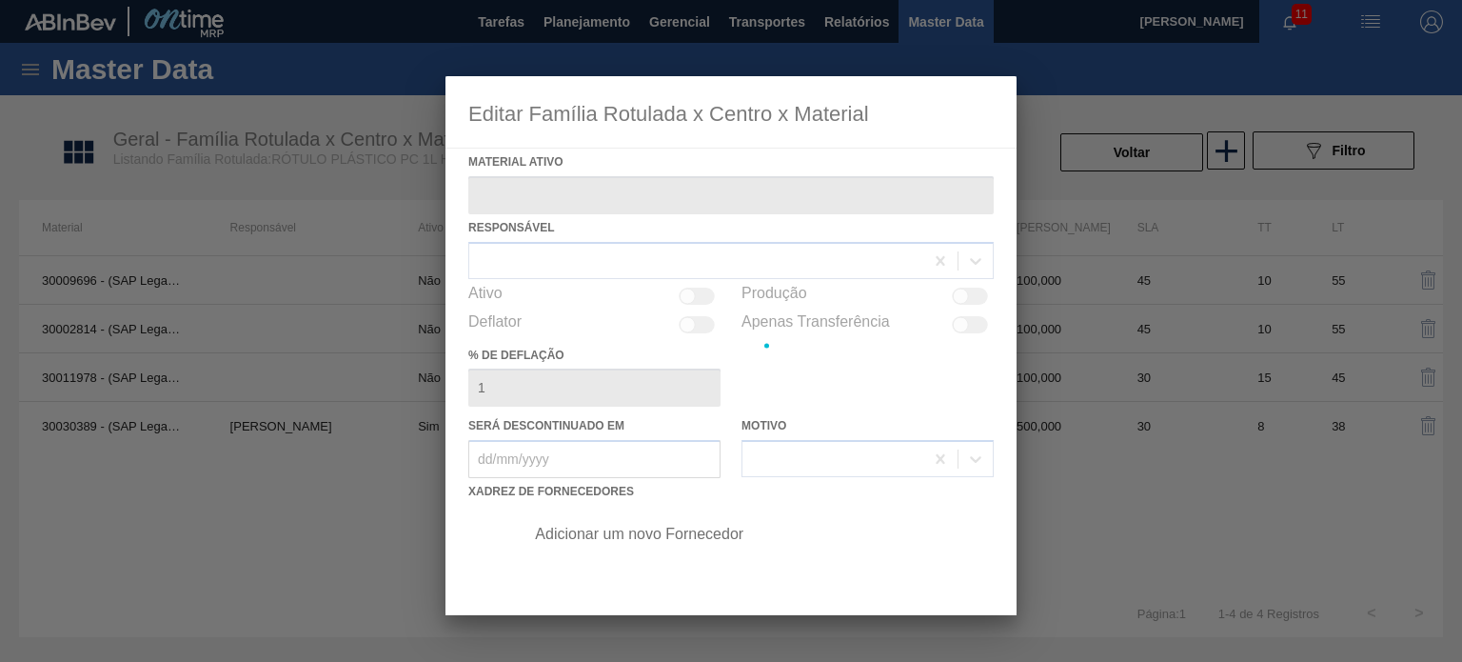
type ativo "30030389 - (SAP Legado: 50822804) - ROT PLAST 1L H PC NIV24"
checkbox input "true"
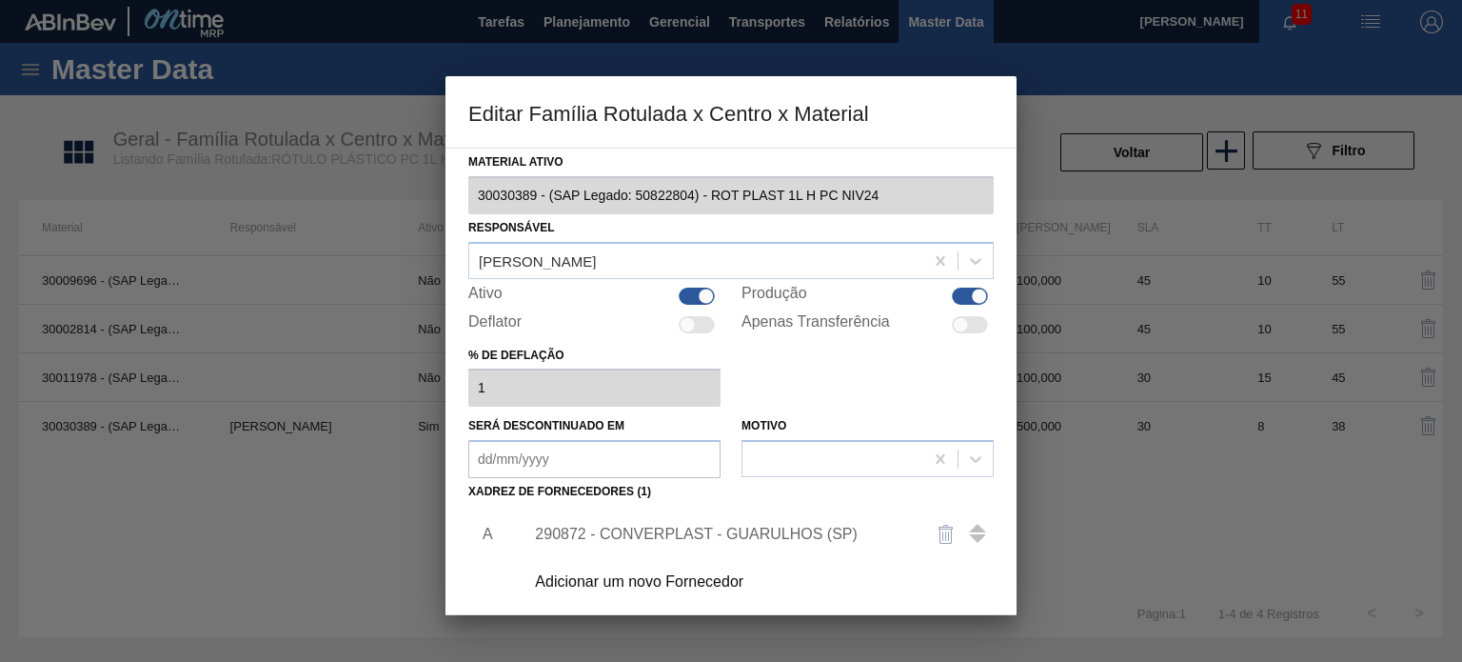
click at [725, 525] on div "290872 - CONVERPLAST - GUARULHOS (SP)" at bounding box center [721, 533] width 373 height 17
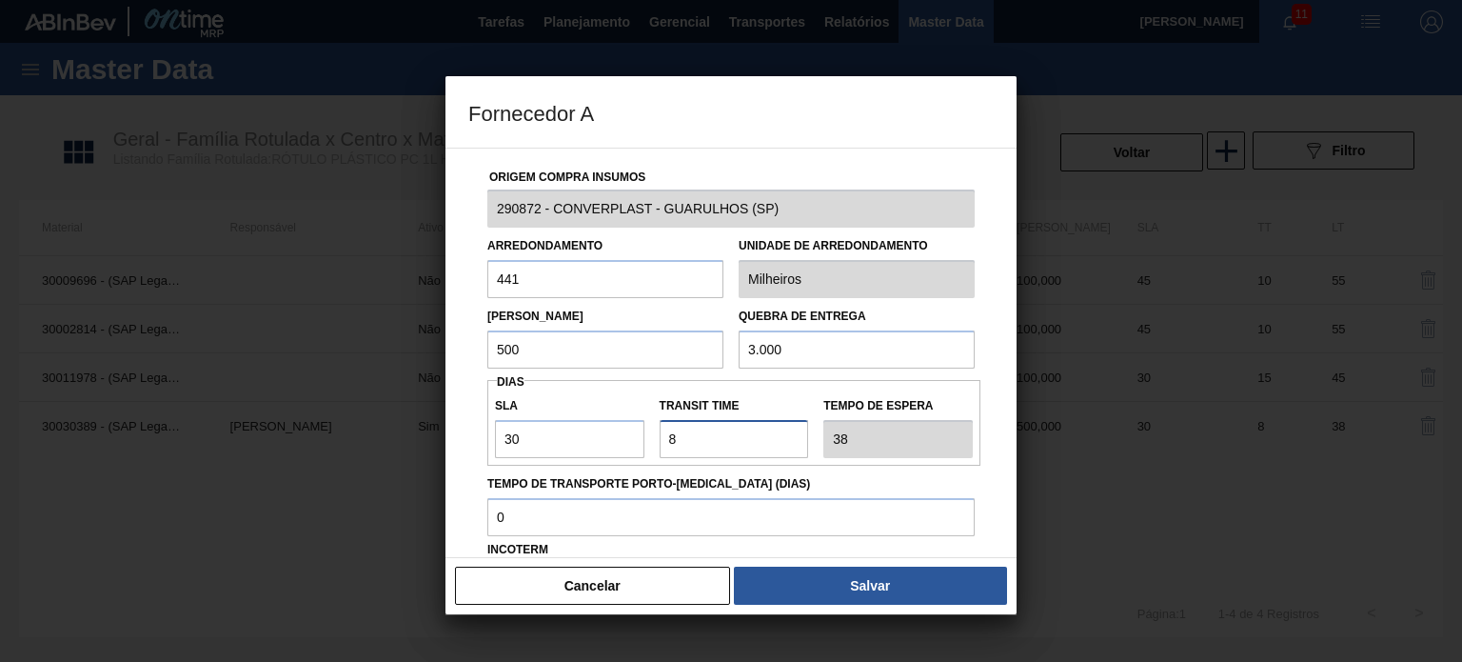
drag, startPoint x: 717, startPoint y: 446, endPoint x: 678, endPoint y: 445, distance: 39.0
click at [682, 448] on input "Transit Time" at bounding box center [734, 439] width 149 height 38
click at [668, 442] on input "Transit Time" at bounding box center [734, 439] width 149 height 38
type input "6"
type input "36"
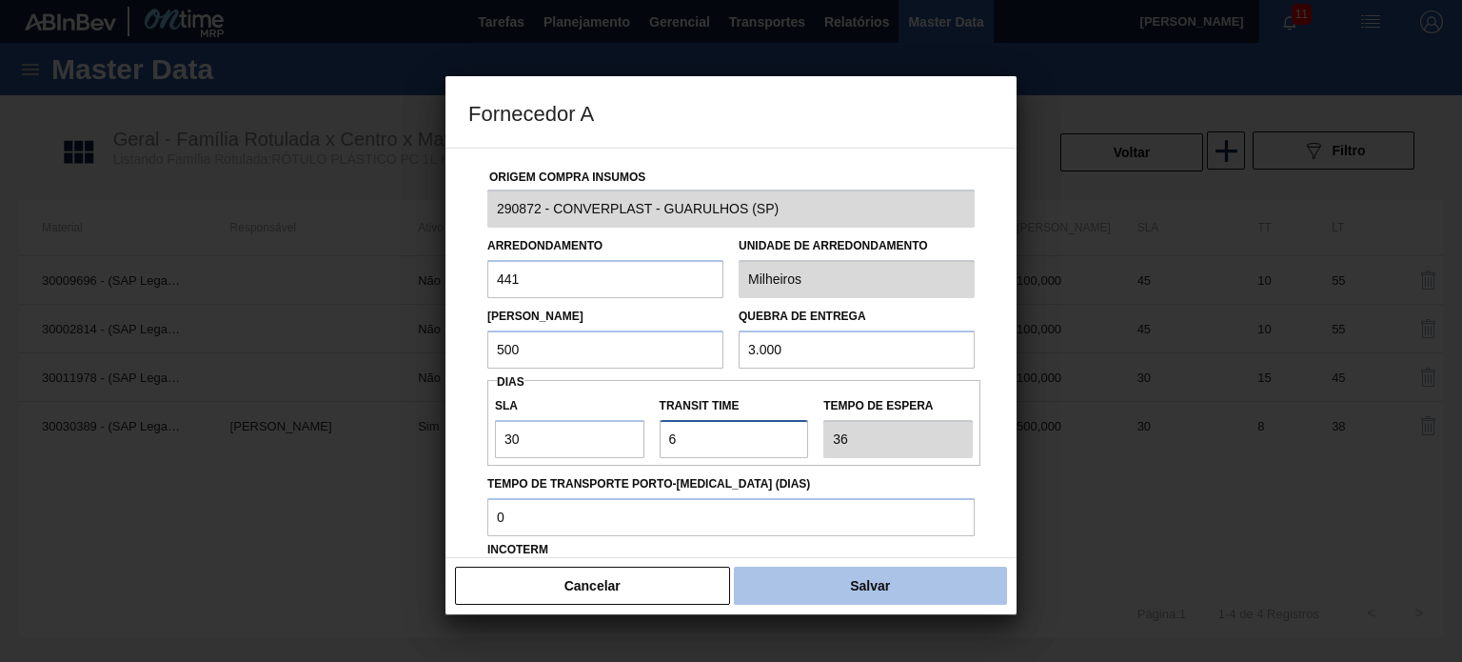
type input "6"
click at [814, 566] on button "Salvar" at bounding box center [870, 585] width 273 height 38
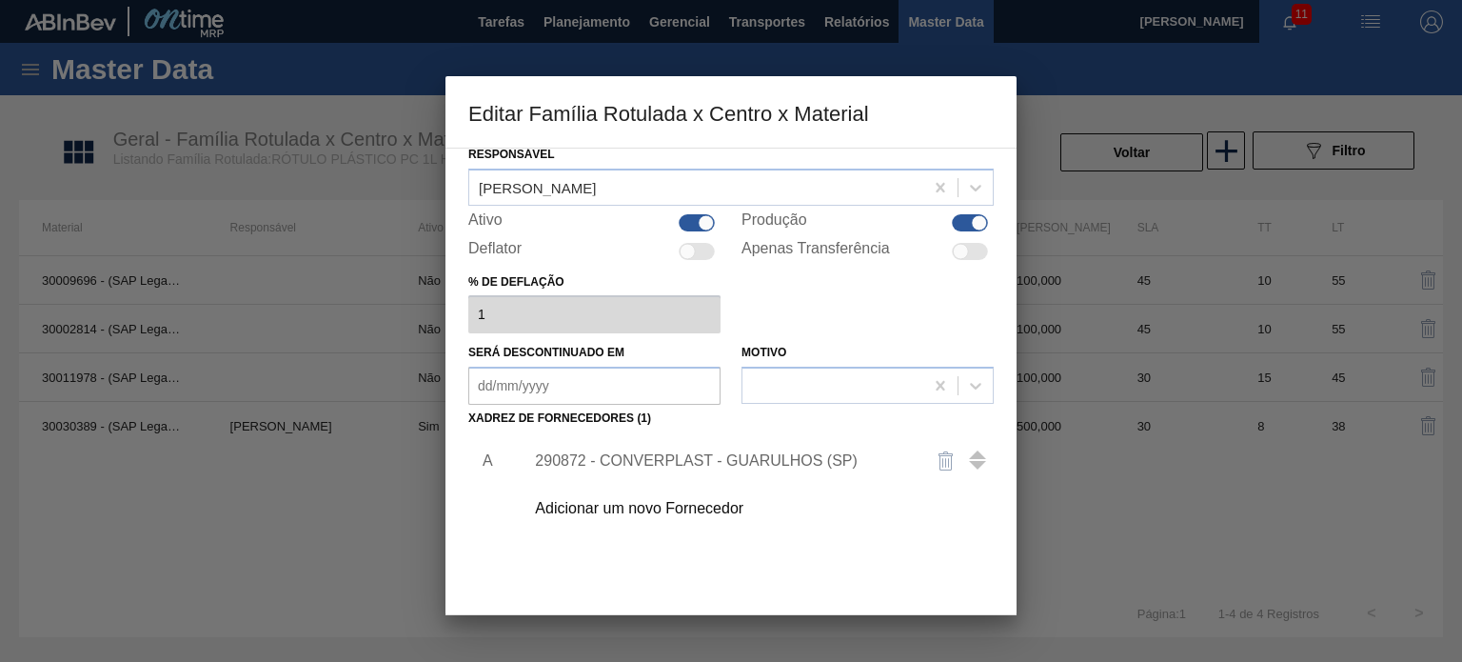
scroll to position [194, 0]
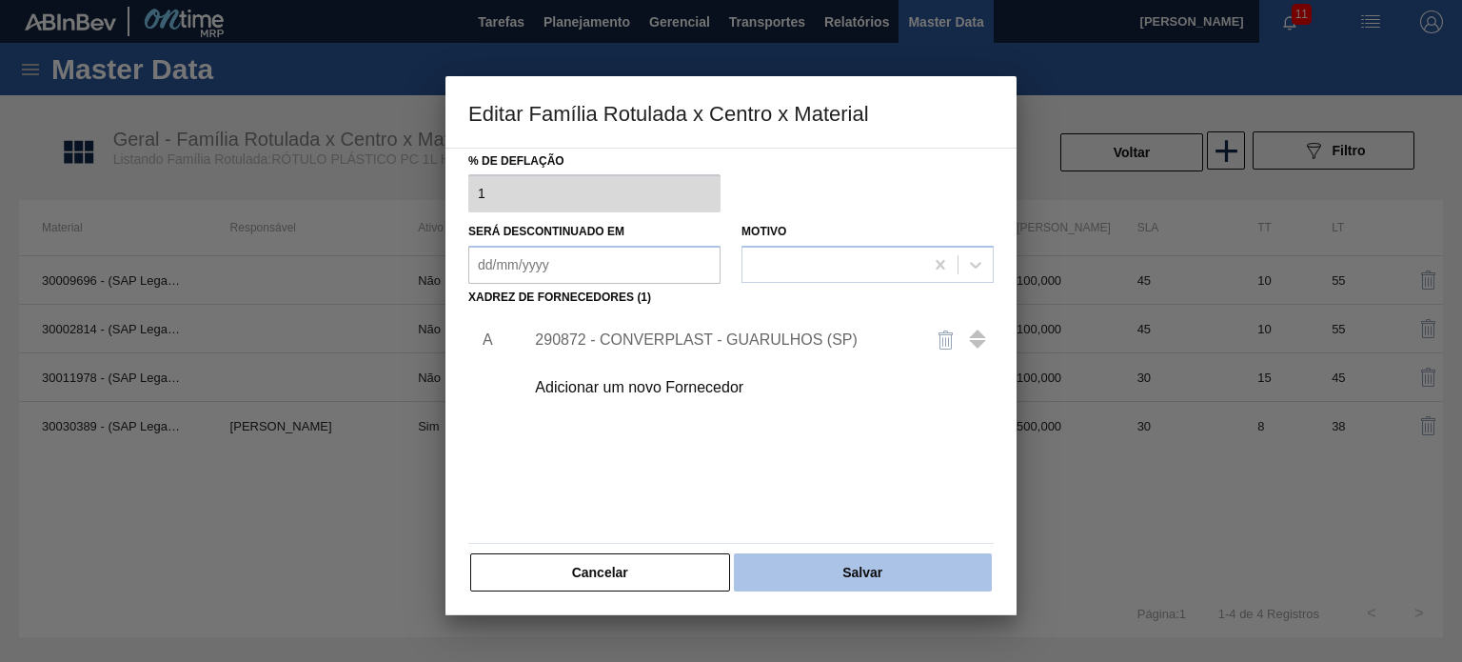
click at [819, 556] on button "Salvar" at bounding box center [863, 572] width 258 height 38
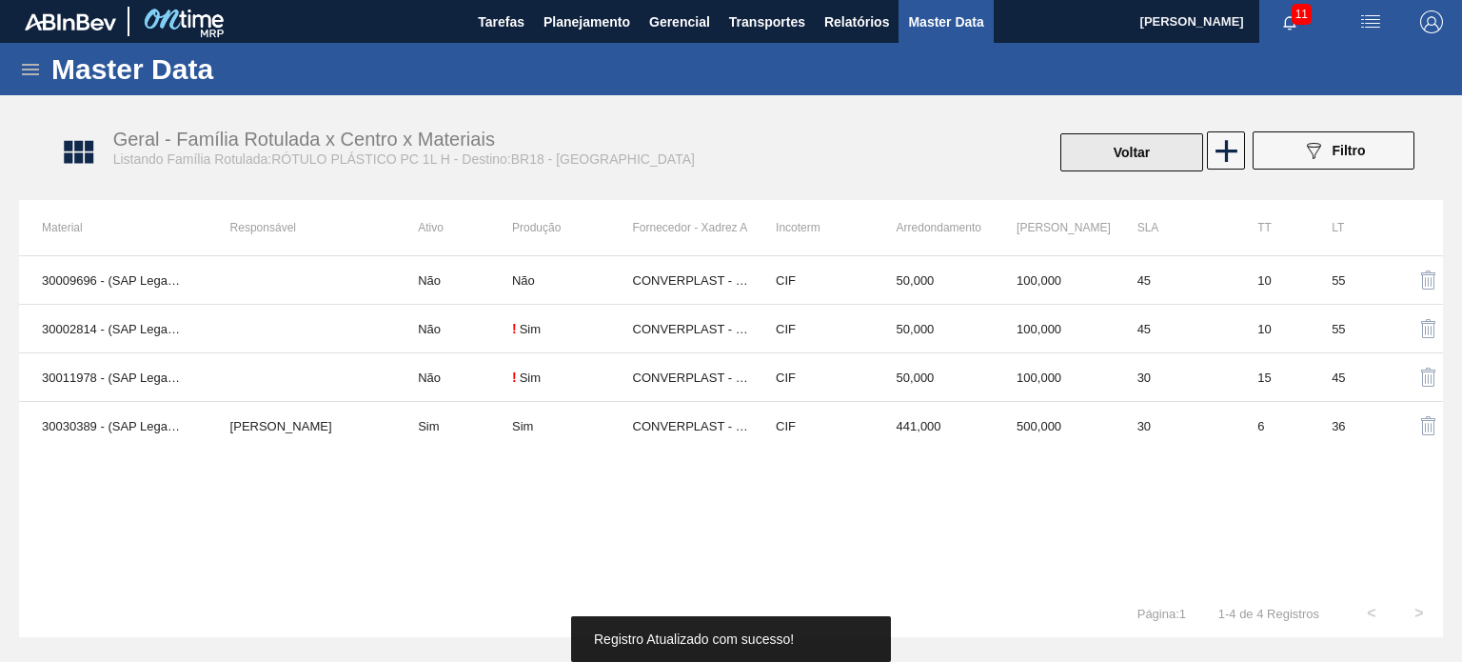
click at [1134, 144] on button "Voltar" at bounding box center [1131, 152] width 143 height 38
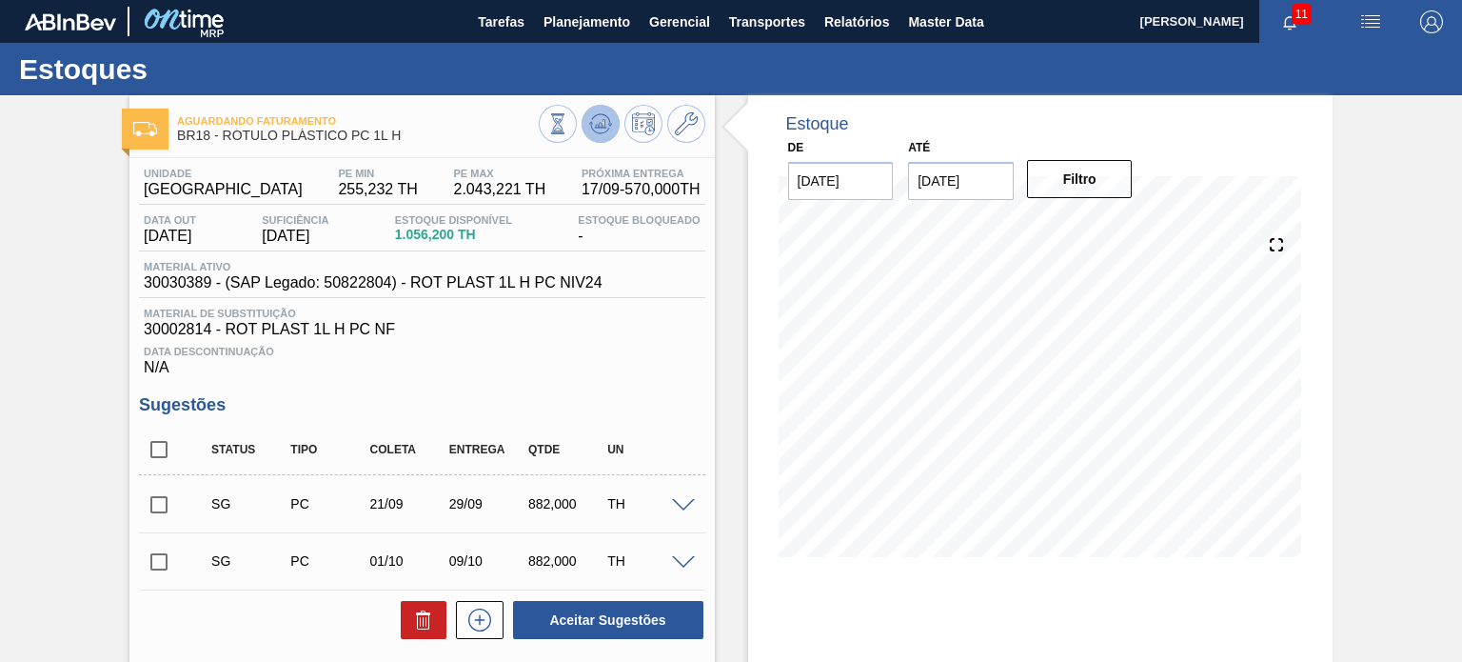
click at [602, 132] on icon at bounding box center [599, 129] width 19 height 10
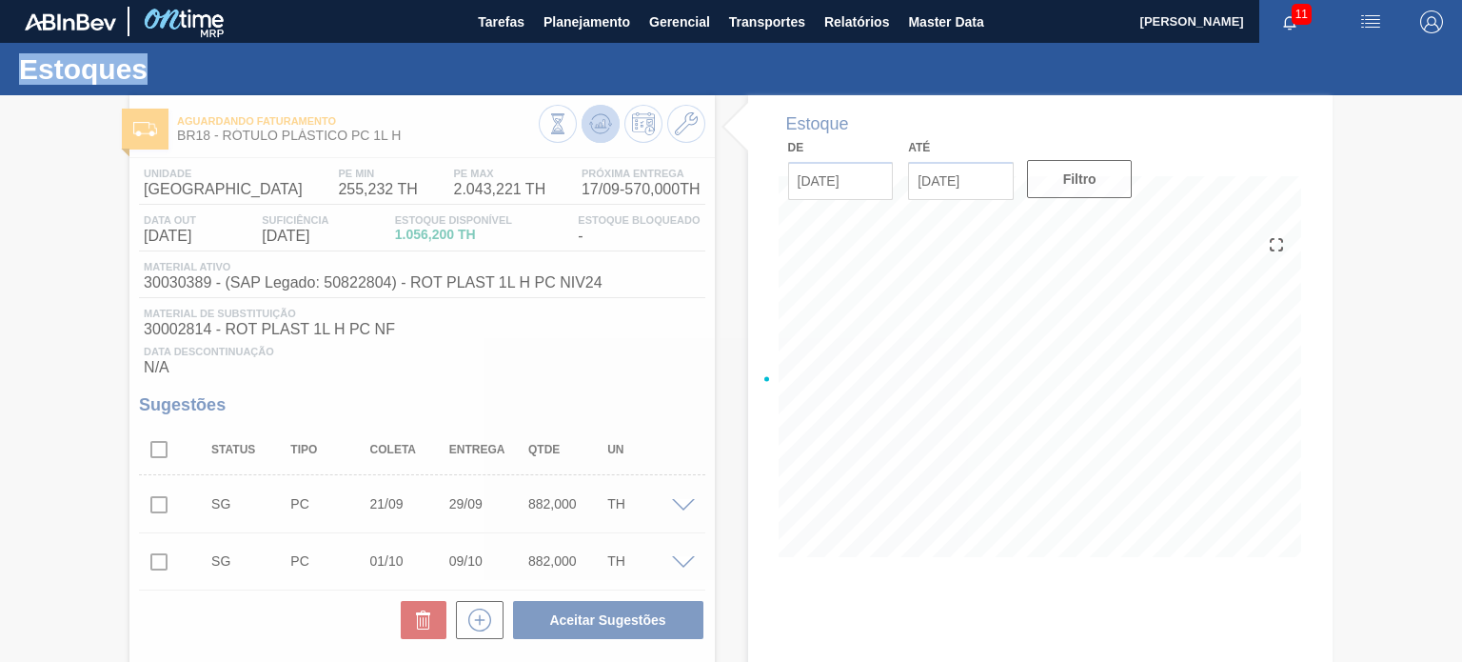
click at [602, 132] on div at bounding box center [731, 378] width 1462 height 566
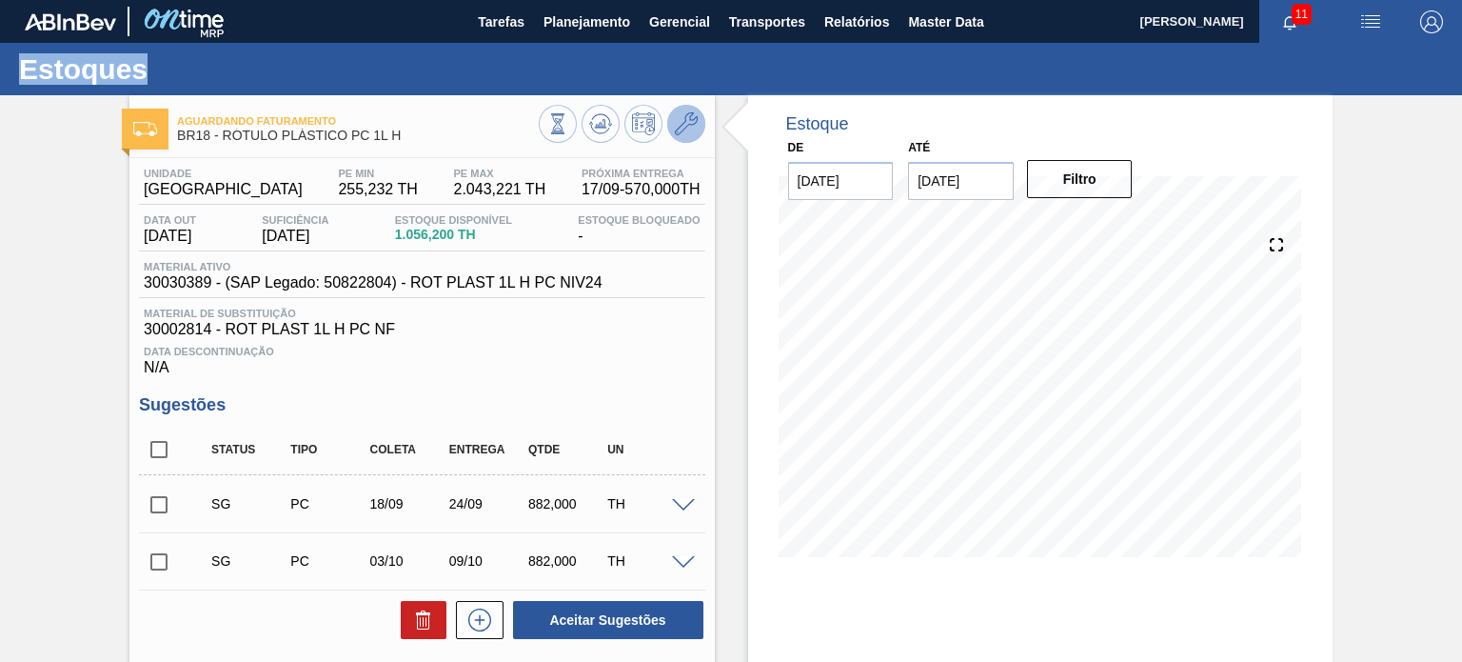
click at [687, 119] on icon at bounding box center [686, 123] width 23 height 23
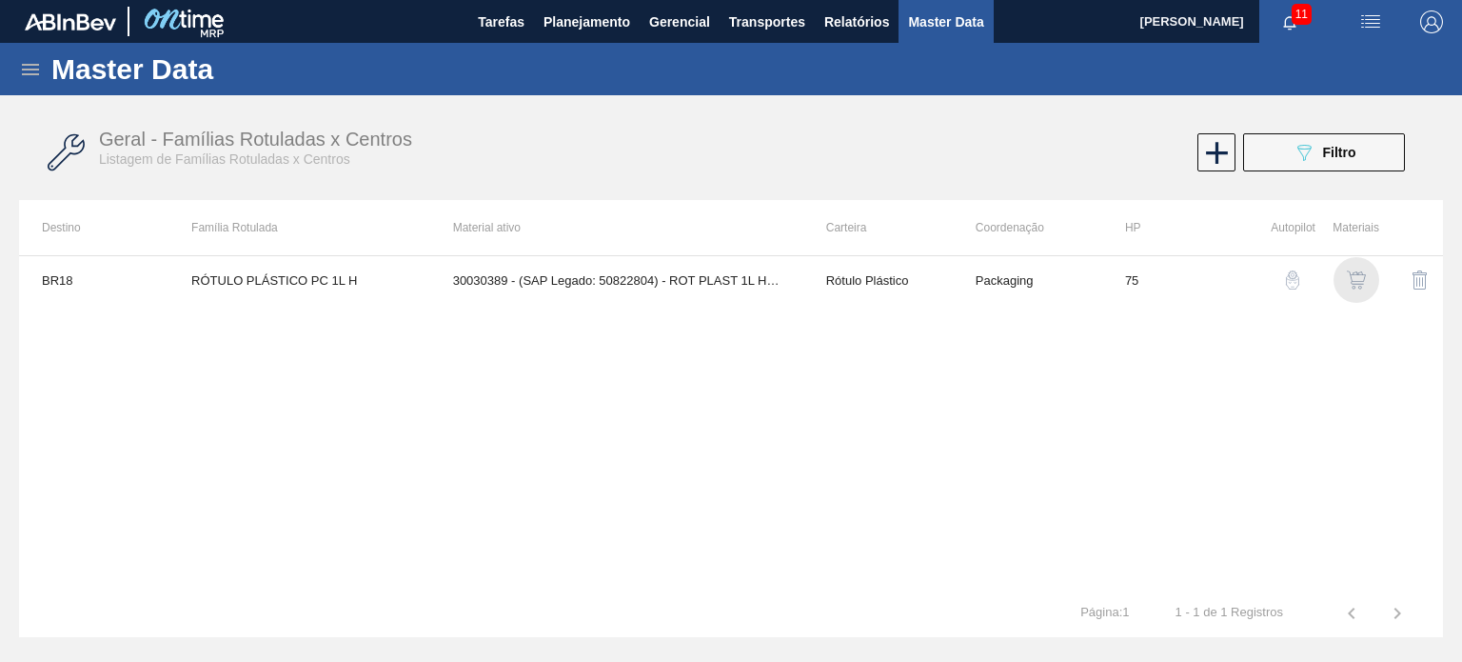
click at [1363, 283] on img "button" at bounding box center [1356, 279] width 19 height 19
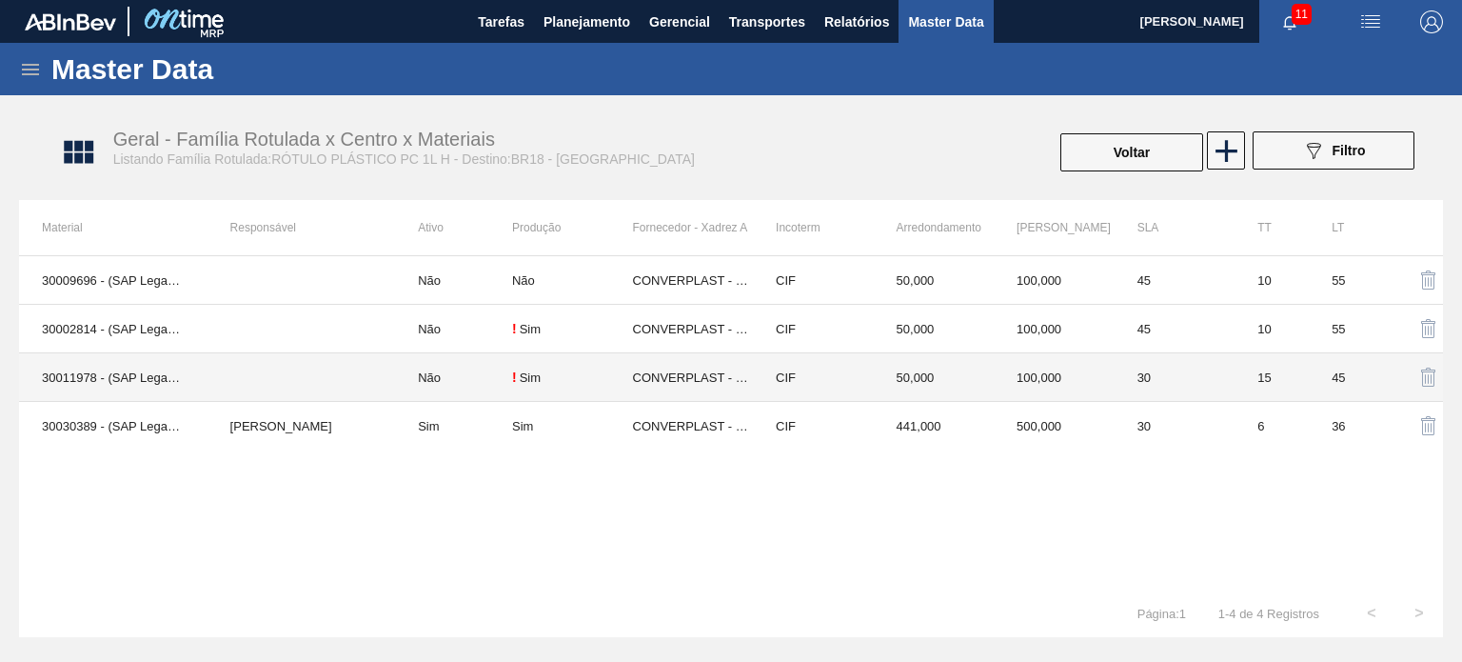
click at [908, 415] on td "441,000" at bounding box center [934, 426] width 121 height 49
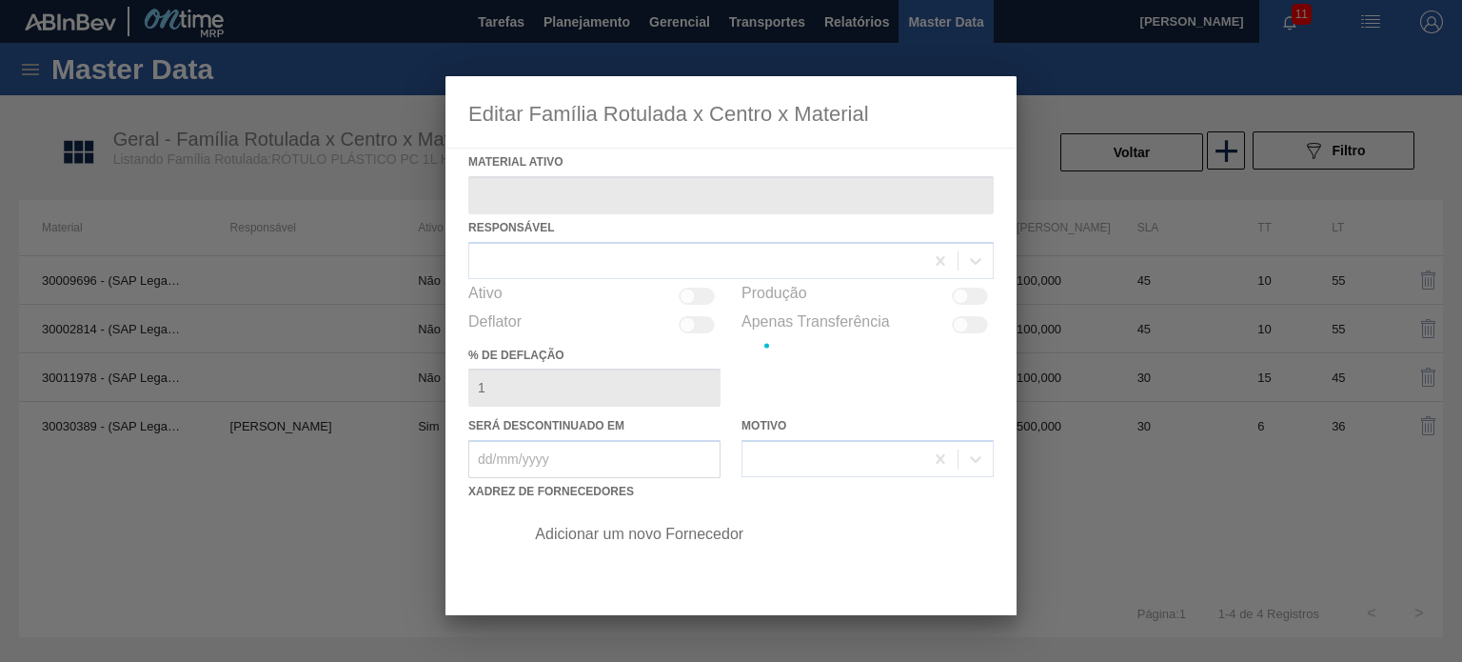
type ativo "30030389 - (SAP Legado: 50822804) - ROT PLAST 1L H PC NIV24"
checkbox input "true"
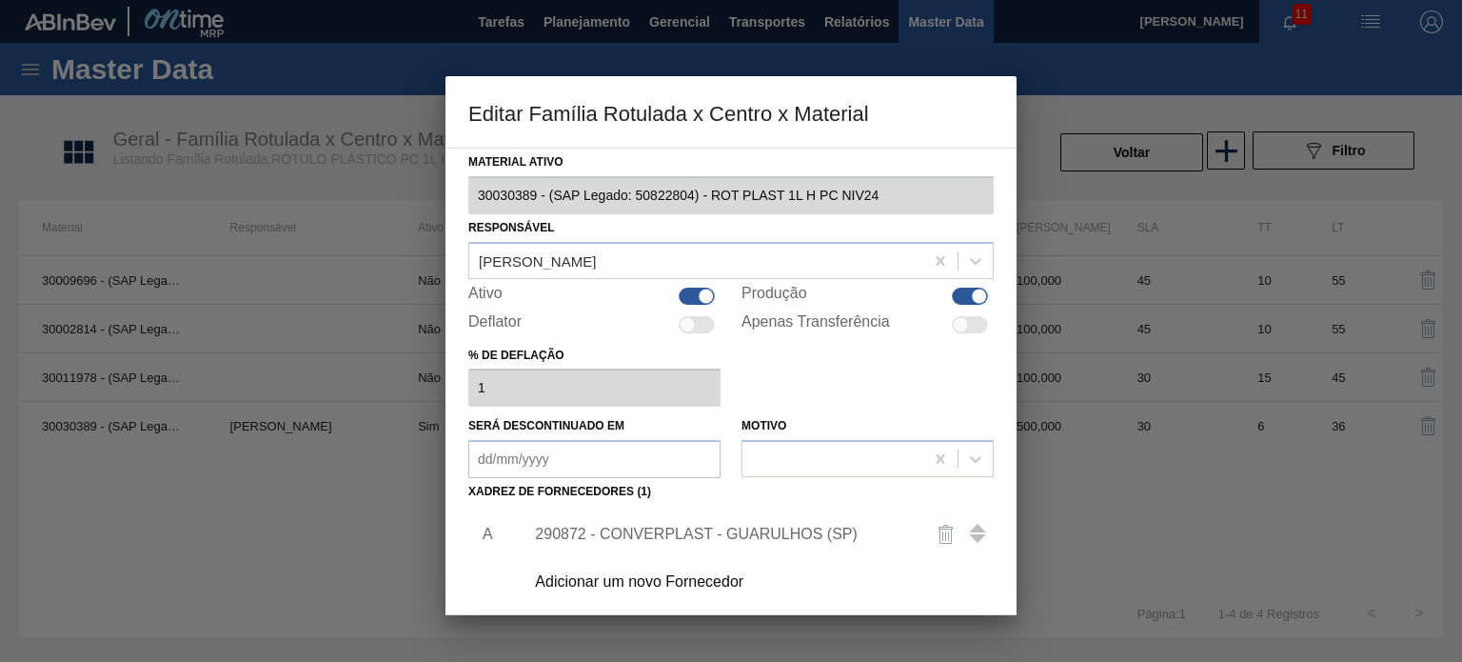
click at [617, 547] on div "290872 - CONVERPLAST - GUARULHOS (SP)" at bounding box center [753, 534] width 481 height 48
click at [617, 537] on div "290872 - CONVERPLAST - GUARULHOS (SP)" at bounding box center [721, 533] width 373 height 17
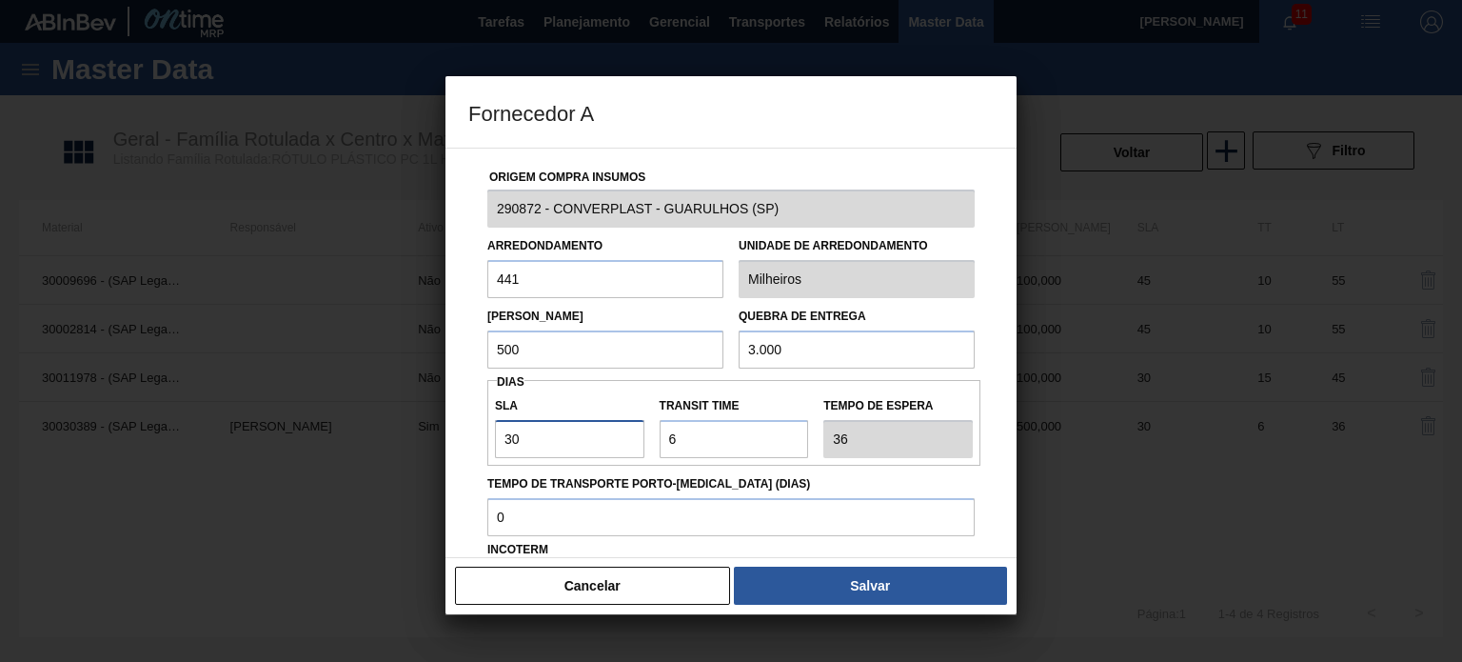
drag, startPoint x: 565, startPoint y: 442, endPoint x: 537, endPoint y: 444, distance: 28.7
click at [537, 444] on input "30" at bounding box center [569, 439] width 149 height 38
drag, startPoint x: 560, startPoint y: 346, endPoint x: 461, endPoint y: 337, distance: 99.4
click at [461, 337] on div "Origem Compra Insumos 290872 - CONVERPLAST - GUARULHOS (SP) Arredondamento 441 …" at bounding box center [730, 353] width 571 height 410
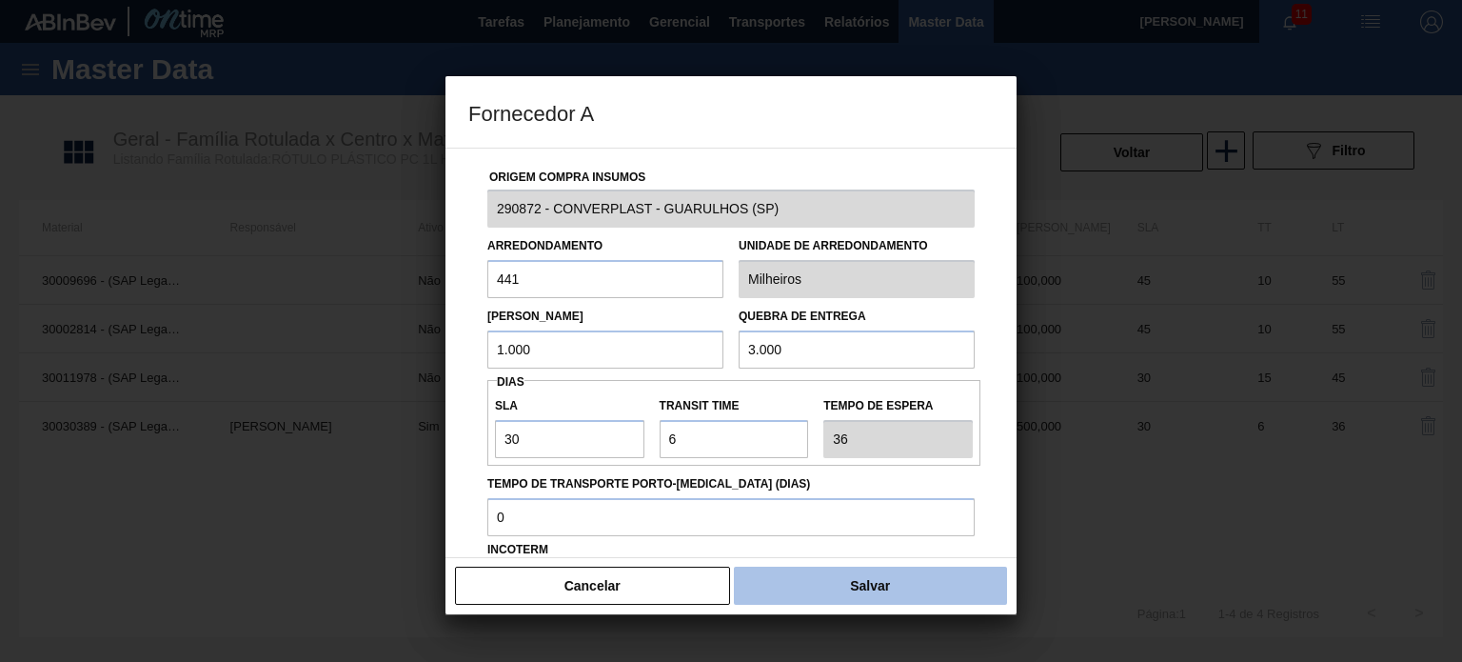
type input "1.000"
click at [826, 583] on button "Salvar" at bounding box center [870, 585] width 273 height 38
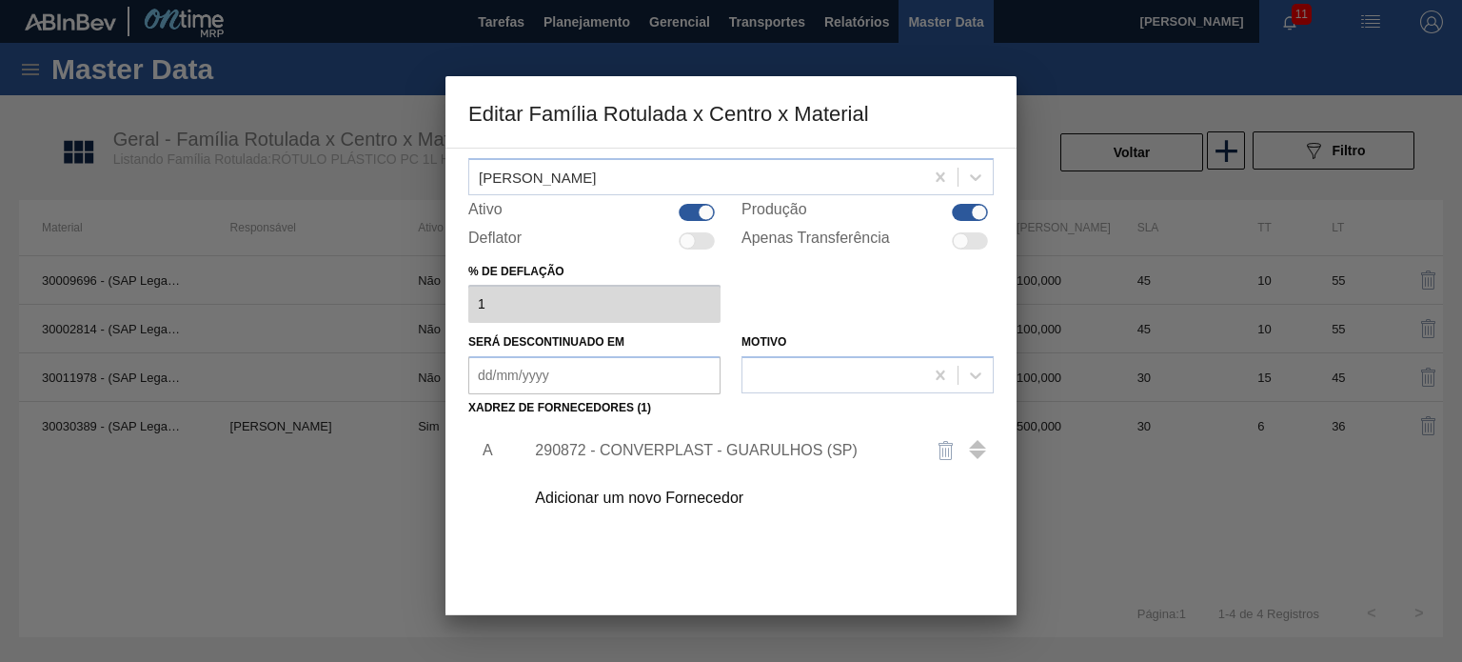
scroll to position [194, 0]
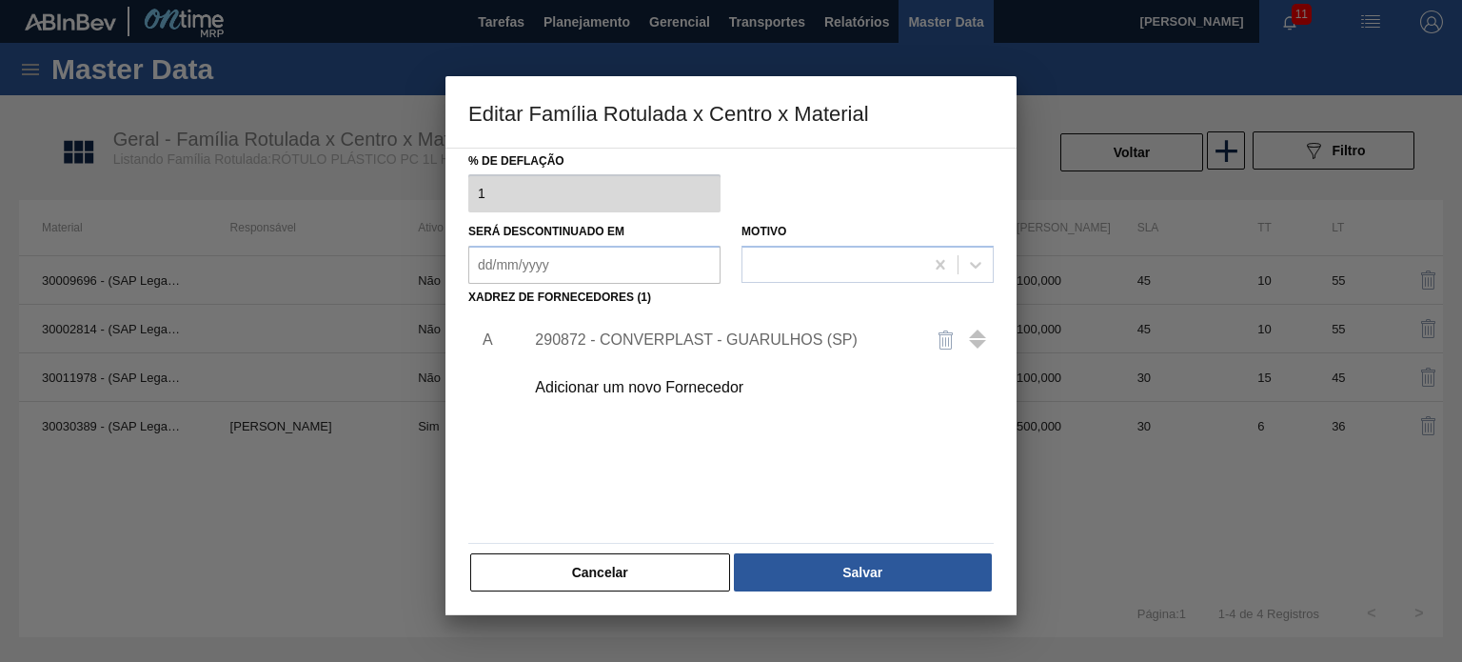
click at [817, 574] on button "Salvar" at bounding box center [863, 572] width 258 height 38
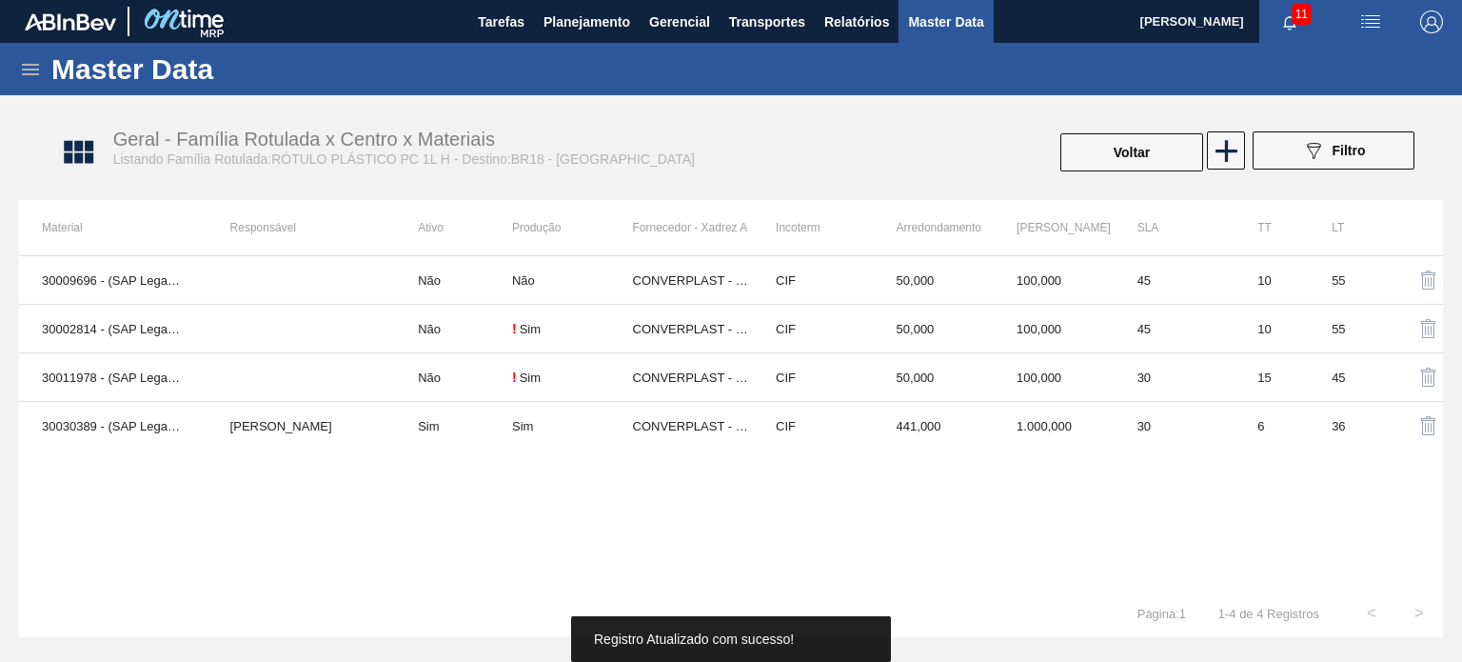
click at [1096, 132] on div "Voltar" at bounding box center [1131, 152] width 147 height 42
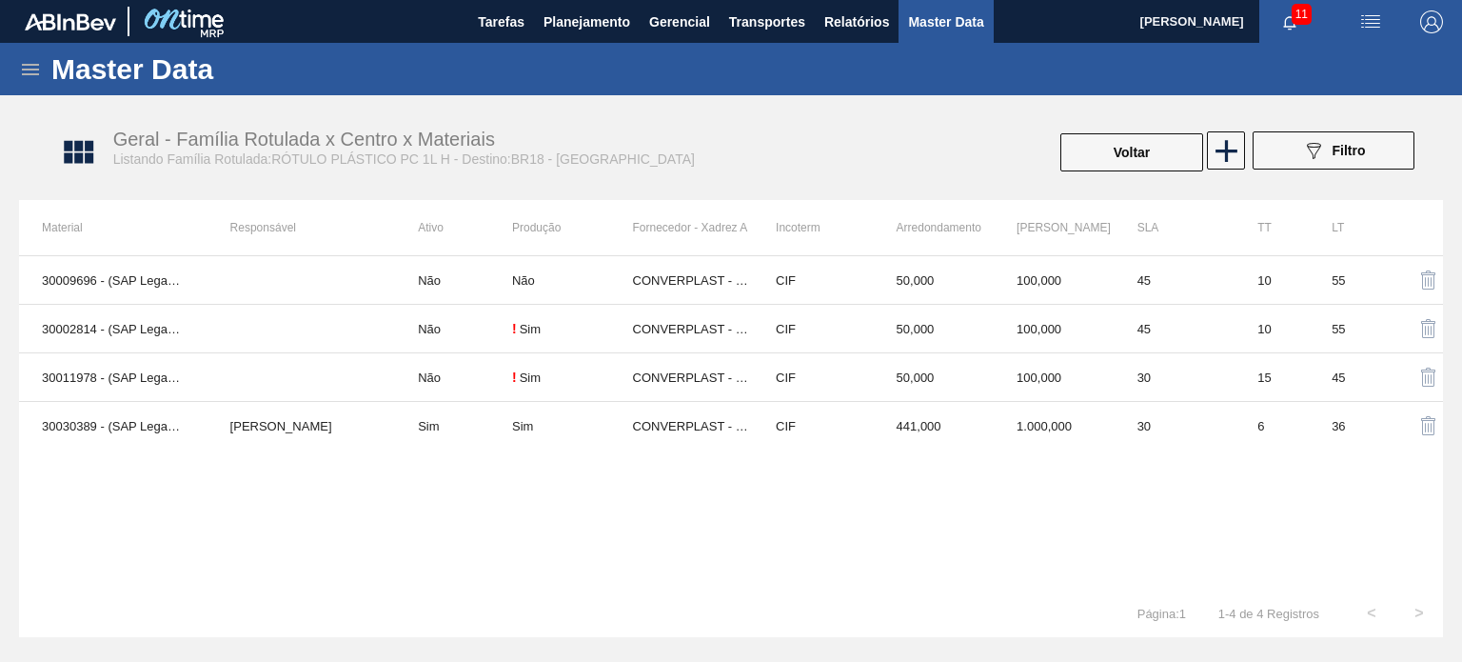
click at [1038, 182] on div "Geral - Família Rotulada x Centro x Materiais Listando Família Rotulada:RÓTULO …" at bounding box center [741, 152] width 1424 height 71
click at [1077, 154] on button "Voltar" at bounding box center [1131, 152] width 143 height 38
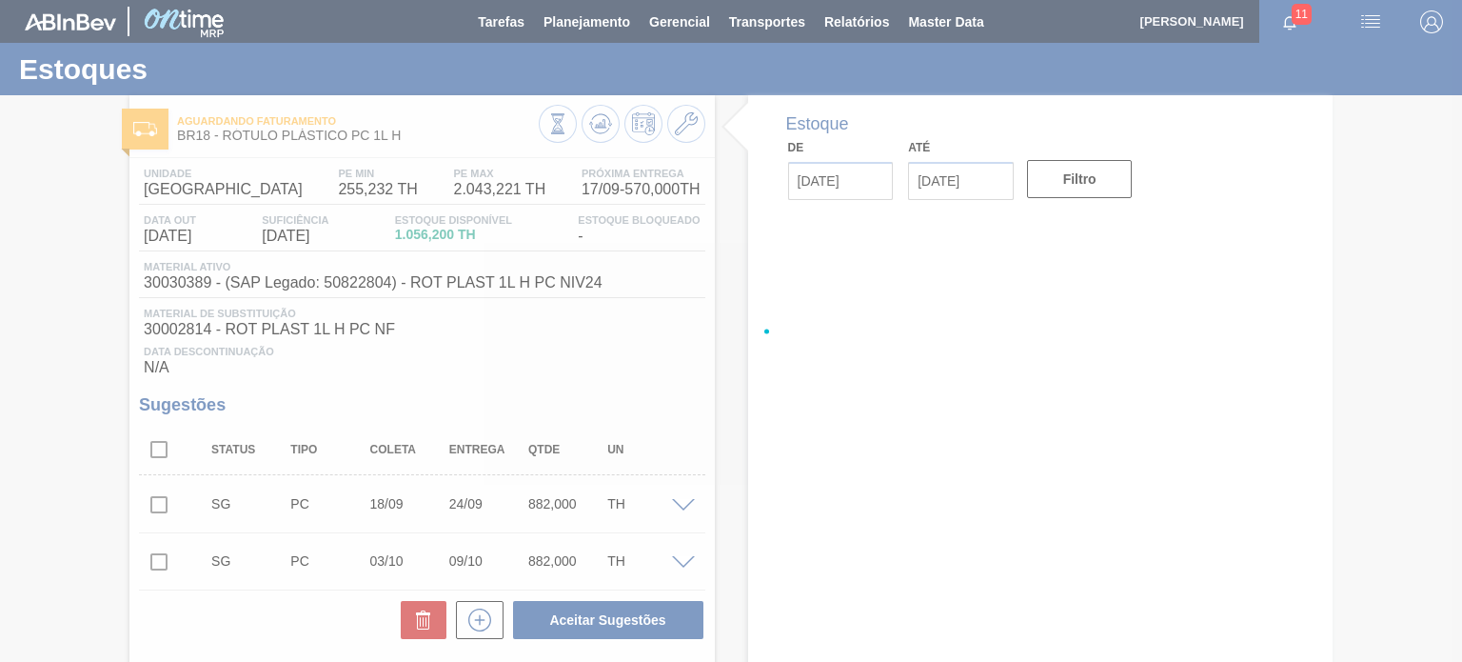
click at [583, 133] on div at bounding box center [731, 331] width 1462 height 662
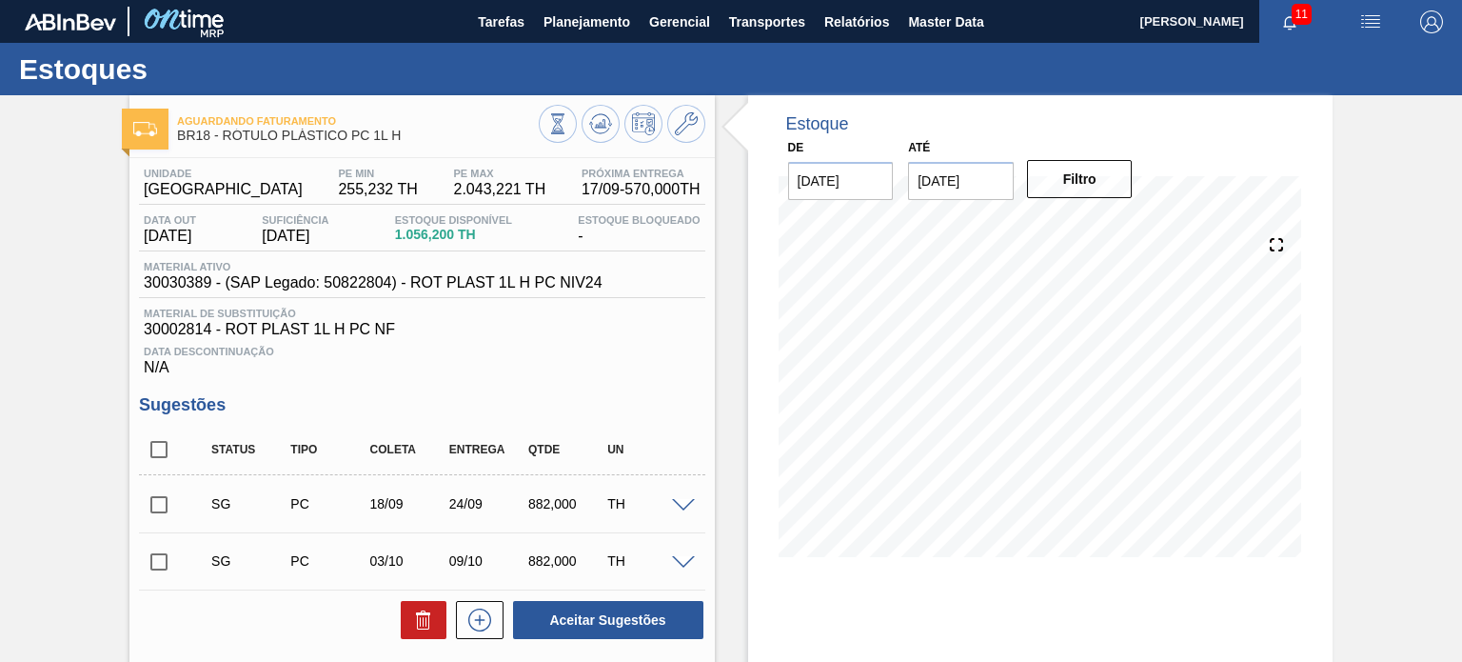
click at [583, 133] on button at bounding box center [601, 124] width 38 height 38
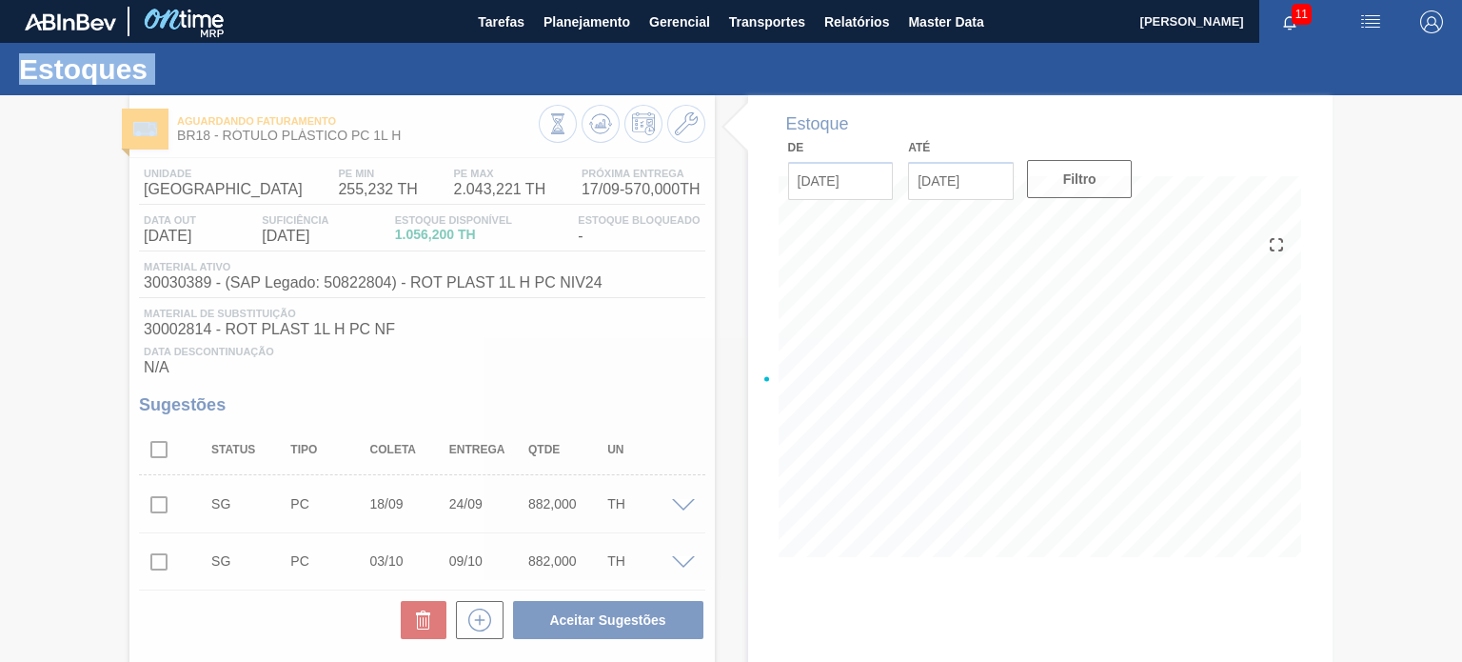
click at [583, 133] on div at bounding box center [731, 378] width 1462 height 566
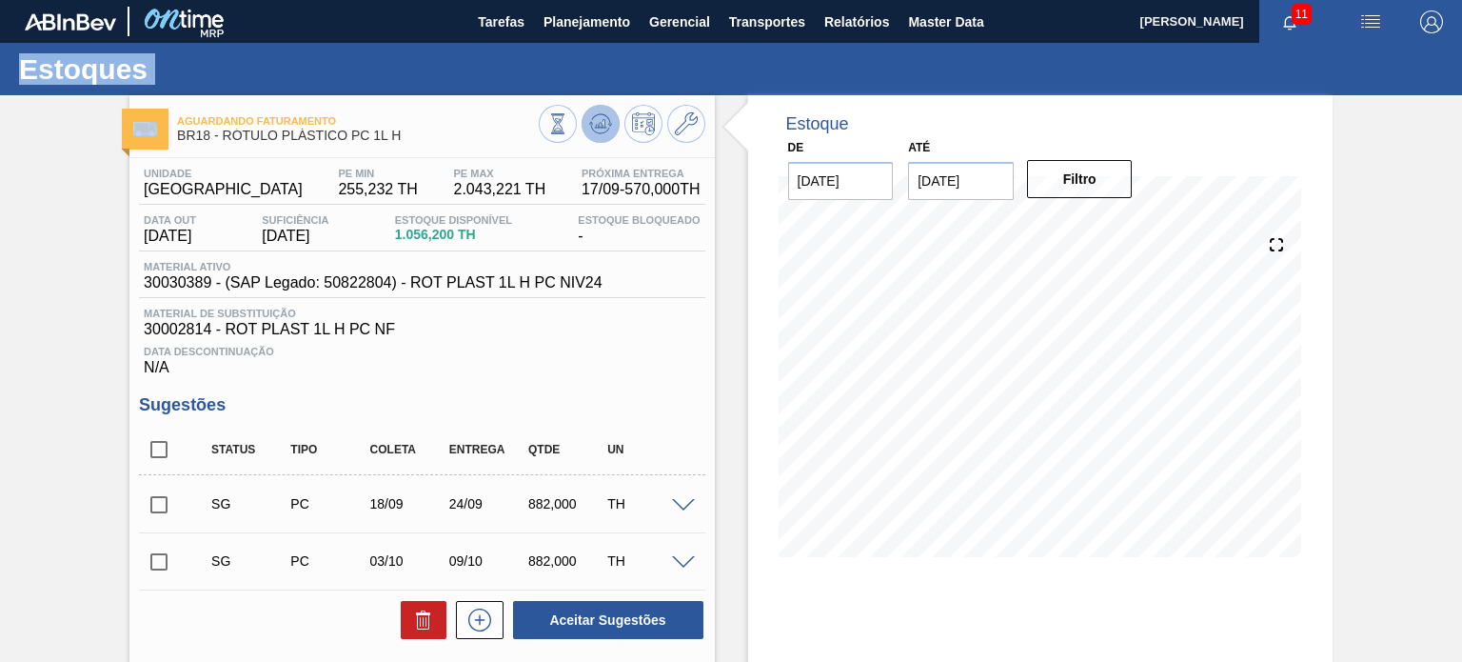
click at [614, 124] on button at bounding box center [601, 124] width 38 height 38
click at [695, 124] on icon at bounding box center [686, 123] width 23 height 23
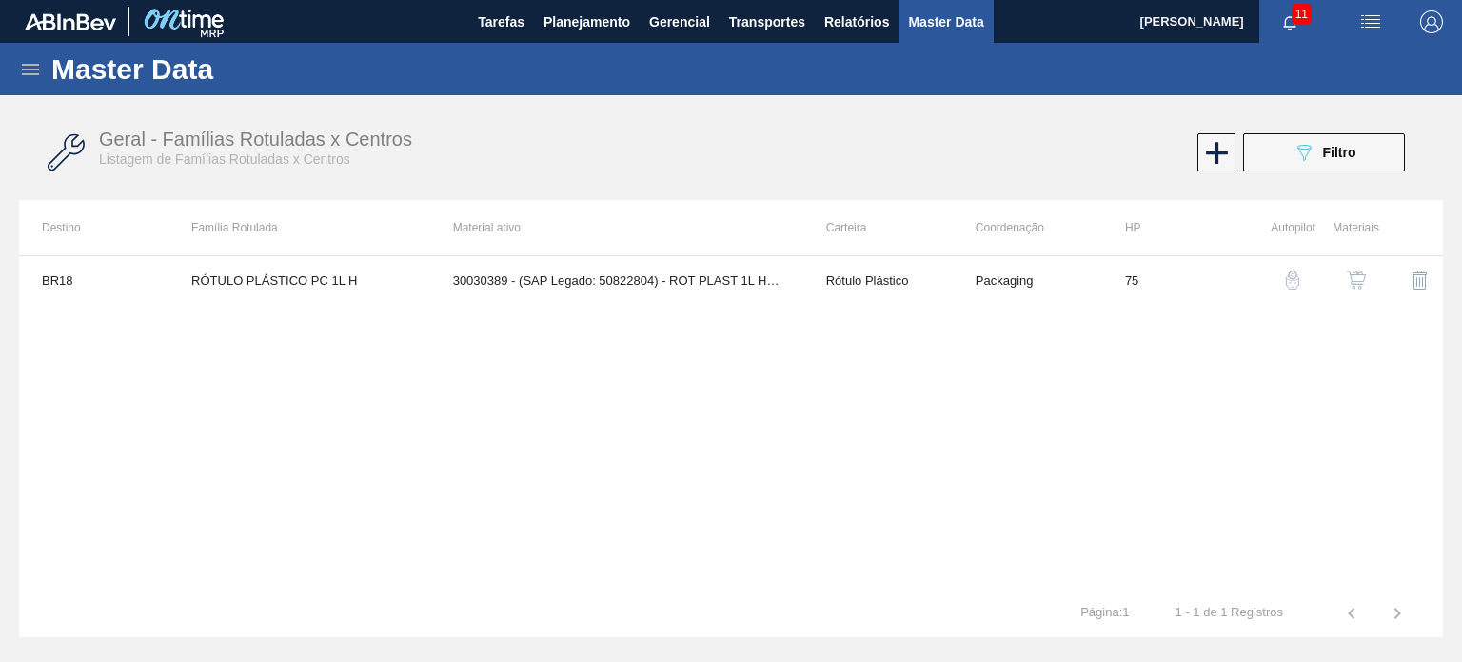
click at [1353, 277] on img "button" at bounding box center [1356, 279] width 19 height 19
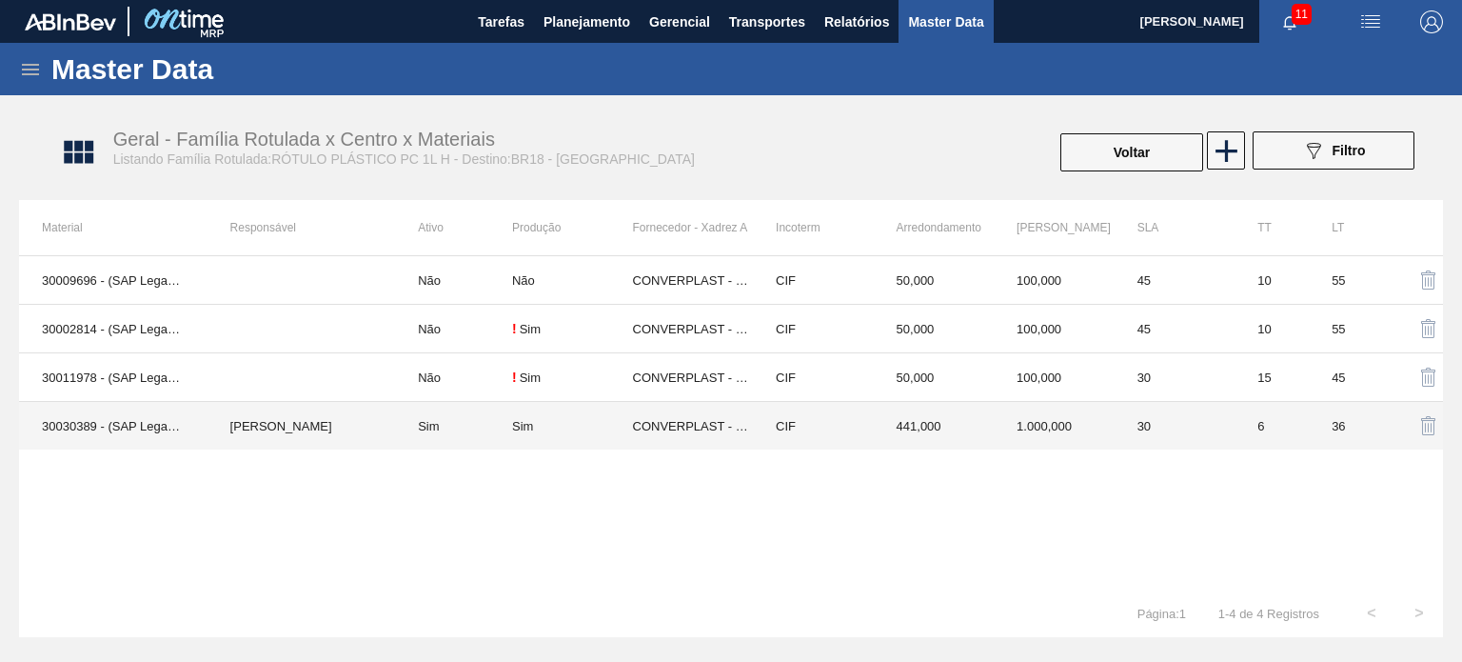
click at [857, 438] on td "CIF" at bounding box center [813, 426] width 121 height 49
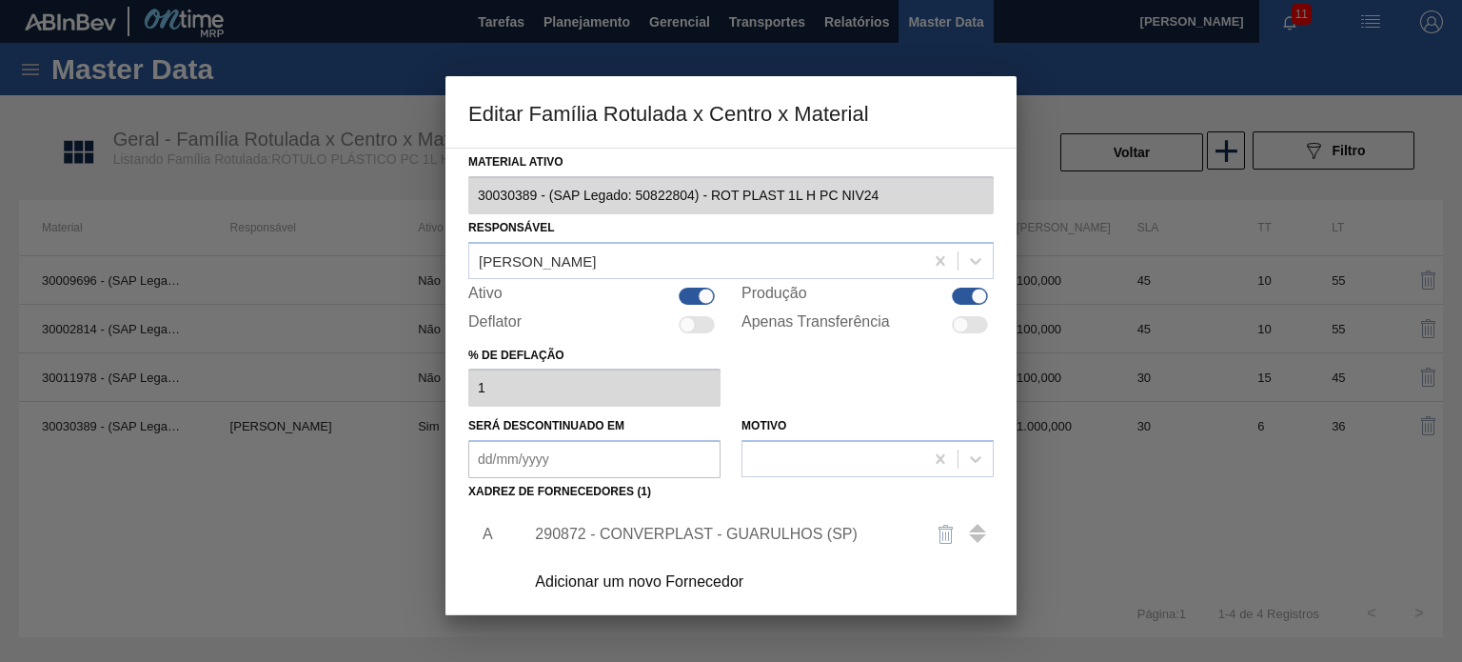
click at [729, 516] on div "290872 - CONVERPLAST - GUARULHOS (SP)" at bounding box center [753, 534] width 481 height 48
click at [732, 532] on div "290872 - CONVERPLAST - GUARULHOS (SP)" at bounding box center [721, 533] width 373 height 17
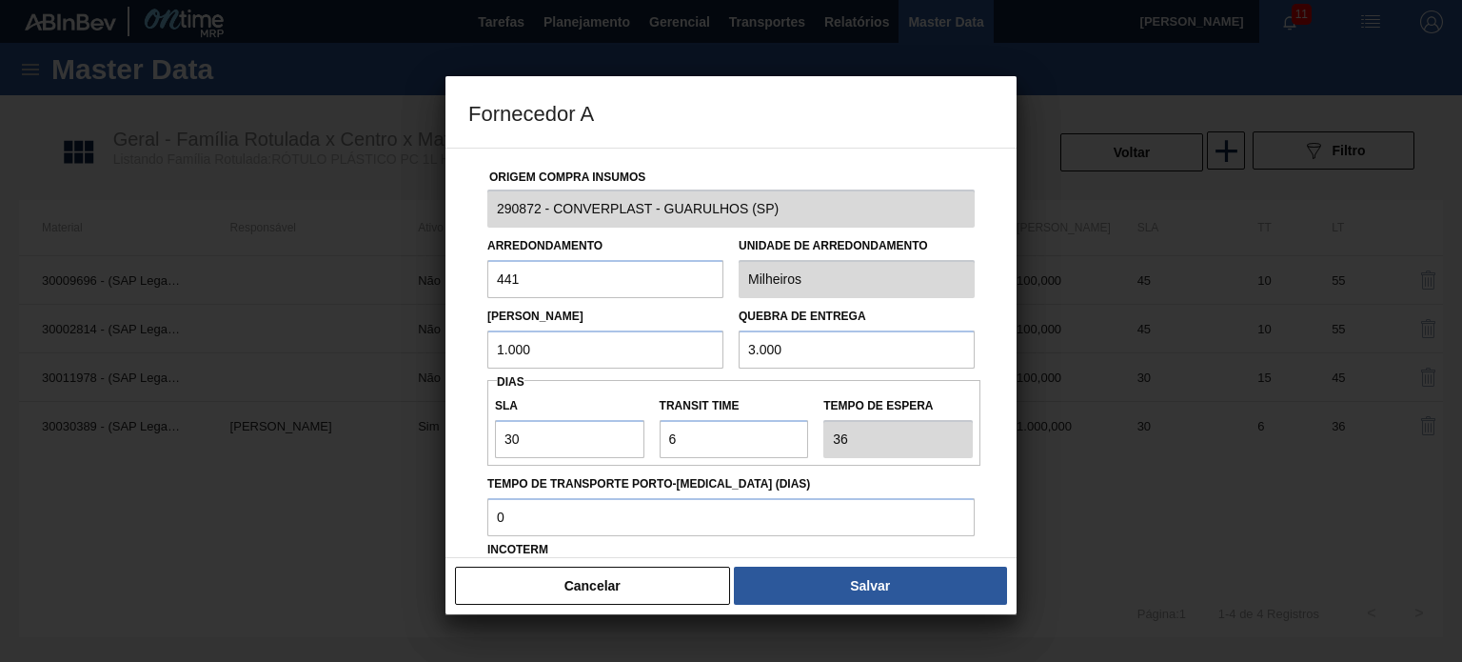
click at [715, 345] on div "Lote Mínimo 1.000 Quebra de entrega 3.000" at bounding box center [731, 333] width 503 height 70
drag, startPoint x: 500, startPoint y: 350, endPoint x: 456, endPoint y: 347, distance: 43.9
click at [464, 347] on div "Origem Compra Insumos 290872 - CONVERPLAST - GUARULHOS (SP) Arredondamento 441 …" at bounding box center [730, 353] width 571 height 410
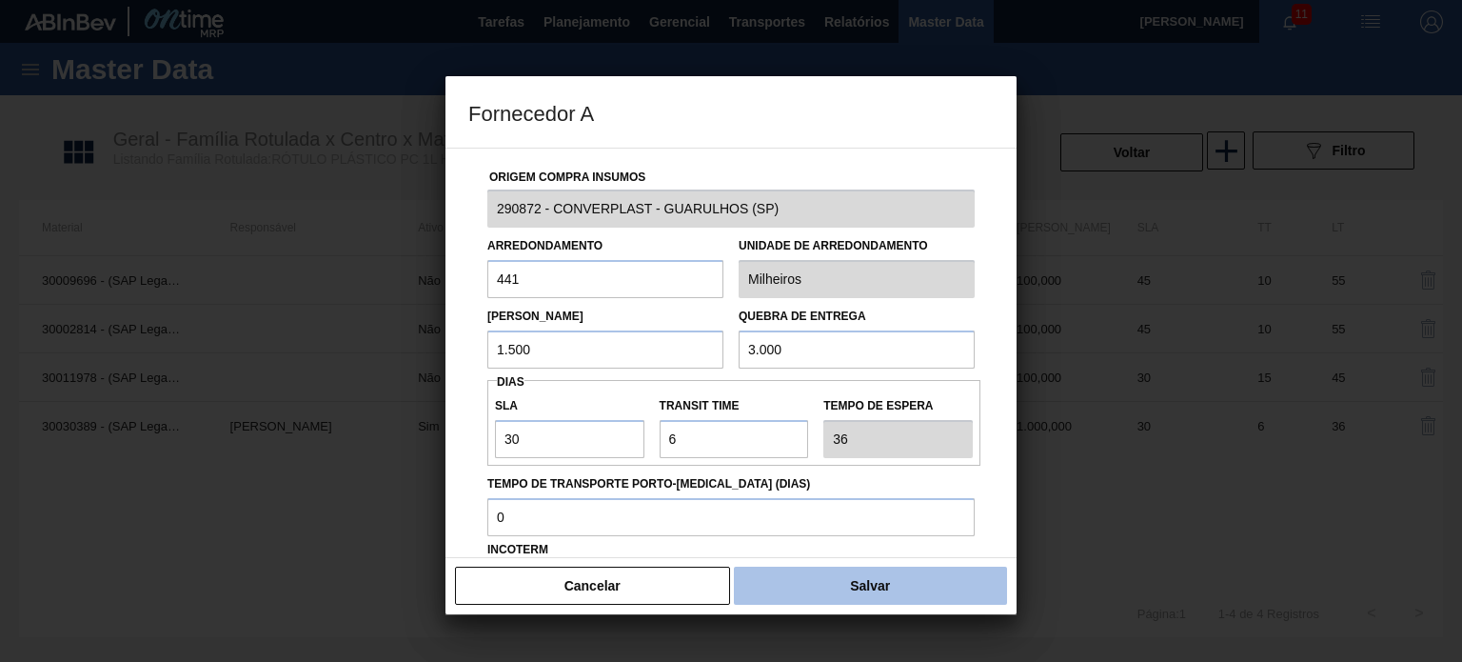
type input "1.500"
click at [833, 578] on button "Salvar" at bounding box center [870, 585] width 273 height 38
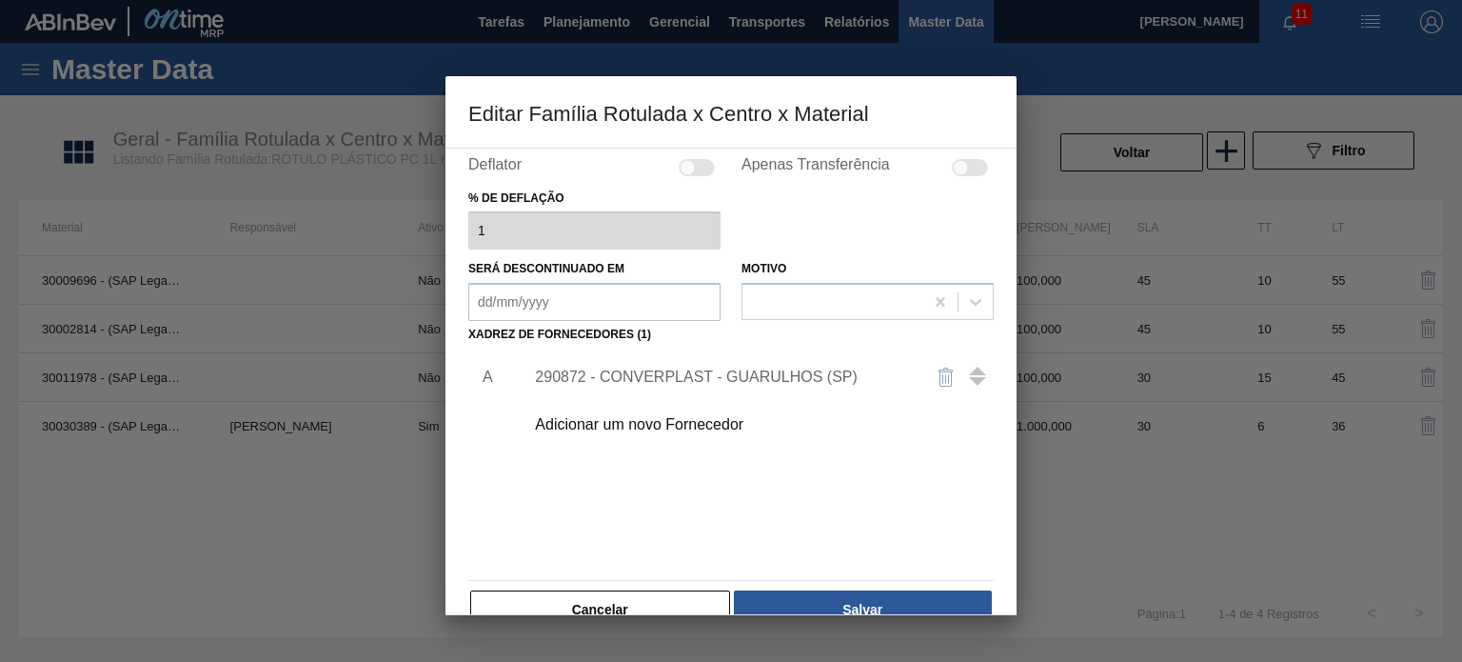
scroll to position [190, 0]
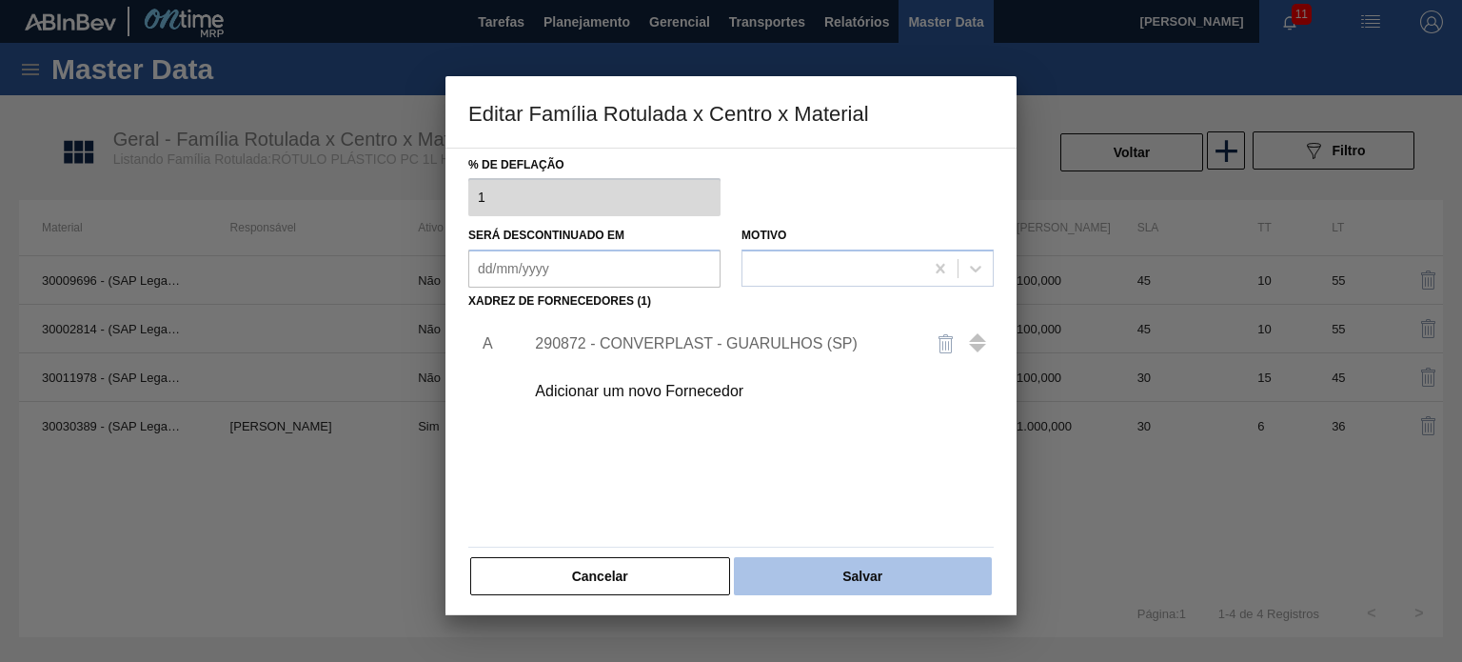
click at [860, 563] on button "Salvar" at bounding box center [863, 576] width 258 height 38
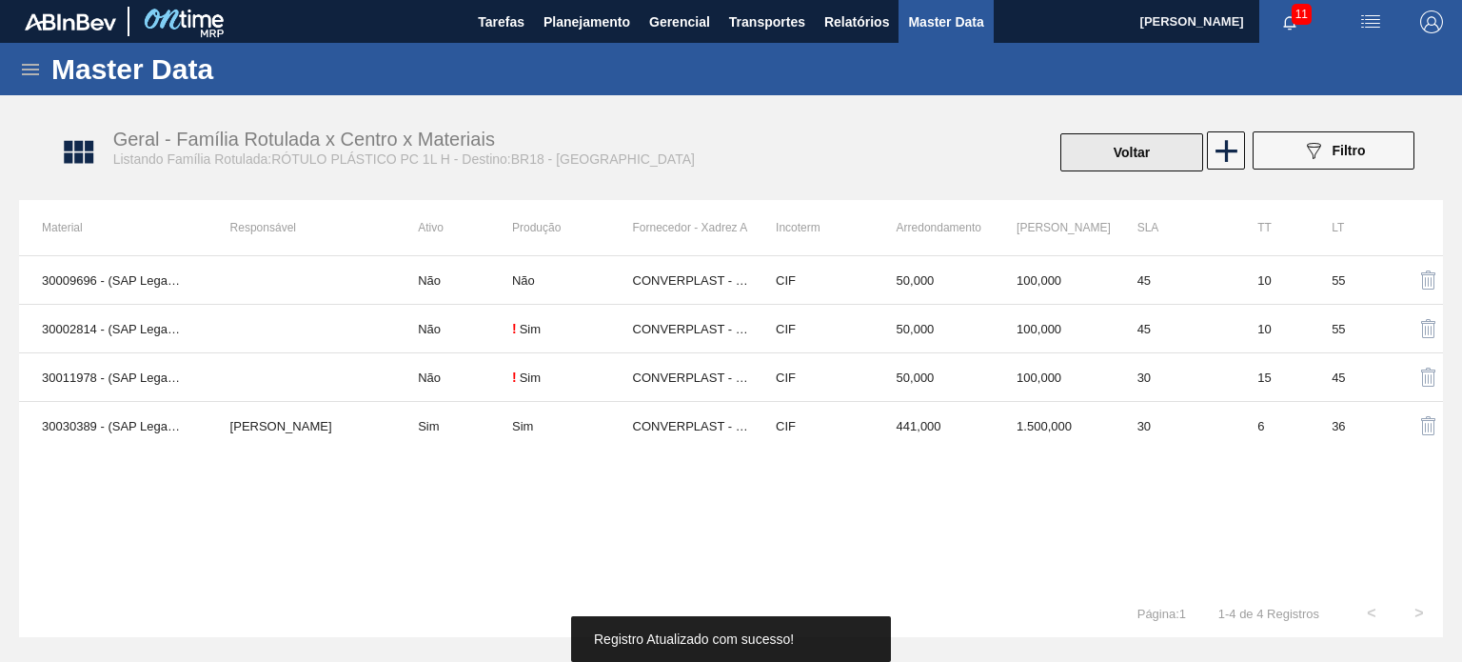
click at [1088, 151] on button "Voltar" at bounding box center [1131, 152] width 143 height 38
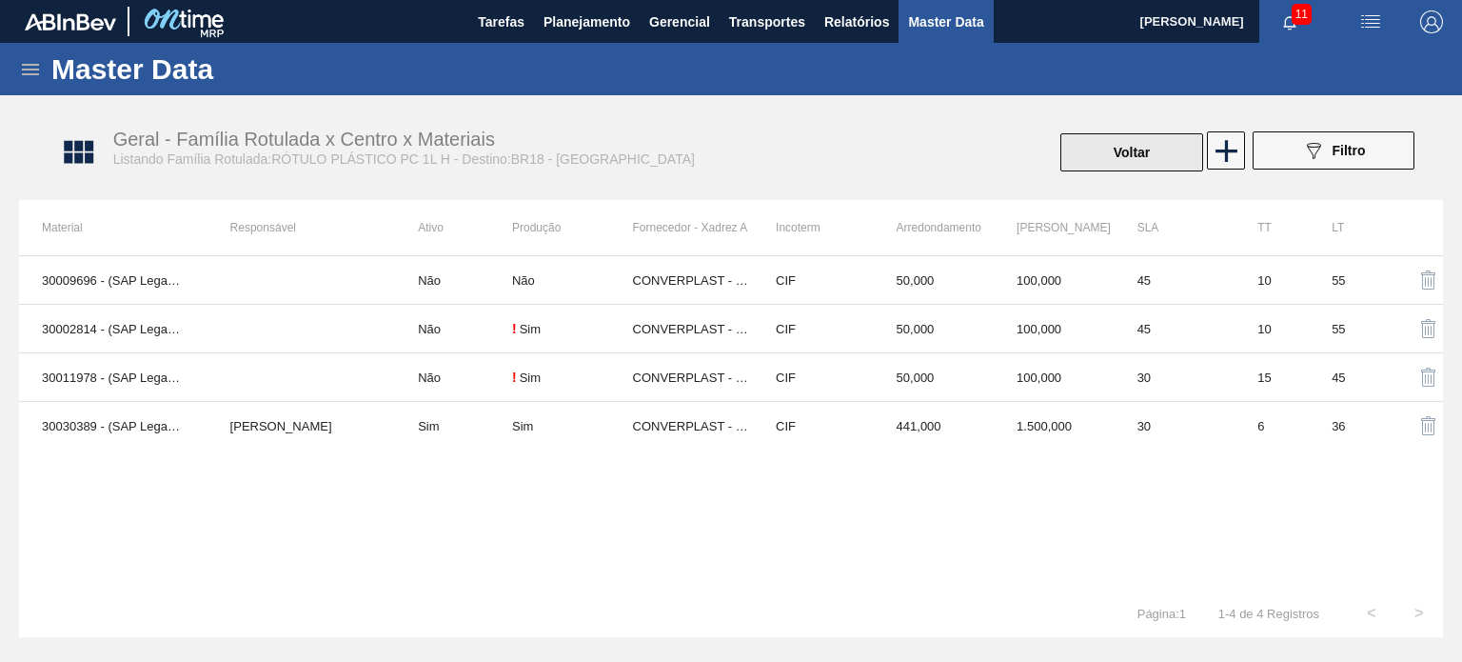
click at [1123, 159] on button "Voltar" at bounding box center [1131, 152] width 143 height 38
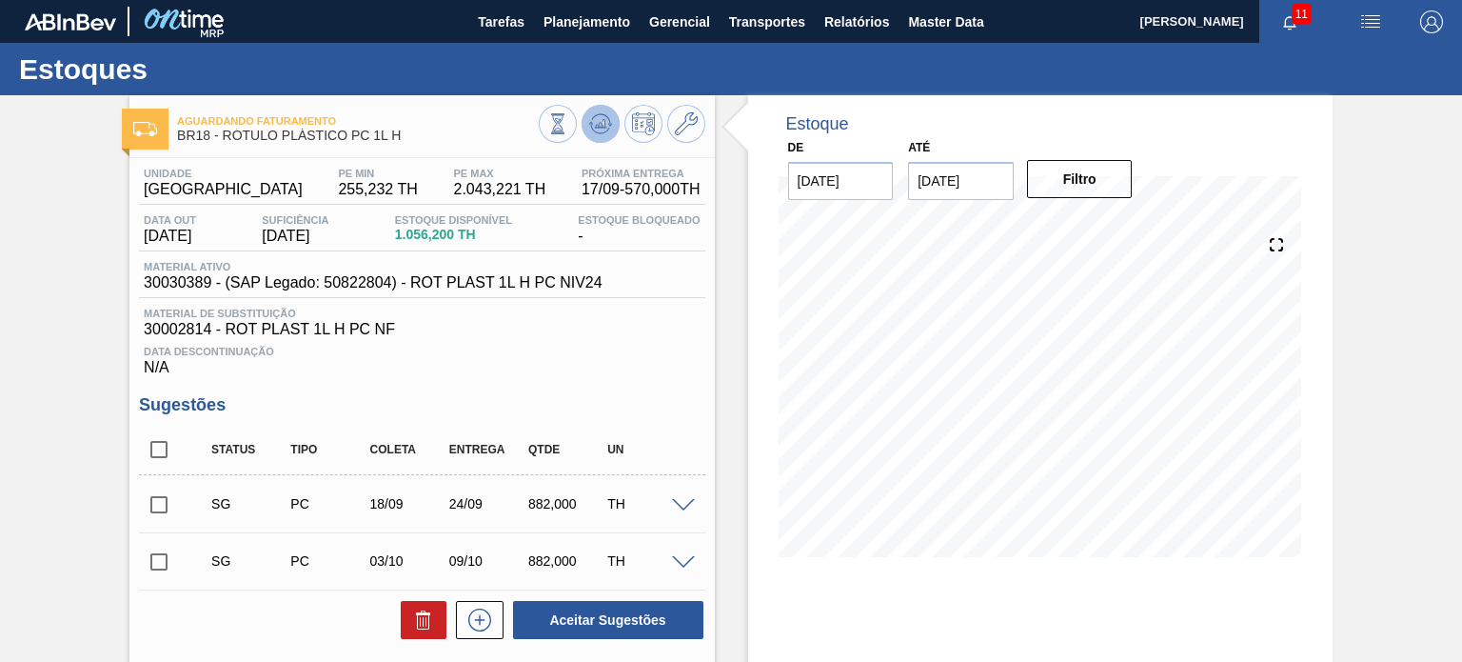
click at [568, 125] on icon at bounding box center [557, 123] width 21 height 21
click at [175, 493] on input "checkbox" at bounding box center [159, 504] width 40 height 40
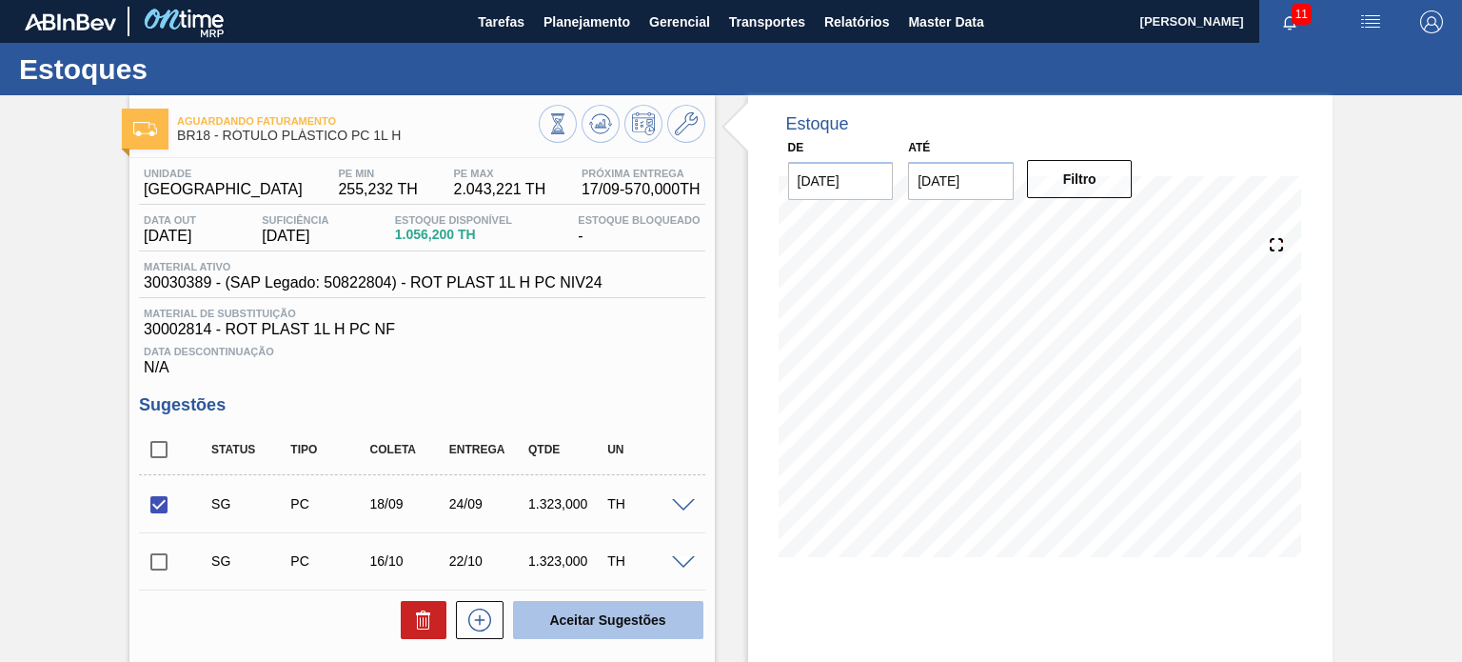
click at [591, 608] on button "Aceitar Sugestões" at bounding box center [608, 620] width 190 height 38
checkbox input "false"
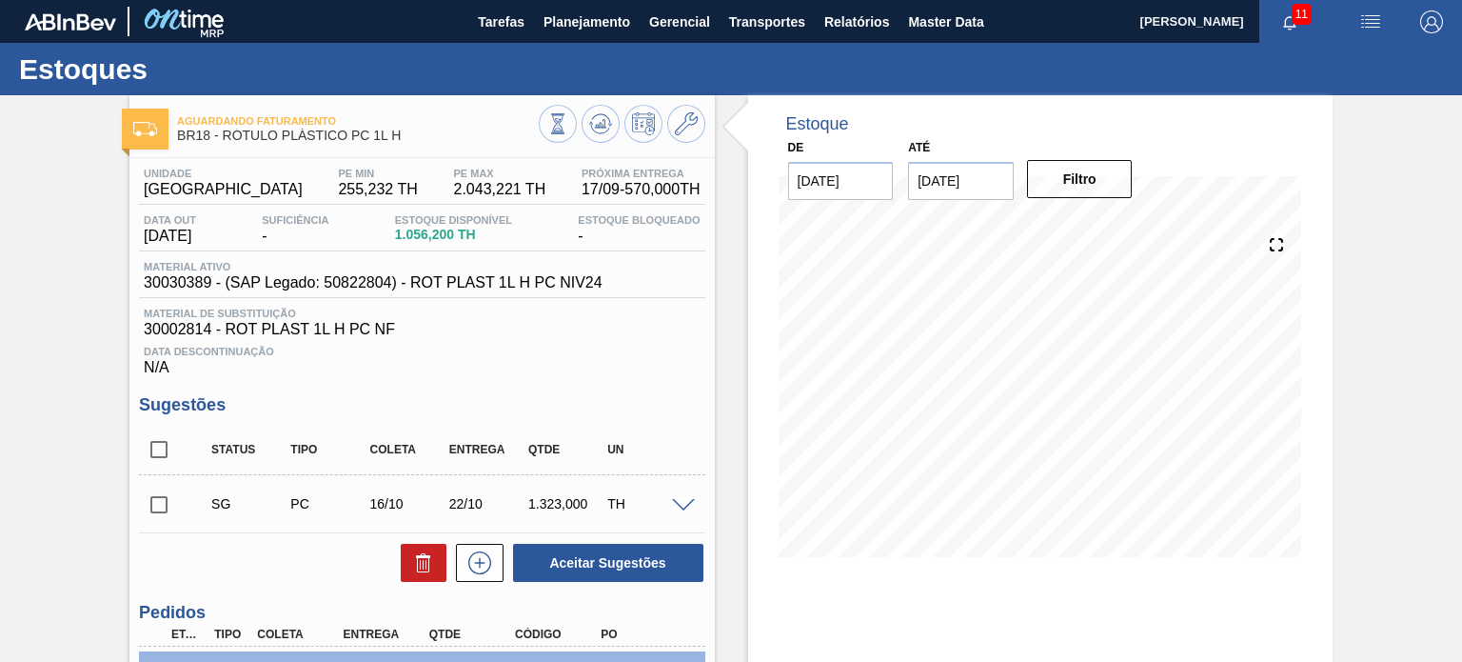
click at [685, 131] on icon at bounding box center [686, 123] width 23 height 23
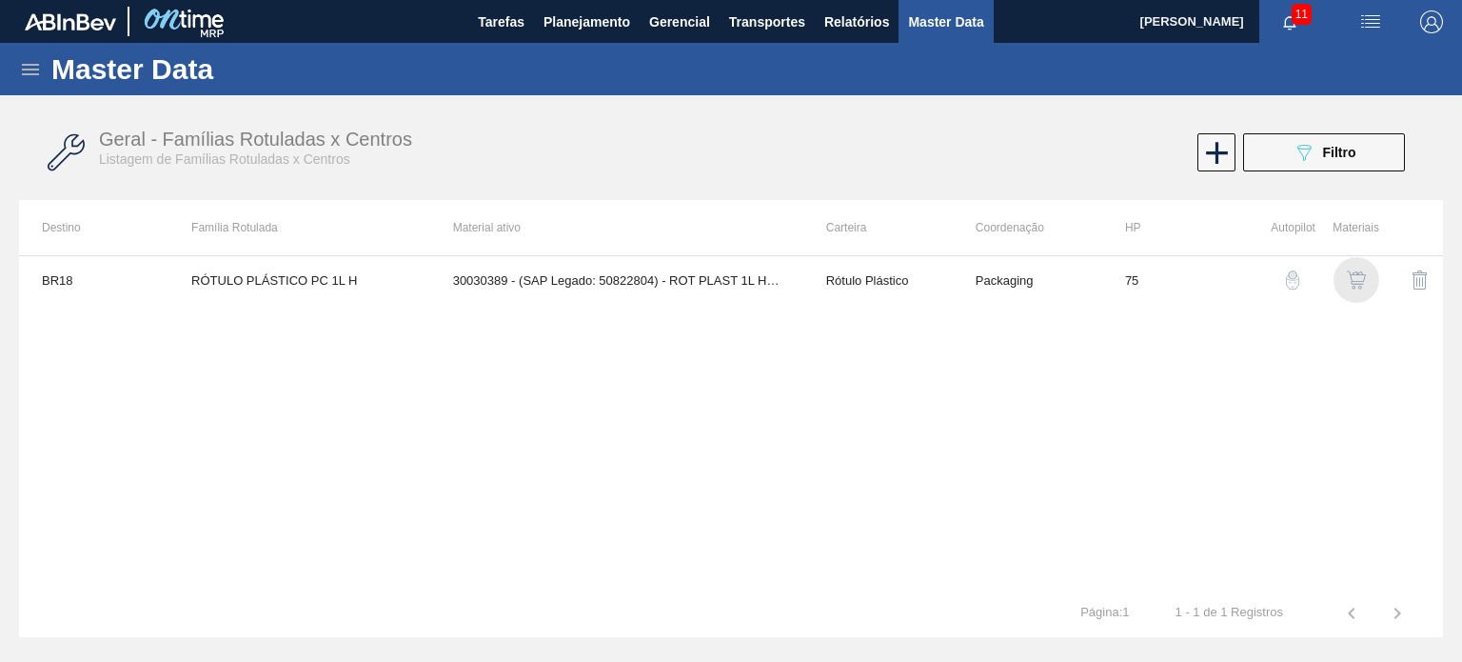
click at [1350, 277] on img "button" at bounding box center [1356, 279] width 19 height 19
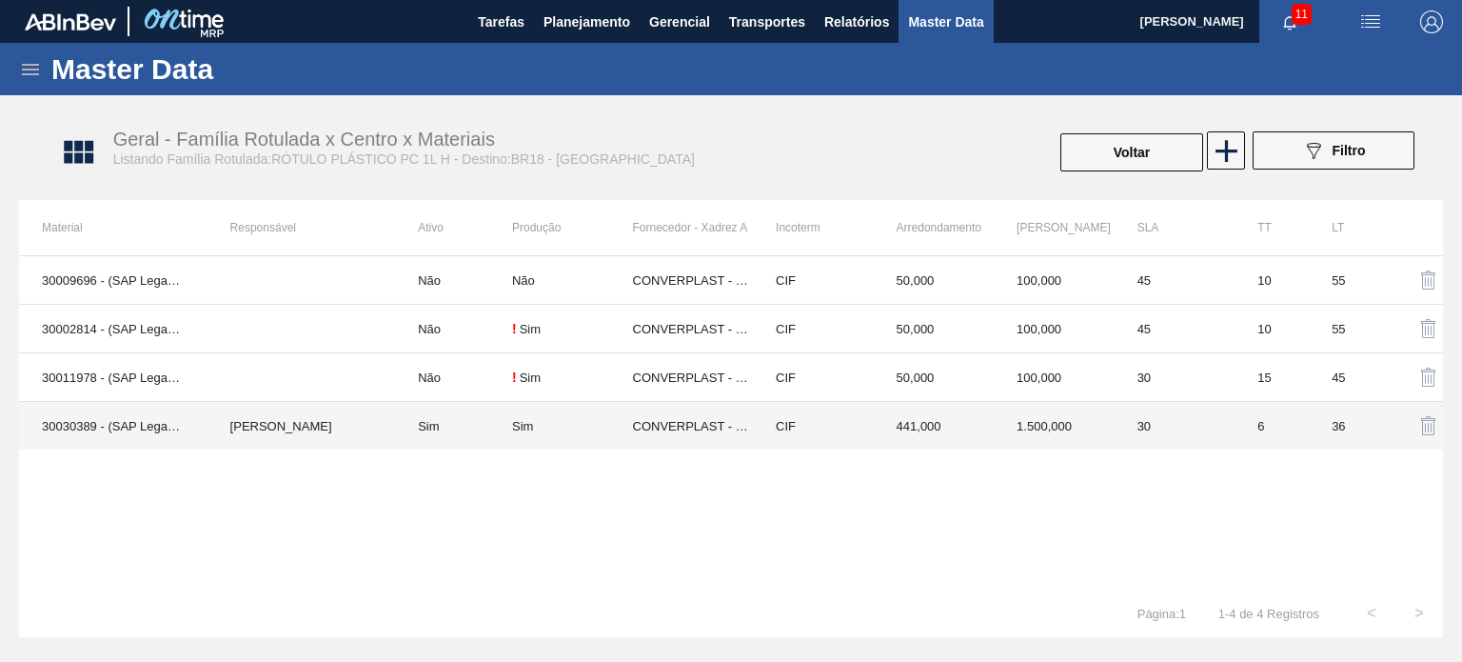
click at [940, 433] on td "441,000" at bounding box center [934, 426] width 121 height 49
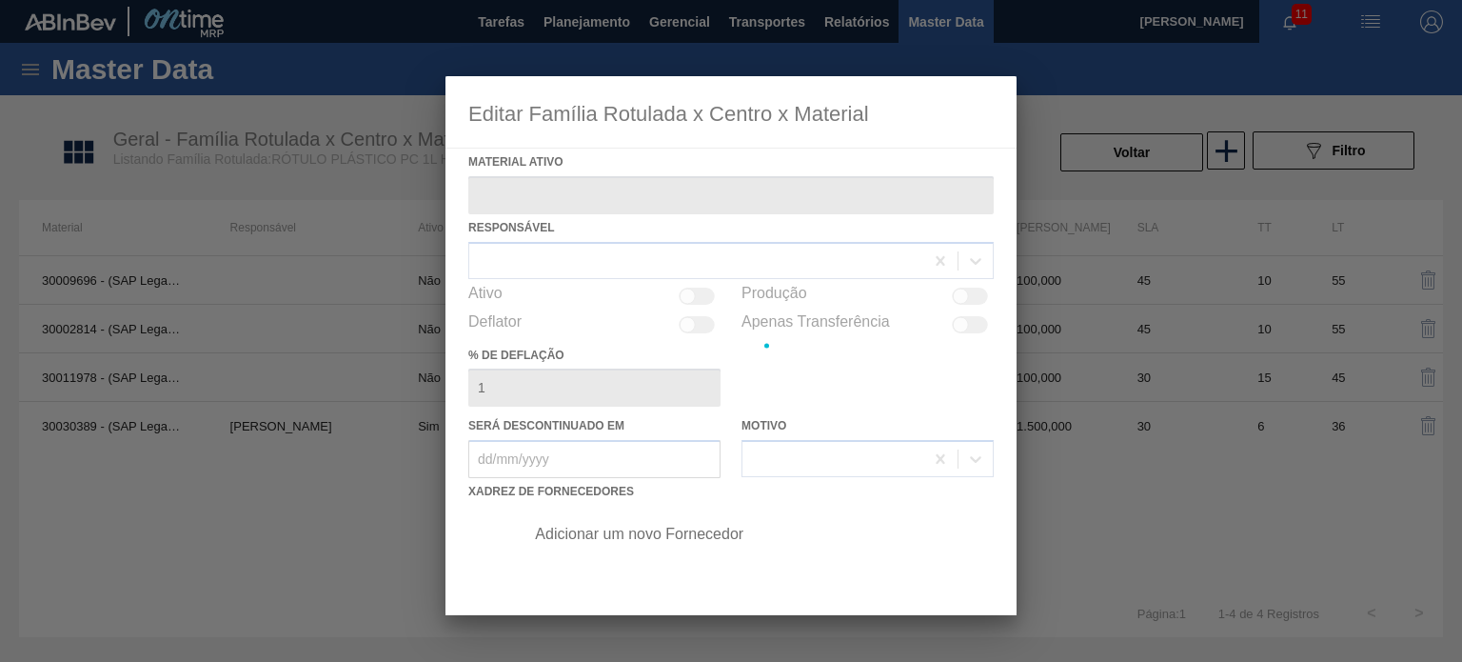
type ativo "30030389 - (SAP Legado: 50822804) - ROT PLAST 1L H PC NIV24"
checkbox input "true"
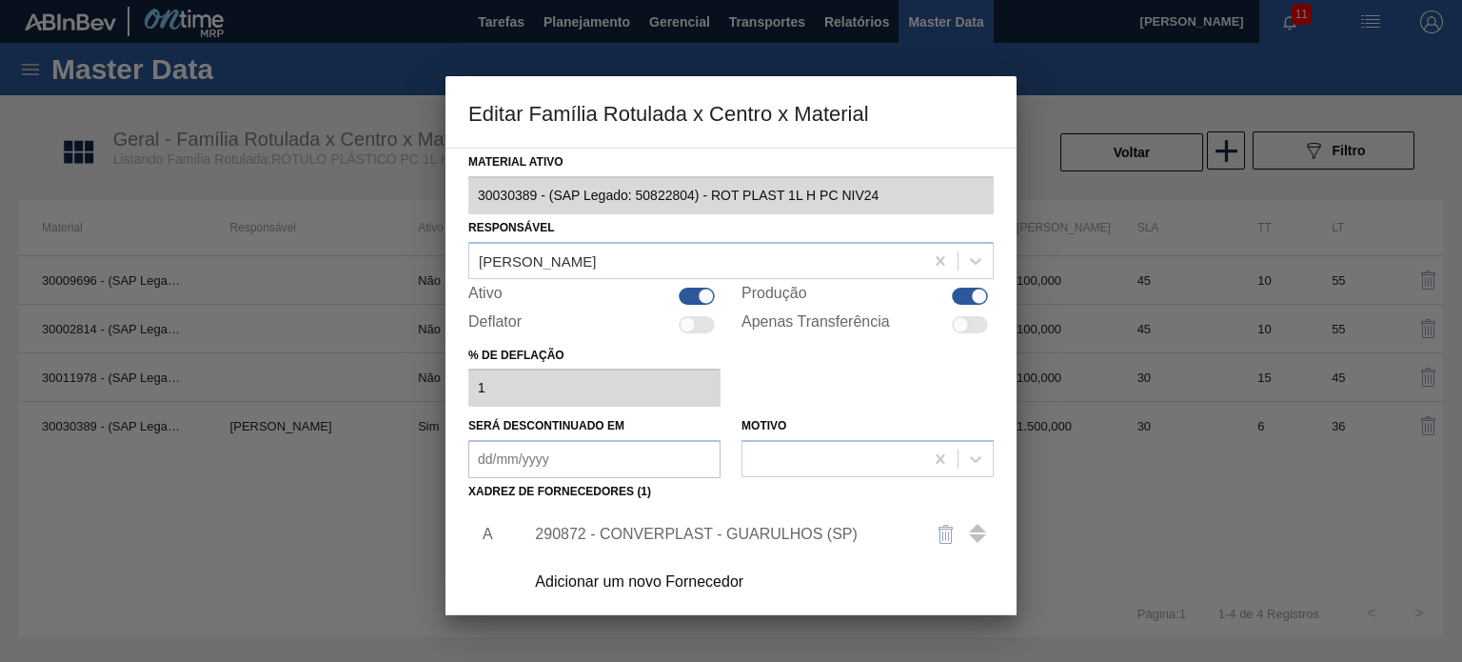
click at [751, 513] on div "290872 - CONVERPLAST - GUARULHOS (SP)" at bounding box center [753, 534] width 481 height 48
click at [738, 531] on div "290872 - CONVERPLAST - GUARULHOS (SP)" at bounding box center [721, 533] width 373 height 17
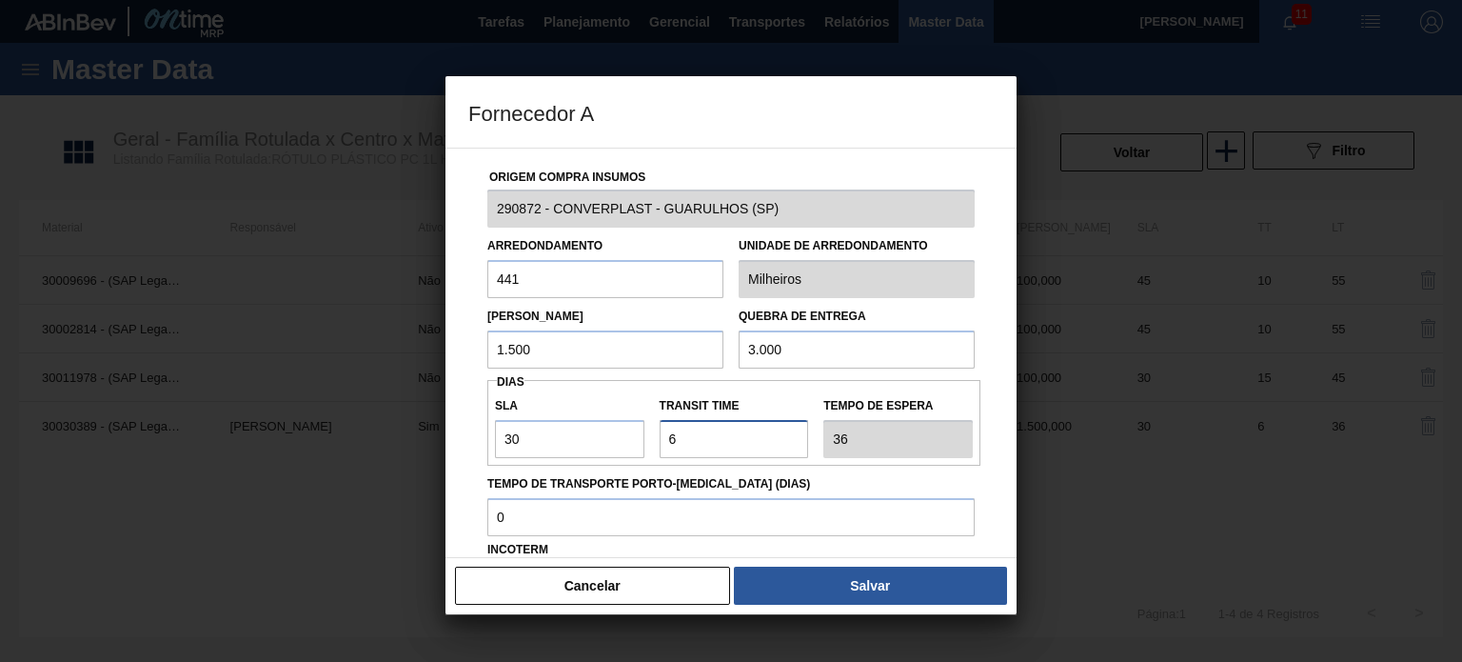
drag, startPoint x: 674, startPoint y: 429, endPoint x: 685, endPoint y: 437, distance: 13.7
click at [672, 430] on input "Transit Time" at bounding box center [734, 439] width 149 height 38
drag, startPoint x: 674, startPoint y: 442, endPoint x: 663, endPoint y: 443, distance: 10.5
click at [663, 443] on input "Transit Time" at bounding box center [734, 439] width 149 height 38
type input "1"
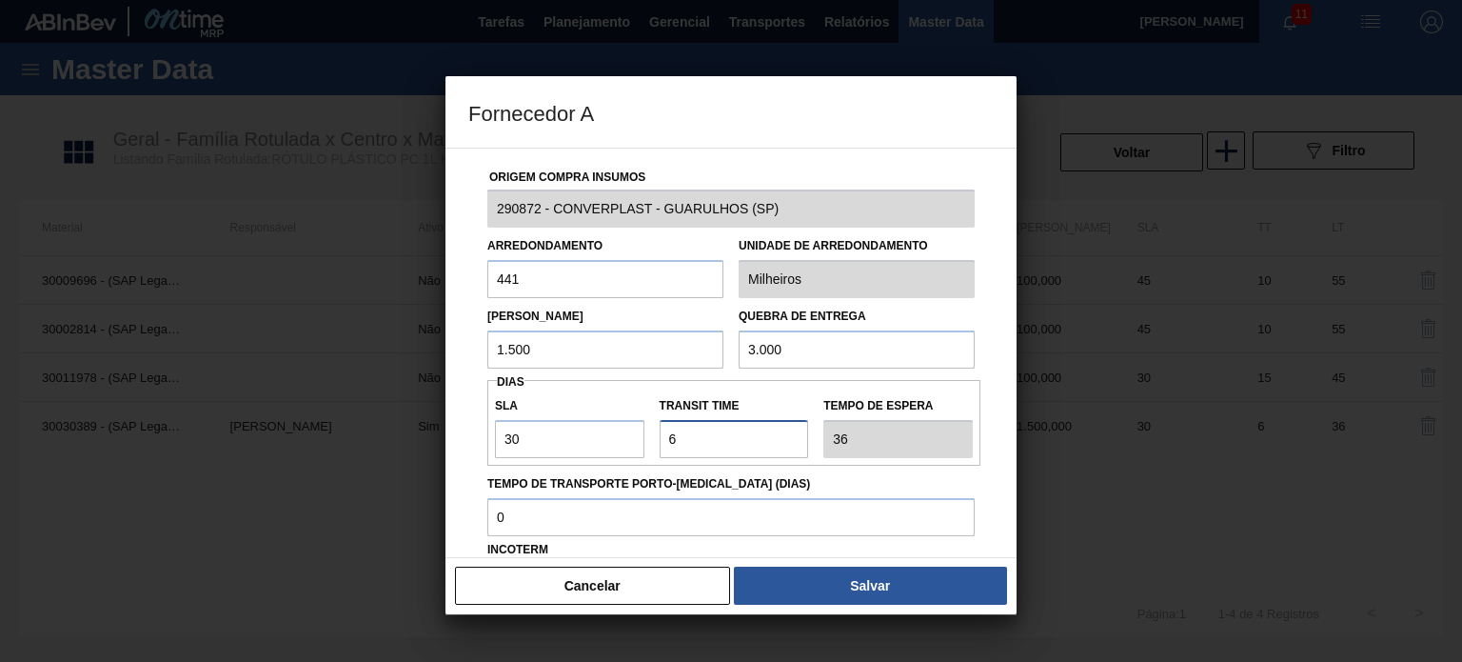
type input "31"
type input "10"
type input "40"
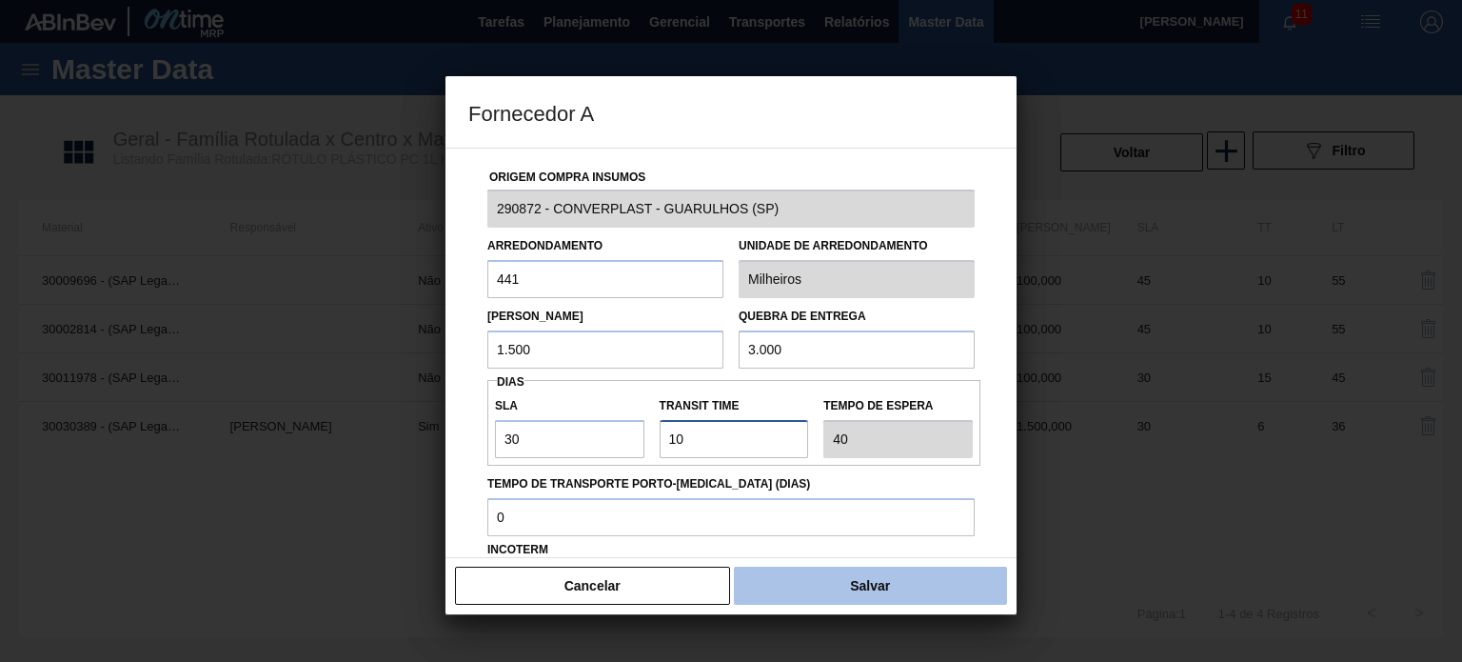
type input "10"
click at [804, 601] on button "Salvar" at bounding box center [870, 585] width 273 height 38
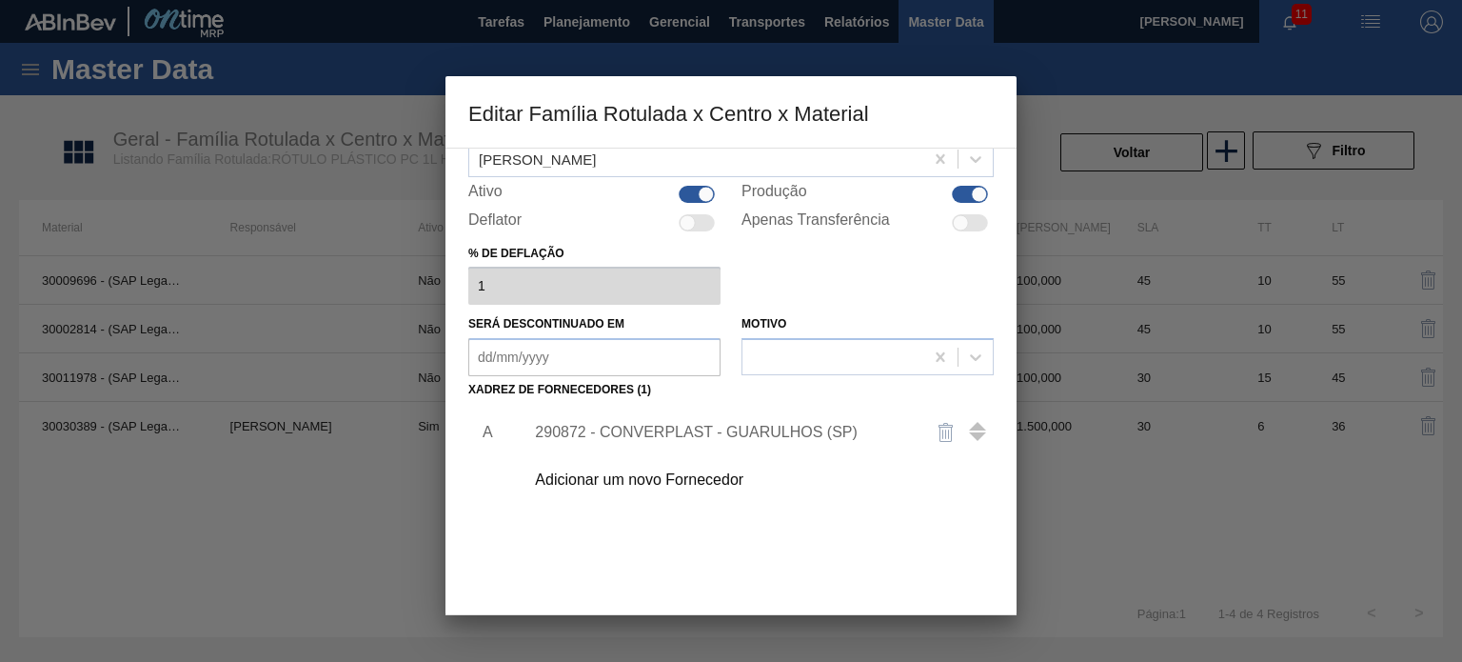
scroll to position [194, 0]
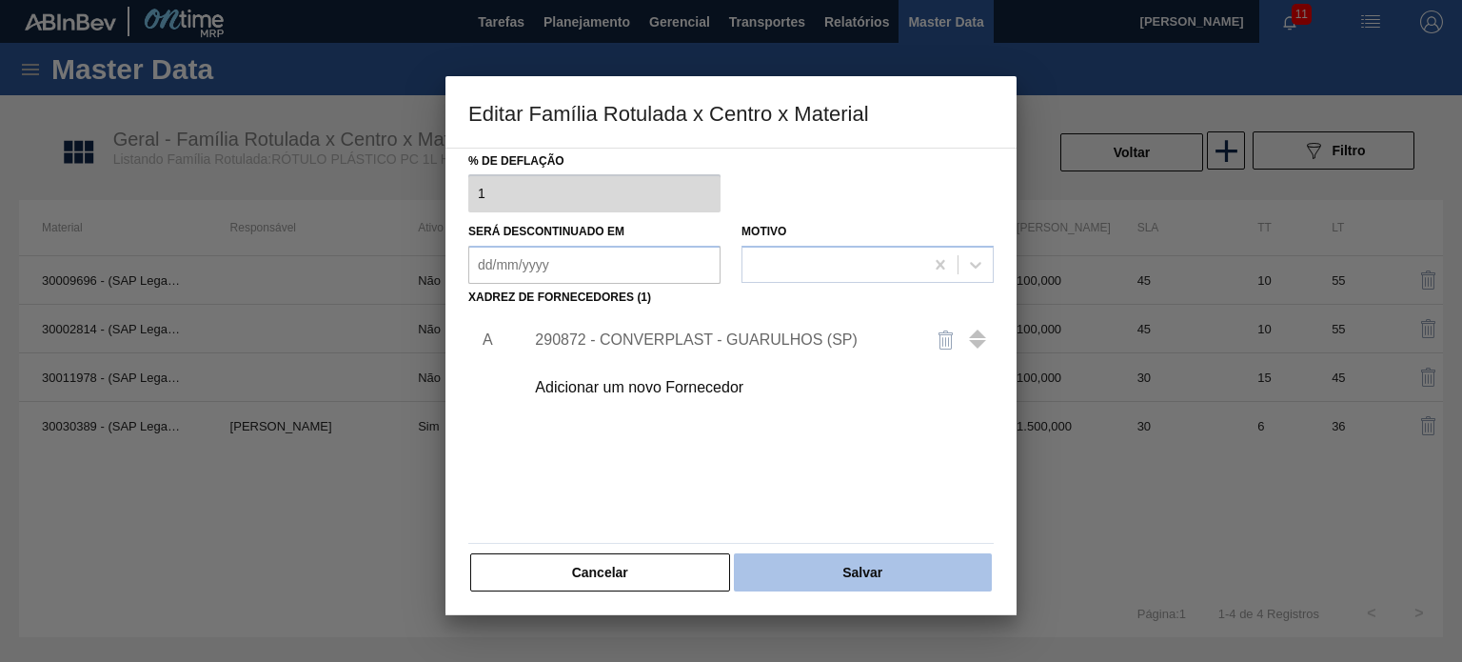
click at [802, 575] on button "Salvar" at bounding box center [863, 572] width 258 height 38
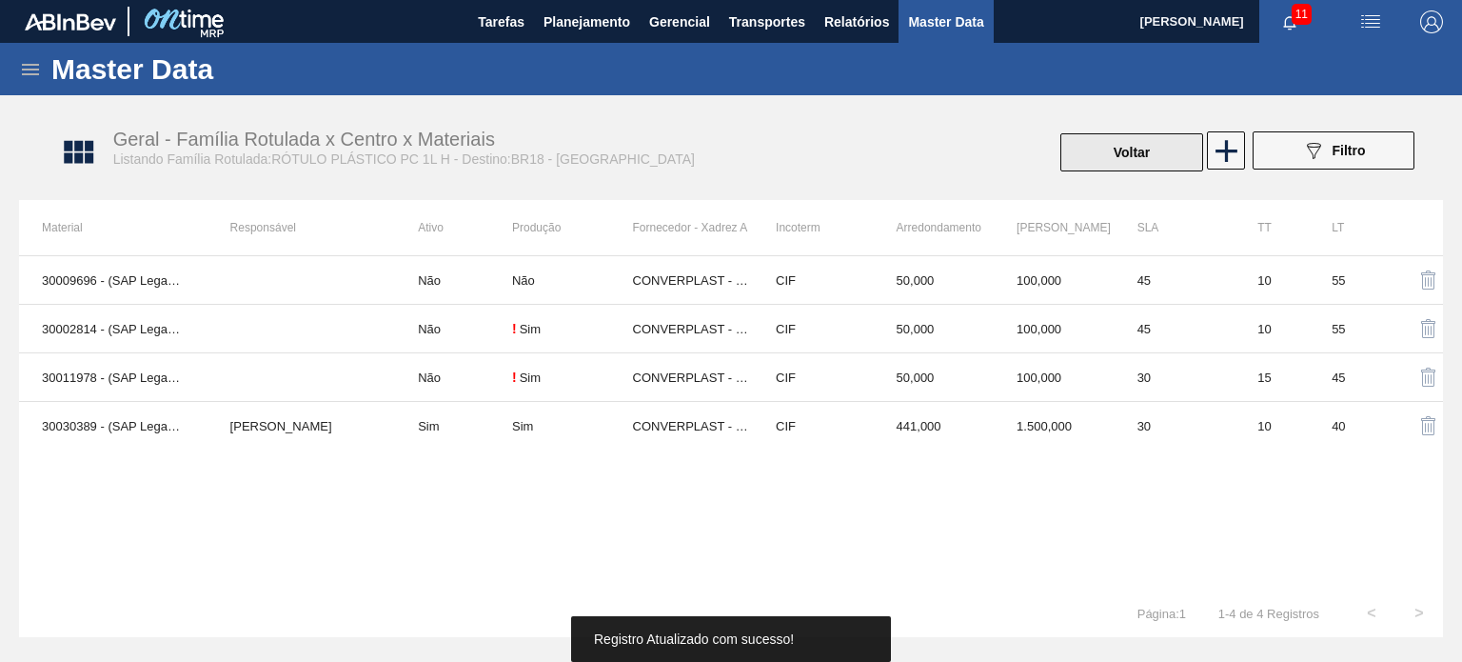
click at [1174, 159] on button "Voltar" at bounding box center [1131, 152] width 143 height 38
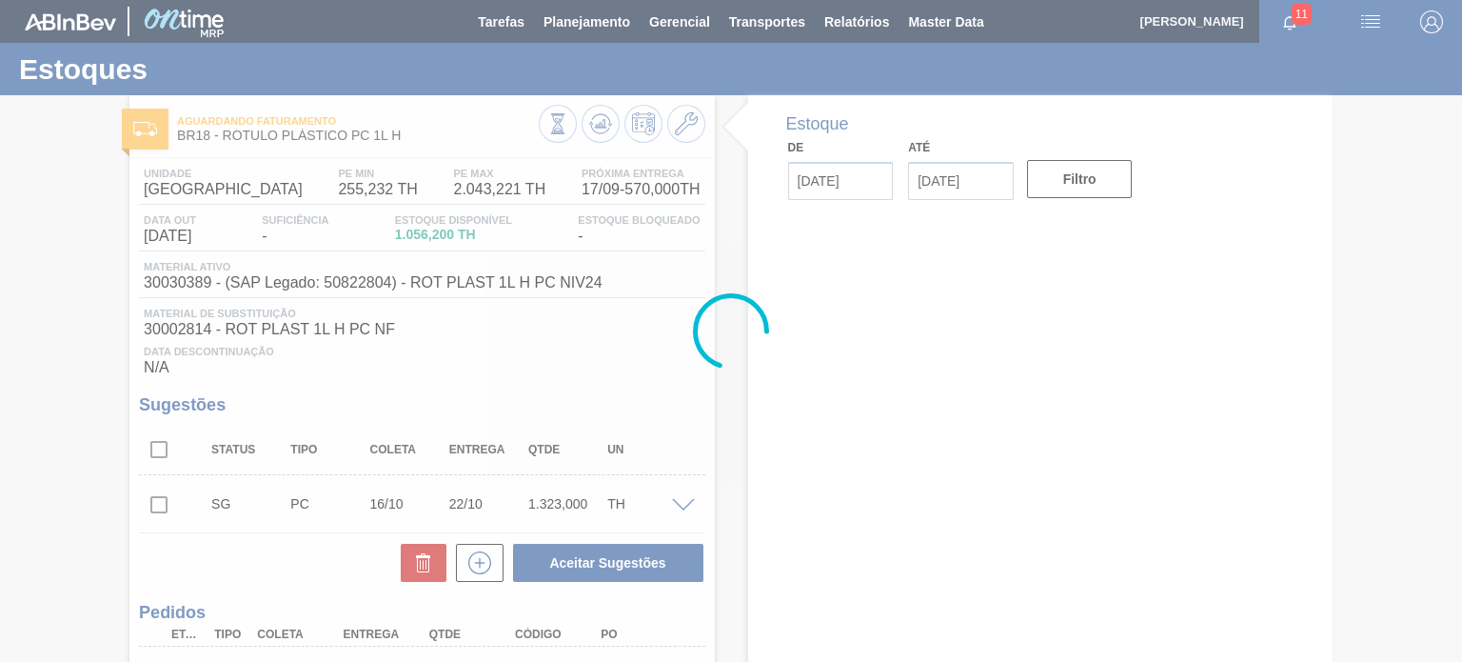
click at [608, 124] on div at bounding box center [731, 331] width 1462 height 662
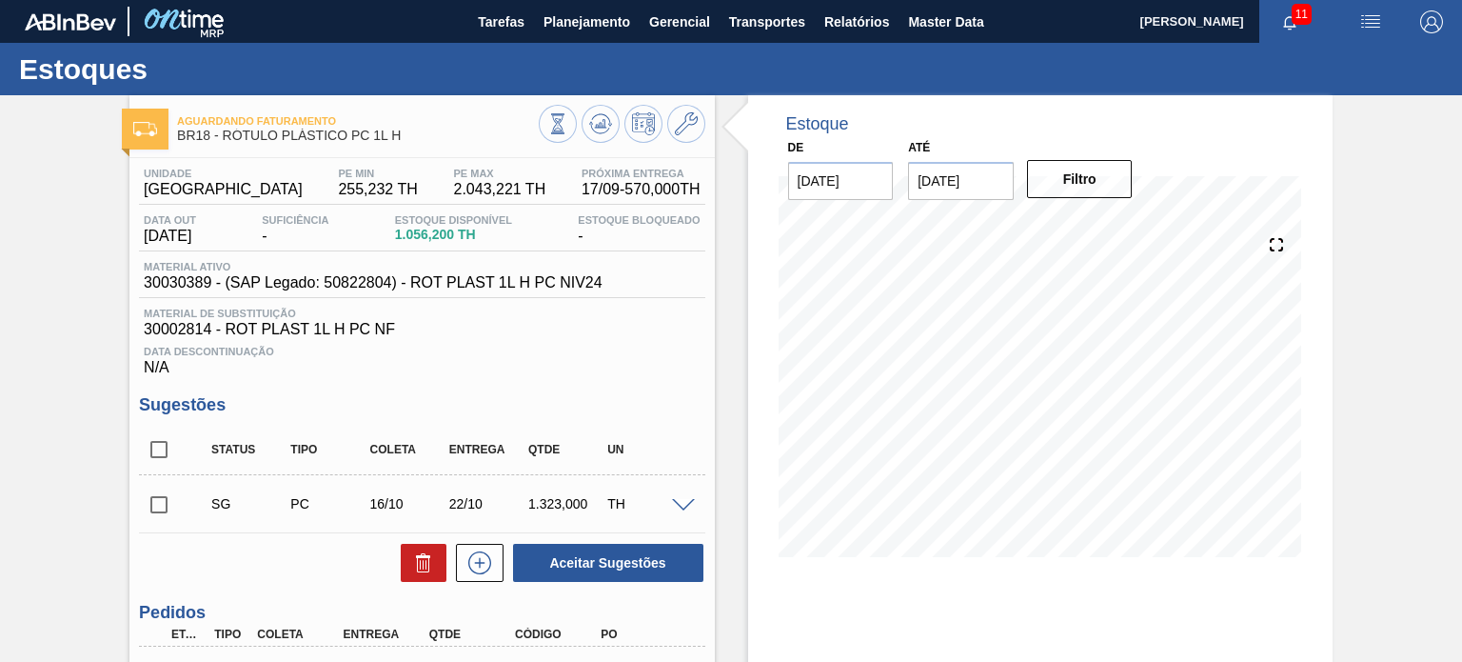
click at [608, 124] on icon at bounding box center [600, 119] width 19 height 10
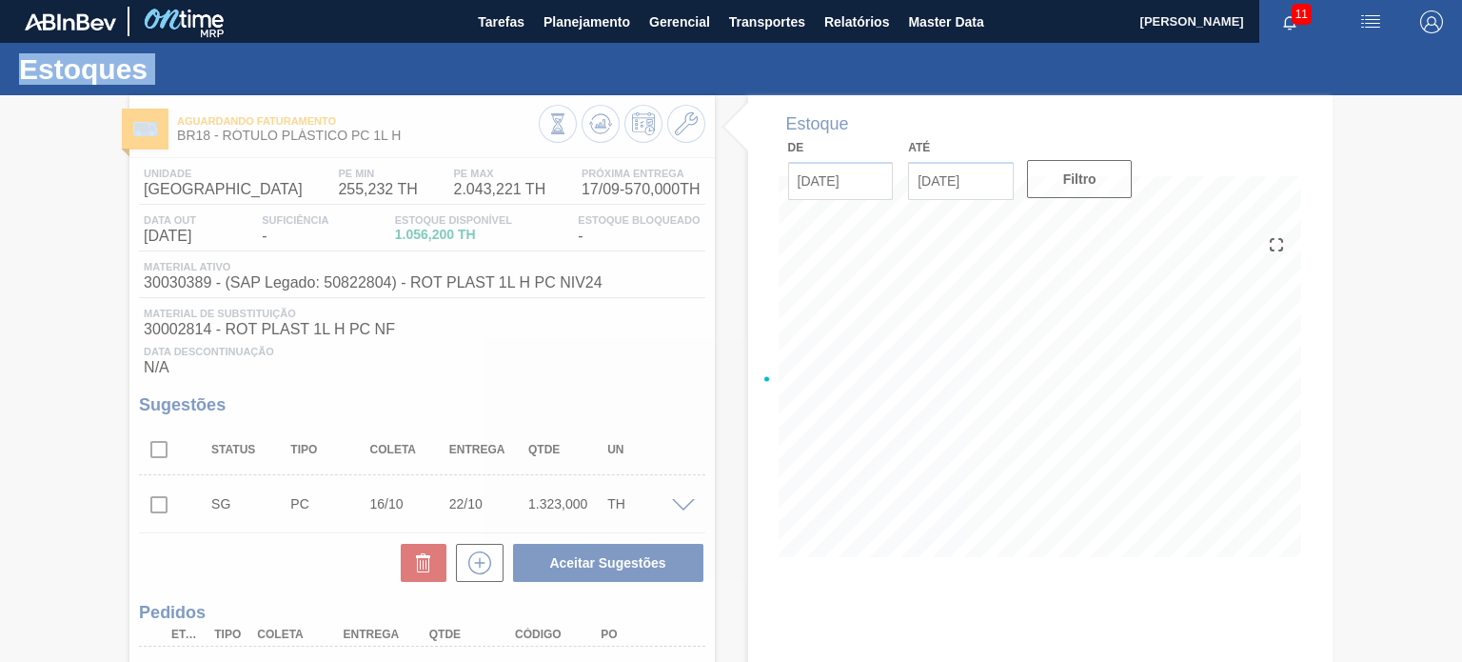
click at [608, 124] on div at bounding box center [731, 378] width 1462 height 566
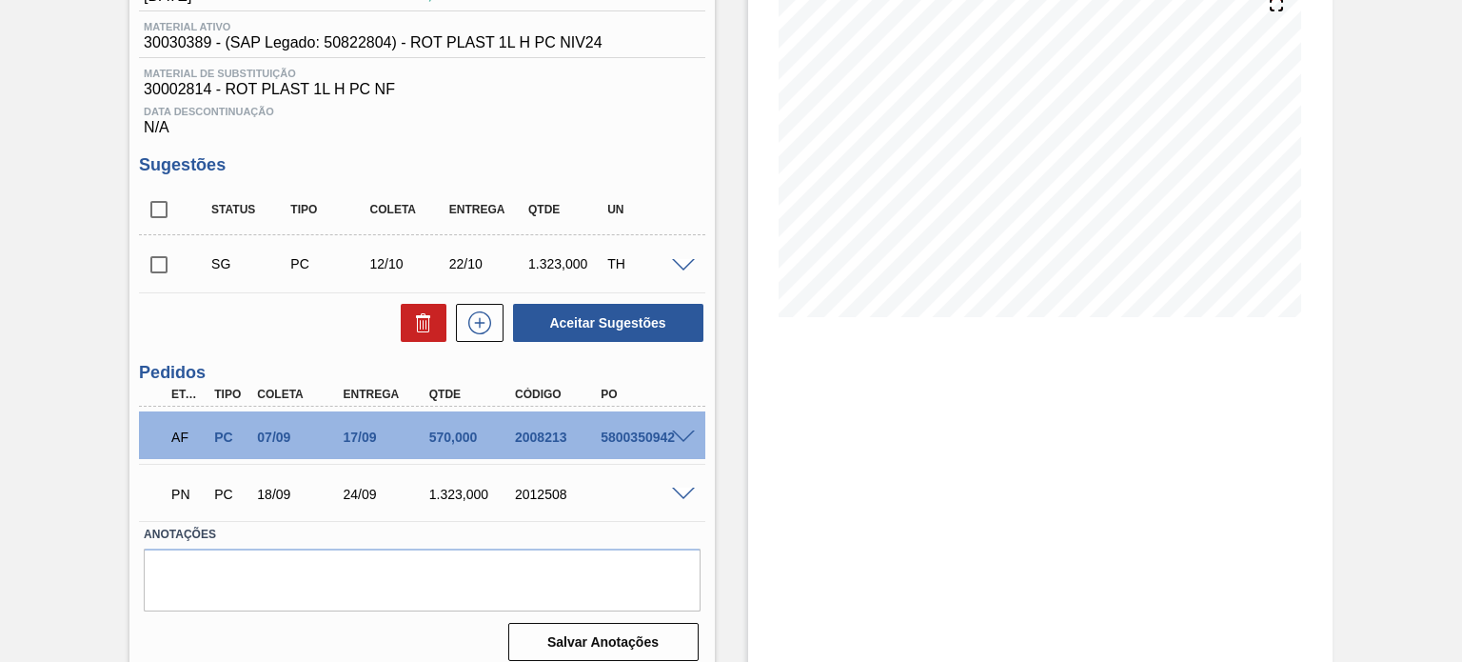
scroll to position [255, 0]
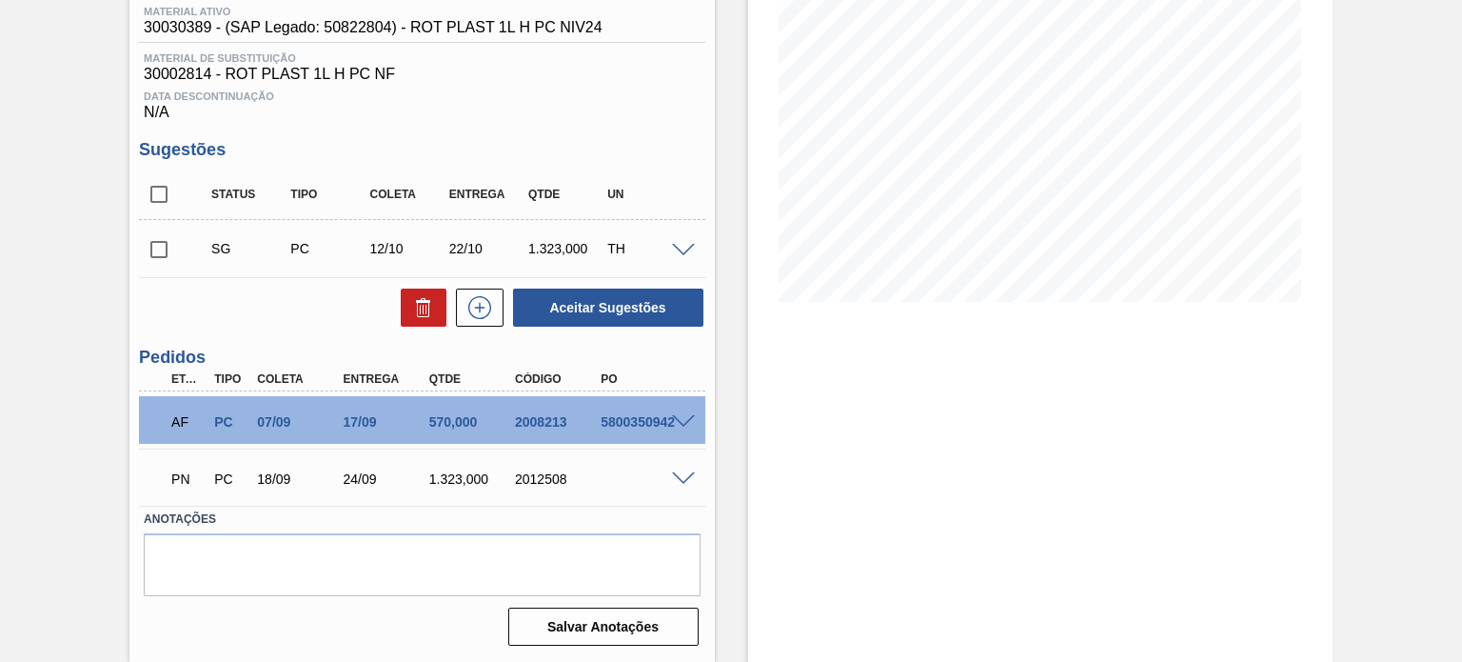
click at [543, 477] on div "2012508" at bounding box center [557, 478] width 94 height 15
copy div "2012508"
click at [545, 422] on div "2008213" at bounding box center [557, 421] width 94 height 15
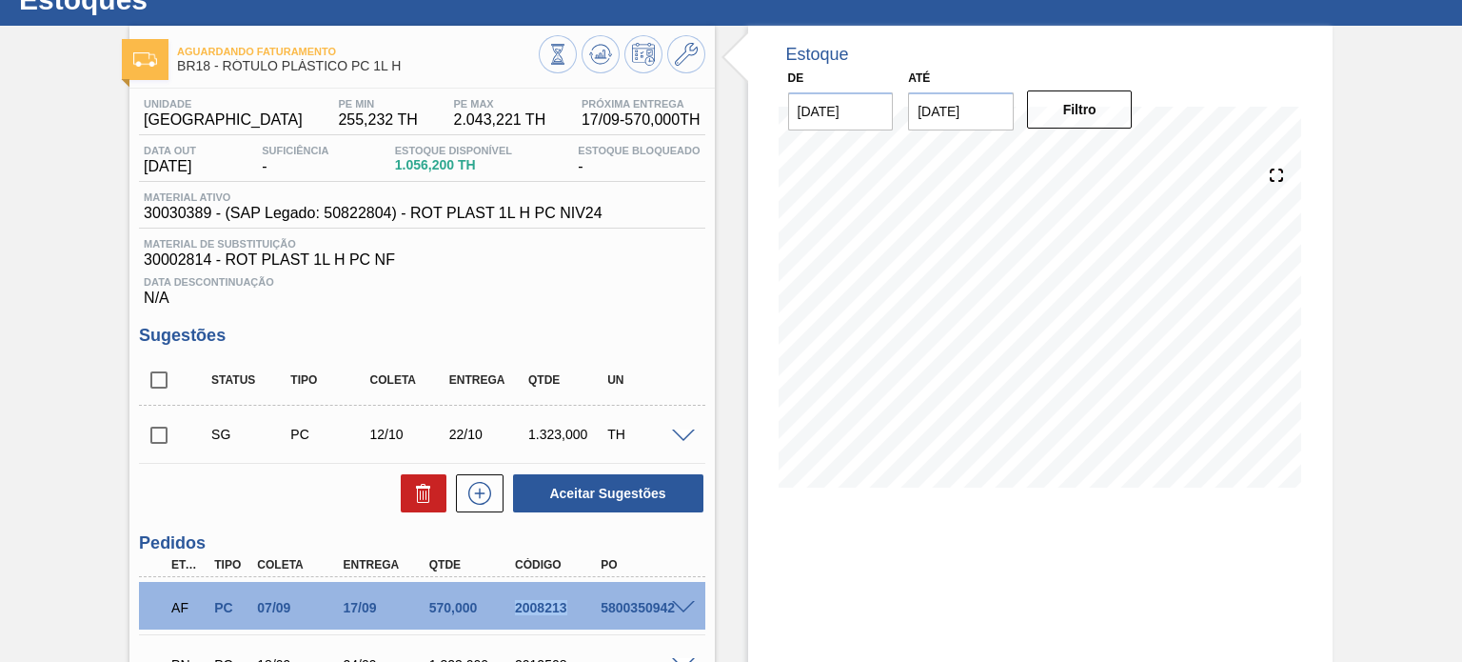
scroll to position [0, 0]
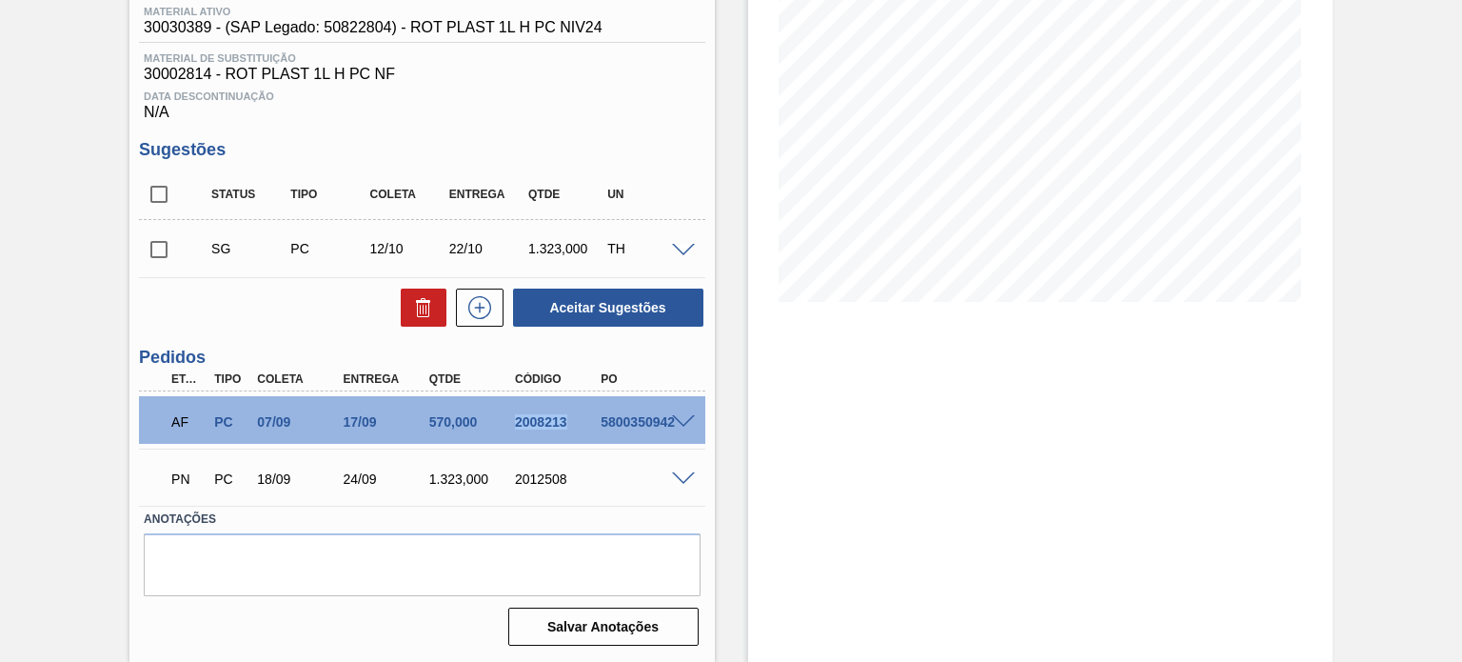
click at [534, 415] on div "2008213" at bounding box center [557, 421] width 94 height 15
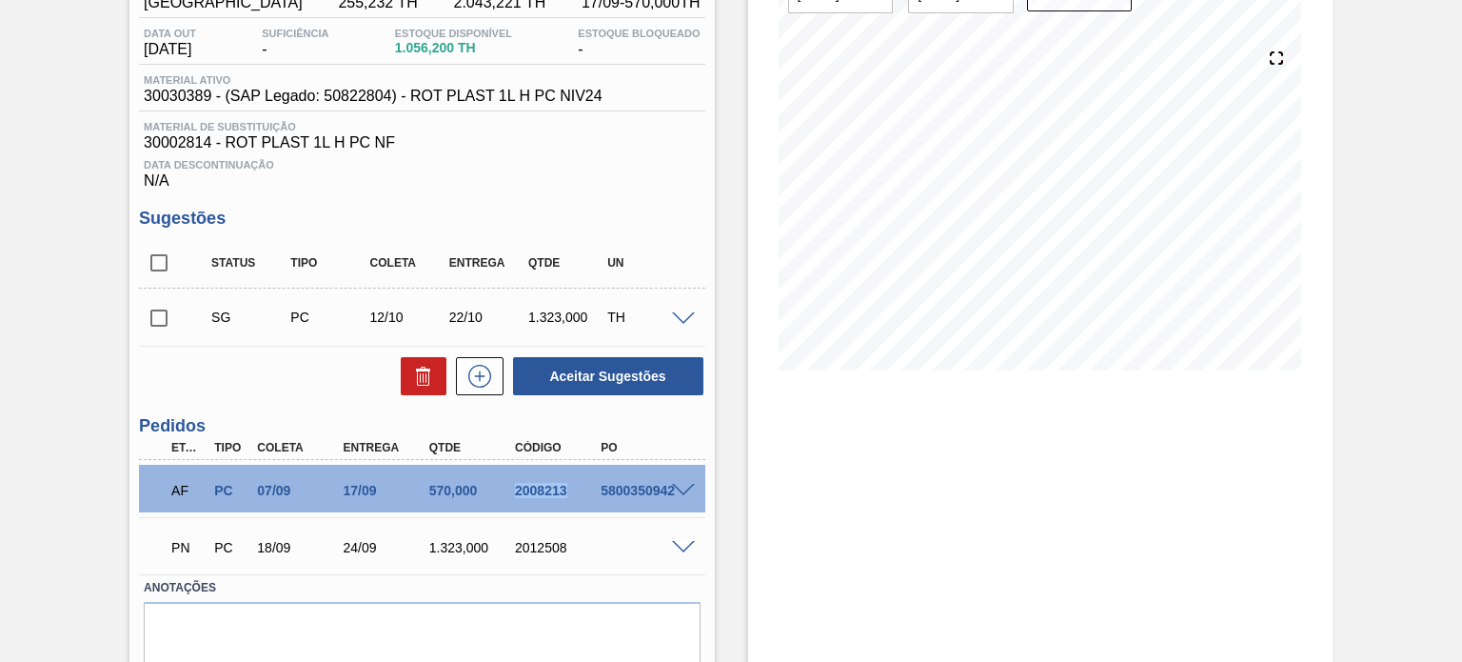
scroll to position [190, 0]
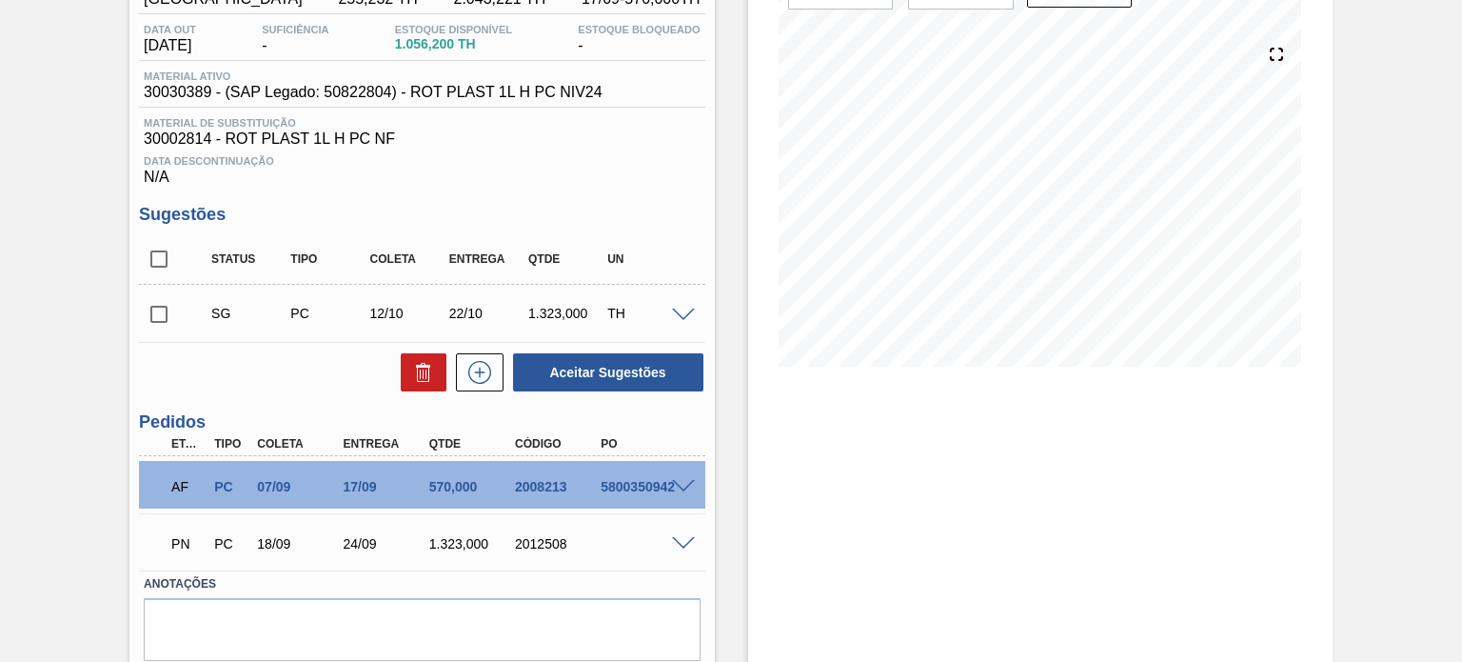
click at [538, 541] on div "2012508" at bounding box center [557, 543] width 94 height 15
copy div "2012508"
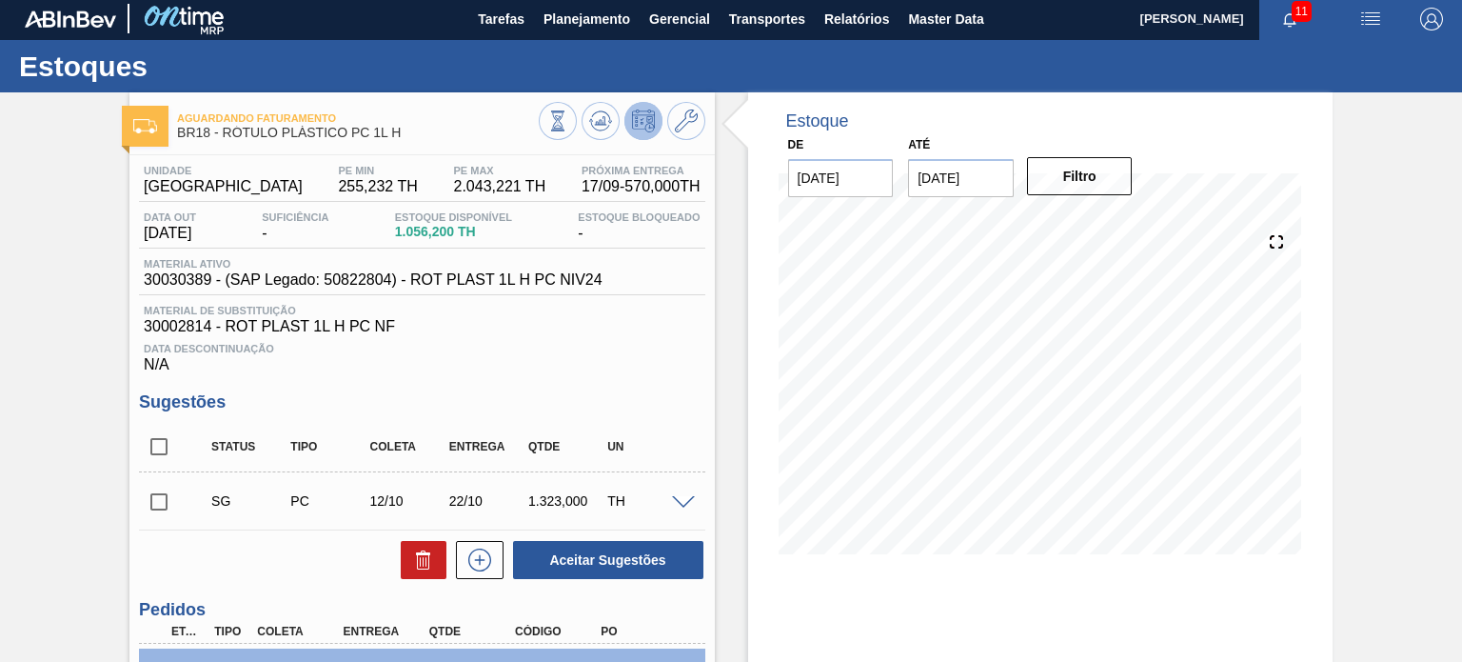
scroll to position [0, 0]
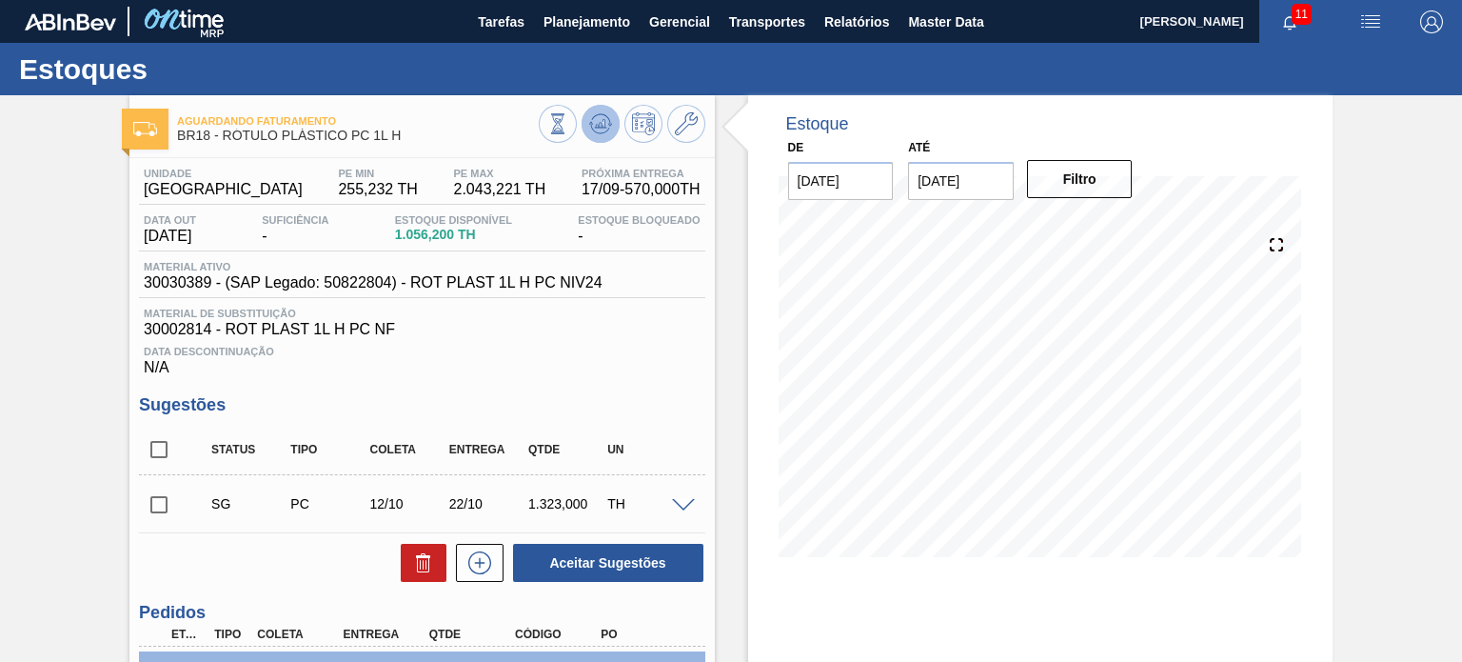
click at [603, 128] on icon at bounding box center [600, 123] width 12 height 9
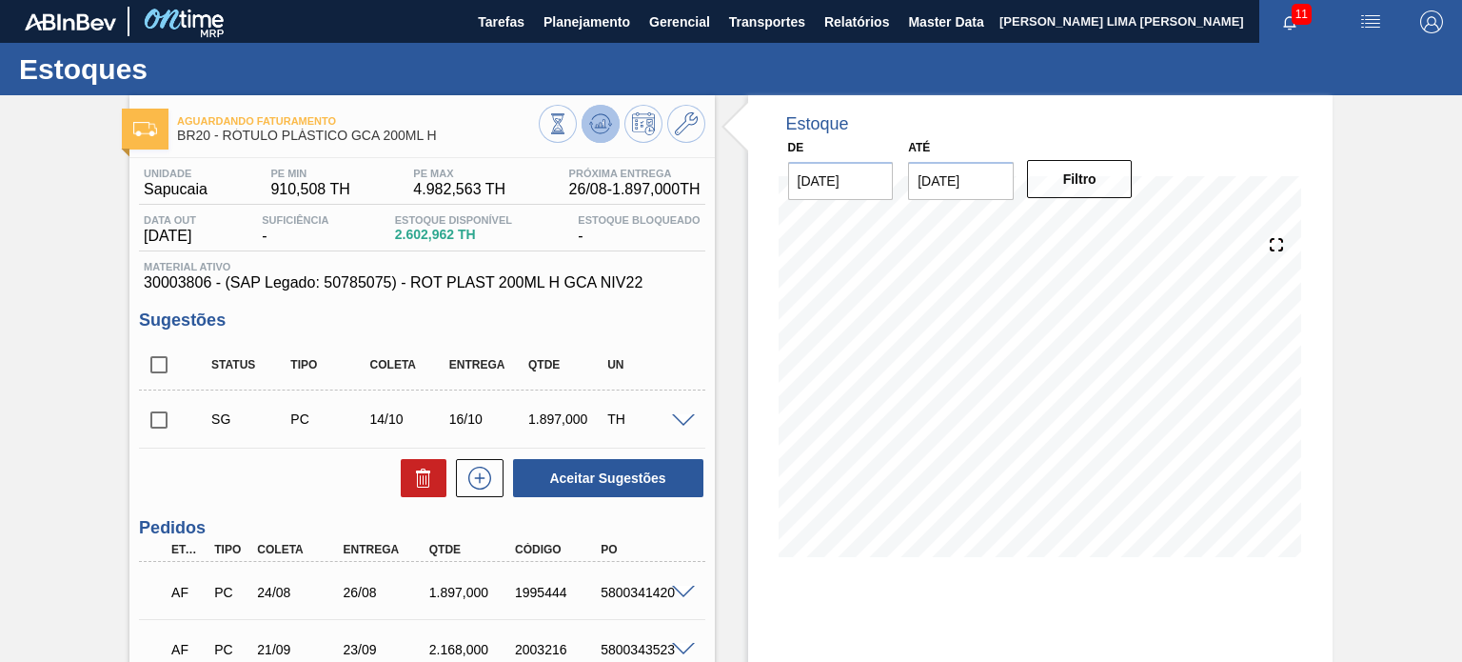
click at [586, 128] on button at bounding box center [601, 124] width 38 height 38
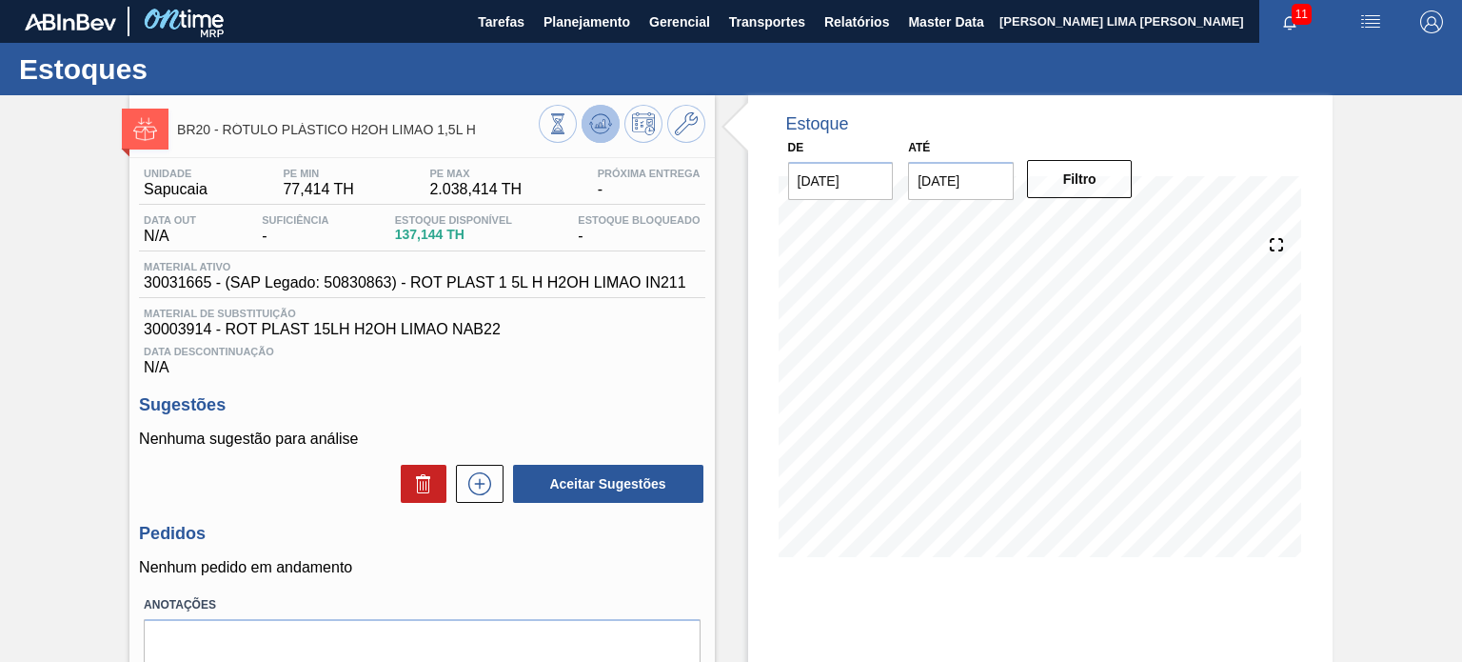
click at [568, 123] on icon at bounding box center [557, 123] width 21 height 21
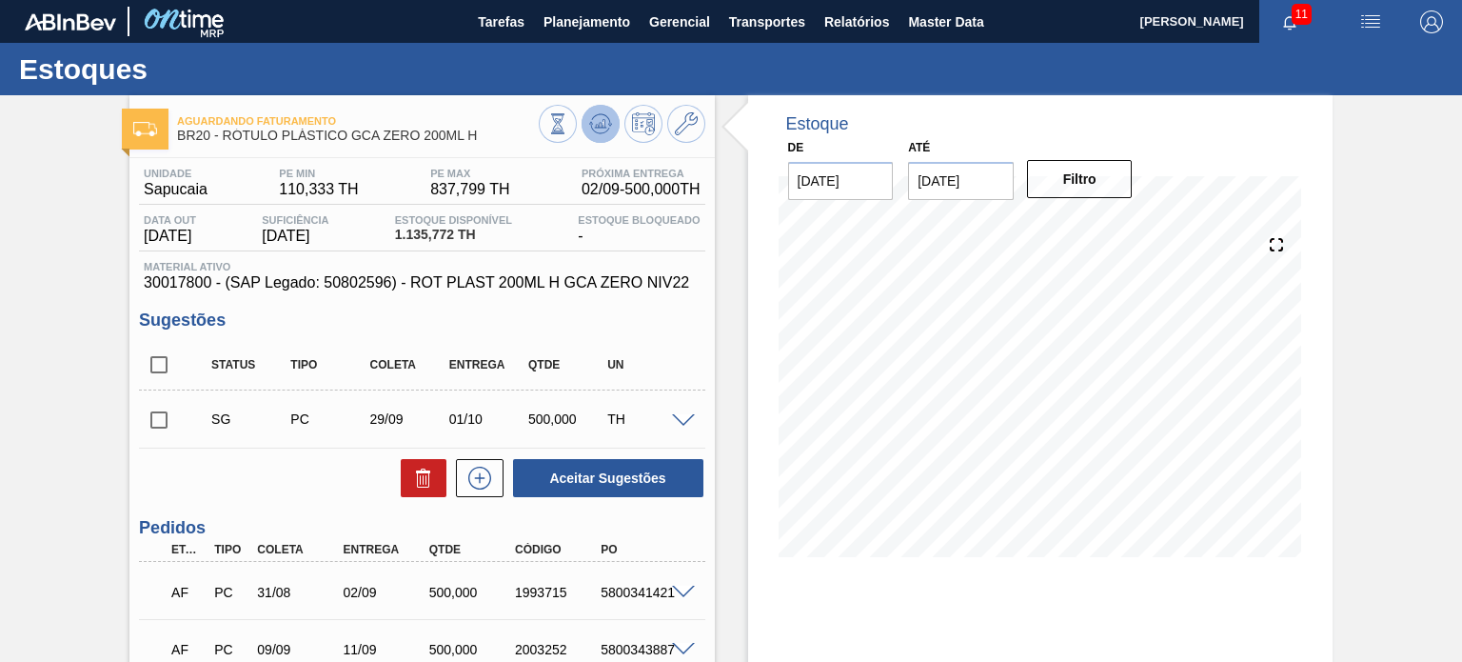
click at [568, 121] on icon at bounding box center [557, 123] width 21 height 21
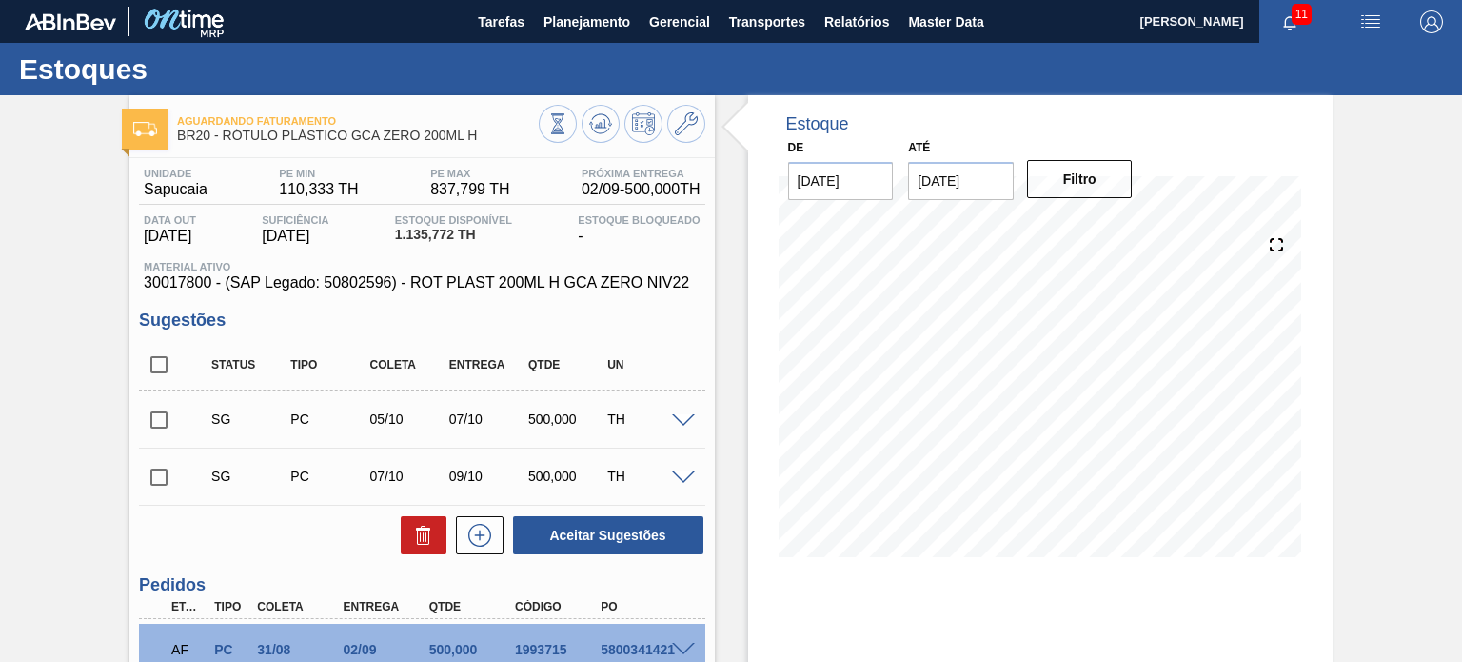
click at [177, 479] on input "checkbox" at bounding box center [159, 477] width 40 height 40
click at [426, 528] on icon at bounding box center [423, 534] width 23 height 23
checkbox input "false"
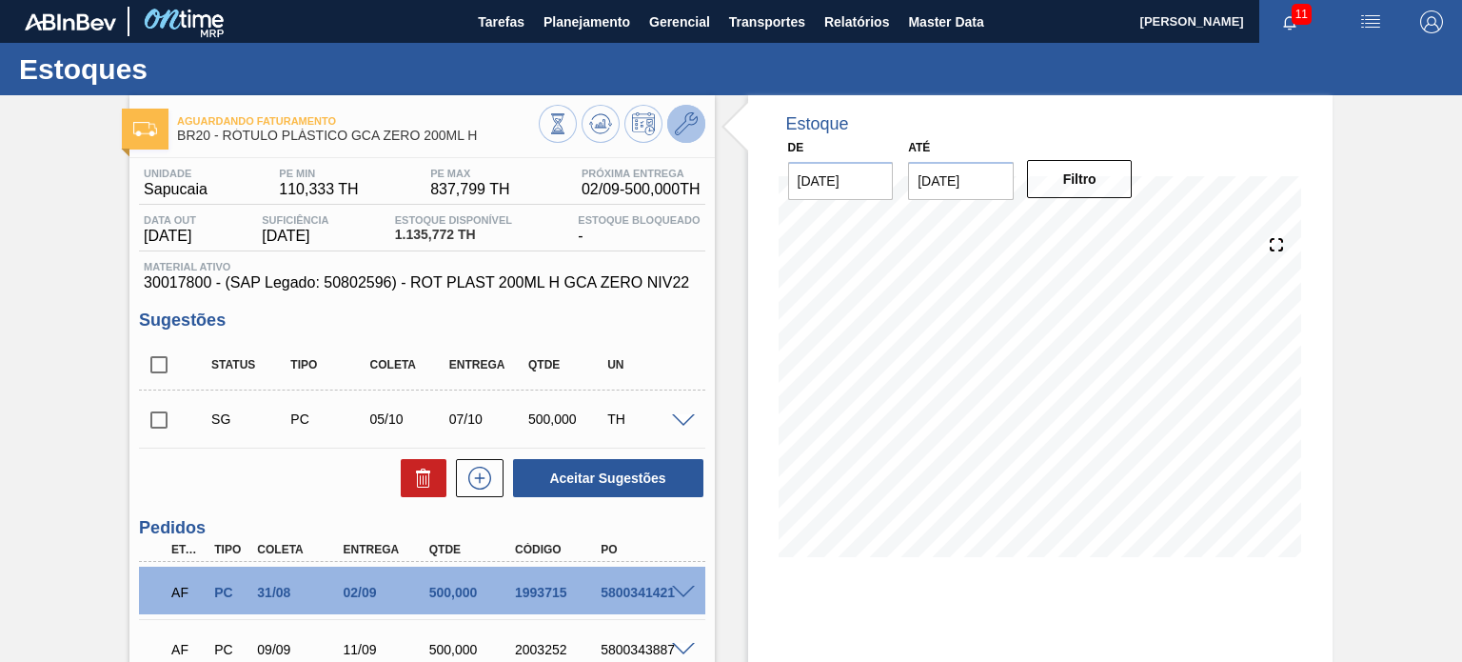
click at [679, 106] on button at bounding box center [686, 124] width 38 height 38
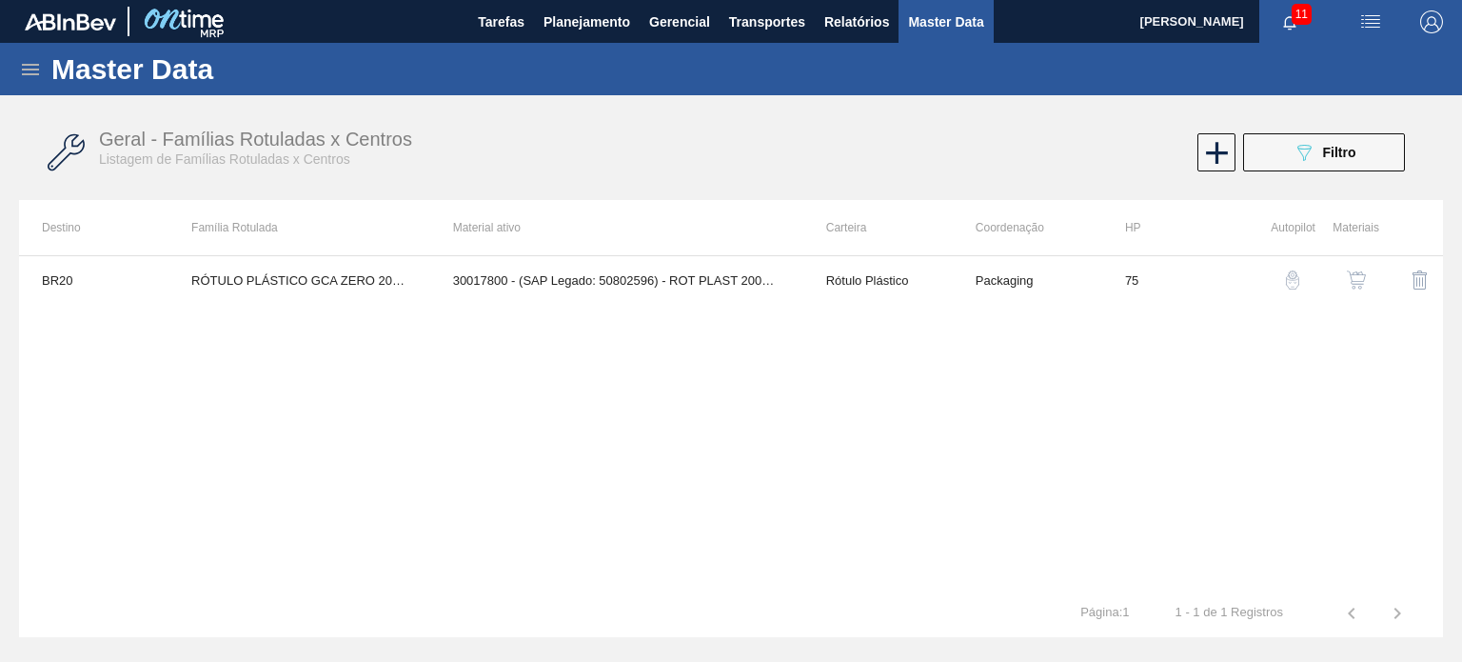
click at [1371, 282] on button "button" at bounding box center [1356, 280] width 46 height 46
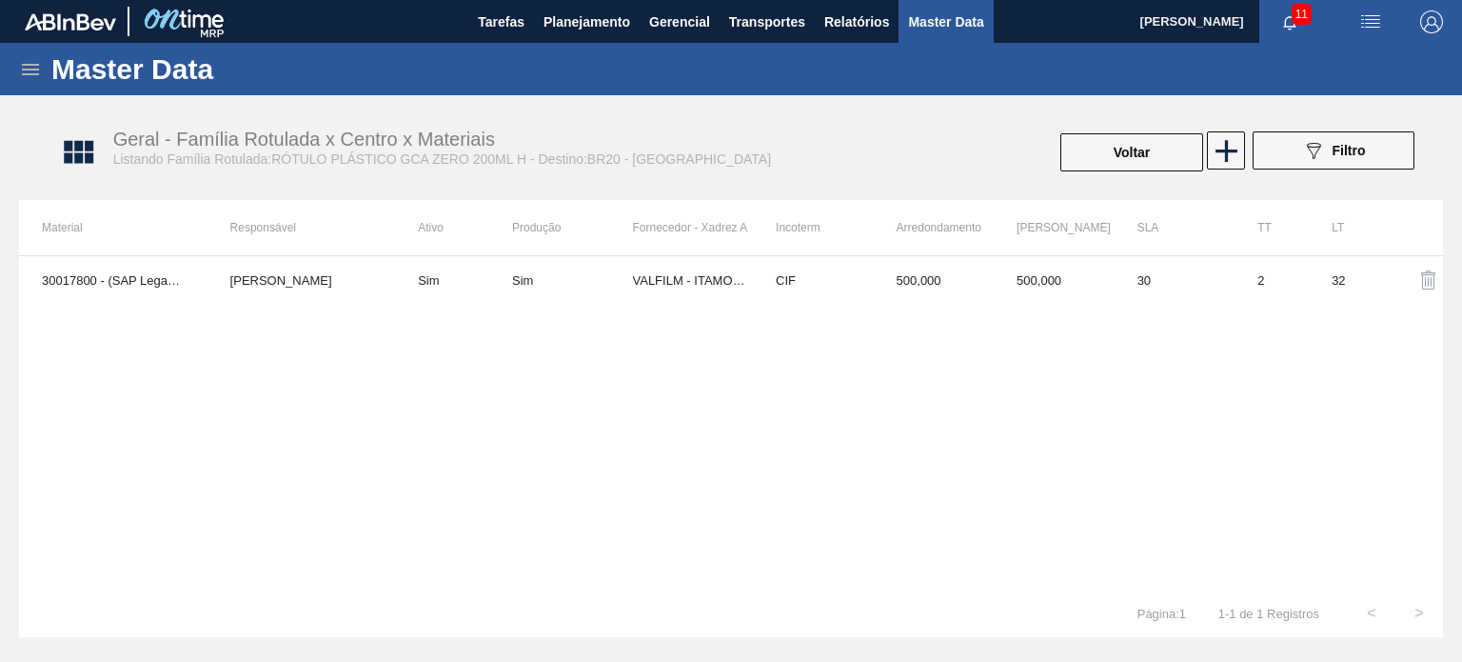
click at [1070, 288] on td "500,000" at bounding box center [1054, 280] width 121 height 48
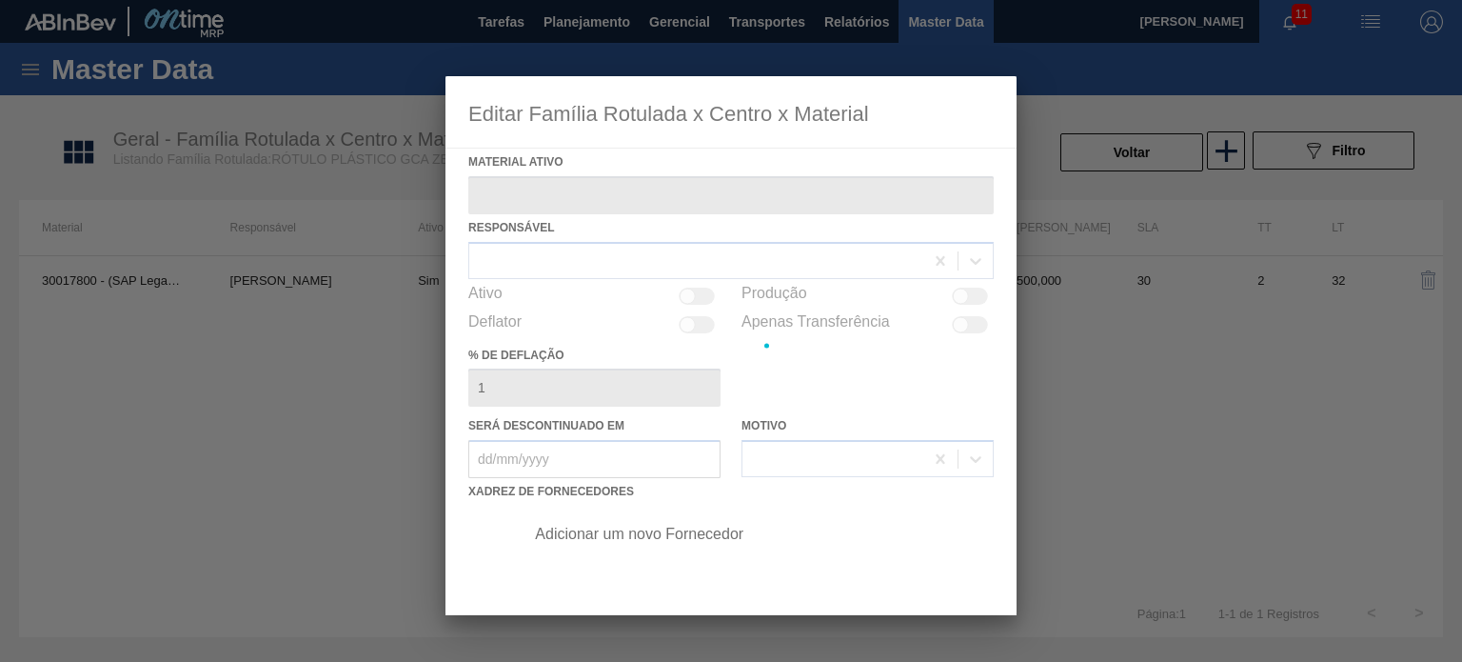
type ativo "30017800 - (SAP Legado: 50802596) - ROT PLAST 200ML H GCA ZERO NIV22"
checkbox input "true"
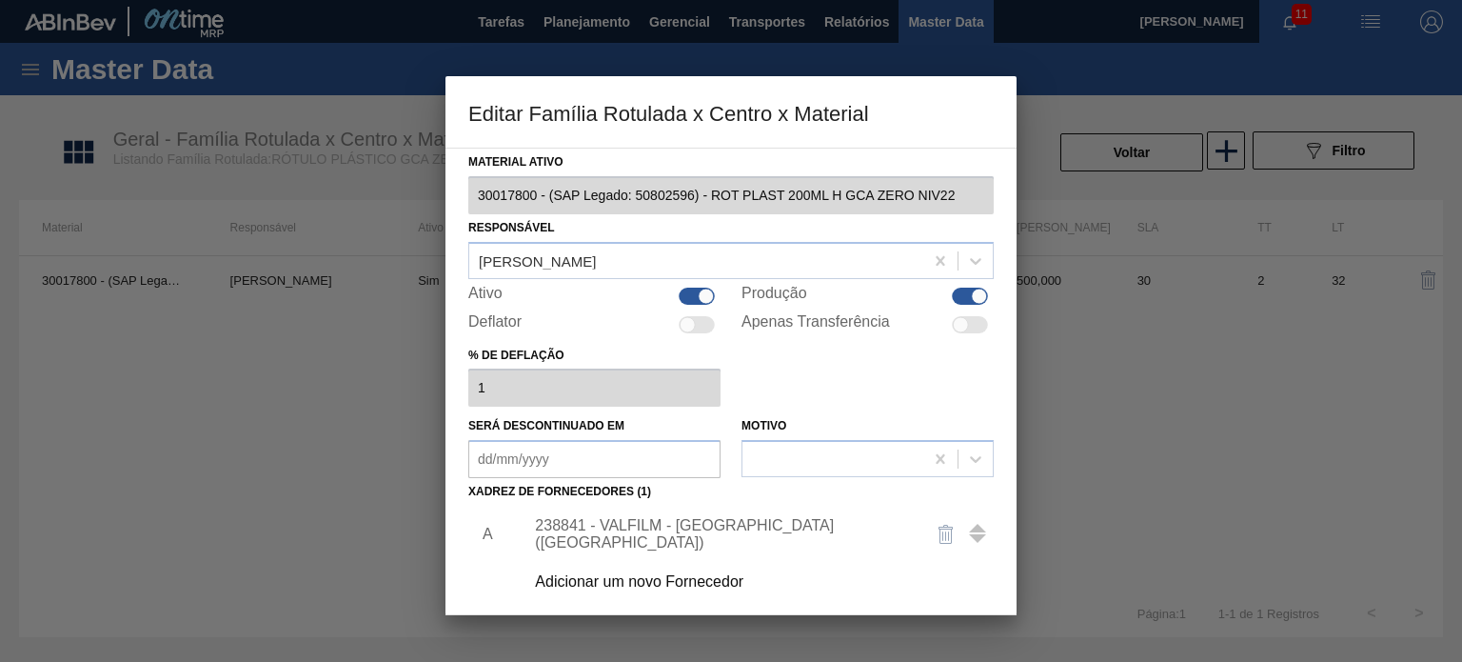
click at [733, 523] on div "238841 - VALFILM - ITAMONTE (MG)" at bounding box center [753, 534] width 481 height 48
click at [712, 522] on div "238841 - VALFILM - ITAMONTE (MG)" at bounding box center [753, 534] width 481 height 48
click at [699, 529] on div "238841 - VALFILM - ITAMONTE (MG)" at bounding box center [721, 534] width 373 height 34
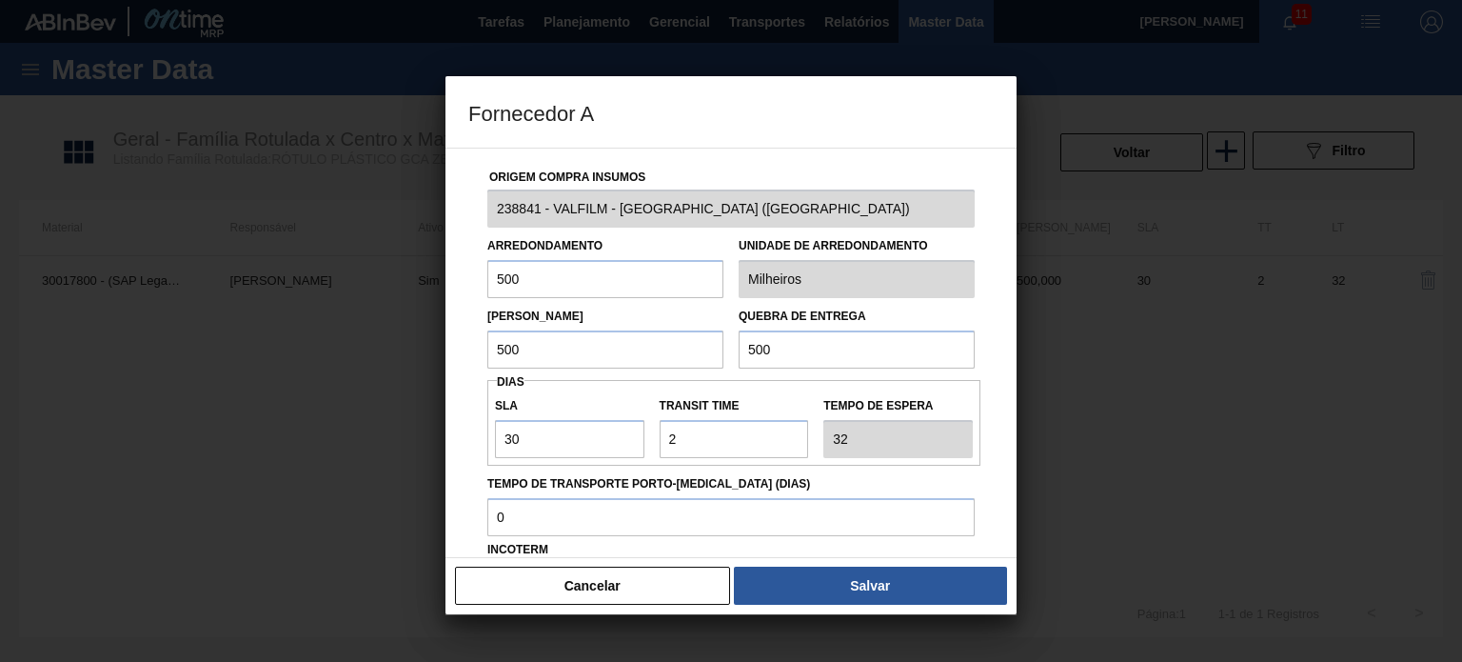
drag, startPoint x: 464, startPoint y: 331, endPoint x: 476, endPoint y: 340, distance: 14.3
click at [462, 332] on div "Origem Compra Insumos 238841 - VALFILM - ITAMONTE (MG) Arredondamento 500 Unida…" at bounding box center [730, 353] width 571 height 410
drag, startPoint x: 802, startPoint y: 346, endPoint x: 674, endPoint y: 338, distance: 128.8
click at [669, 336] on div "Lote Mínimo 500 Quebra de entrega 500" at bounding box center [731, 333] width 503 height 70
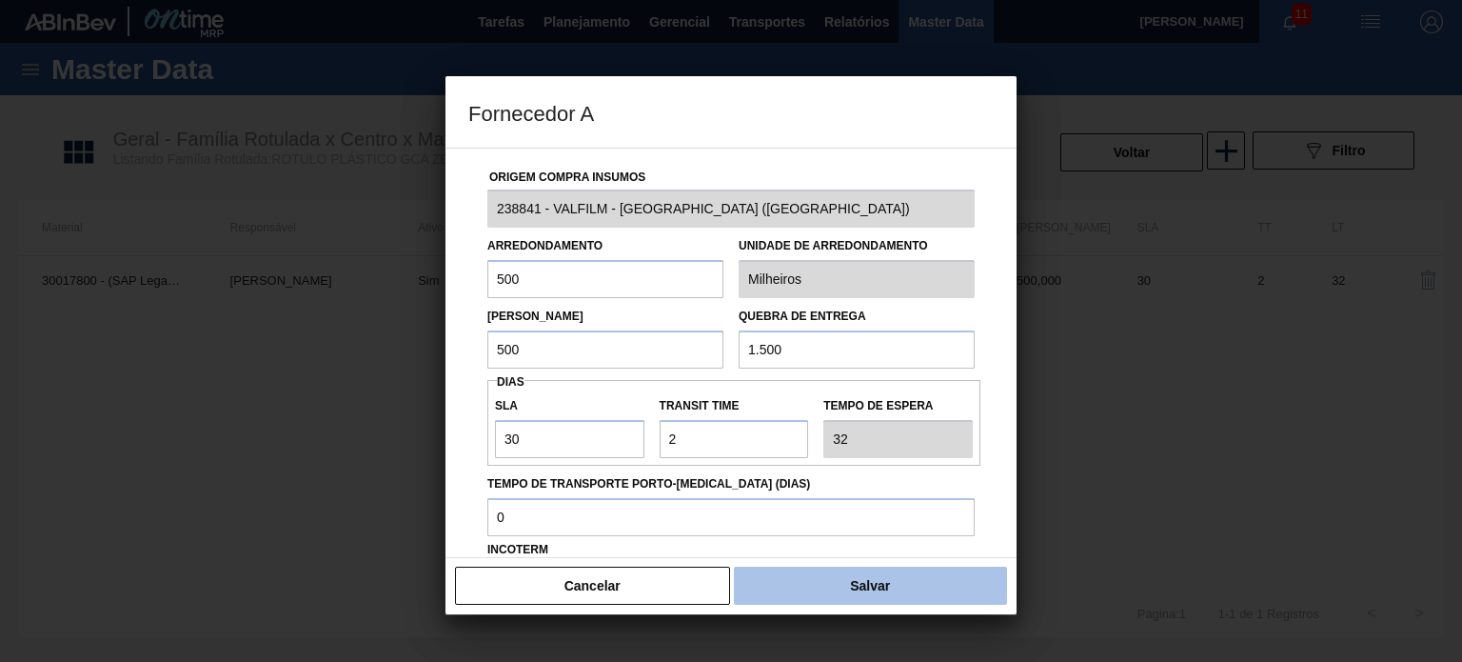
type input "1.500"
click at [800, 572] on button "Salvar" at bounding box center [870, 585] width 273 height 38
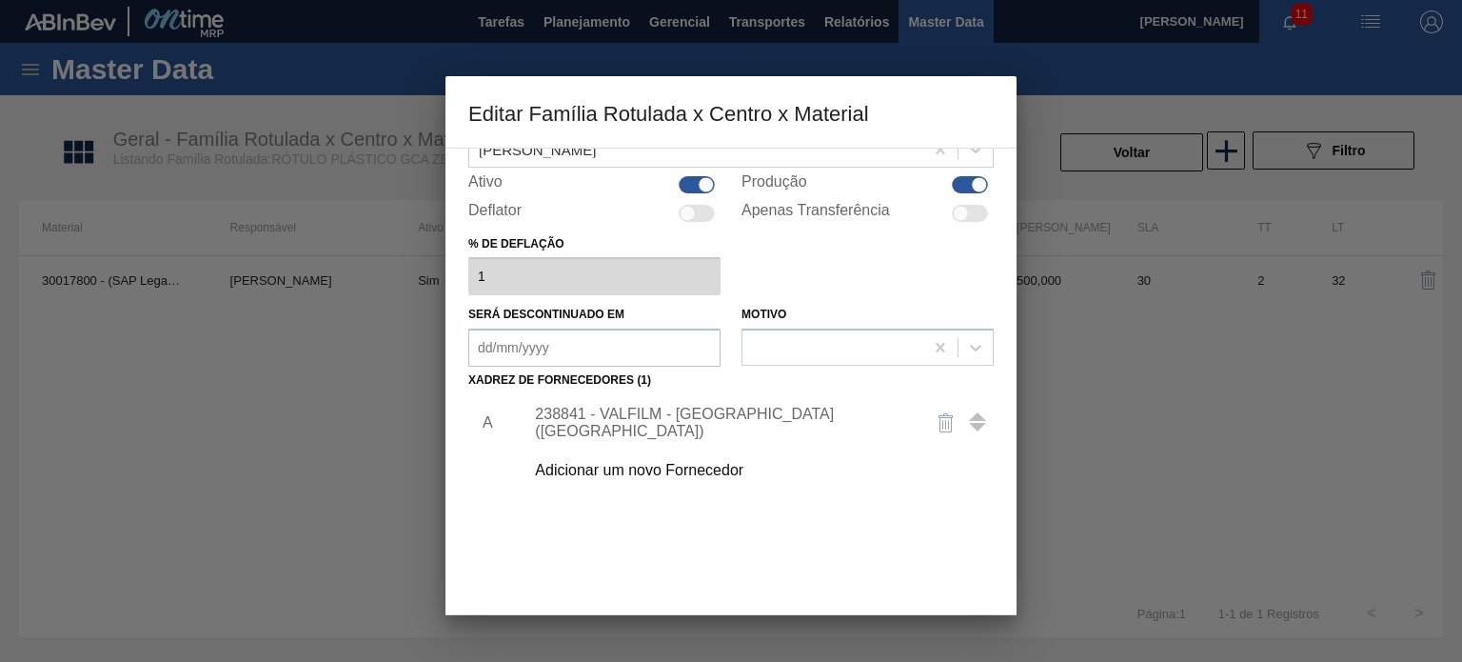
scroll to position [194, 0]
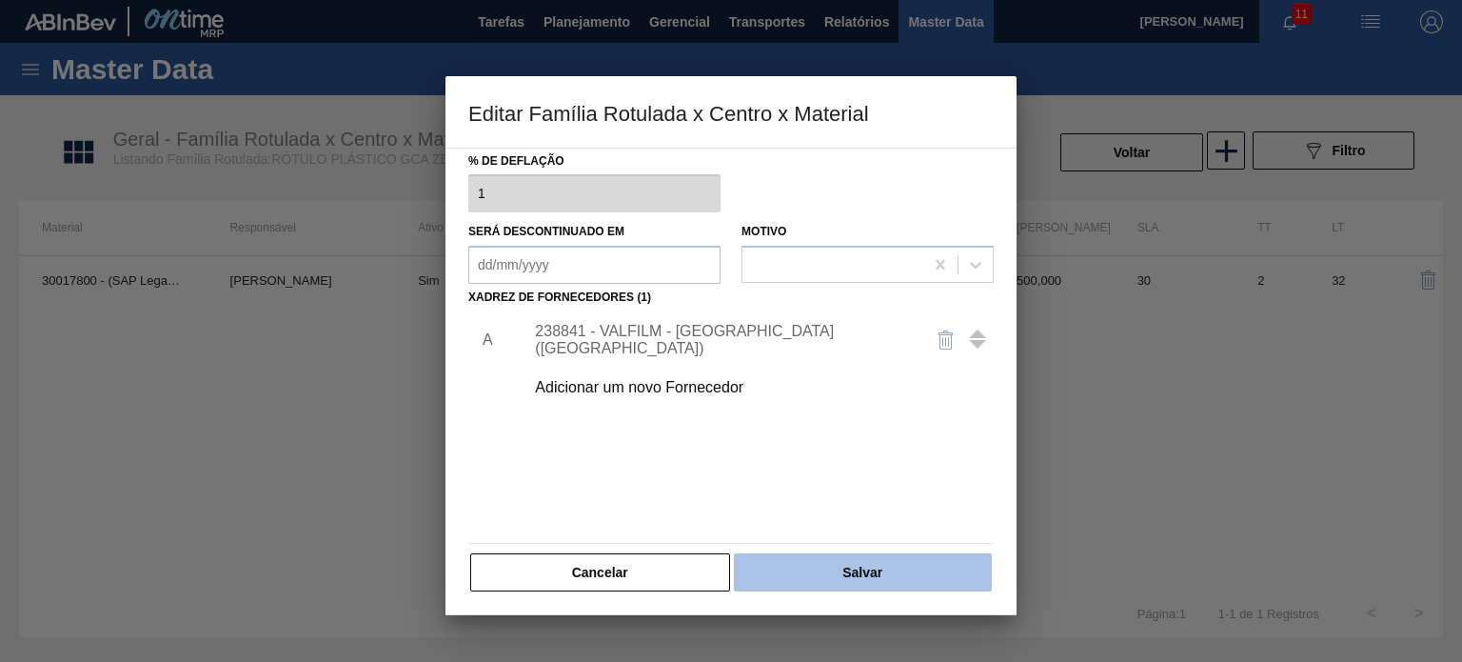
click at [818, 562] on button "Salvar" at bounding box center [863, 572] width 258 height 38
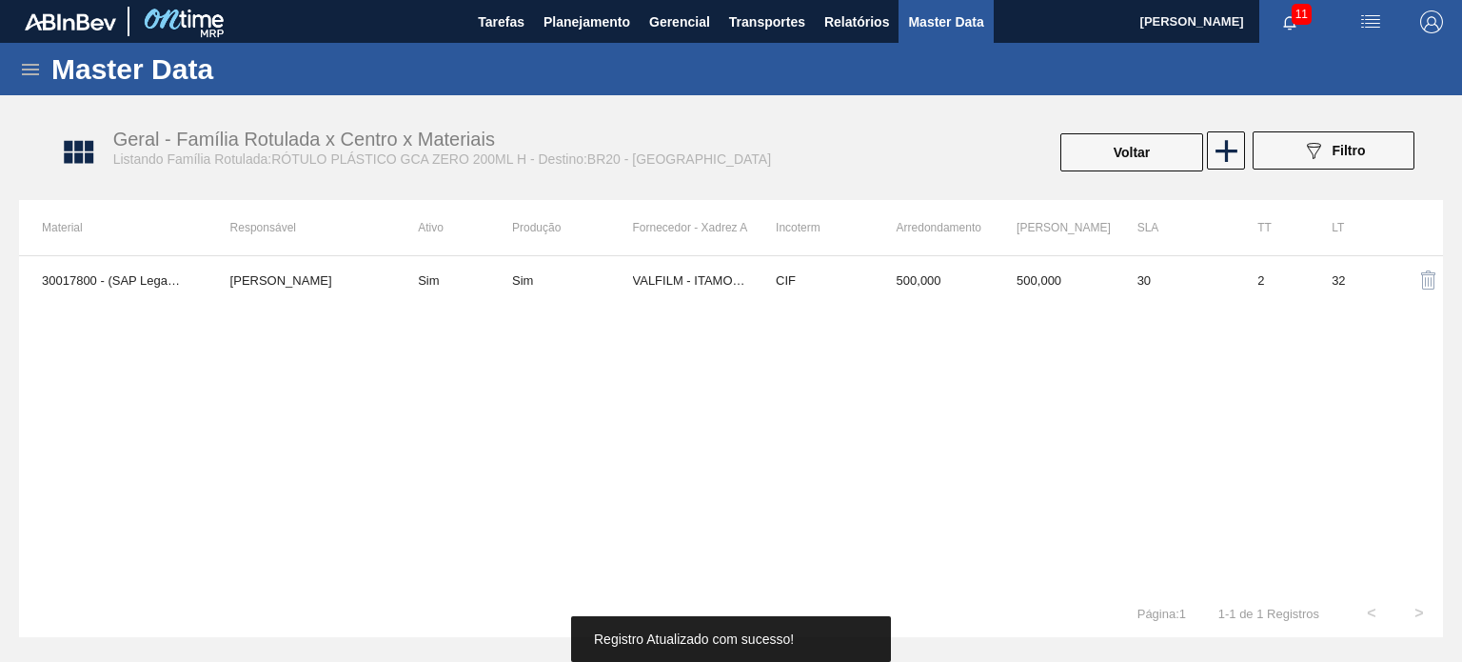
click at [1118, 155] on button "Voltar" at bounding box center [1131, 152] width 143 height 38
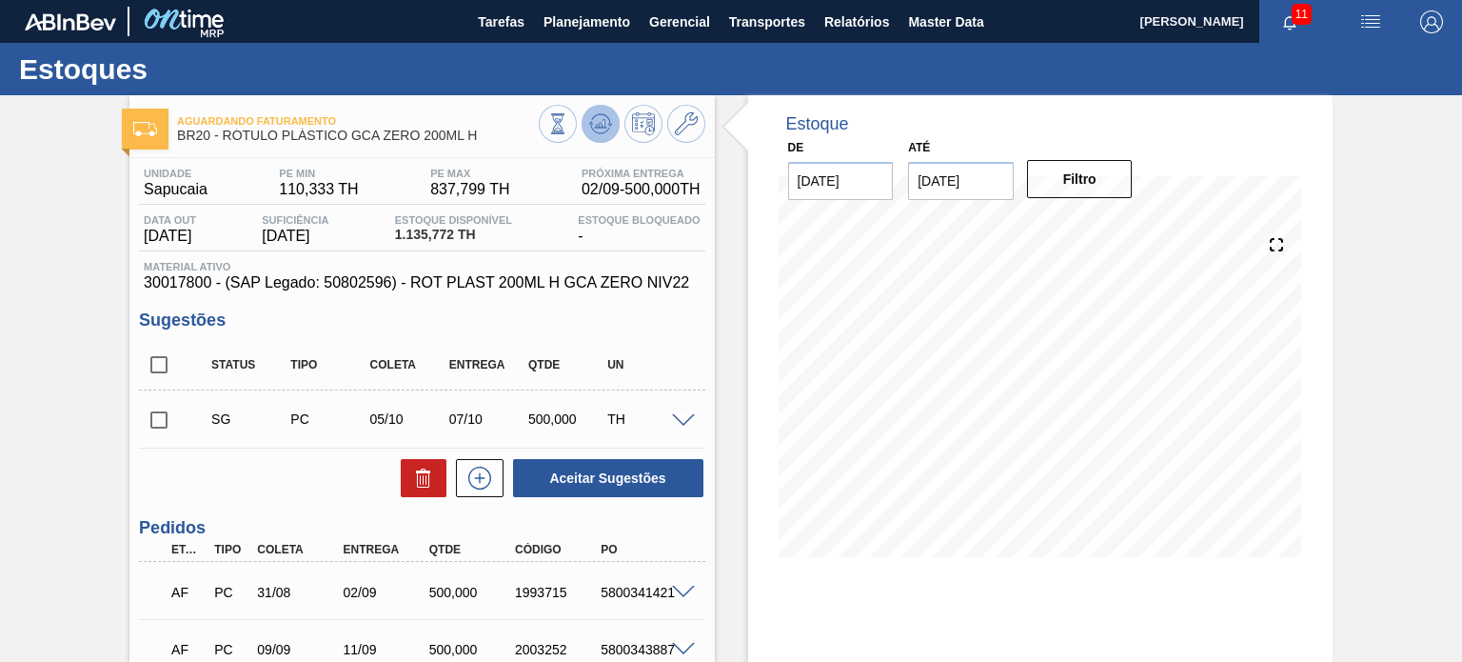
click at [613, 123] on button at bounding box center [601, 124] width 38 height 38
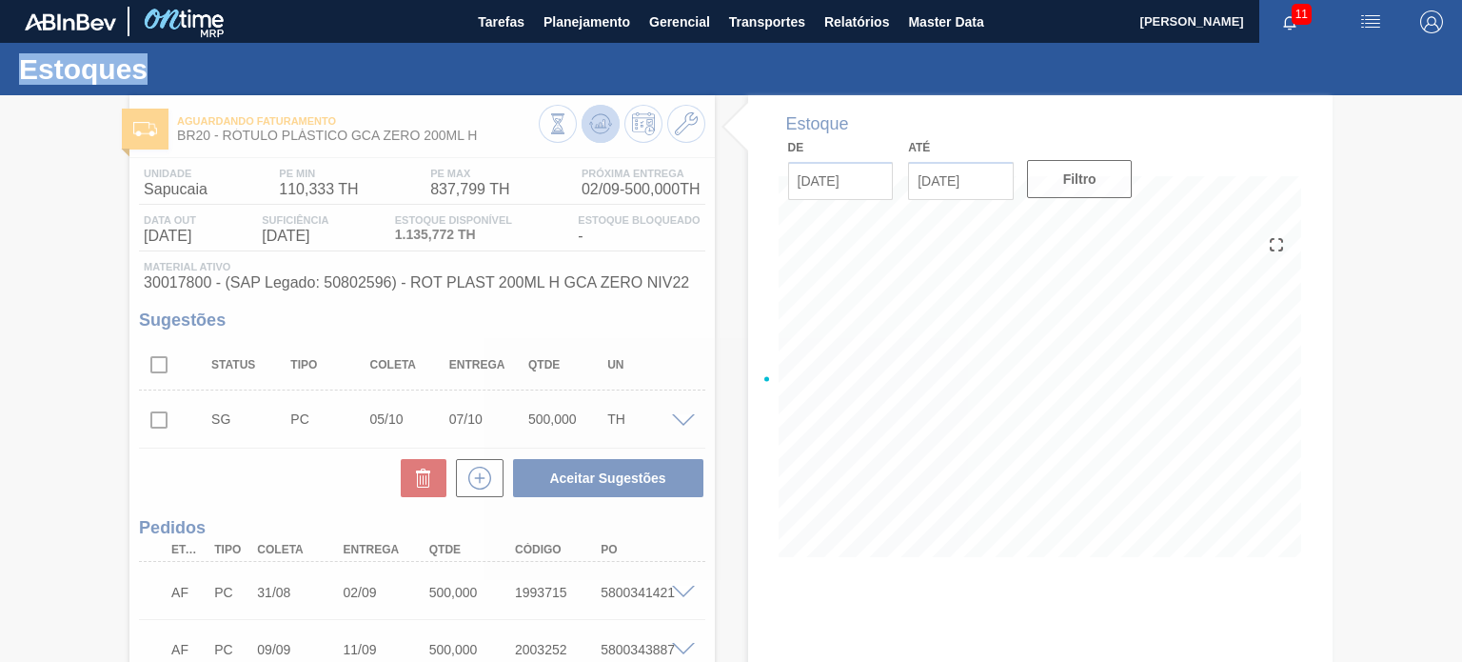
click at [613, 123] on div at bounding box center [731, 378] width 1462 height 566
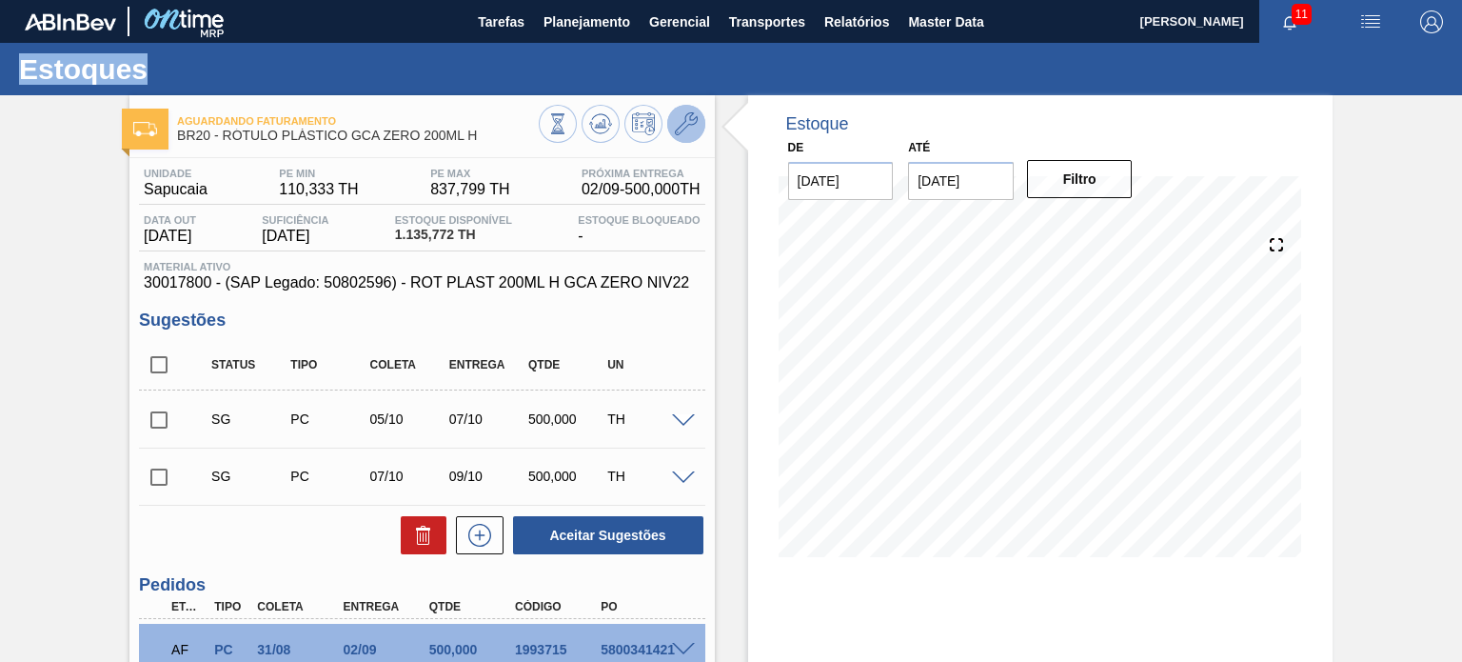
click at [689, 128] on icon at bounding box center [686, 123] width 23 height 23
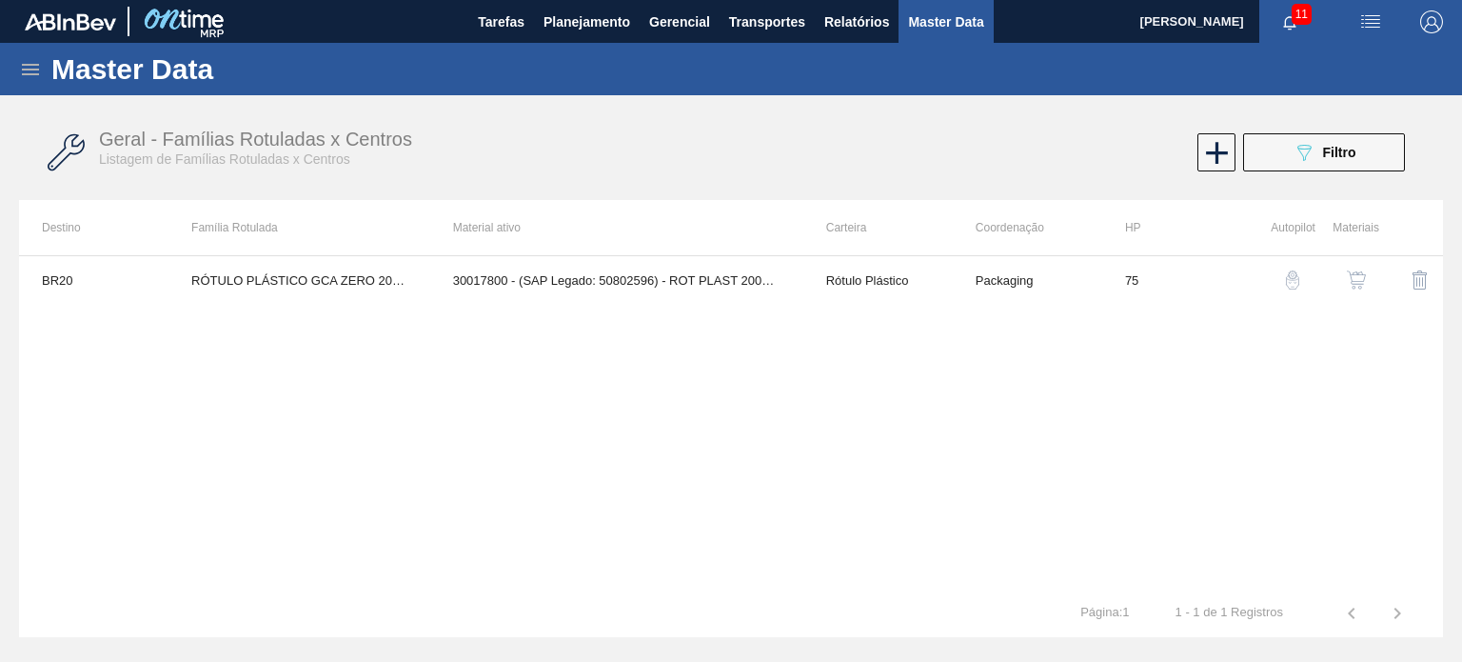
click at [1352, 277] on img "button" at bounding box center [1356, 279] width 19 height 19
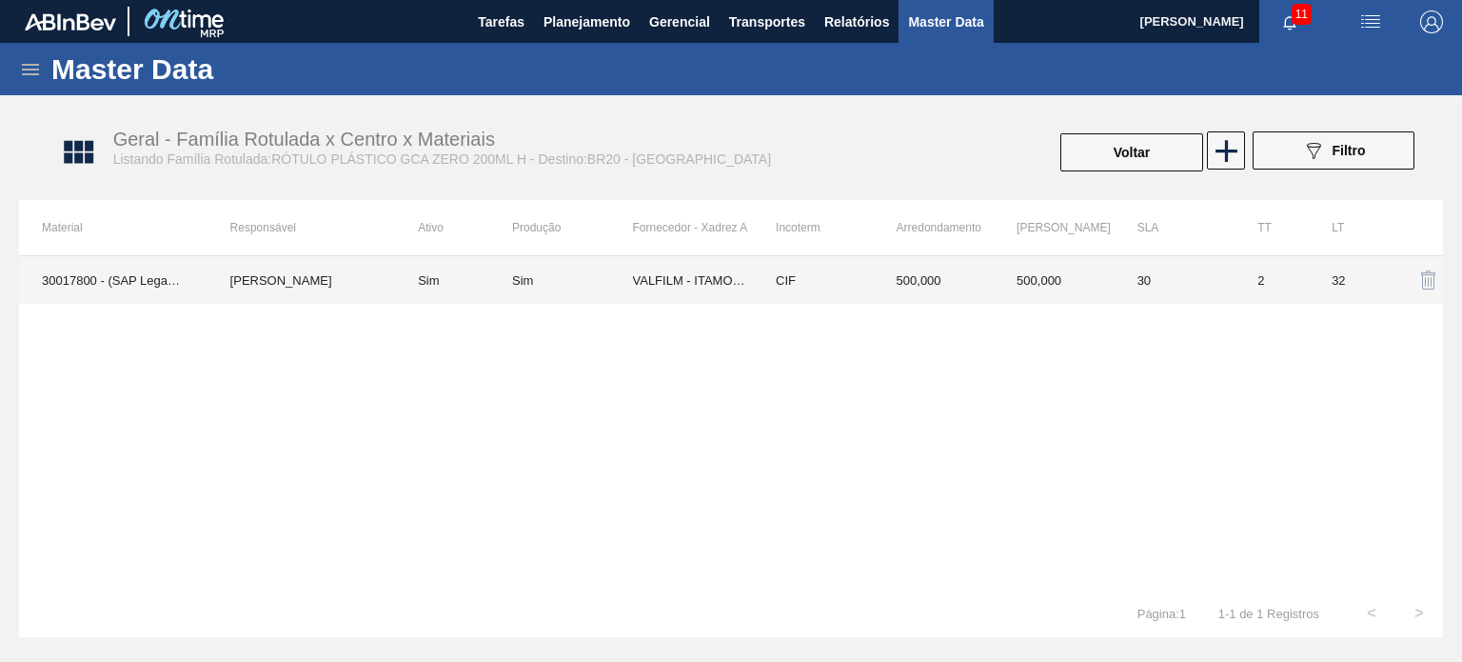
click at [1013, 285] on td "500,000" at bounding box center [1054, 280] width 121 height 48
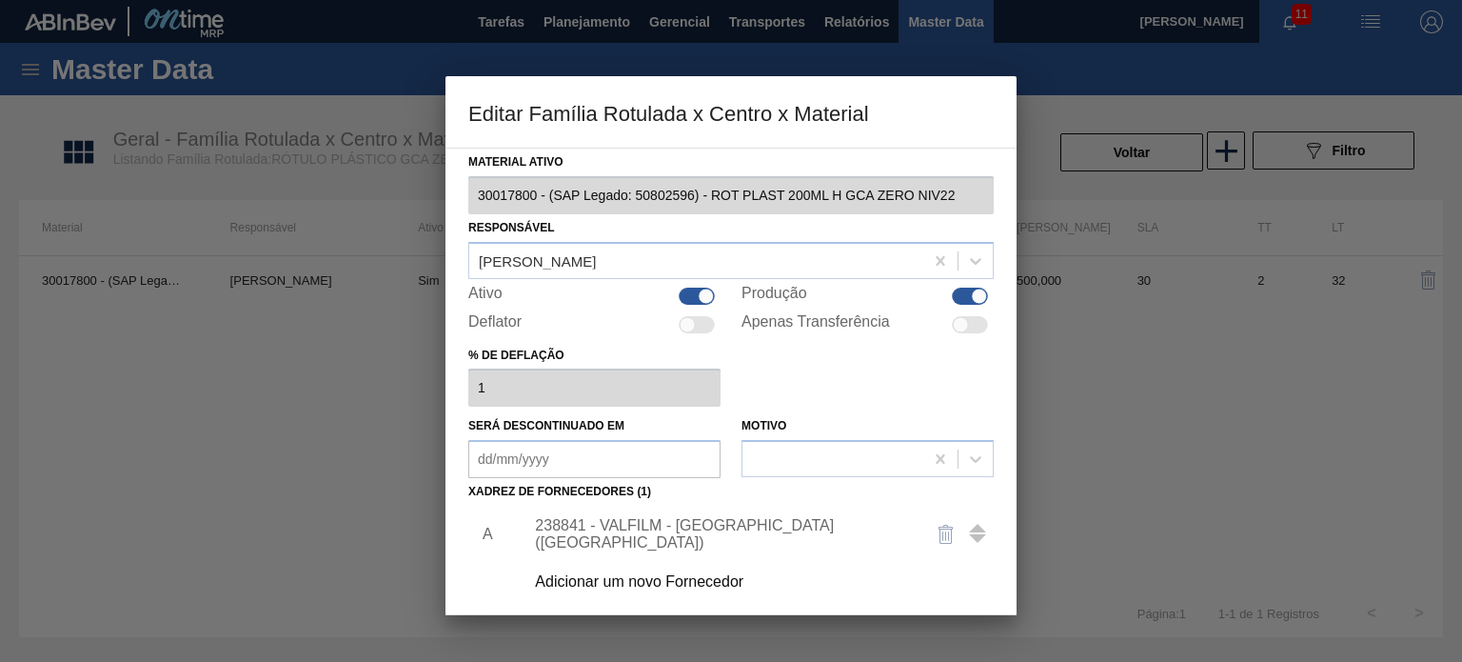
click at [693, 530] on div "238841 - VALFILM - ITAMONTE (MG)" at bounding box center [721, 534] width 373 height 34
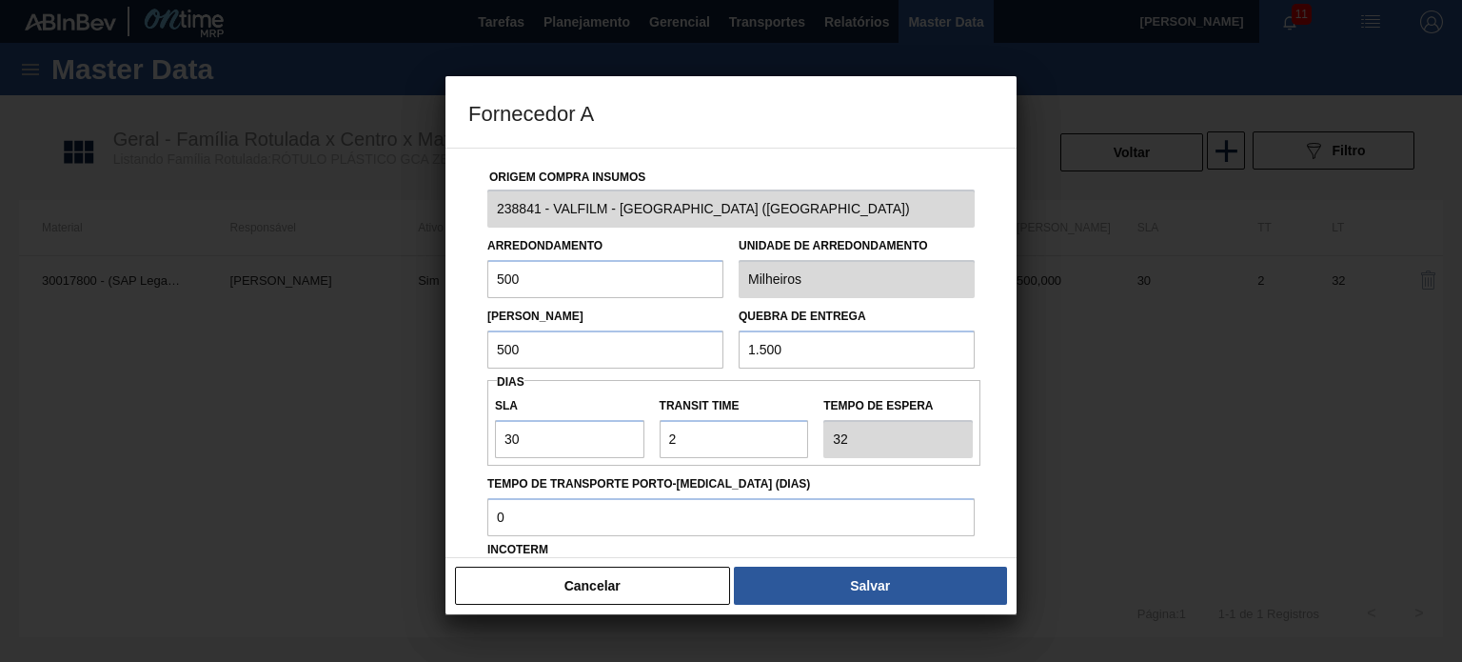
drag, startPoint x: 781, startPoint y: 350, endPoint x: 693, endPoint y: 342, distance: 88.9
click at [696, 343] on div "Lote Mínimo 500 Quebra de entrega 1.500" at bounding box center [731, 333] width 503 height 70
type input "3.000"
drag, startPoint x: 476, startPoint y: 354, endPoint x: 455, endPoint y: 350, distance: 21.3
click at [458, 353] on div "Origem Compra Insumos 238841 - VALFILM - ITAMONTE (MG) Arredondamento 500 Unida…" at bounding box center [730, 353] width 571 height 410
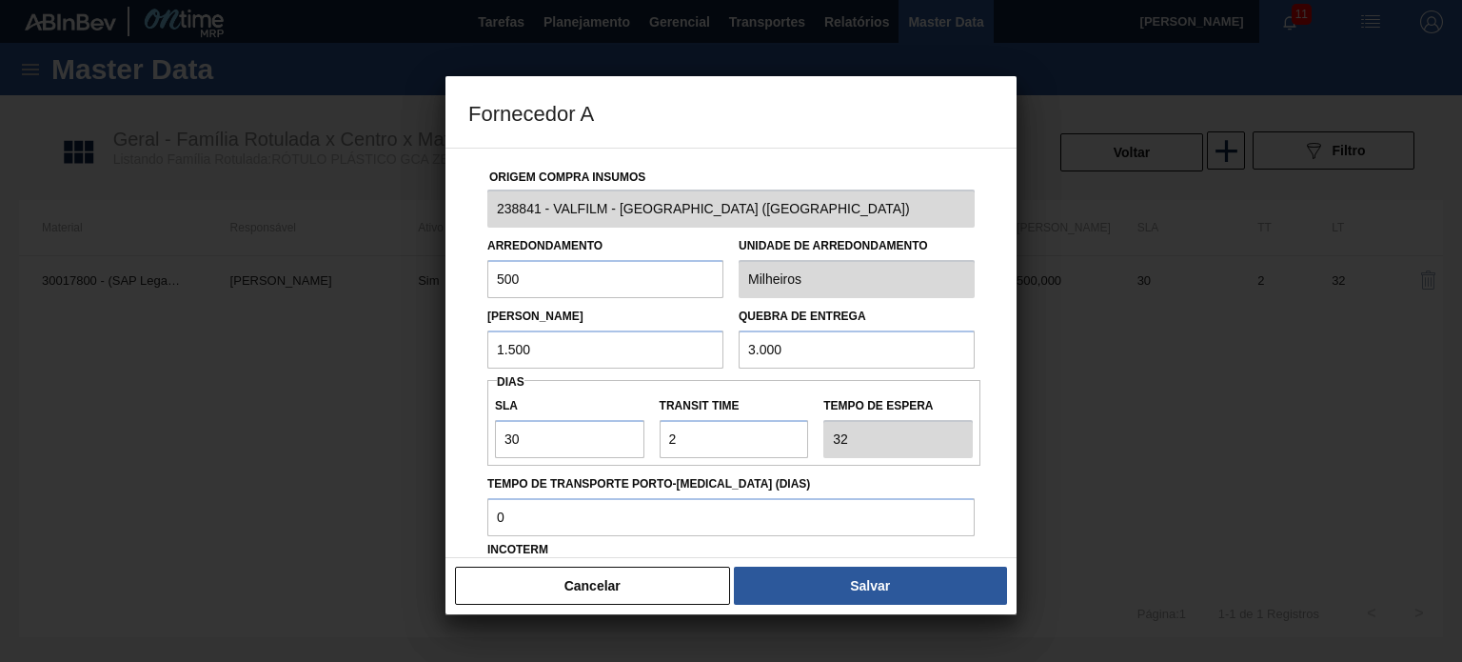
type input "1.500"
click at [800, 561] on div "Cancelar Salvar" at bounding box center [730, 585] width 571 height 57
click at [796, 552] on div "Incoterm CIF" at bounding box center [730, 568] width 487 height 65
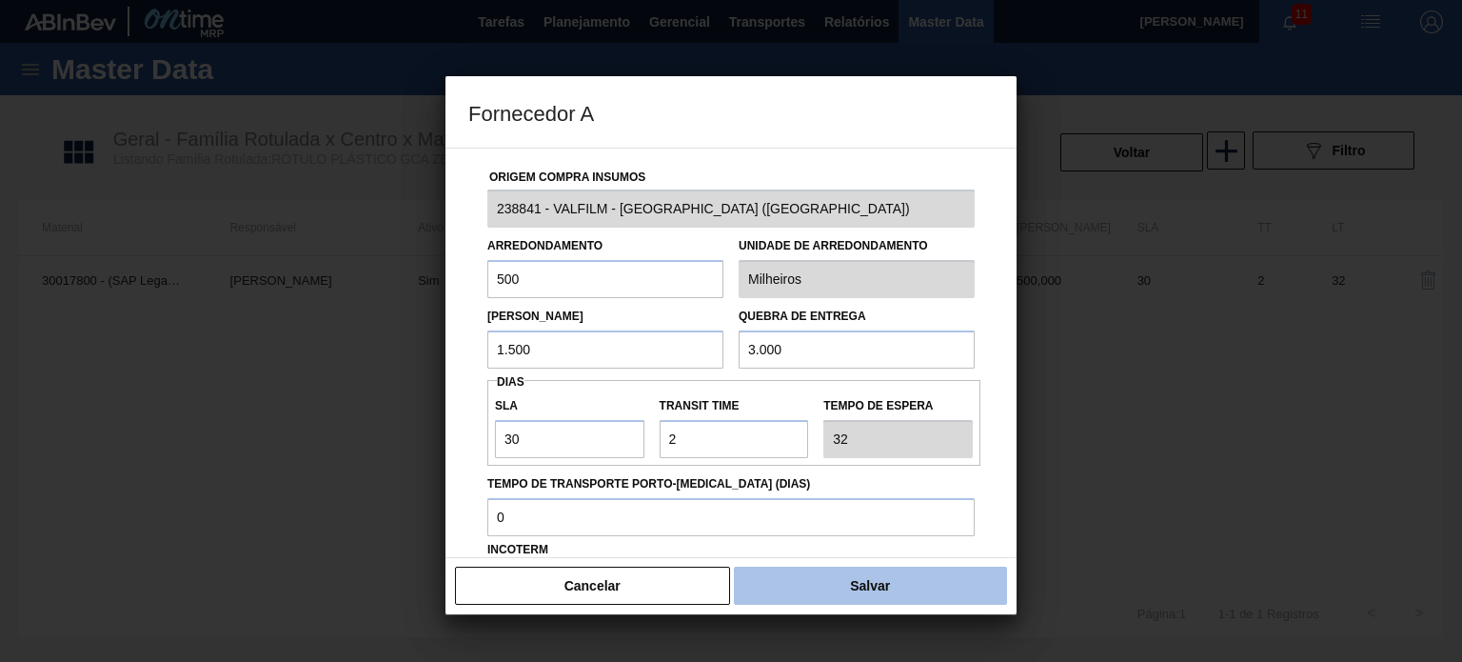
click at [800, 566] on button "Salvar" at bounding box center [870, 585] width 273 height 38
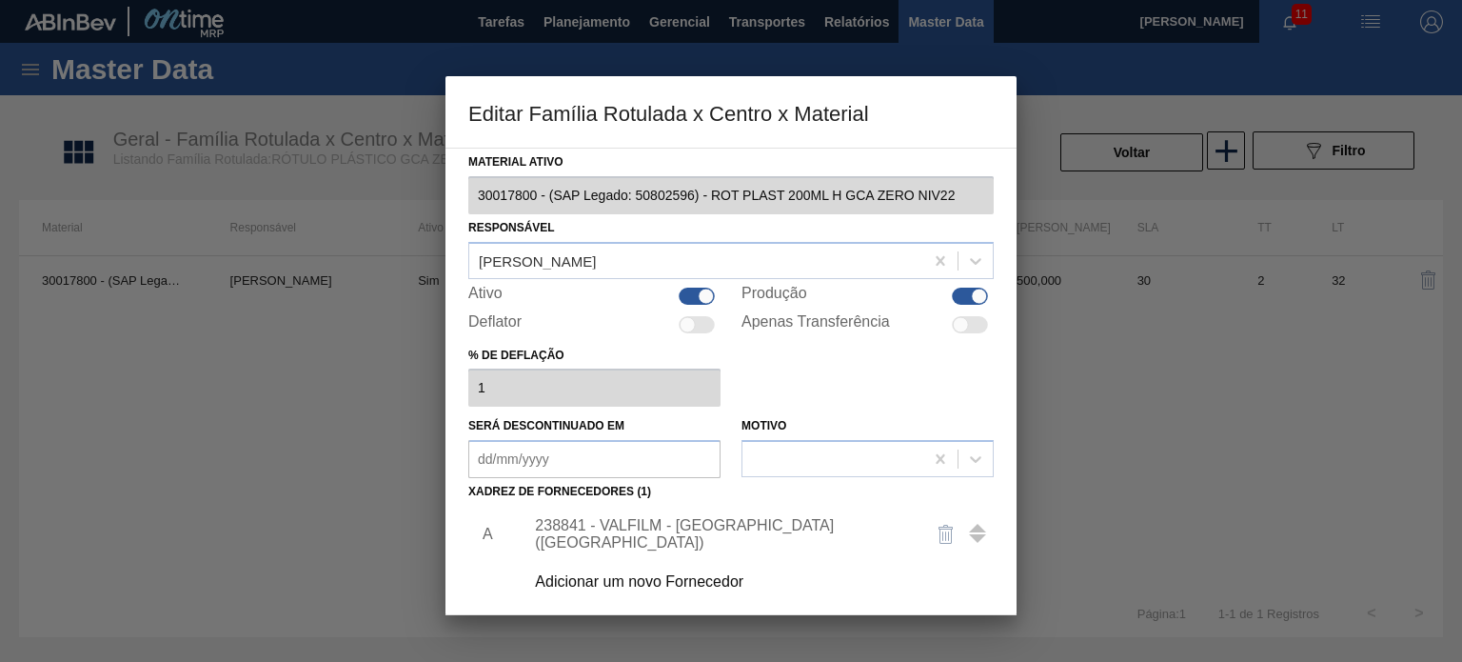
scroll to position [194, 0]
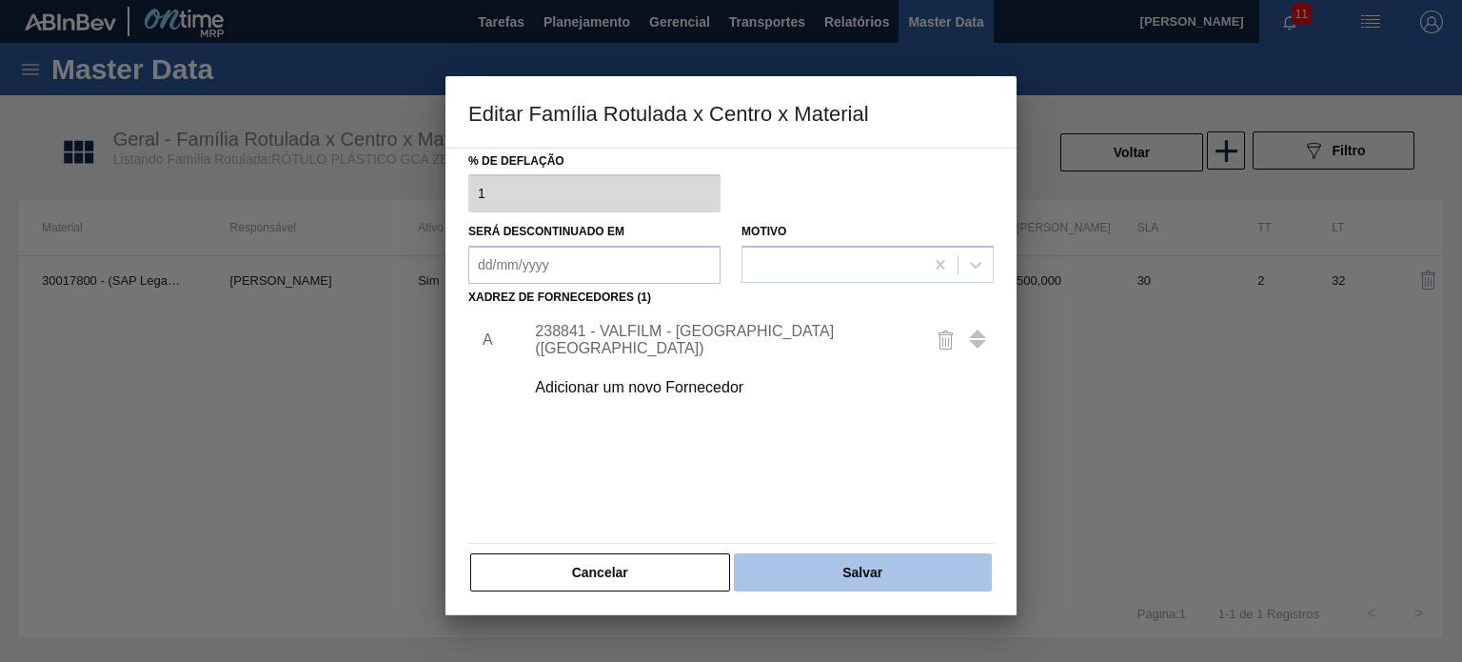
click at [818, 557] on button "Salvar" at bounding box center [863, 572] width 258 height 38
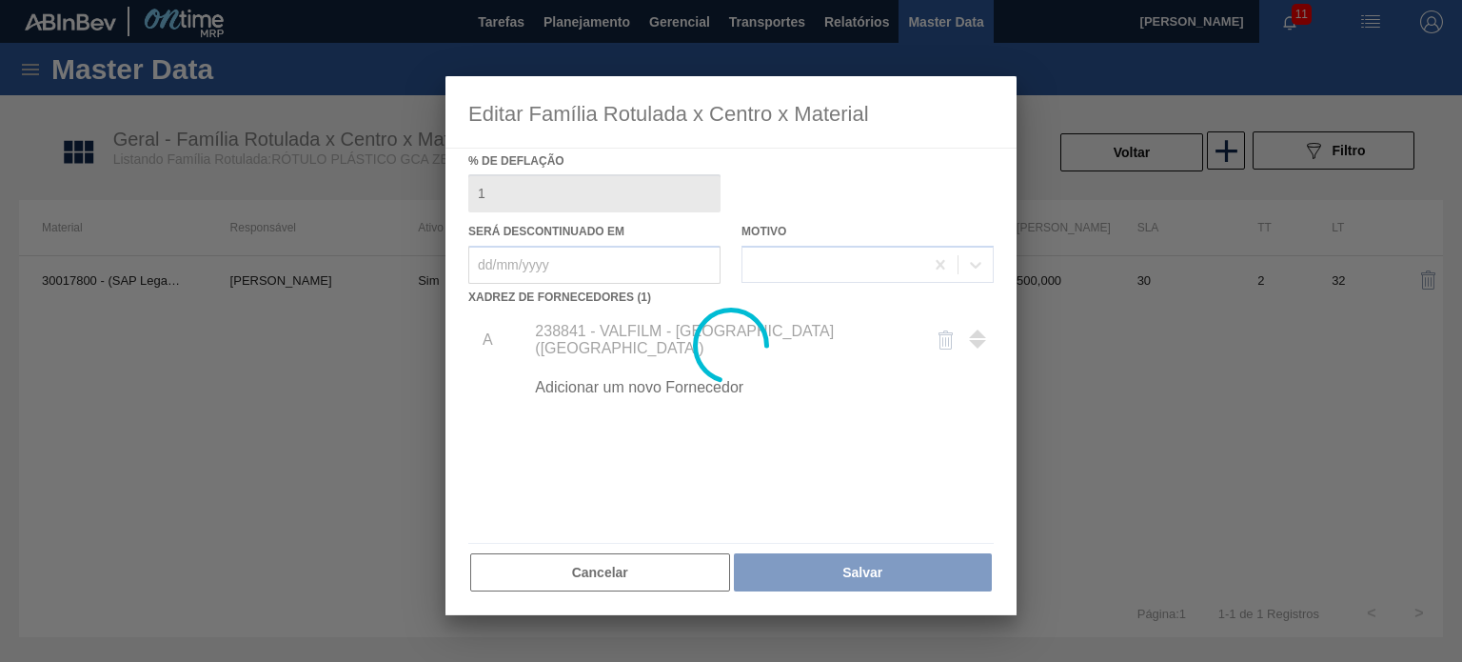
click at [1110, 148] on div at bounding box center [731, 331] width 1462 height 662
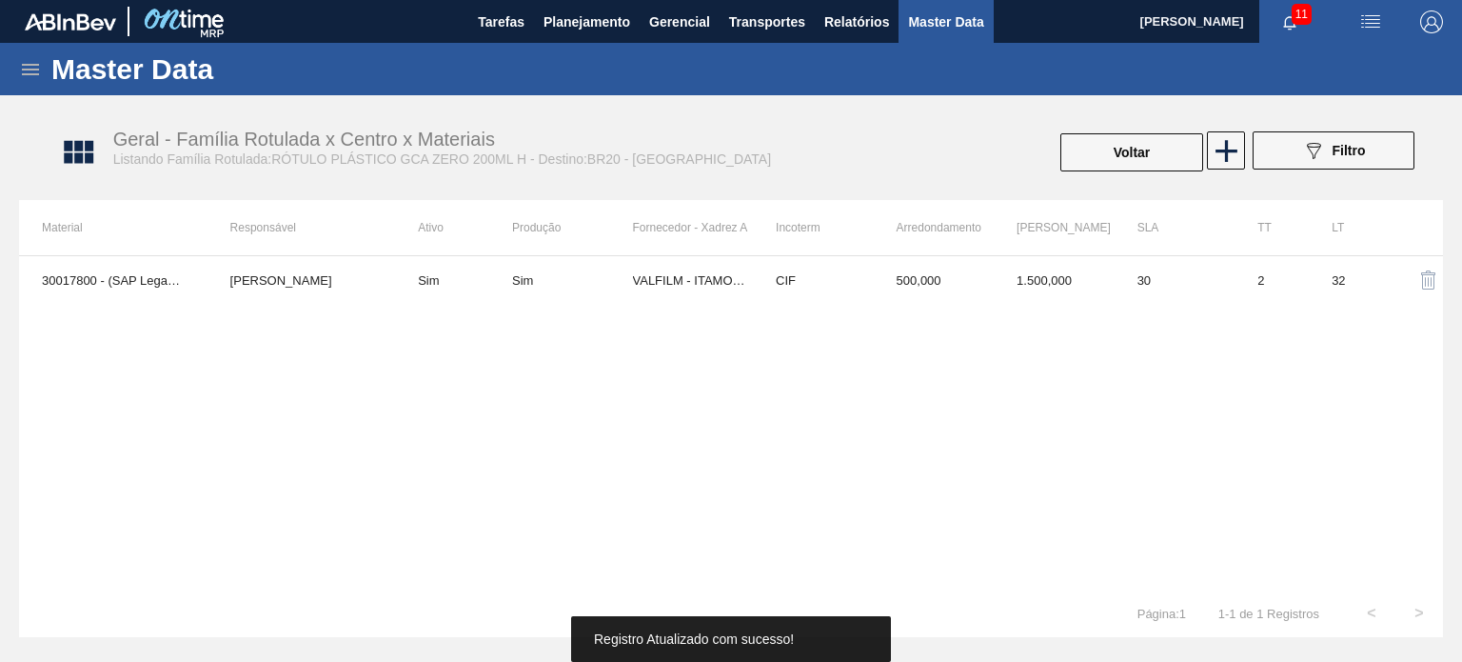
click at [1110, 148] on button "Voltar" at bounding box center [1131, 152] width 143 height 38
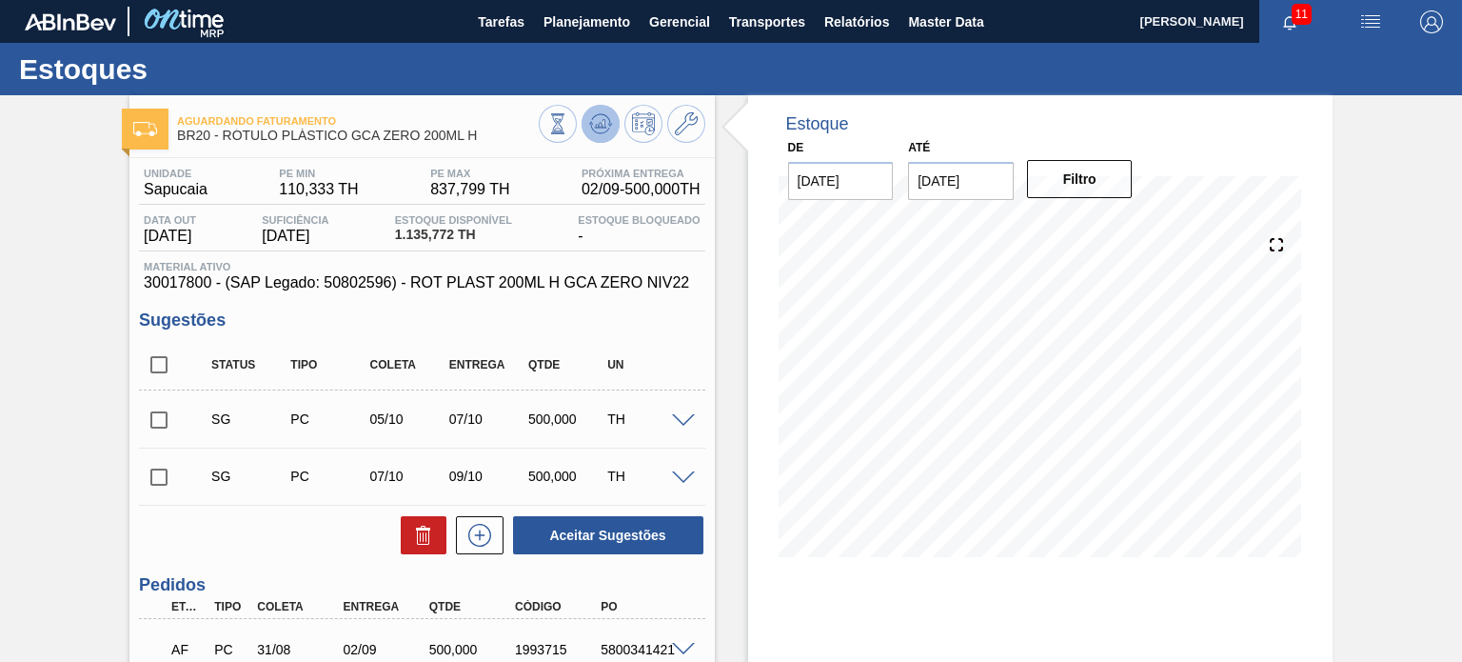
click at [584, 120] on button at bounding box center [601, 124] width 38 height 38
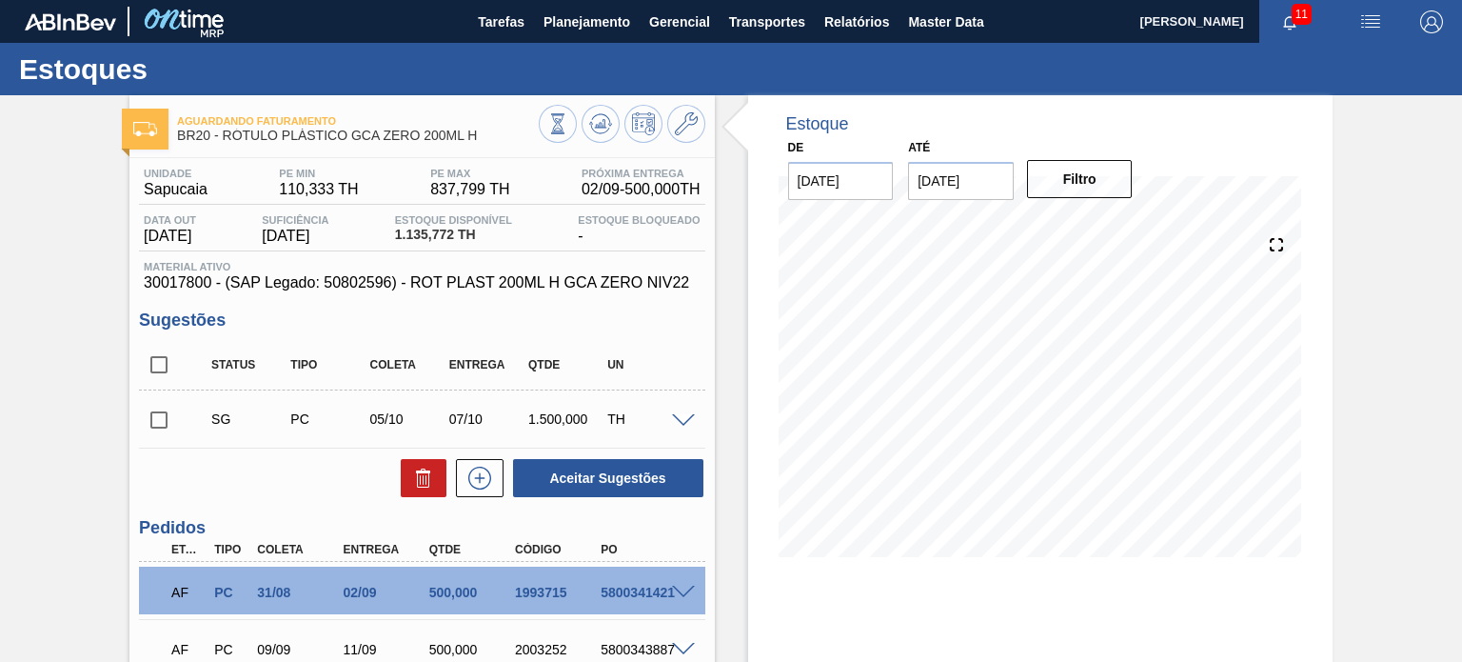
click at [773, 563] on div "12/10 Projeção de Estoque 1,821.744 Nec.SAP 0 Política Objetiva 474.066 Pedidos…" at bounding box center [1040, 395] width 539 height 381
click at [672, 123] on button at bounding box center [686, 124] width 38 height 38
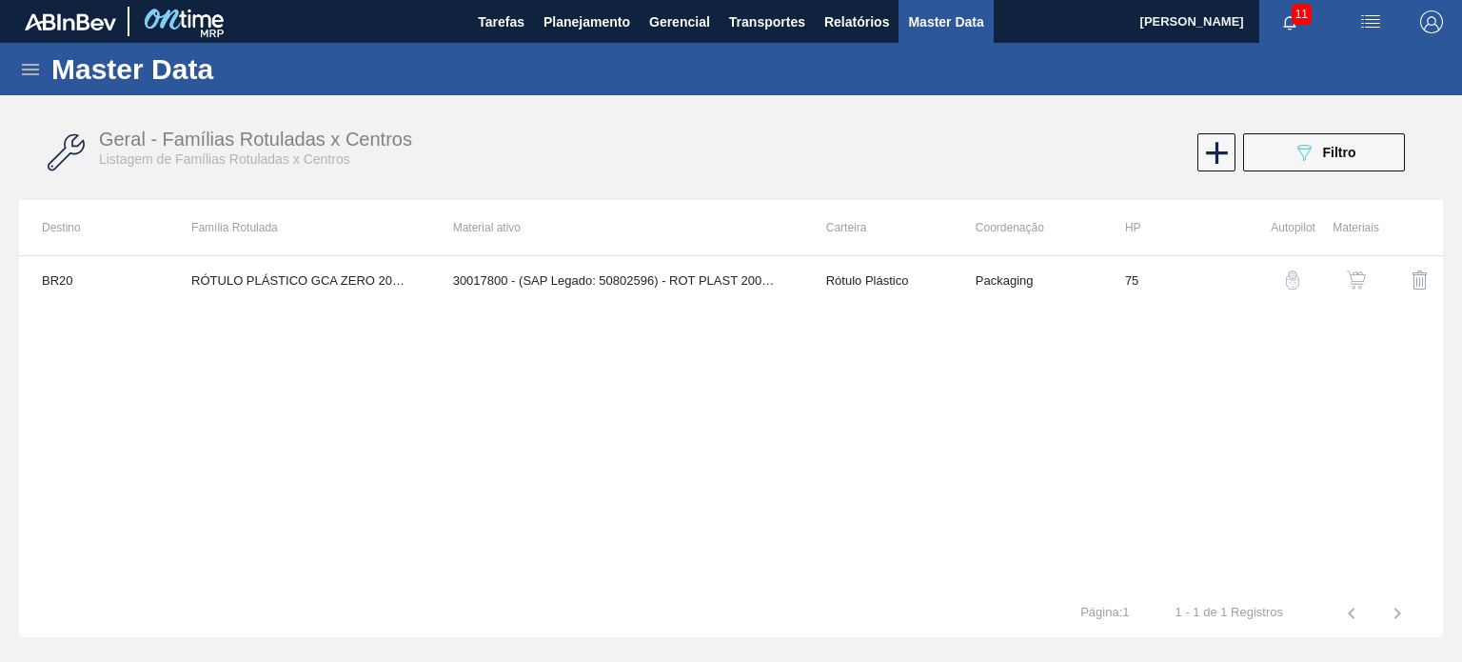
click at [1348, 285] on img "button" at bounding box center [1356, 279] width 19 height 19
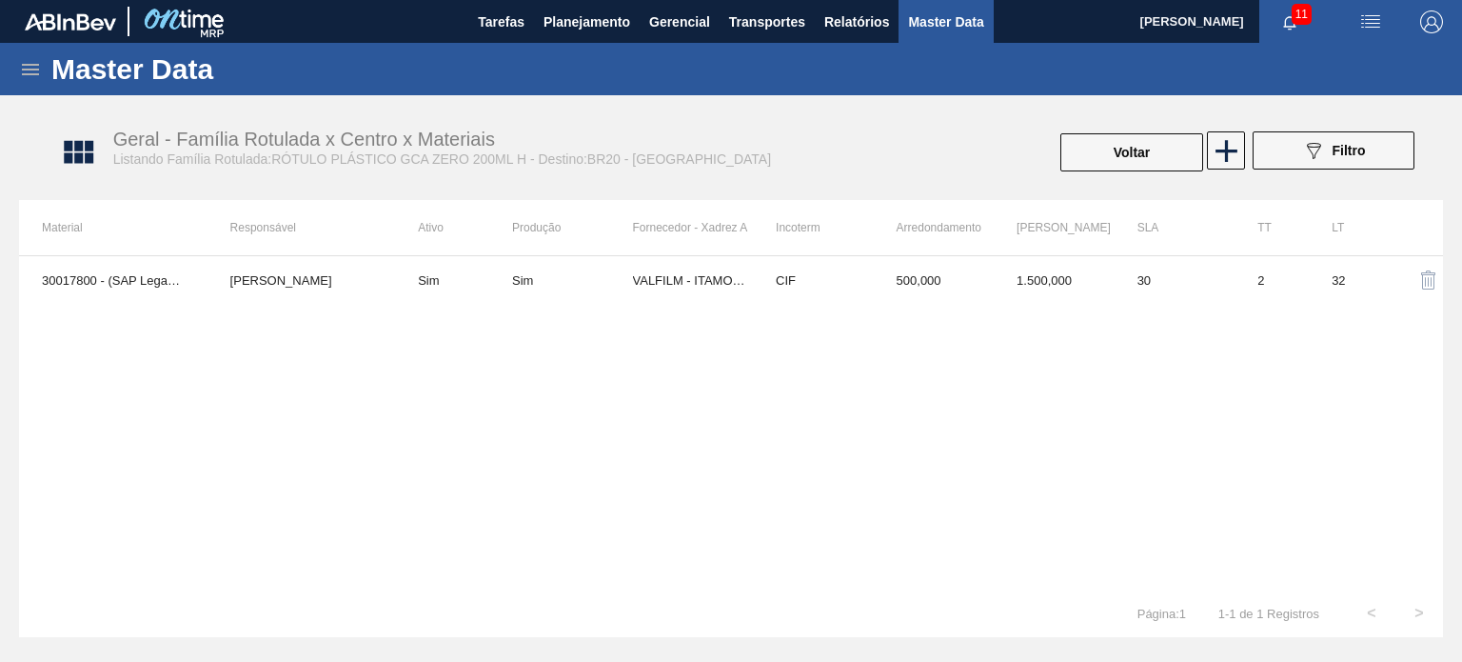
click at [877, 289] on td "500,000" at bounding box center [934, 280] width 121 height 48
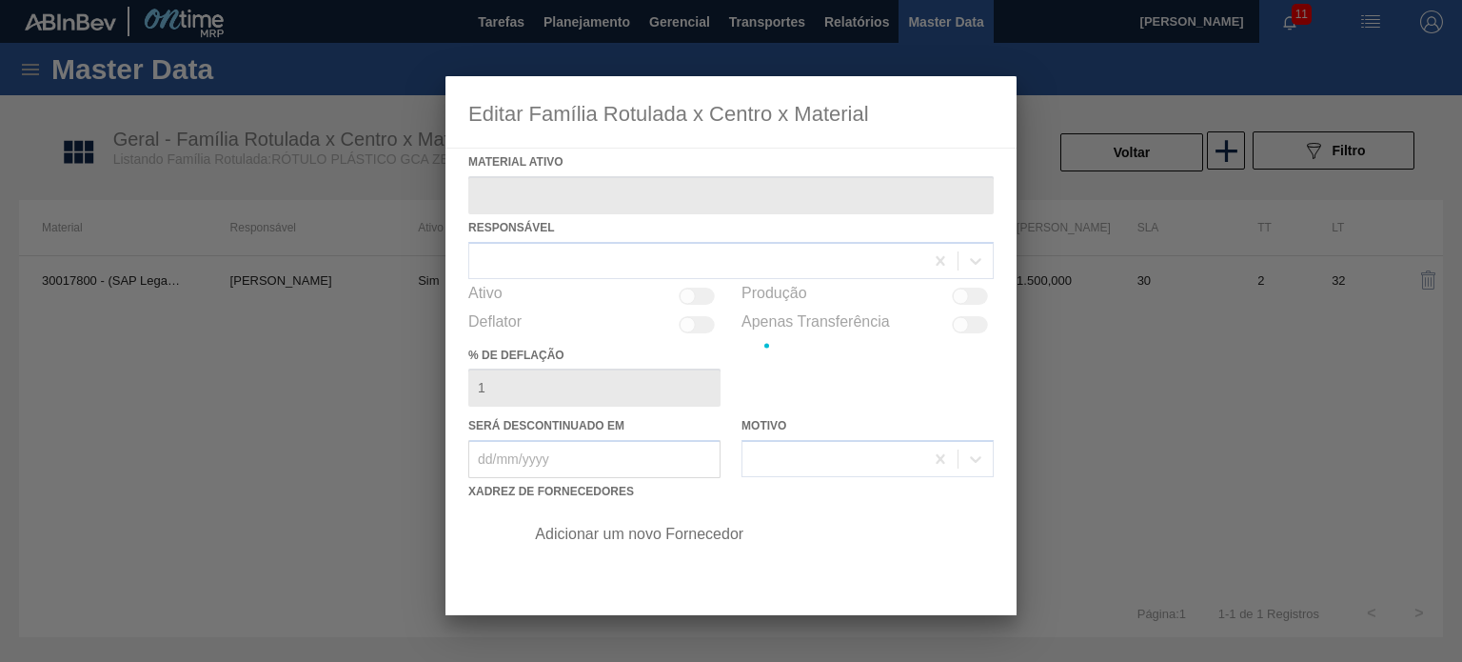
type ativo "30017800 - (SAP Legado: 50802596) - ROT PLAST 200ML H GCA ZERO NIV22"
checkbox input "true"
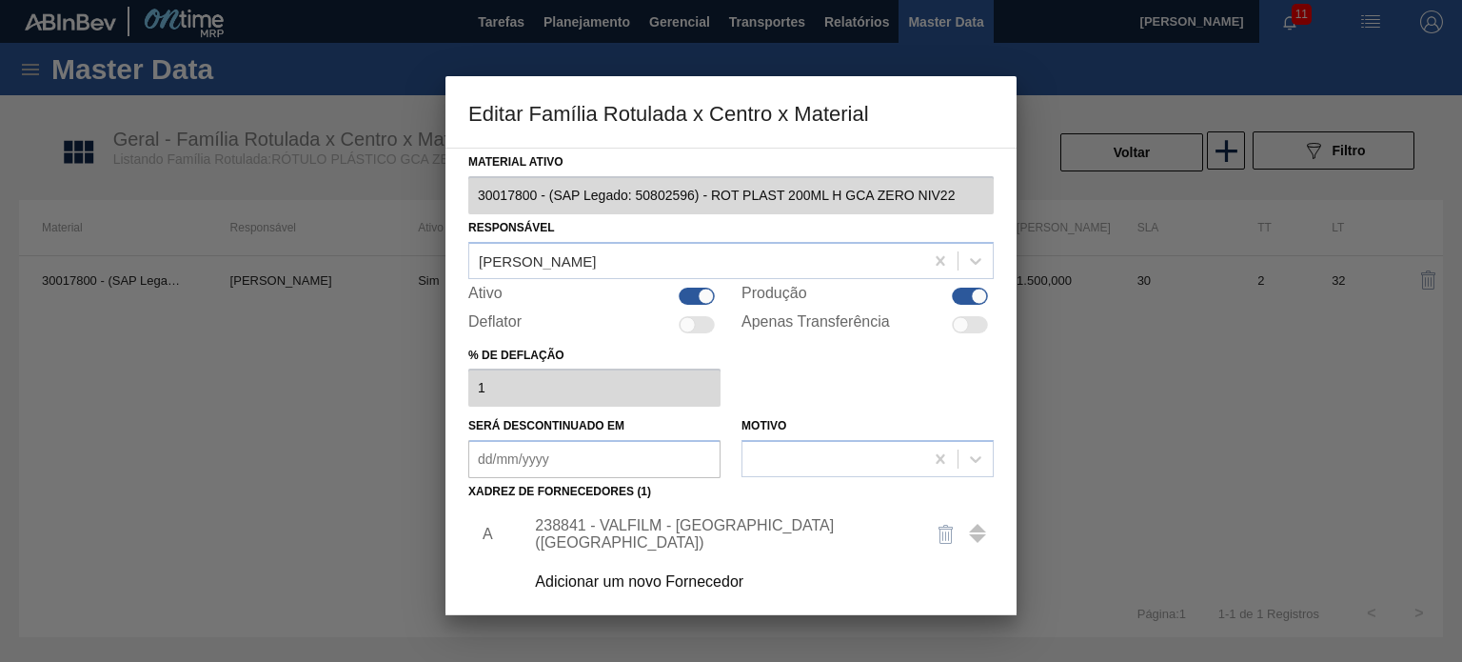
click at [712, 527] on div "238841 - VALFILM - ITAMONTE (MG)" at bounding box center [721, 534] width 373 height 34
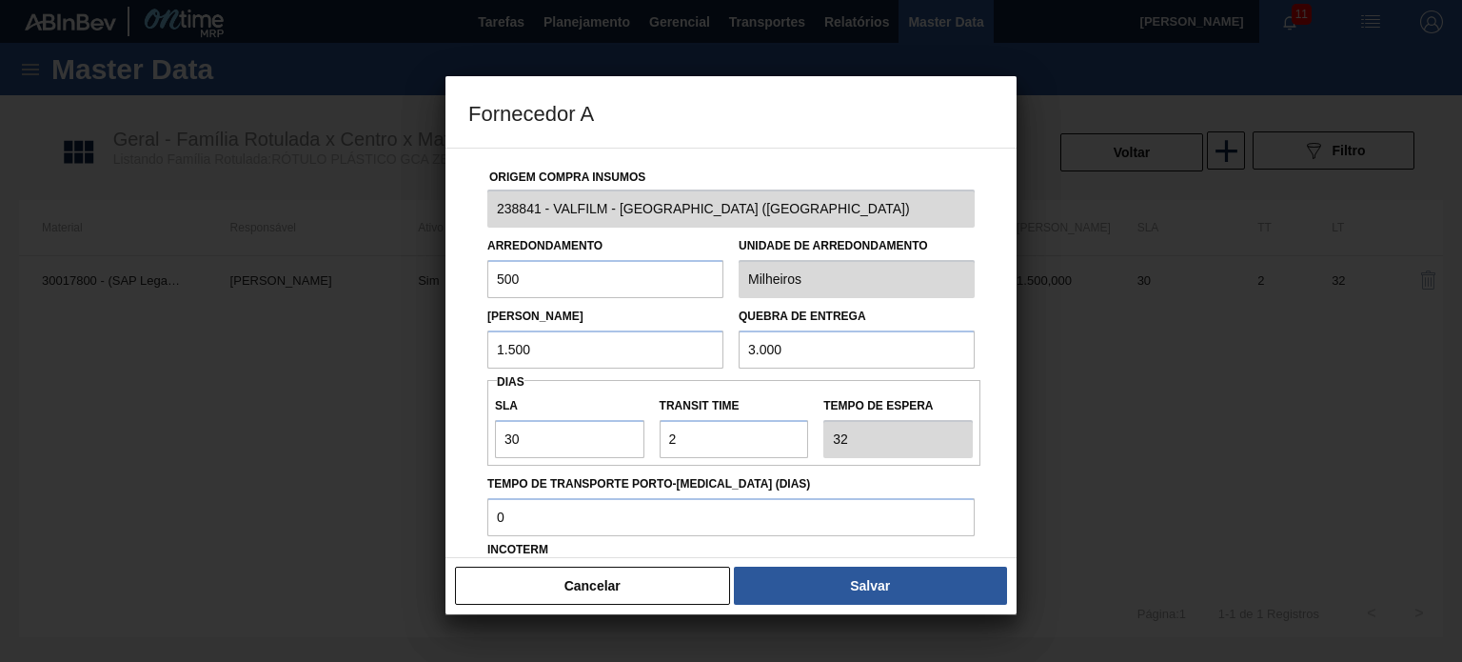
drag, startPoint x: 528, startPoint y: 349, endPoint x: 463, endPoint y: 351, distance: 65.7
click at [465, 352] on div "Origem Compra Insumos 238841 - VALFILM - ITAMONTE (MG) Arredondamento 500 Unida…" at bounding box center [730, 353] width 571 height 410
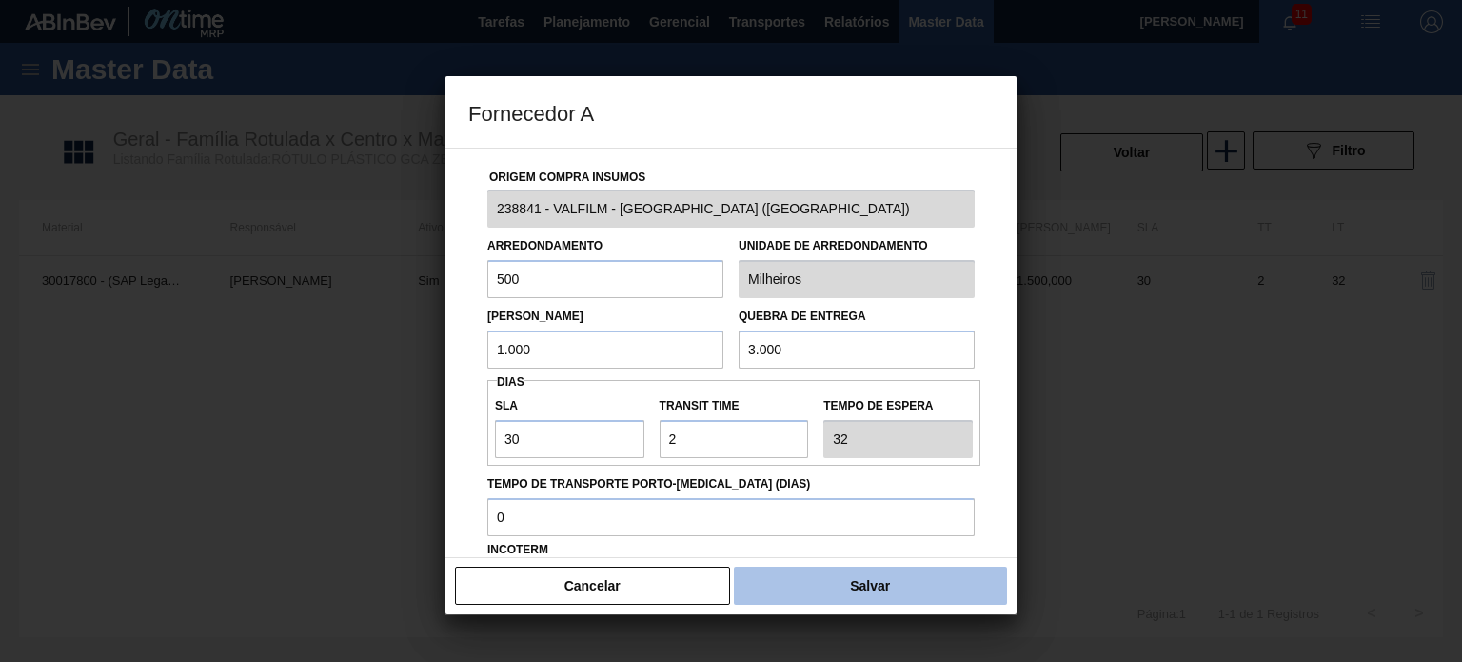
type input "1.000"
click at [853, 567] on button "Salvar" at bounding box center [870, 585] width 273 height 38
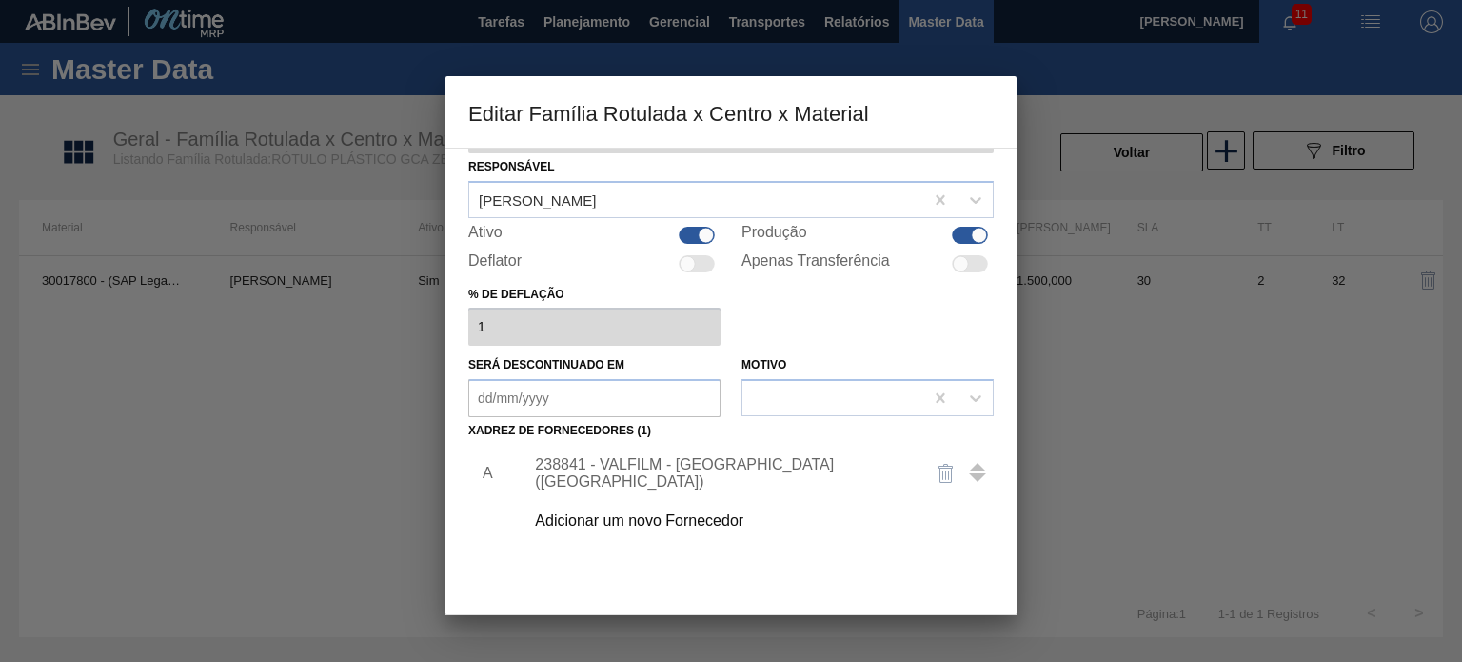
scroll to position [194, 0]
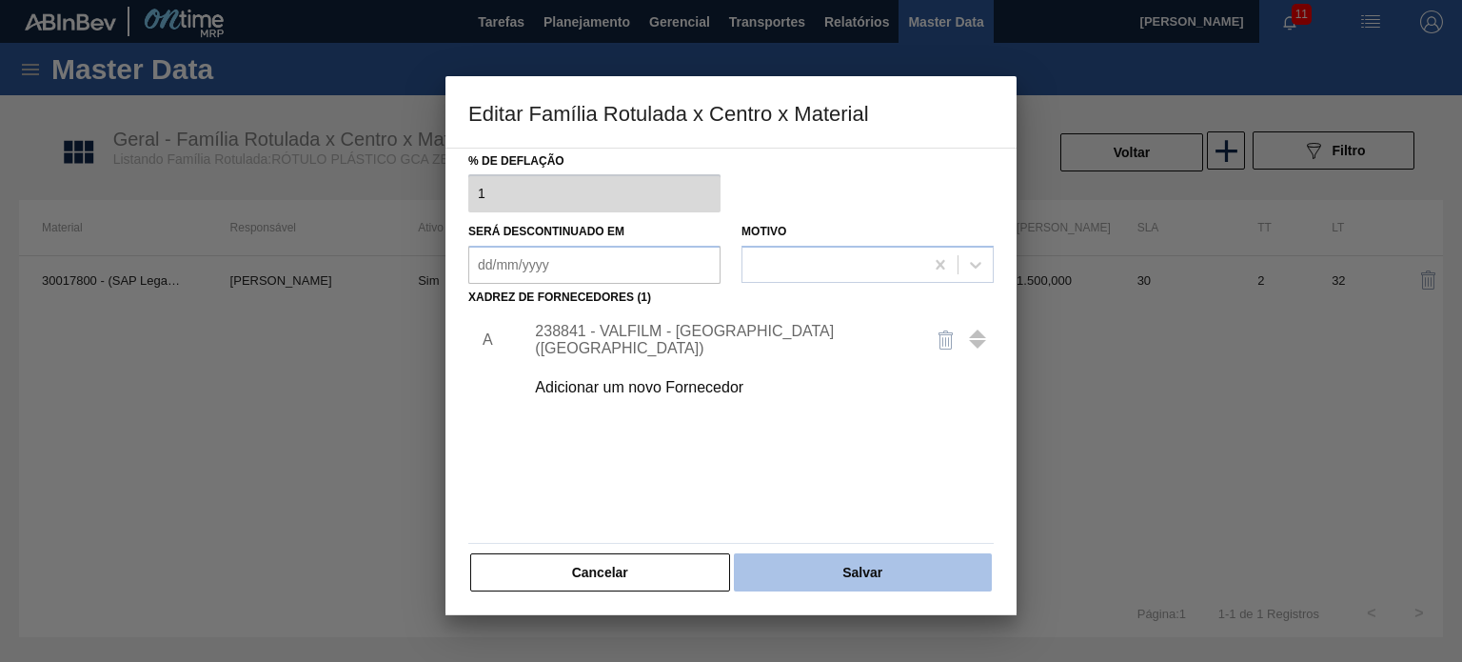
click at [845, 559] on button "Salvar" at bounding box center [863, 572] width 258 height 38
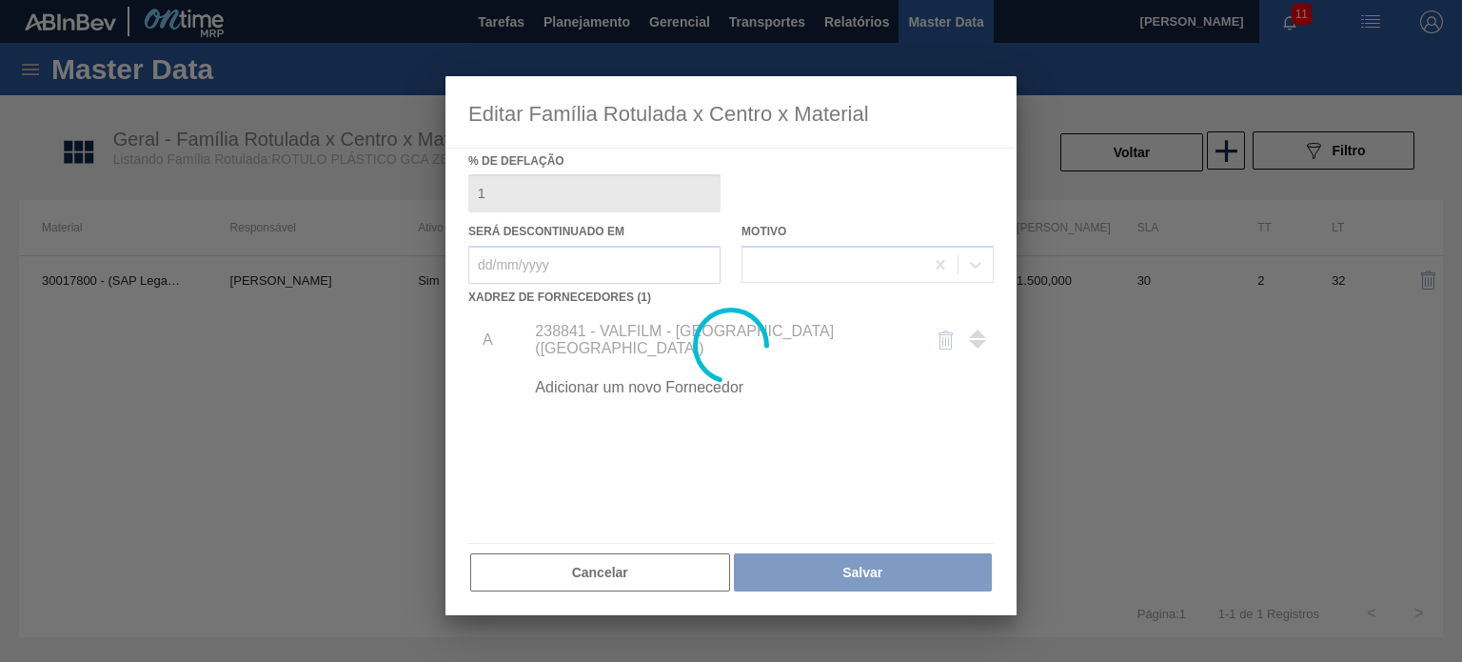
click at [1081, 163] on div at bounding box center [731, 331] width 1462 height 662
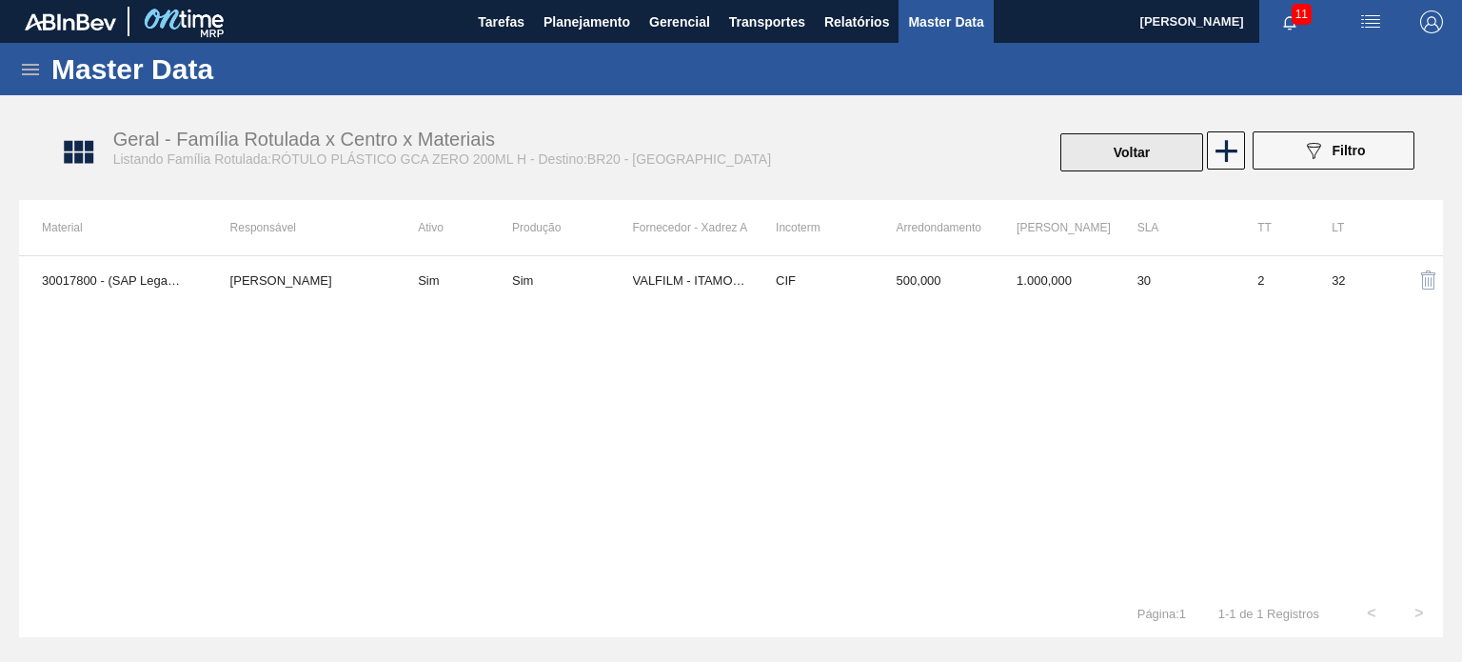
click at [1081, 154] on button "Voltar" at bounding box center [1131, 152] width 143 height 38
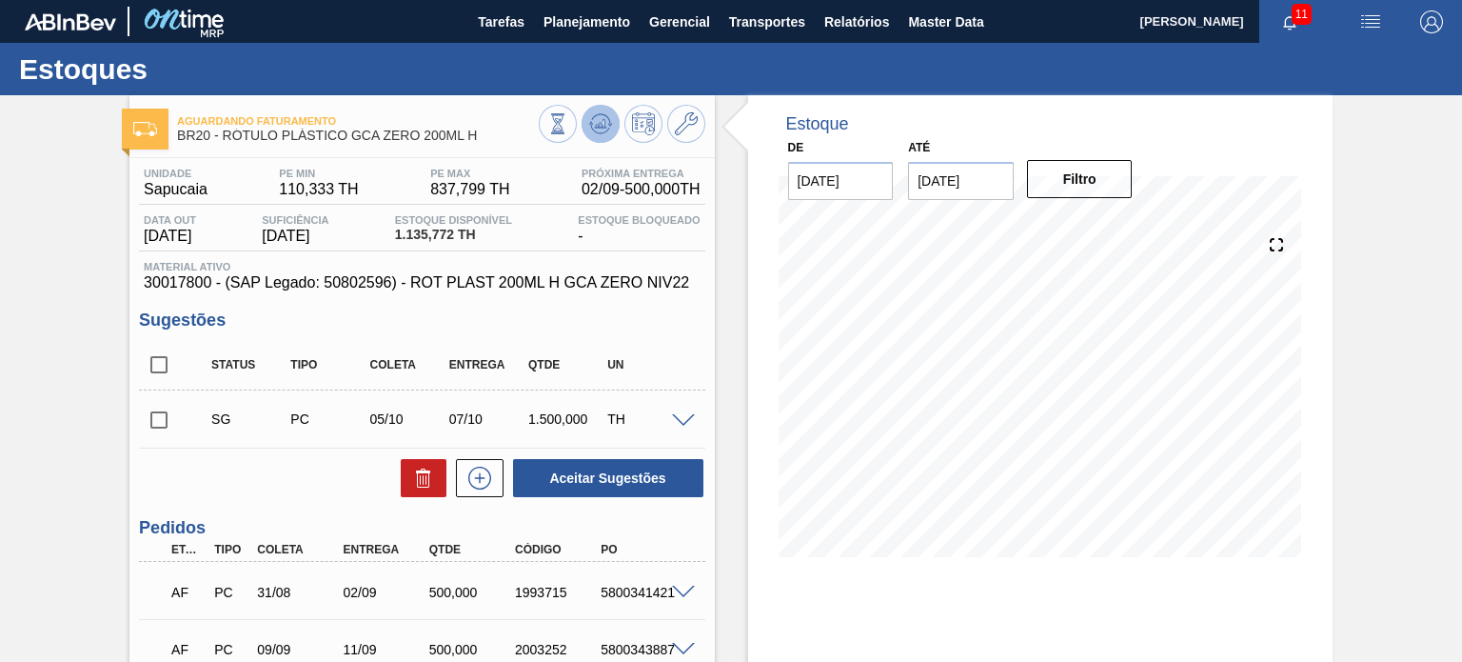
click at [568, 128] on icon at bounding box center [557, 123] width 21 height 21
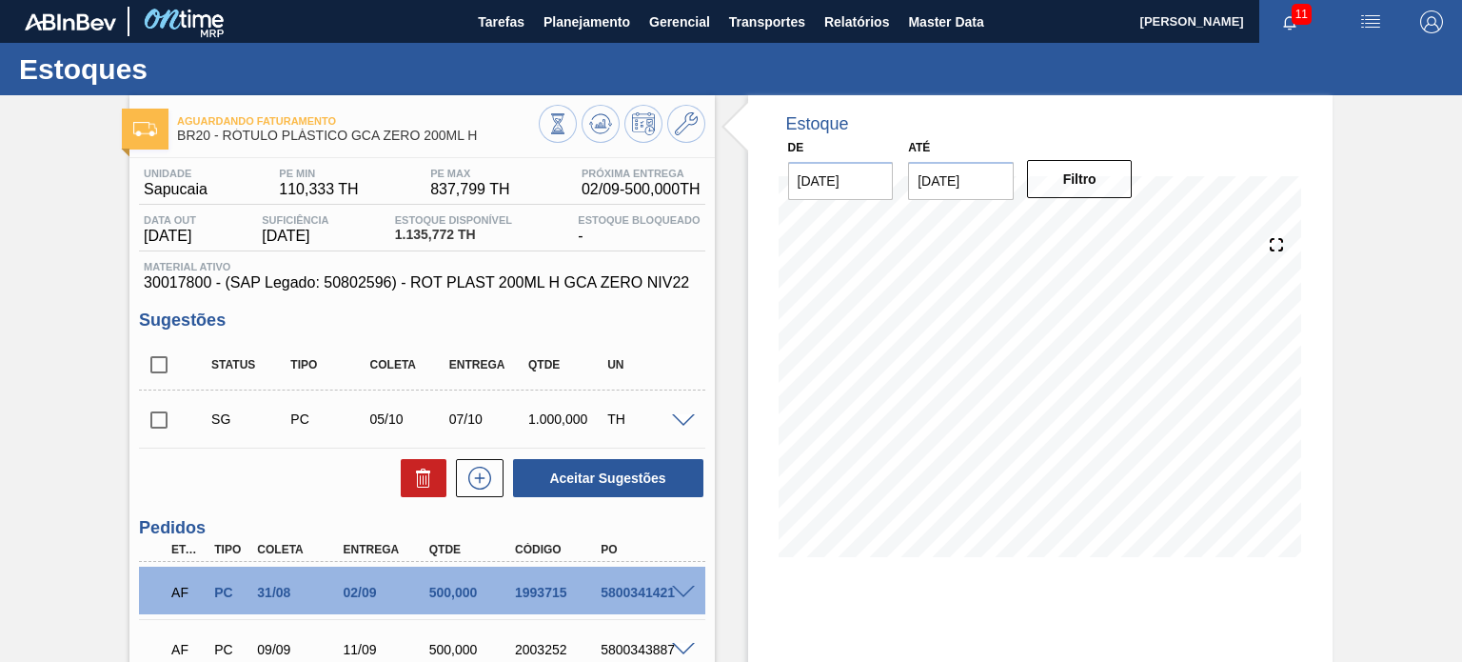
click at [145, 422] on input "checkbox" at bounding box center [159, 420] width 40 height 40
click at [531, 468] on button "Aceitar Sugestões" at bounding box center [608, 478] width 190 height 38
checkbox input "false"
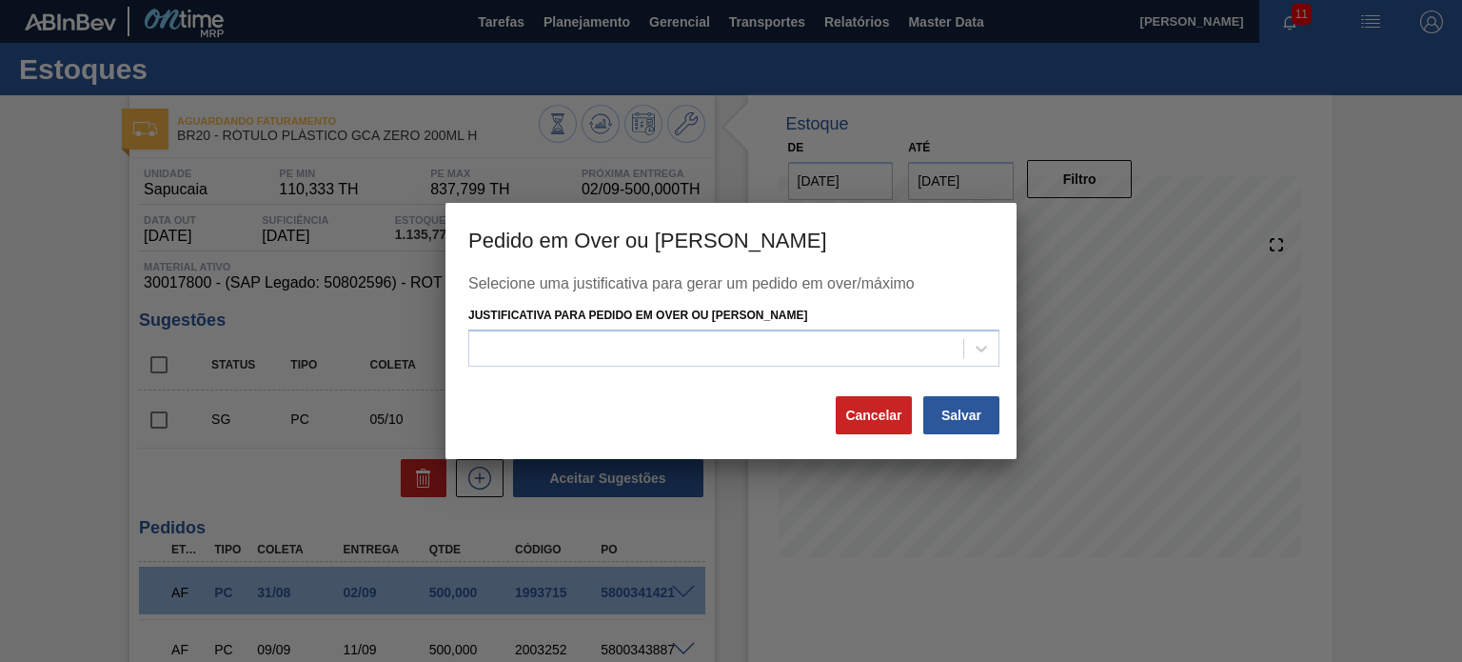
click at [820, 369] on div "Selecione uma justificativa para gerar um pedido em over/máximo Justificativa p…" at bounding box center [730, 334] width 525 height 119
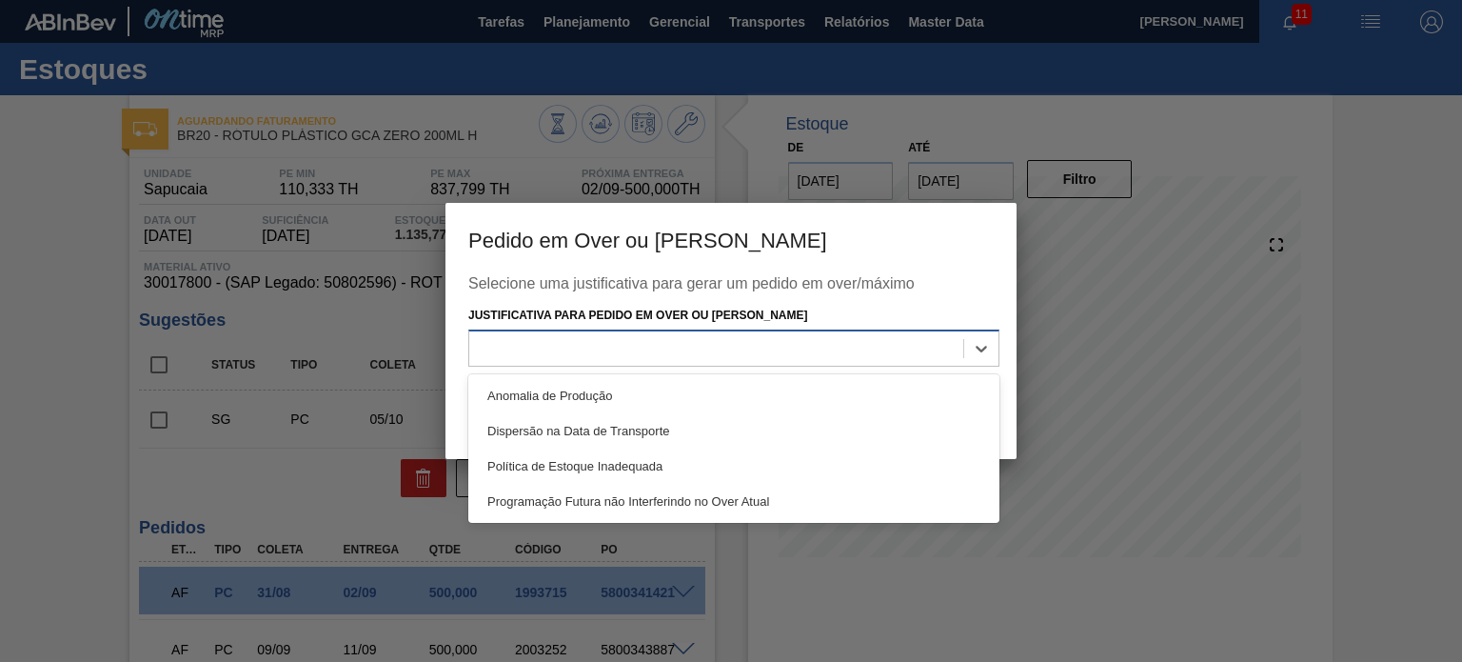
click at [788, 331] on div at bounding box center [733, 347] width 531 height 37
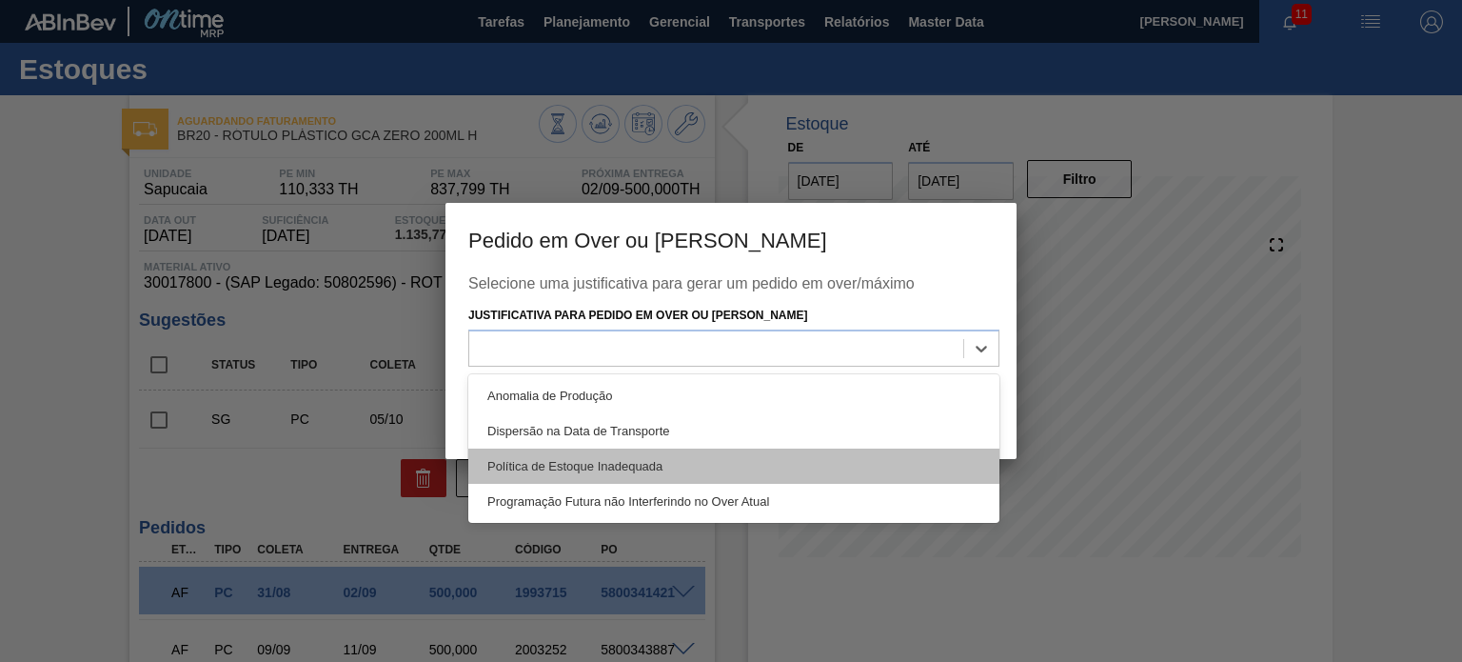
click at [650, 455] on div "Política de Estoque Inadequada" at bounding box center [733, 465] width 531 height 35
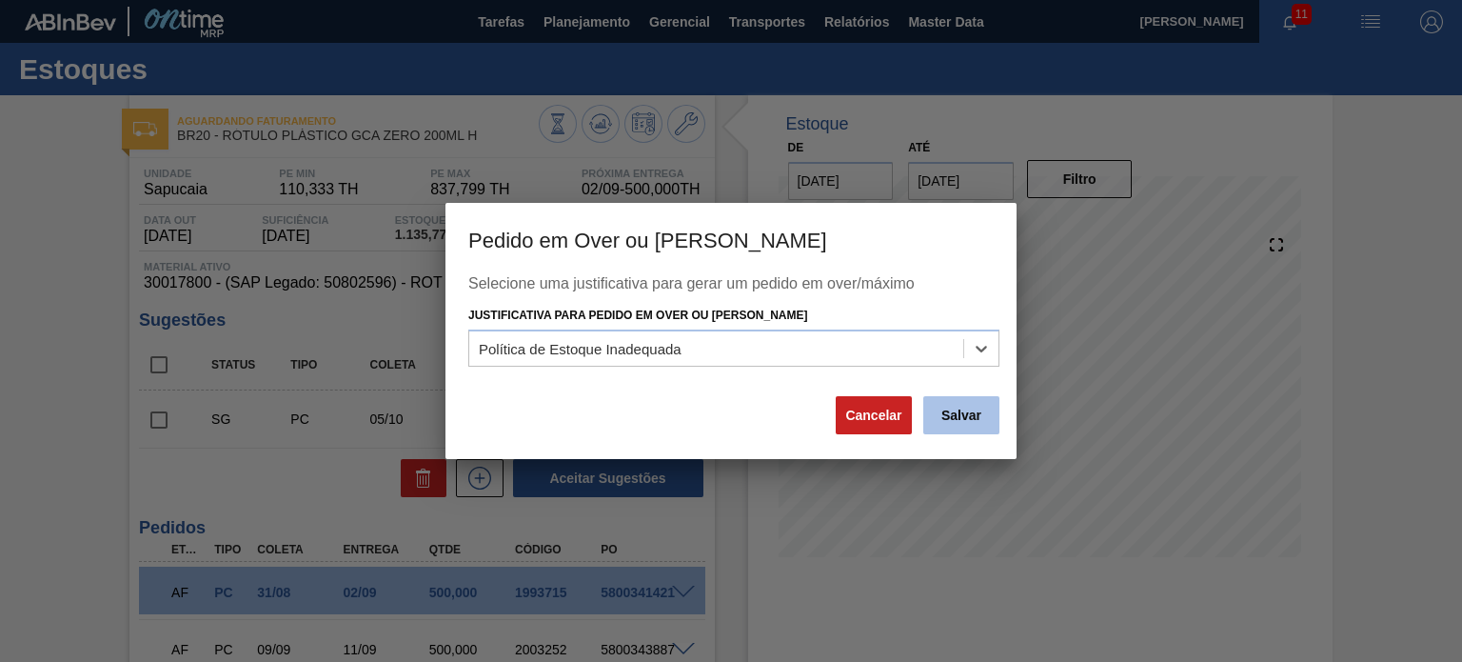
click at [933, 414] on button "Salvar" at bounding box center [961, 415] width 76 height 38
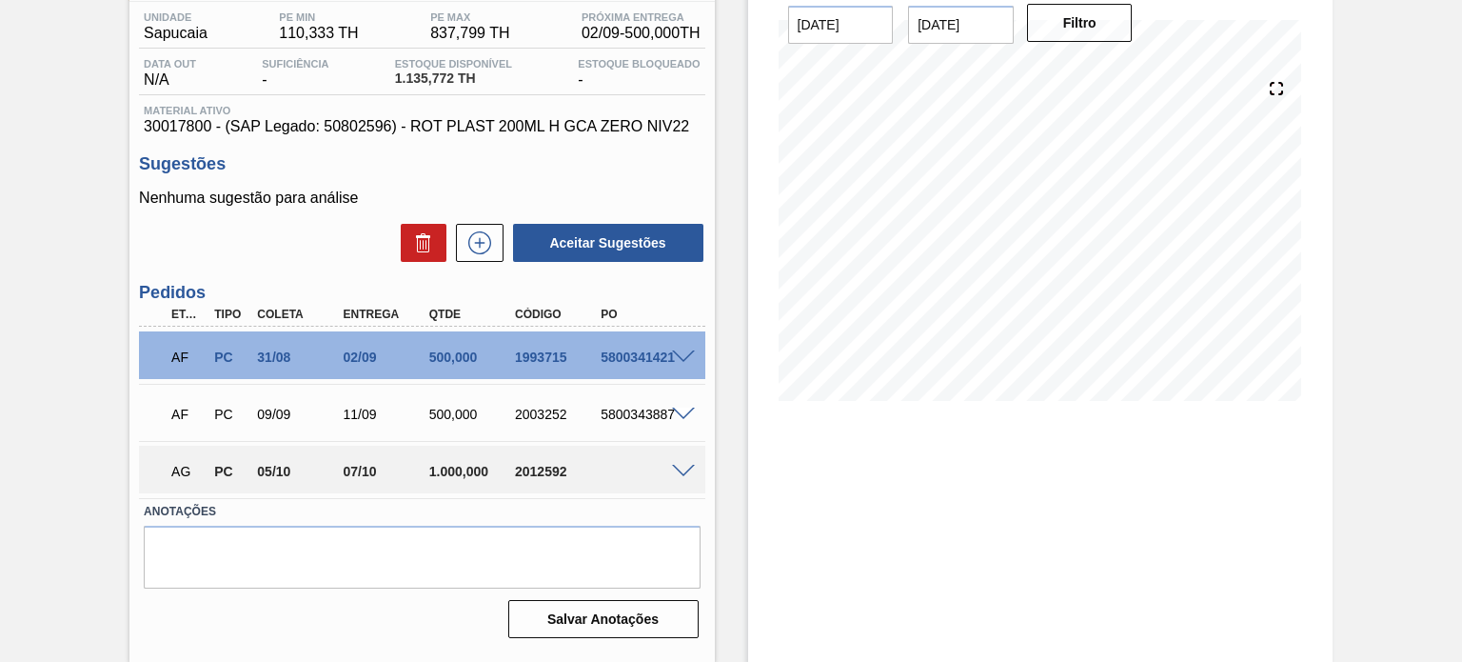
scroll to position [61, 0]
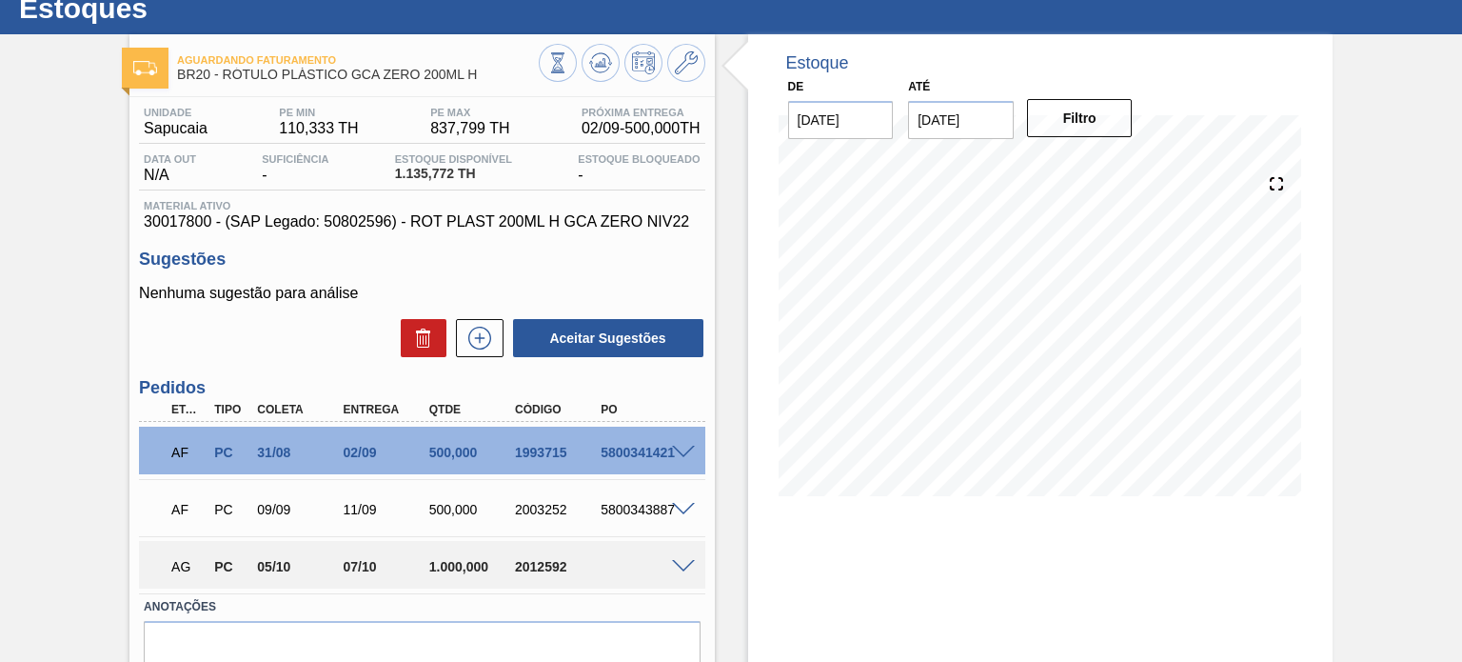
click at [518, 563] on div "2012592" at bounding box center [557, 566] width 94 height 15
copy div "2012592"
click at [531, 516] on div "2003252" at bounding box center [557, 509] width 94 height 15
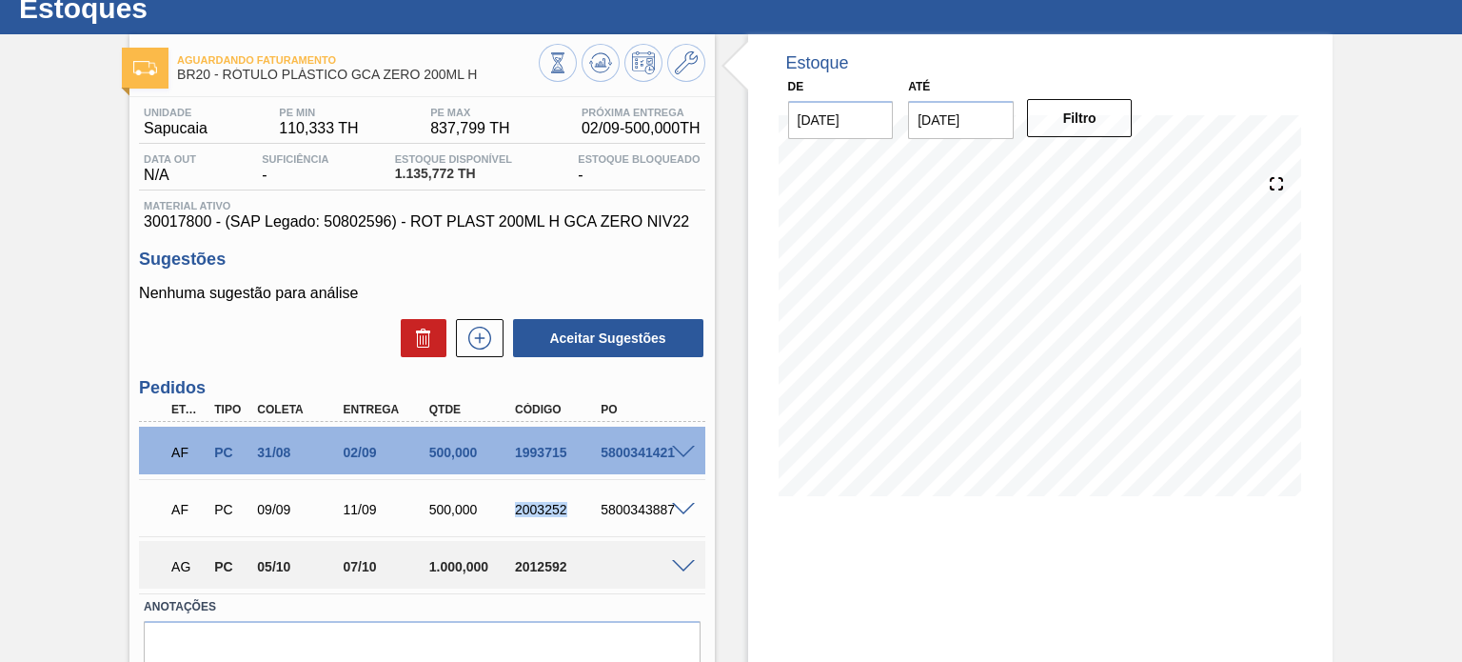
click at [531, 516] on div "2003252" at bounding box center [557, 509] width 94 height 15
click at [411, 505] on div "11/09" at bounding box center [386, 509] width 94 height 15
click at [536, 557] on div "AG PC 05/10 07/10 1.000,000 2012592" at bounding box center [416, 564] width 515 height 38
copy div "2012592"
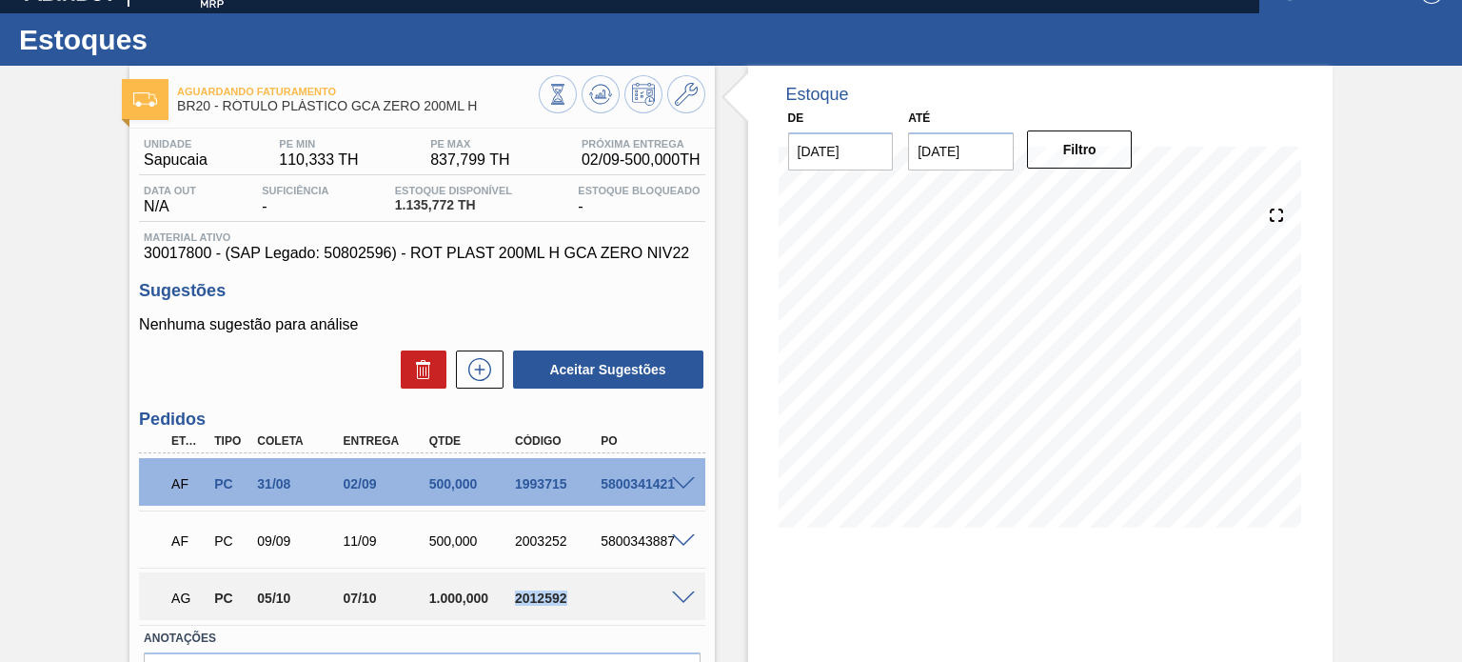
scroll to position [0, 0]
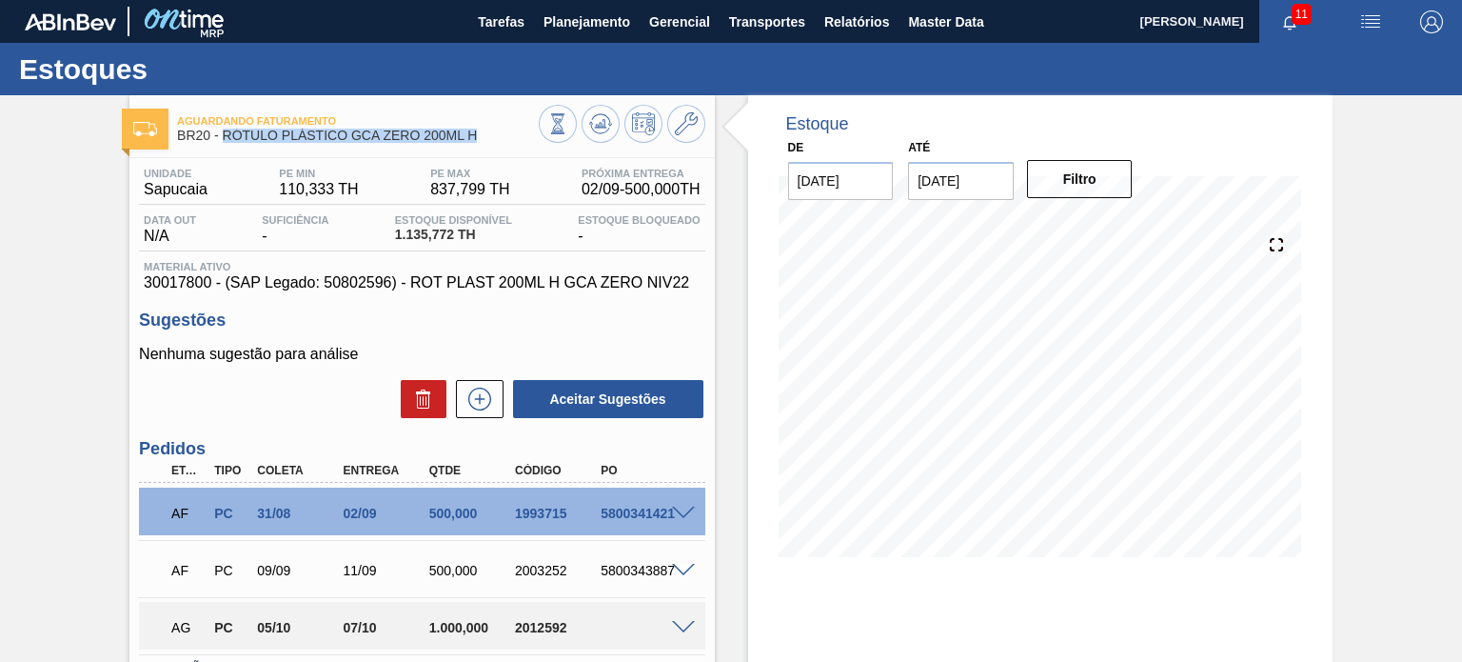
drag, startPoint x: 427, startPoint y: 140, endPoint x: 221, endPoint y: 136, distance: 206.6
click at [221, 136] on span "BR20 - RÓTULO PLÁSTICO GCA ZERO 200ML H" at bounding box center [357, 135] width 361 height 14
copy span "RÓTULO PLÁSTICO GCA ZERO 200ML H"
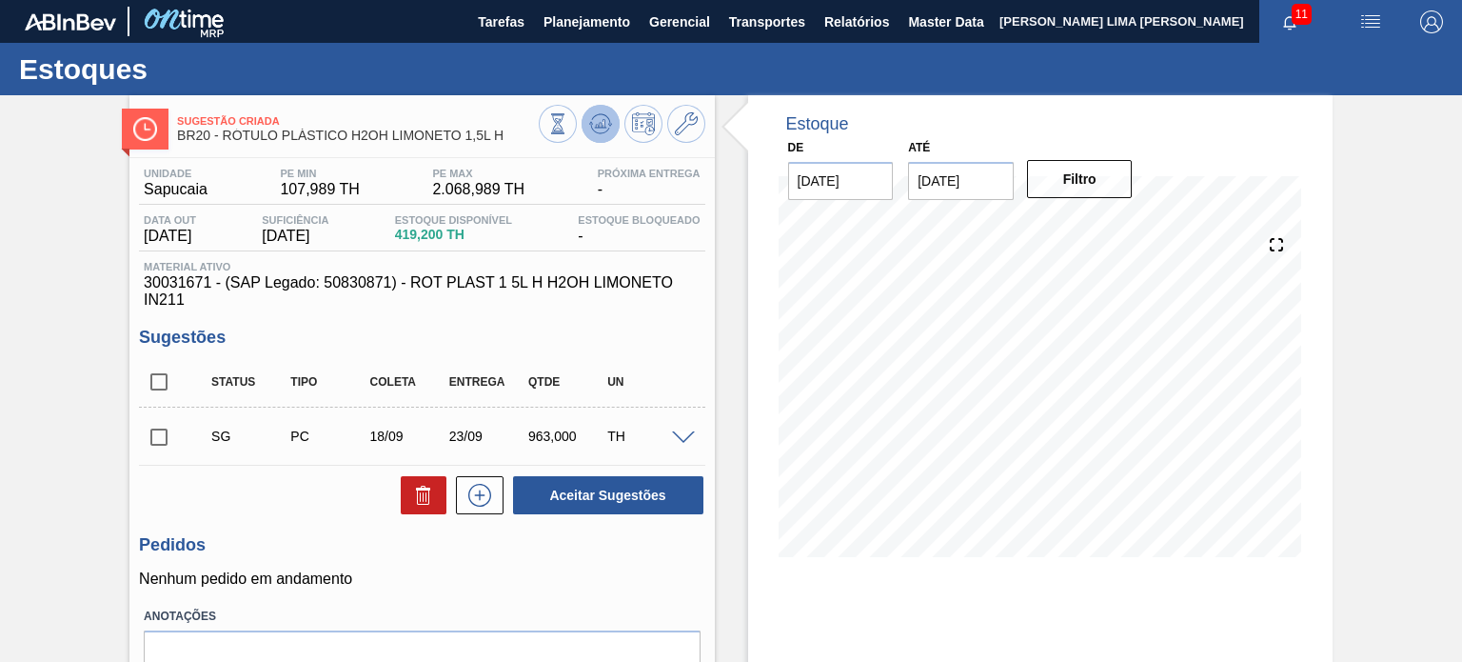
click at [568, 128] on icon at bounding box center [557, 123] width 21 height 21
click at [164, 439] on input "checkbox" at bounding box center [159, 437] width 40 height 40
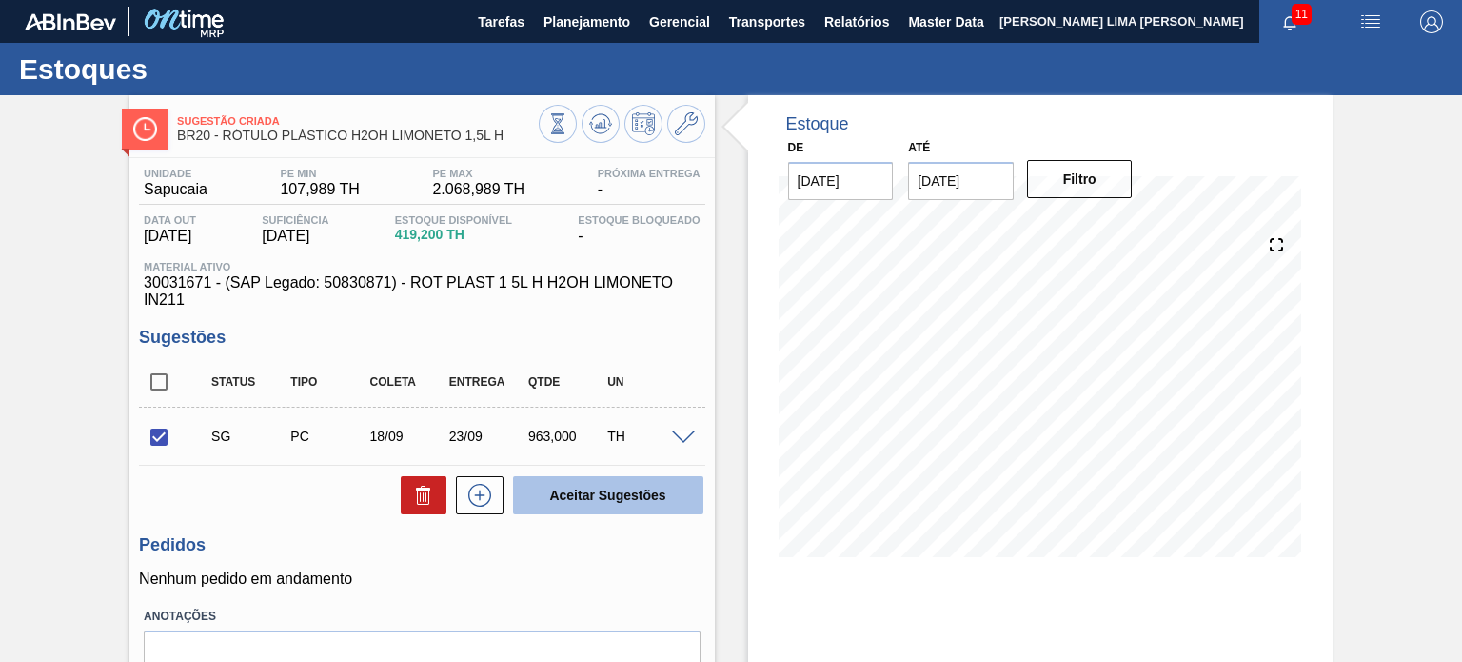
click at [598, 498] on button "Aceitar Sugestões" at bounding box center [608, 495] width 190 height 38
checkbox input "false"
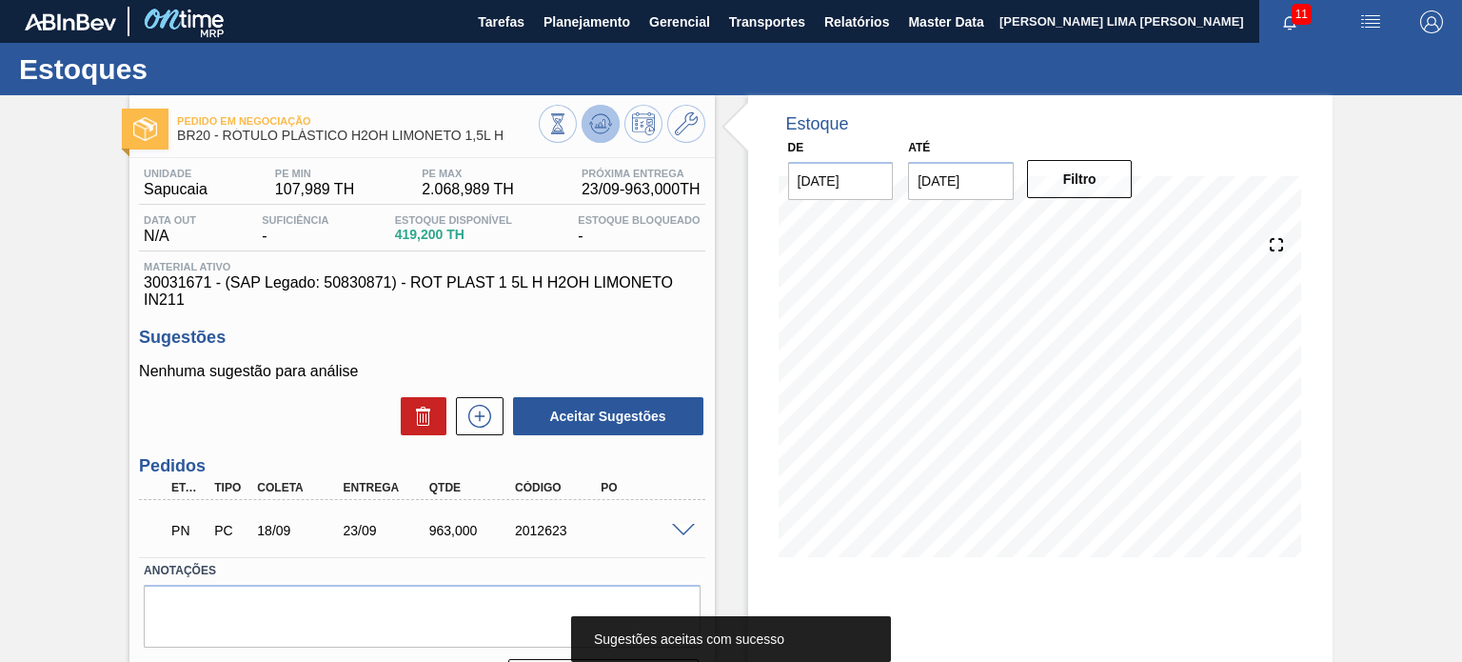
click at [568, 131] on icon at bounding box center [557, 123] width 21 height 21
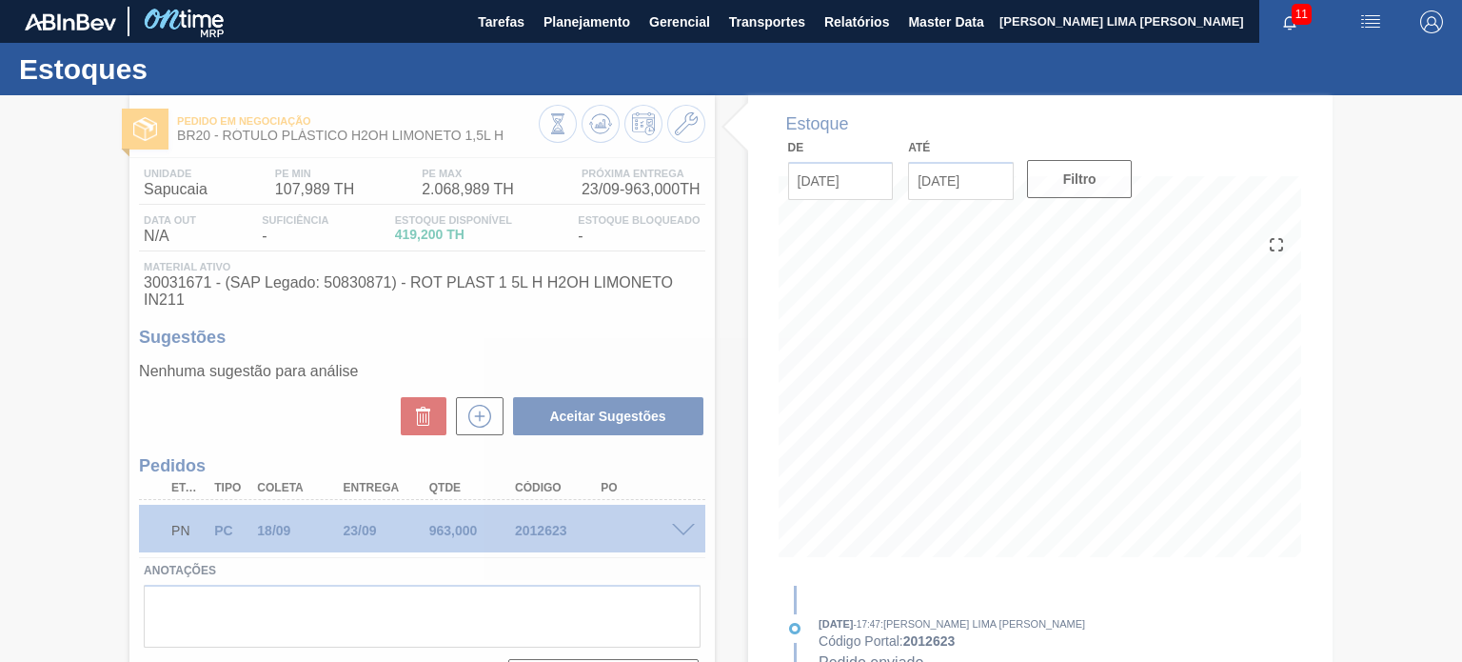
click at [541, 532] on div at bounding box center [731, 378] width 1462 height 566
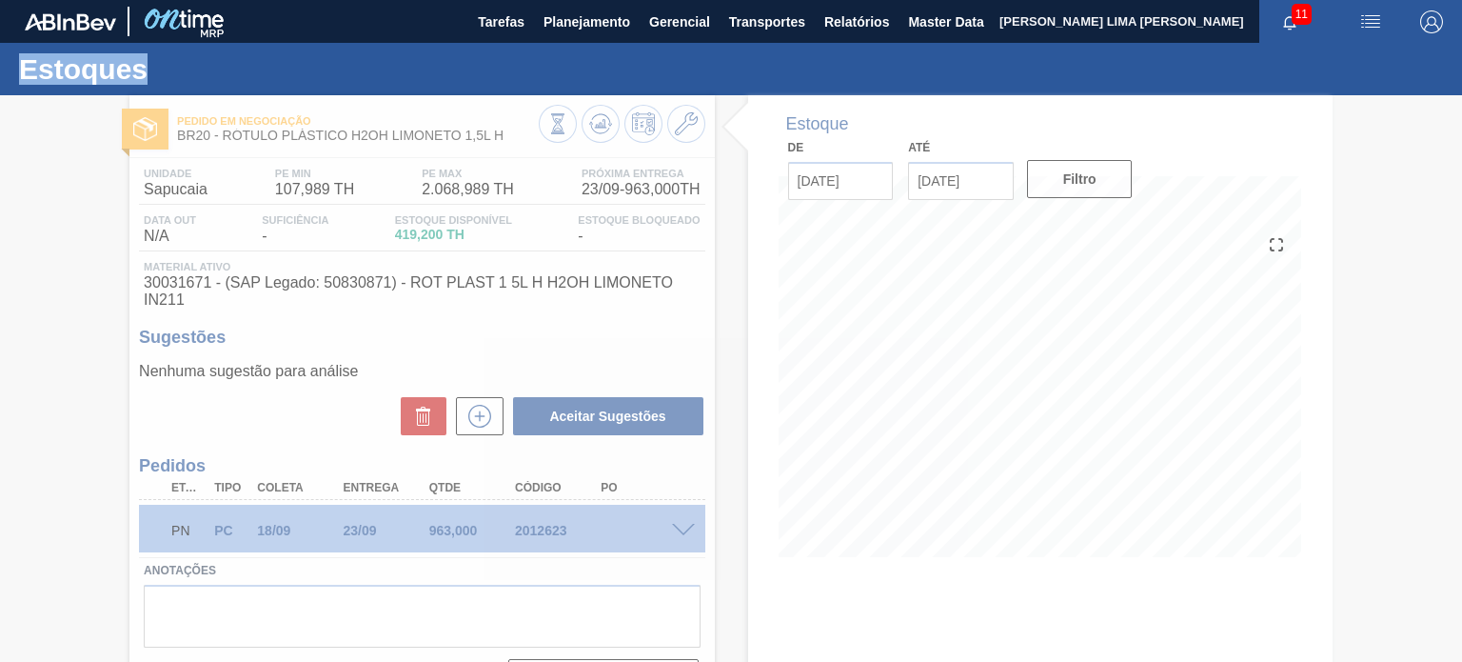
click at [541, 532] on div at bounding box center [731, 378] width 1462 height 566
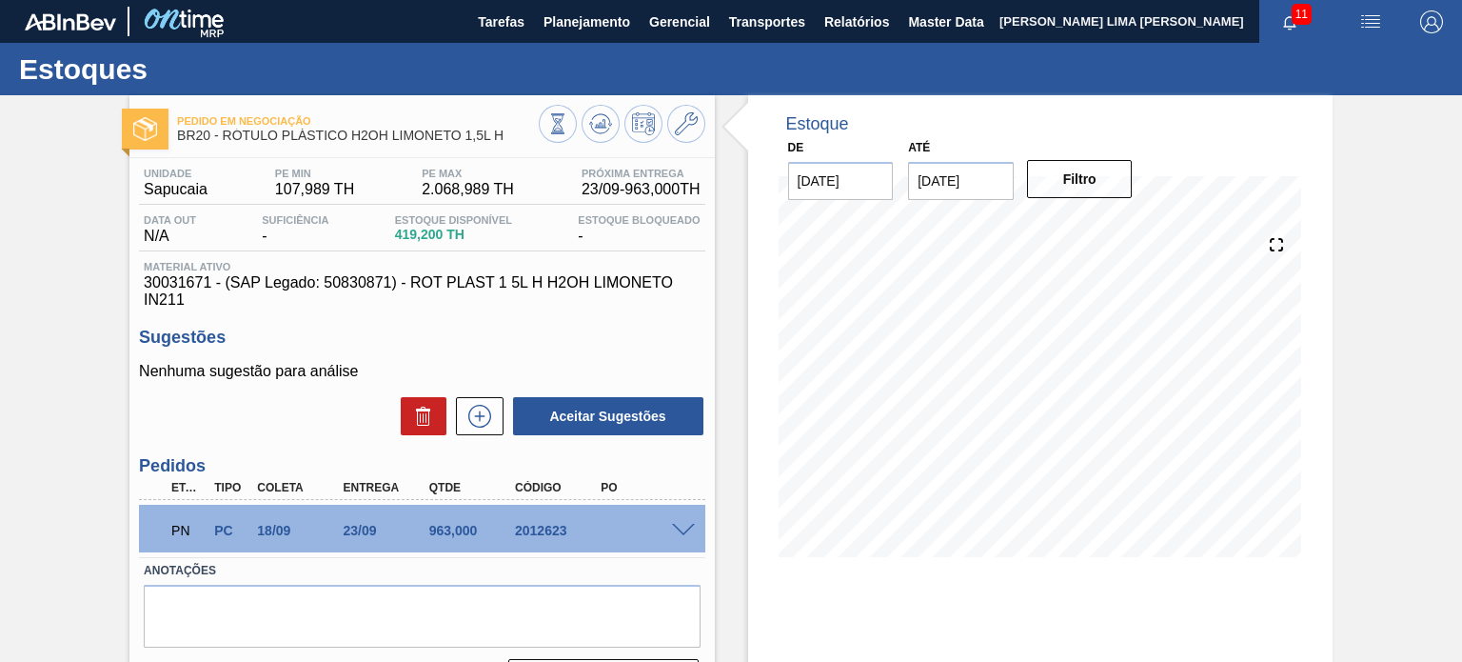
click at [541, 532] on div "2012623" at bounding box center [557, 530] width 94 height 15
copy div "2012623"
drag, startPoint x: 503, startPoint y: 138, endPoint x: 225, endPoint y: 131, distance: 278.0
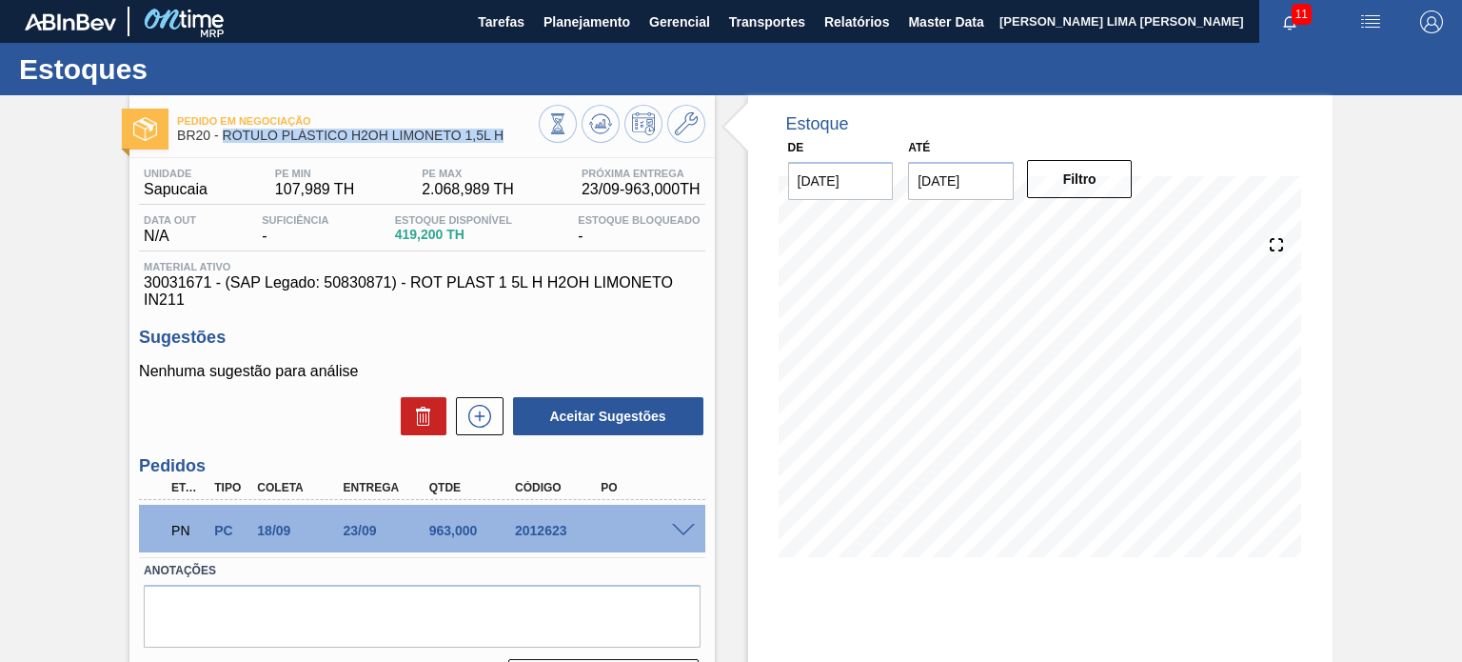
click at [225, 131] on span "BR20 - RÓTULO PLÁSTICO H2OH LIMONETO 1,5L H" at bounding box center [357, 135] width 361 height 14
copy span "RÓTULO PLÁSTICO H2OH LIMONETO 1,5L H"
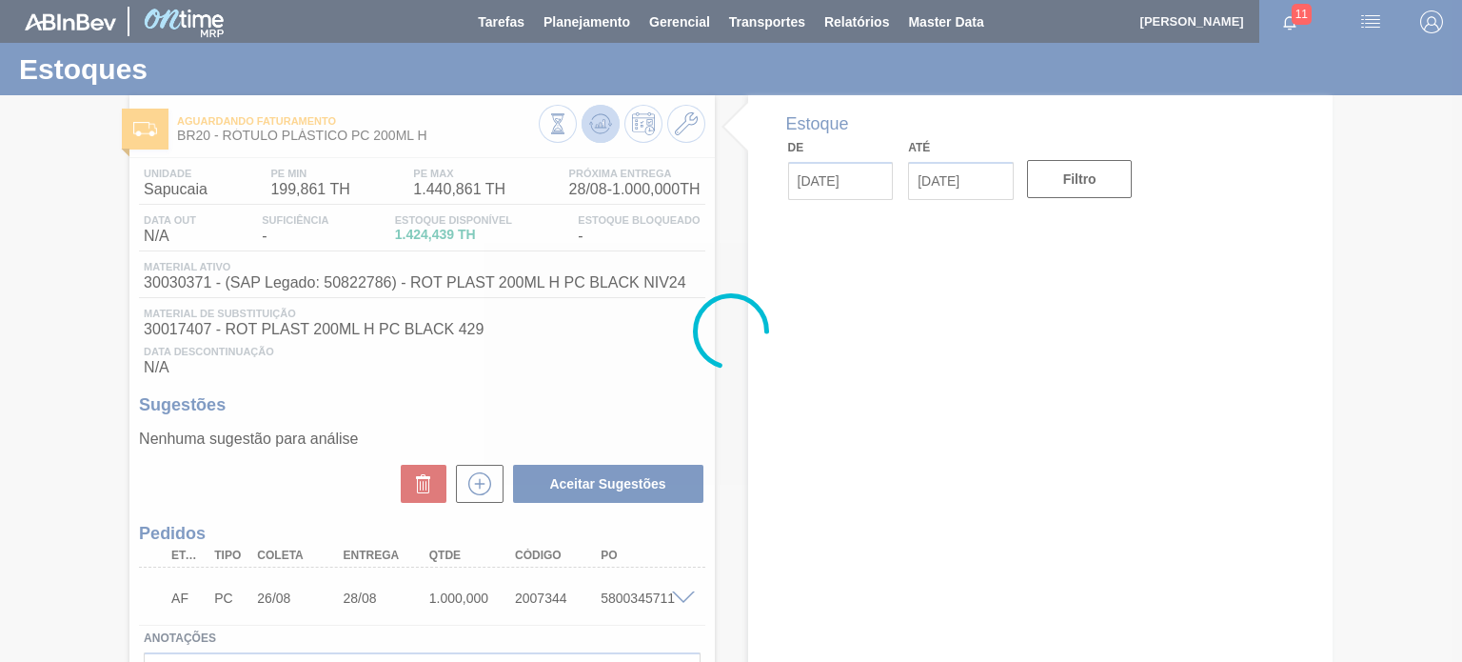
click at [568, 128] on icon at bounding box center [557, 123] width 21 height 21
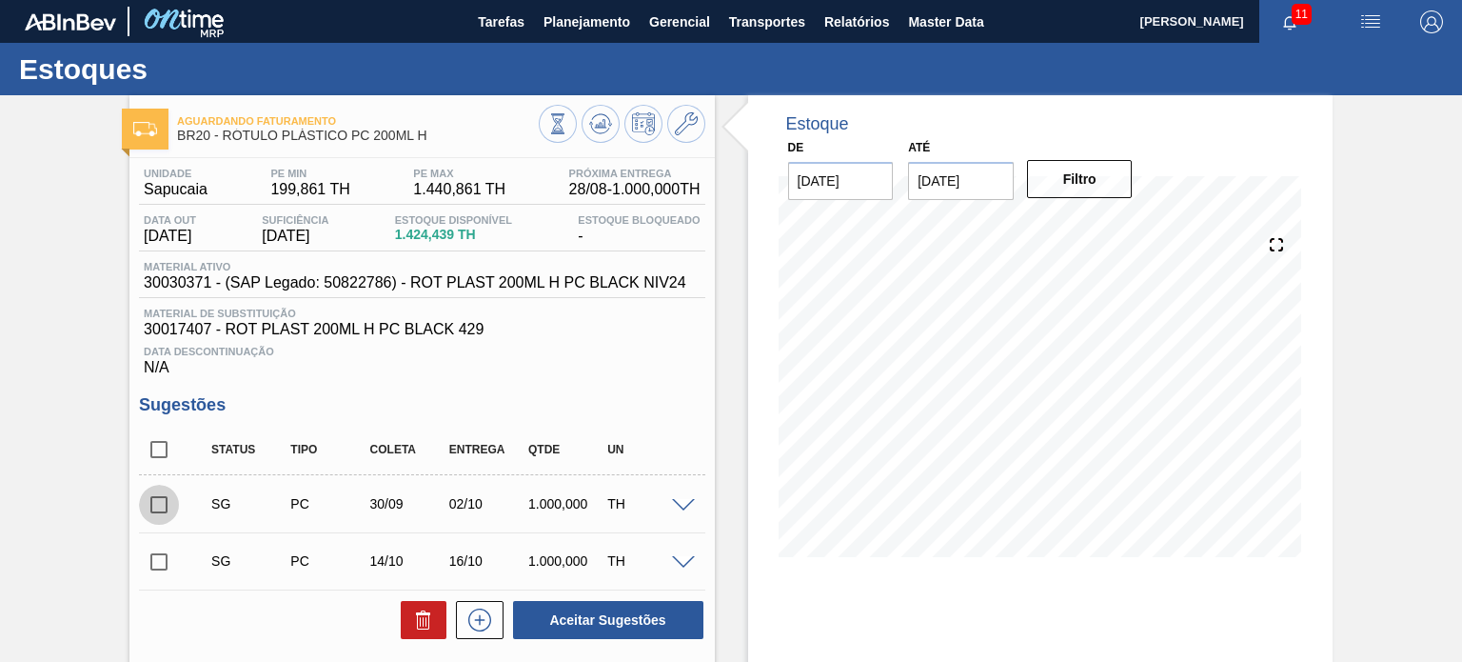
click at [155, 492] on input "checkbox" at bounding box center [159, 504] width 40 height 40
click at [586, 602] on button "Aceitar Sugestões" at bounding box center [608, 620] width 190 height 38
checkbox input "false"
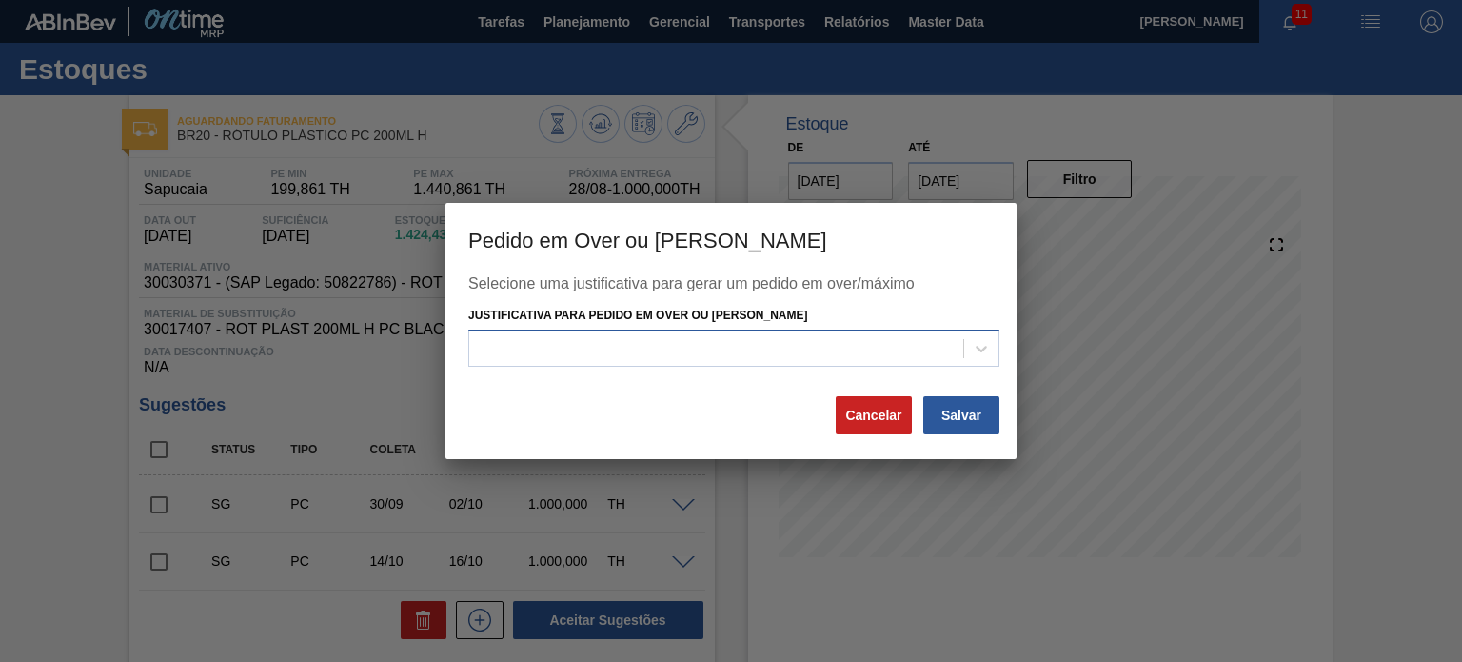
click at [615, 345] on div at bounding box center [716, 348] width 494 height 28
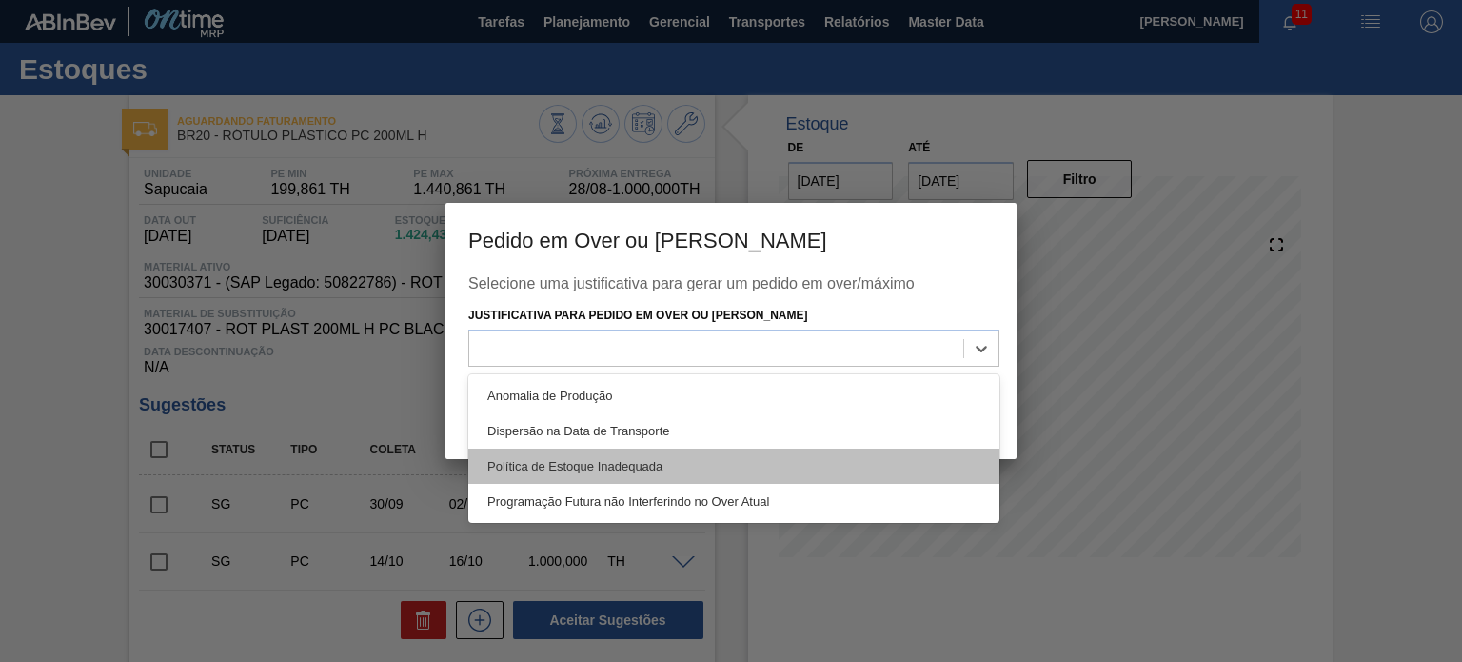
click at [622, 457] on div "Política de Estoque Inadequada" at bounding box center [733, 465] width 531 height 35
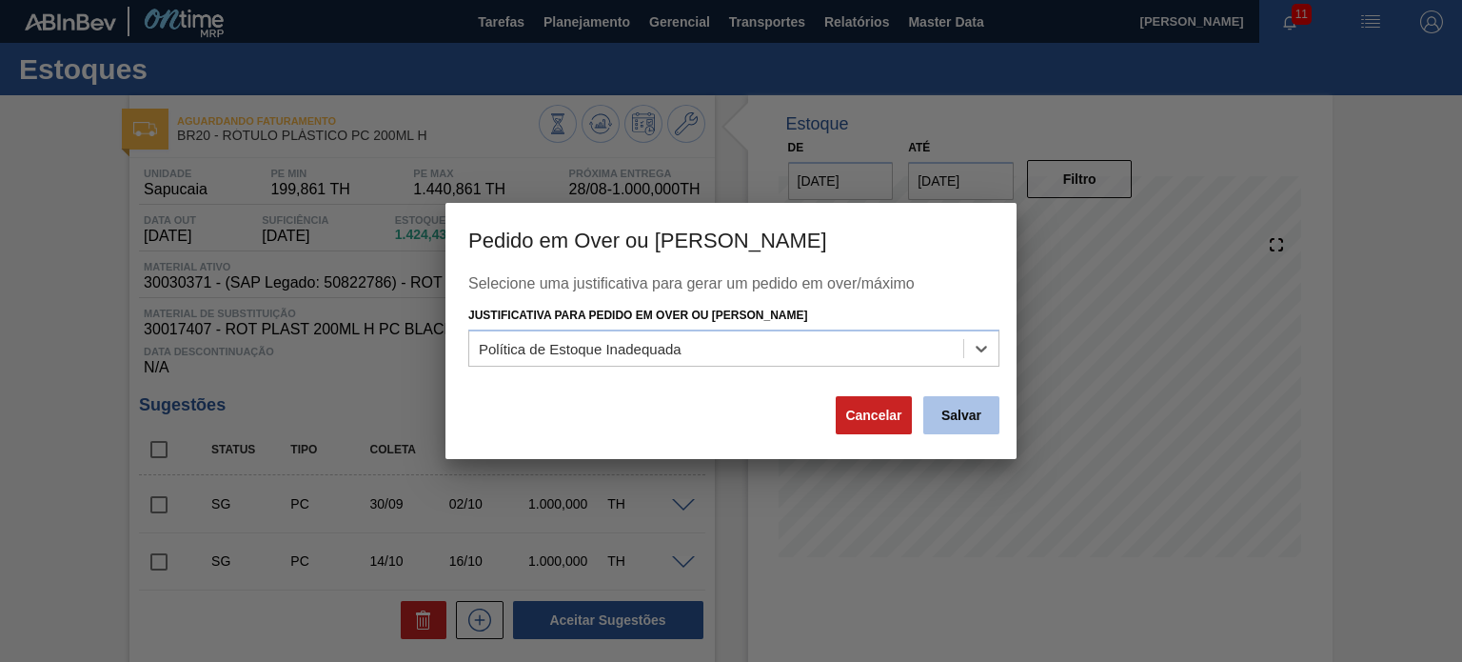
click at [966, 418] on button "Salvar" at bounding box center [961, 415] width 76 height 38
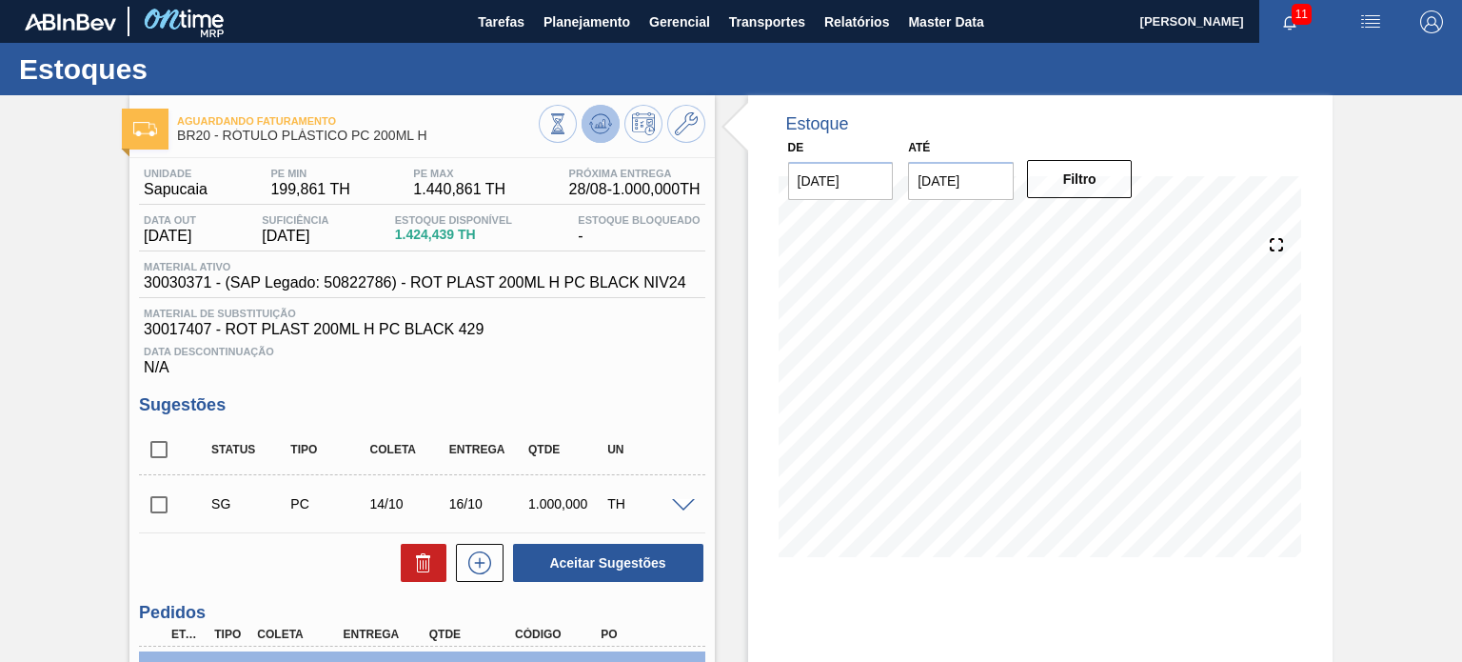
click at [568, 126] on icon at bounding box center [557, 123] width 21 height 21
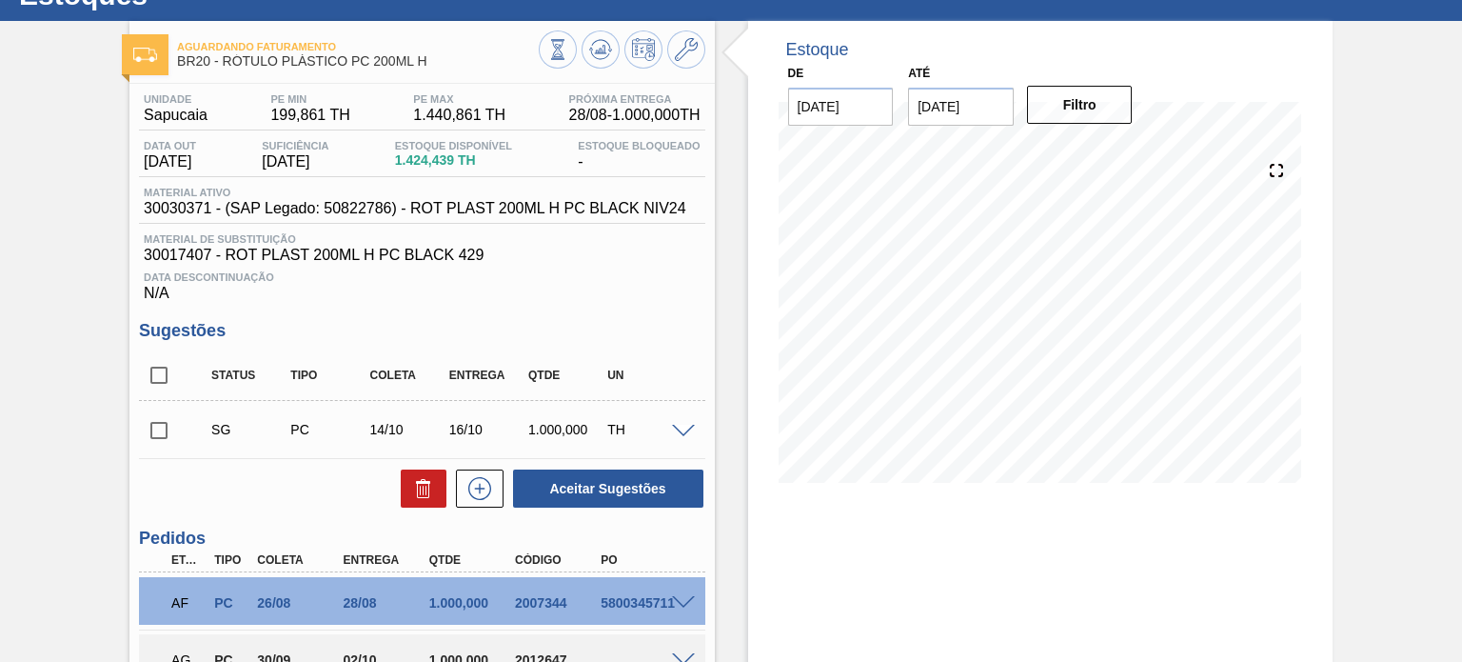
scroll to position [255, 0]
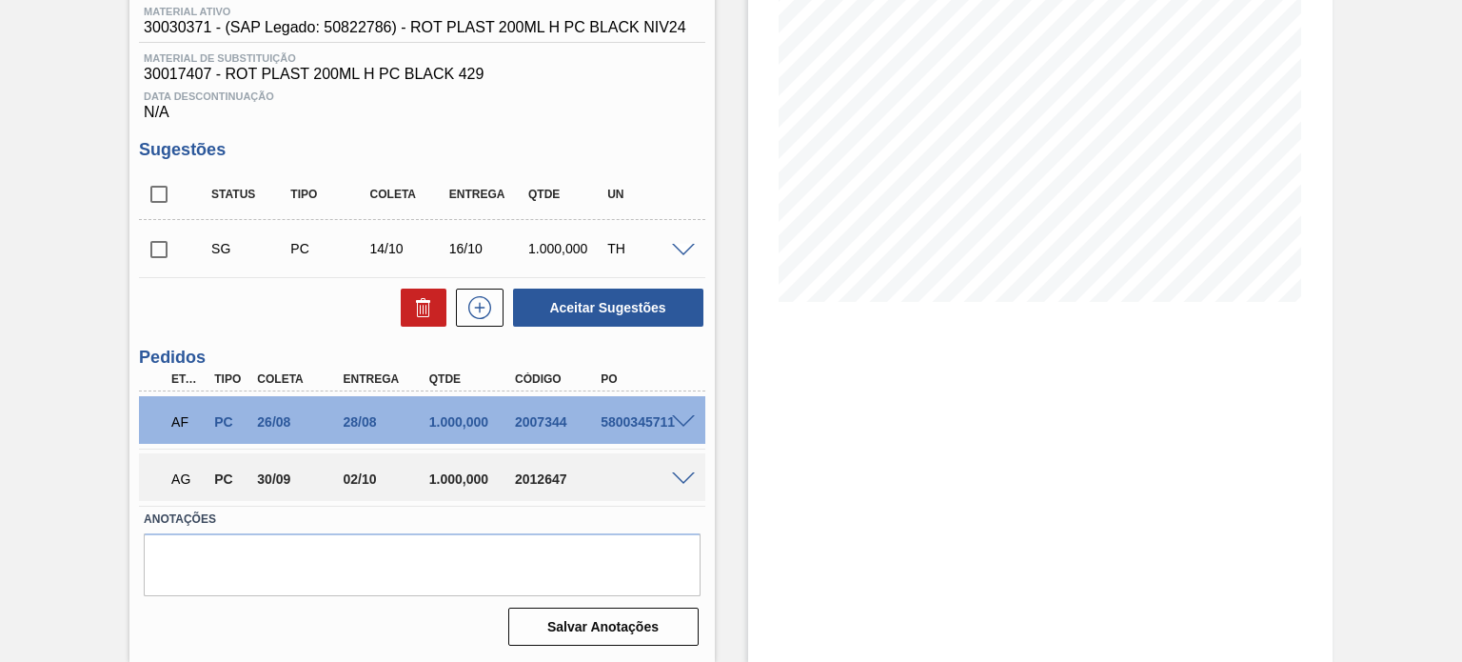
click at [562, 475] on div "2012647" at bounding box center [557, 478] width 94 height 15
click at [561, 480] on div "2012647" at bounding box center [557, 478] width 94 height 15
copy div "2012647"
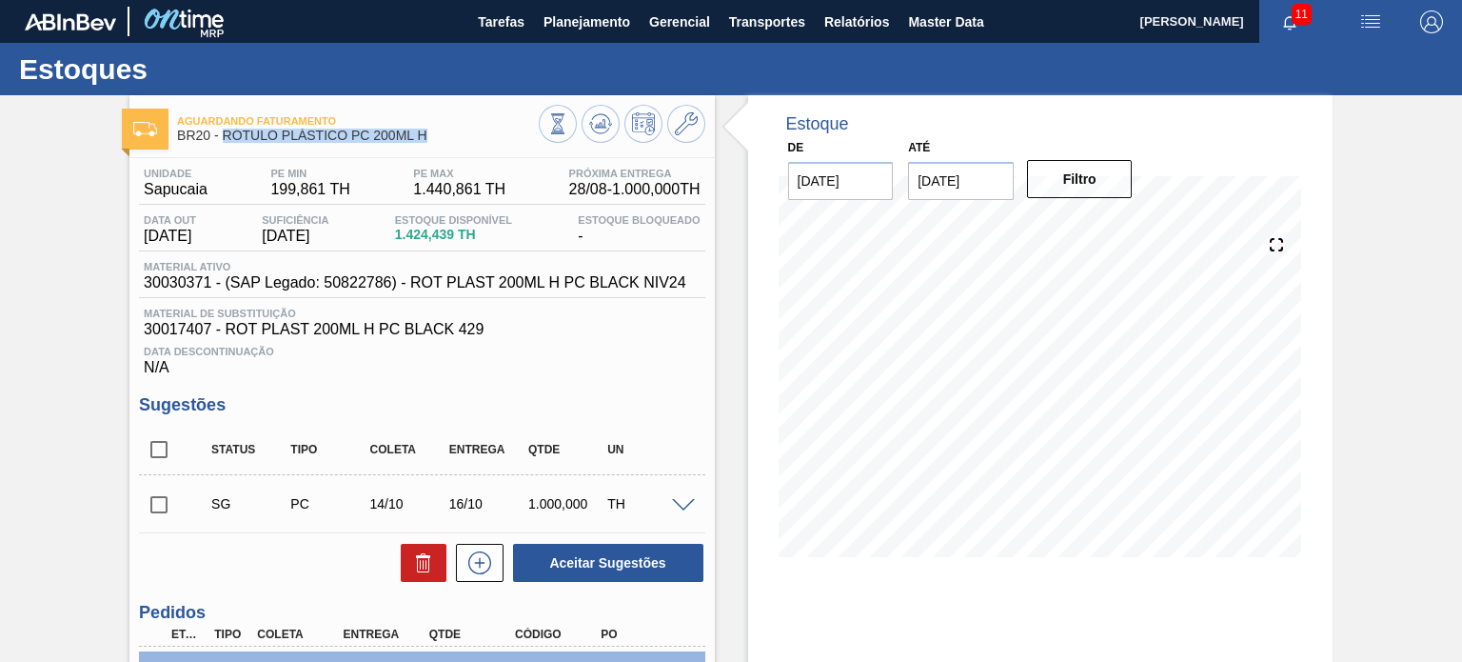
drag, startPoint x: 427, startPoint y: 130, endPoint x: 223, endPoint y: 135, distance: 204.7
click at [223, 135] on span "BR20 - RÓTULO PLÁSTICO PC 200ML H" at bounding box center [357, 135] width 361 height 14
copy span "RÓTULO PLÁSTICO PC 200ML H"
click at [614, 141] on div at bounding box center [622, 126] width 167 height 43
click at [568, 133] on icon at bounding box center [557, 123] width 21 height 21
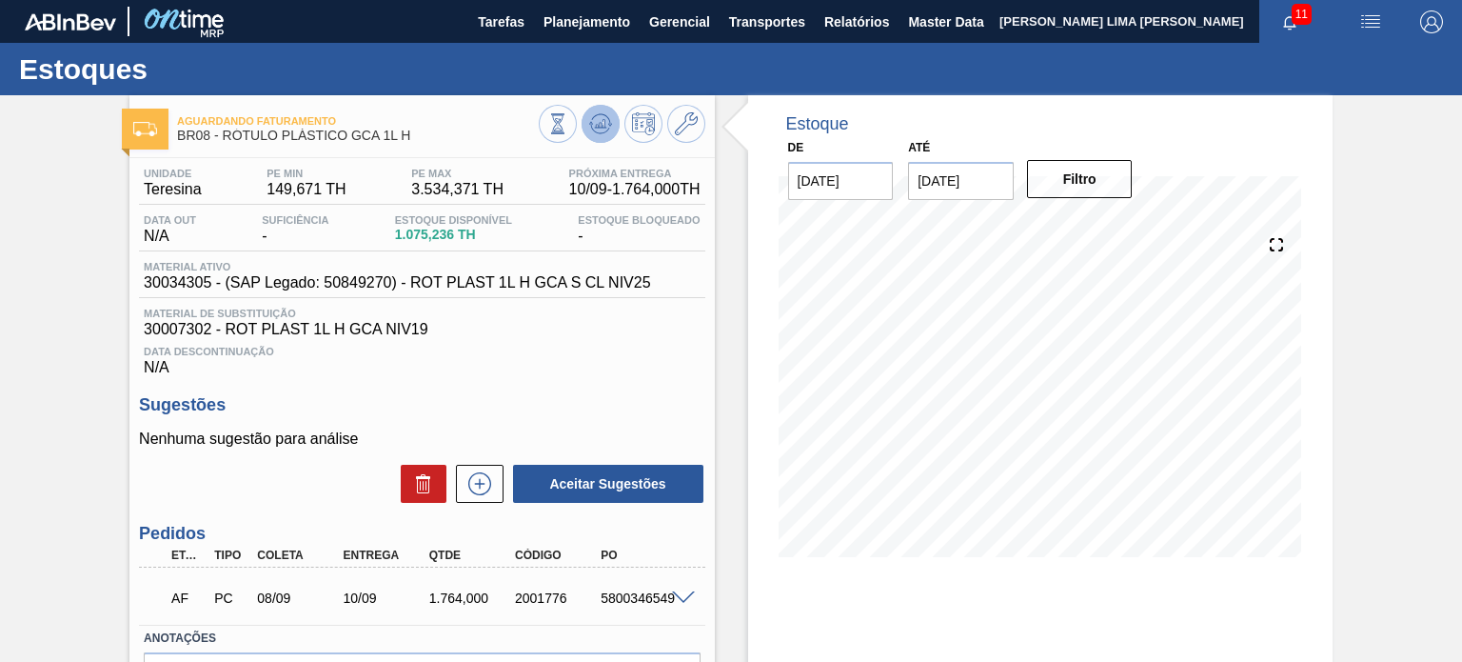
click at [602, 140] on button at bounding box center [601, 124] width 38 height 38
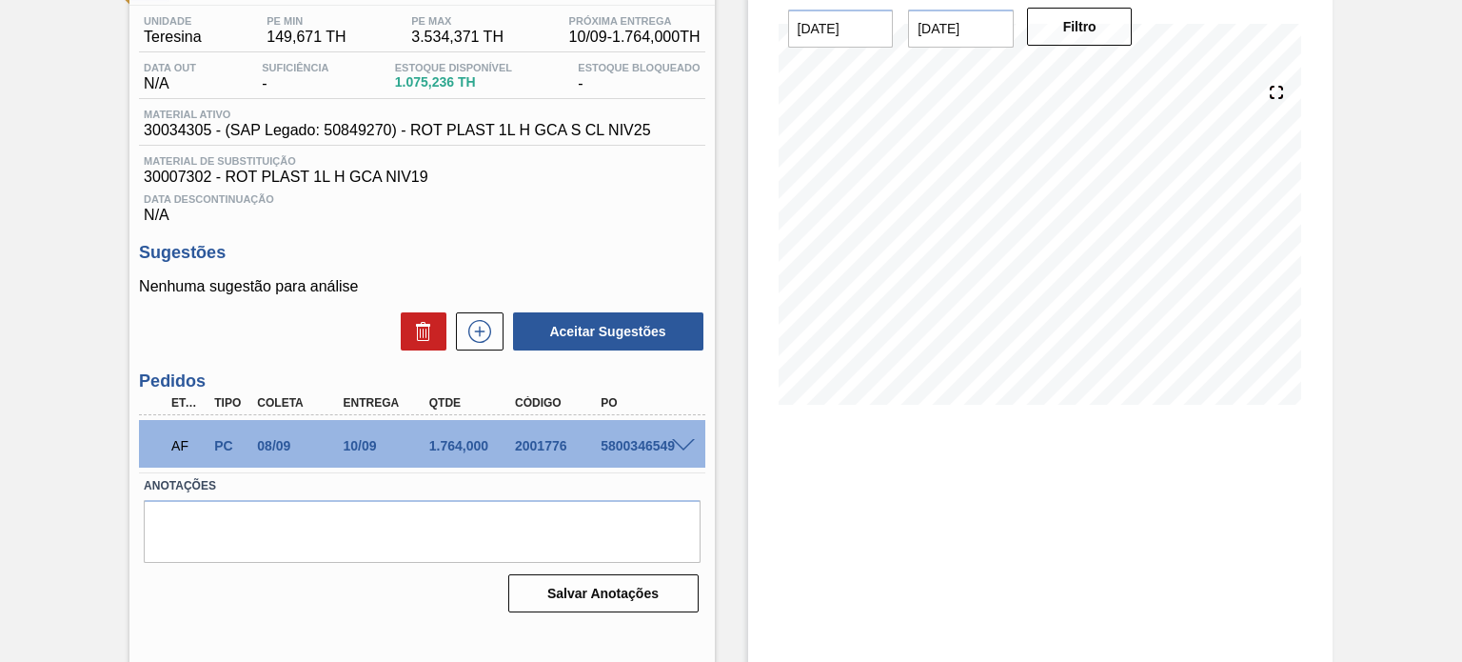
scroll to position [156, 0]
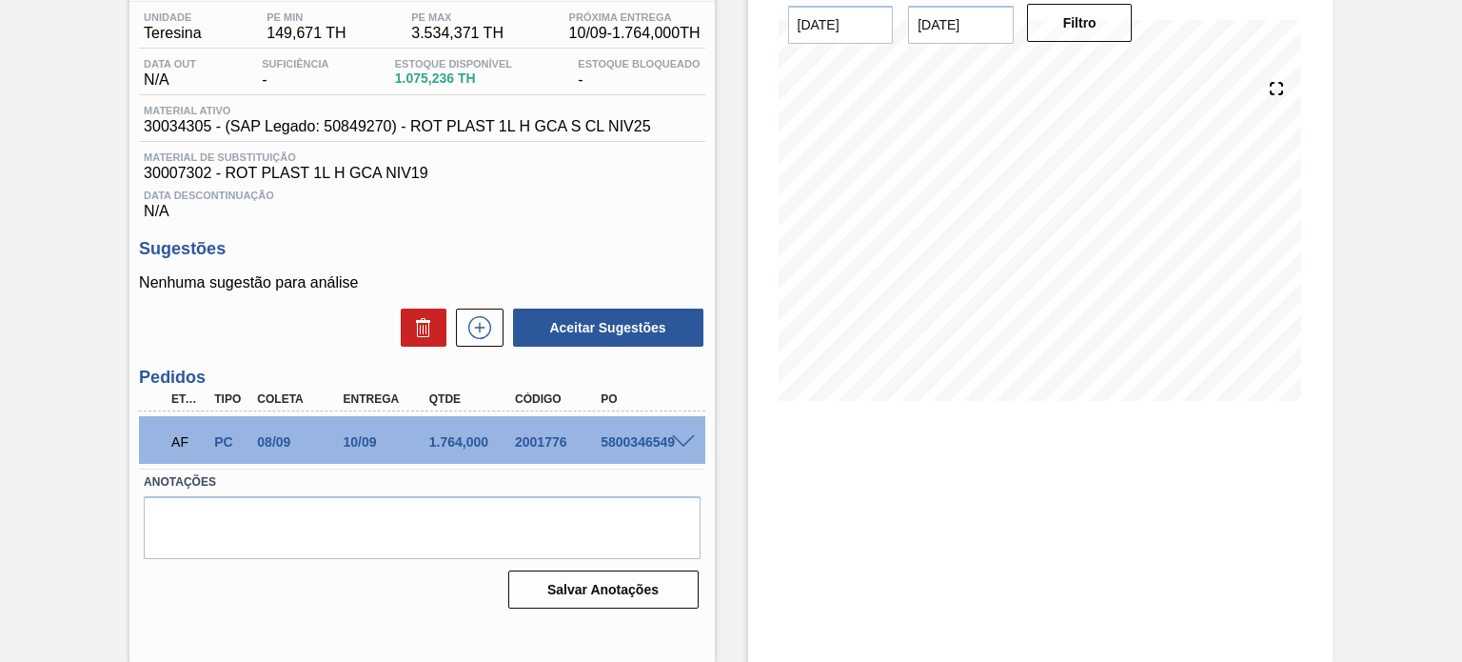
drag, startPoint x: 534, startPoint y: 428, endPoint x: 521, endPoint y: 448, distance: 24.0
click at [533, 428] on div "AF PC 08/09 10/09 1.764,000 2001776 5800346549" at bounding box center [416, 440] width 515 height 38
click at [529, 435] on div "2001776" at bounding box center [557, 441] width 94 height 15
copy div "2001776"
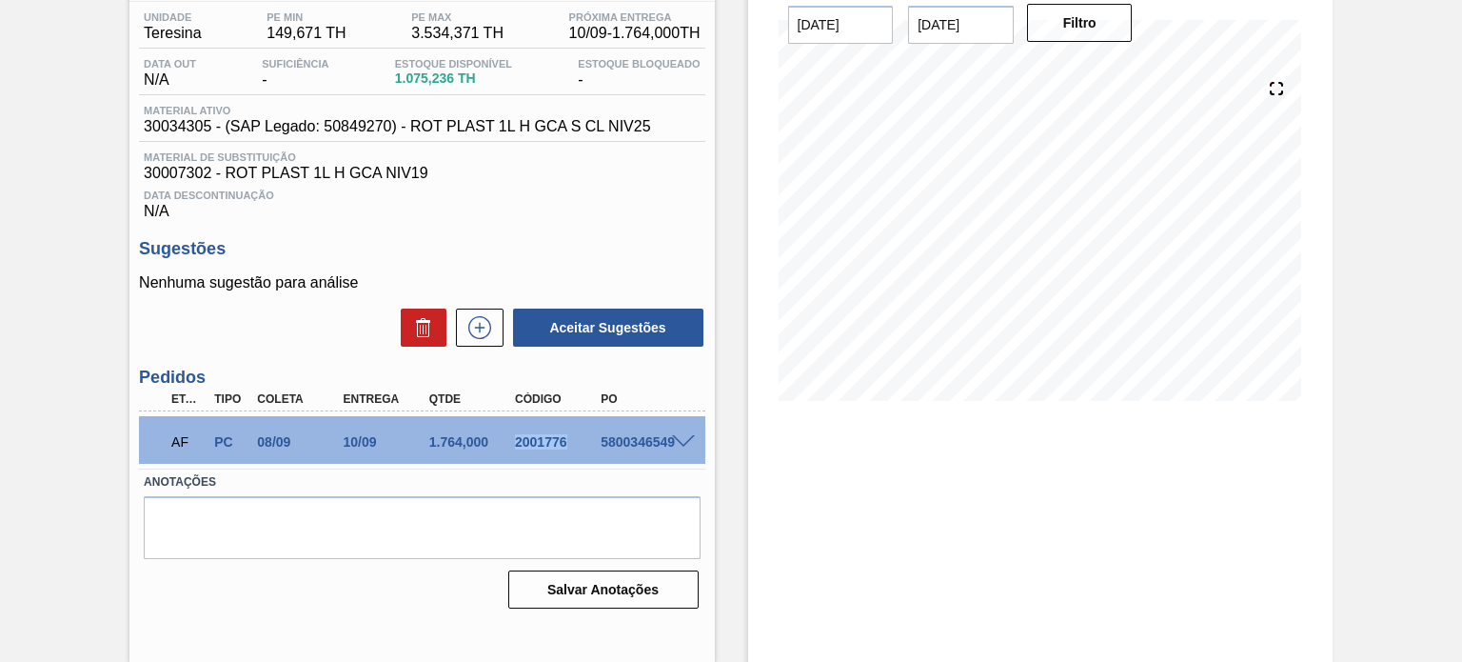
copy div "2001776"
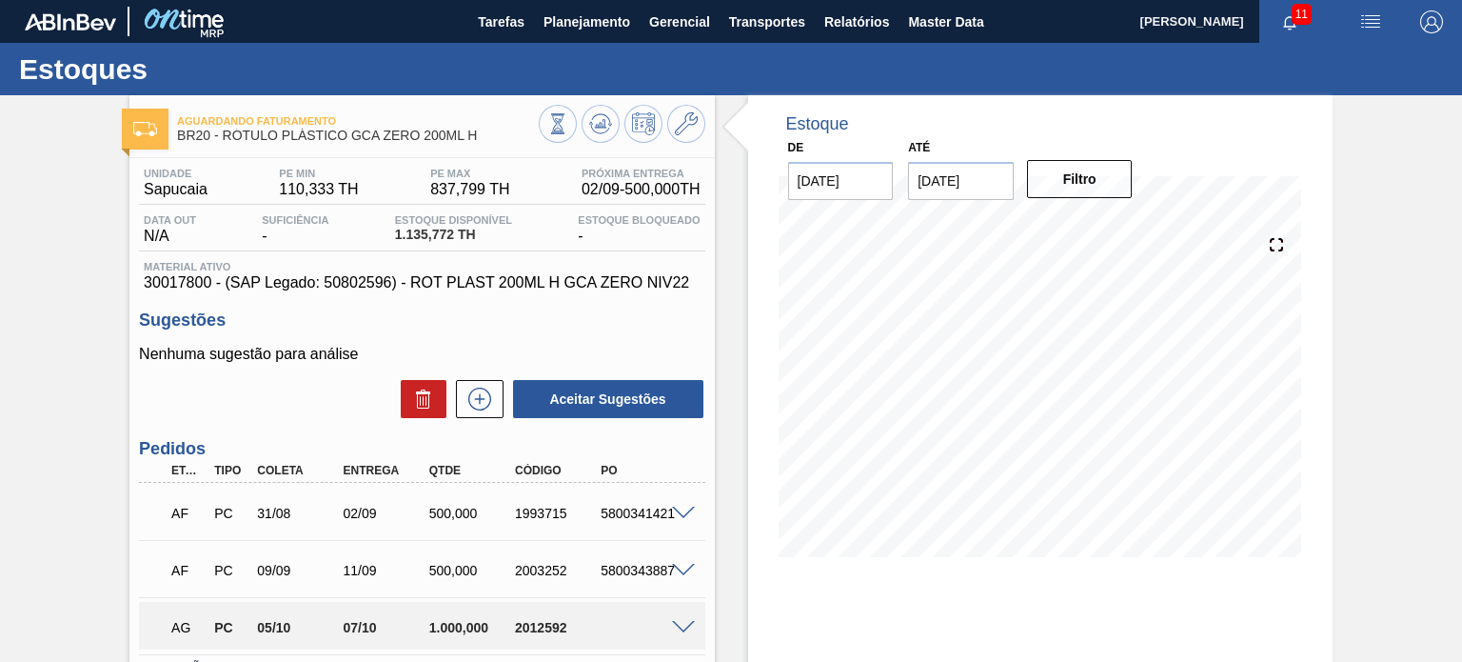
click at [939, 601] on div "Estoque De [DATE] Até [DATE] Filtro 29/09 Projeção de Estoque 916.764 [DOMAIN_N…" at bounding box center [1040, 456] width 584 height 723
drag, startPoint x: 450, startPoint y: 187, endPoint x: 428, endPoint y: 186, distance: 21.9
click at [428, 186] on div "Unidade Sapucaia PE MIN 110,333 TH PE MAX 837,799 TH Próxima Entrega 02/09 - 50…" at bounding box center [421, 186] width 565 height 37
click at [433, 192] on span "837,799 TH" at bounding box center [469, 189] width 79 height 17
drag, startPoint x: 425, startPoint y: 188, endPoint x: 514, endPoint y: 191, distance: 89.5
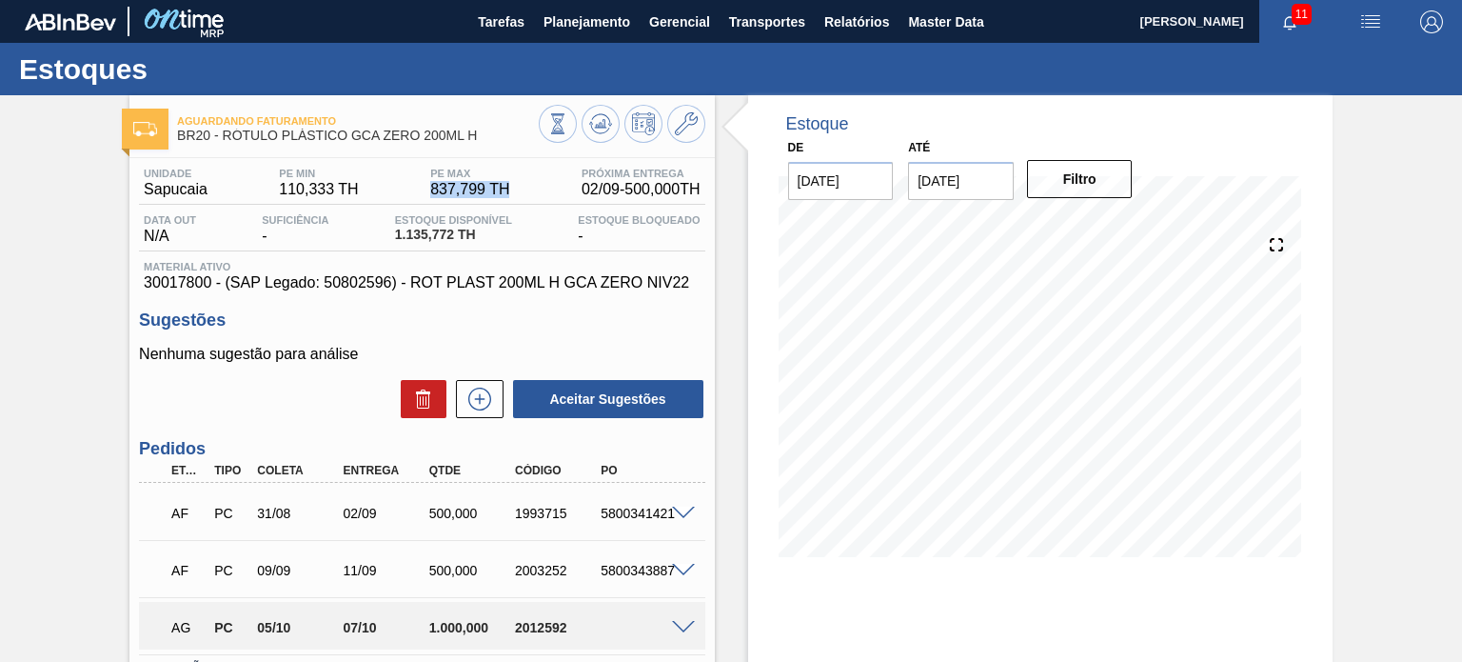
click at [514, 191] on div "Unidade Sapucaia PE MIN 110,333 TH PE MAX 837,799 TH Próxima Entrega 02/09 - 50…" at bounding box center [421, 186] width 565 height 37
copy span "837,799 TH"
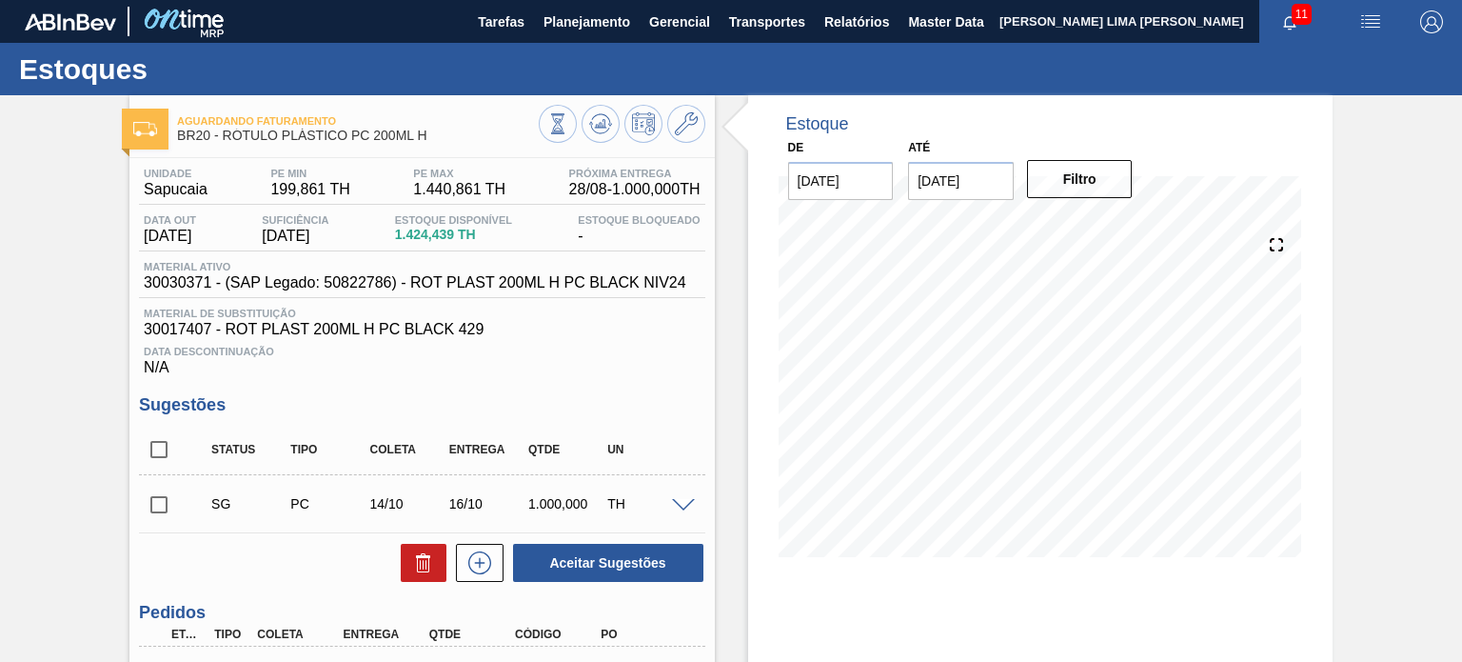
click at [425, 193] on span "1.440,861 TH" at bounding box center [459, 189] width 92 height 17
copy span "1.440,861 TH"
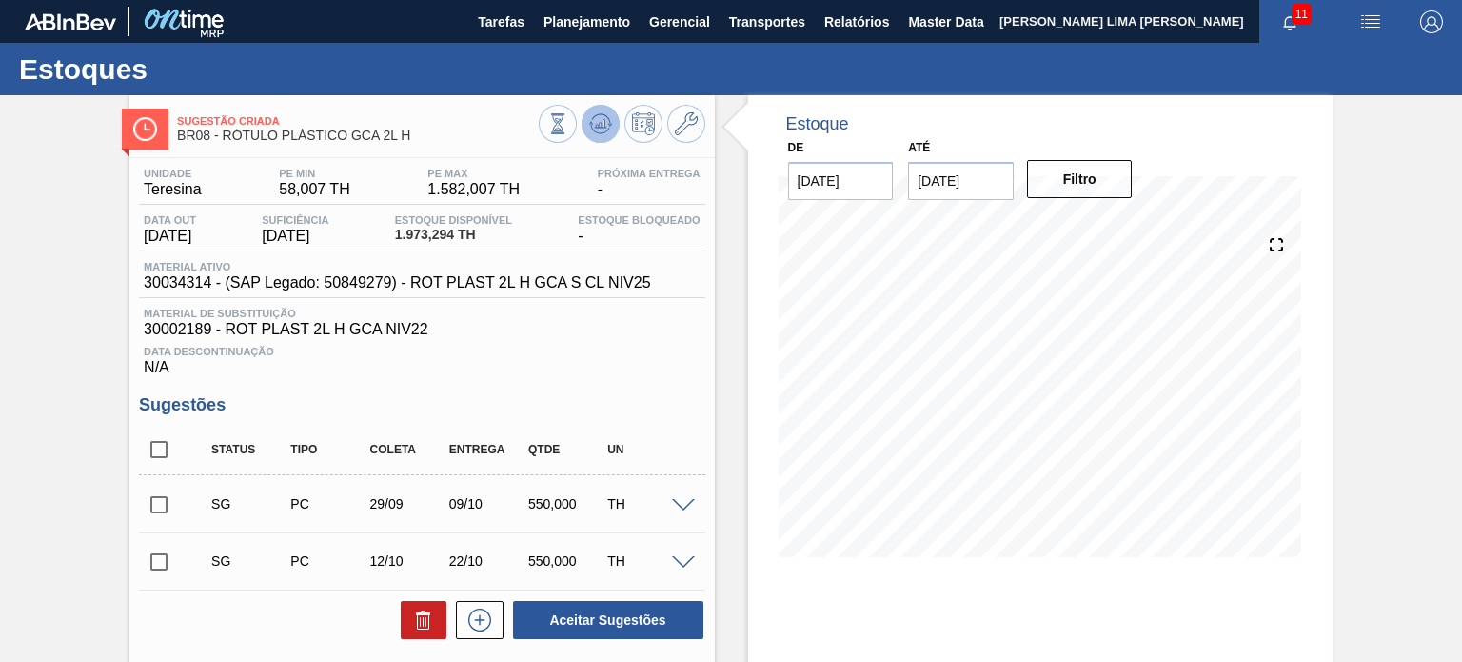
click at [584, 131] on button at bounding box center [601, 124] width 38 height 38
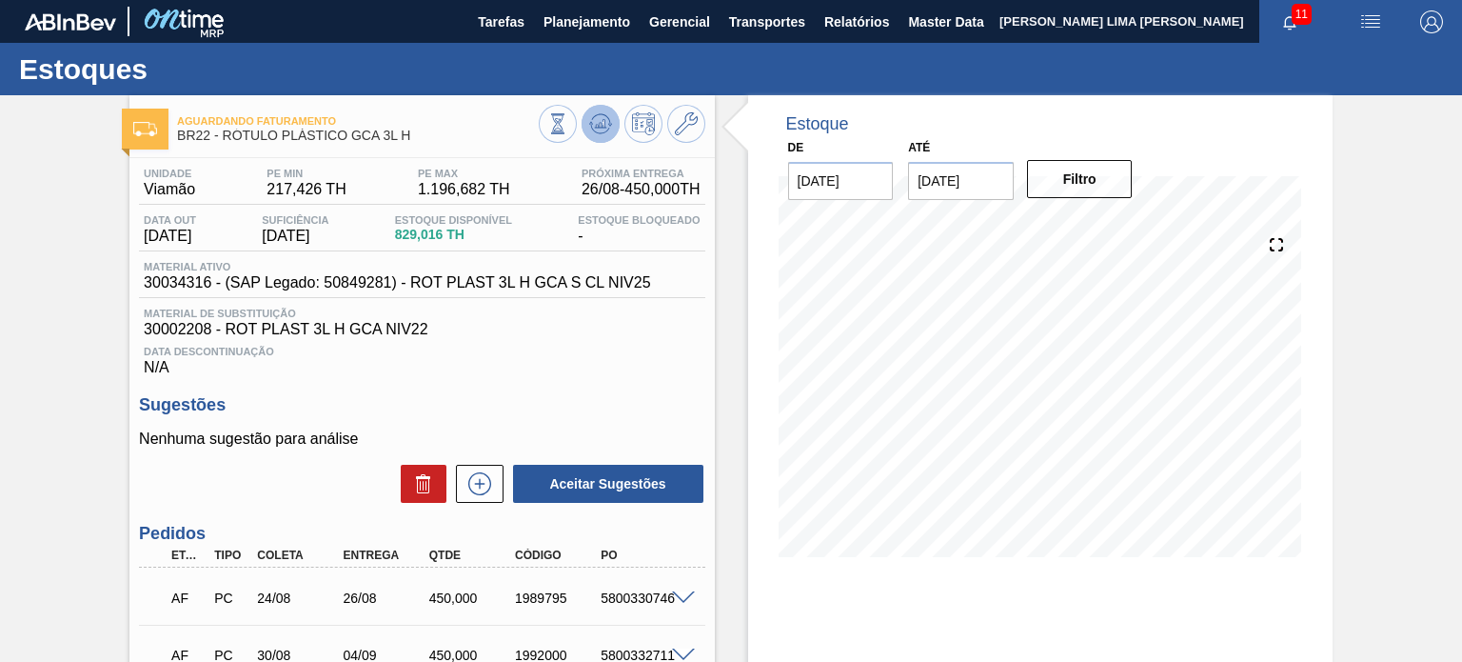
click at [597, 132] on icon at bounding box center [599, 129] width 19 height 10
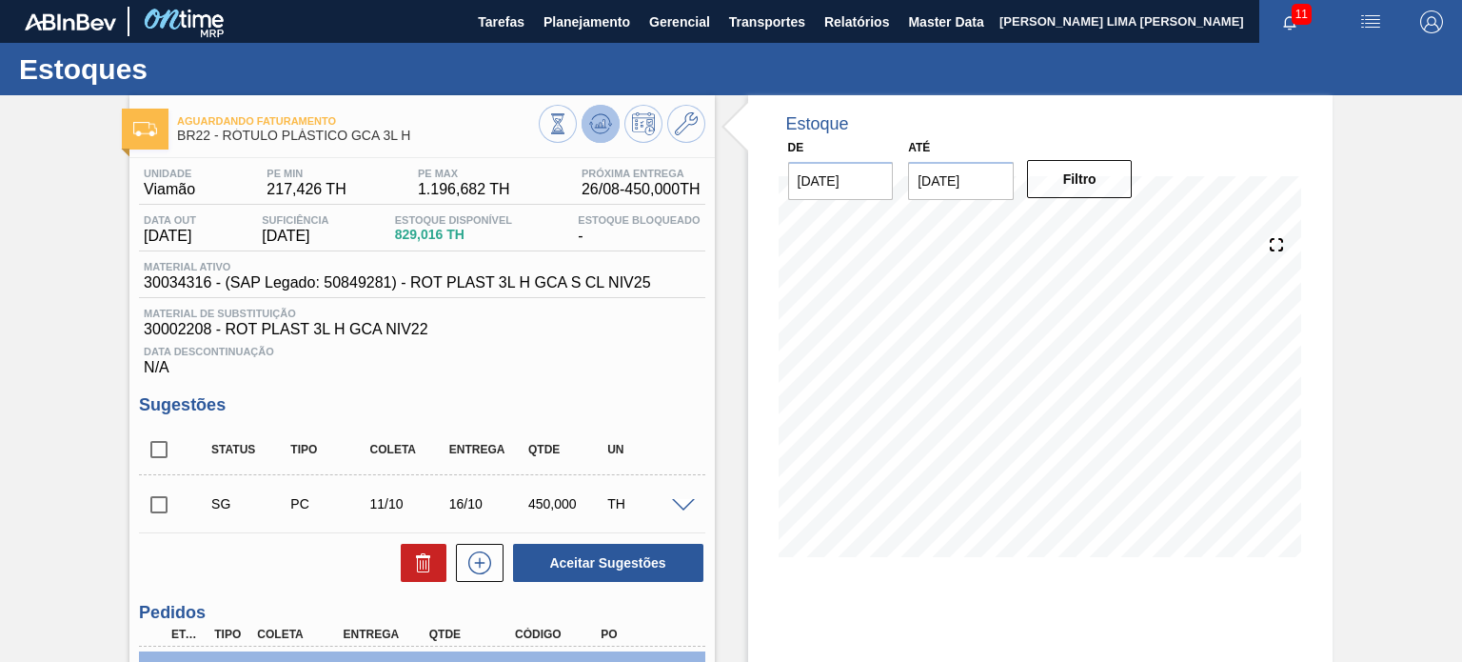
click at [568, 114] on icon at bounding box center [557, 123] width 21 height 21
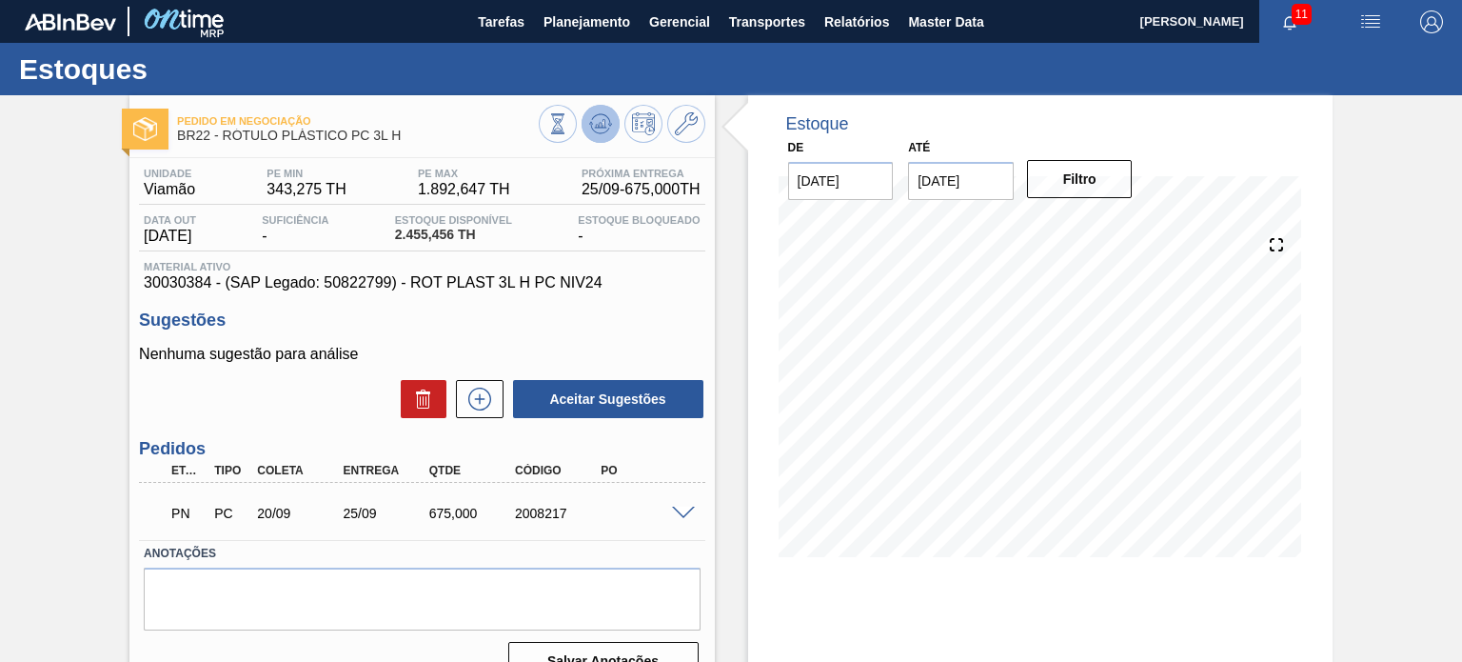
click at [584, 132] on button at bounding box center [601, 124] width 38 height 38
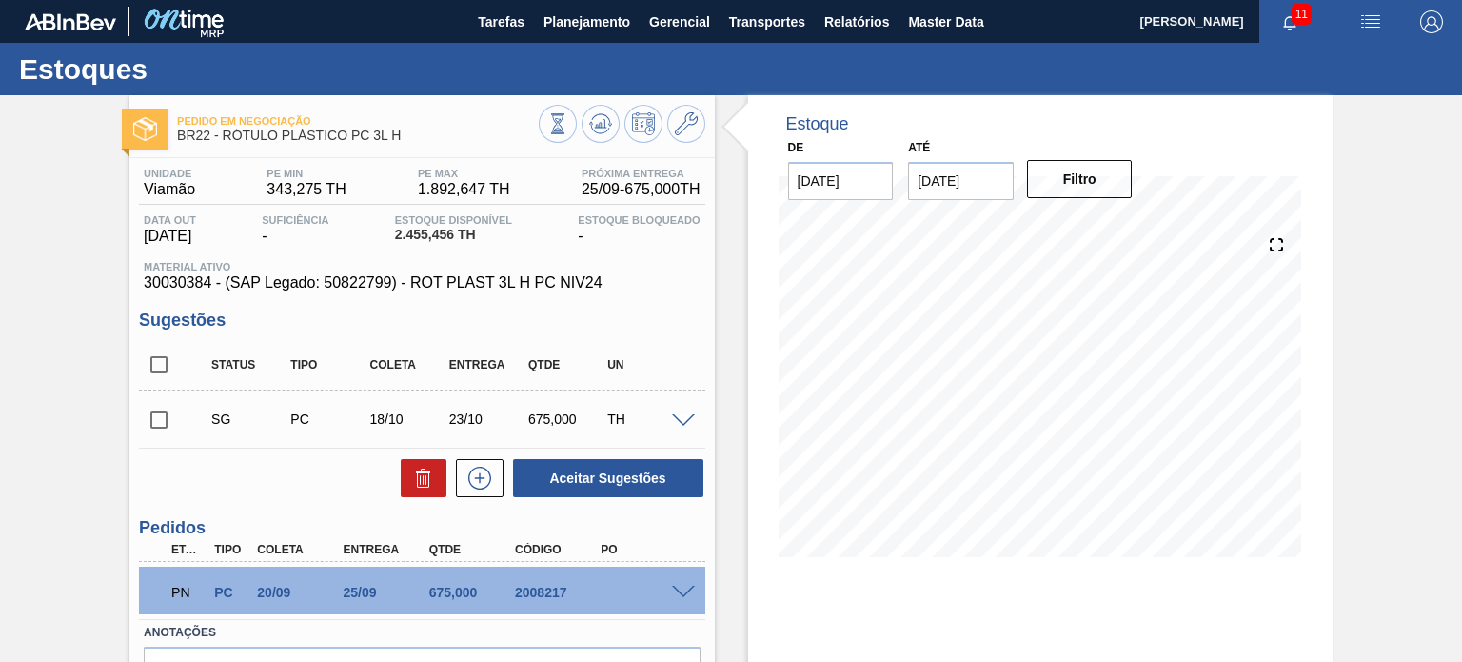
click at [689, 585] on span at bounding box center [683, 592] width 23 height 14
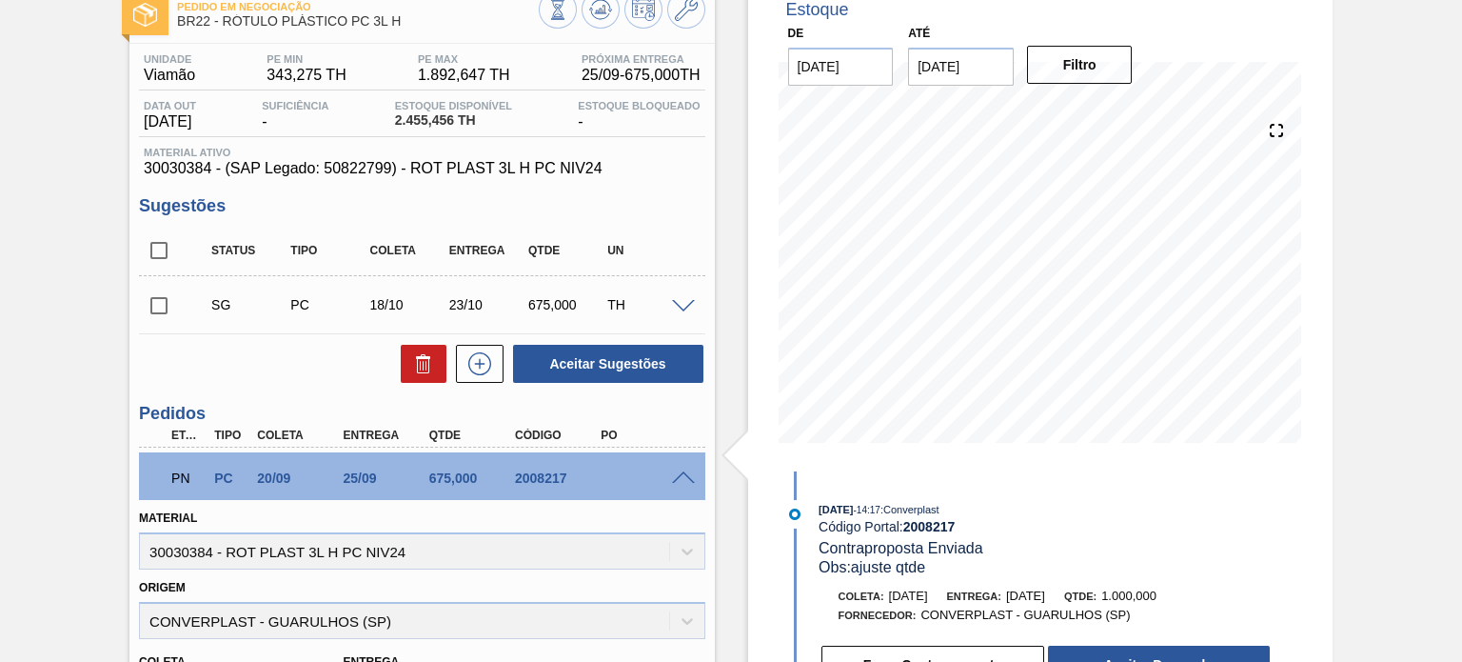
scroll to position [286, 0]
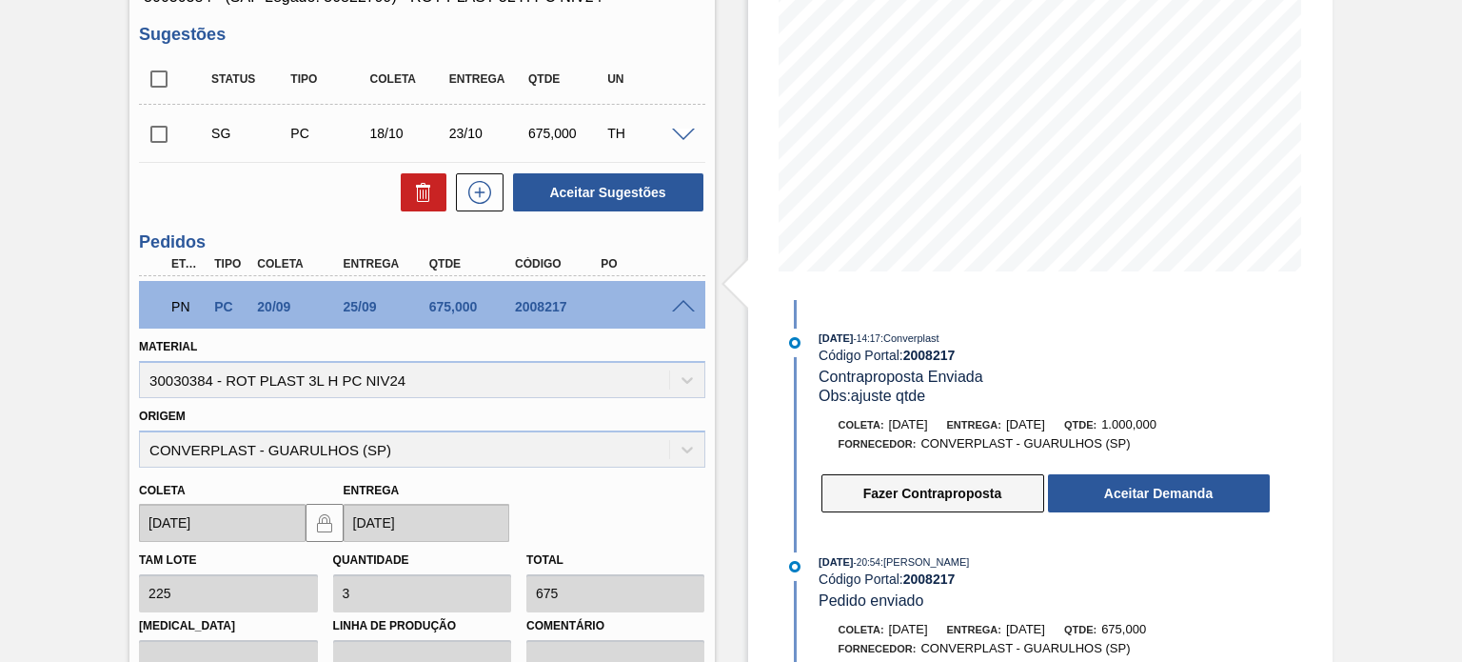
click at [947, 498] on button "Fazer Contraproposta" at bounding box center [932, 493] width 223 height 38
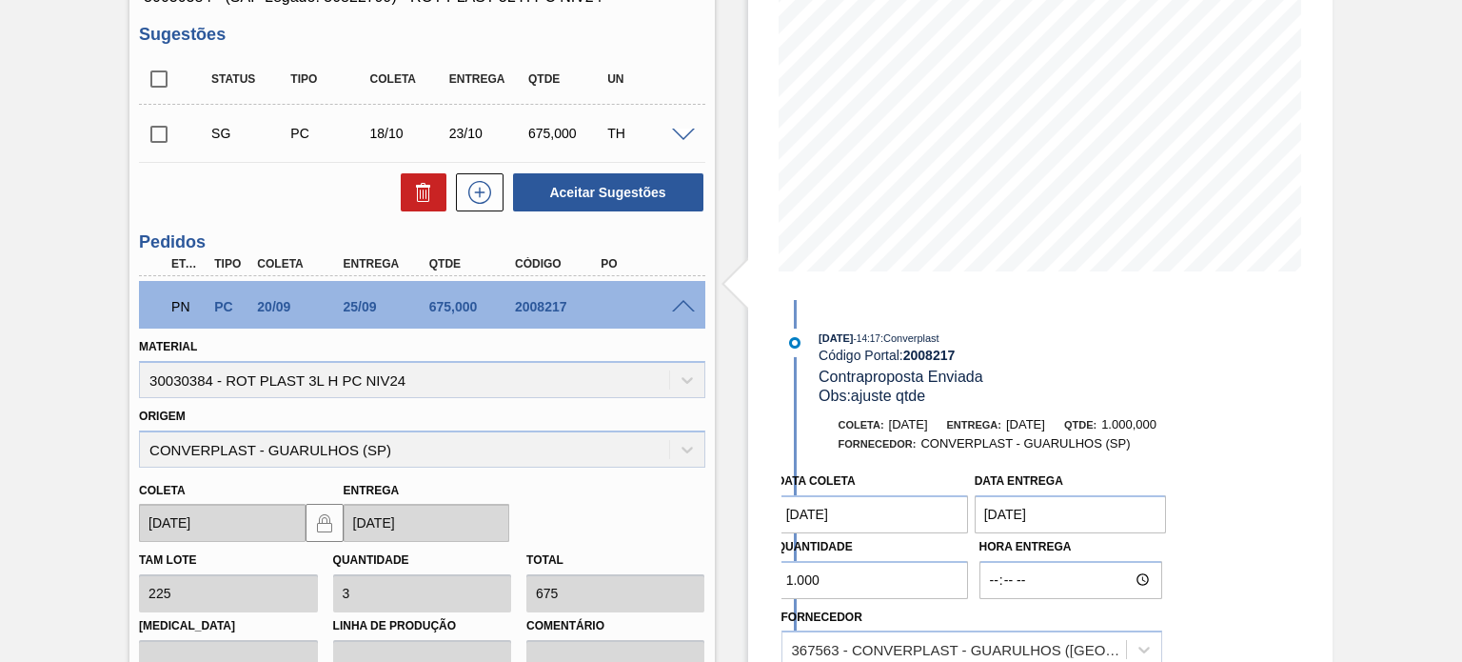
drag, startPoint x: 831, startPoint y: 583, endPoint x: 708, endPoint y: 571, distance: 123.3
click at [708, 574] on div "Pedido em Negociação BR22 - RÓTULO PLÁSTICO PC 3L H Unidade Viamão PE MIN 343,2…" at bounding box center [731, 380] width 1462 height 1141
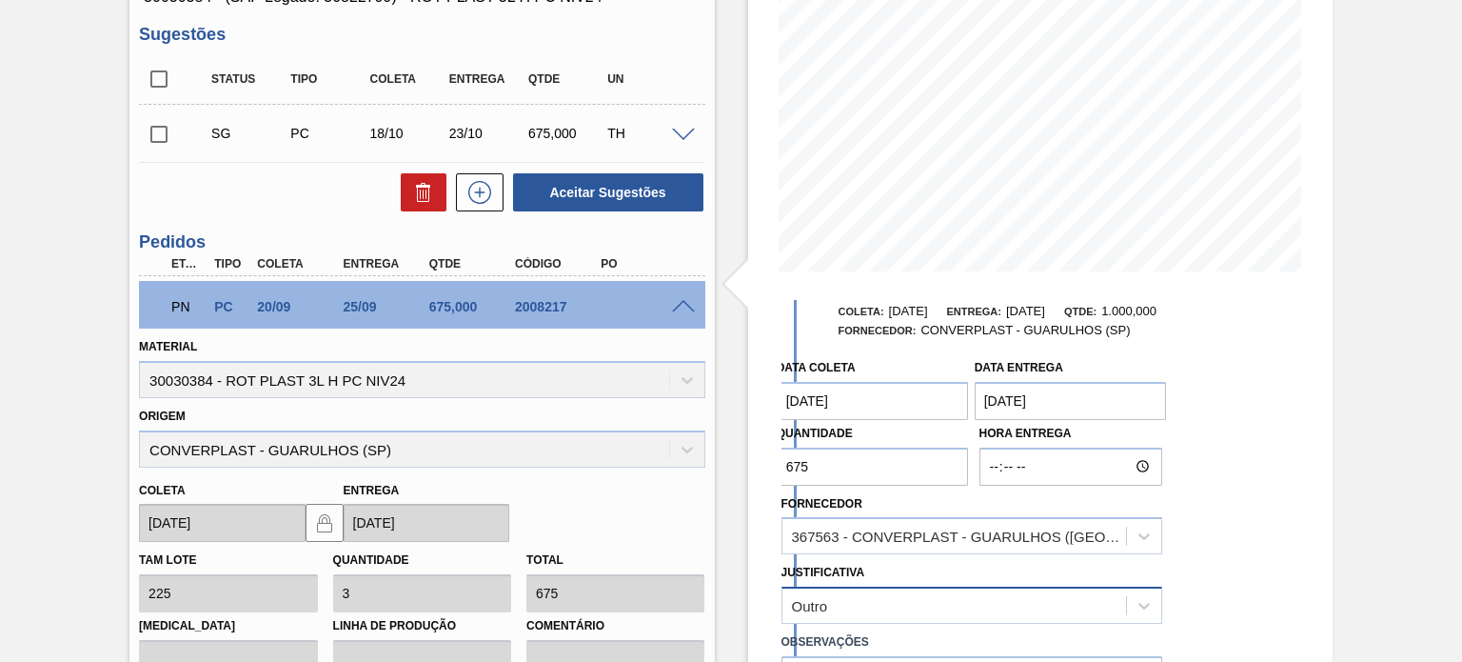
scroll to position [190, 0]
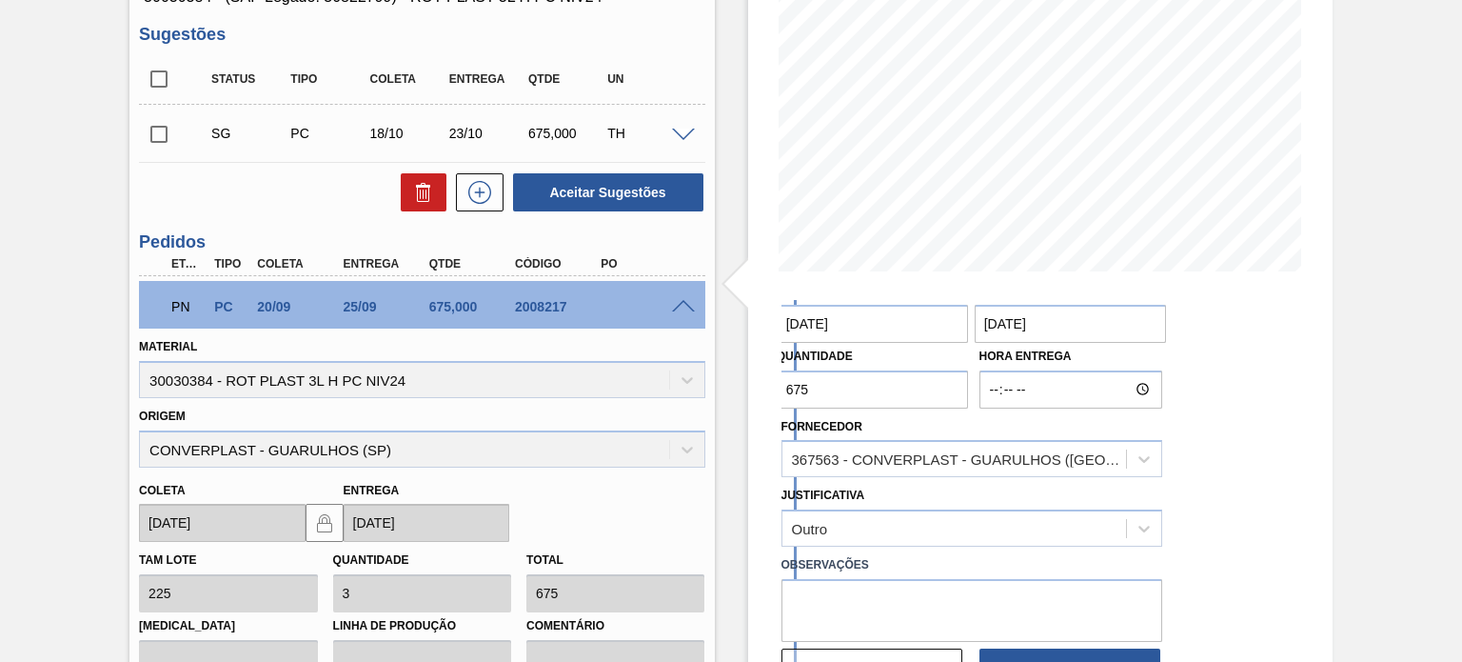
type input "675"
click at [864, 592] on textarea at bounding box center [971, 610] width 381 height 63
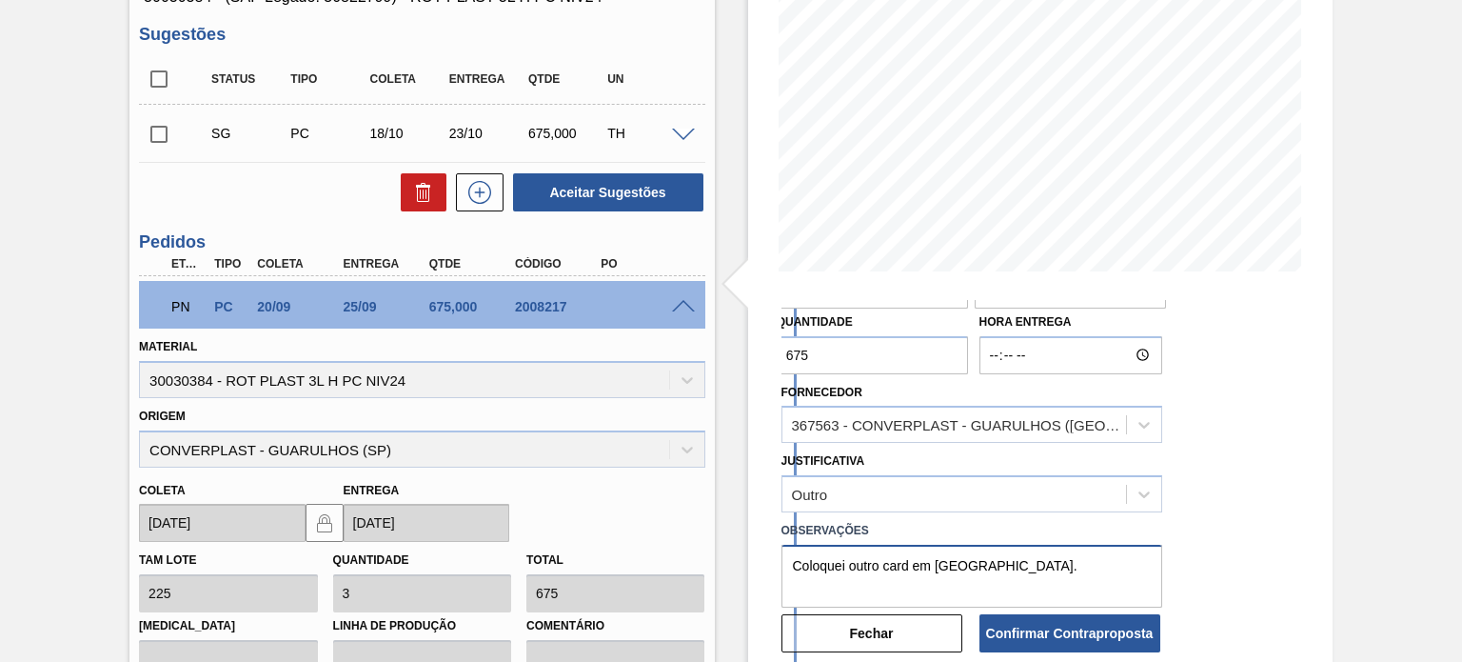
scroll to position [244, 0]
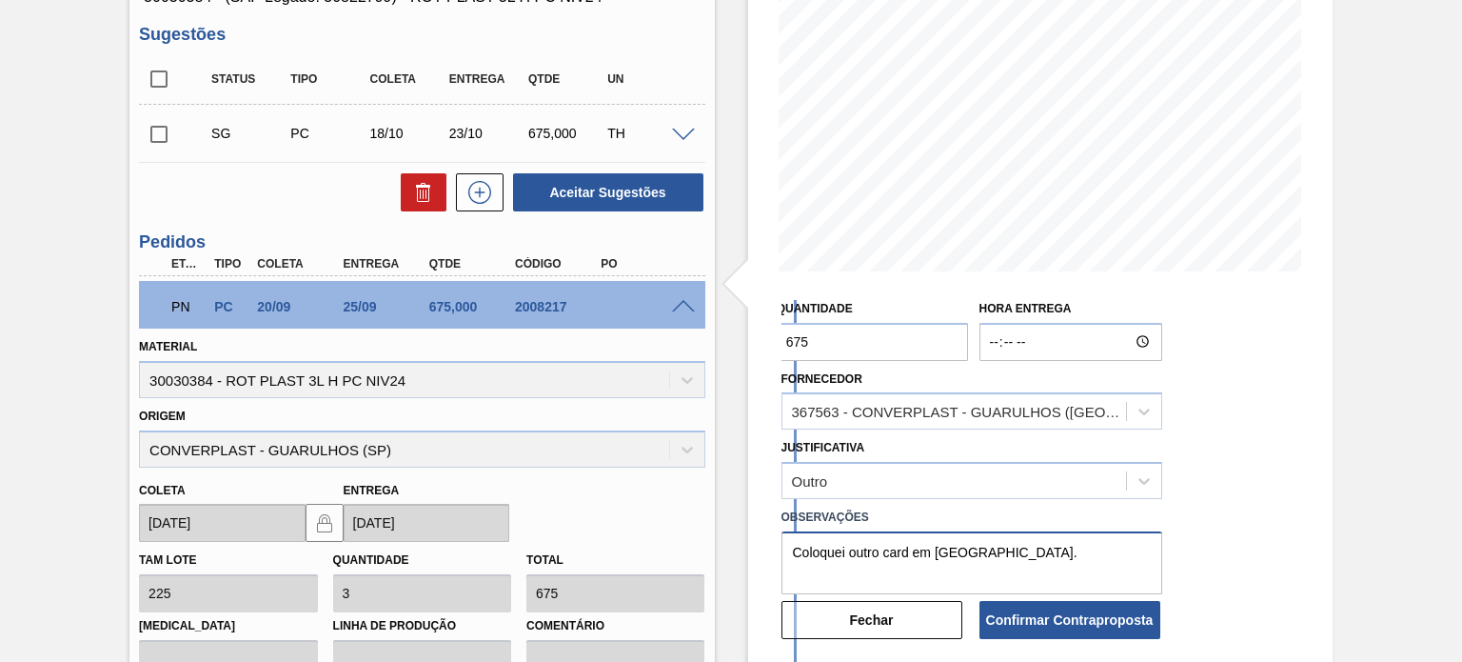
drag, startPoint x: 986, startPoint y: 543, endPoint x: 792, endPoint y: 540, distance: 194.2
click at [792, 540] on textarea "Coloquei outro card em Jundiaí." at bounding box center [971, 562] width 381 height 63
click at [943, 549] on textarea "Coloquei outro card em Jundiaí." at bounding box center [971, 562] width 381 height 63
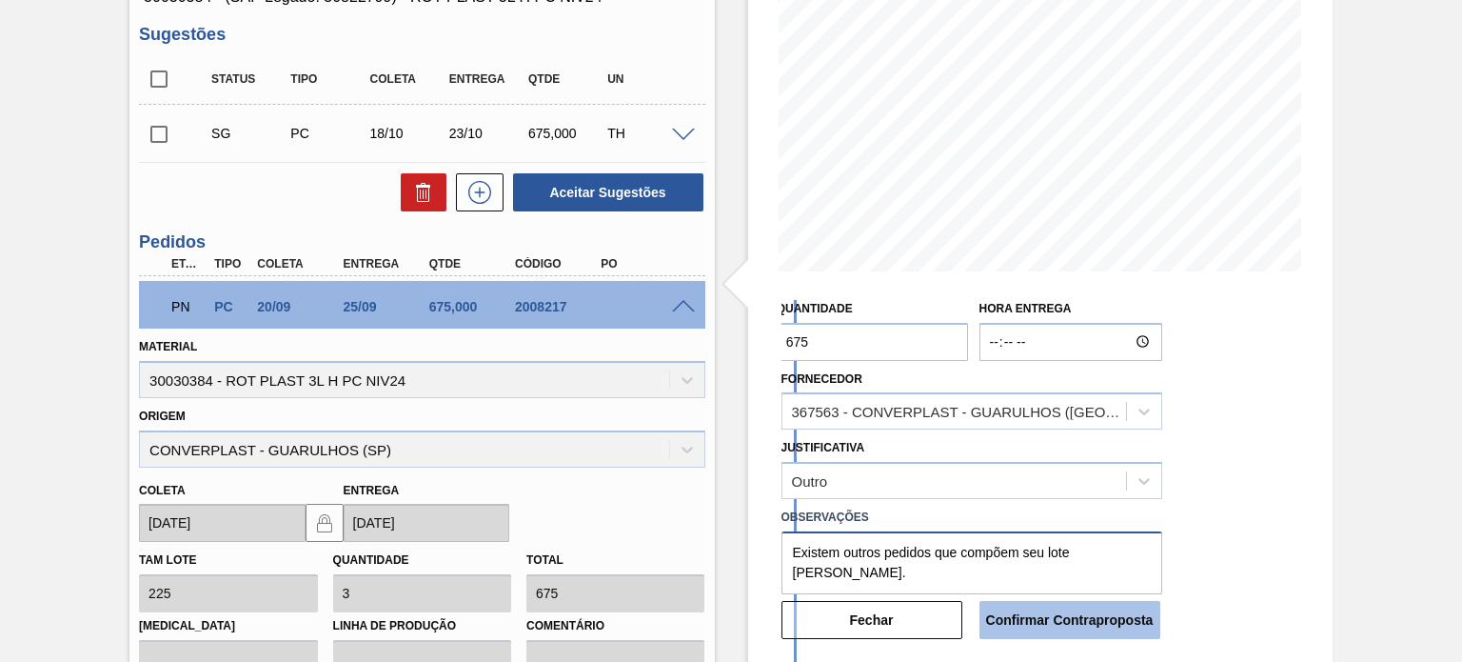
type textarea "Existem outros pedidos que compõem seu lote Mínimo."
click at [1105, 618] on button "Confirmar Contraproposta" at bounding box center [1069, 620] width 181 height 38
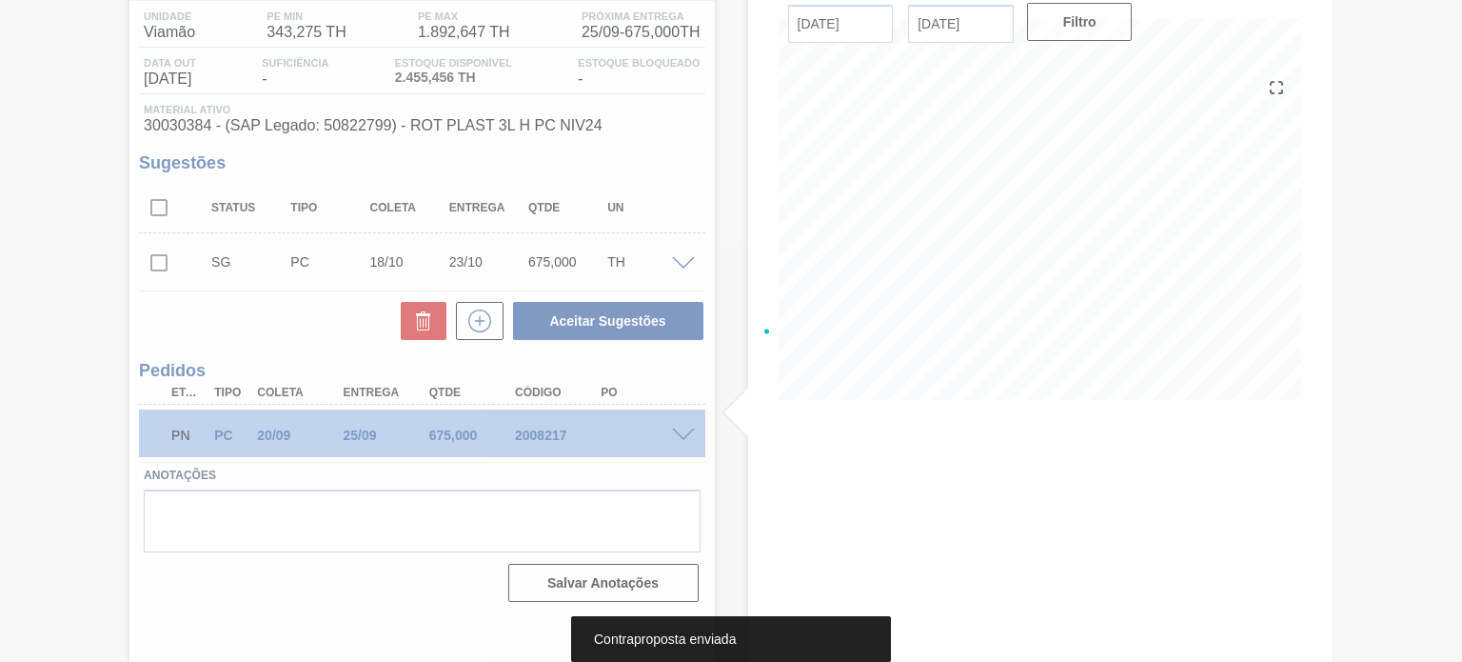
scroll to position [156, 0]
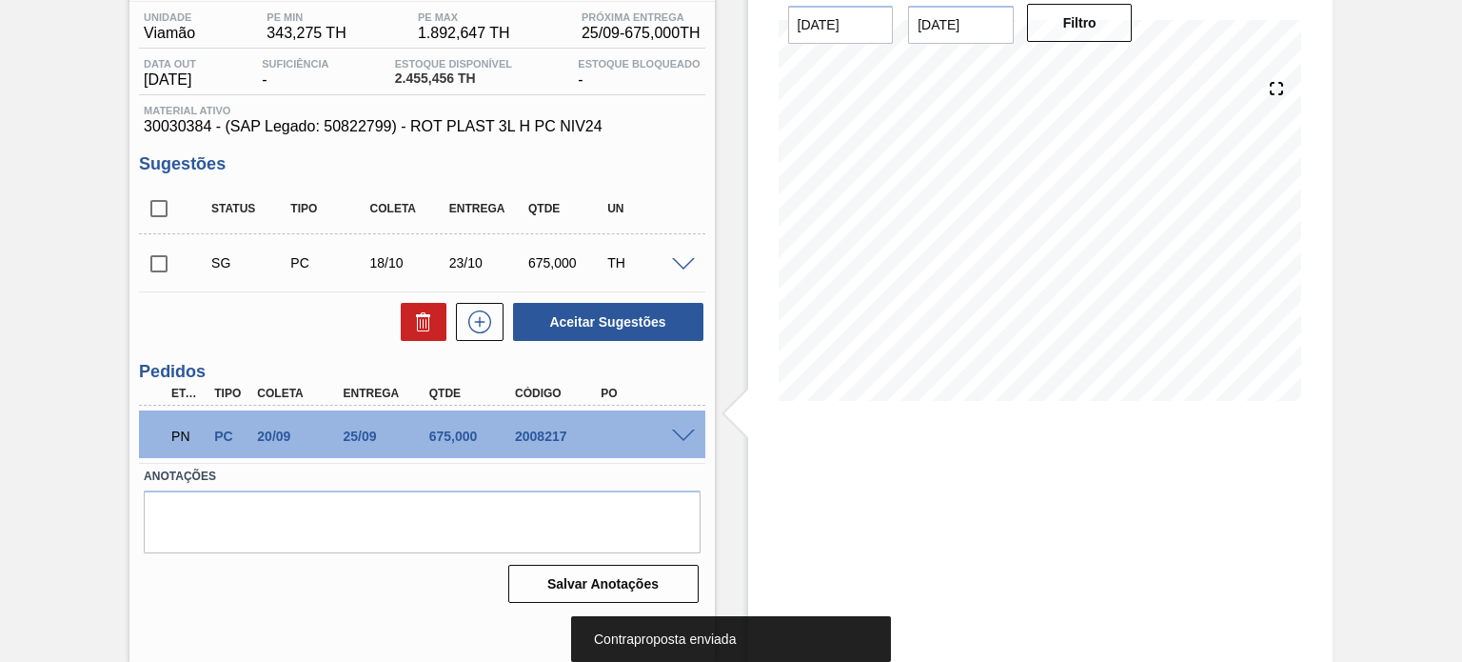
click at [681, 437] on span at bounding box center [683, 436] width 23 height 14
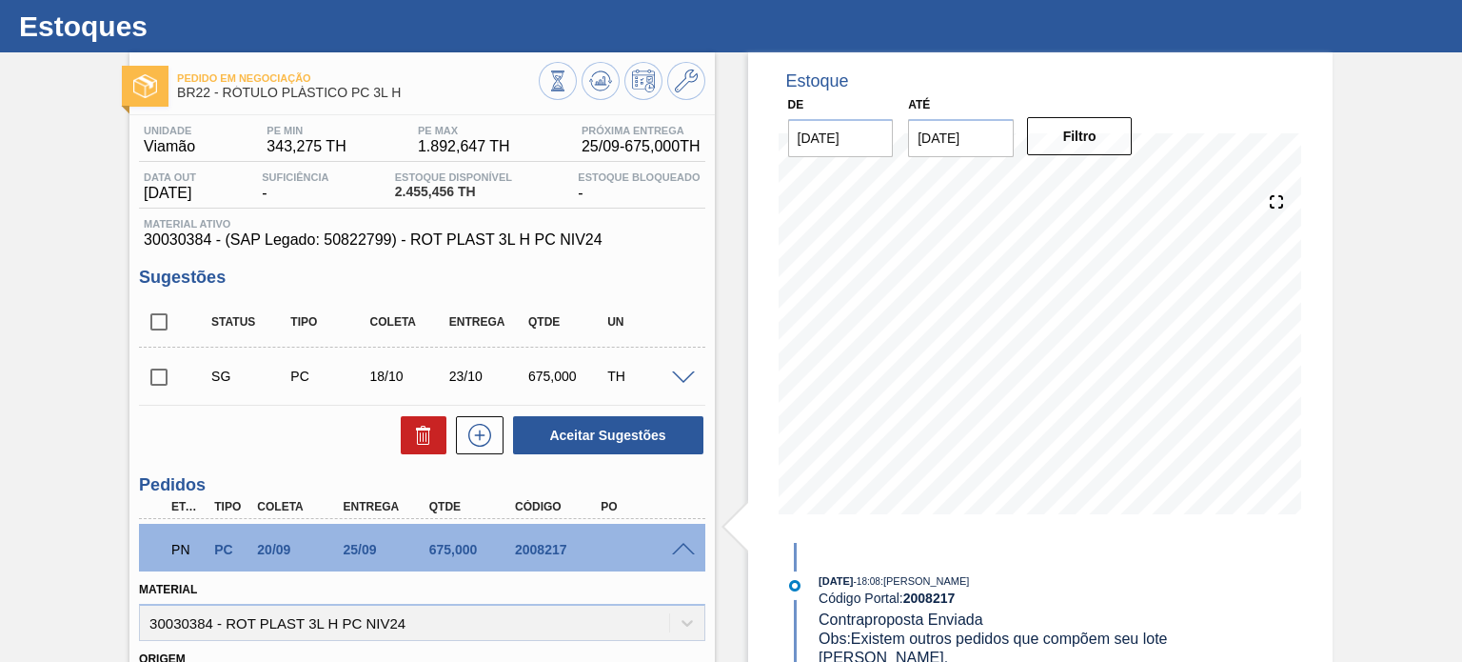
scroll to position [0, 0]
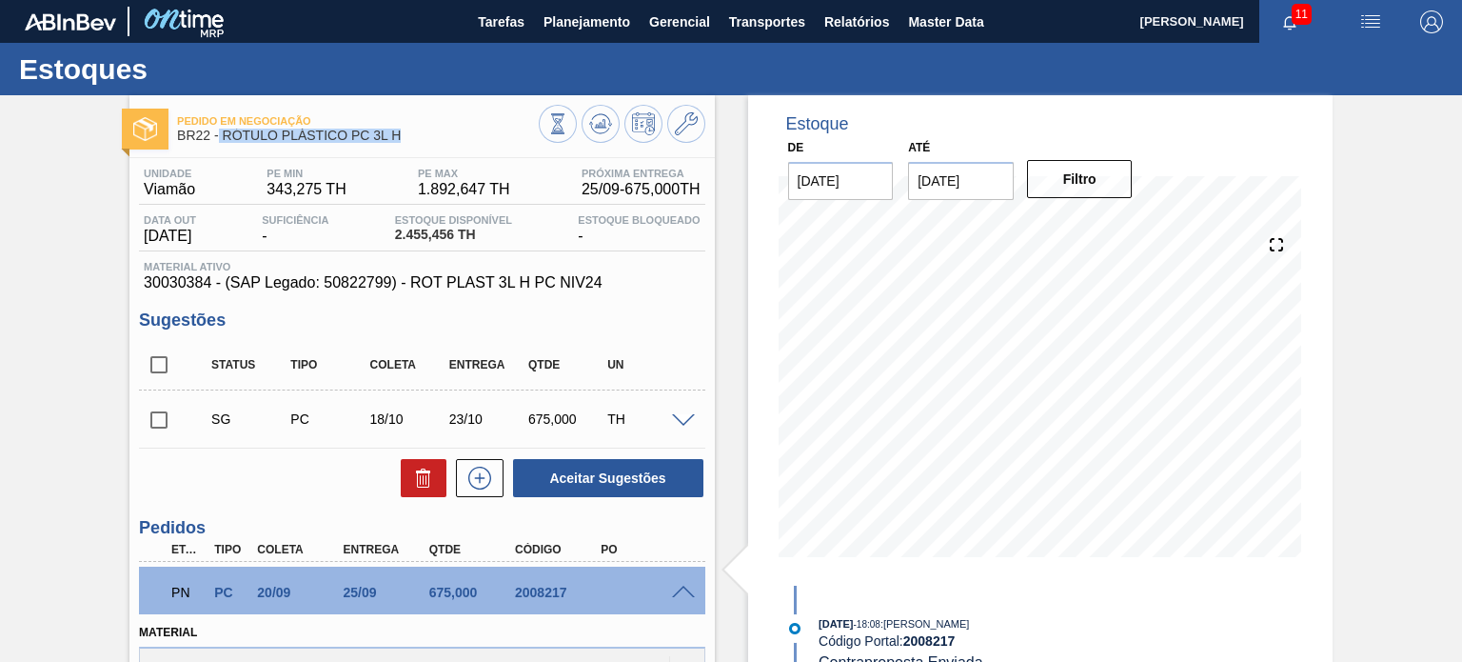
drag, startPoint x: 409, startPoint y: 139, endPoint x: 220, endPoint y: 145, distance: 189.5
click at [220, 145] on div "Pedido em Negociação BR22 - RÓTULO PLÁSTICO PC 3L H" at bounding box center [357, 129] width 361 height 43
copy span "RÓTULO PLÁSTICO PC 3L H"
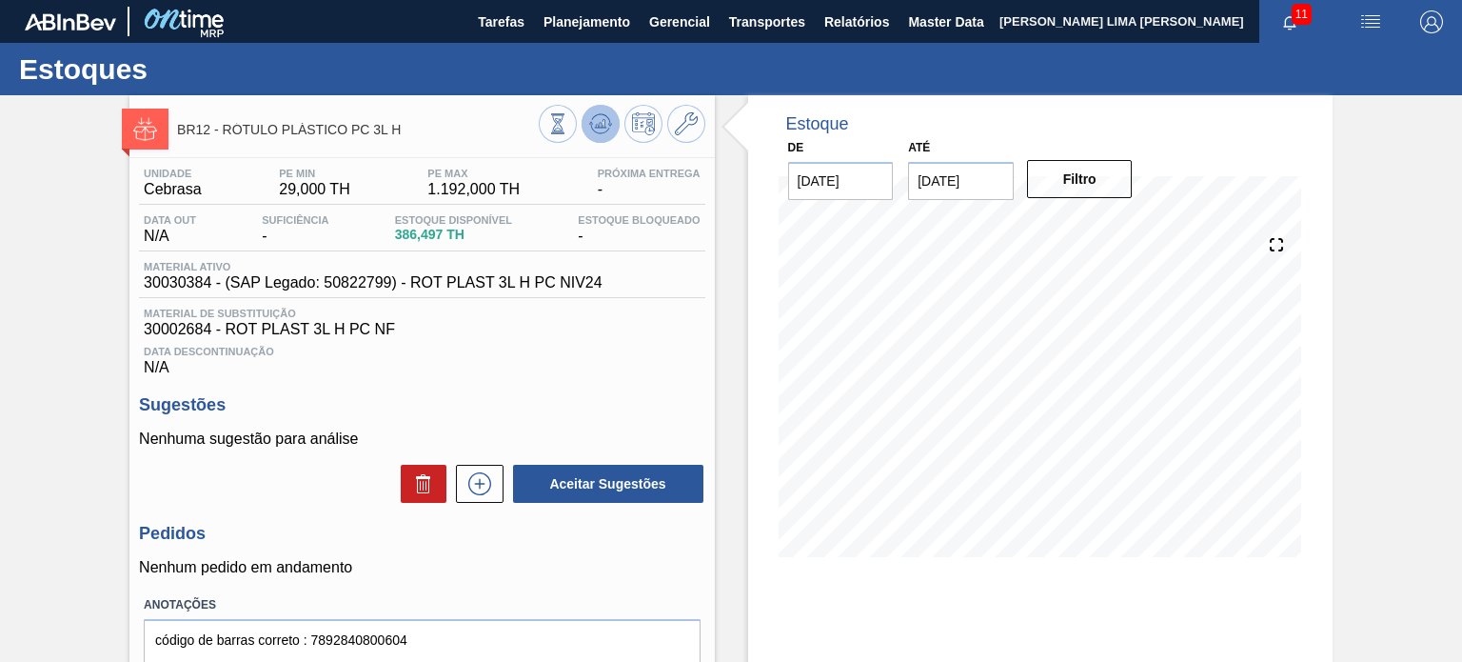
click at [568, 128] on icon at bounding box center [557, 123] width 21 height 21
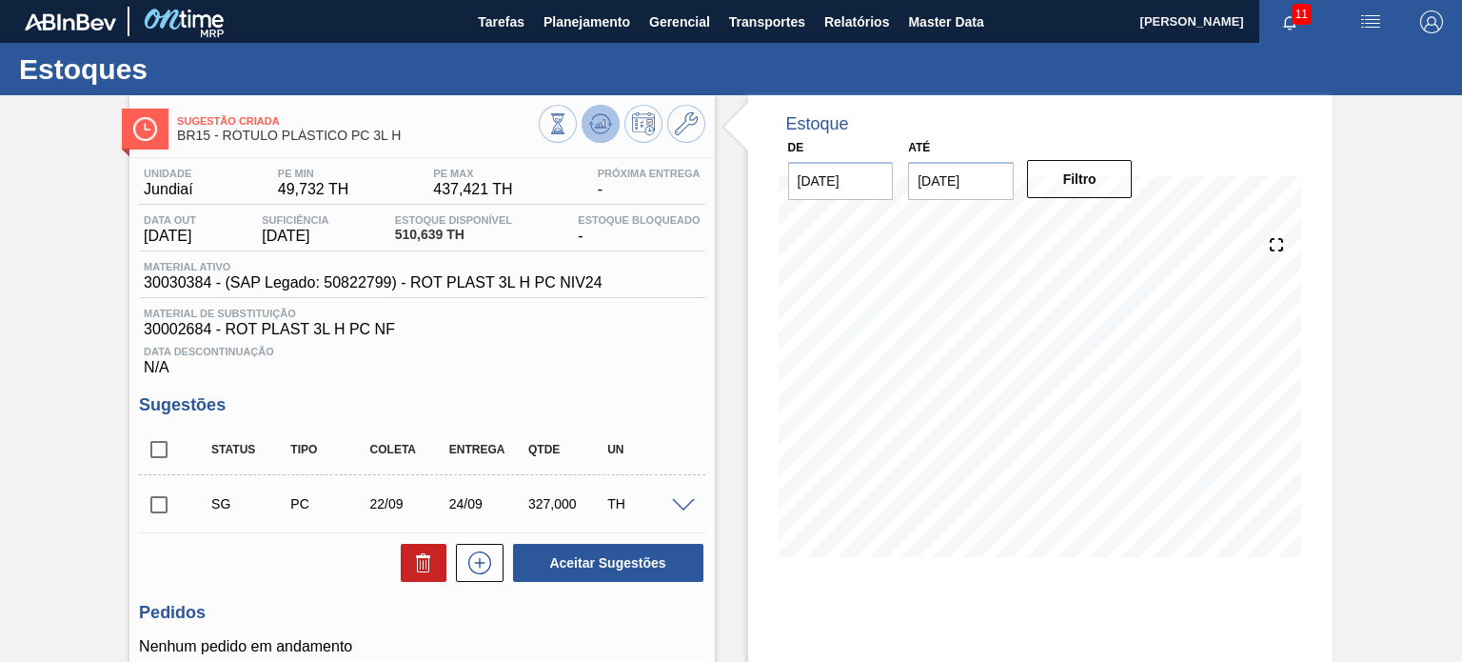
click at [590, 128] on icon at bounding box center [599, 129] width 19 height 10
click at [693, 134] on icon at bounding box center [686, 123] width 23 height 23
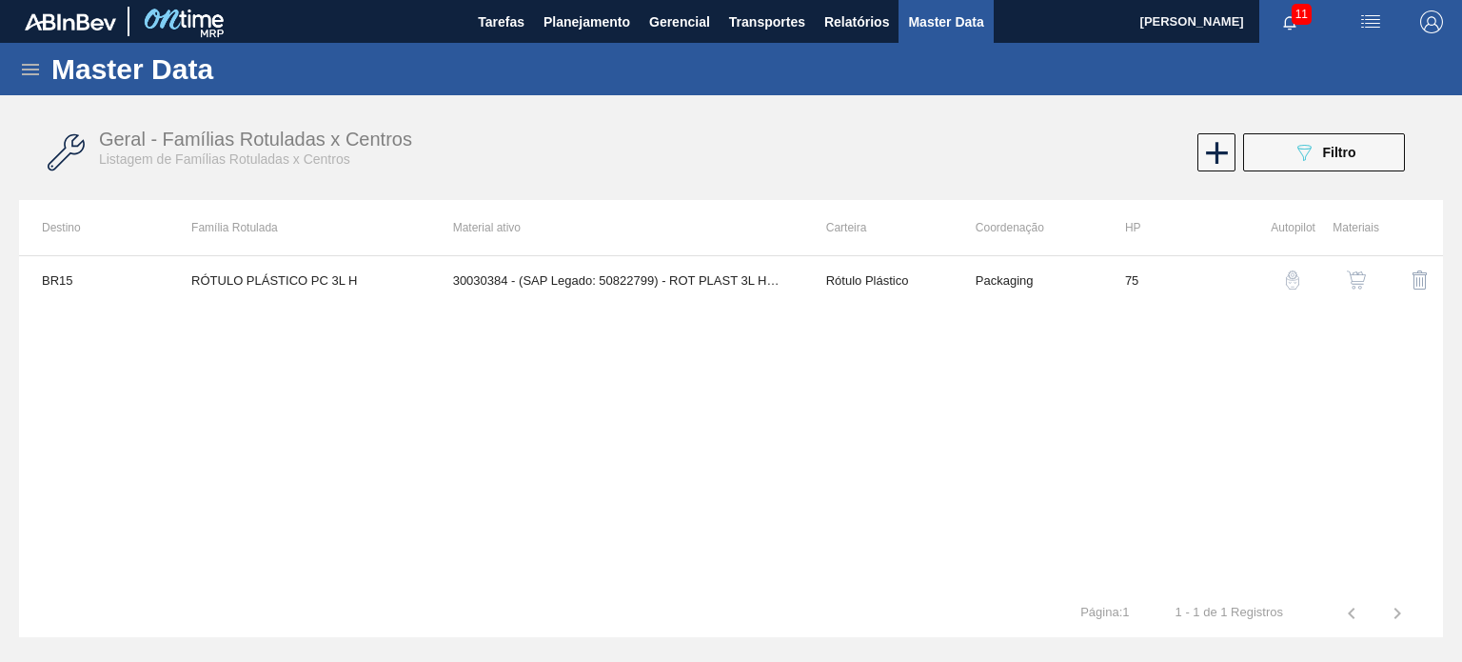
click at [1380, 275] on td at bounding box center [1411, 280] width 64 height 48
click at [1362, 275] on img "button" at bounding box center [1356, 279] width 19 height 19
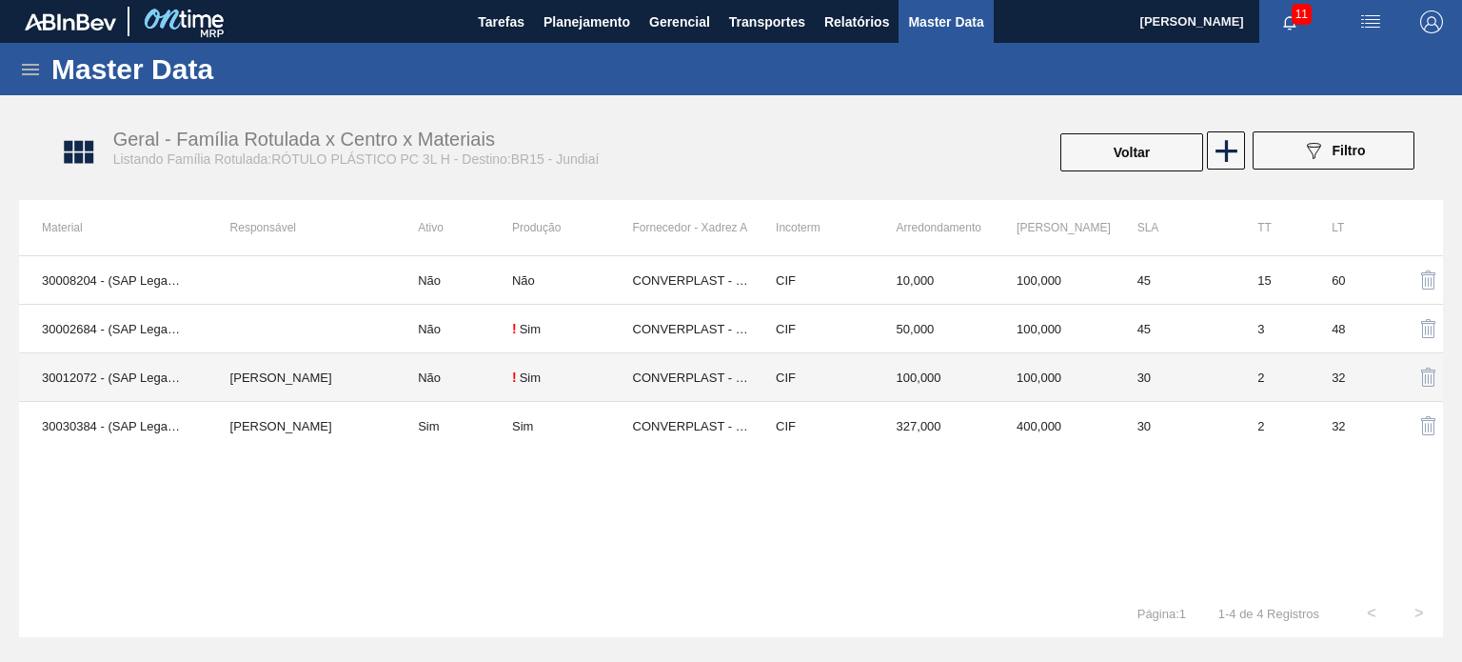
click at [906, 441] on td "327,000" at bounding box center [934, 426] width 121 height 49
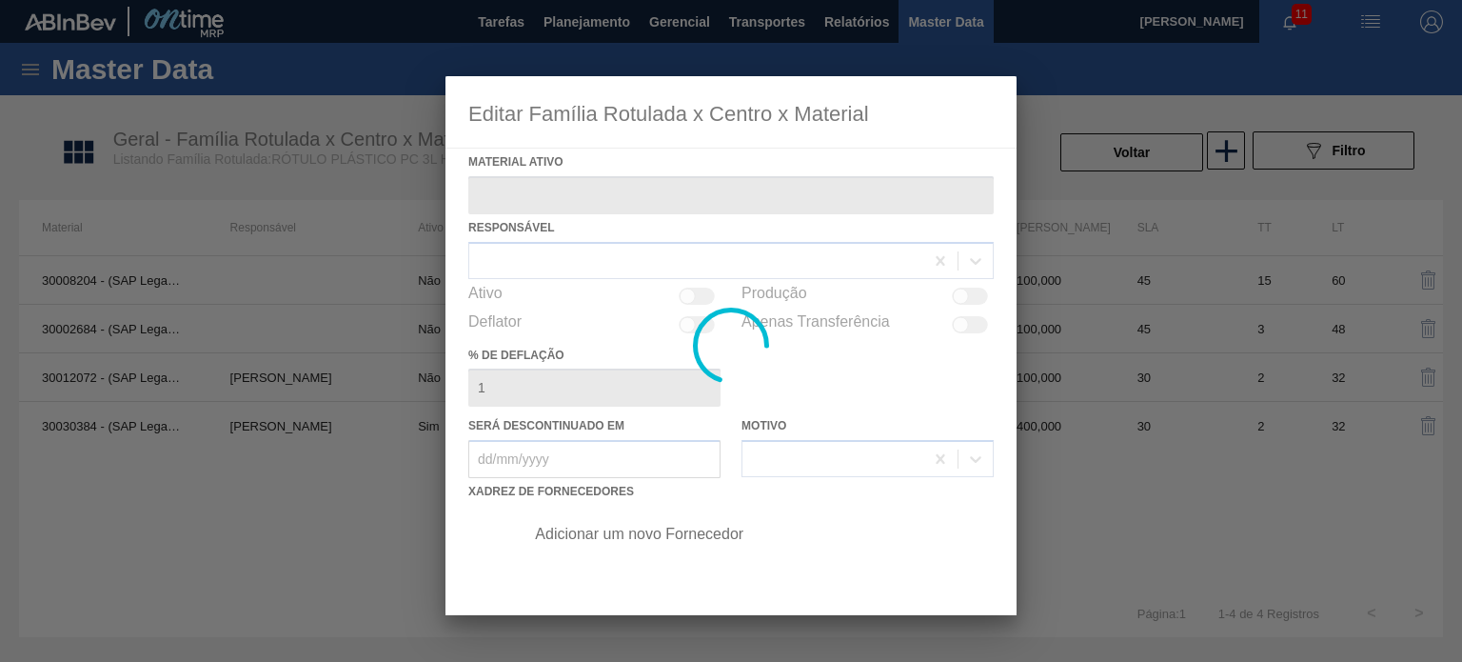
type ativo "30030384 - (SAP Legado: 50822799) - ROT PLAST 3L H PC NIV24"
checkbox input "true"
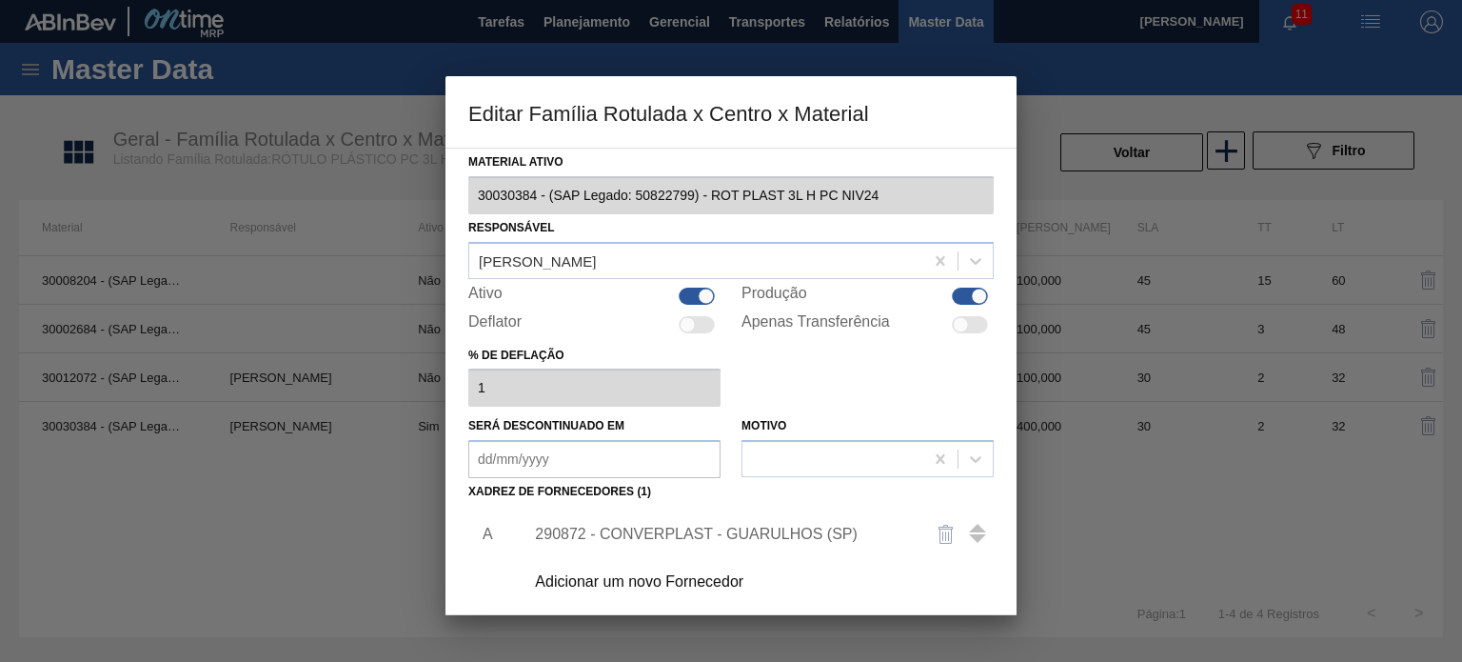
scroll to position [190, 0]
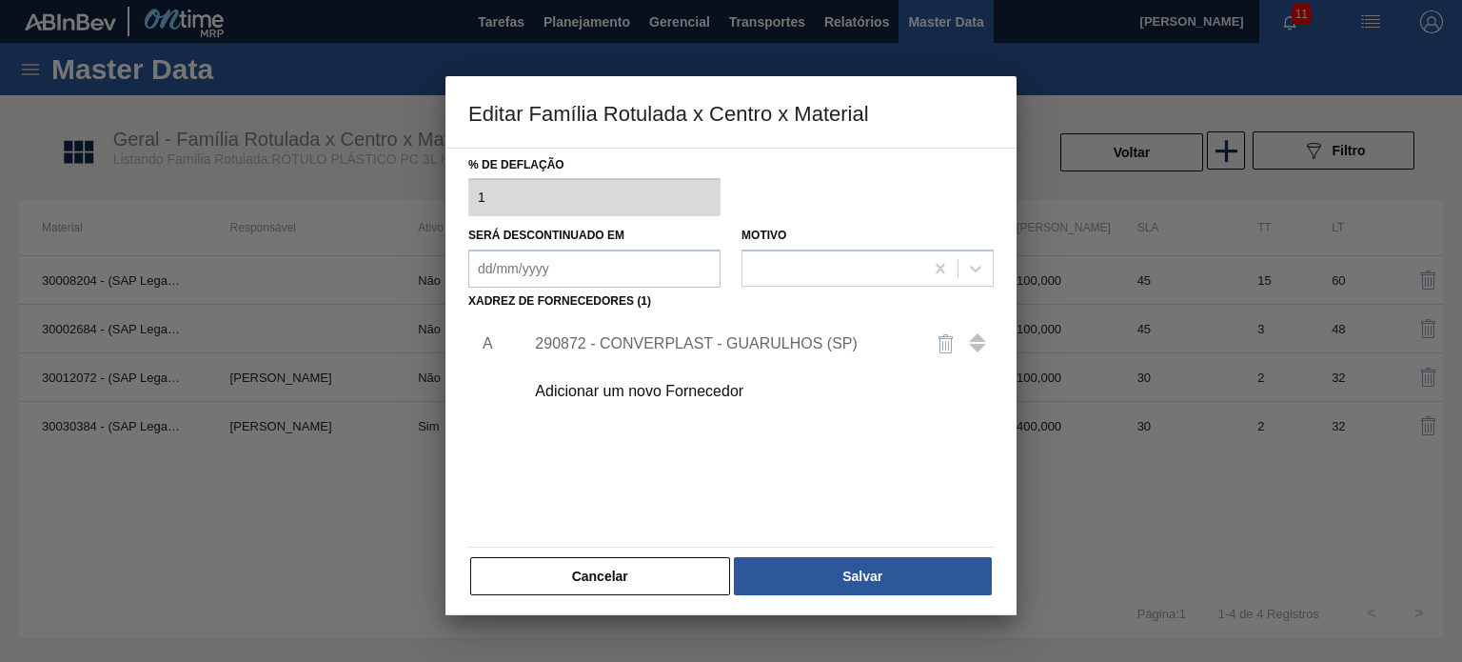
click at [755, 353] on div "290872 - CONVERPLAST - GUARULHOS (SP)" at bounding box center [753, 344] width 481 height 48
click at [721, 350] on div "290872 - CONVERPLAST - GUARULHOS (SP)" at bounding box center [721, 343] width 373 height 17
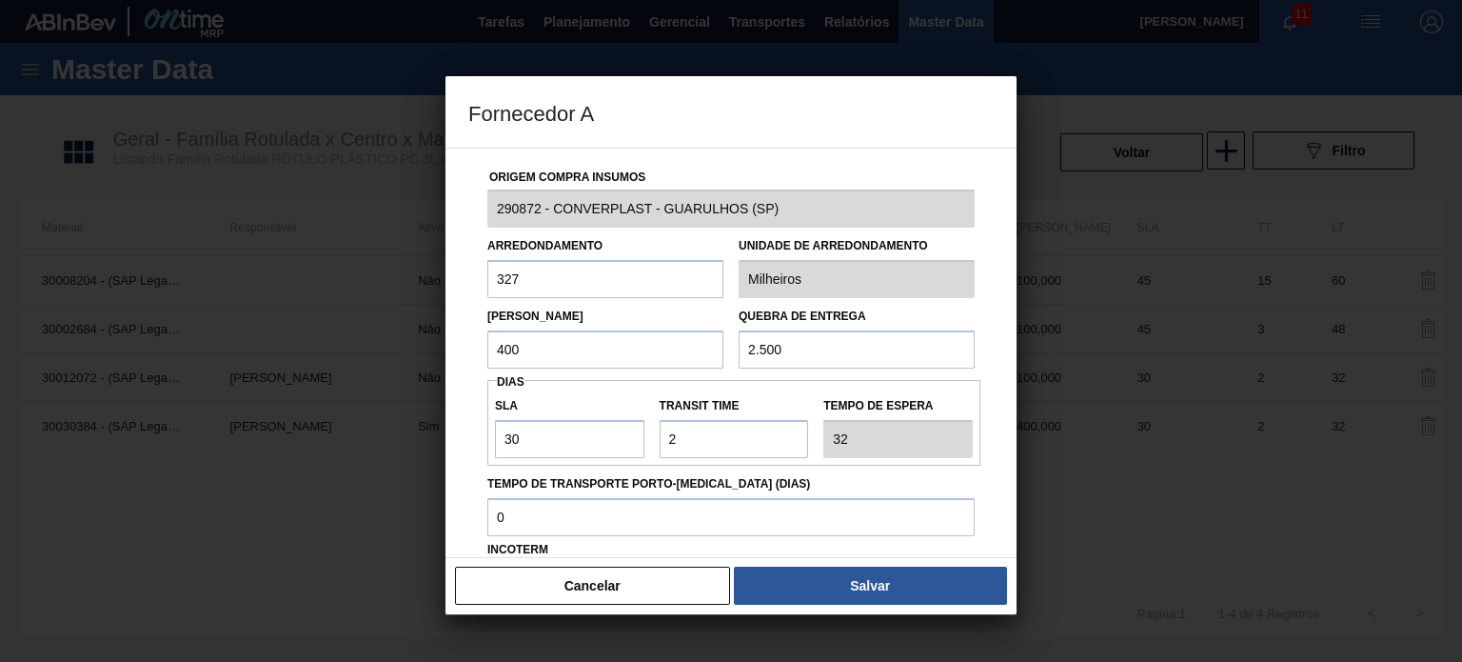
drag, startPoint x: 534, startPoint y: 284, endPoint x: 469, endPoint y: 289, distance: 65.0
click at [469, 289] on div "Origem Compra Insumos 290872 - CONVERPLAST - GUARULHOS ([GEOGRAPHIC_DATA]) Arre…" at bounding box center [730, 463] width 525 height 630
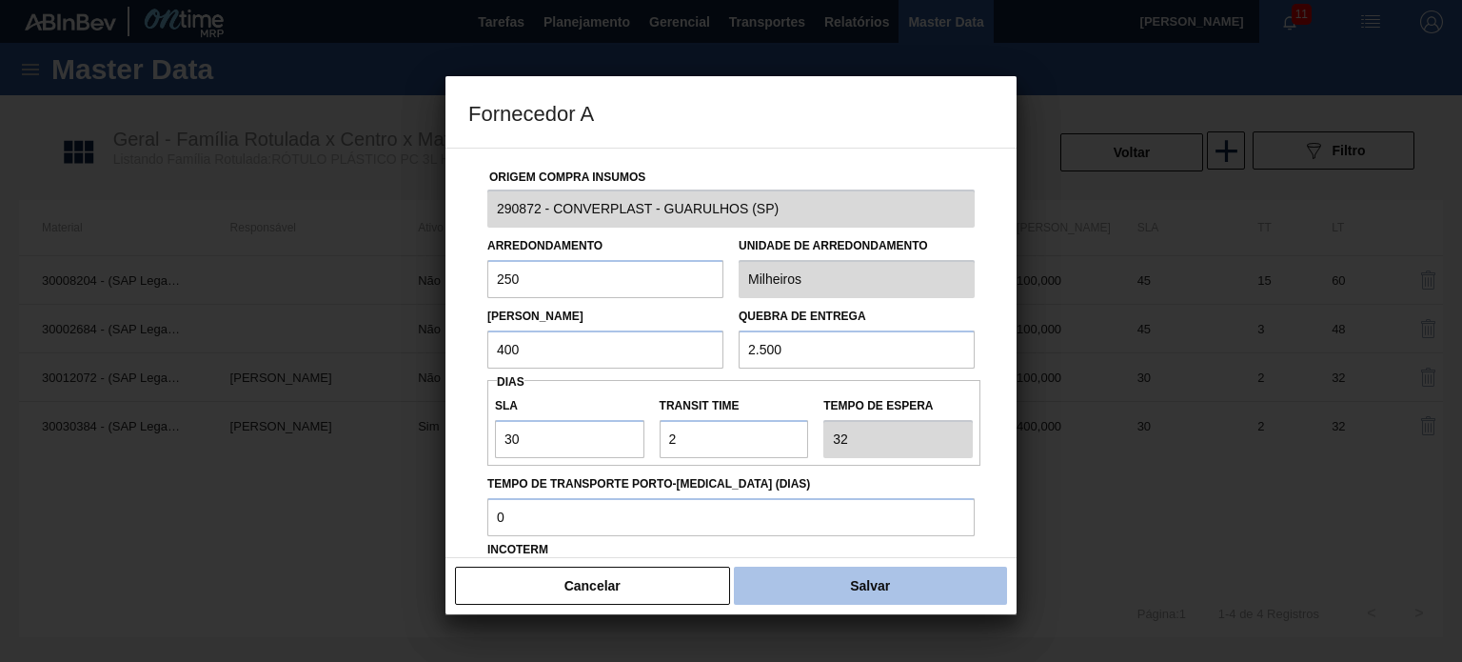
type input "250"
click at [807, 593] on button "Salvar" at bounding box center [870, 585] width 273 height 38
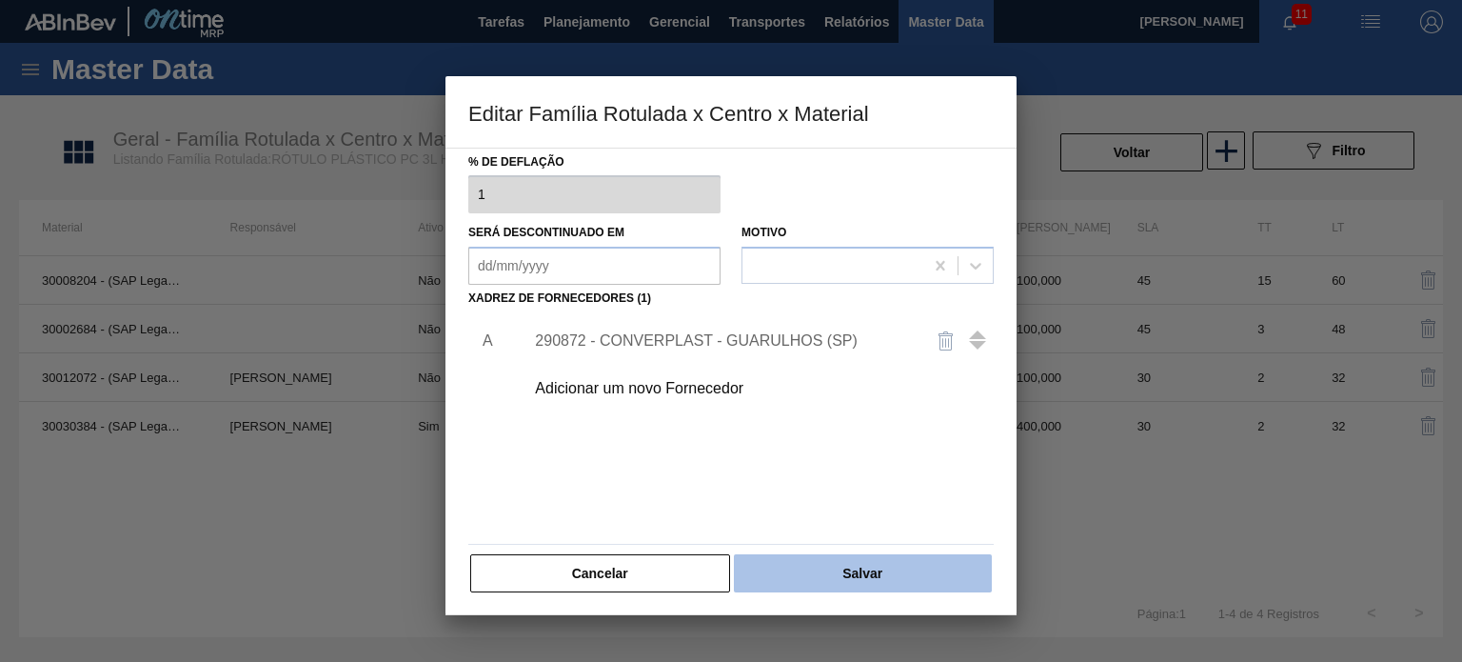
scroll to position [194, 0]
click at [819, 570] on button "Salvar" at bounding box center [863, 572] width 258 height 38
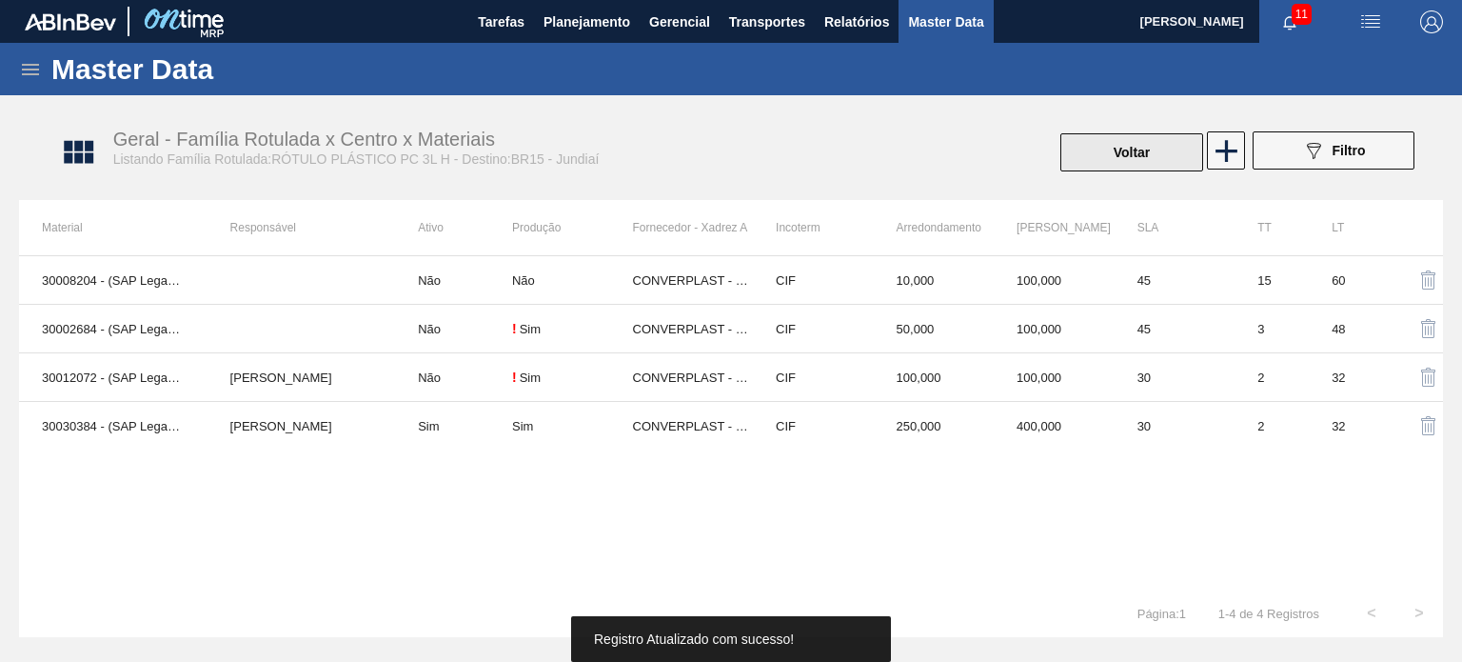
click at [1114, 168] on button "Voltar" at bounding box center [1131, 152] width 143 height 38
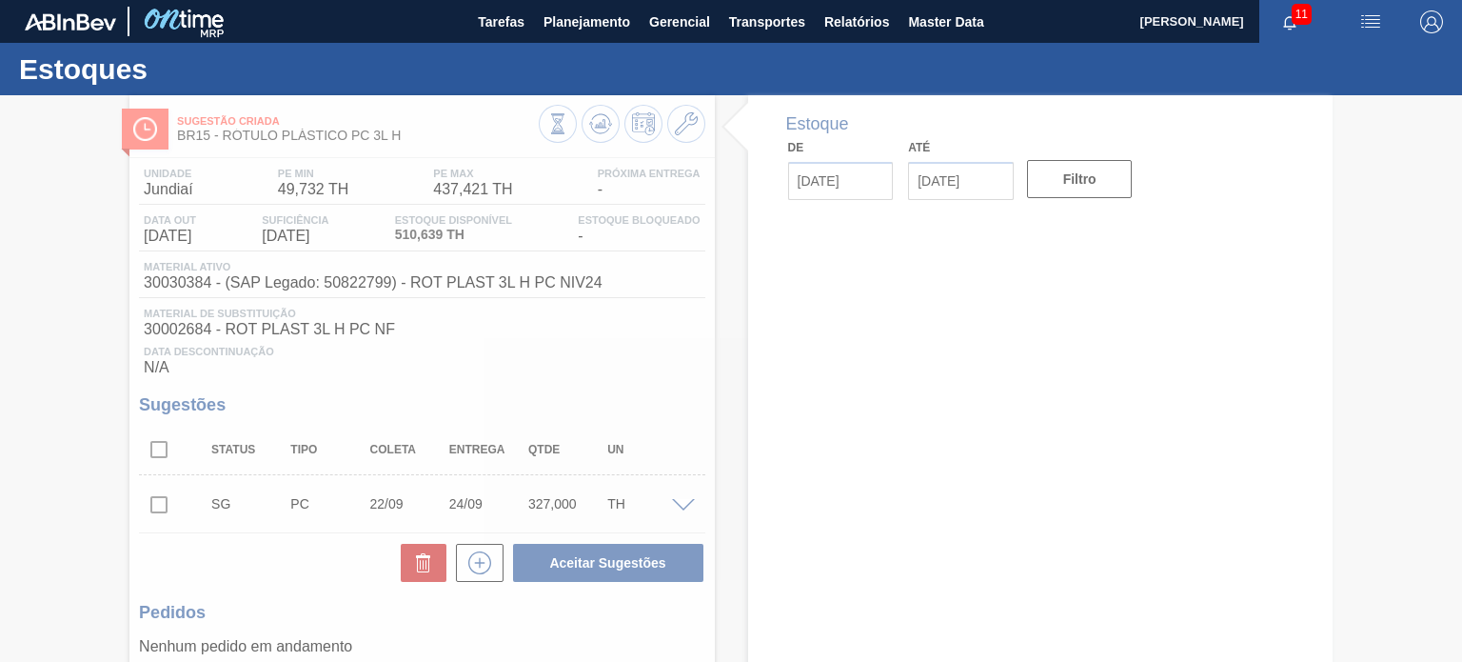
click at [597, 128] on div at bounding box center [731, 378] width 1462 height 566
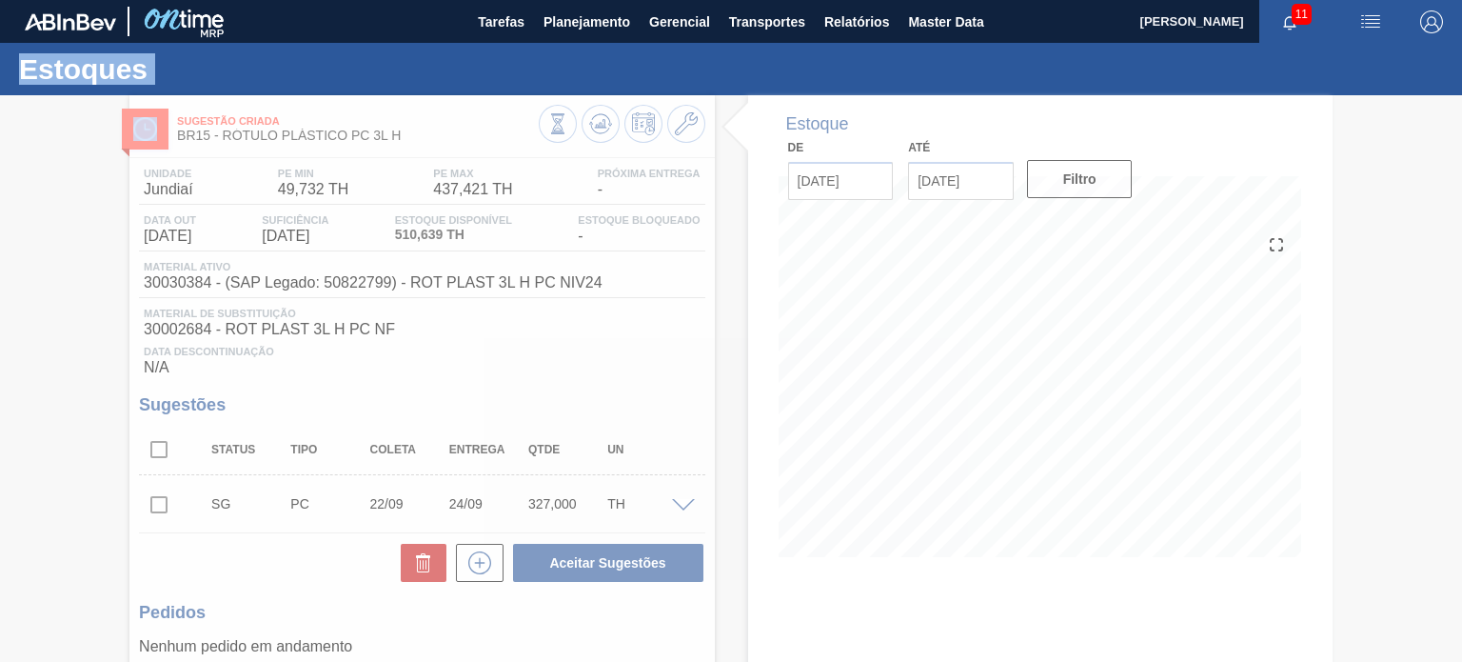
click at [597, 128] on div at bounding box center [731, 378] width 1462 height 566
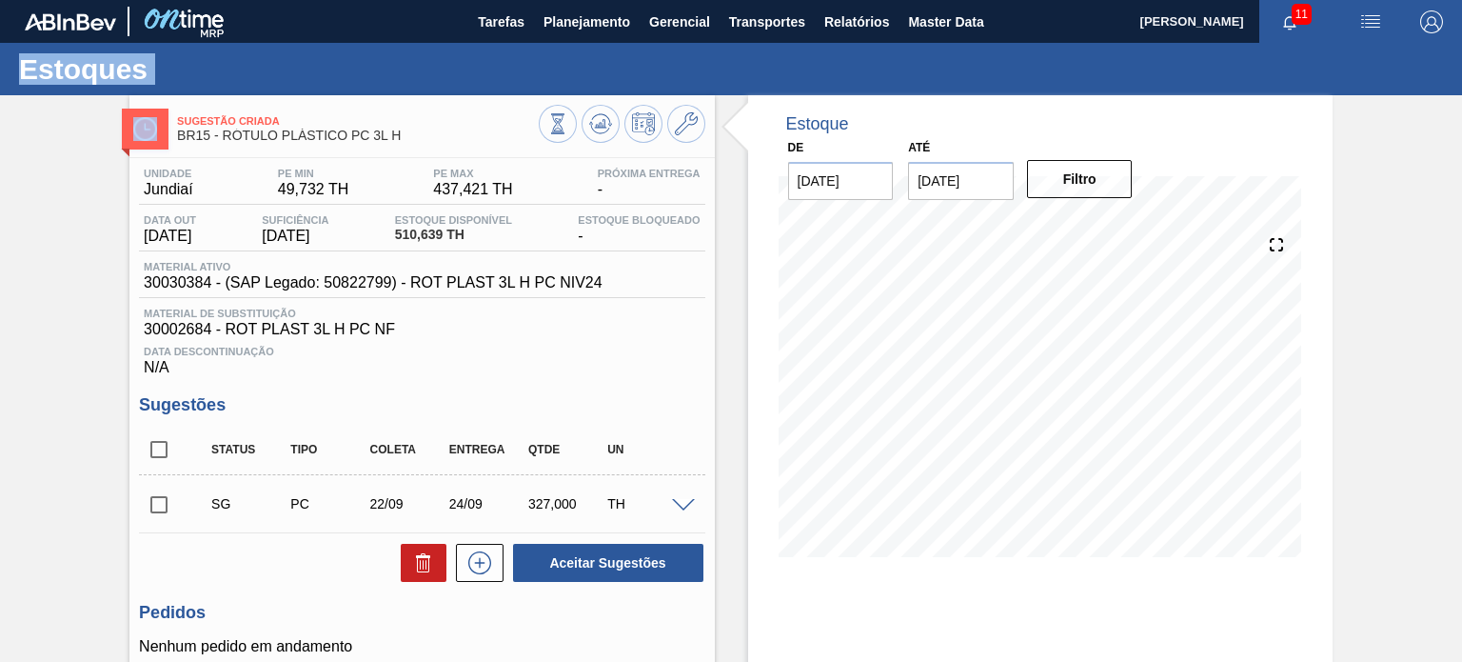
click at [568, 128] on icon at bounding box center [557, 123] width 21 height 21
click at [696, 313] on span "Material de Substituição" at bounding box center [422, 312] width 556 height 11
click at [693, 128] on icon at bounding box center [686, 123] width 23 height 23
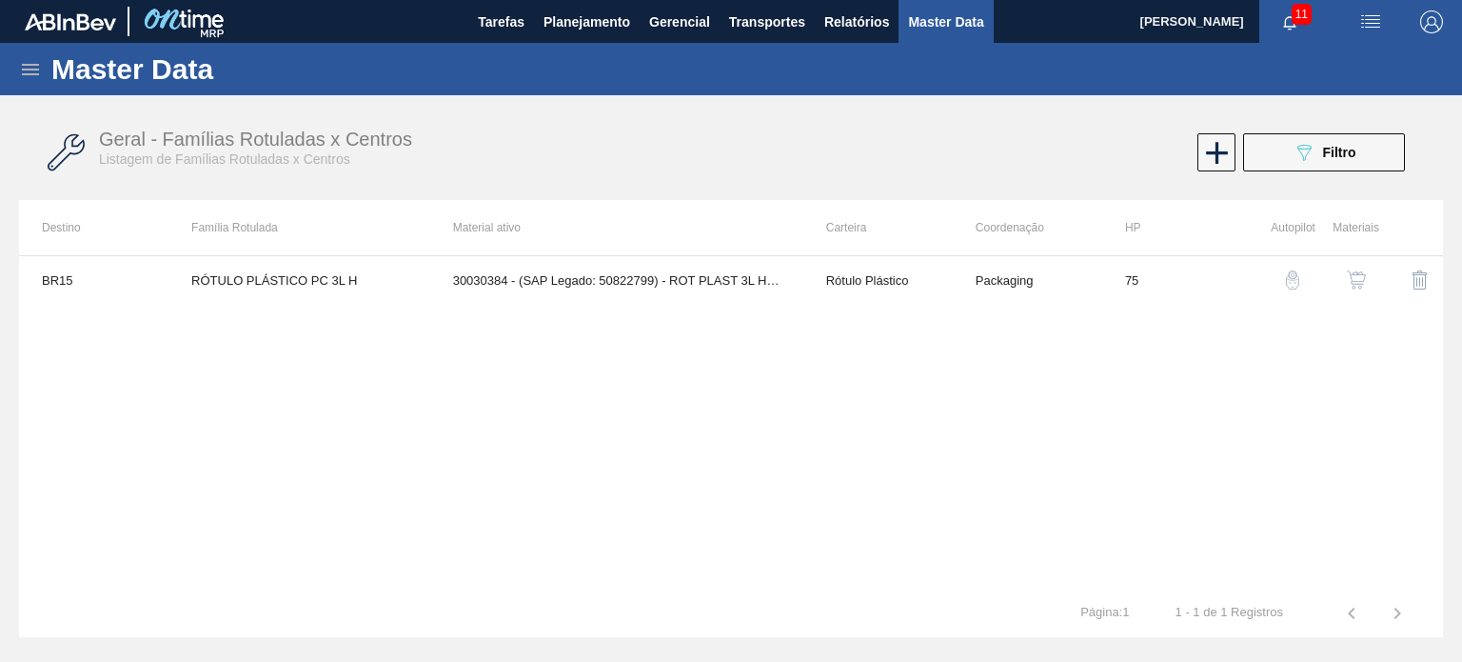
click at [1359, 282] on img "button" at bounding box center [1356, 279] width 19 height 19
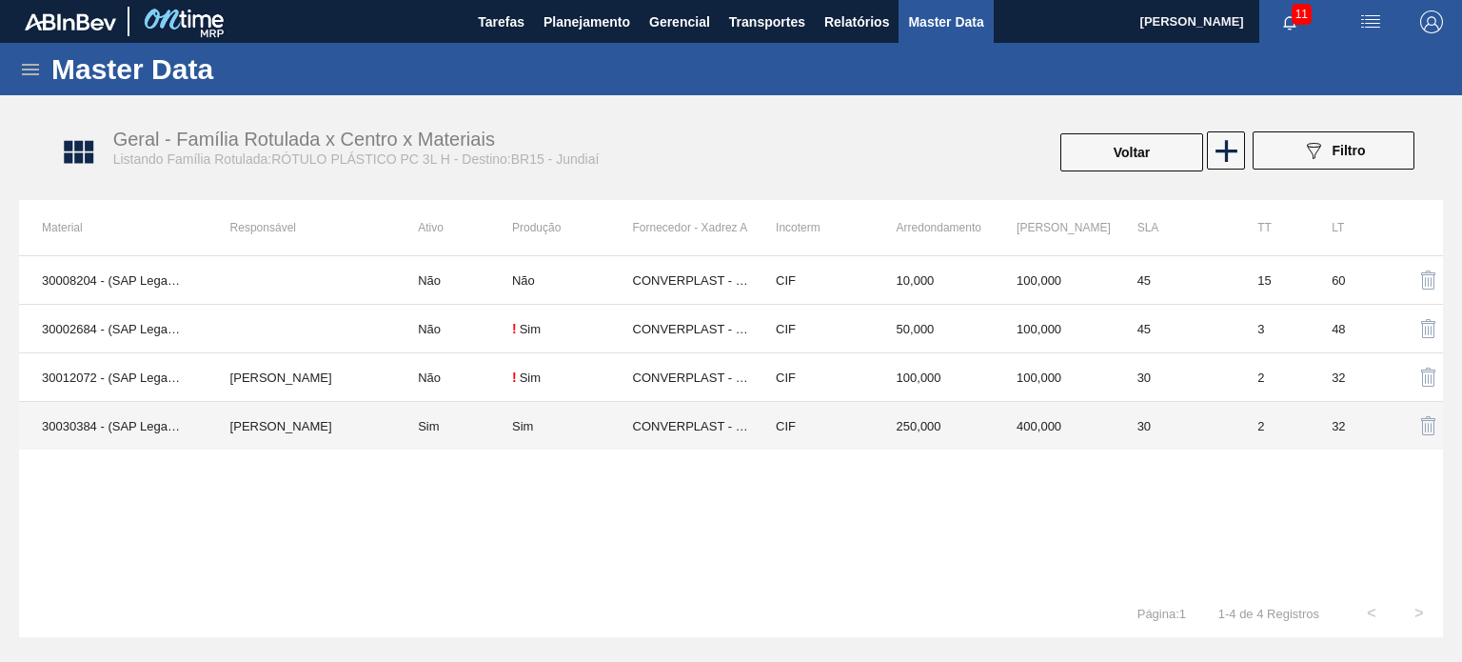
click at [1047, 422] on td "400,000" at bounding box center [1054, 426] width 121 height 49
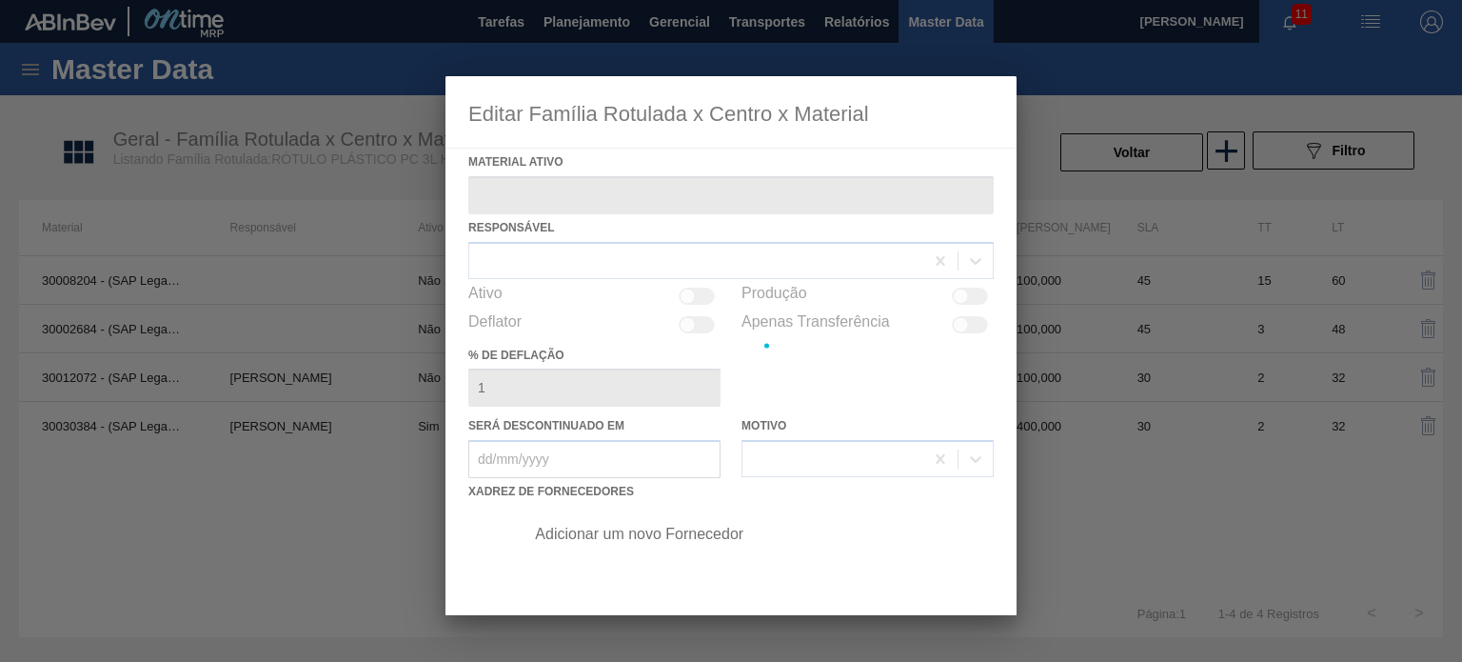
type ativo "30030384 - (SAP Legado: 50822799) - ROT PLAST 3L H PC NIV24"
checkbox input "true"
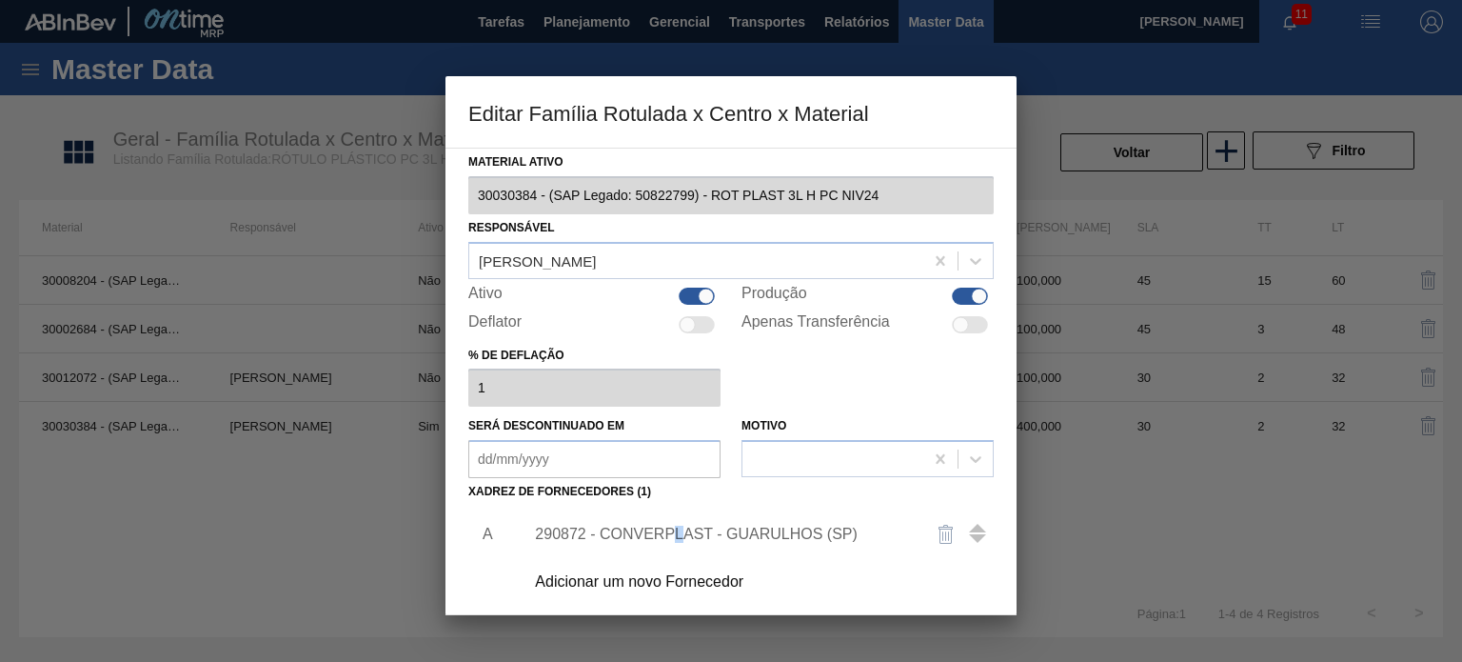
click at [678, 527] on div "290872 - CONVERPLAST - GUARULHOS (SP)" at bounding box center [721, 533] width 373 height 17
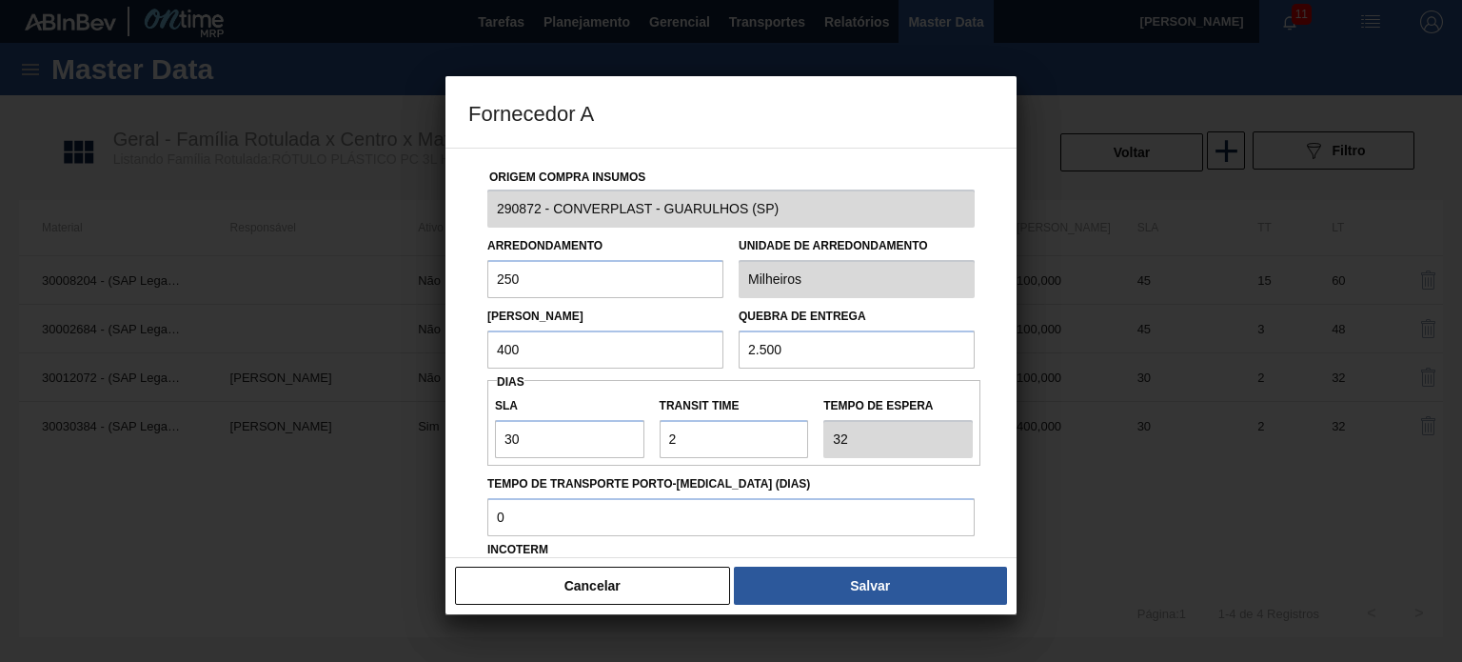
drag, startPoint x: 490, startPoint y: 269, endPoint x: 480, endPoint y: 269, distance: 10.5
click at [480, 269] on div "Arredondamento 250" at bounding box center [605, 265] width 251 height 66
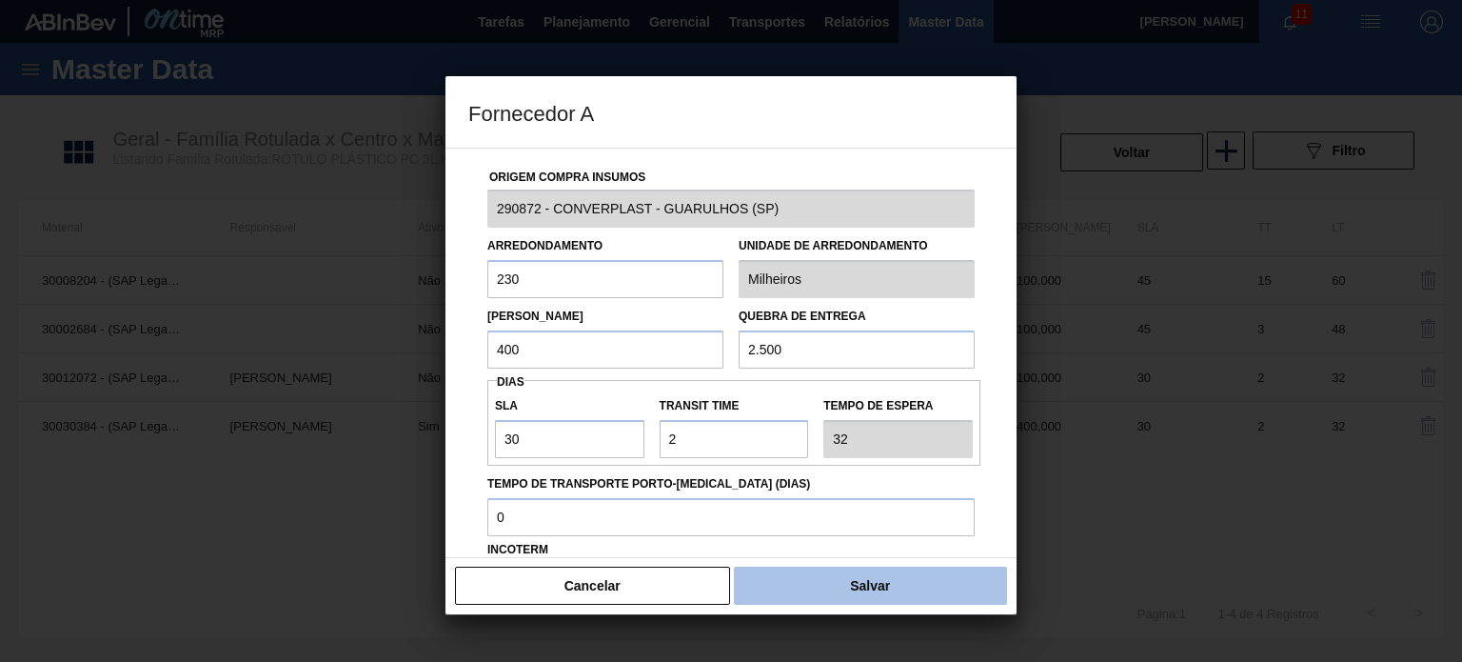
type input "230"
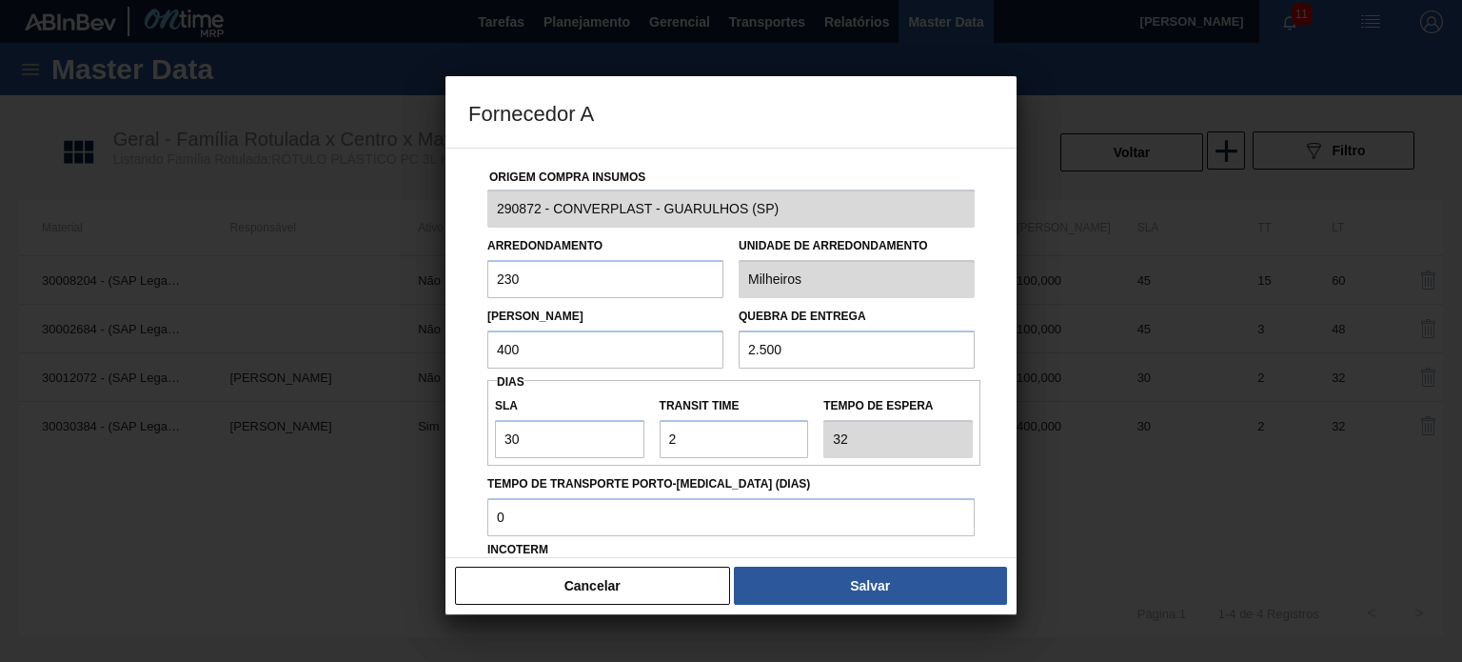
drag, startPoint x: 821, startPoint y: 598, endPoint x: 810, endPoint y: 598, distance: 11.4
click at [820, 598] on button "Salvar" at bounding box center [870, 585] width 273 height 38
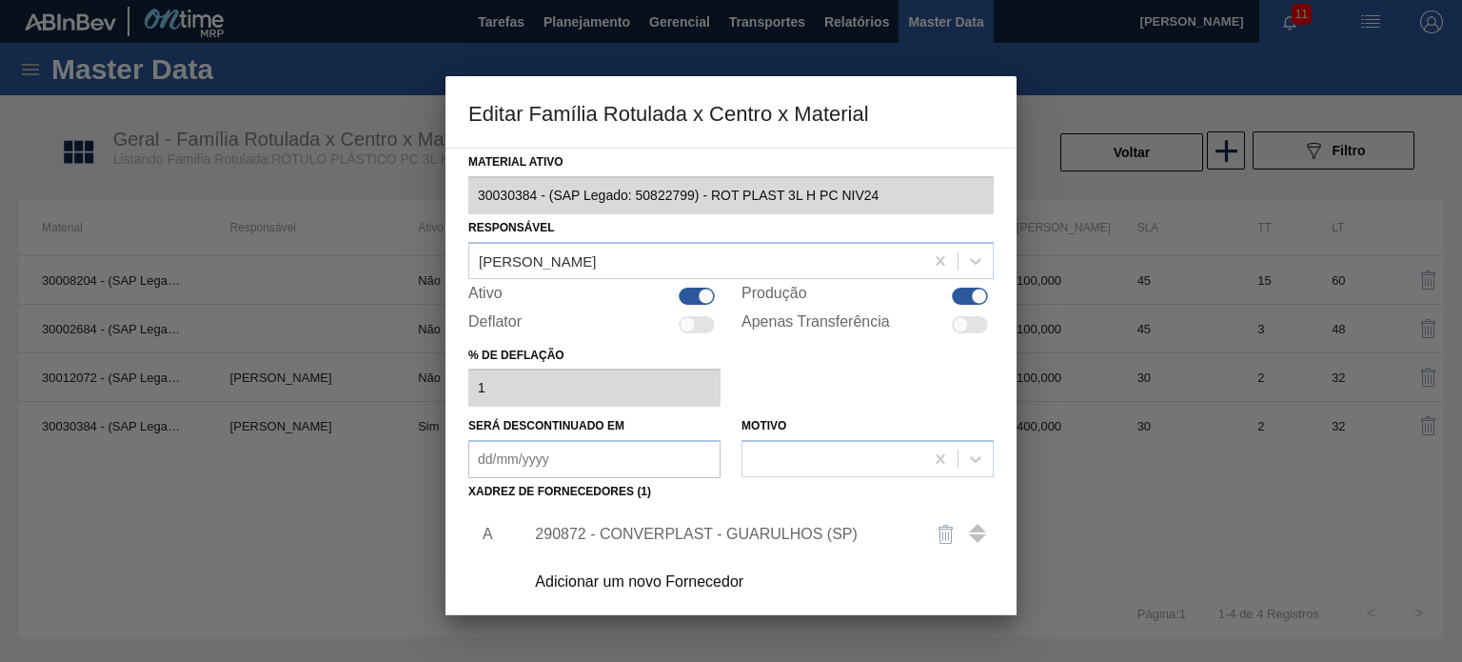
scroll to position [194, 0]
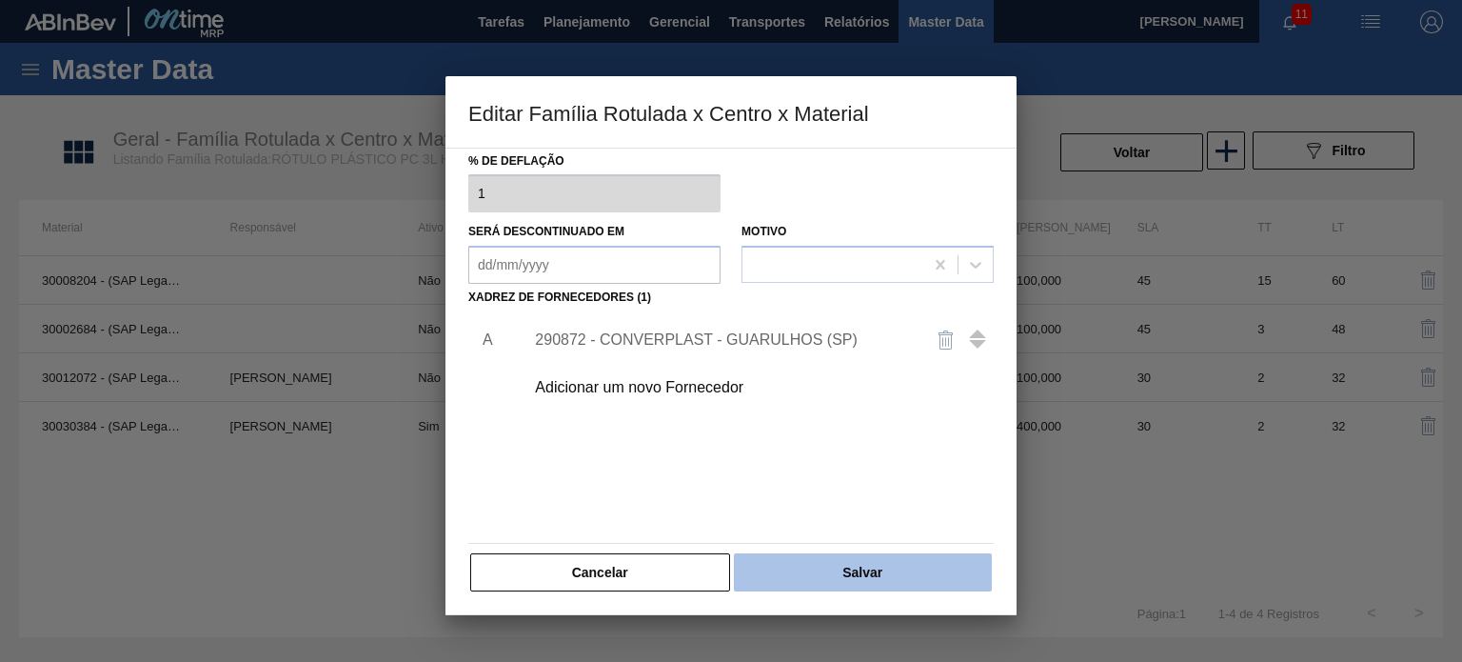
click at [834, 569] on button "Salvar" at bounding box center [863, 572] width 258 height 38
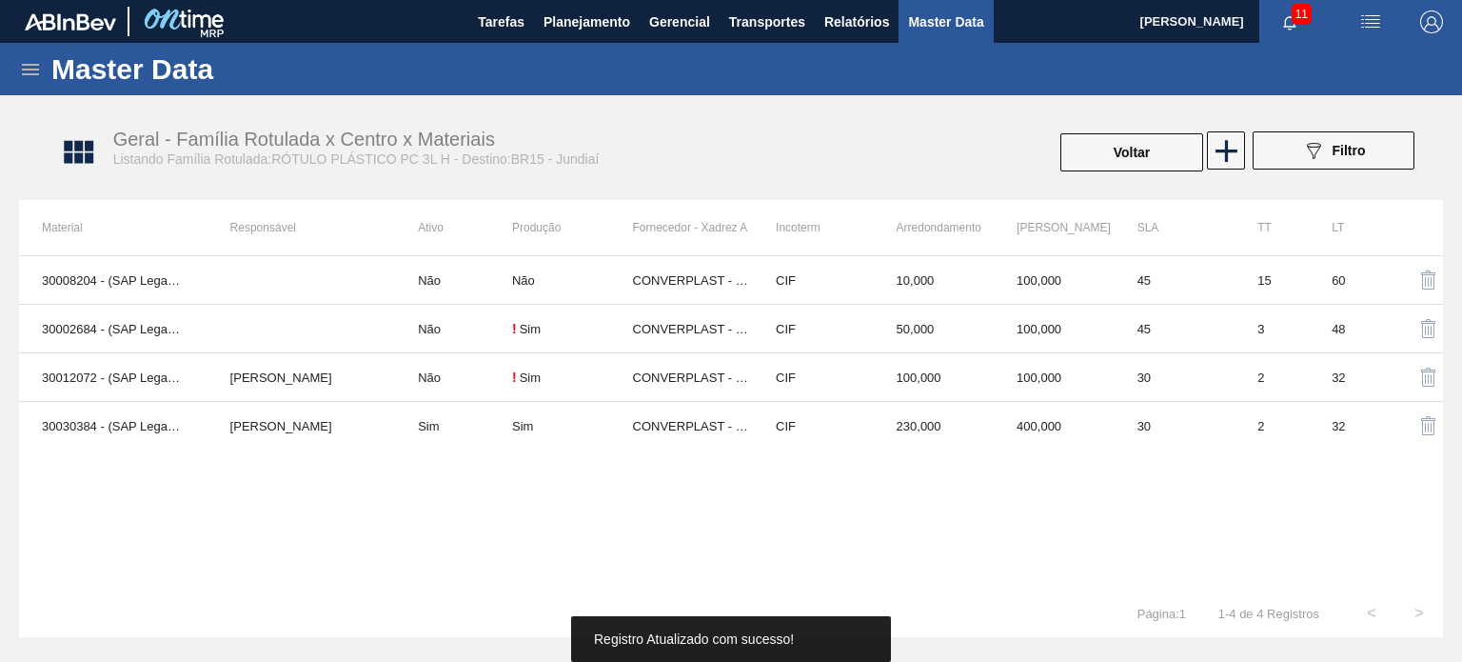
click at [1113, 157] on button "Voltar" at bounding box center [1131, 152] width 143 height 38
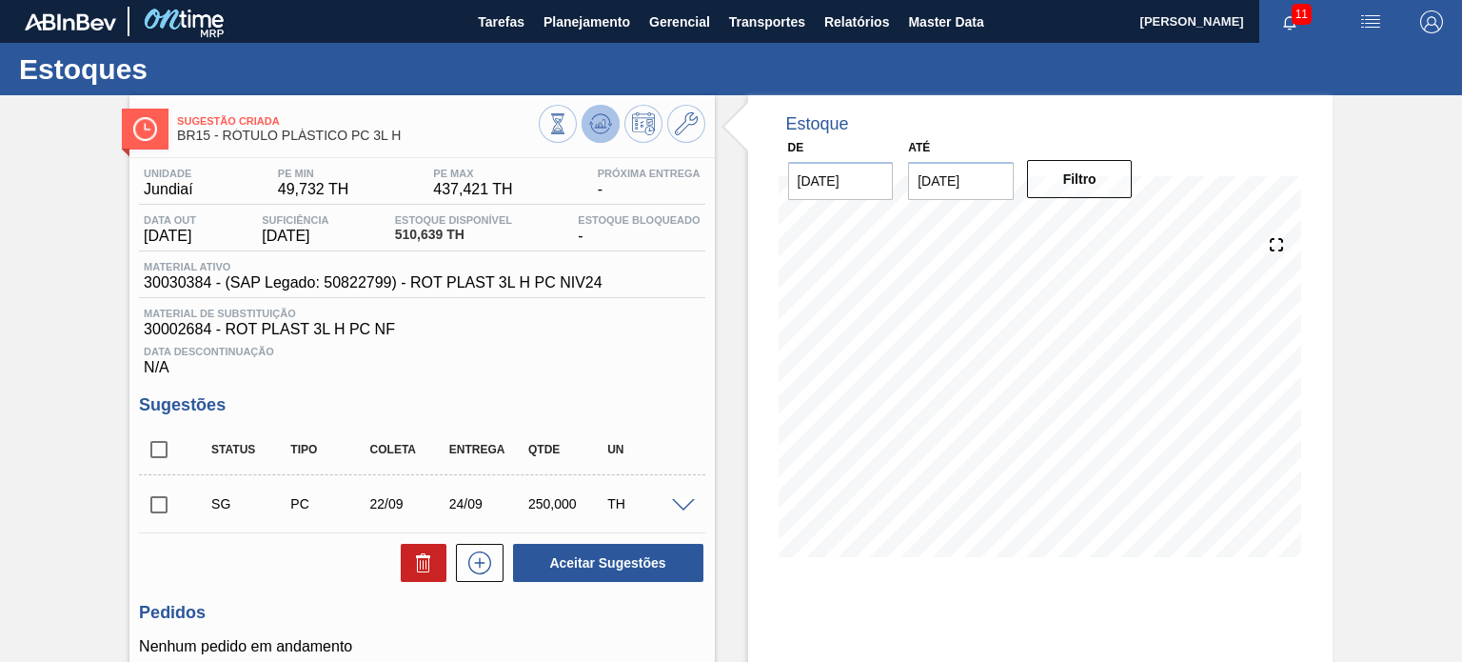
click at [568, 128] on icon at bounding box center [557, 123] width 21 height 21
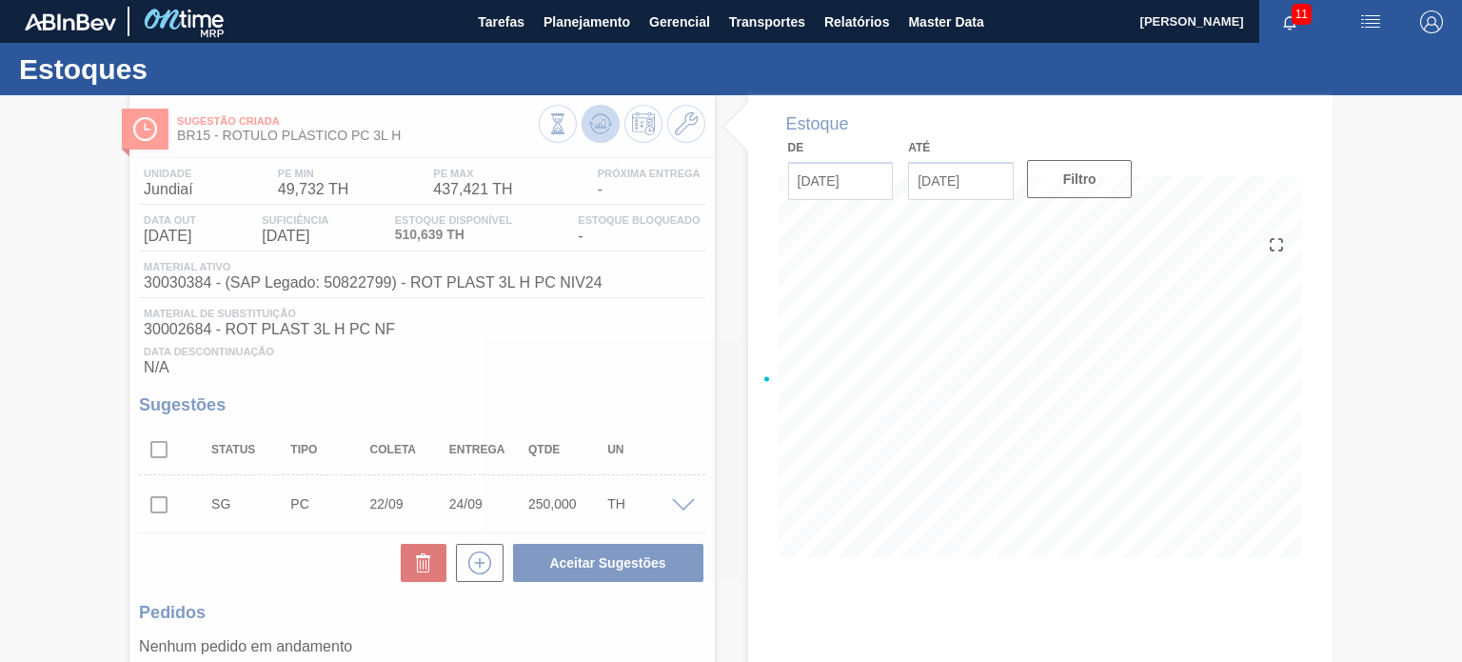
click at [602, 128] on div at bounding box center [731, 378] width 1462 height 566
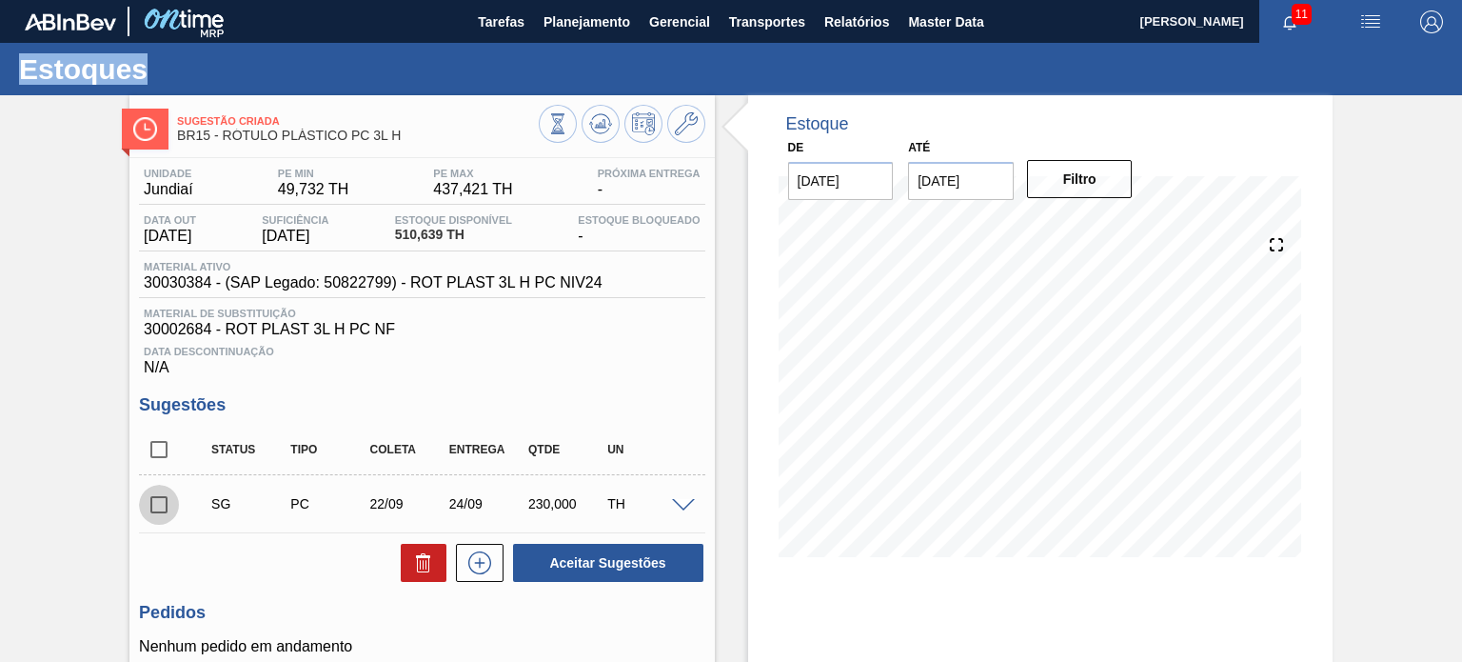
click at [149, 504] on input "checkbox" at bounding box center [159, 504] width 40 height 40
click at [560, 553] on button "Aceitar Sugestões" at bounding box center [608, 562] width 190 height 38
checkbox input "false"
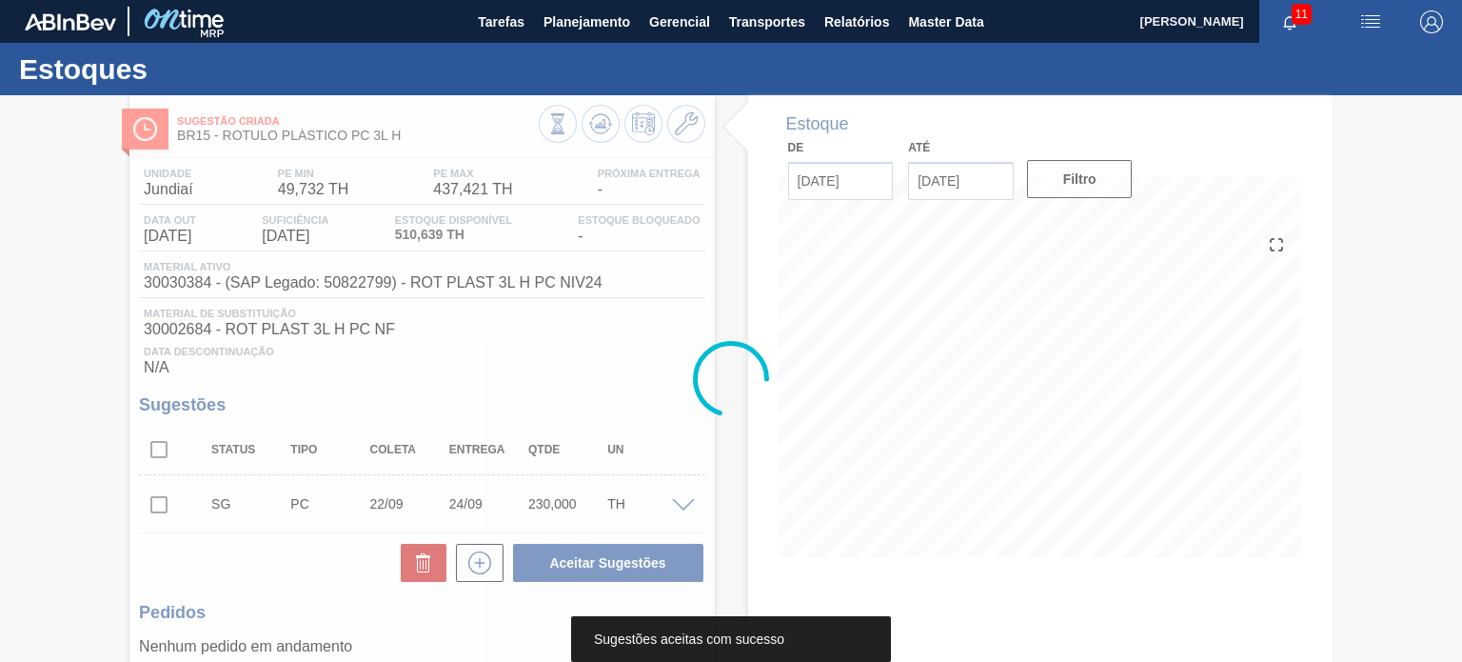
click at [598, 128] on div at bounding box center [731, 378] width 1462 height 566
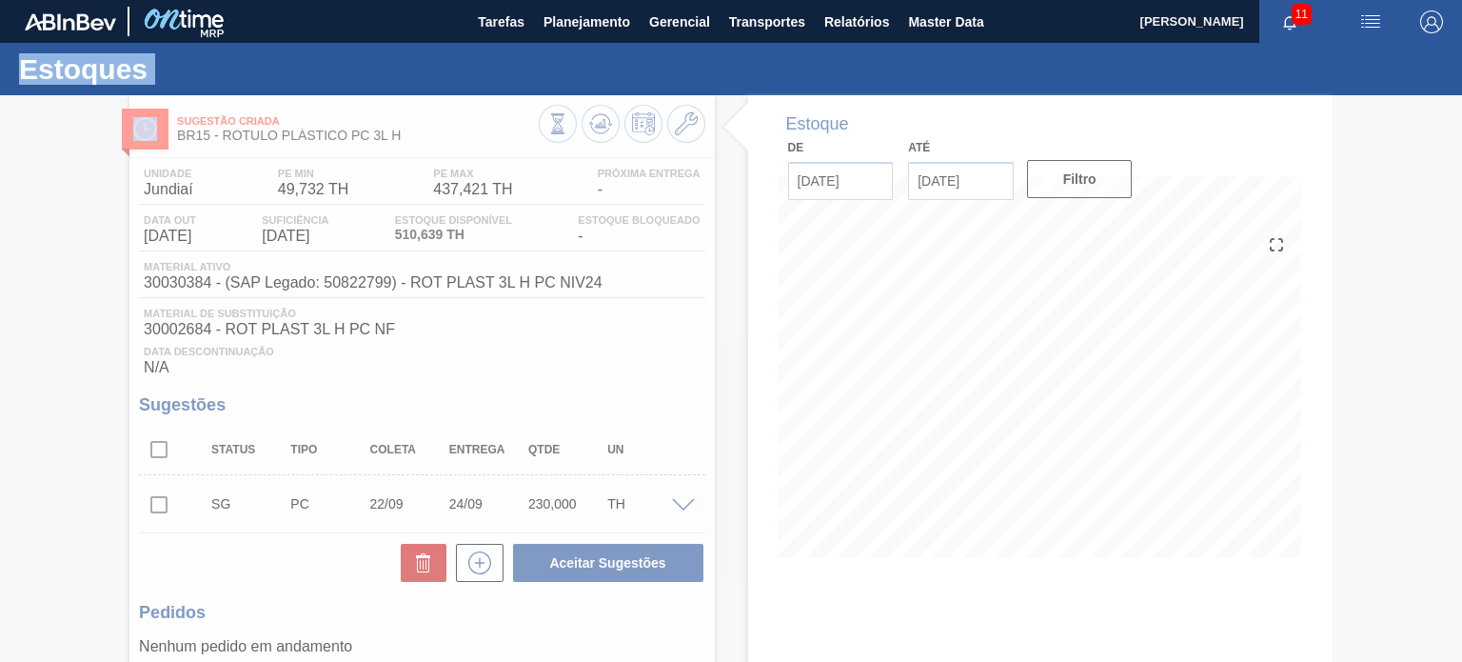
click at [598, 128] on div at bounding box center [731, 378] width 1462 height 566
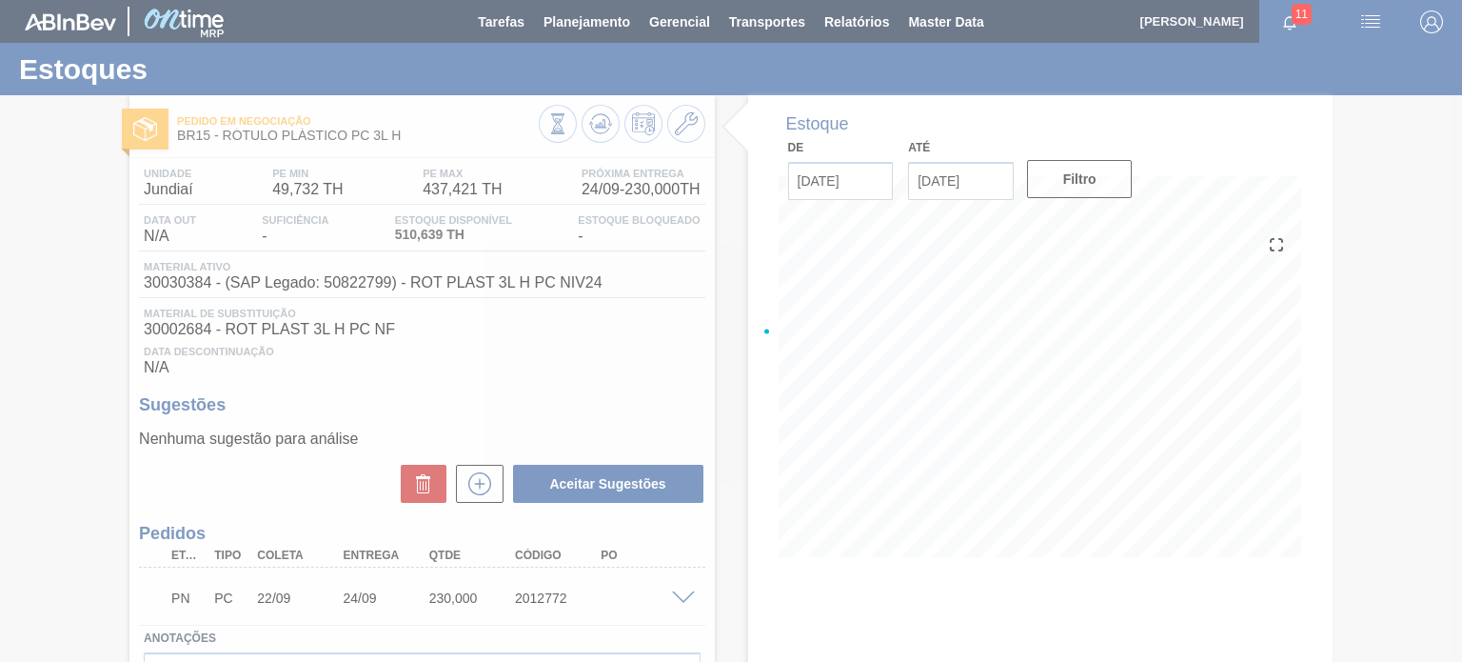
click at [598, 128] on div at bounding box center [731, 331] width 1462 height 662
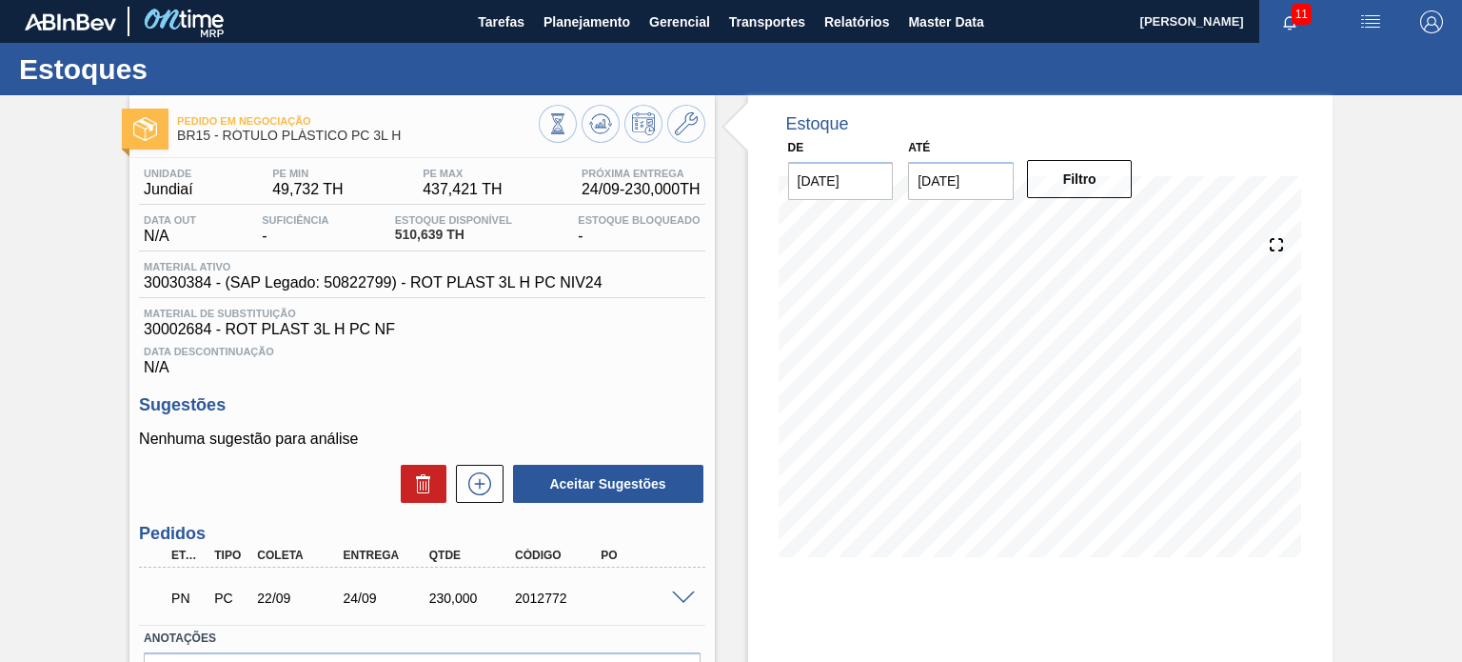
click at [568, 128] on icon at bounding box center [557, 123] width 21 height 21
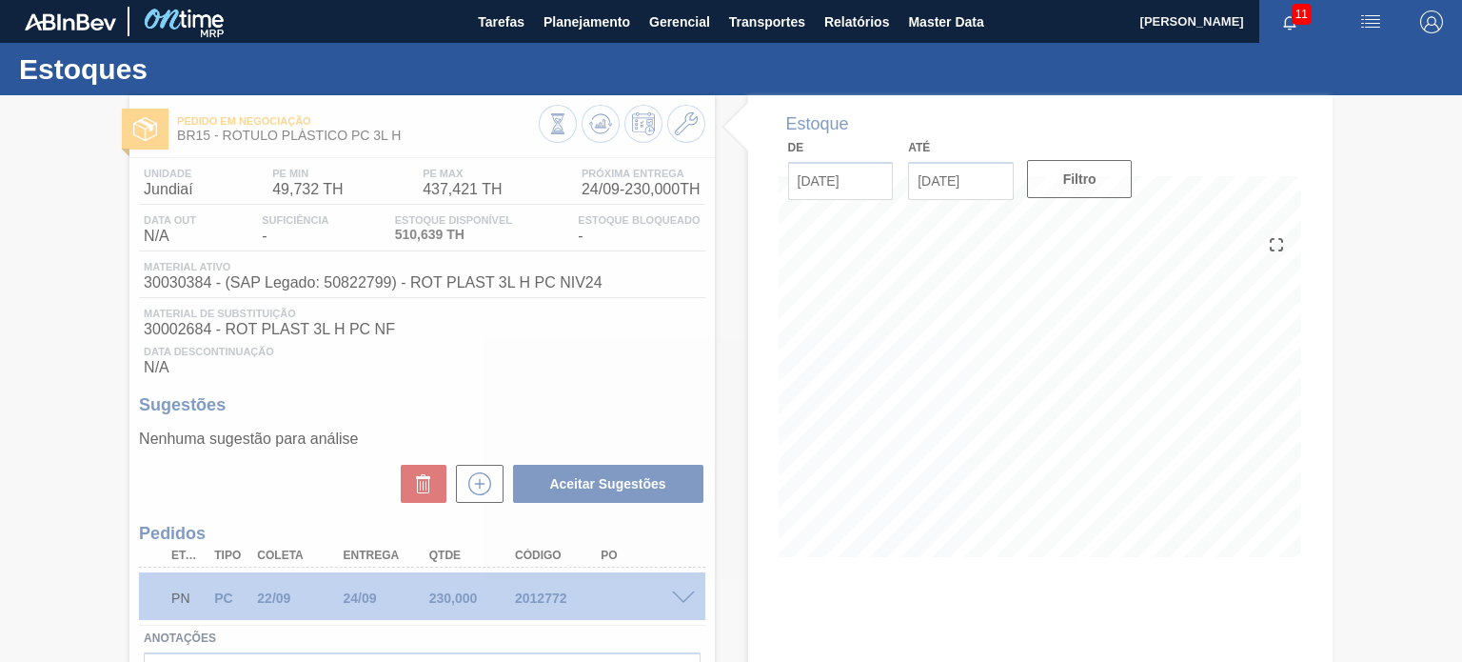
click at [554, 608] on div at bounding box center [731, 378] width 1462 height 566
click at [551, 601] on div "2012772" at bounding box center [557, 597] width 94 height 15
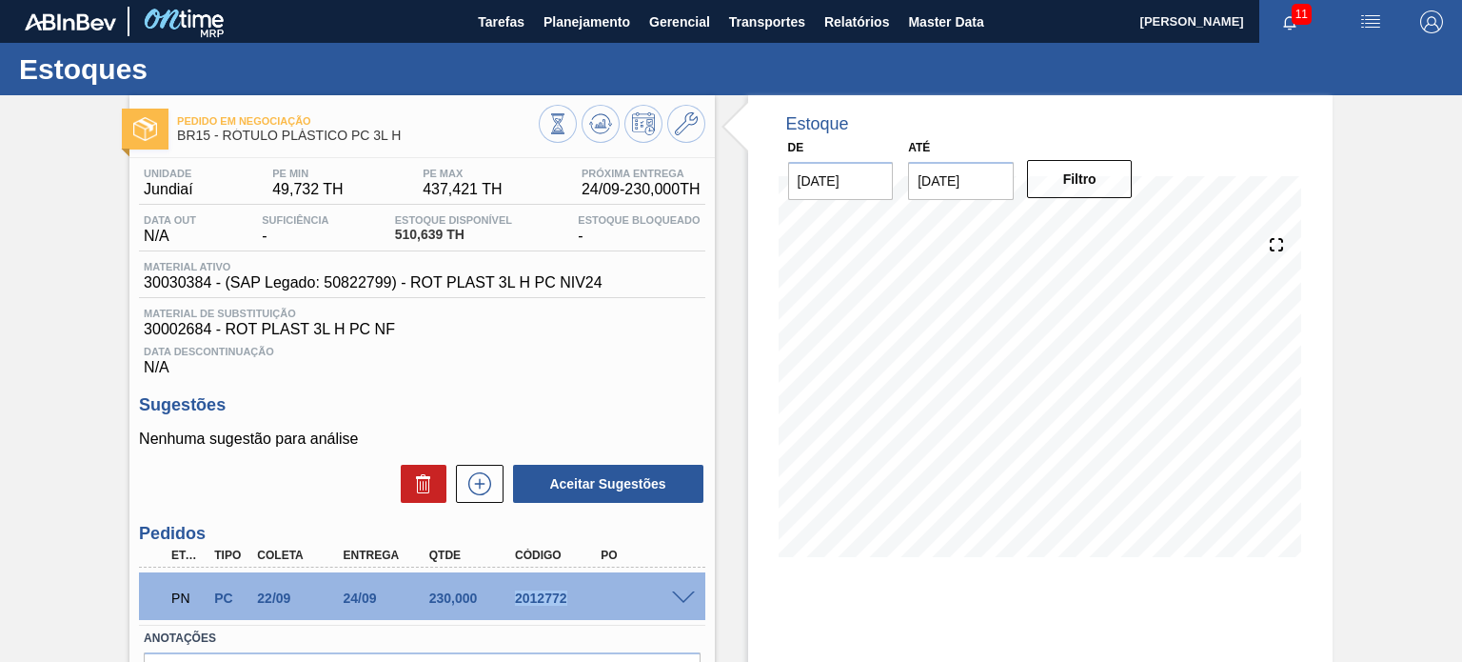
click at [551, 601] on div "2012772" at bounding box center [557, 597] width 94 height 15
copy div "2012772"
copy span "RÓTULO PLÁSTICO PC 3L H"
drag, startPoint x: 407, startPoint y: 140, endPoint x: 224, endPoint y: 151, distance: 184.1
click at [224, 151] on div "Pedido em Negociação BR15 - RÓTULO PLÁSTICO PC 3L H Unidade Jundiaí PE MIN 49,7…" at bounding box center [421, 456] width 584 height 723
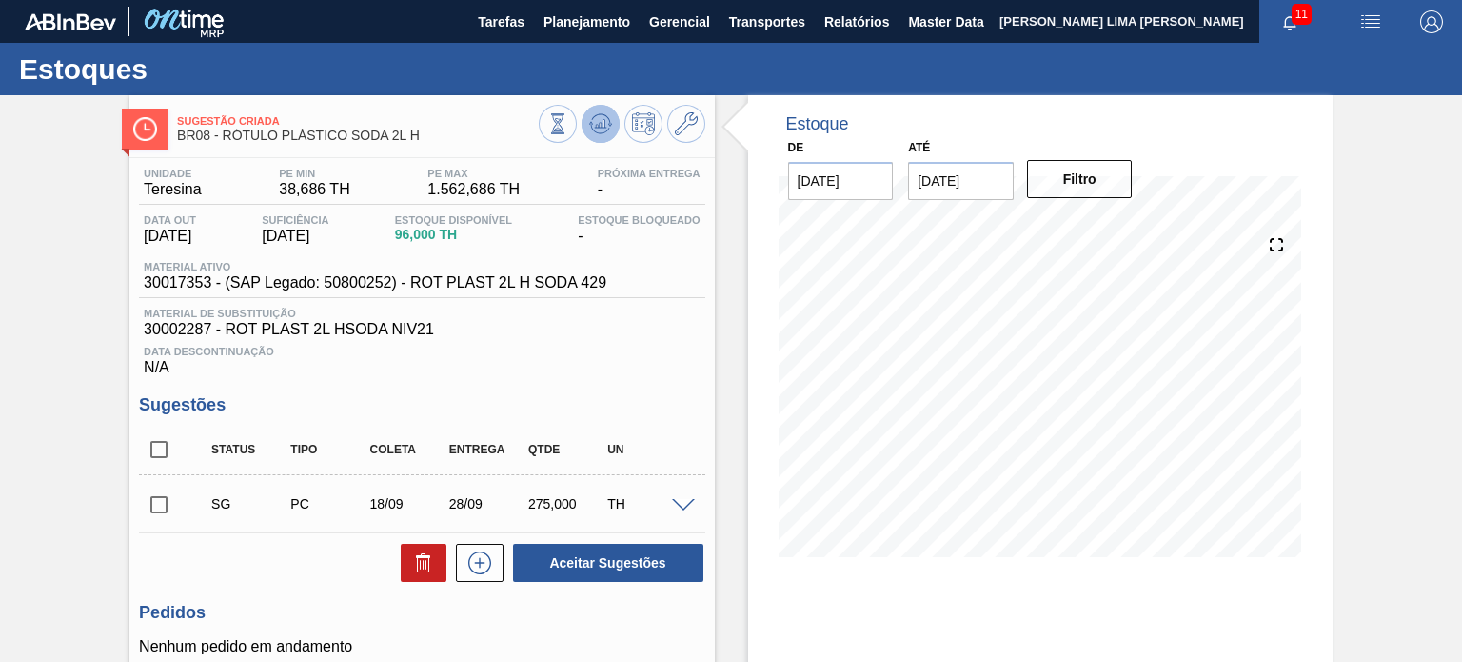
click at [596, 136] on button at bounding box center [601, 124] width 38 height 38
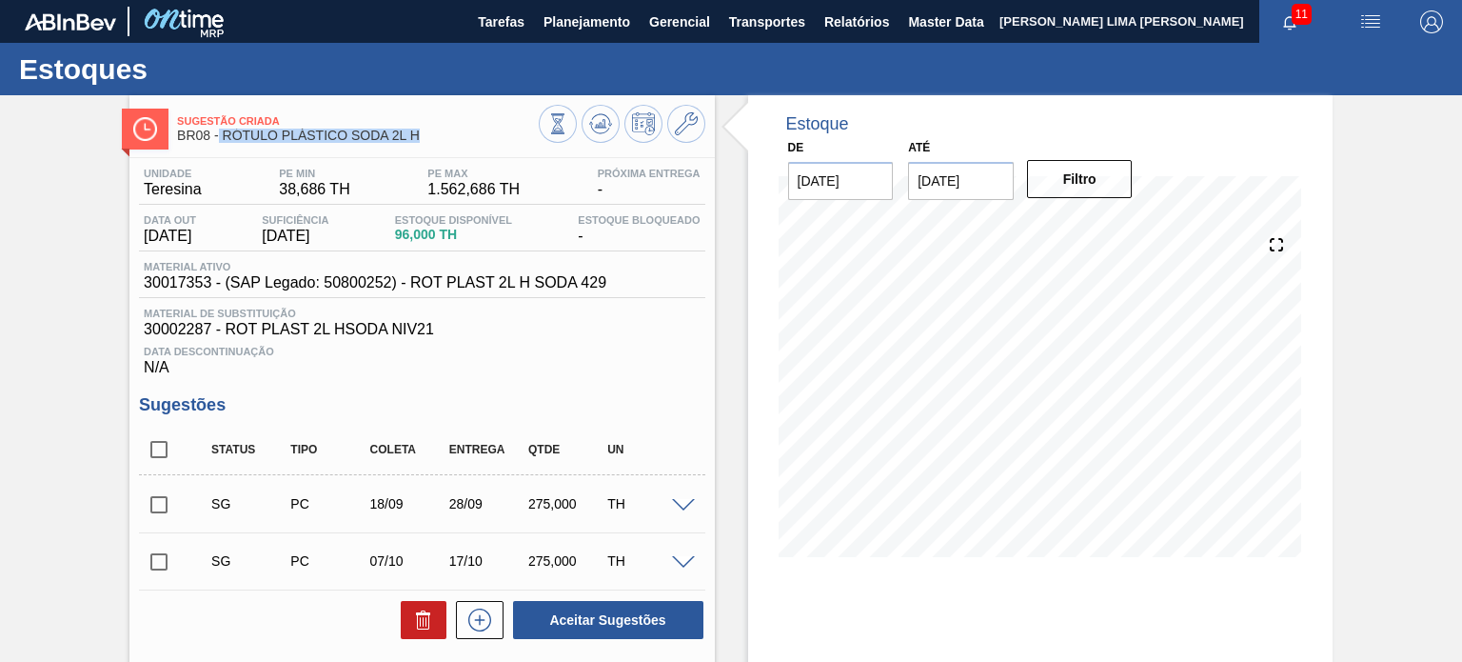
drag, startPoint x: 315, startPoint y: 142, endPoint x: 220, endPoint y: 145, distance: 95.2
click at [220, 145] on div "Sugestão Criada BR08 - RÓTULO PLÁSTICO SODA 2L H" at bounding box center [357, 129] width 361 height 43
copy span "RÓTULO PLÁSTICO SODA 2L H"
click at [590, 136] on button at bounding box center [601, 124] width 38 height 38
click at [568, 116] on icon at bounding box center [557, 123] width 21 height 21
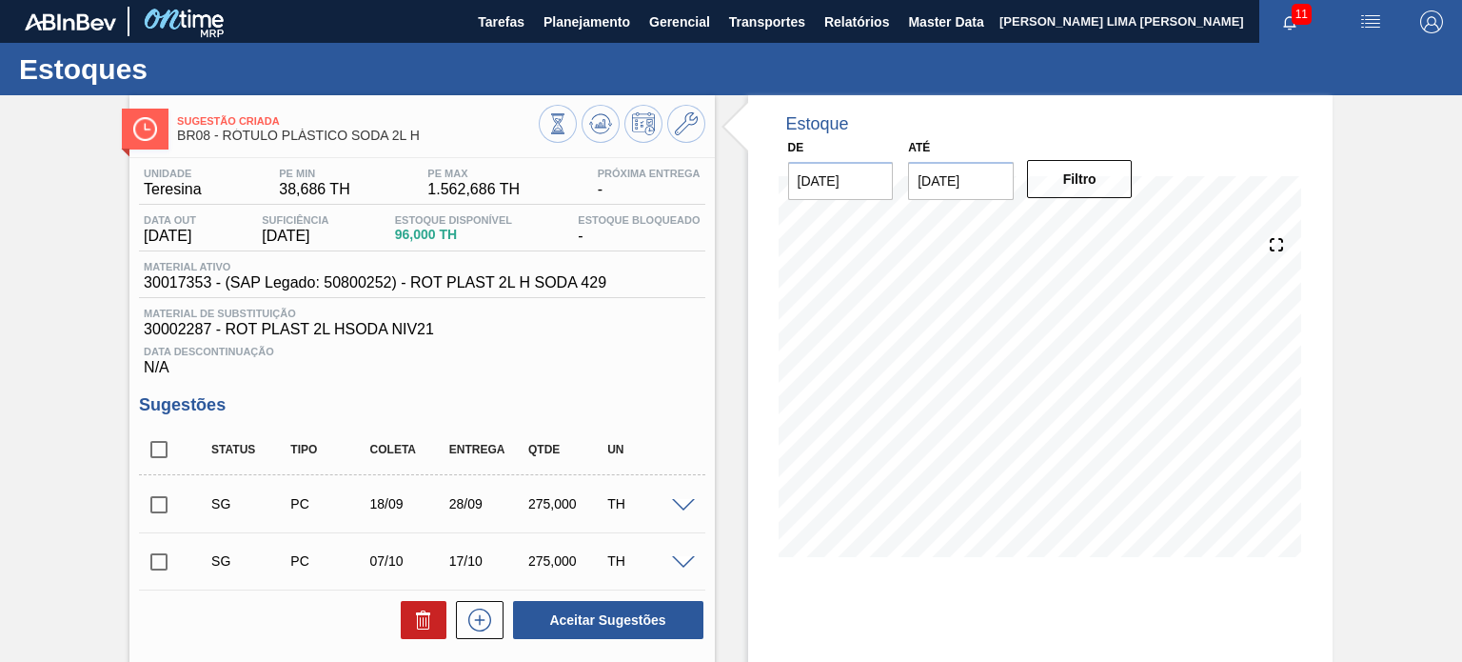
click at [648, 325] on span "30002287 - ROT PLAST 2L HSODA NIV21" at bounding box center [422, 329] width 556 height 17
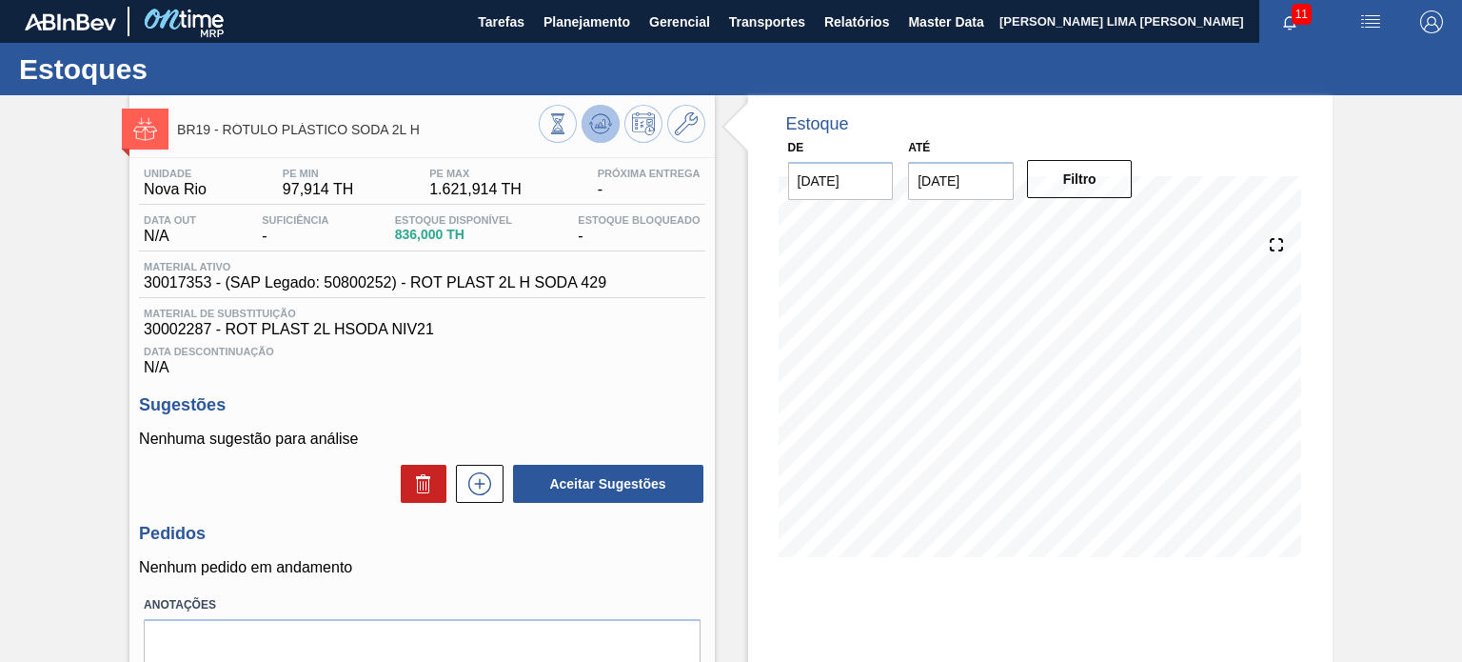
click at [596, 138] on button at bounding box center [601, 124] width 38 height 38
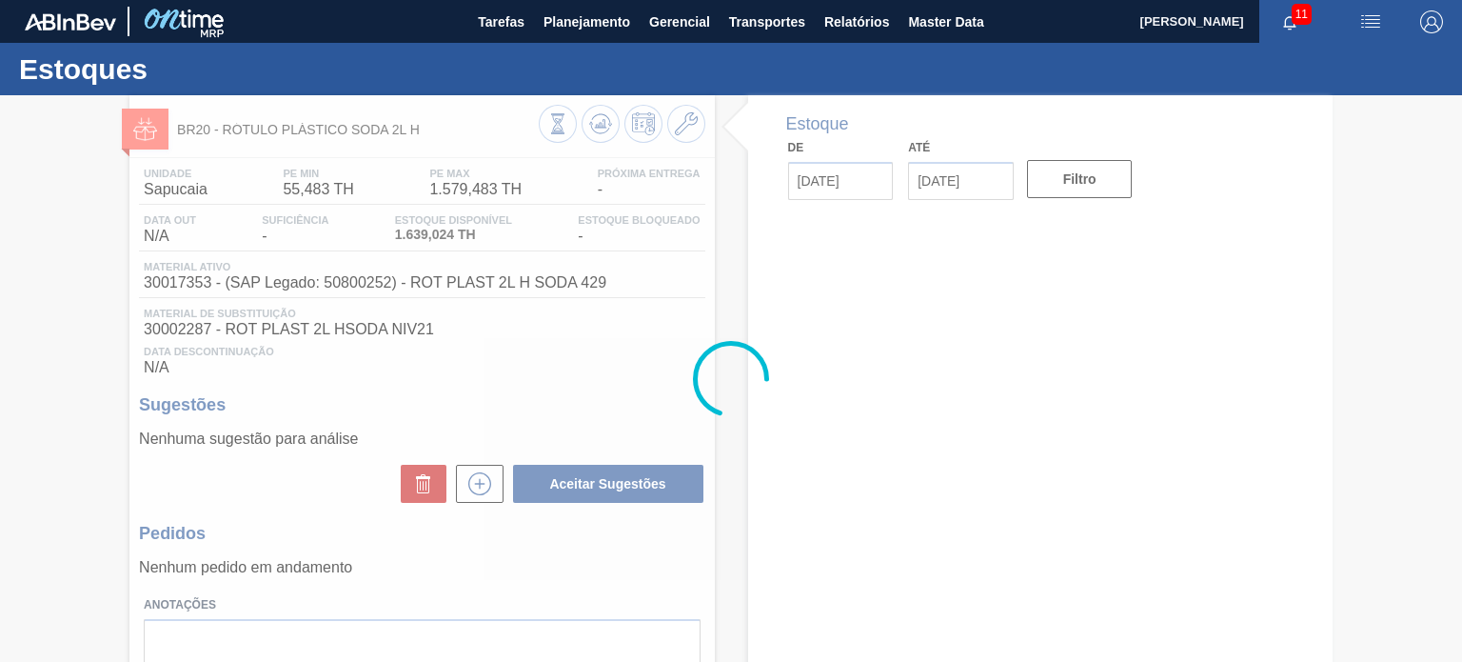
click at [606, 121] on div at bounding box center [731, 378] width 1462 height 566
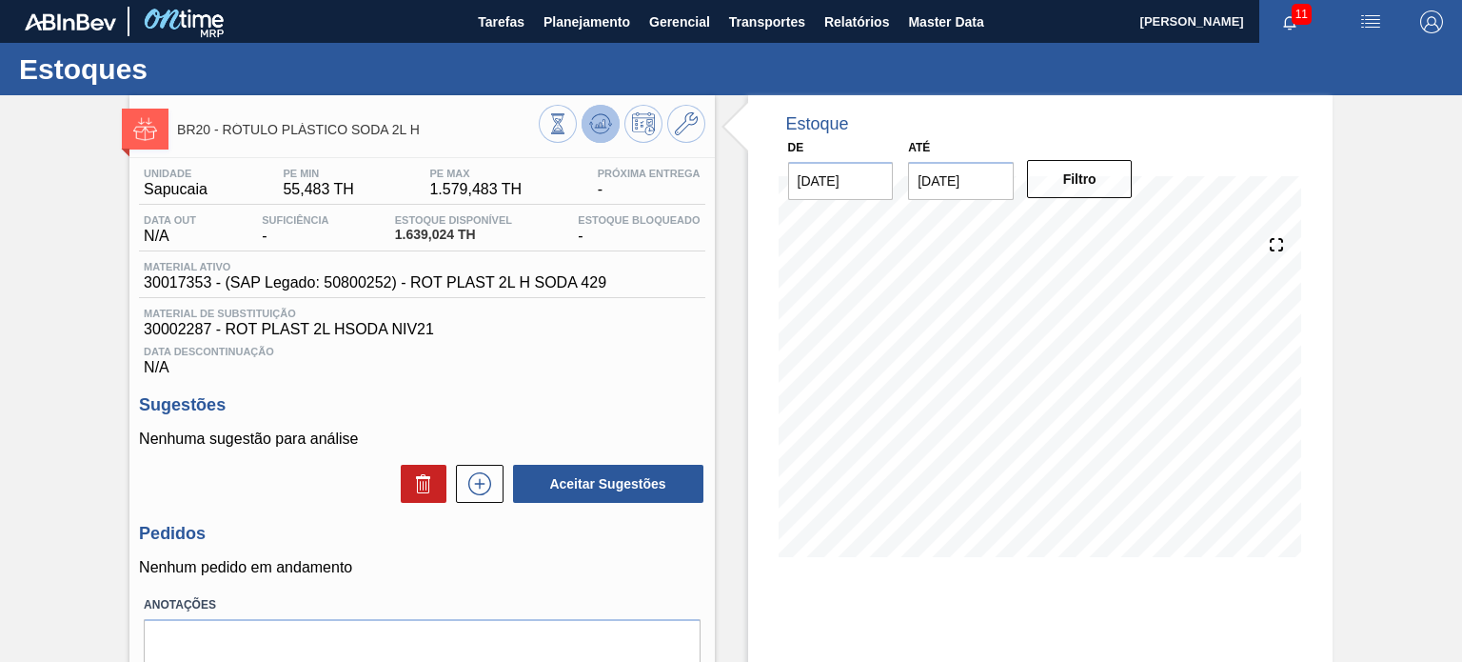
click at [589, 113] on button at bounding box center [601, 124] width 38 height 38
click at [428, 238] on span "1.639,024 TH" at bounding box center [453, 234] width 117 height 14
copy span "1.639,024 TH"
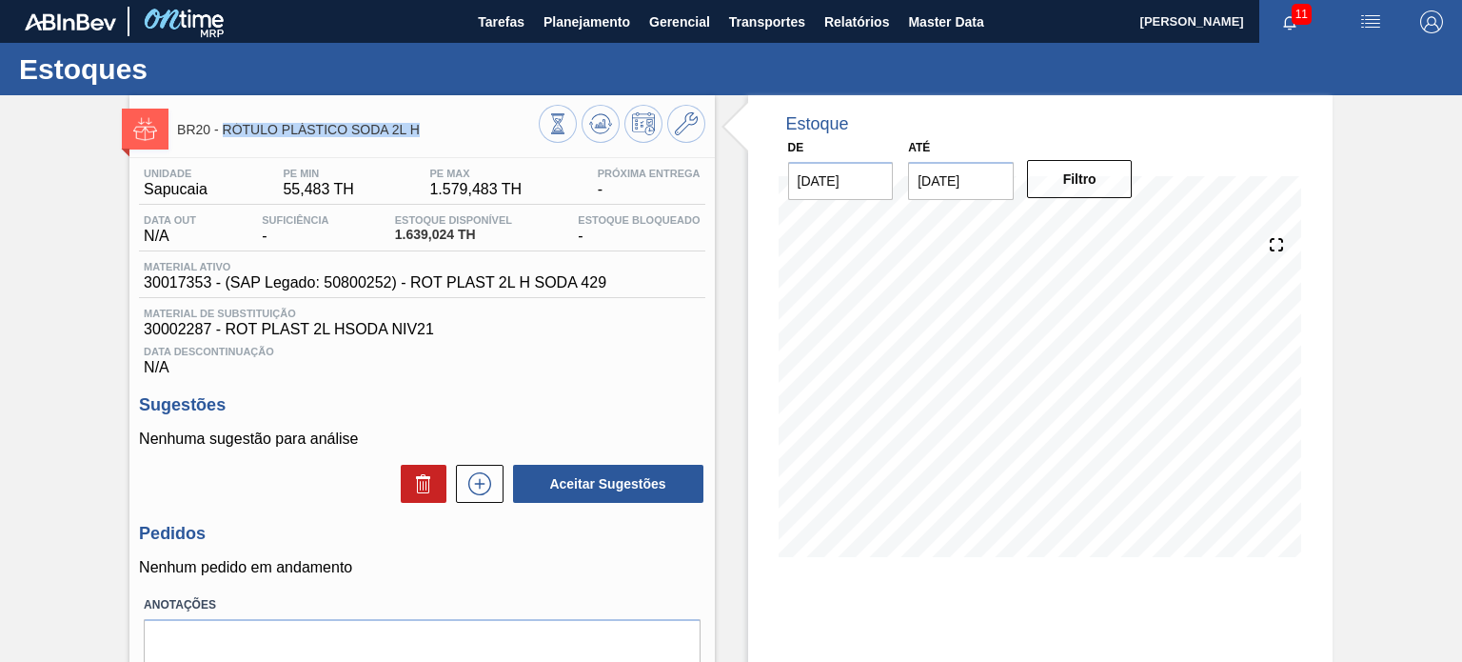
drag, startPoint x: 426, startPoint y: 128, endPoint x: 224, endPoint y: 128, distance: 202.7
click at [224, 128] on span "BR20 - RÓTULO PLÁSTICO SODA 2L H" at bounding box center [357, 130] width 361 height 14
copy span "RÓTULO PLÁSTICO SODA 2L H"
click at [64, 250] on div "BR20 - RÓTULO PLÁSTICO SODA 2L H Unidade Sapucaia PE MIN 55,483 TH PE MAX 1.579…" at bounding box center [731, 456] width 1462 height 723
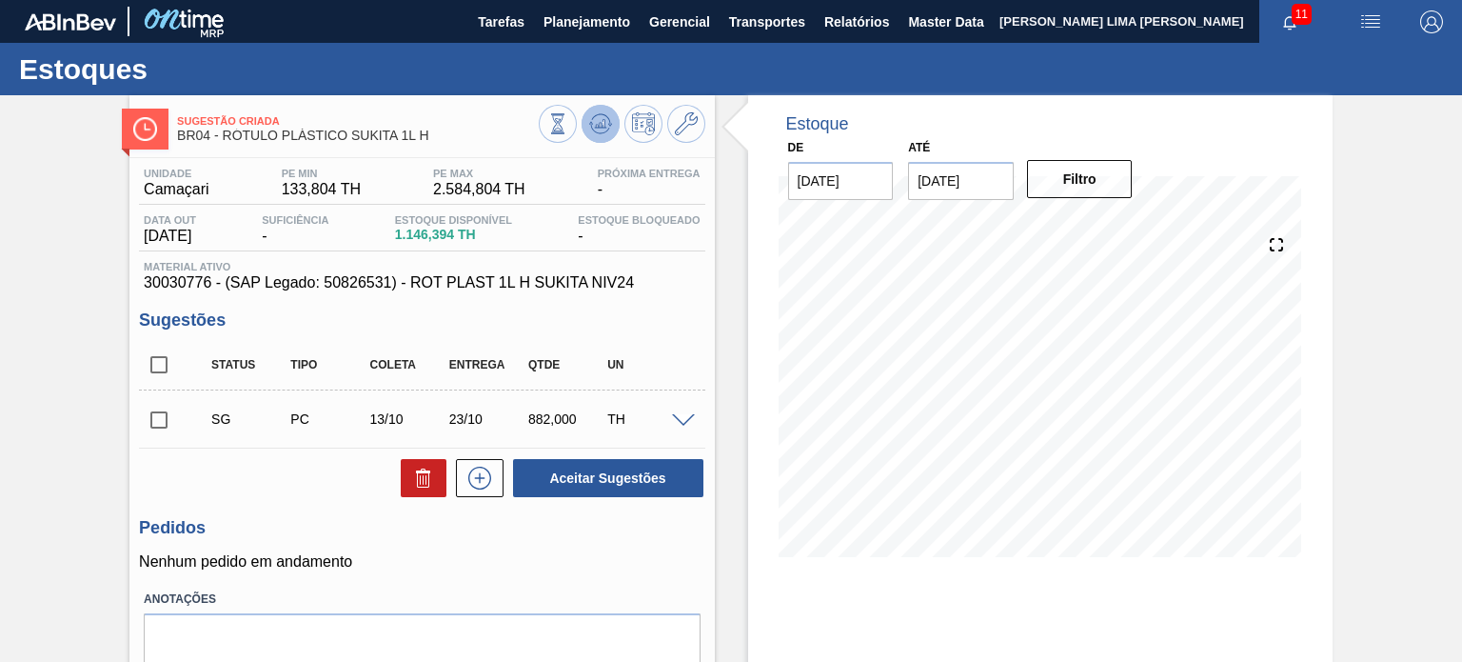
click at [590, 124] on icon at bounding box center [591, 123] width 4 height 3
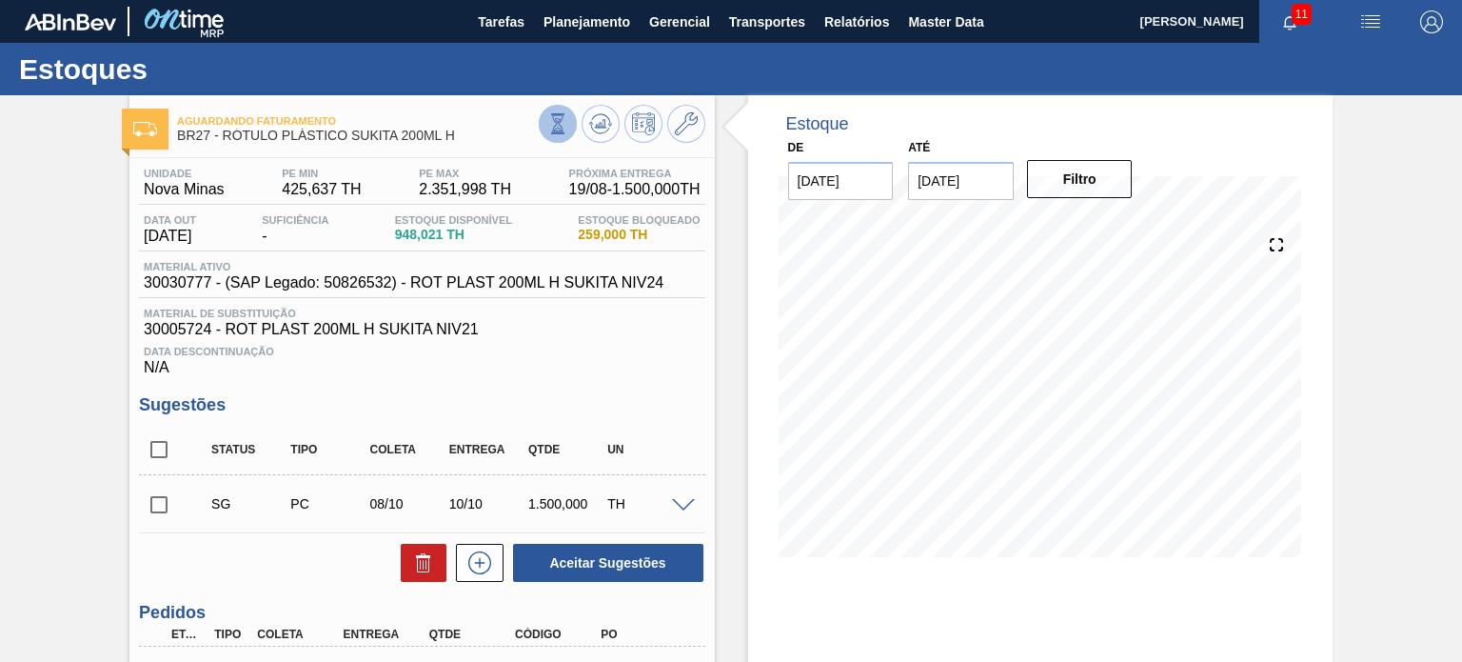
click at [562, 131] on icon at bounding box center [557, 123] width 21 height 21
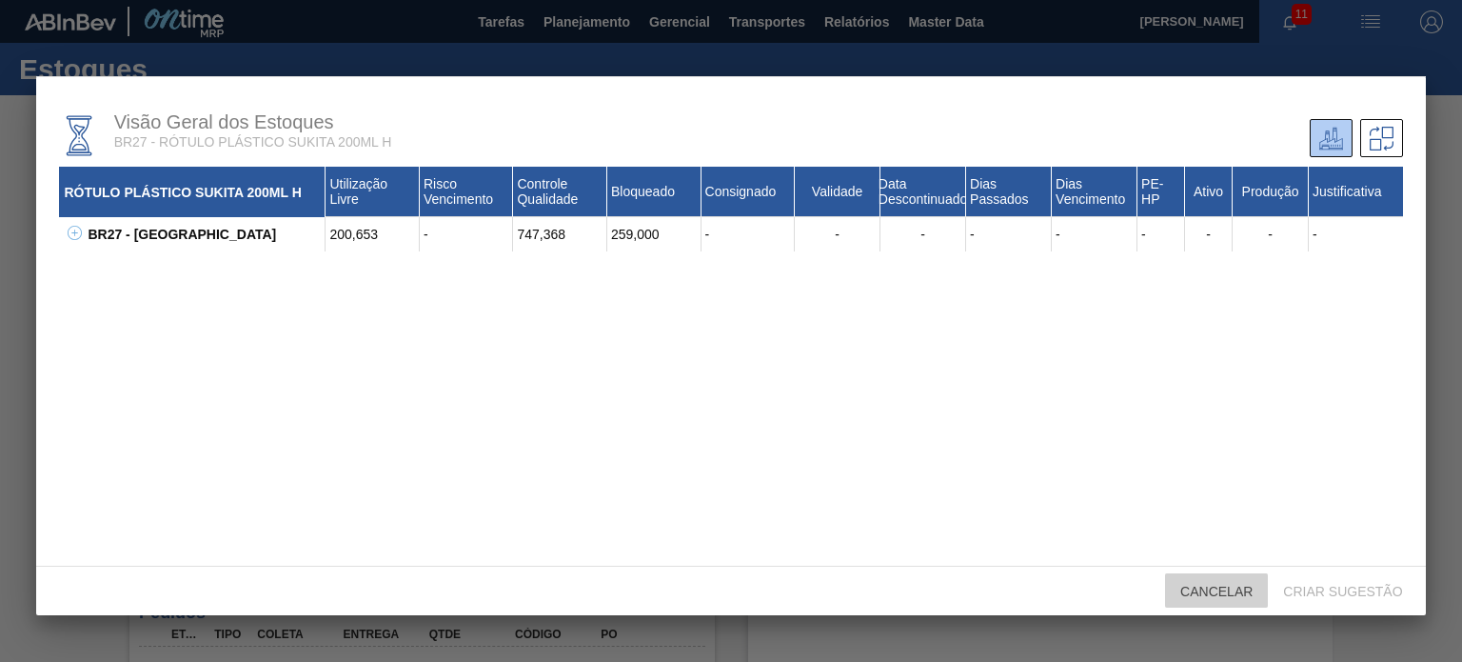
click at [1195, 588] on span "Cancelar" at bounding box center [1216, 590] width 103 height 15
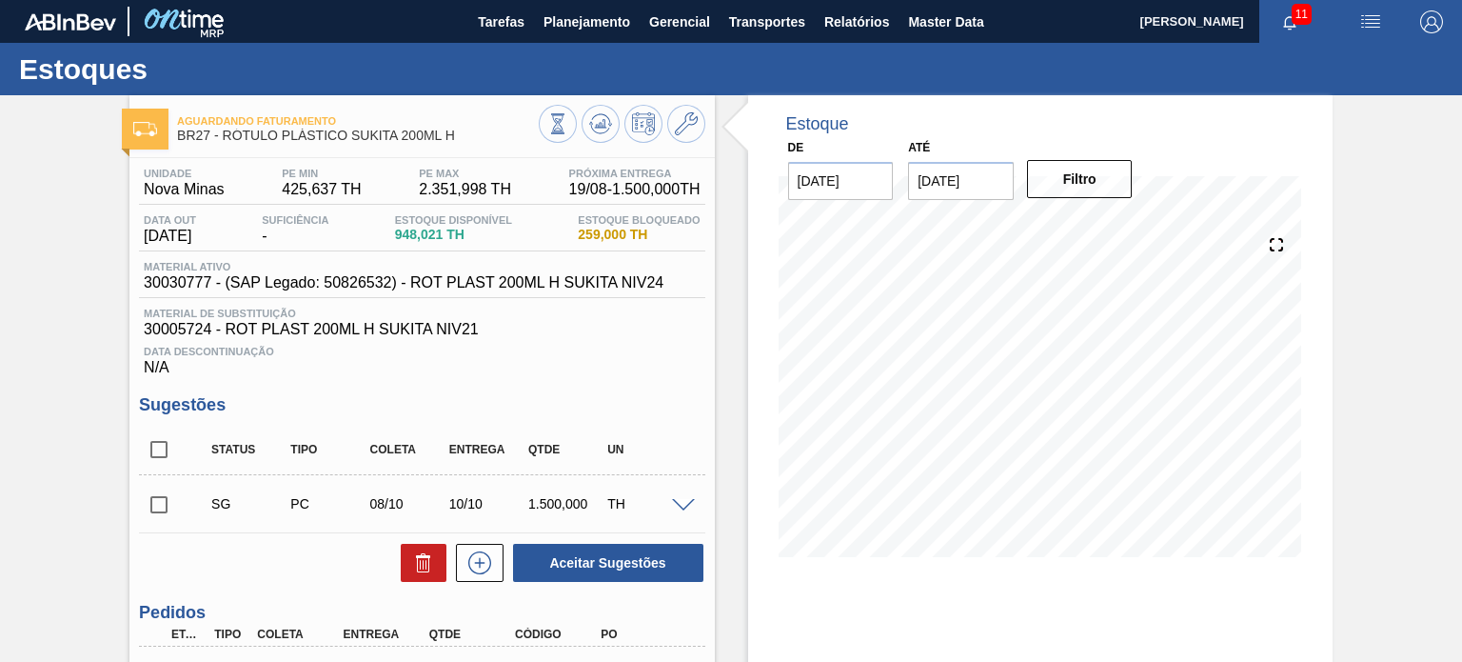
click at [569, 148] on div "Aguardando Faturamento BR27 - RÓTULO PLÁSTICO SUKITA 200ML H Unidade Nova Minas…" at bounding box center [421, 505] width 584 height 821
click at [561, 126] on icon at bounding box center [557, 123] width 21 height 21
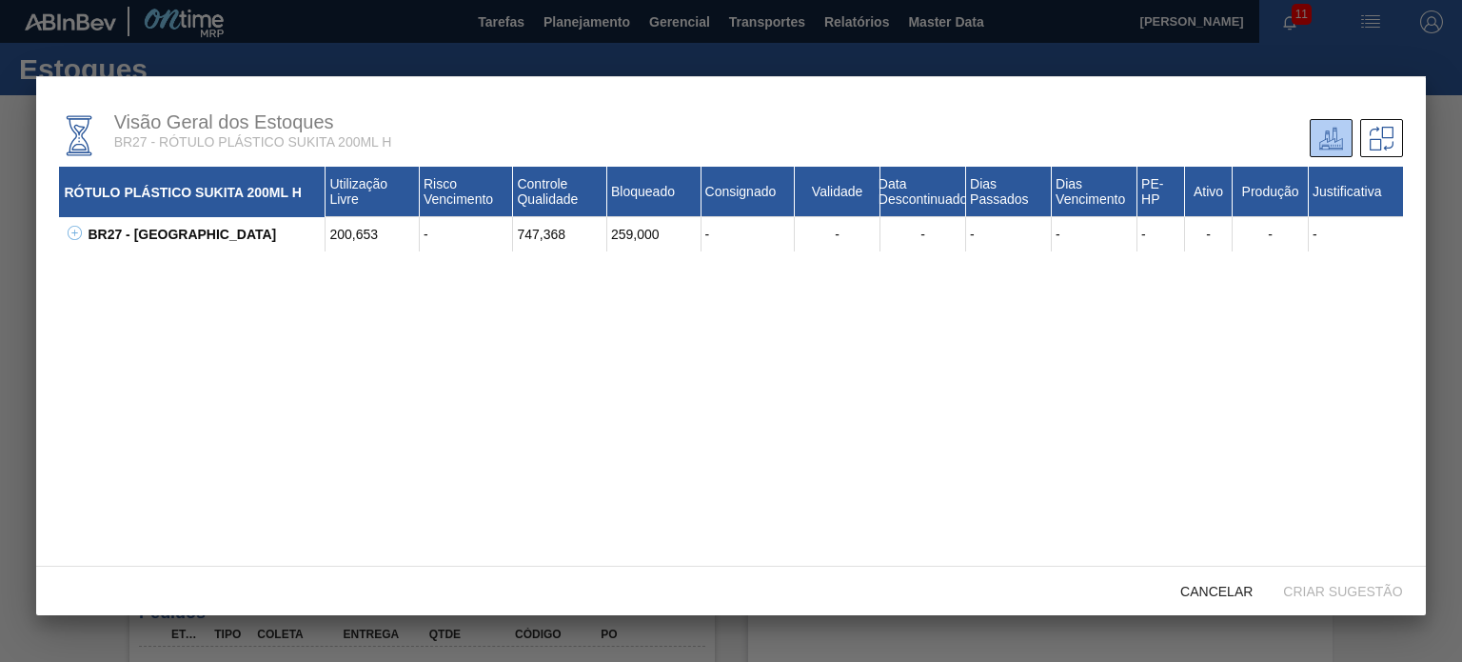
click at [71, 230] on icon at bounding box center [75, 233] width 14 height 14
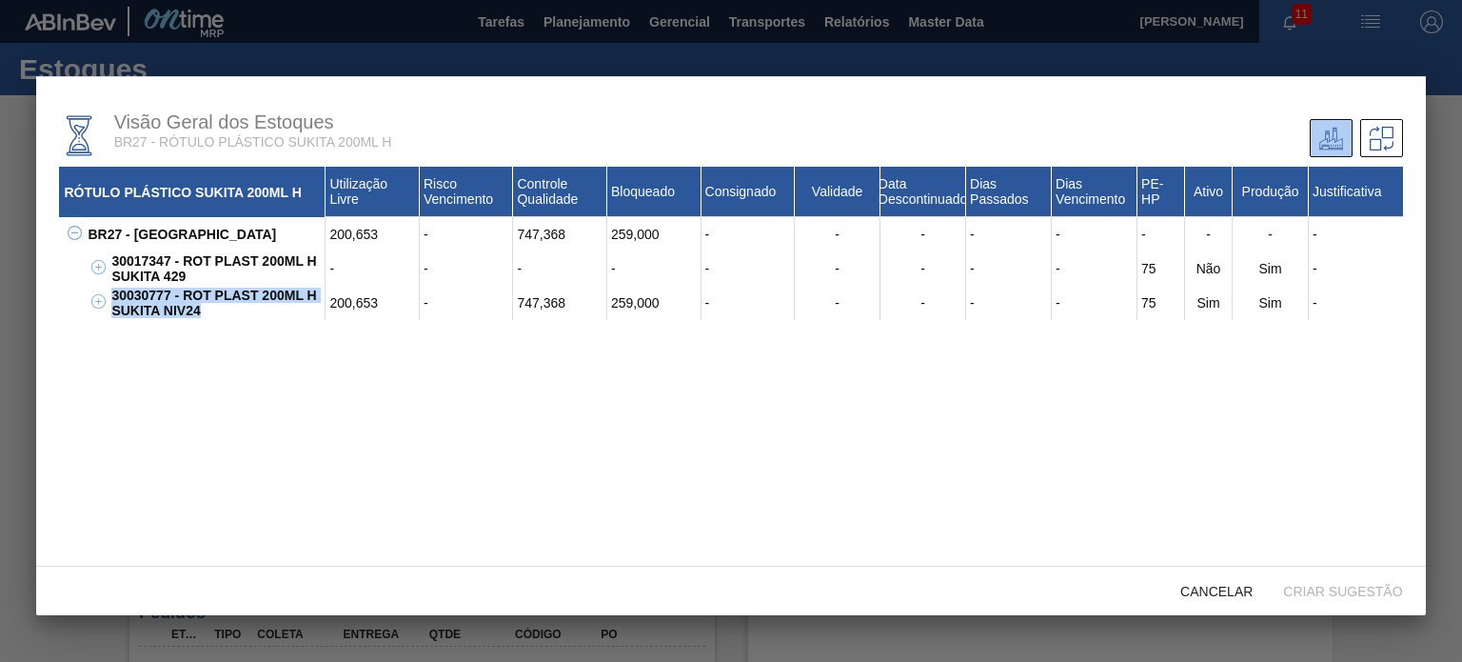
drag, startPoint x: 205, startPoint y: 319, endPoint x: 111, endPoint y: 300, distance: 95.2
click at [111, 300] on div "30030777 - ROT PLAST 200ML H SUKITA NIV24" at bounding box center [216, 303] width 219 height 34
copy div "30030777 - ROT PLAST 200ML H SUKITA NIV24"
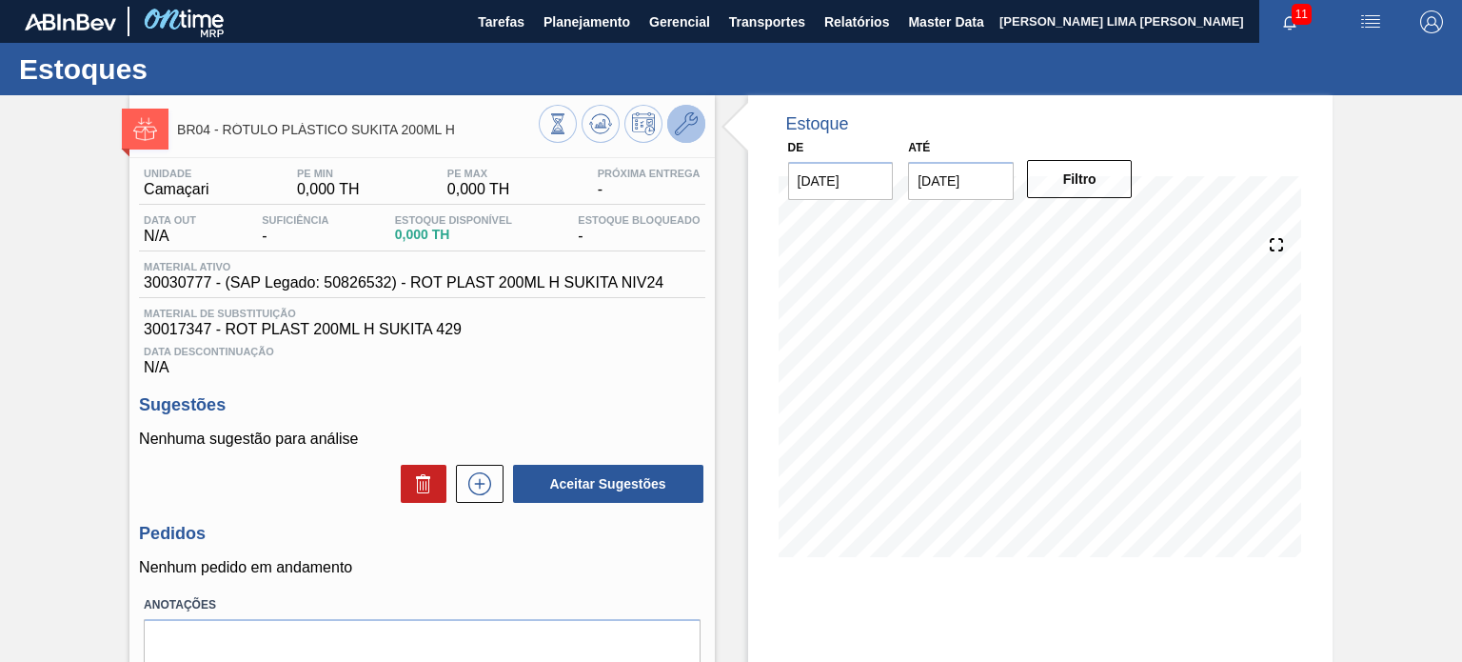
click at [672, 128] on button at bounding box center [686, 124] width 38 height 38
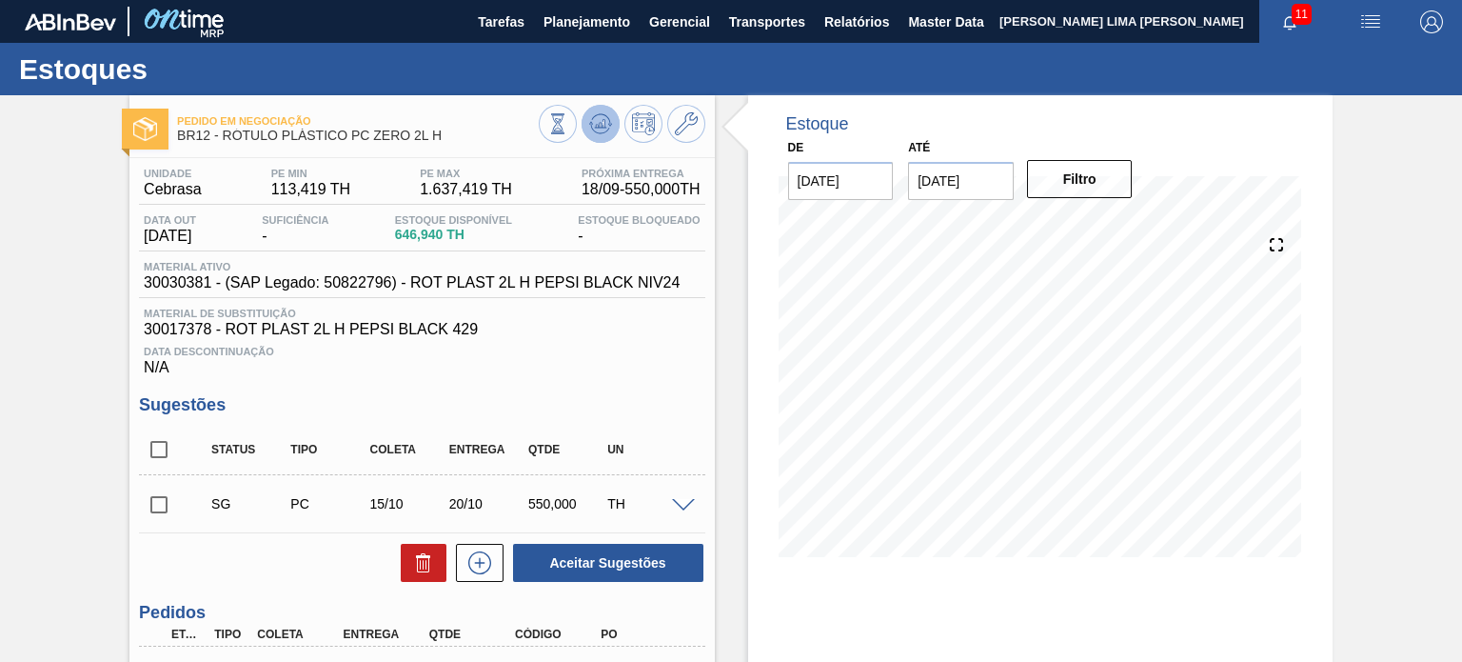
click at [614, 120] on button at bounding box center [601, 124] width 38 height 38
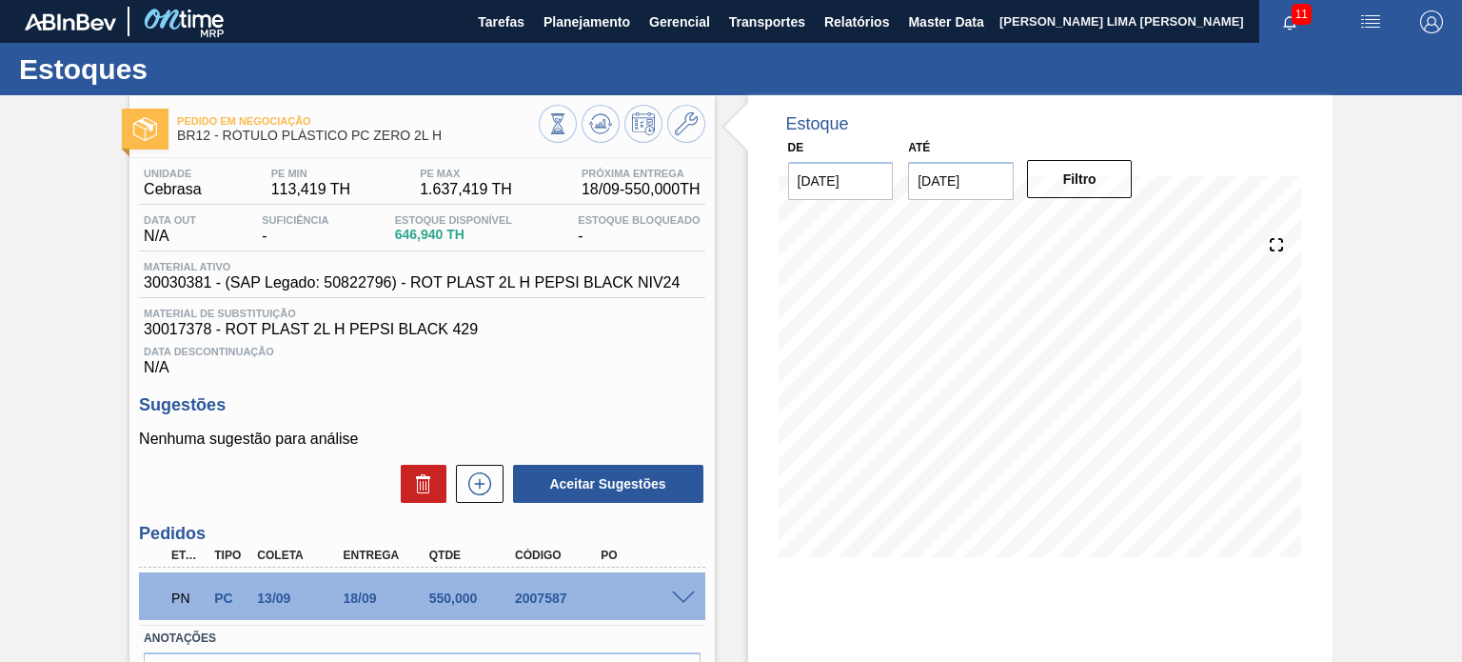
click at [684, 594] on span at bounding box center [683, 598] width 23 height 14
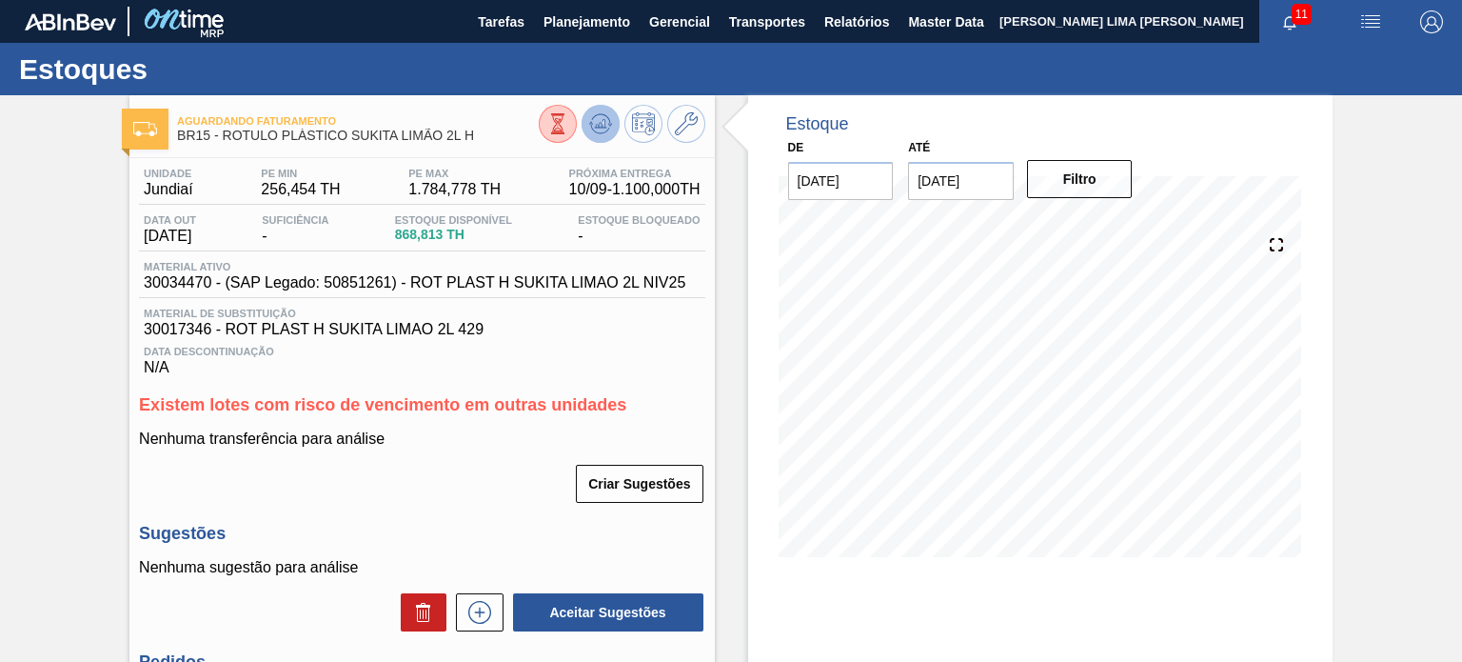
click at [568, 114] on icon at bounding box center [557, 123] width 21 height 21
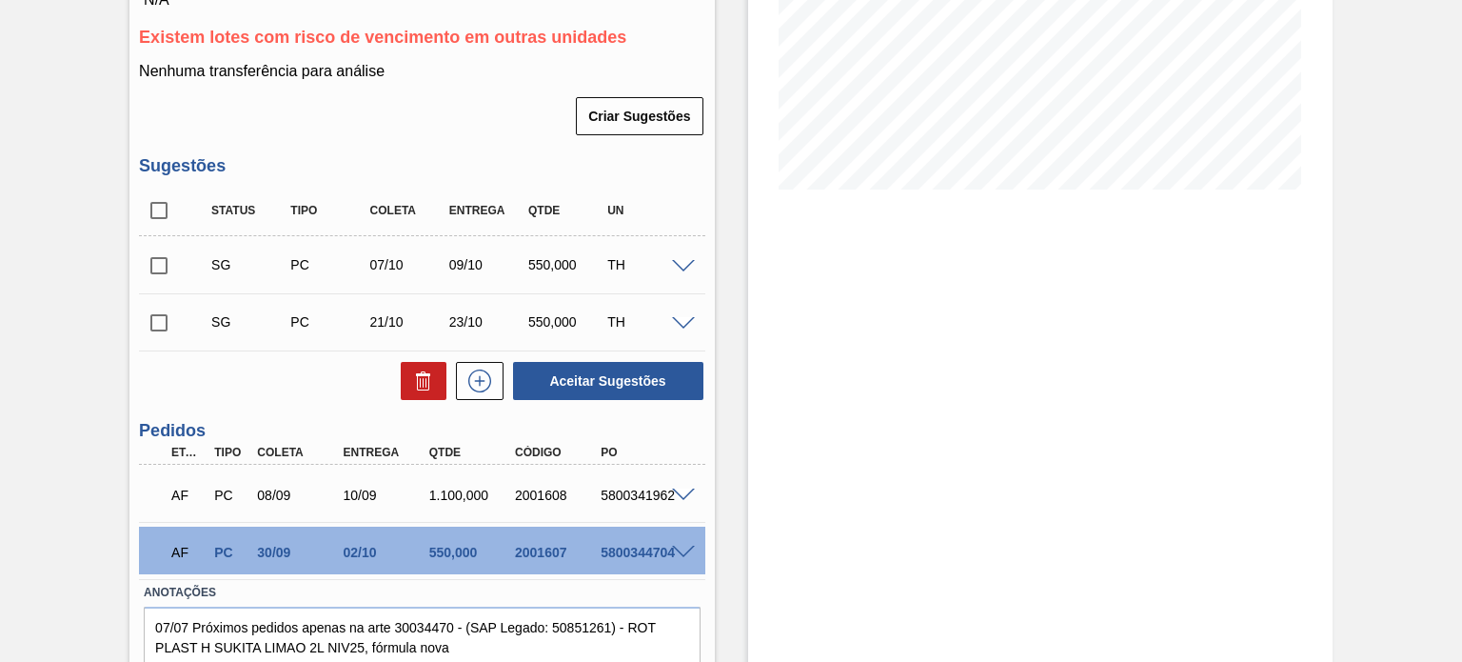
scroll to position [441, 0]
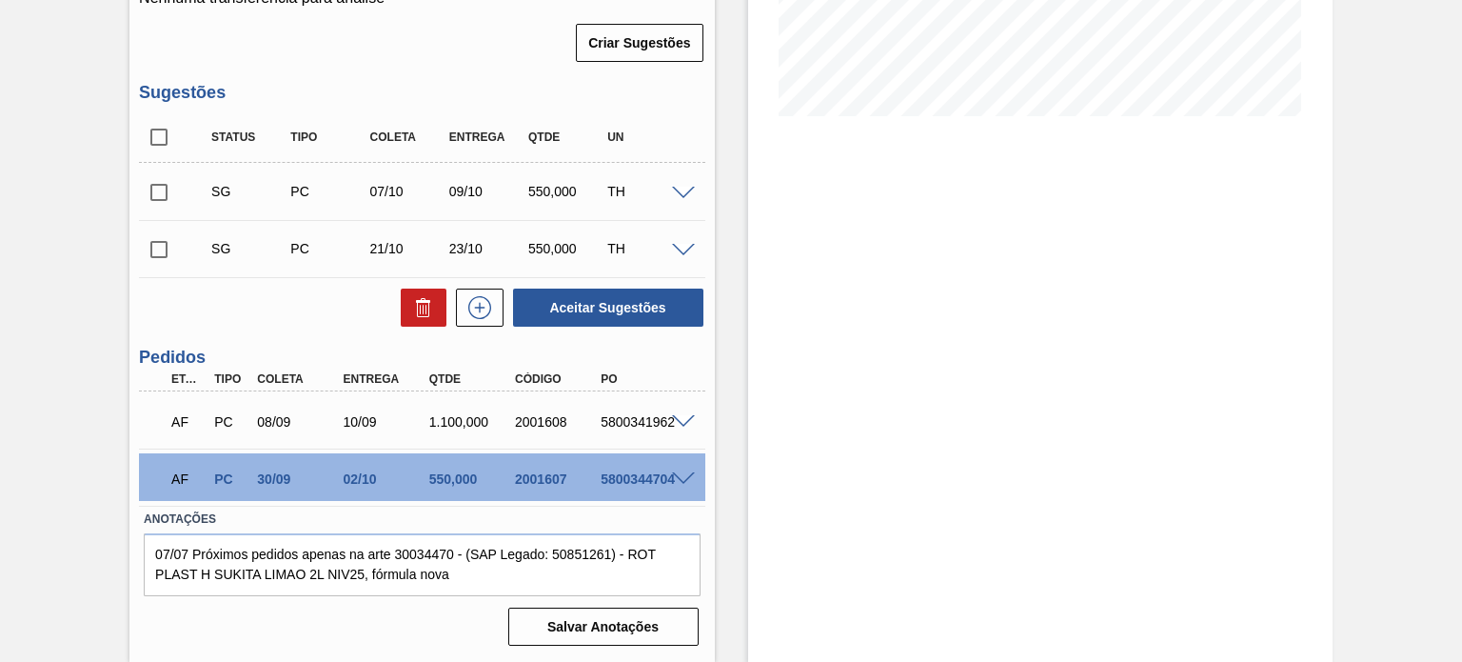
click at [678, 413] on div at bounding box center [686, 420] width 38 height 14
click at [681, 417] on span at bounding box center [683, 422] width 23 height 14
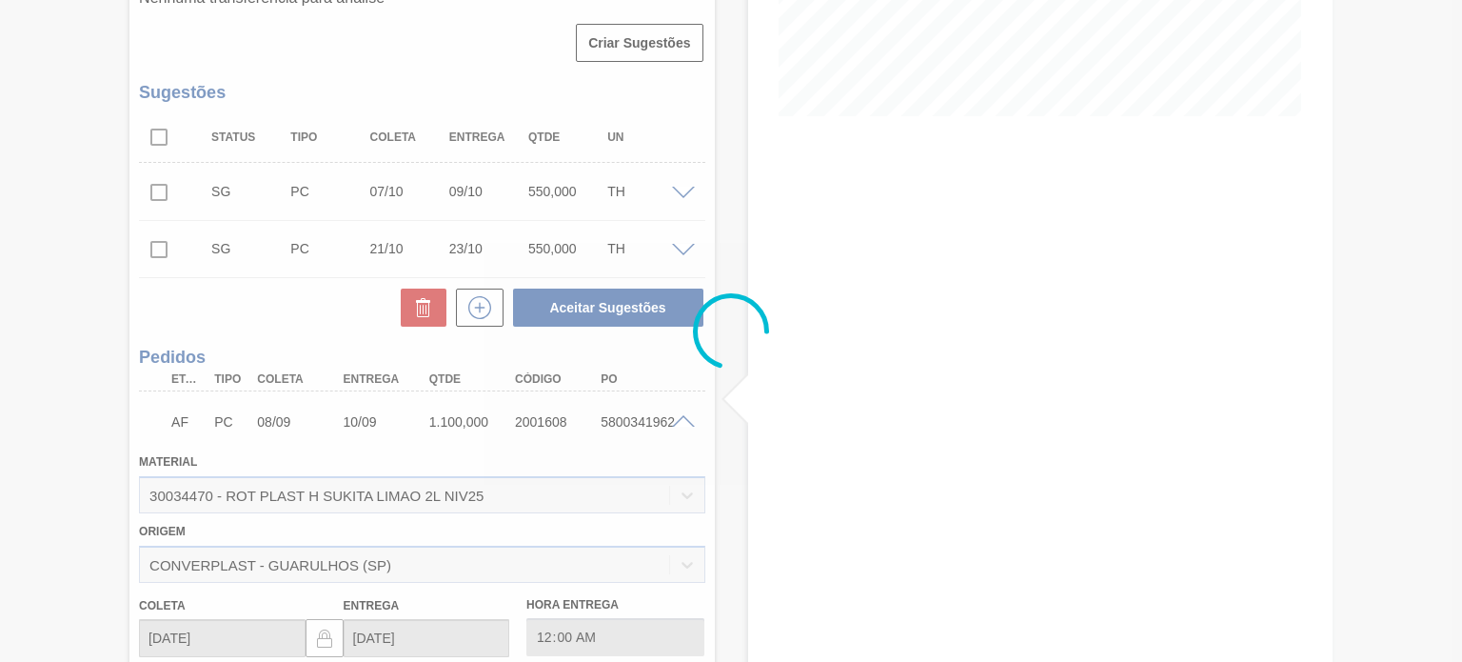
click at [682, 418] on div at bounding box center [731, 331] width 1462 height 662
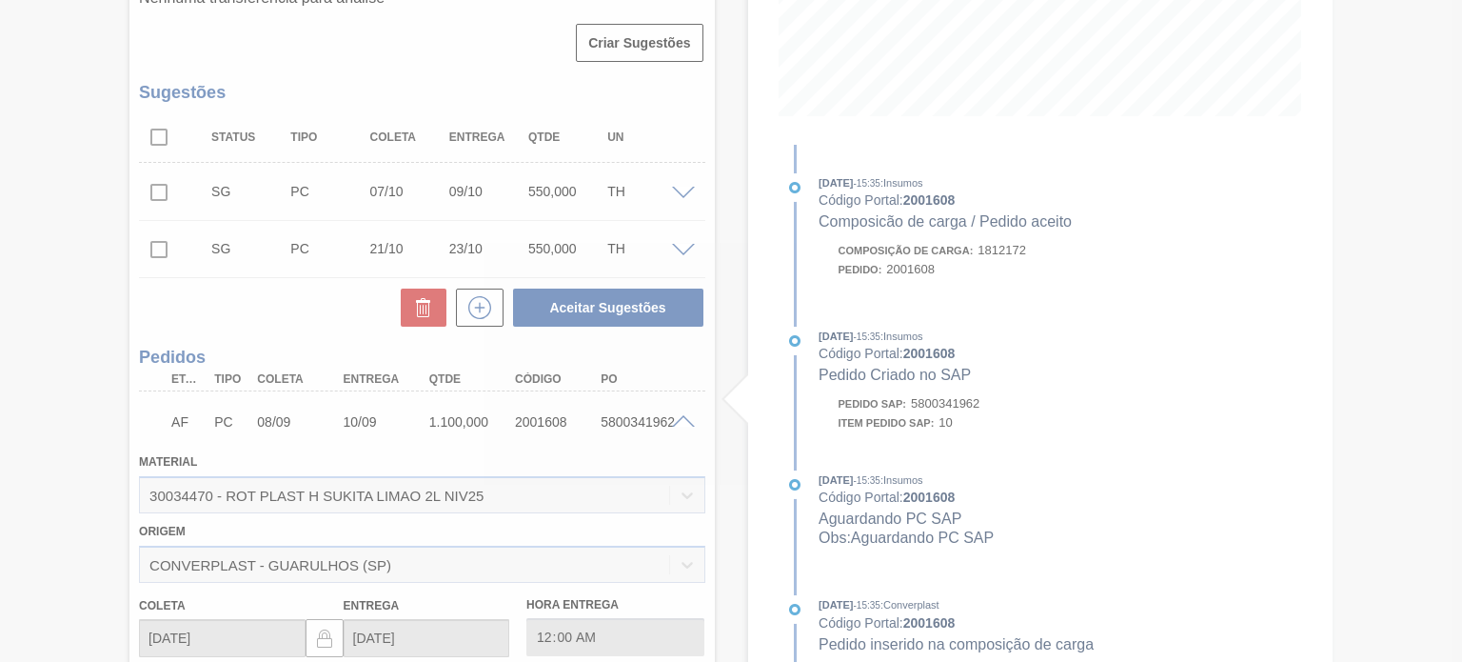
click at [682, 420] on div at bounding box center [731, 331] width 1462 height 662
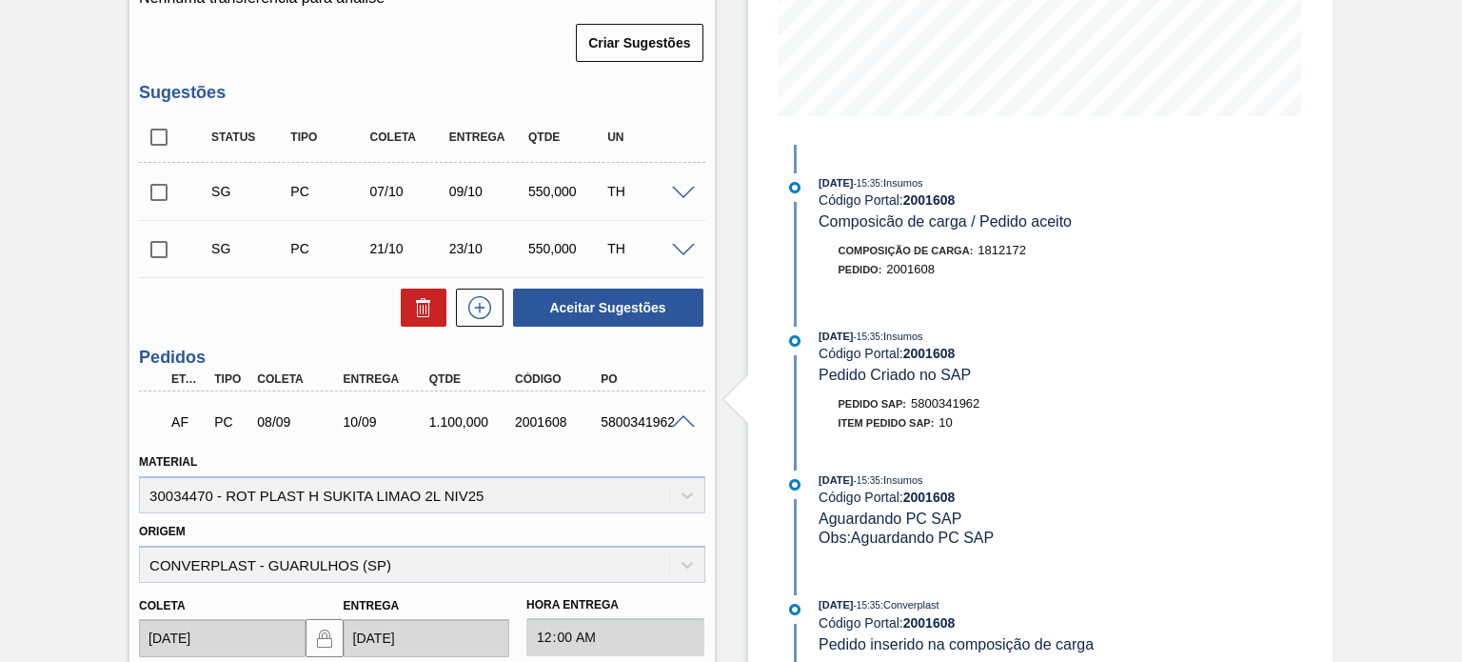
click at [682, 421] on span at bounding box center [683, 422] width 23 height 14
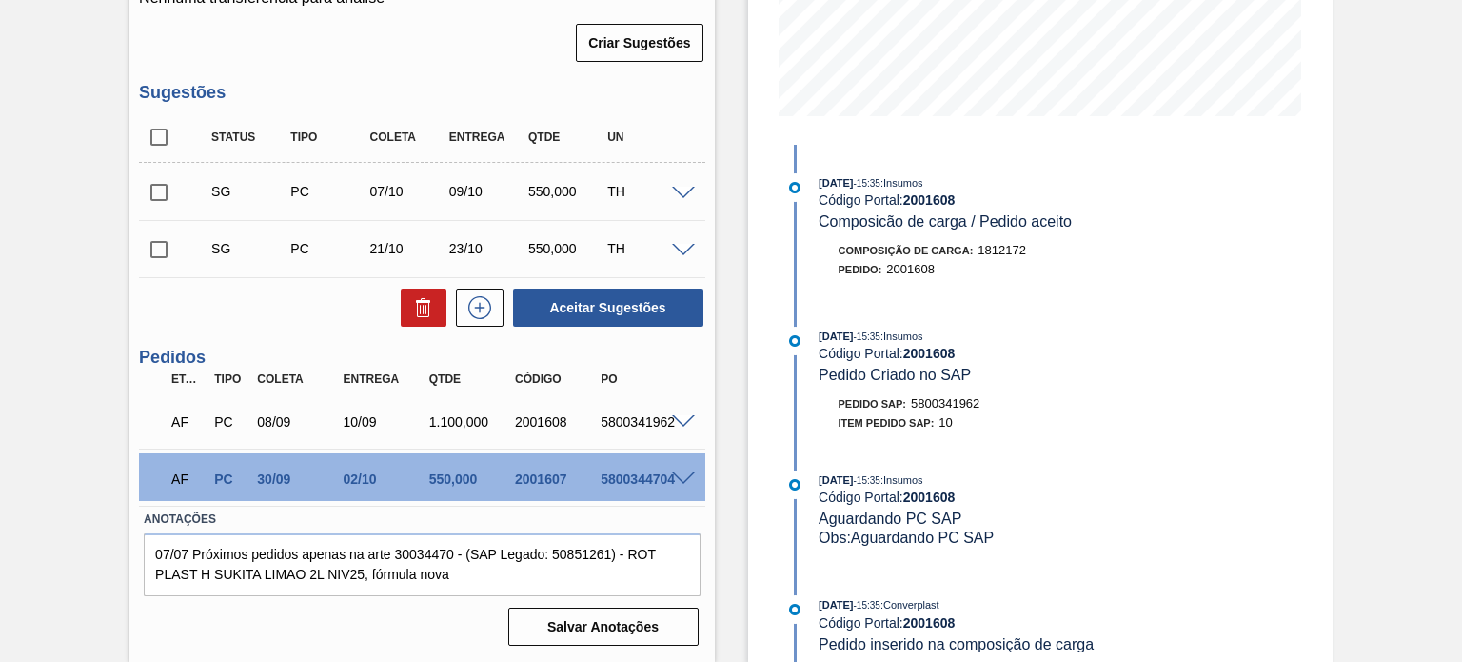
click at [676, 479] on span at bounding box center [683, 479] width 23 height 14
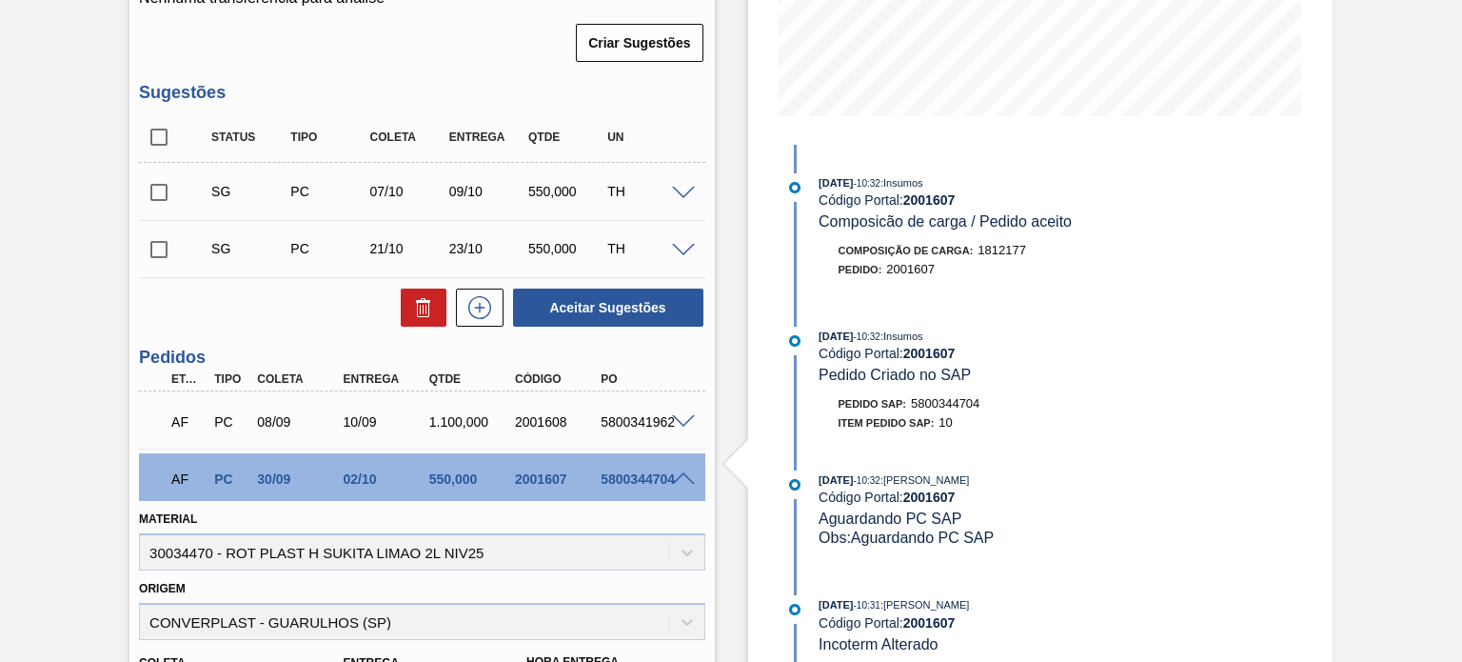
click at [676, 479] on span at bounding box center [683, 479] width 23 height 14
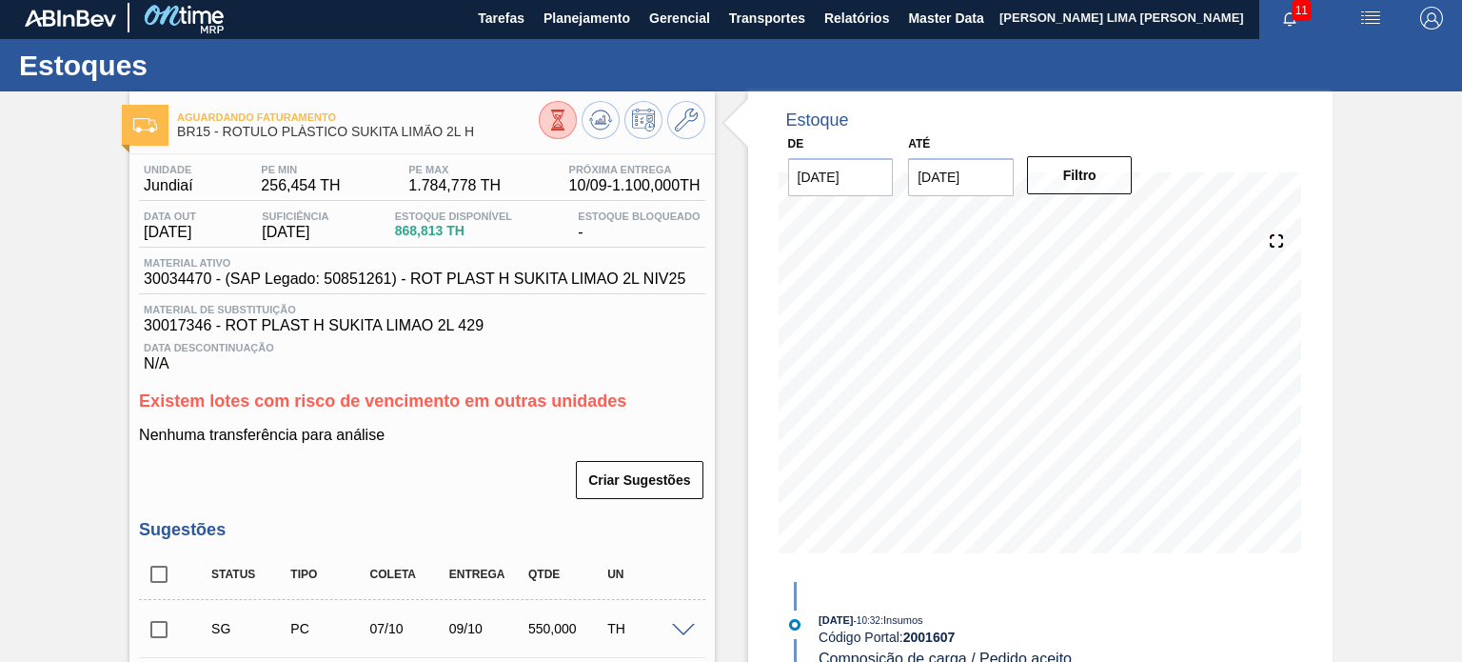
scroll to position [0, 0]
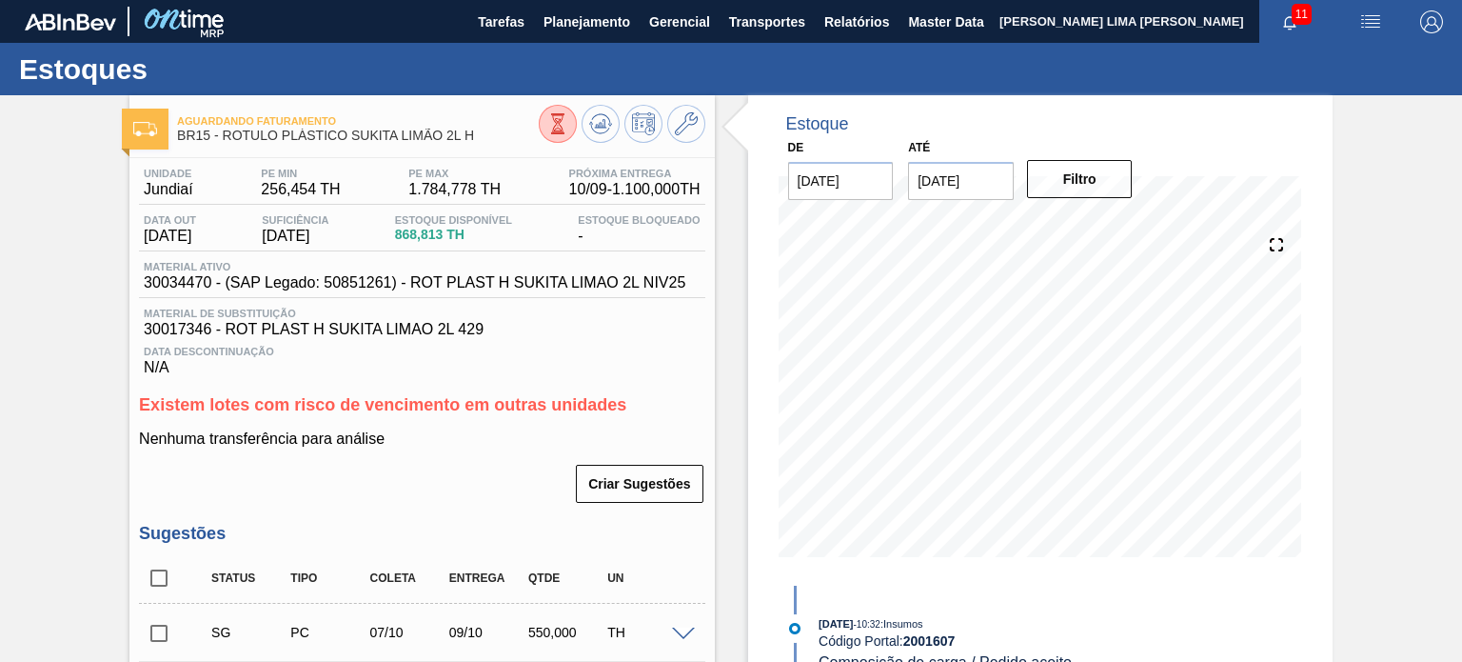
click at [557, 121] on icon at bounding box center [558, 121] width 6 height 6
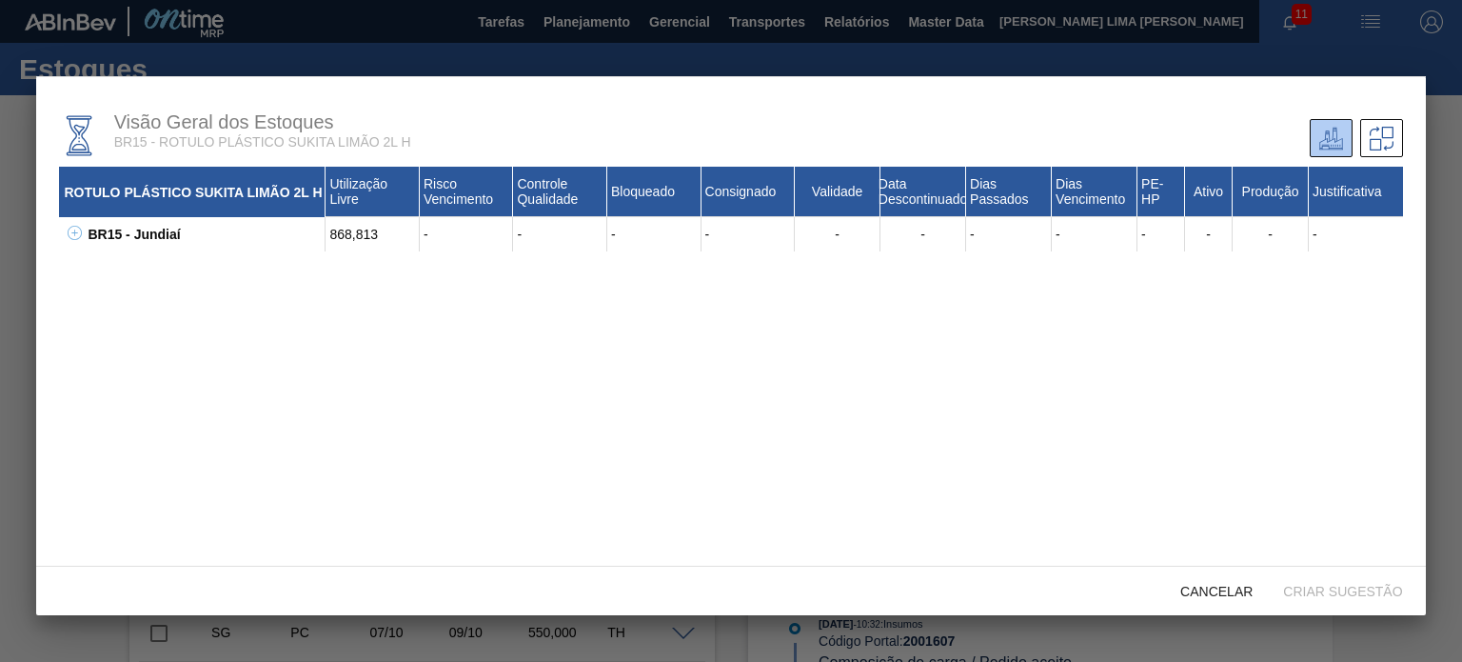
click at [79, 224] on div "BR15 - Jundiaí 868,813 - - - - - - - - - - - - 30017346 - ROT PLAST H SUKITA LI…" at bounding box center [730, 234] width 1343 height 34
click at [76, 224] on div "BR15 - Jundiaí 868,813 - - - - - - - - - - - - 30017346 - ROT PLAST H SUKITA LI…" at bounding box center [730, 234] width 1343 height 34
click at [75, 230] on icon at bounding box center [75, 233] width 14 height 14
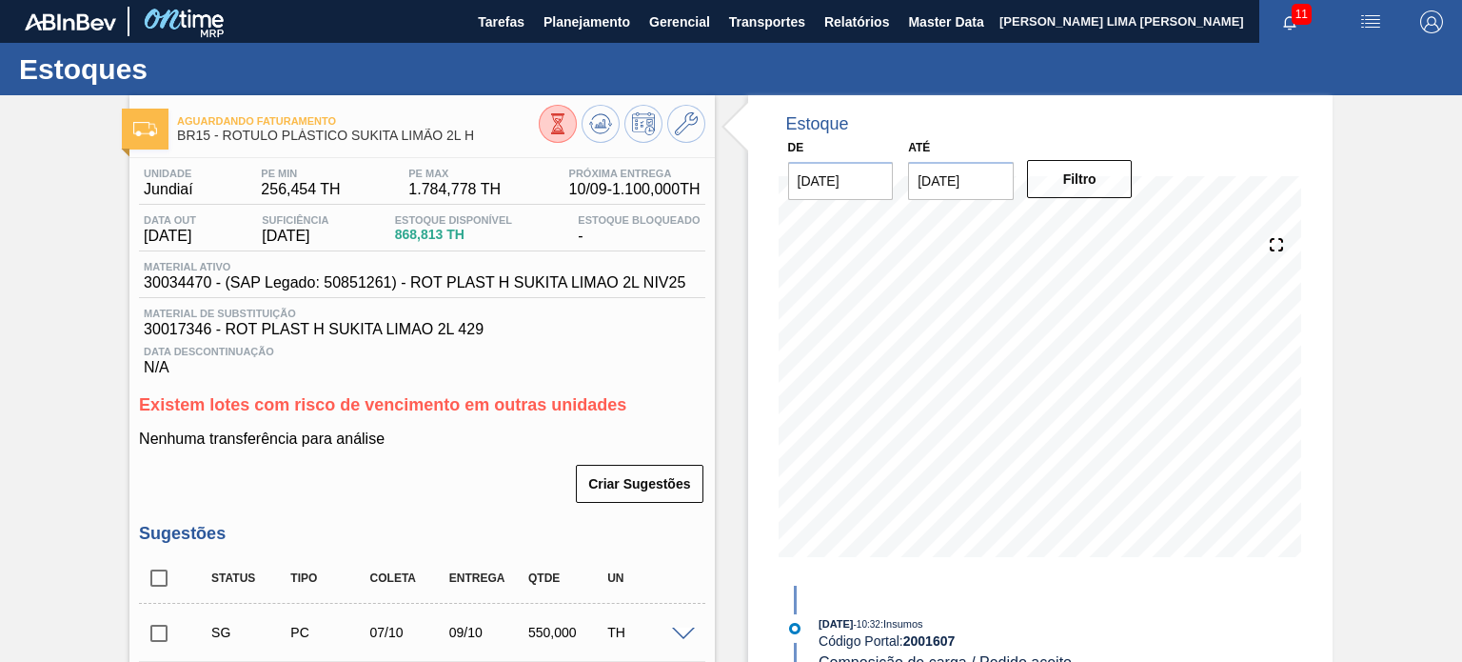
scroll to position [441, 0]
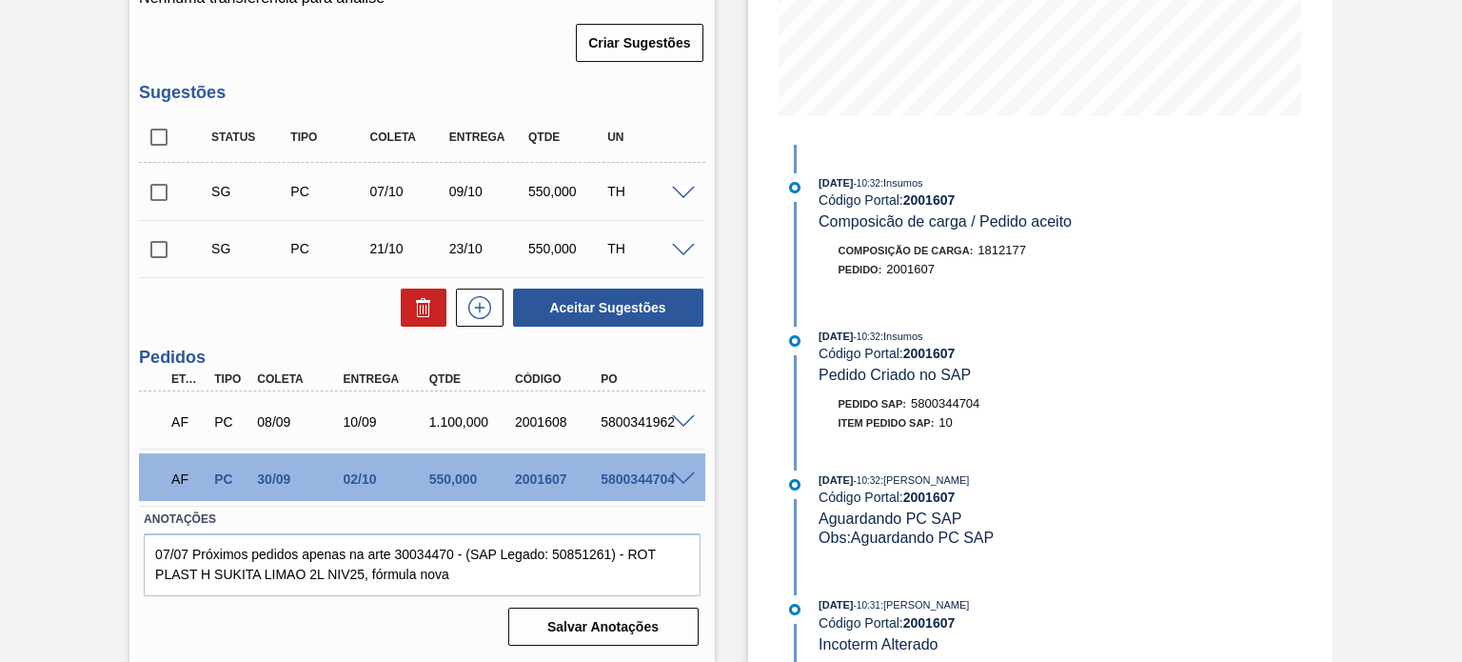
click at [684, 418] on span at bounding box center [683, 422] width 23 height 14
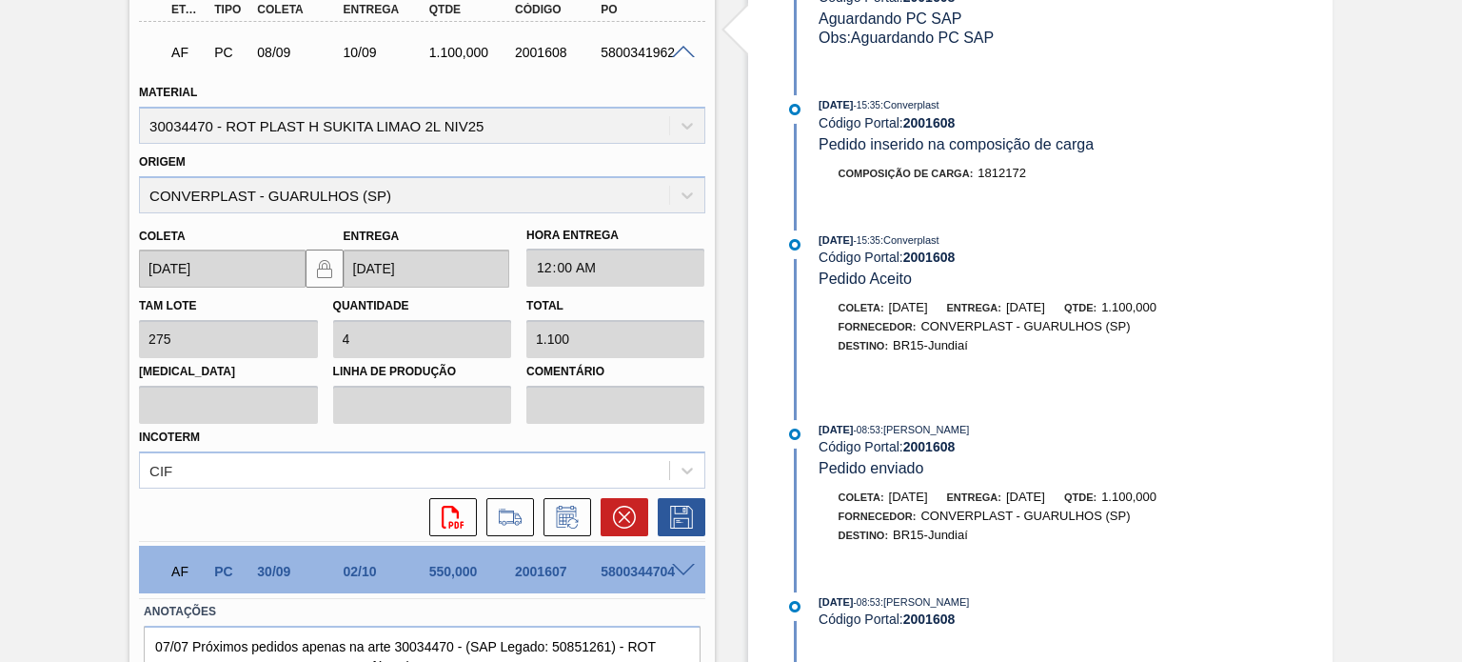
scroll to position [710, 0]
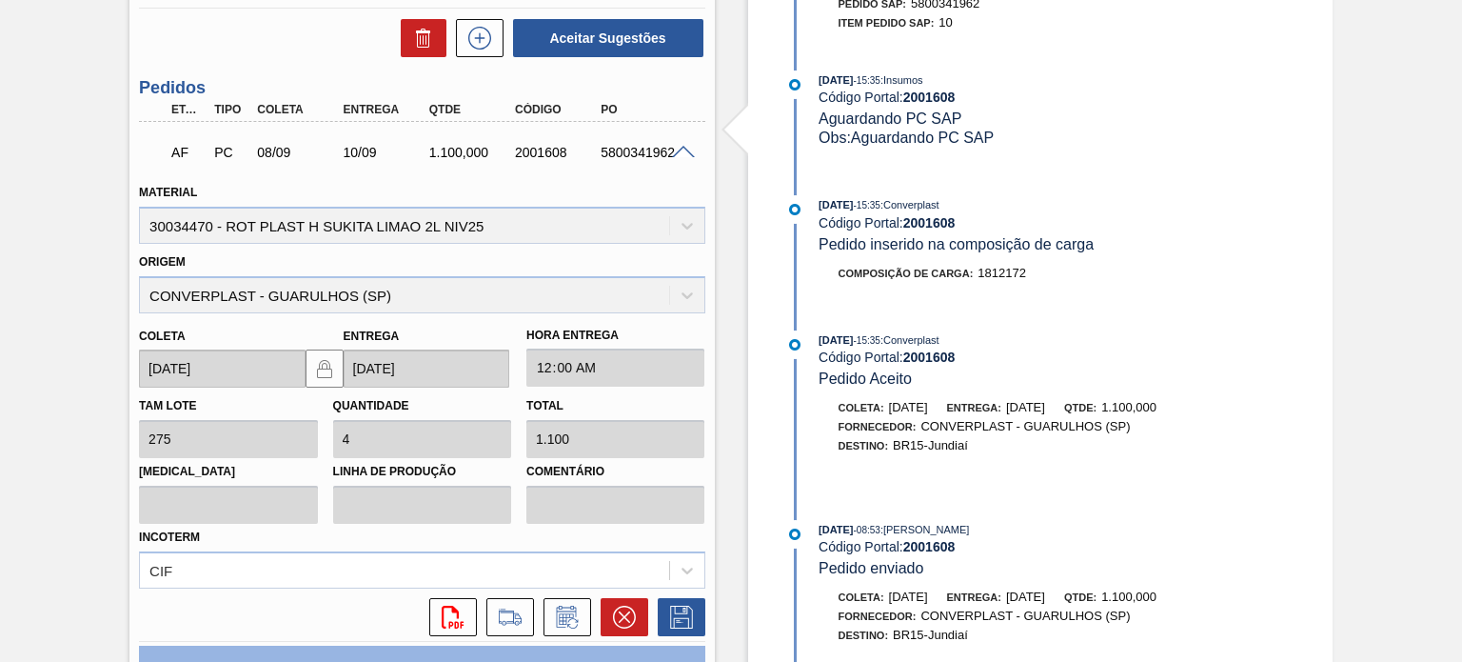
click at [679, 151] on span at bounding box center [683, 153] width 23 height 14
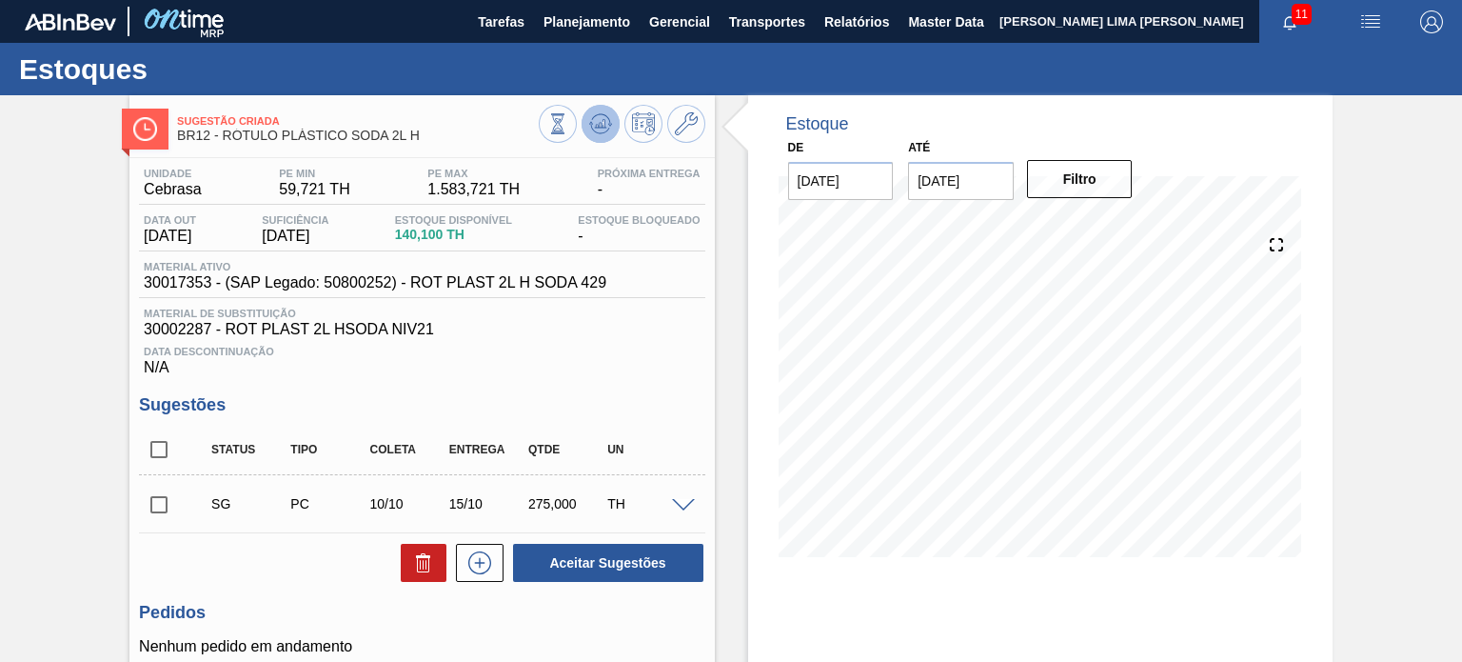
click at [568, 125] on icon at bounding box center [557, 123] width 21 height 21
click at [613, 131] on button at bounding box center [601, 124] width 38 height 38
click at [568, 126] on icon at bounding box center [557, 123] width 21 height 21
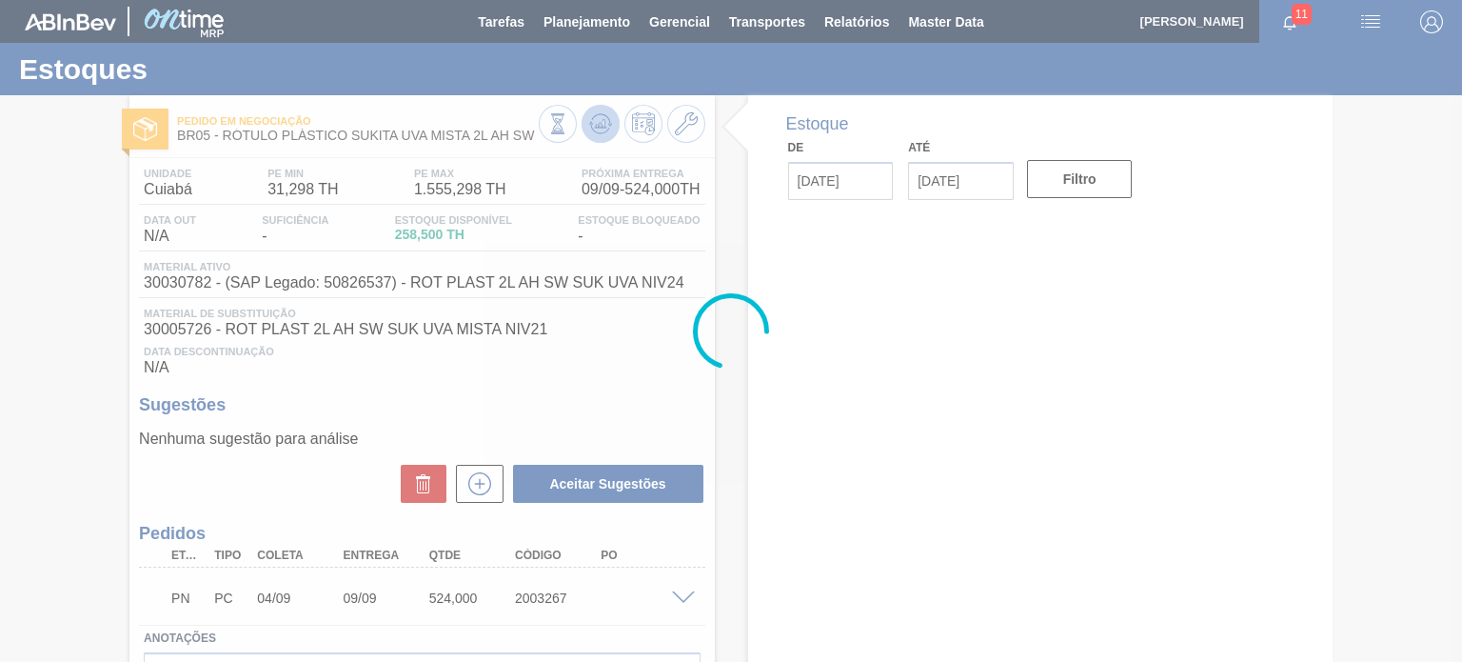
click at [598, 122] on icon at bounding box center [600, 123] width 12 height 9
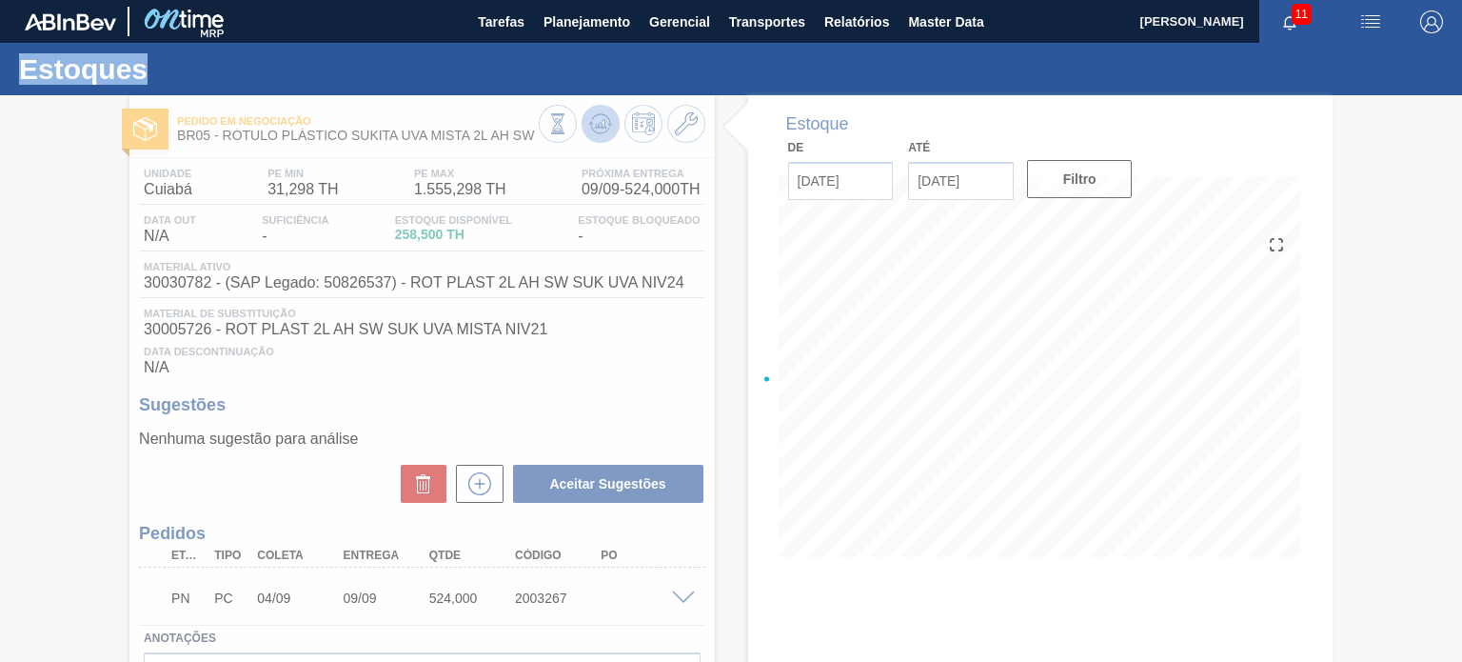
click at [598, 122] on div at bounding box center [731, 378] width 1462 height 566
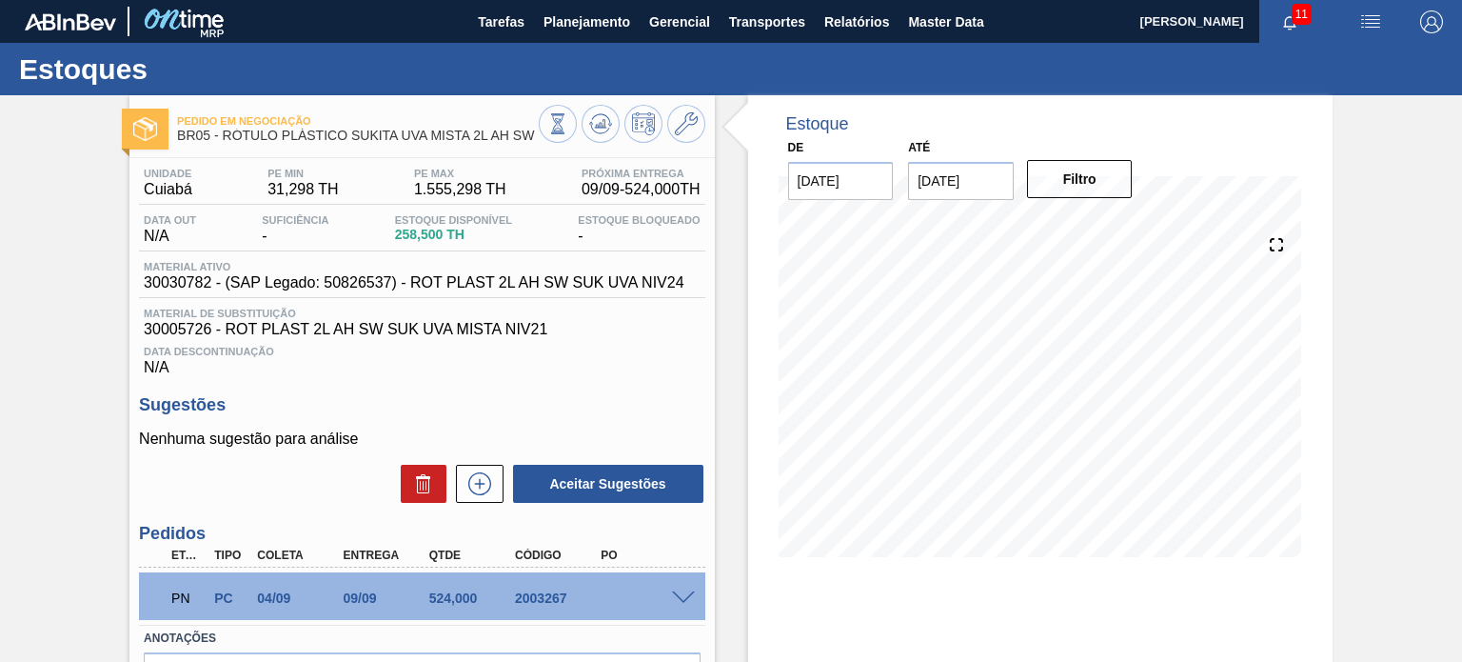
click at [689, 585] on div "PN PC 04/09 09/09 524,000 2003267" at bounding box center [421, 596] width 565 height 48
click at [686, 587] on div "PN PC 04/09 09/09 524,000 2003267" at bounding box center [421, 596] width 565 height 48
click at [684, 594] on div "PN PC 04/09 09/09 524,000 2003267" at bounding box center [421, 596] width 565 height 48
click at [684, 594] on span at bounding box center [683, 598] width 23 height 14
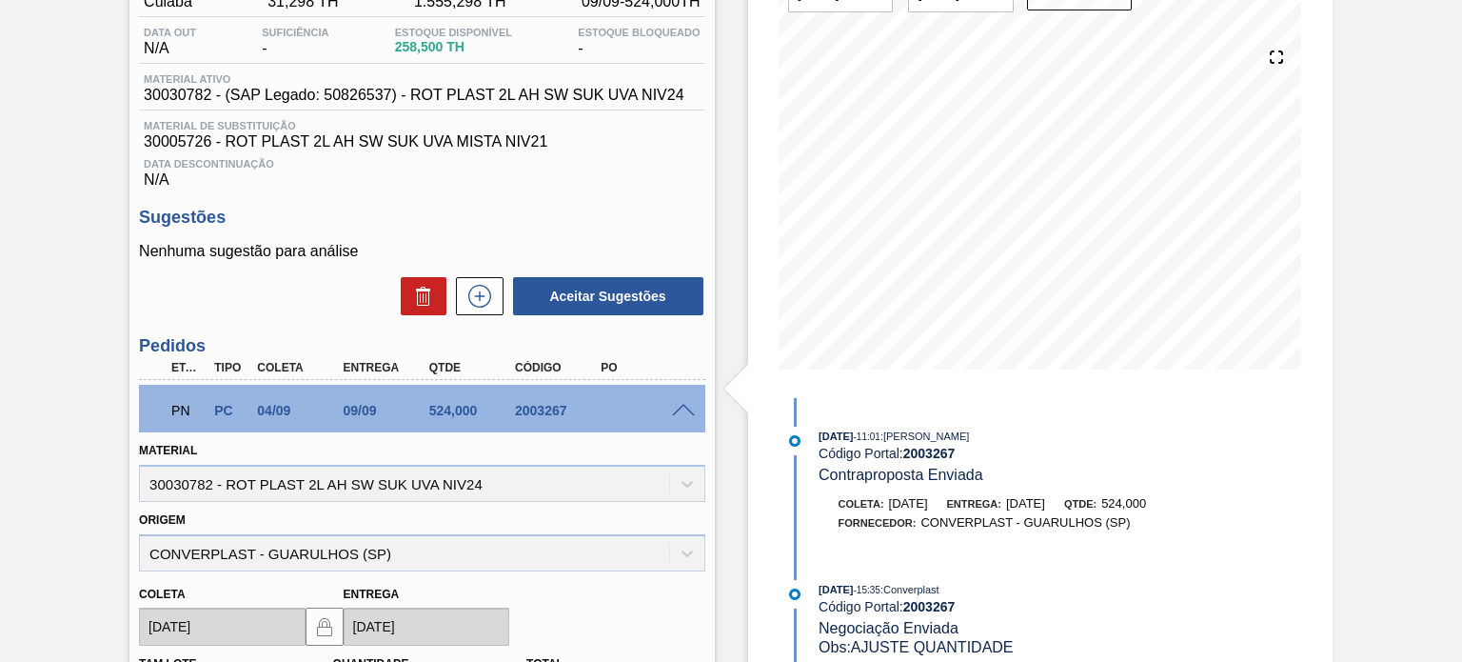
scroll to position [381, 0]
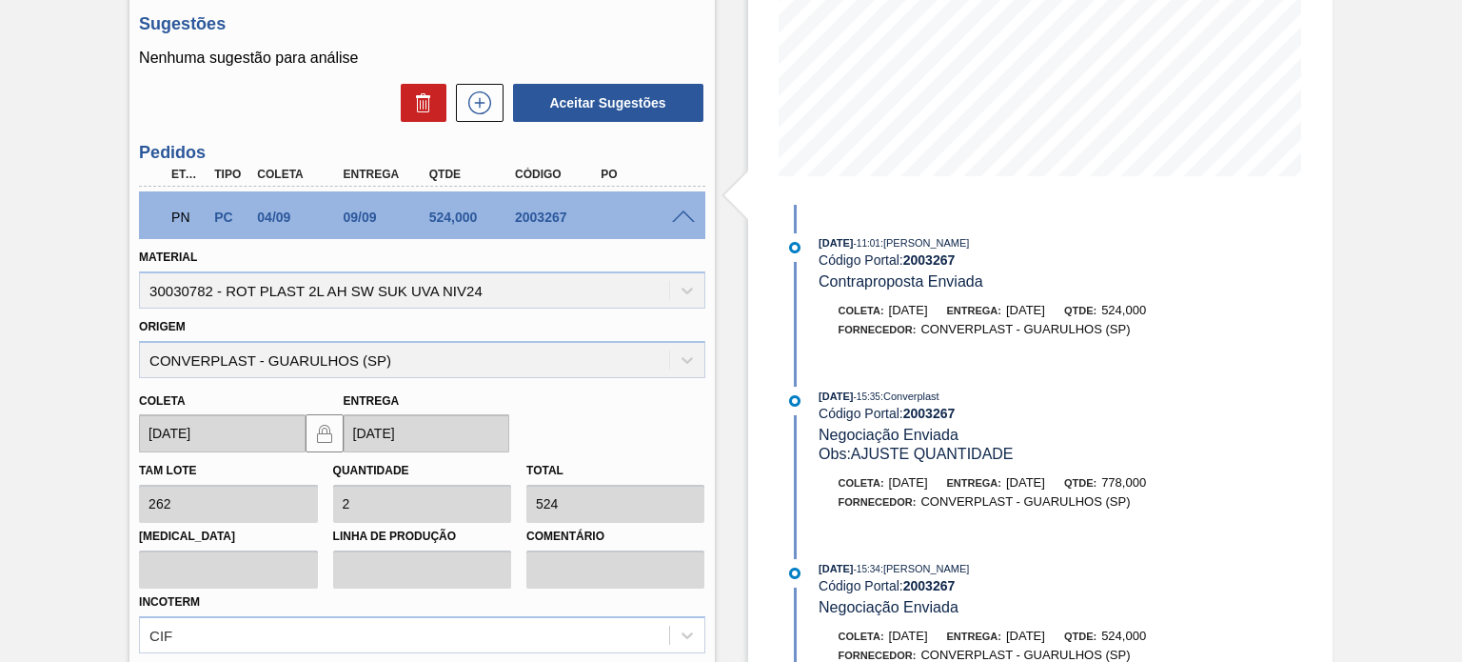
click at [556, 220] on div "2003267" at bounding box center [557, 216] width 94 height 15
copy div "2003267"
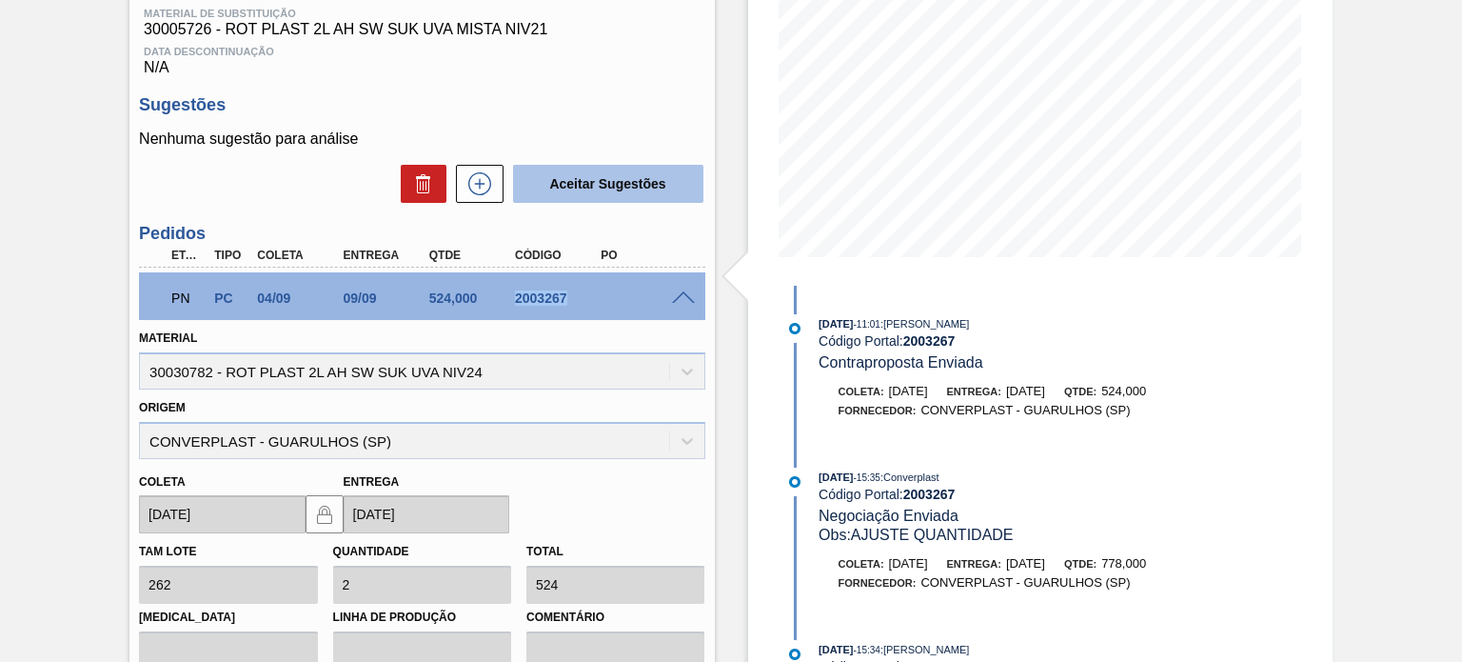
scroll to position [190, 0]
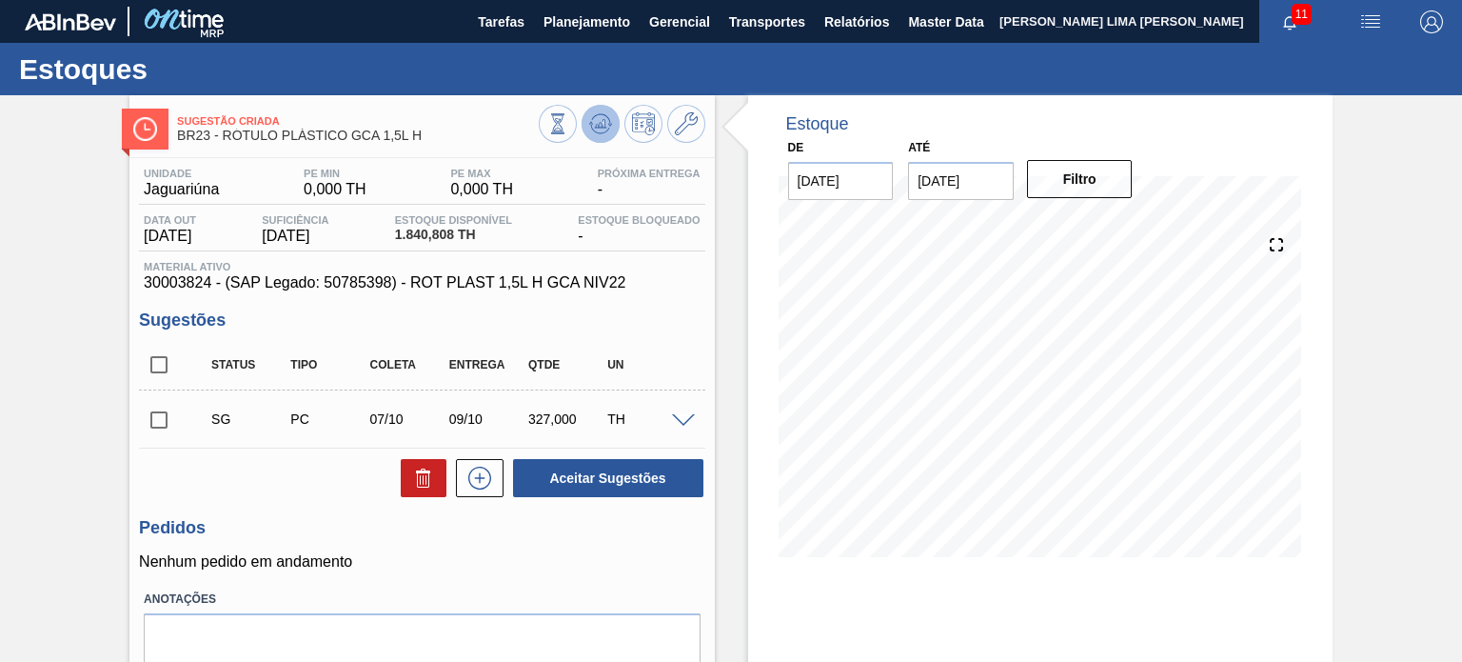
click at [604, 128] on icon at bounding box center [600, 123] width 12 height 9
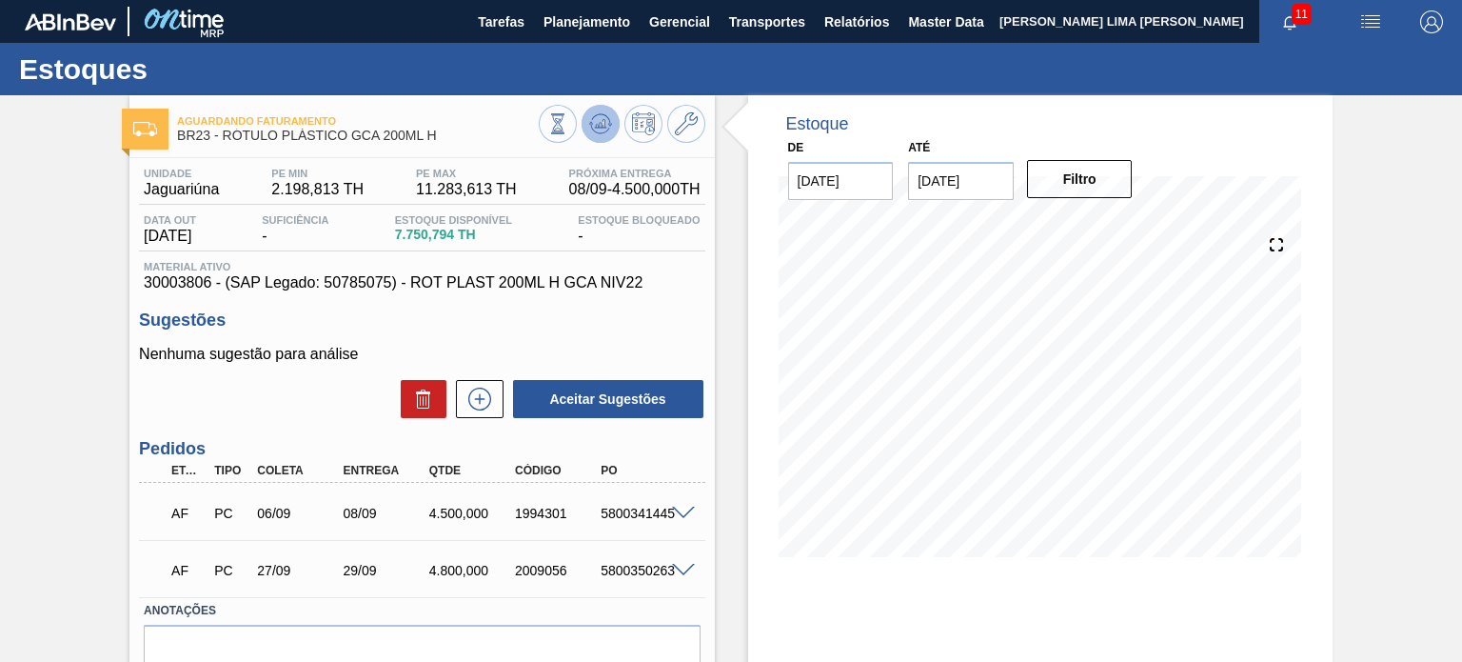
click at [568, 132] on icon at bounding box center [557, 123] width 21 height 21
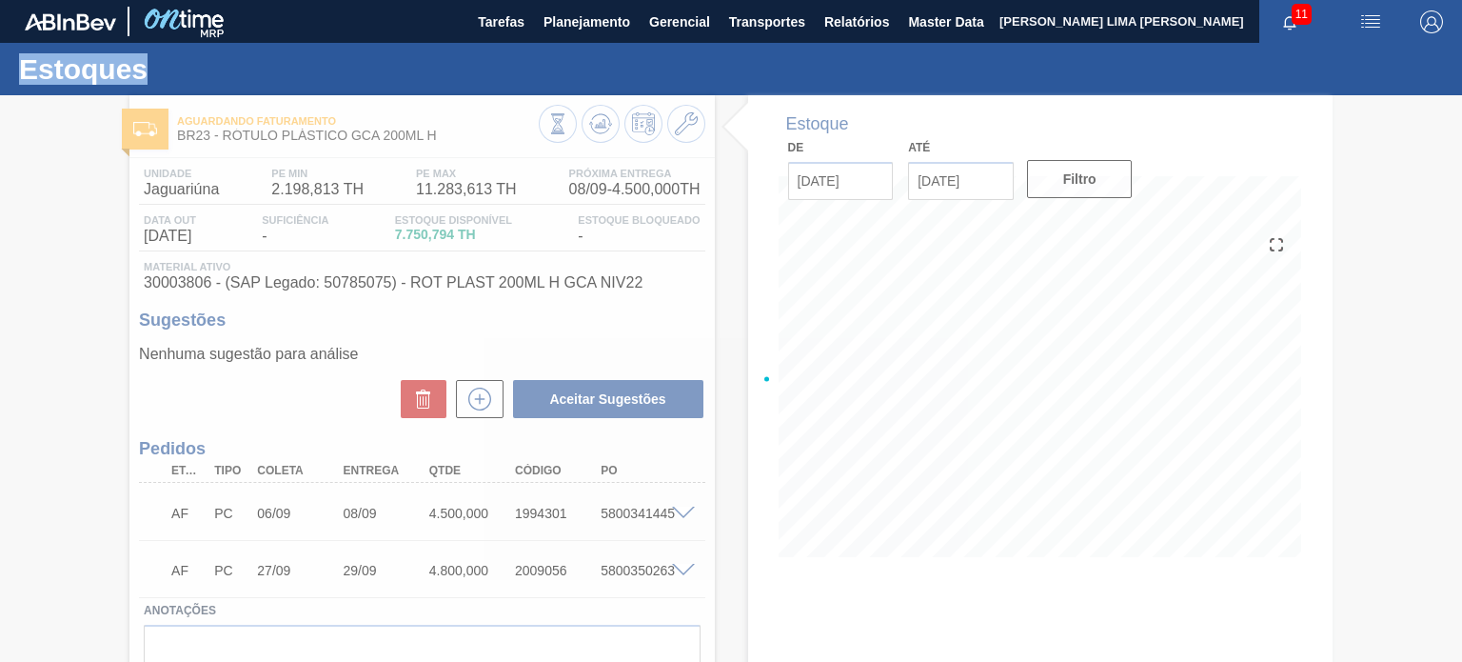
click at [588, 132] on div at bounding box center [731, 378] width 1462 height 566
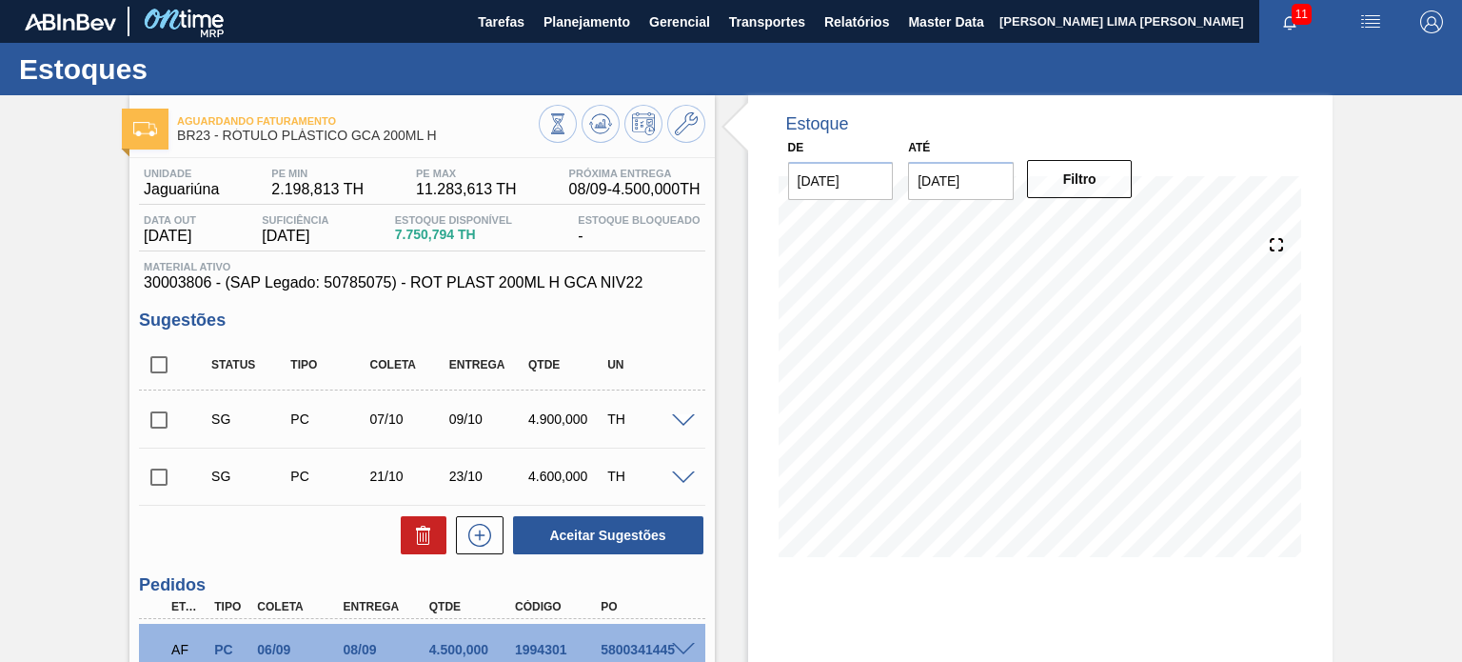
click at [447, 413] on div "09/10" at bounding box center [487, 418] width 87 height 15
click at [457, 411] on div "09/10" at bounding box center [487, 418] width 87 height 15
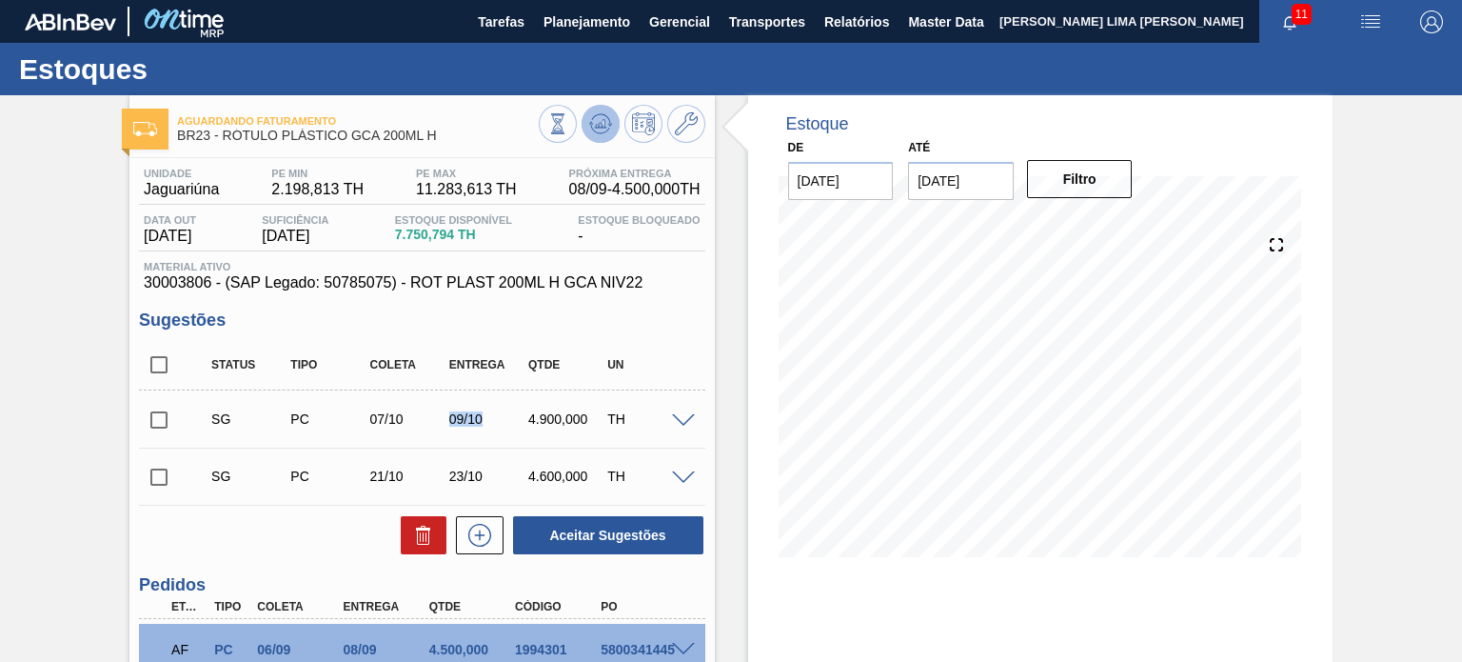
click at [590, 122] on icon at bounding box center [591, 123] width 4 height 3
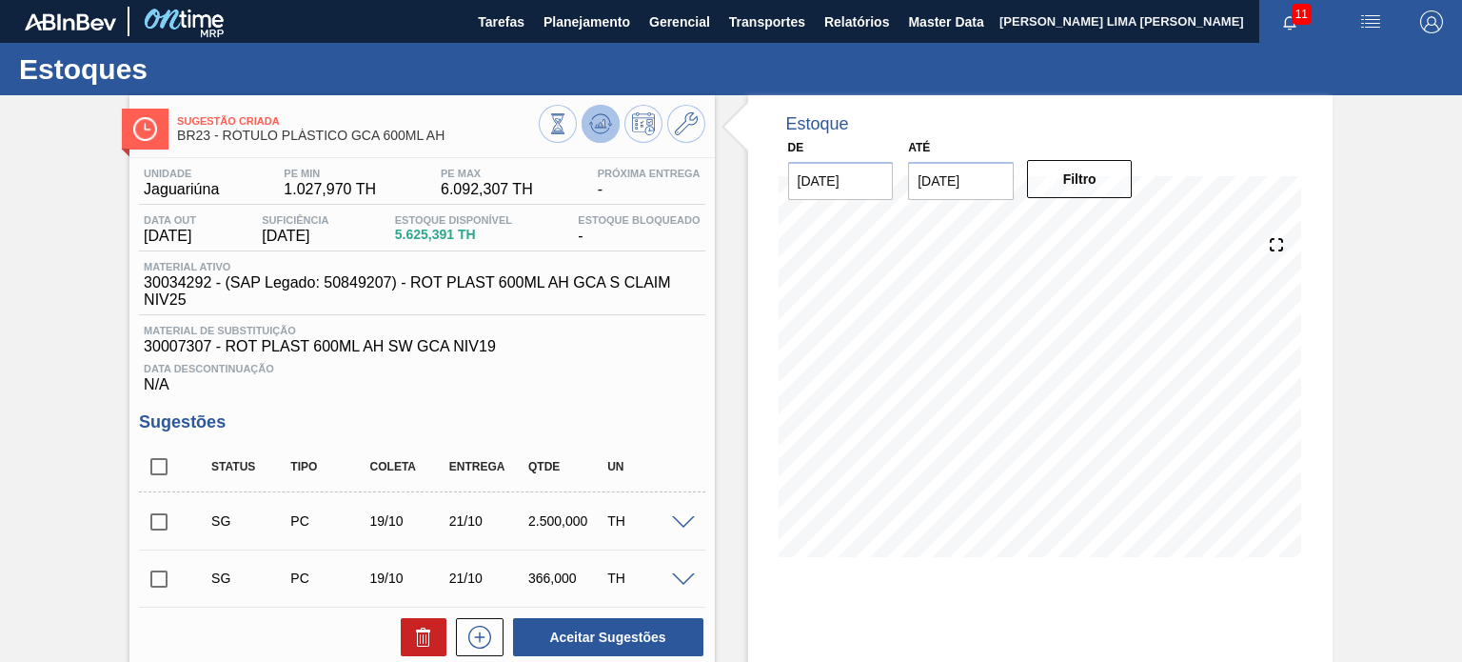
click at [568, 128] on icon at bounding box center [557, 123] width 21 height 21
click at [613, 114] on button at bounding box center [601, 124] width 38 height 38
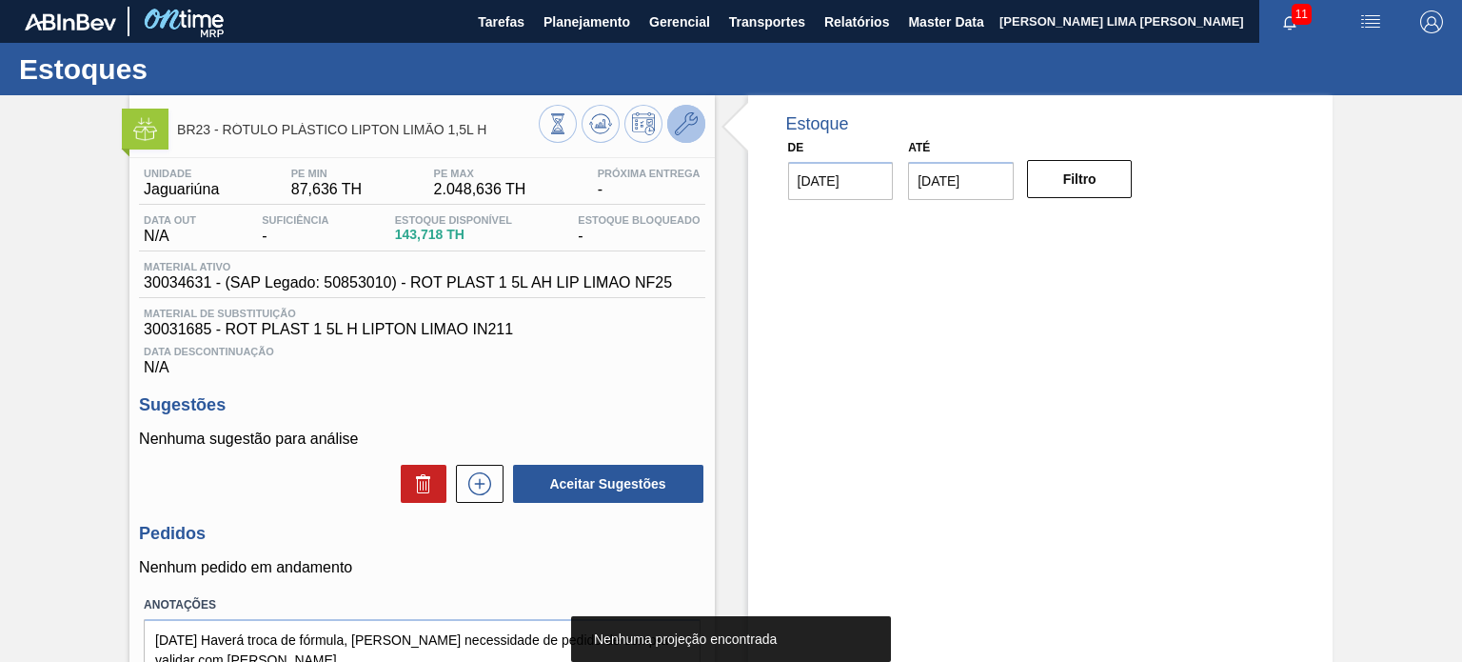
click at [682, 132] on icon at bounding box center [686, 123] width 23 height 23
click at [568, 128] on icon at bounding box center [557, 123] width 21 height 21
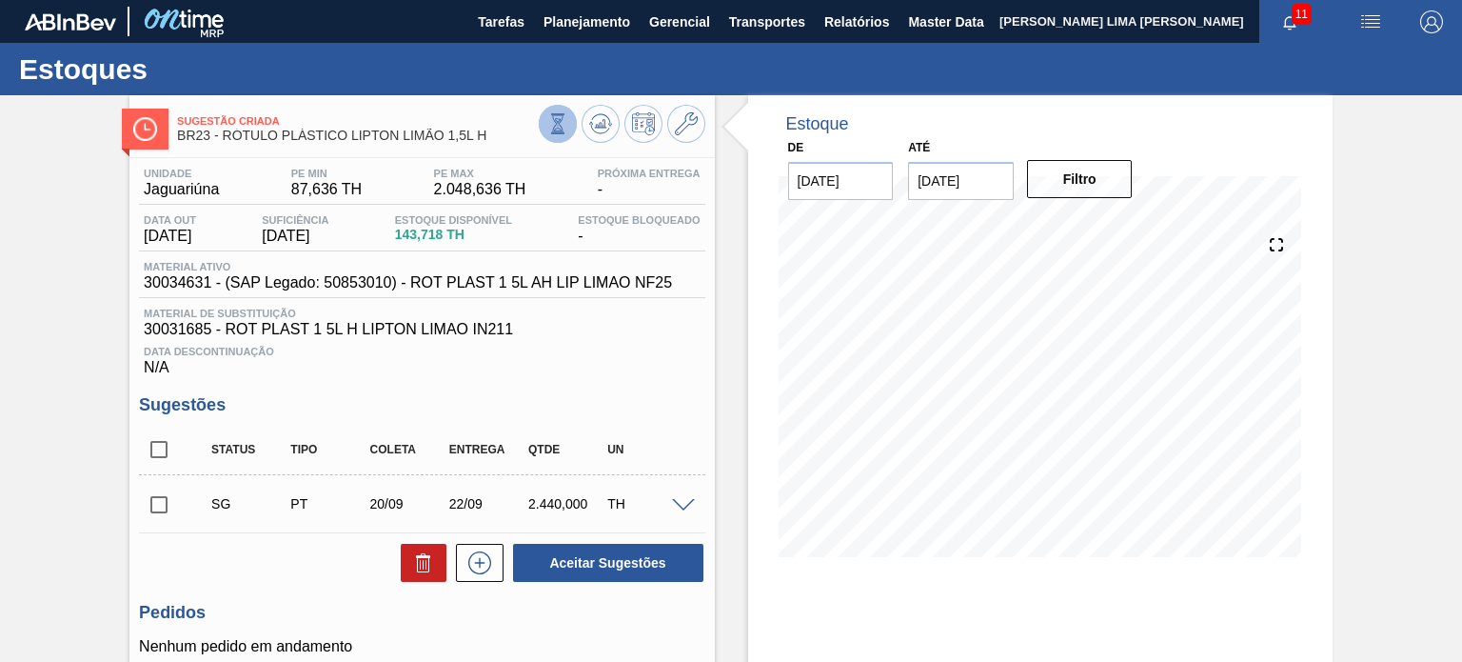
click at [553, 138] on button at bounding box center [558, 124] width 38 height 38
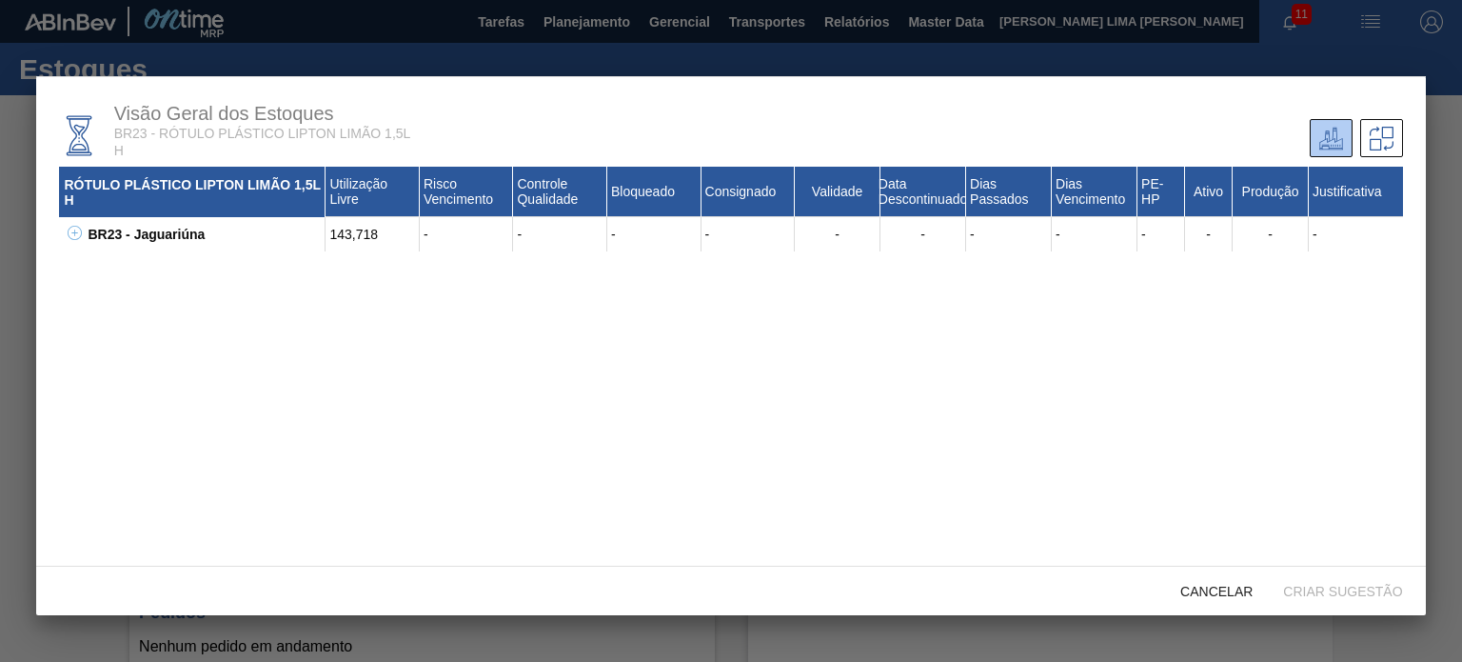
click at [78, 232] on icon at bounding box center [75, 233] width 14 height 14
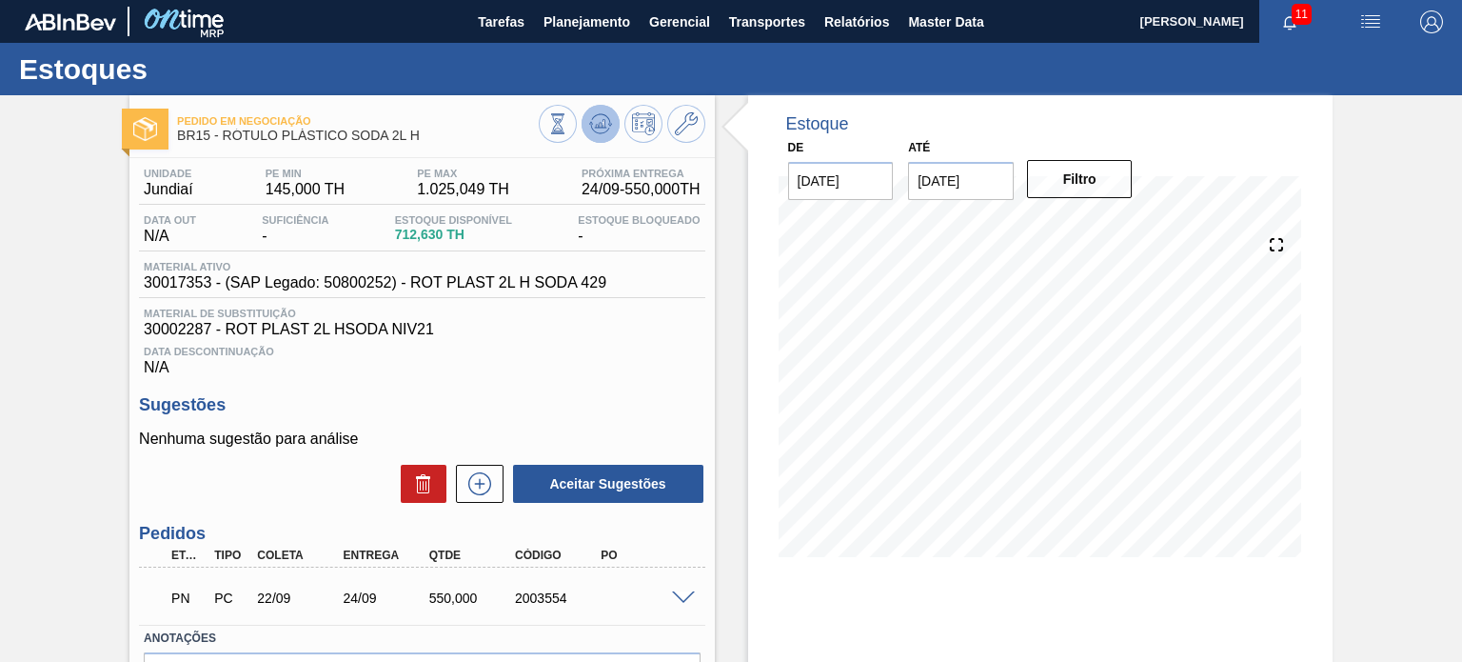
click at [568, 128] on icon at bounding box center [557, 123] width 21 height 21
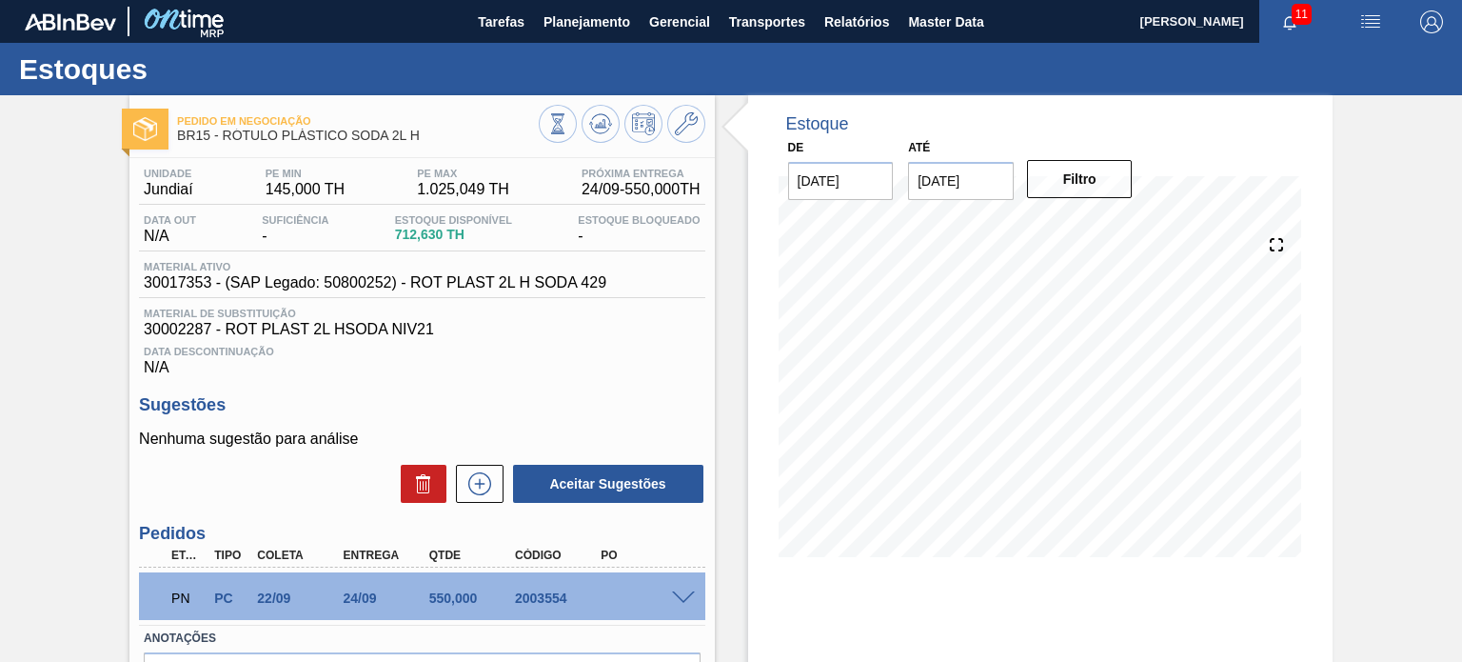
click at [678, 591] on span at bounding box center [683, 598] width 23 height 14
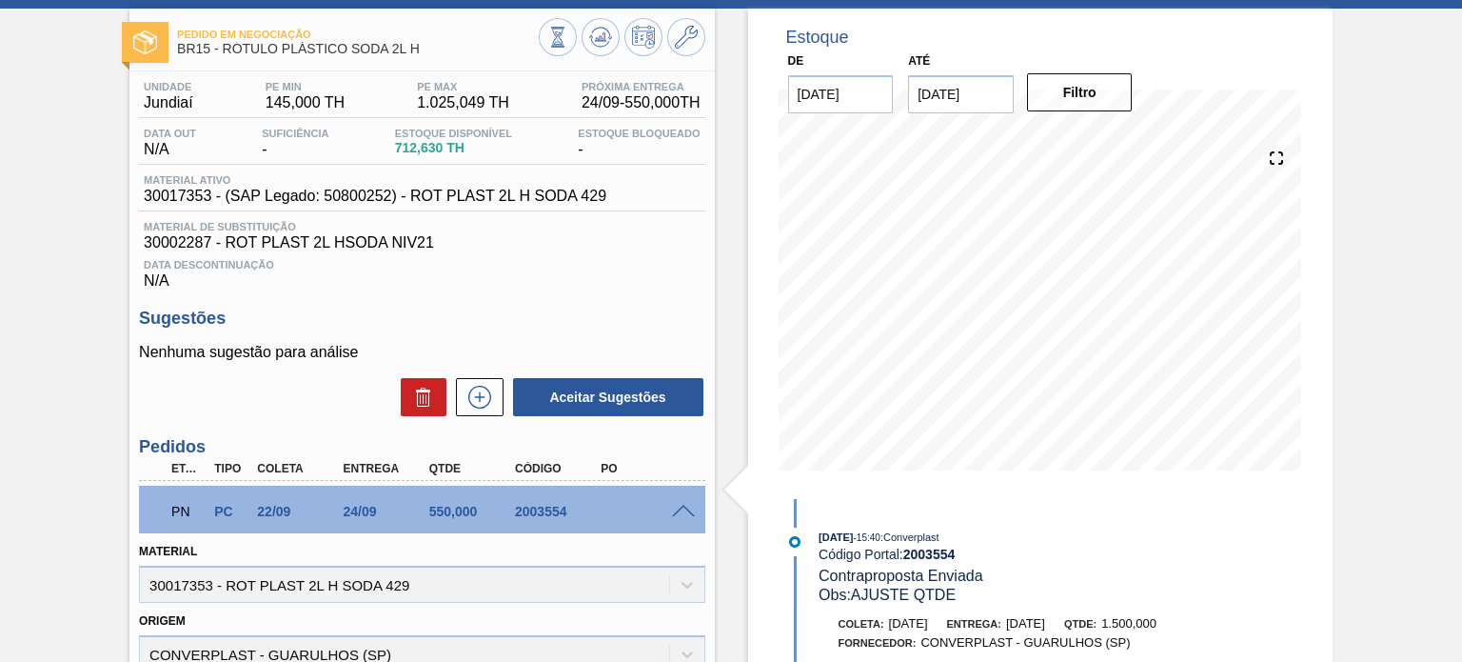
scroll to position [190, 0]
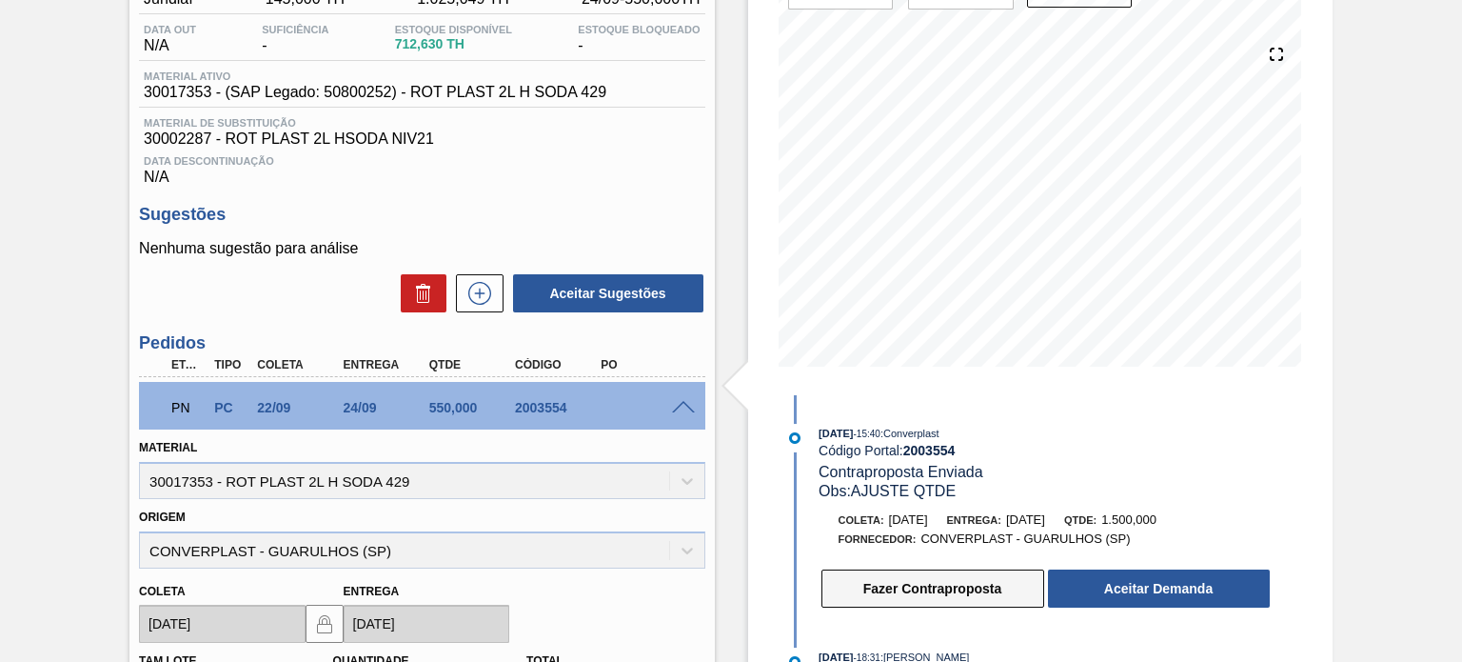
click at [945, 602] on button "Fazer Contraproposta" at bounding box center [932, 588] width 223 height 38
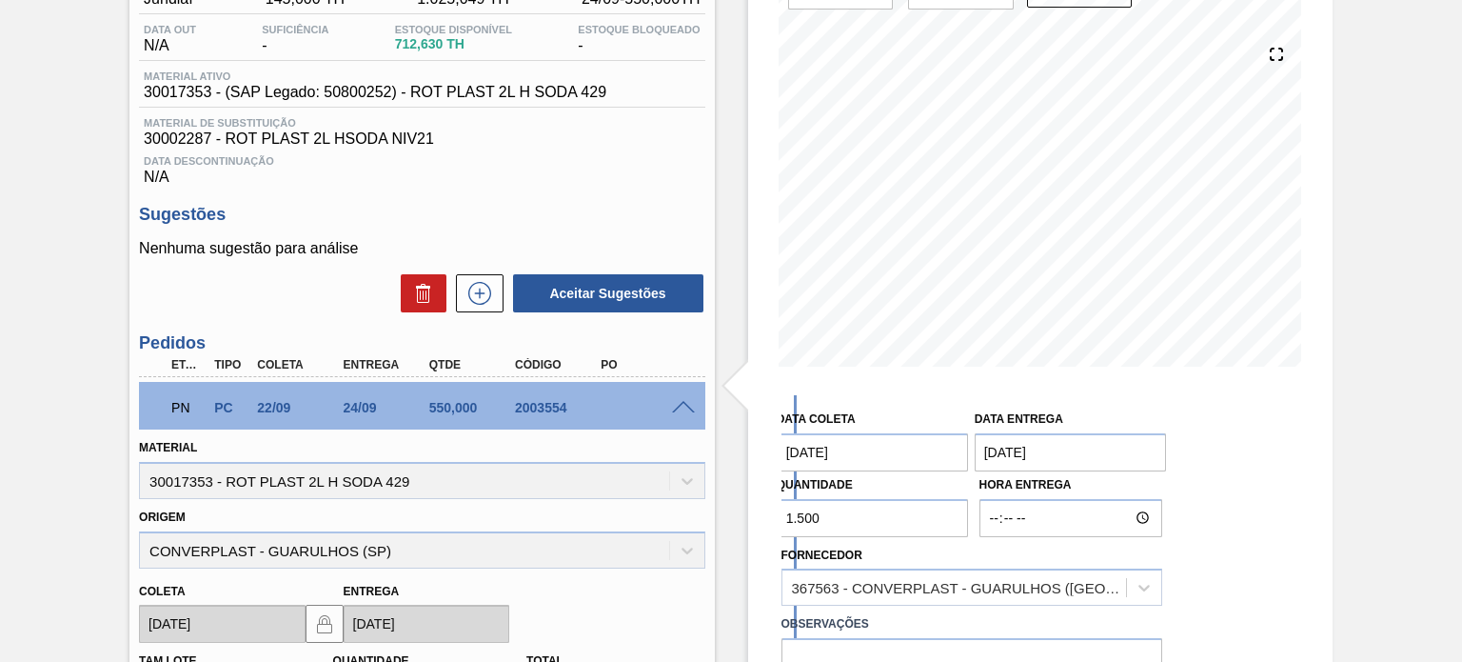
scroll to position [168, 0]
drag, startPoint x: 821, startPoint y: 518, endPoint x: 780, endPoint y: 521, distance: 41.0
click at [780, 521] on input "1.500" at bounding box center [873, 514] width 192 height 38
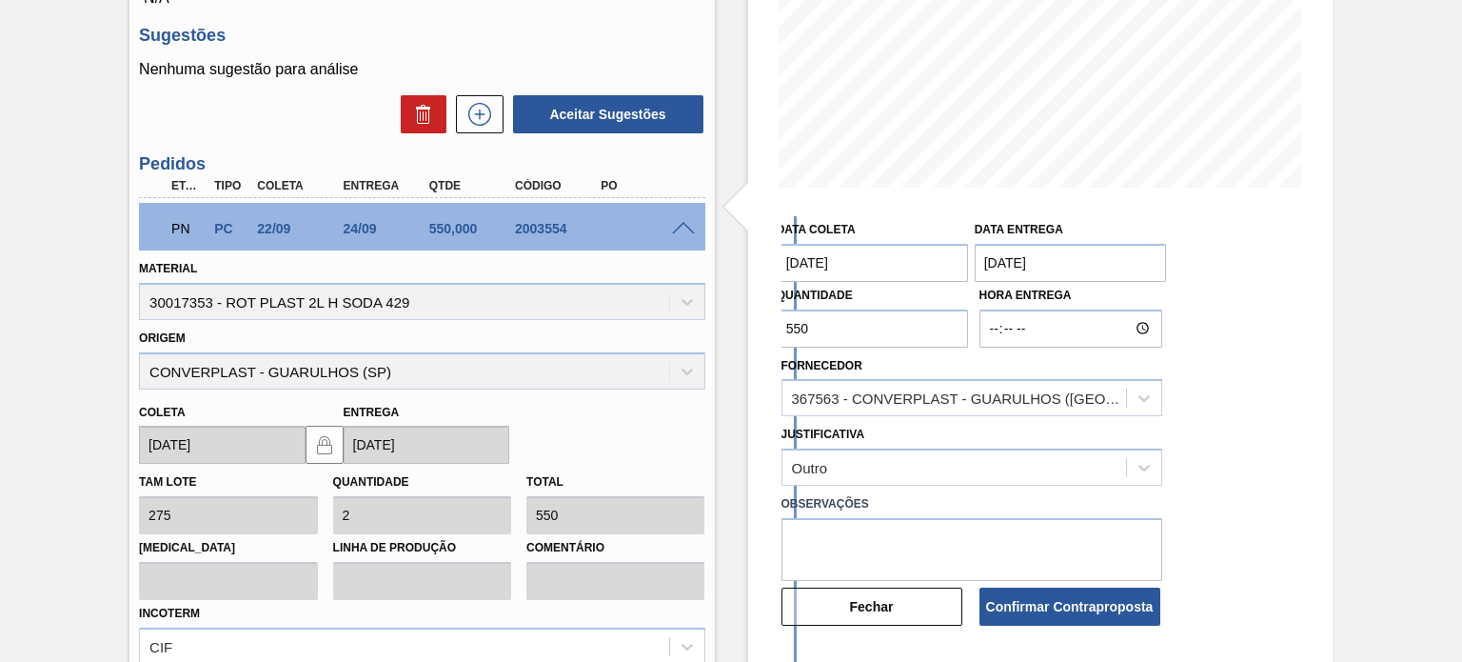
scroll to position [476, 0]
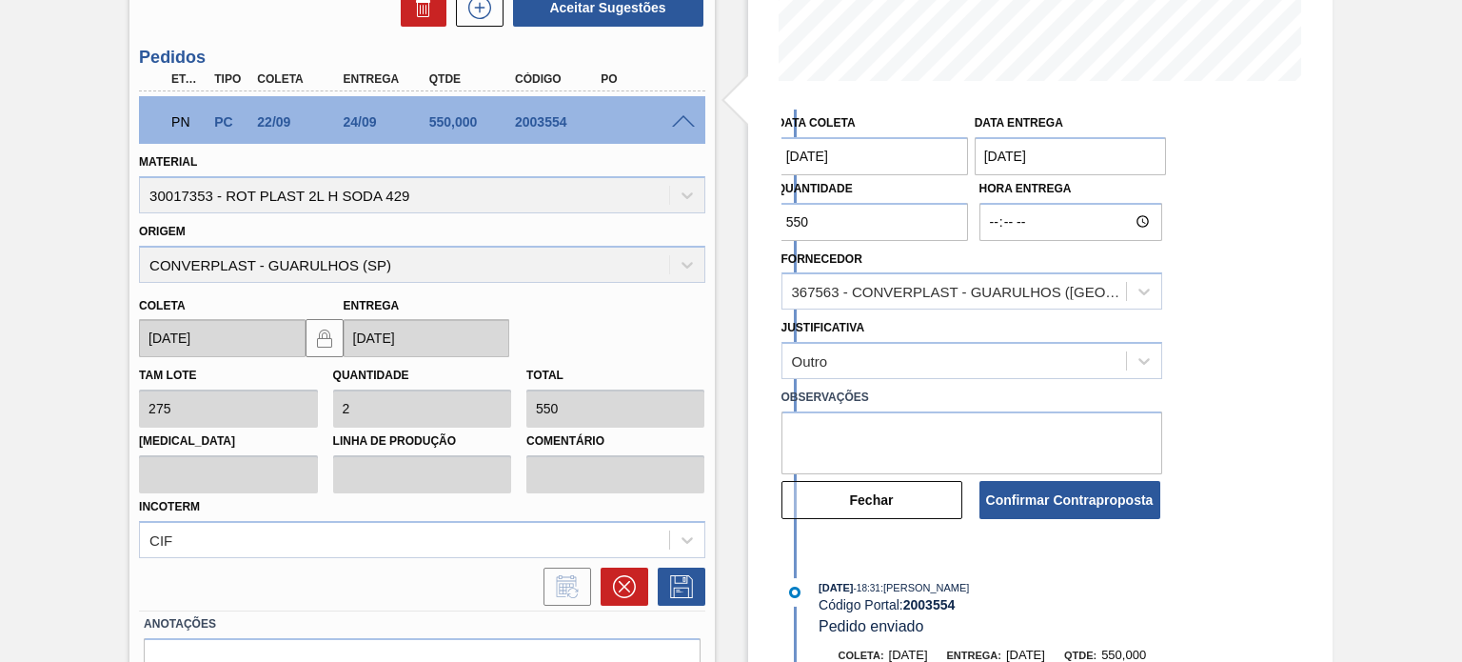
type input "550"
click at [911, 428] on textarea at bounding box center [971, 442] width 381 height 63
type textarea "H"
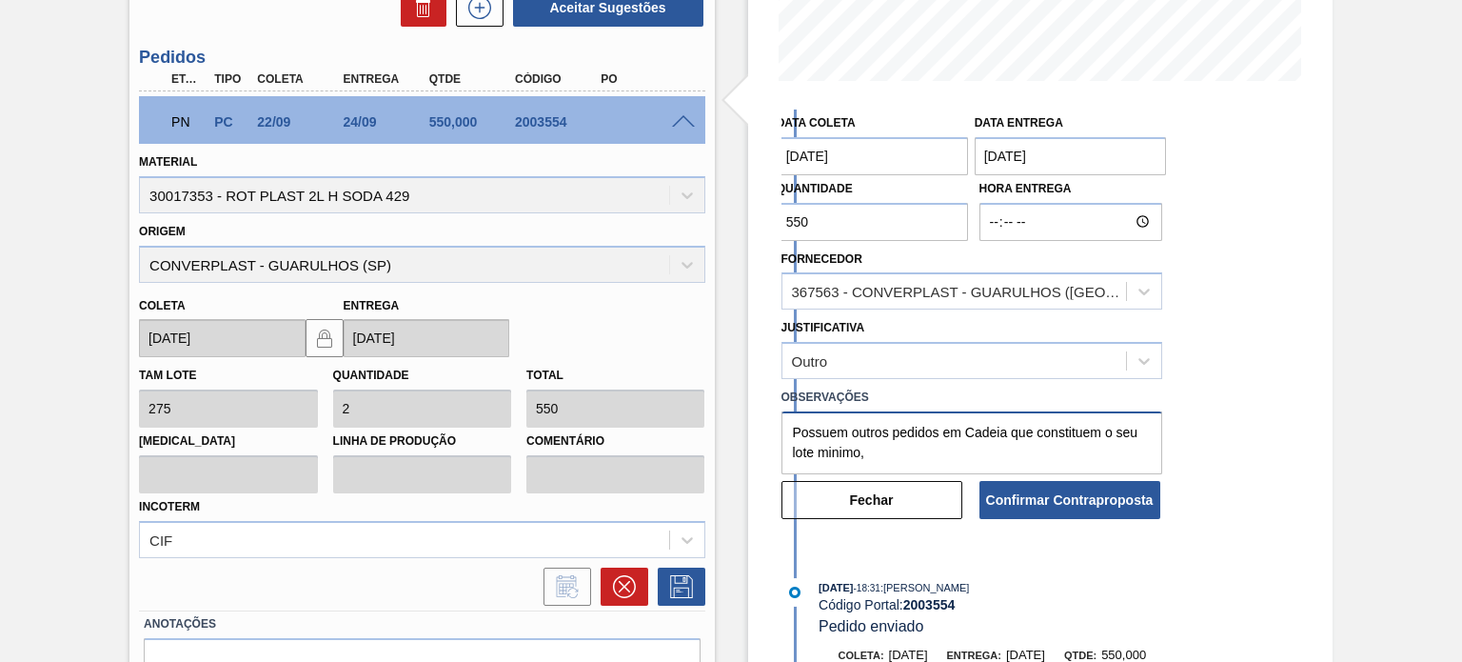
drag, startPoint x: 834, startPoint y: 448, endPoint x: 853, endPoint y: 458, distance: 21.3
click at [853, 458] on textarea "Possuem outros pedidos em Cadeia que constituem o seu lote minimo," at bounding box center [971, 442] width 381 height 63
click at [859, 458] on textarea "Possuem outros pedidos em Cadeia que constituem o seu lote minimo," at bounding box center [971, 442] width 381 height 63
click at [851, 456] on textarea "Possuem outros pedidos em Cadeia que constituem o seu lote minimo," at bounding box center [971, 442] width 381 height 63
click at [876, 456] on textarea "Possuem outros pedidos em Cadeia que constituem o seu lote minimo," at bounding box center [971, 442] width 381 height 63
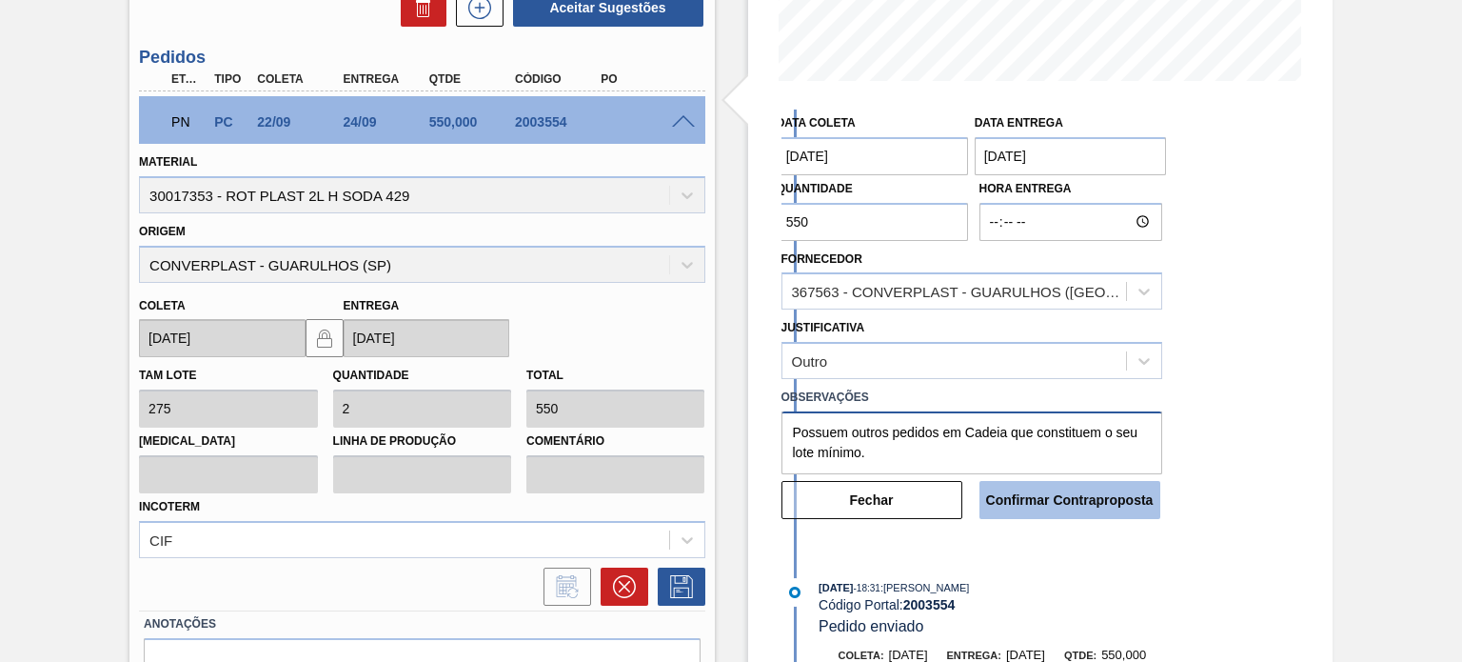
type textarea "Possuem outros pedidos em Cadeia que constituem o seu lote mínimo."
click at [1034, 502] on button "Confirmar Contraproposta" at bounding box center [1069, 500] width 181 height 38
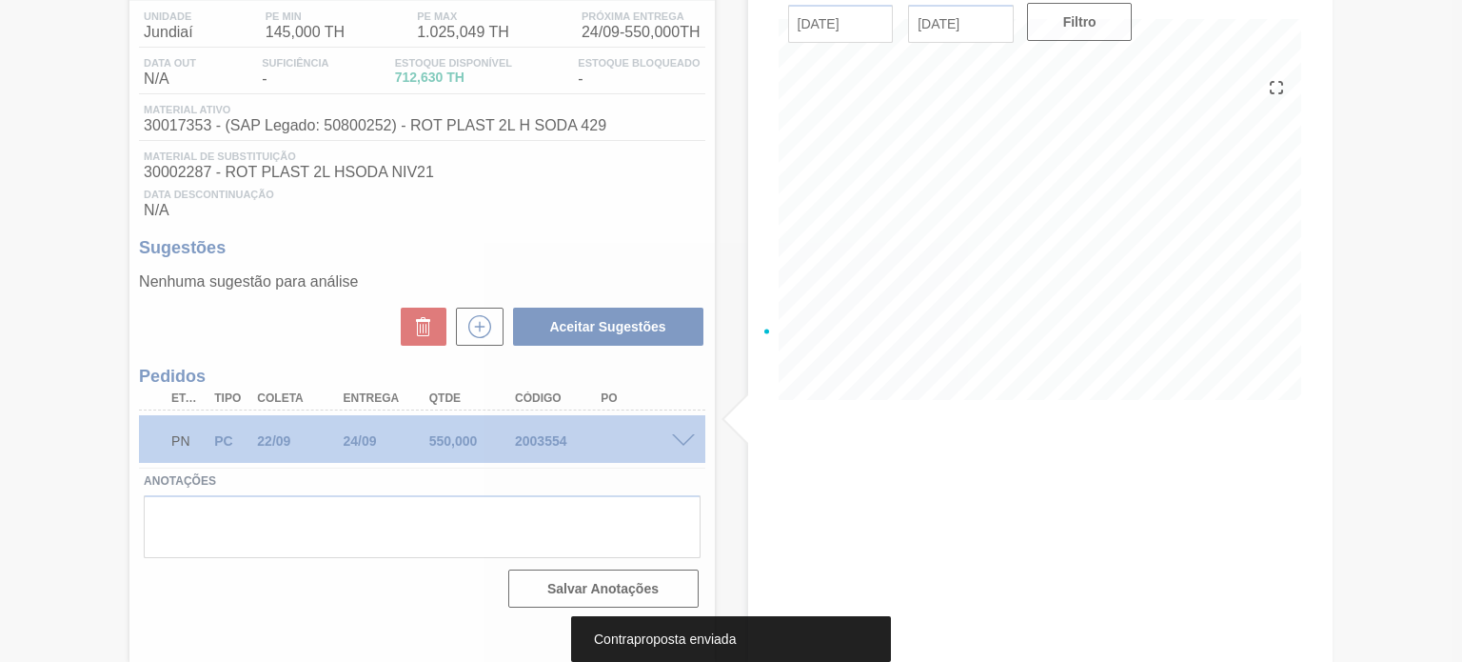
scroll to position [156, 0]
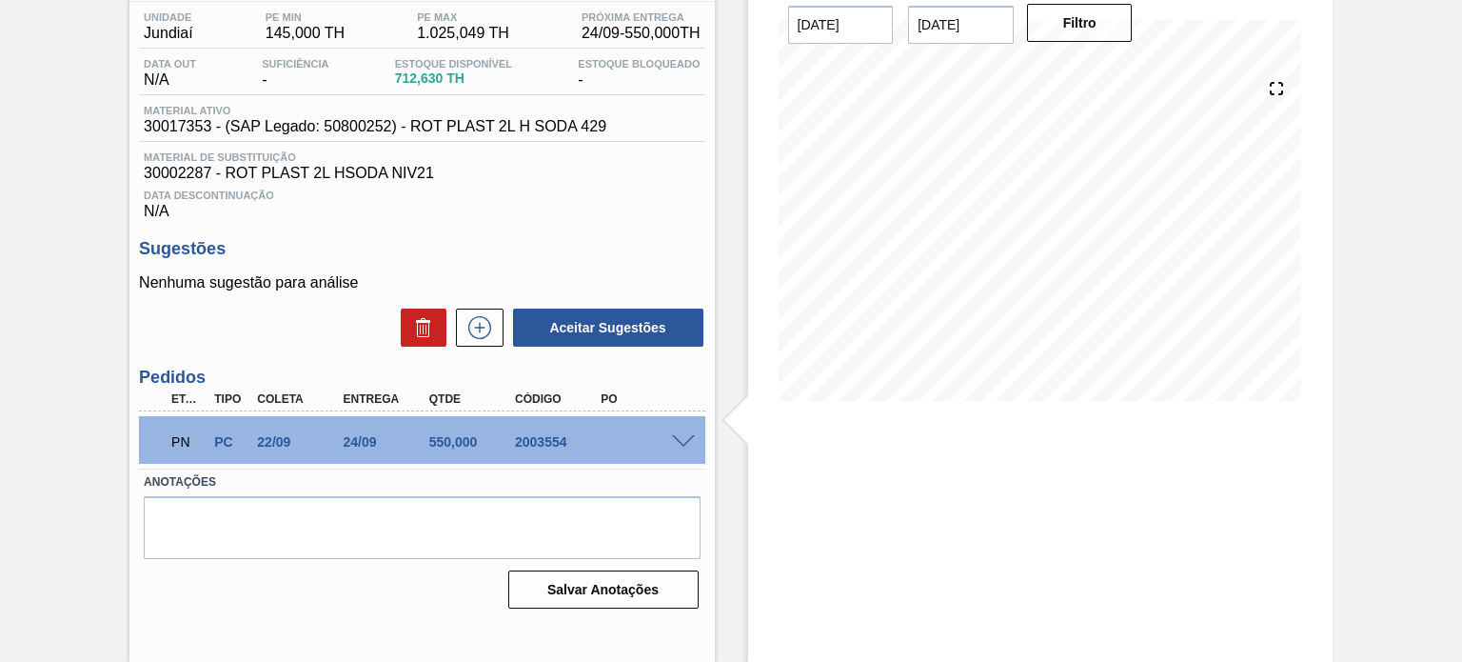
click at [547, 437] on div "2003554" at bounding box center [557, 441] width 94 height 15
copy div "2003554"
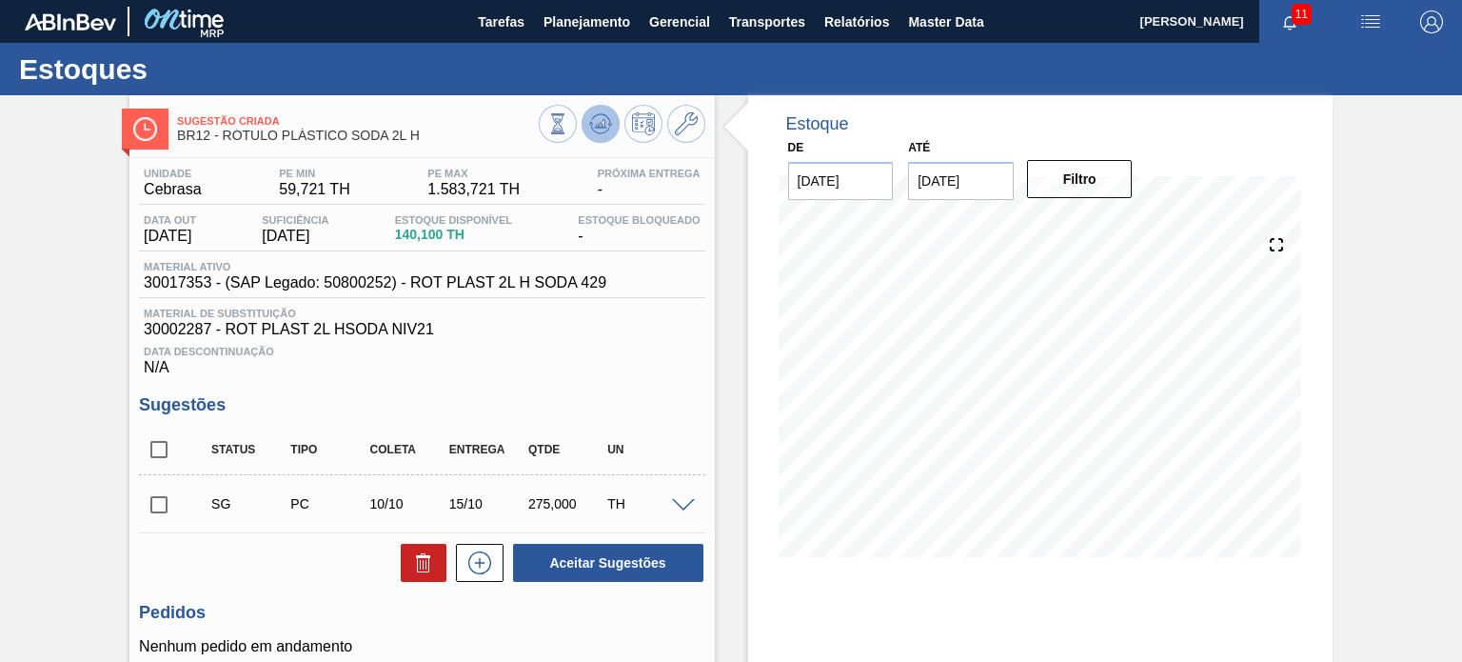
click at [595, 125] on icon at bounding box center [600, 123] width 12 height 9
click at [89, 330] on div "Sugestão Criada BR12 - RÓTULO PLÁSTICO SODA 2L H Unidade Cebrasa PE MIN 59,721 …" at bounding box center [731, 460] width 1462 height 731
